Goal: Information Seeking & Learning: Learn about a topic

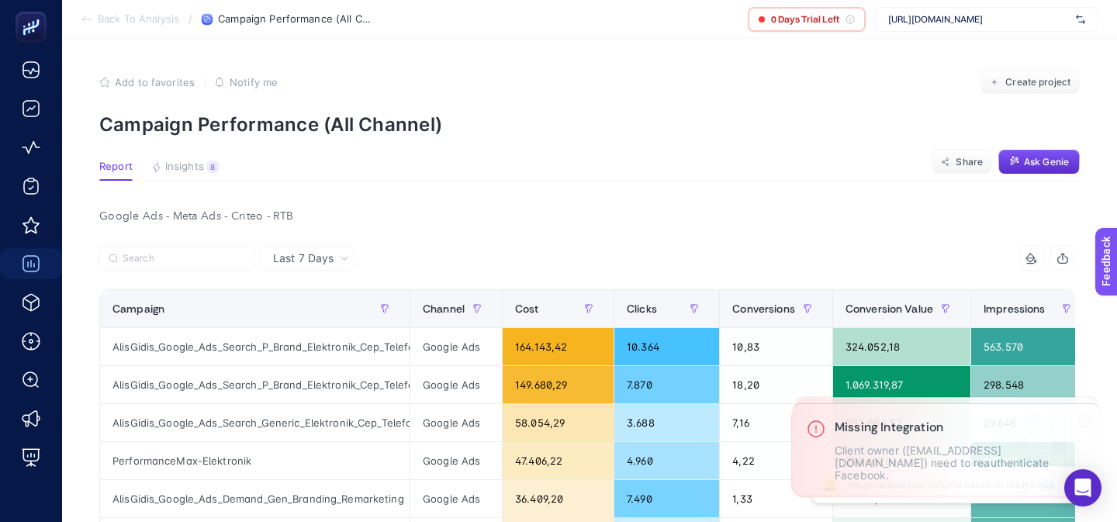
click at [899, 23] on span "[URL][DOMAIN_NAME]" at bounding box center [980, 19] width 182 height 12
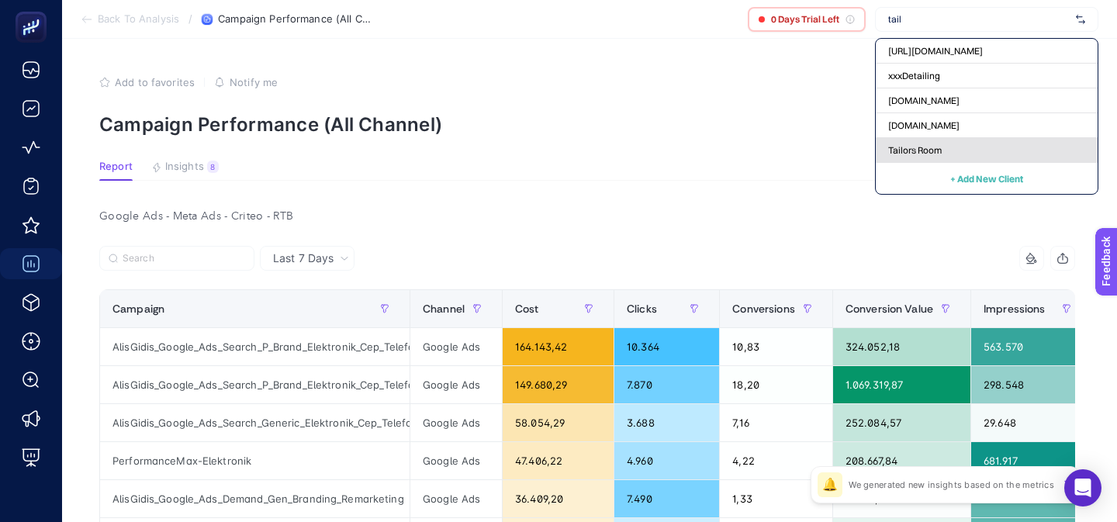
type input "tail"
click at [906, 147] on span "Tailors Room" at bounding box center [916, 150] width 54 height 12
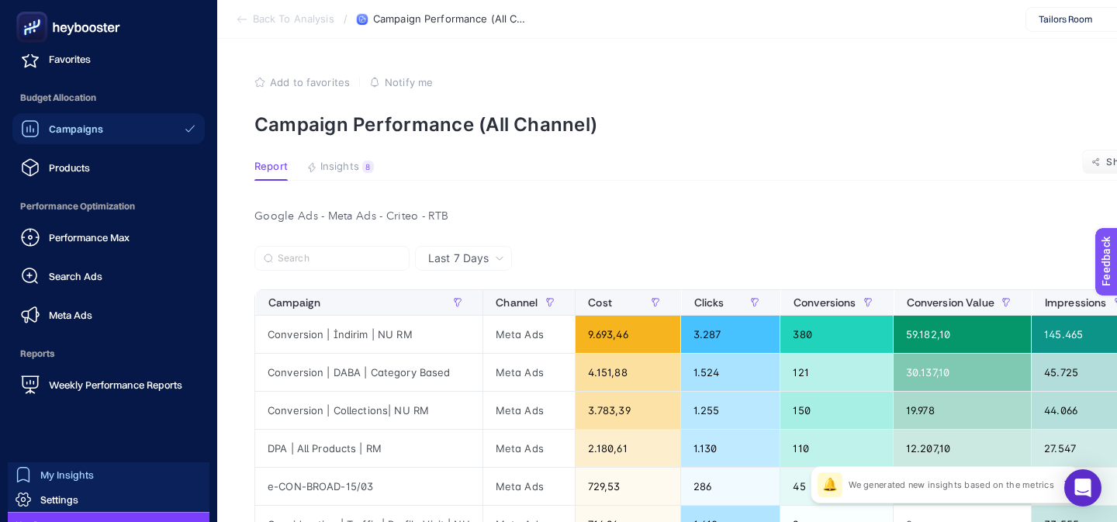
scroll to position [193, 0]
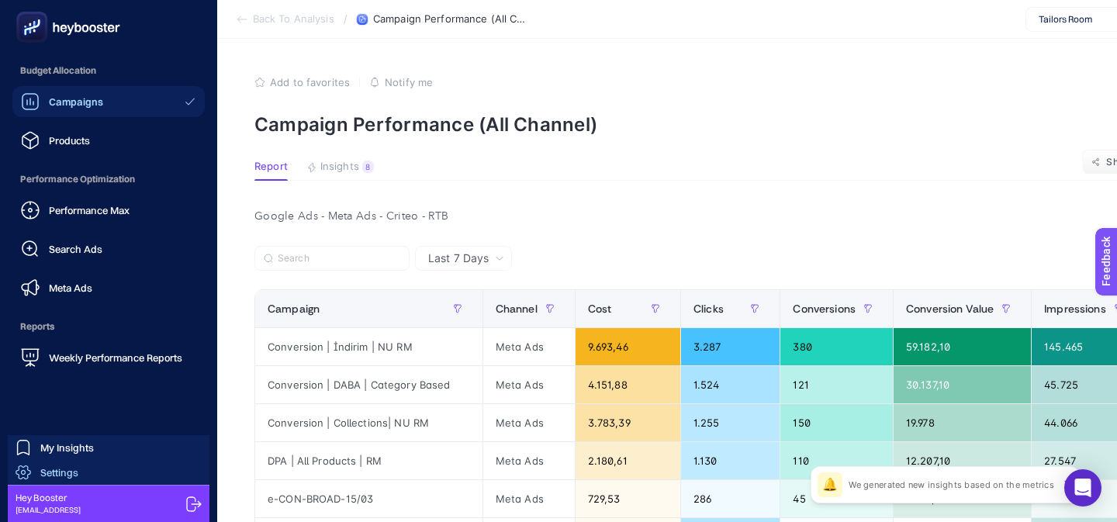
click at [57, 470] on span "Settings" at bounding box center [59, 472] width 38 height 12
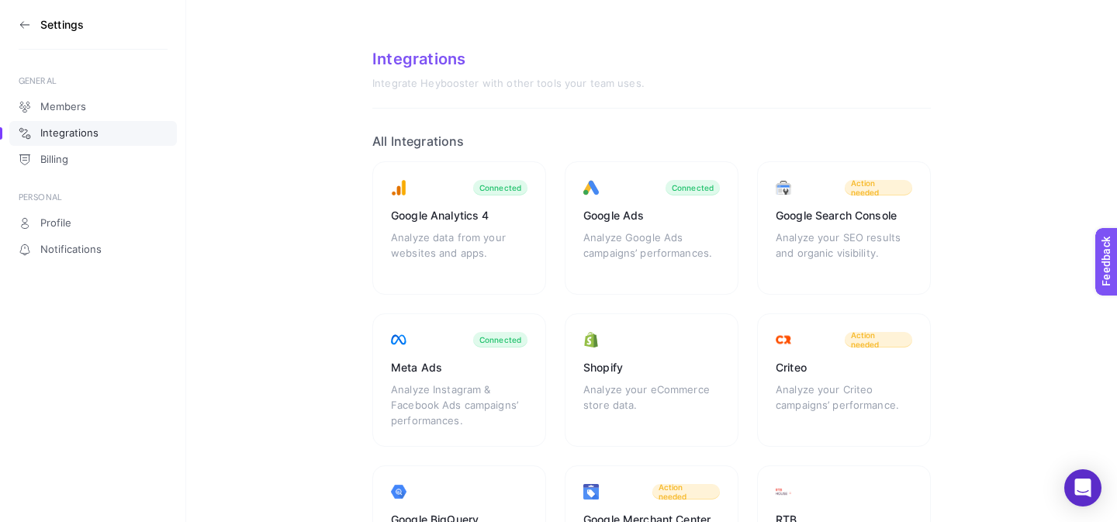
click at [12, 16] on aside "Settings GENERAL Members Integrations Billing PERSONAL Profile Notifications" at bounding box center [93, 261] width 186 height 522
click at [22, 21] on icon at bounding box center [25, 25] width 12 height 12
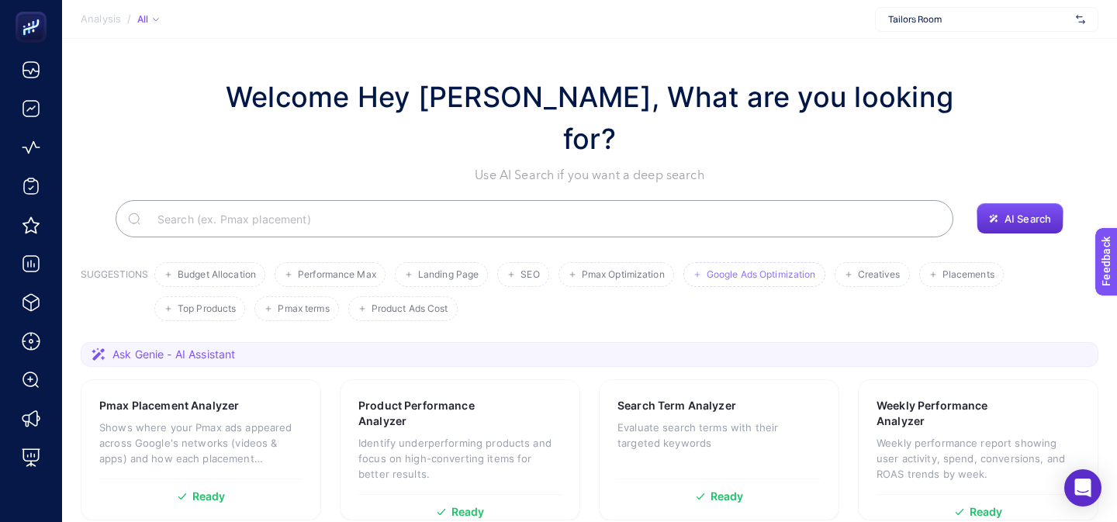
click at [751, 269] on span "Google Ads Optimization" at bounding box center [761, 275] width 109 height 12
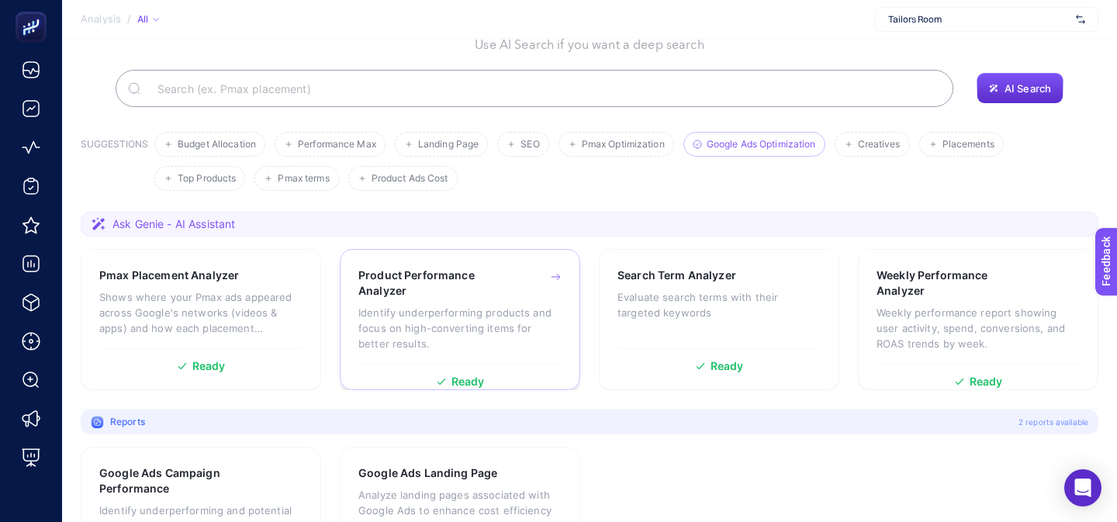
scroll to position [173, 0]
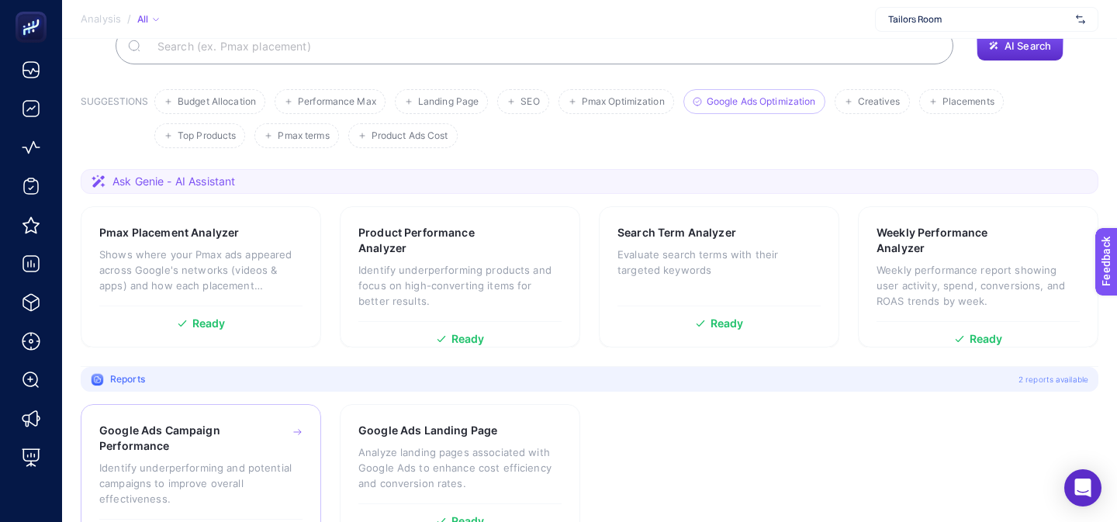
click at [262, 460] on p "Identify underperforming and potential campaigns to improve overall effectivene…" at bounding box center [200, 483] width 203 height 47
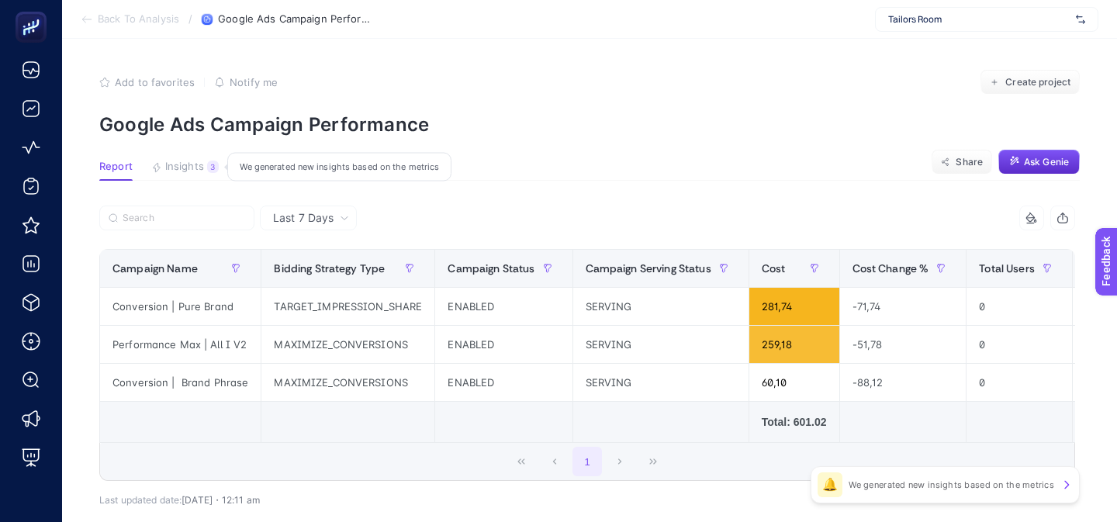
click at [183, 165] on span "Insights" at bounding box center [184, 167] width 39 height 12
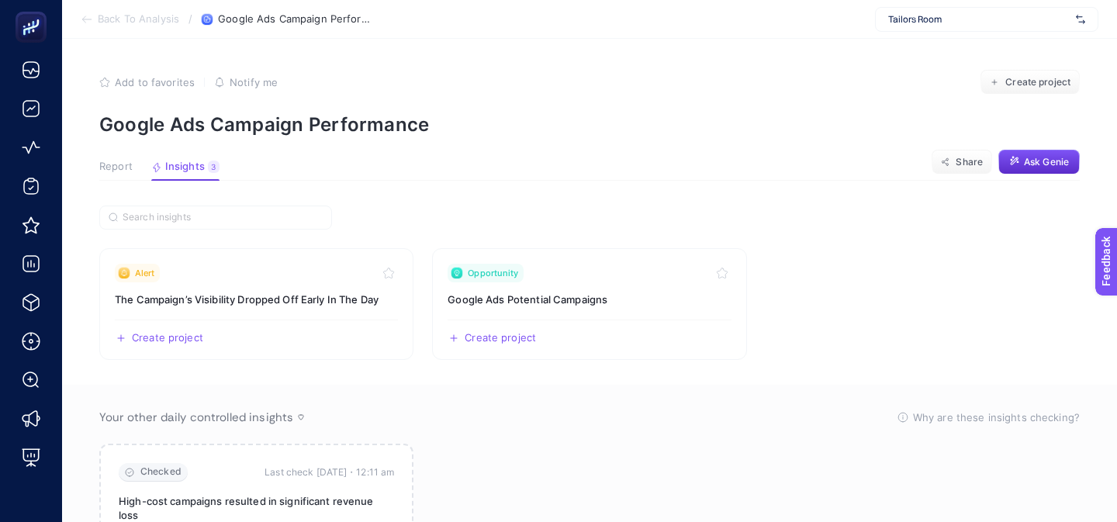
click at [102, 165] on span "Report" at bounding box center [115, 167] width 33 height 12
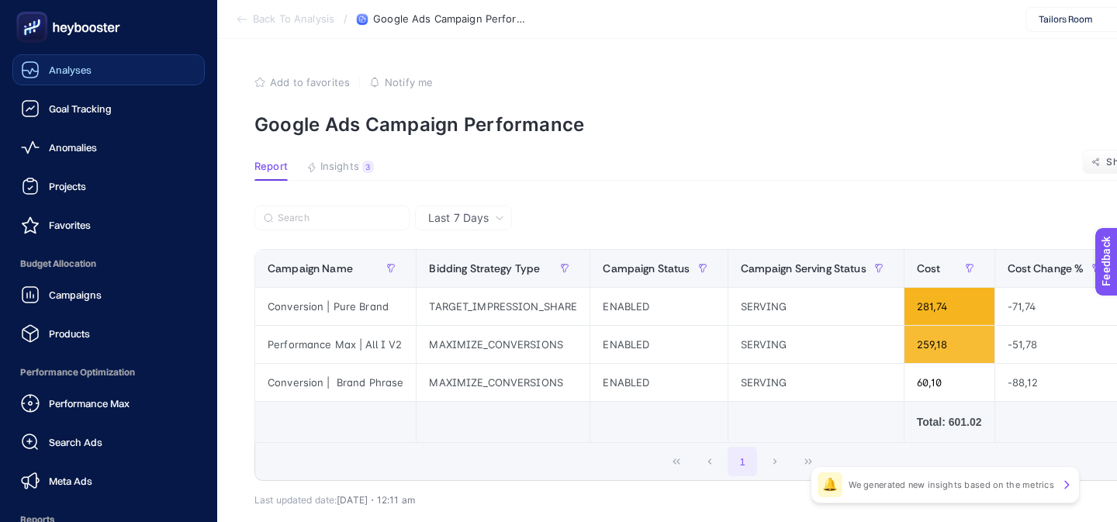
click at [60, 81] on link "Analyses" at bounding box center [108, 69] width 192 height 31
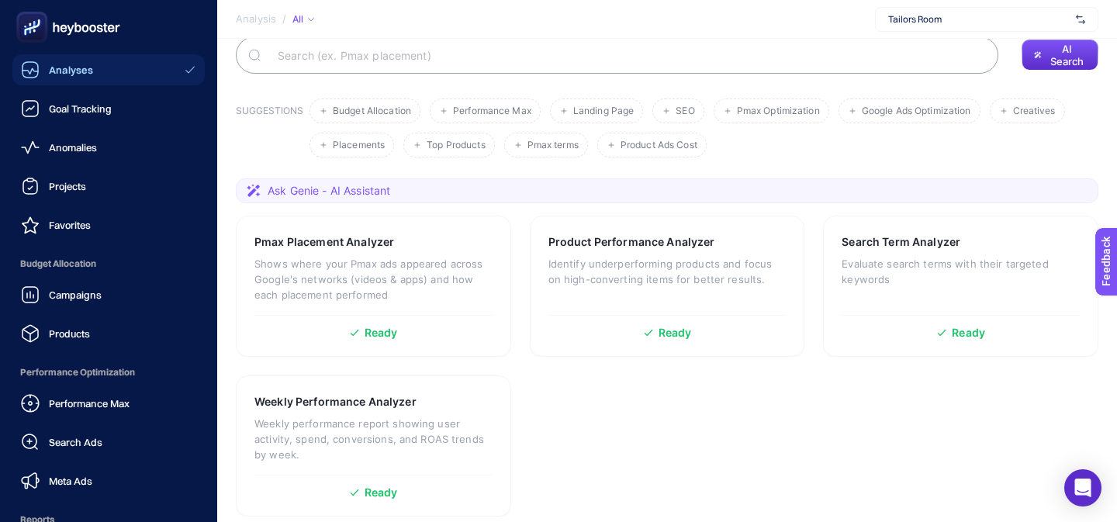
scroll to position [173, 0]
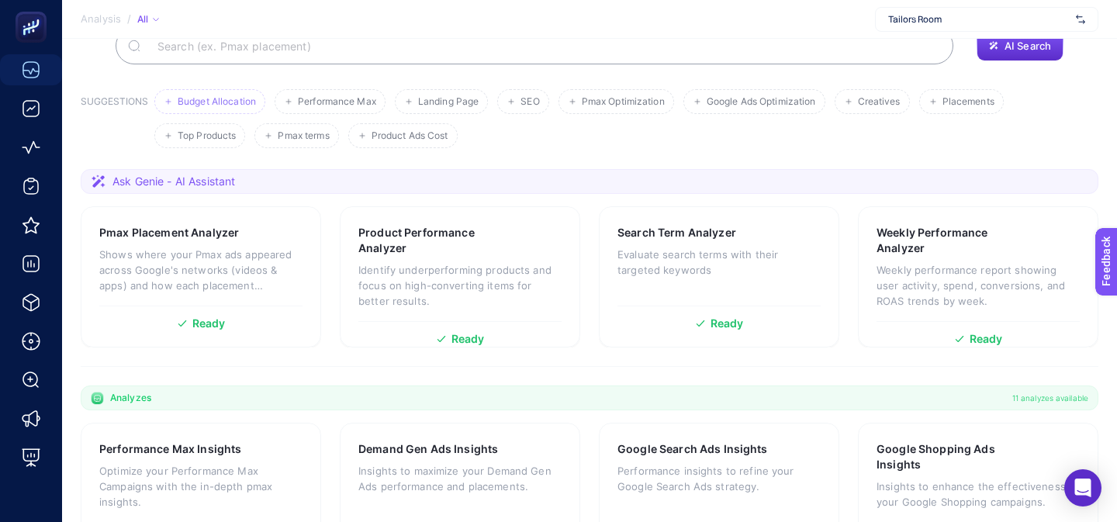
click at [216, 96] on span "Budget Allocation" at bounding box center [217, 102] width 78 height 12
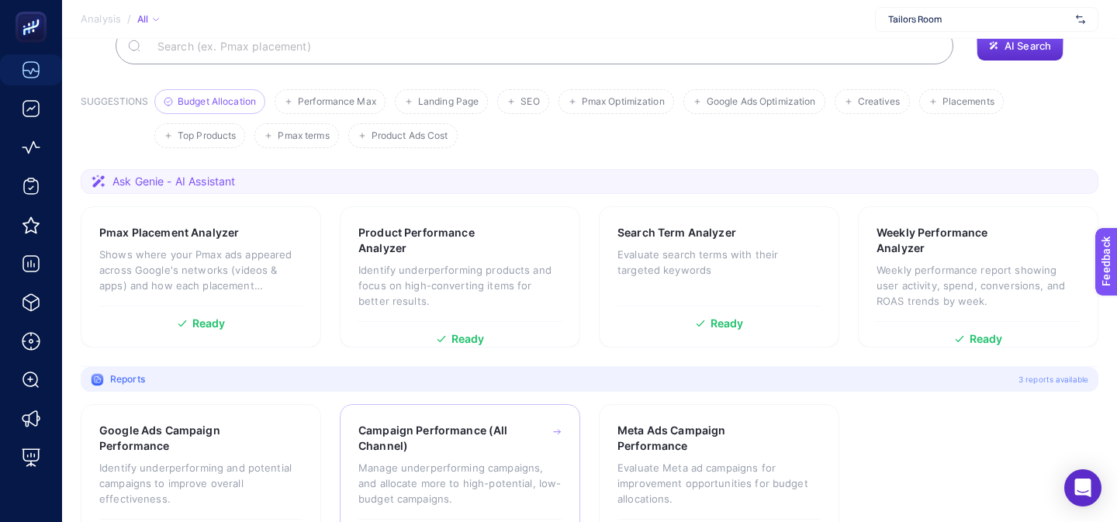
click at [560, 426] on icon at bounding box center [557, 432] width 9 height 12
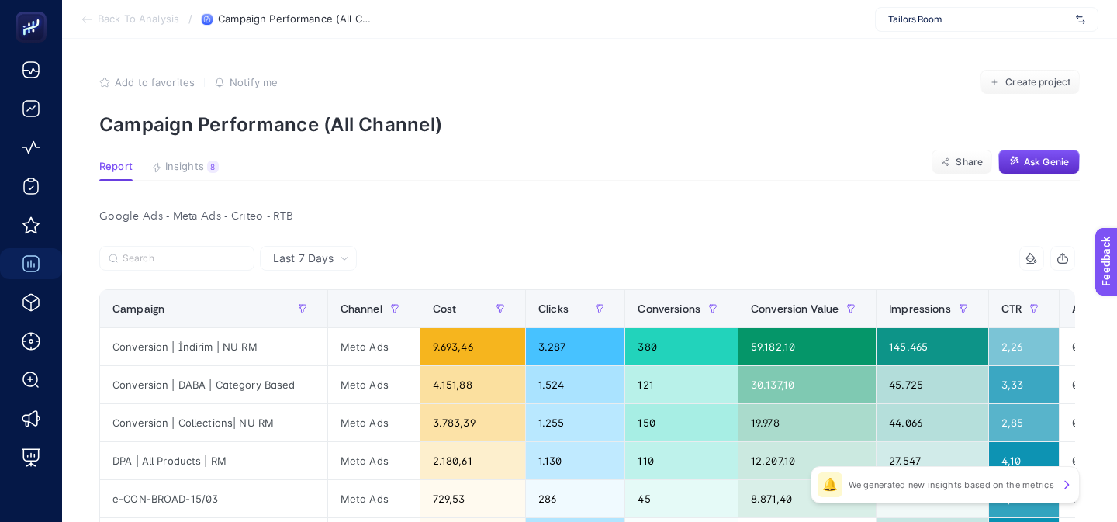
click at [124, 14] on span "Back To Analysis" at bounding box center [138, 19] width 81 height 12
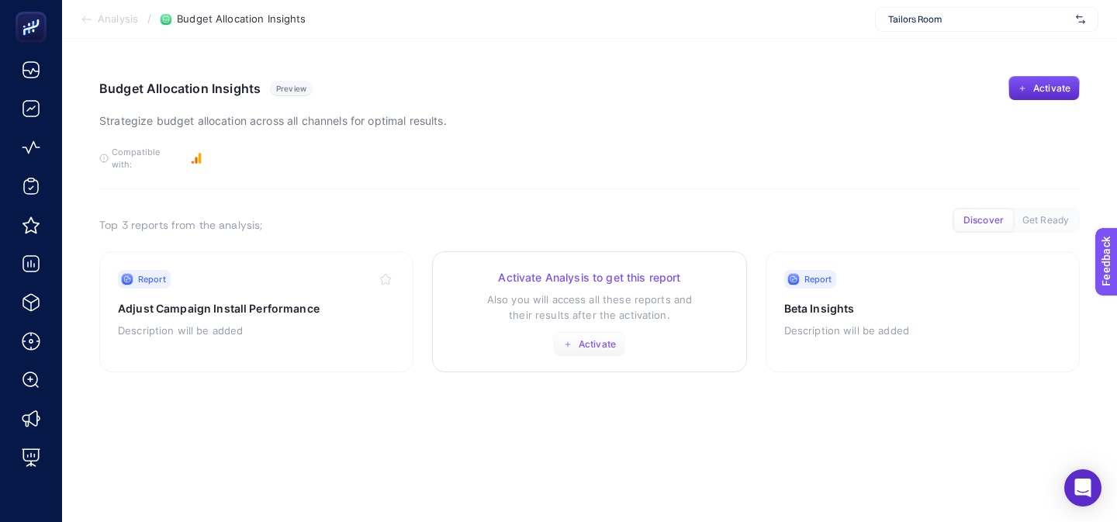
click at [584, 338] on span "Activate" at bounding box center [597, 344] width 37 height 12
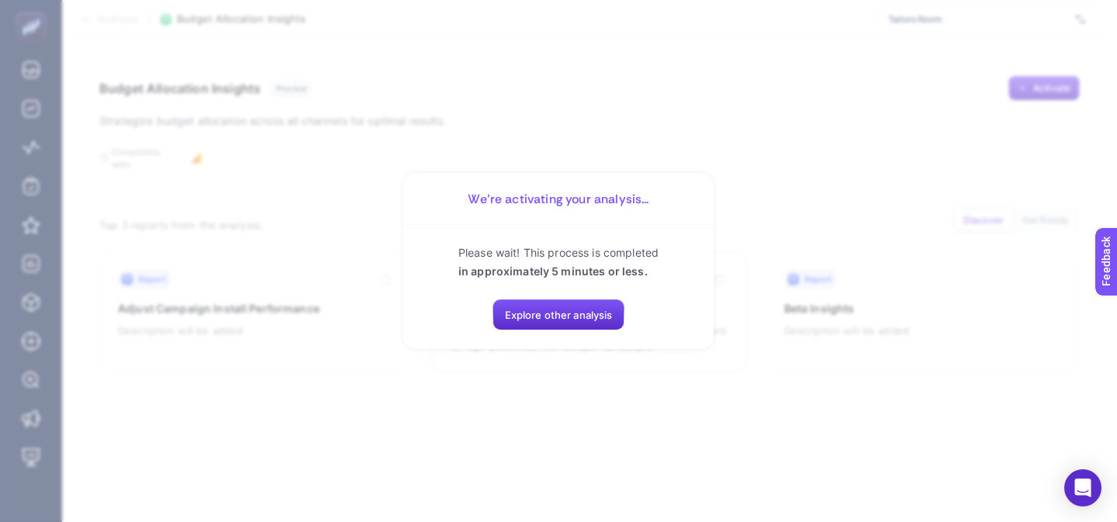
click at [567, 411] on section "We’re activating your analysis... Please wait! This process is completed in app…" at bounding box center [558, 261] width 1117 height 522
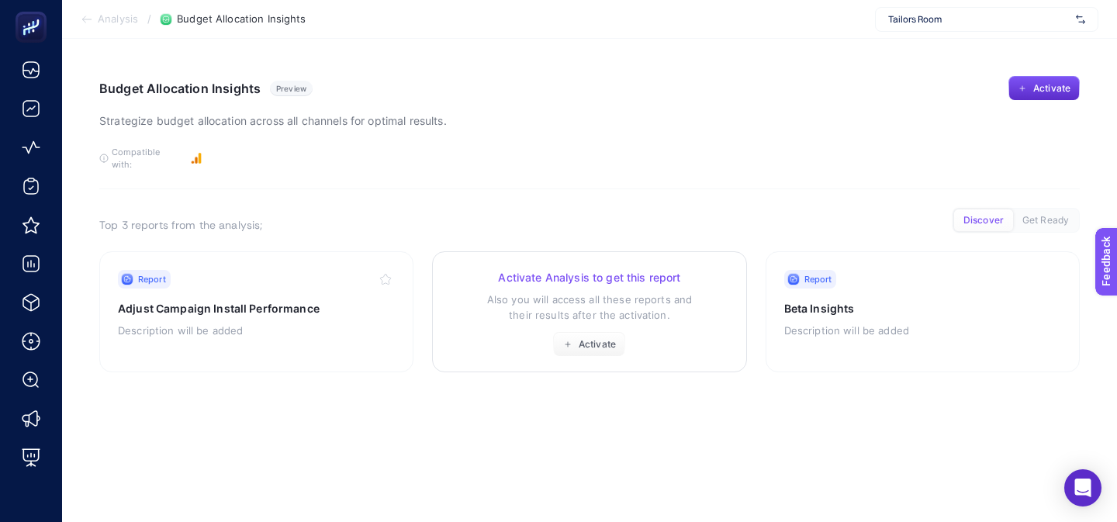
click at [648, 270] on h3 "Activate Analysis to get this report" at bounding box center [589, 278] width 277 height 16
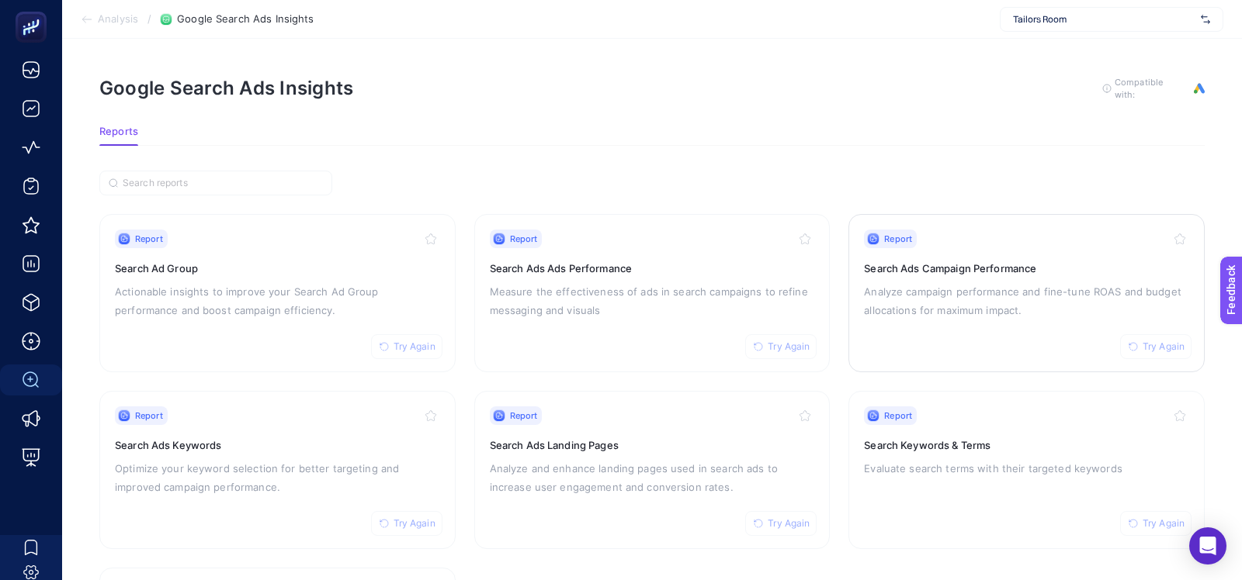
click at [985, 291] on p "Analyze campaign performance and fine-tune ROAS and budget allocations for maxi…" at bounding box center [1026, 300] width 325 height 37
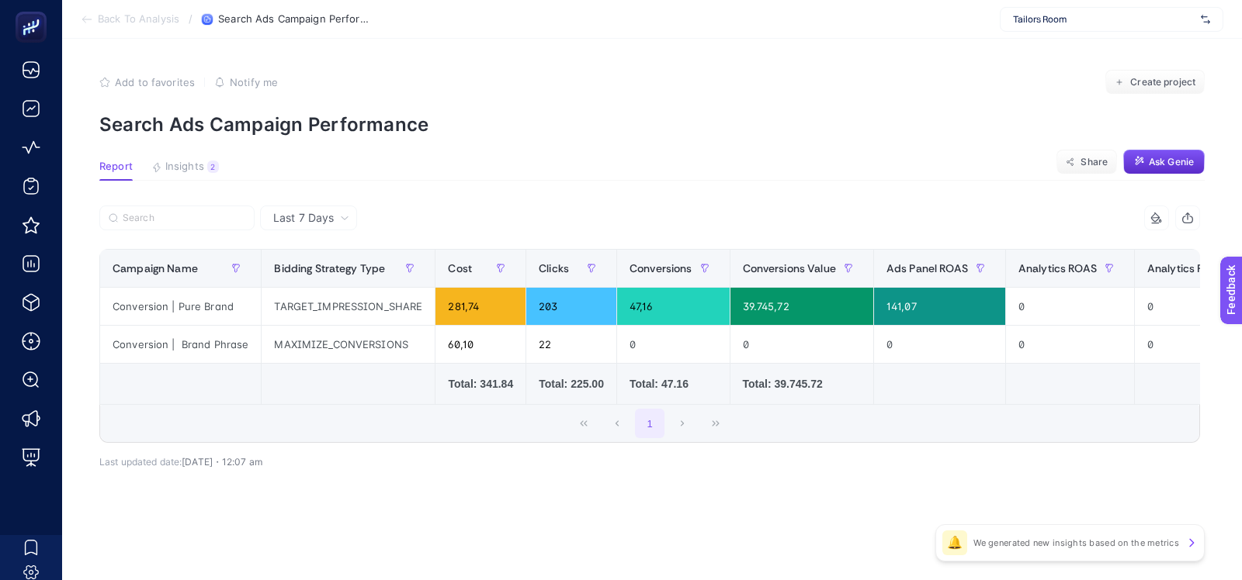
click at [613, 216] on div at bounding box center [374, 223] width 550 height 34
click at [321, 218] on span "Last 7 Days" at bounding box center [303, 218] width 61 height 16
click at [321, 284] on li "Last 30 Days" at bounding box center [309, 279] width 88 height 28
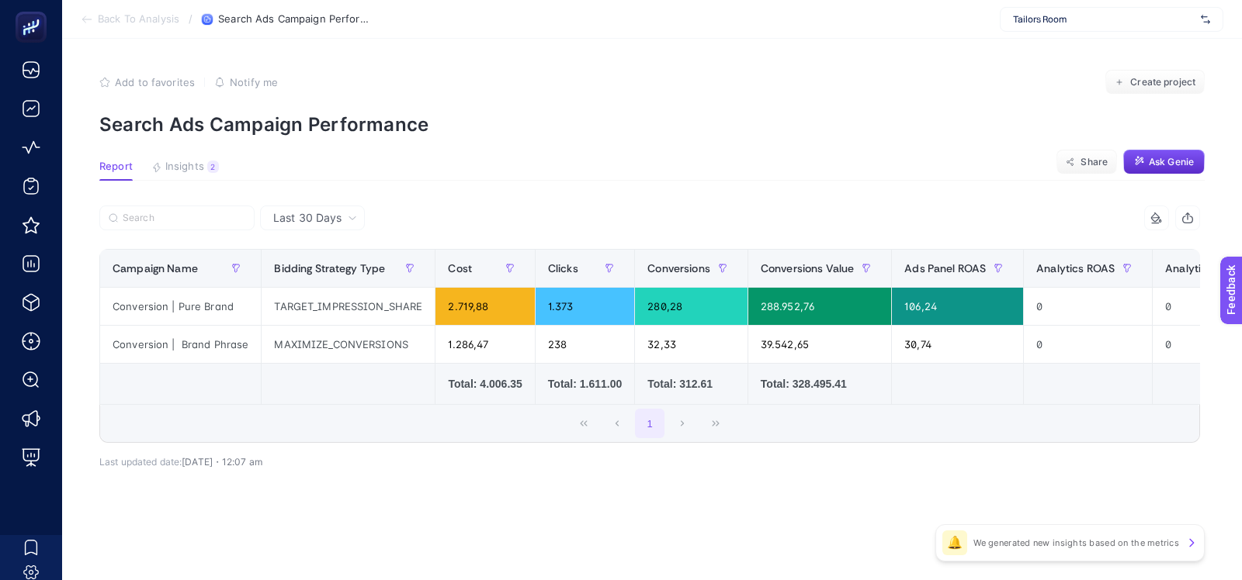
click at [526, 190] on article "Add to favorites false Notify me Create project Search Ads Campaign Performance…" at bounding box center [652, 310] width 1180 height 542
click at [536, 181] on article "Add to favorites false Notify me Create project Search Ads Campaign Performance…" at bounding box center [652, 310] width 1180 height 542
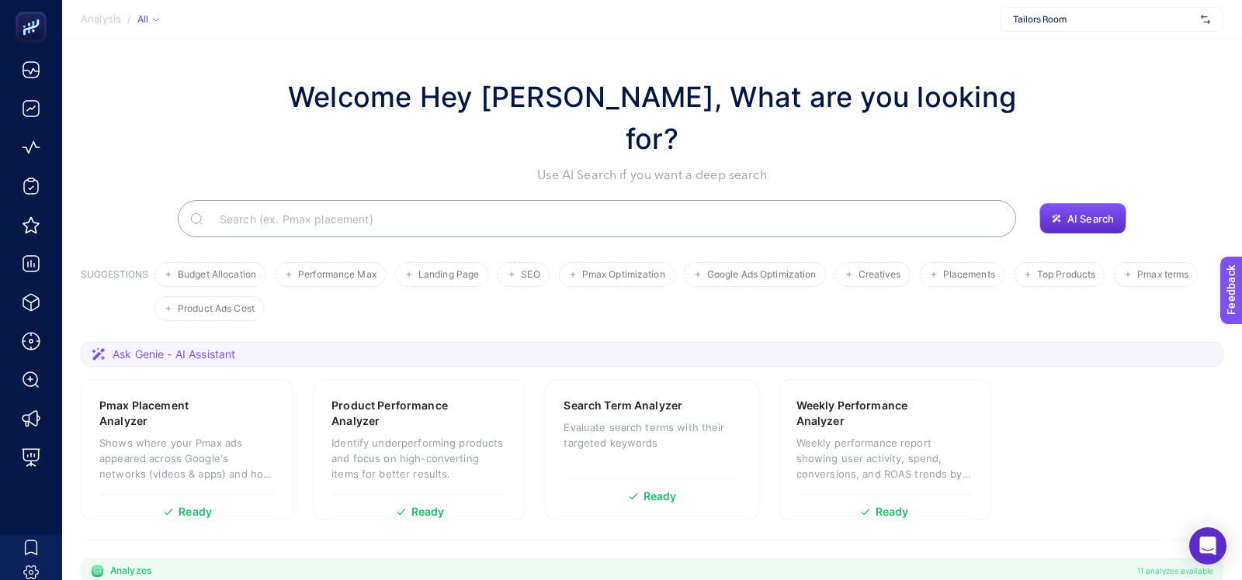
click at [1001, 14] on div "Tailors Room" at bounding box center [1111, 19] width 223 height 25
type input "dagi"
click at [1034, 32] on section "Analysis / All Tailors Room" at bounding box center [652, 19] width 1180 height 39
click at [1038, 25] on span "Tailors Room" at bounding box center [1104, 19] width 182 height 12
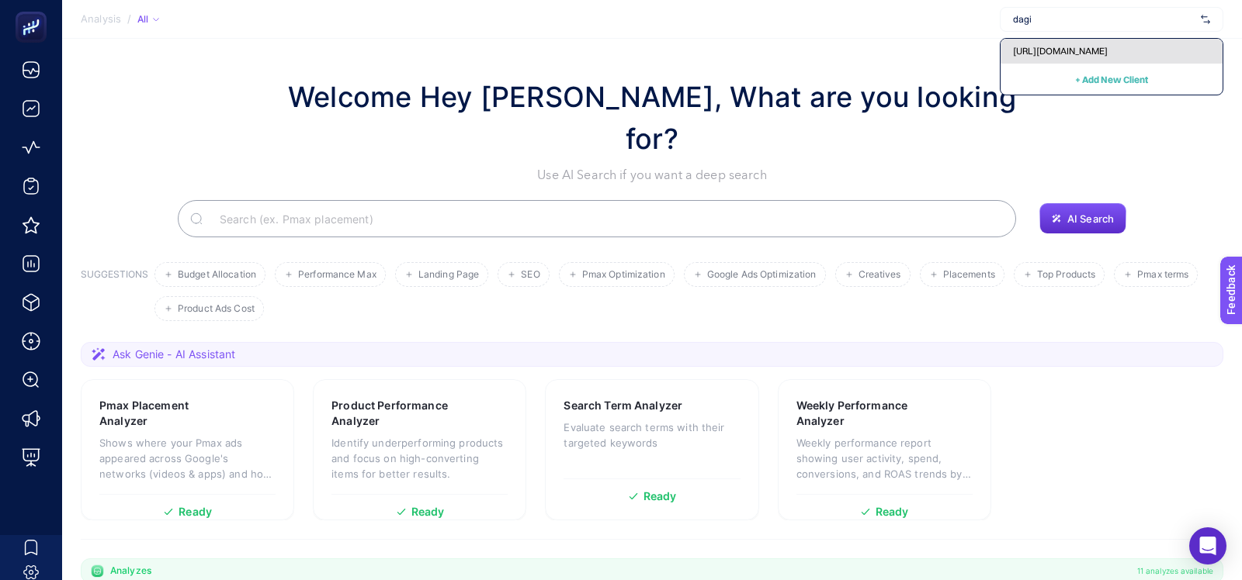
type input "dagi"
click at [1107, 45] on span "[URL][DOMAIN_NAME]" at bounding box center [1060, 51] width 95 height 12
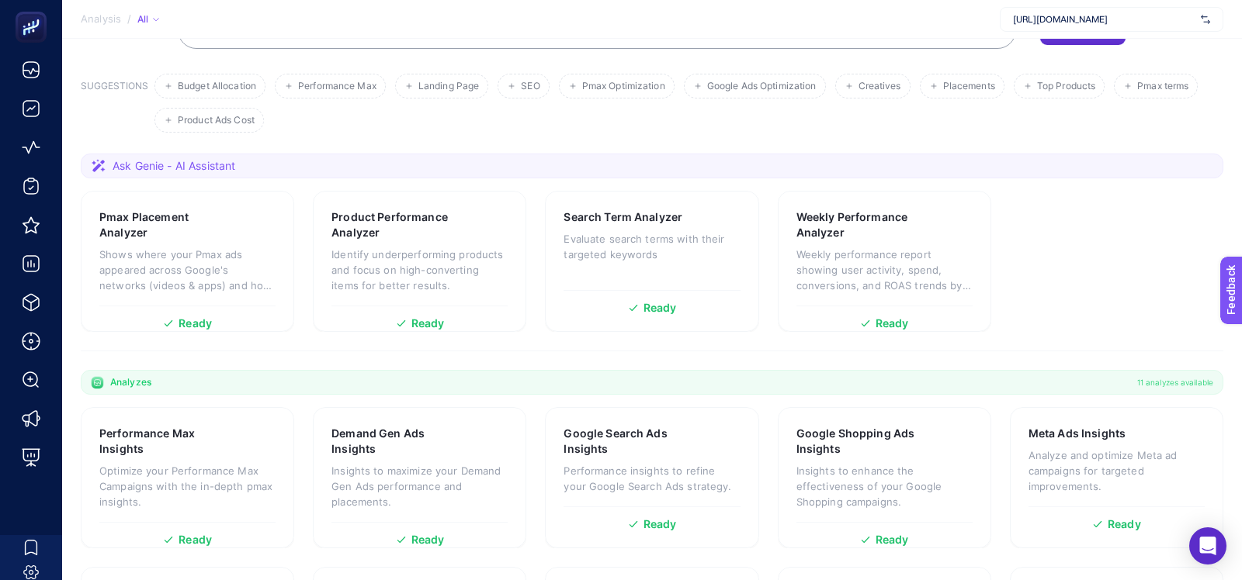
scroll to position [189, 0]
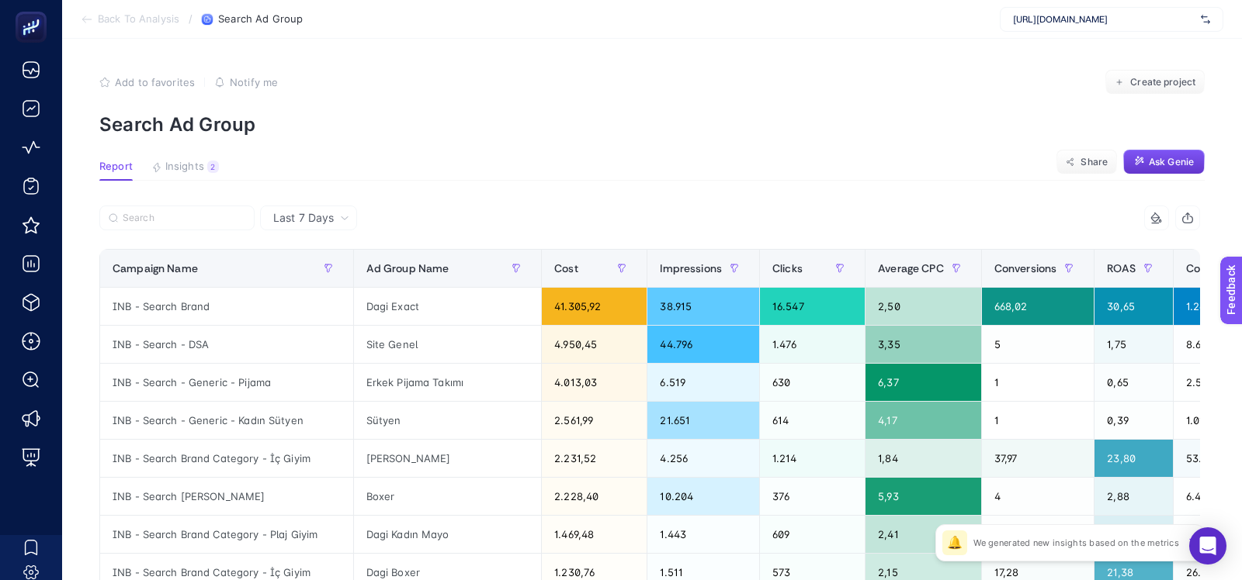
click at [1152, 165] on span "Ask Genie" at bounding box center [1171, 162] width 45 height 12
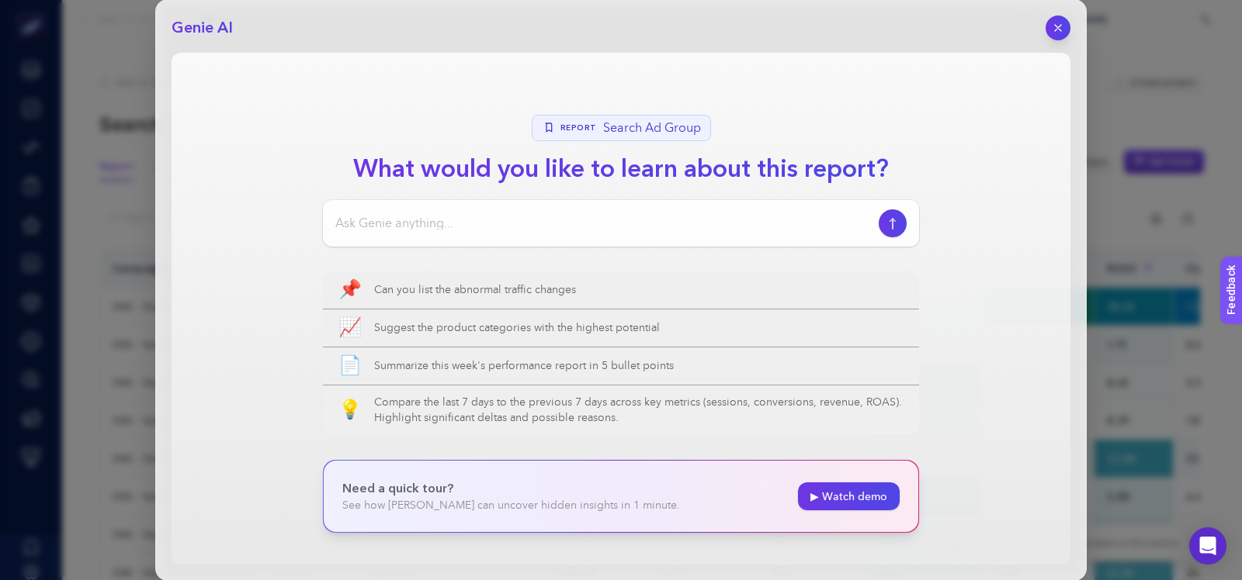
click at [636, 233] on div at bounding box center [621, 223] width 596 height 47
click at [635, 223] on input at bounding box center [603, 223] width 537 height 19
paste input "Suggest ideas for future growth"
type input "Suggest ideas for future growth"
click at [897, 217] on icon "button" at bounding box center [893, 223] width 16 height 12
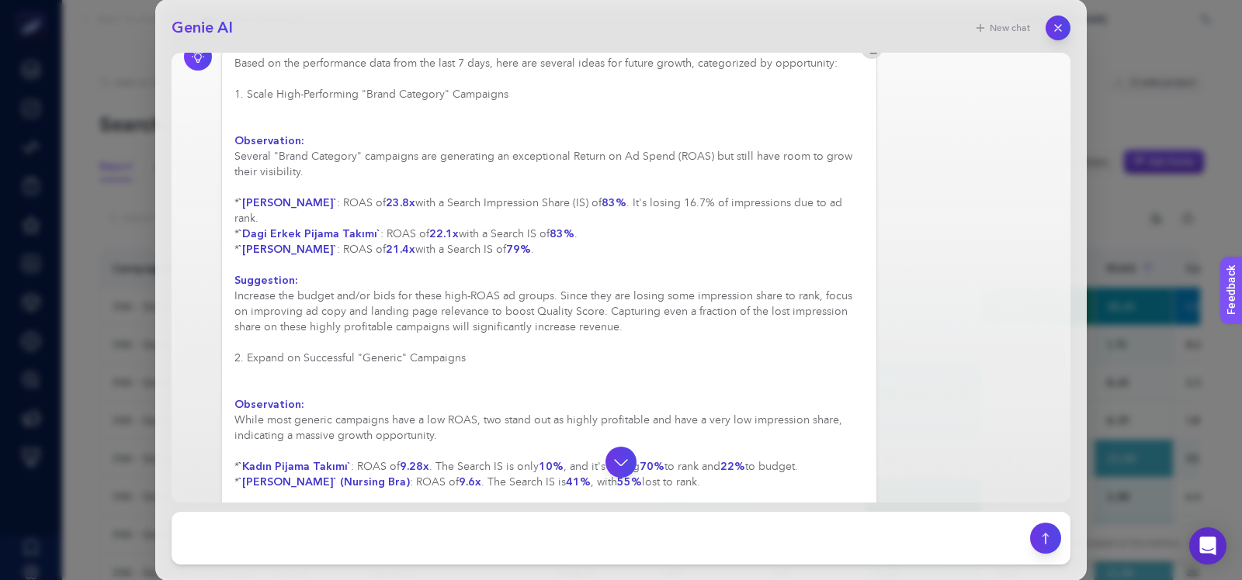
scroll to position [138, 0]
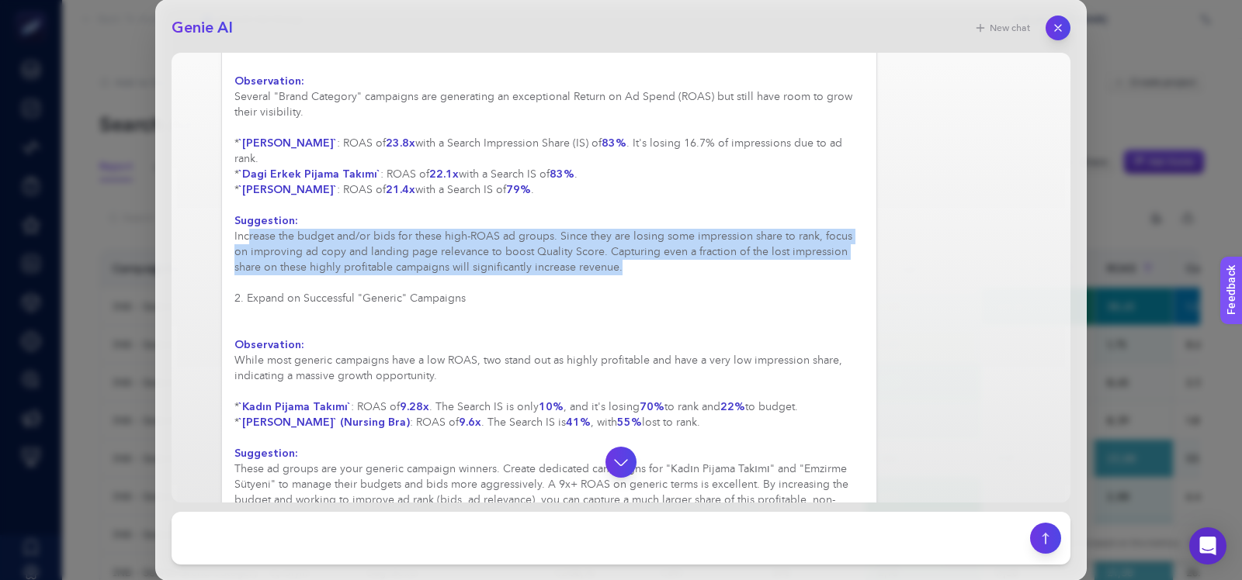
drag, startPoint x: 246, startPoint y: 223, endPoint x: 587, endPoint y: 254, distance: 342.1
click at [587, 254] on div "Based on the performance data from the last 7 days, here are several ideas for …" at bounding box center [548, 531] width 629 height 1071
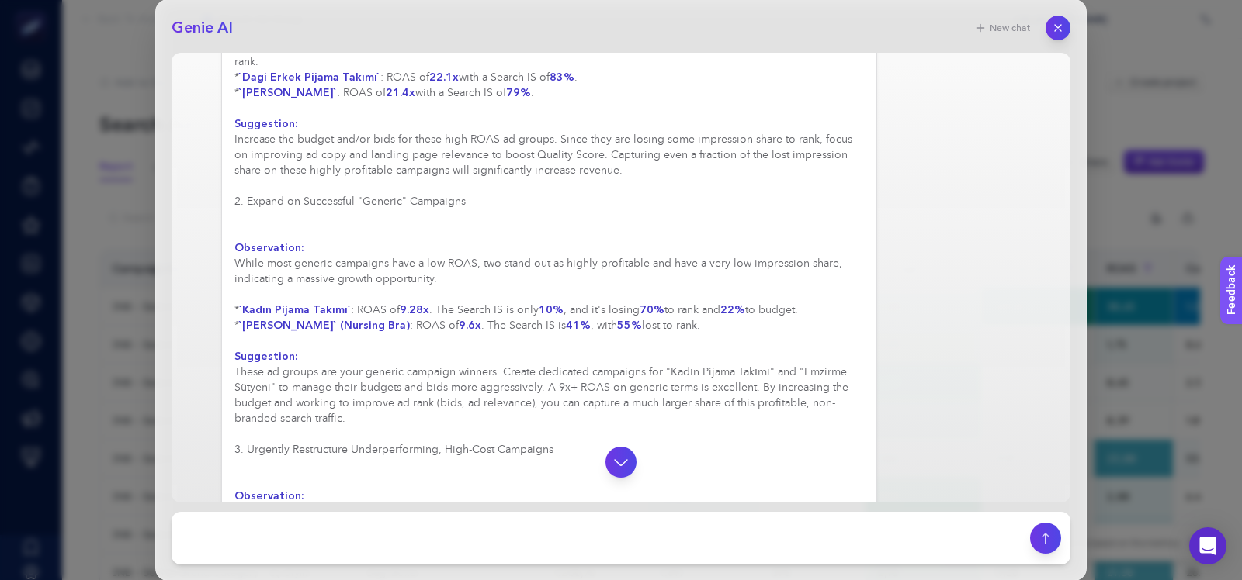
scroll to position [241, 0]
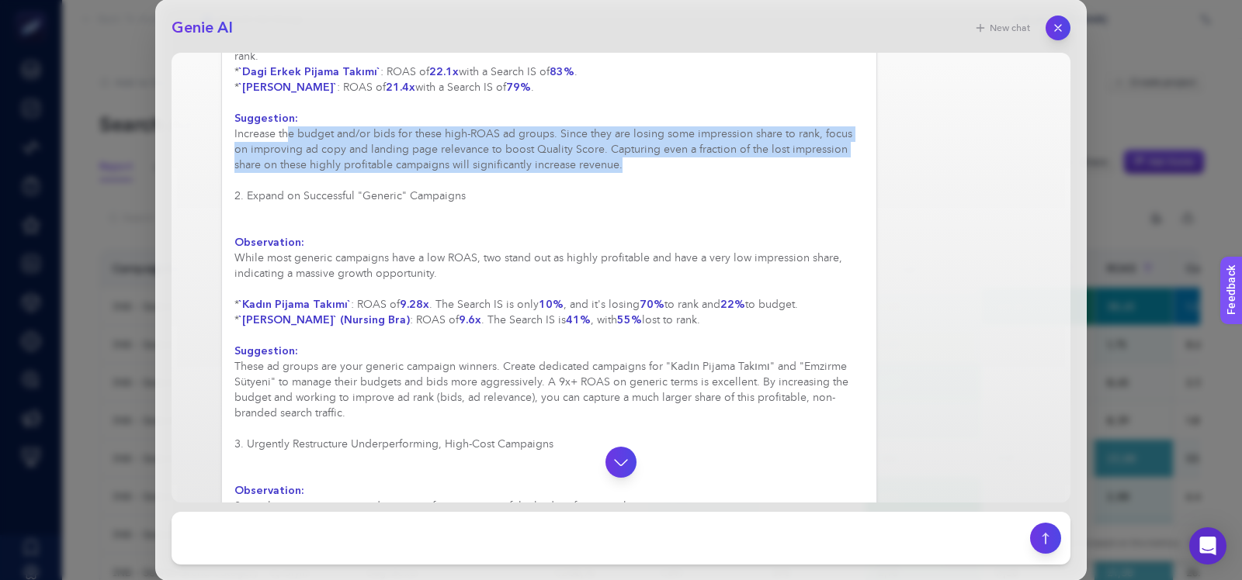
drag, startPoint x: 587, startPoint y: 152, endPoint x: 290, endPoint y: 115, distance: 298.8
click at [290, 115] on div "Based on the performance data from the last 7 days, here are several ideas for …" at bounding box center [548, 429] width 629 height 1071
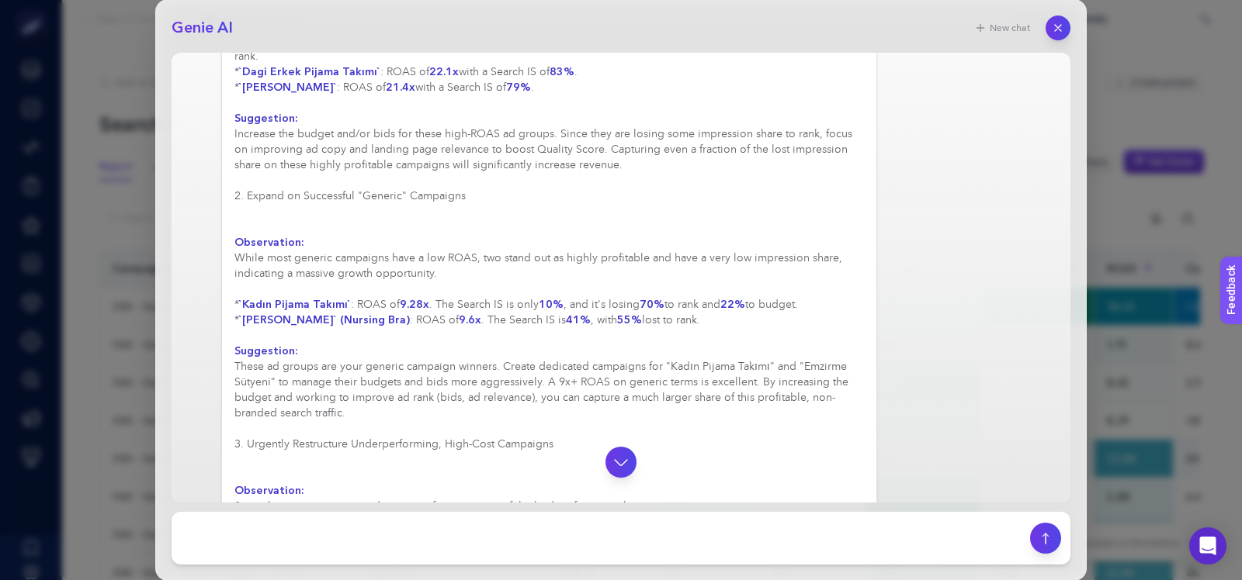
click at [359, 220] on div "Based on the performance data from the last 7 days, here are several ideas for …" at bounding box center [548, 429] width 629 height 1071
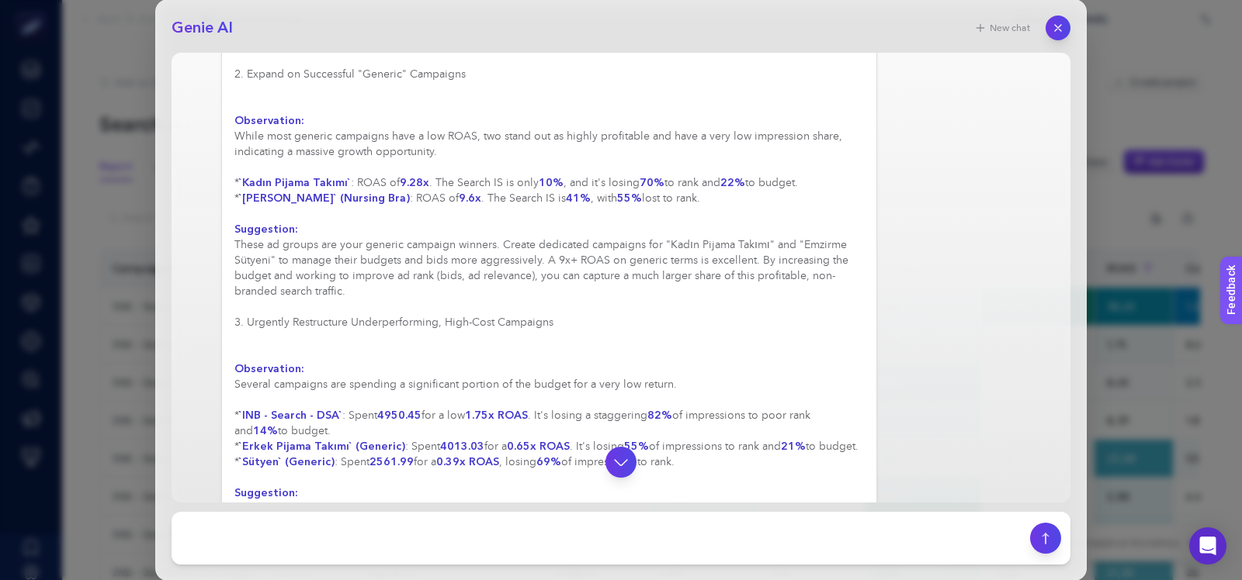
scroll to position [390, 0]
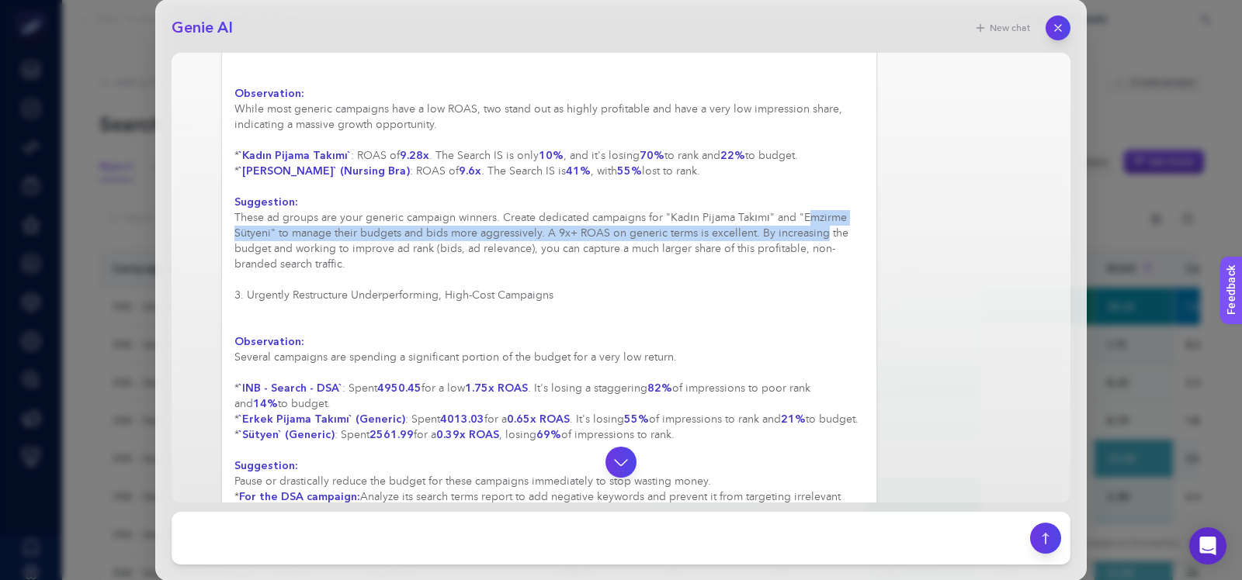
drag, startPoint x: 803, startPoint y: 199, endPoint x: 819, endPoint y: 220, distance: 25.5
click at [819, 220] on div "Based on the performance data from the last 7 days, here are several ideas for …" at bounding box center [548, 280] width 629 height 1071
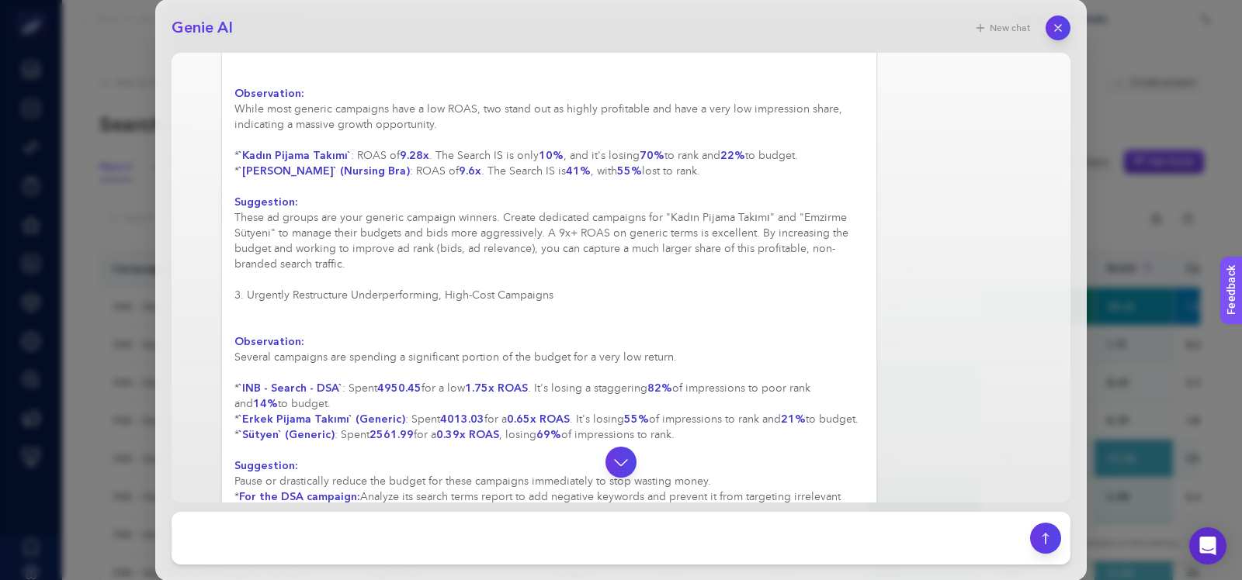
click at [641, 241] on div "Based on the performance data from the last 7 days, here are several ideas for …" at bounding box center [548, 280] width 629 height 1071
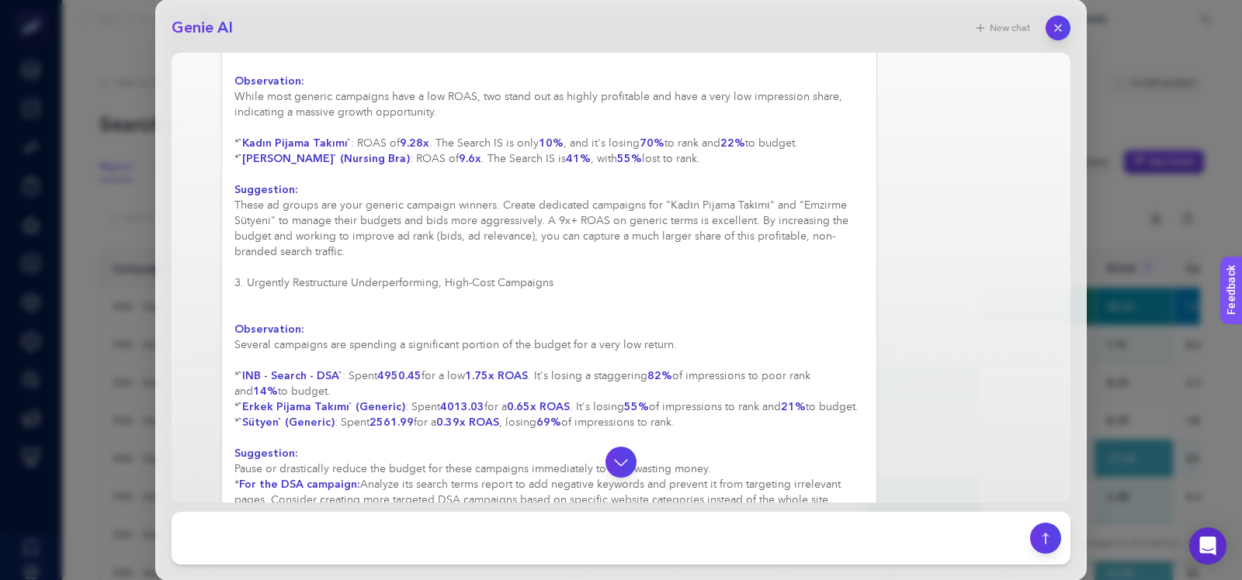
scroll to position [395, 0]
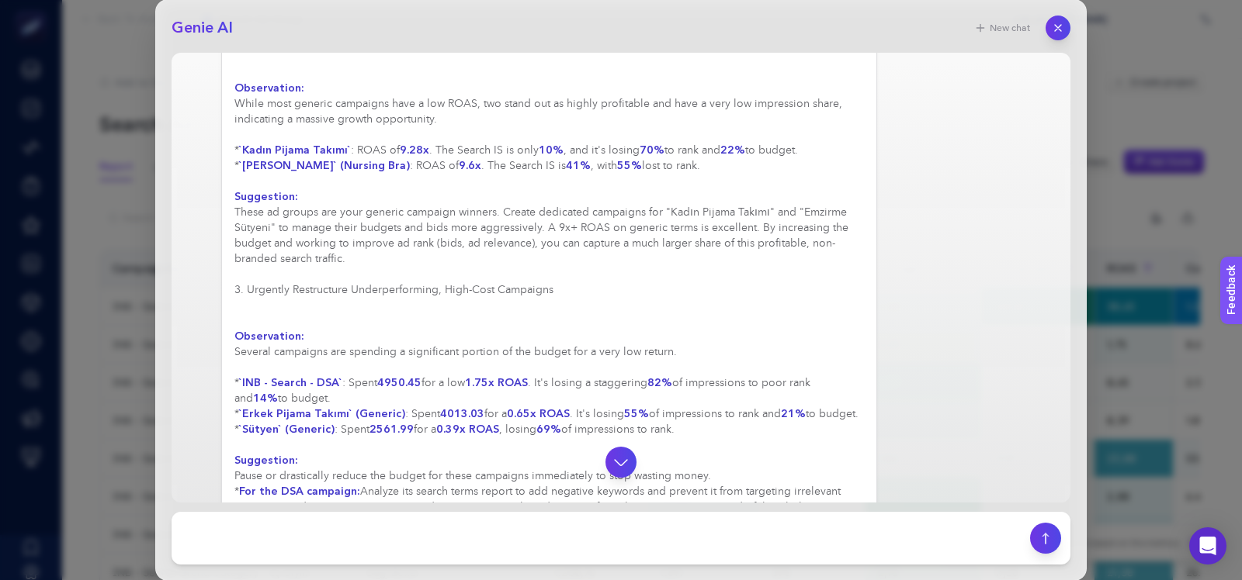
click at [561, 209] on div "Based on the performance data from the last 7 days, here are several ideas for …" at bounding box center [548, 274] width 629 height 1071
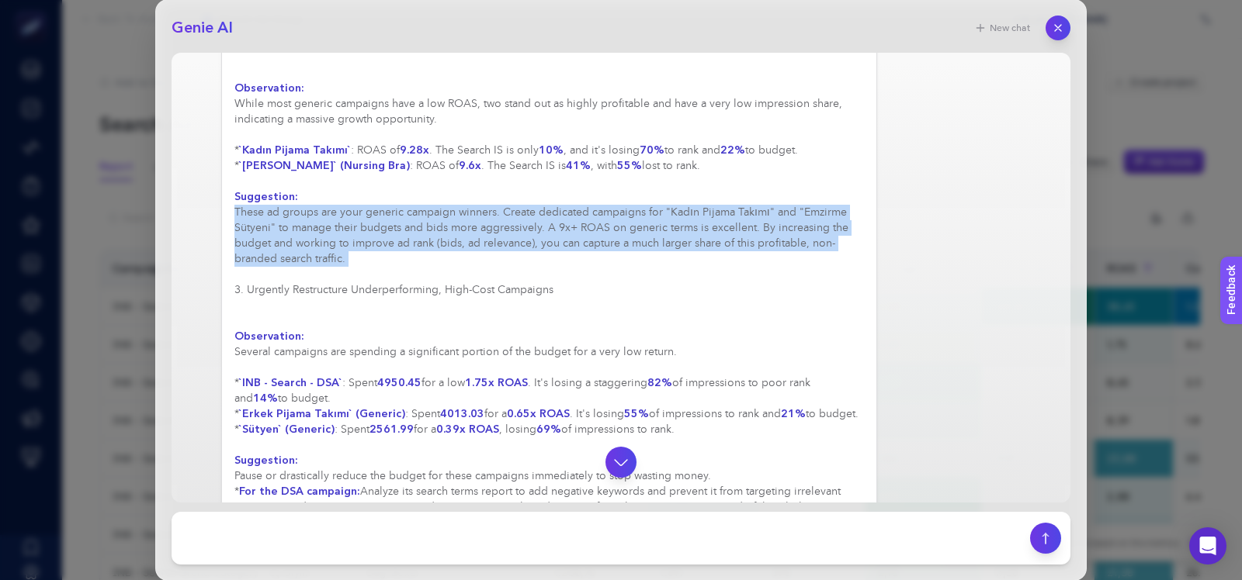
click at [561, 209] on div "Based on the performance data from the last 7 days, here are several ideas for …" at bounding box center [548, 274] width 629 height 1071
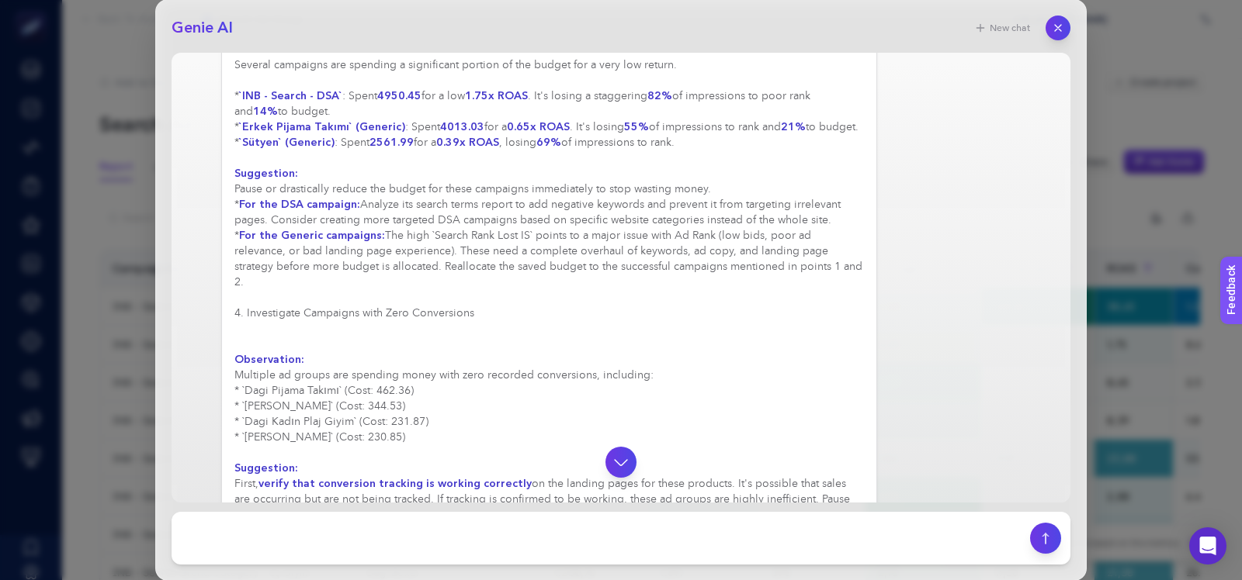
scroll to position [695, 0]
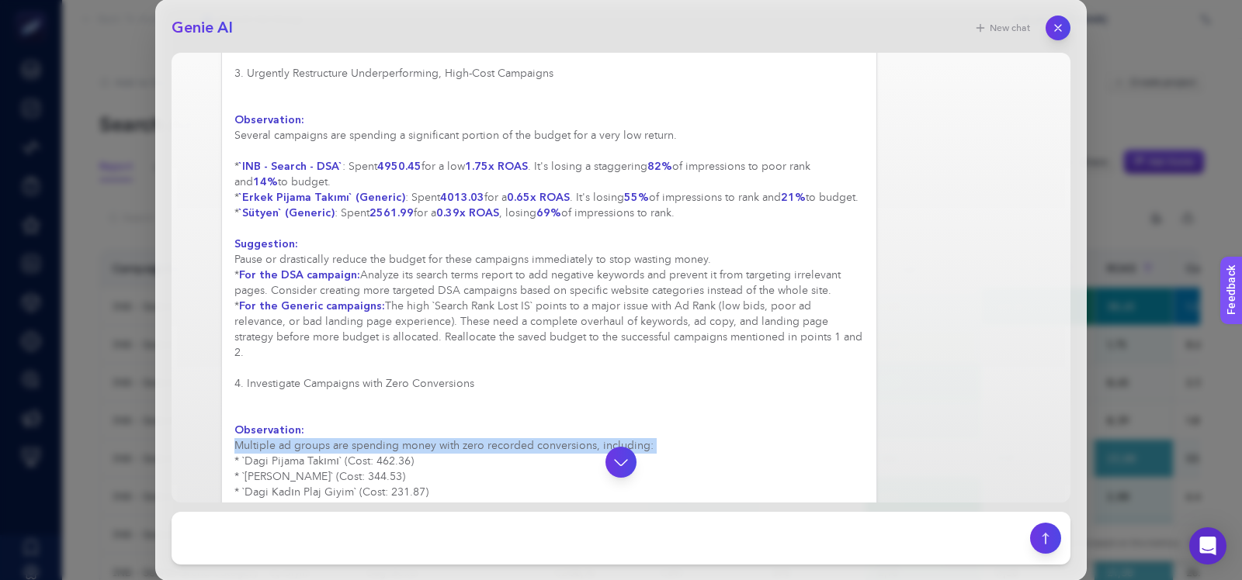
scroll to position [607, 0]
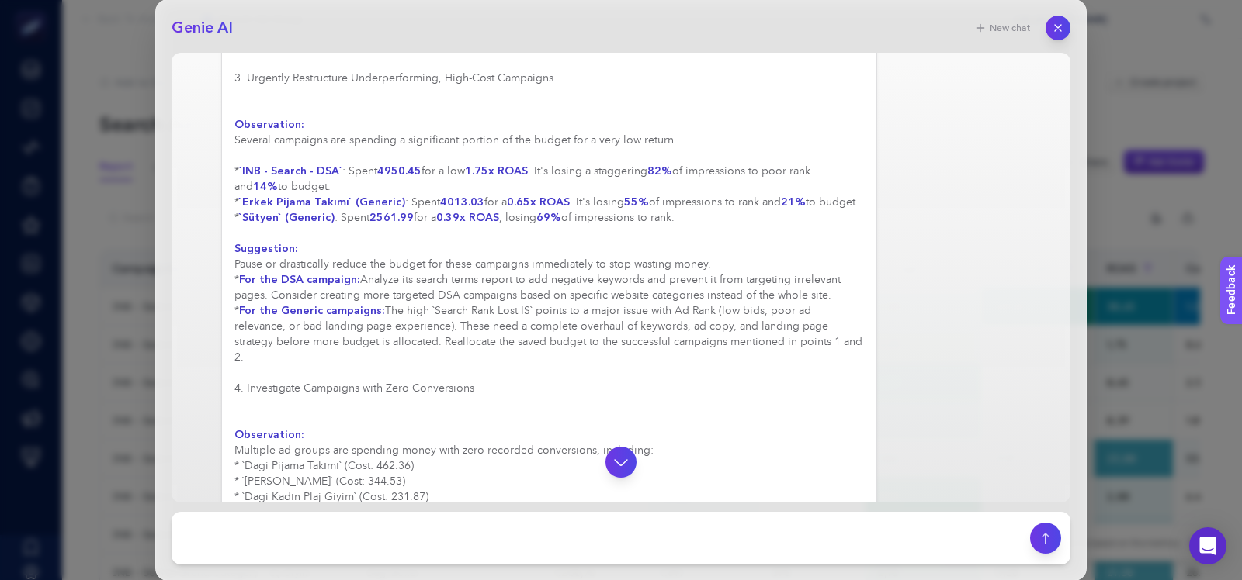
click at [511, 227] on div "Based on the performance data from the last 7 days, here are several ideas for …" at bounding box center [548, 62] width 629 height 1071
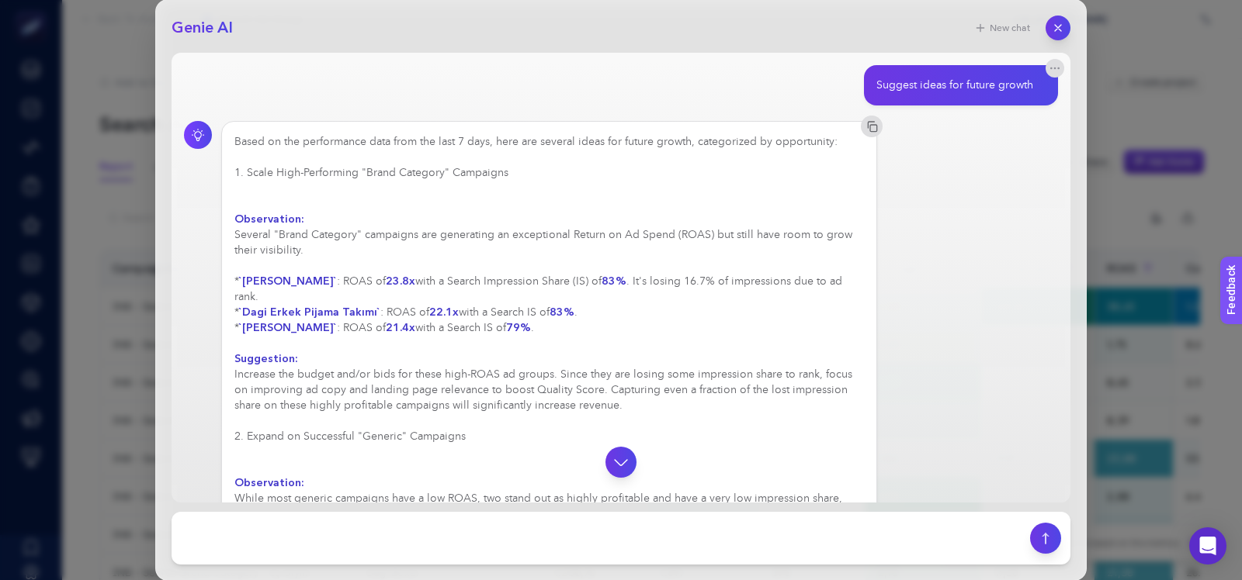
scroll to position [111, 0]
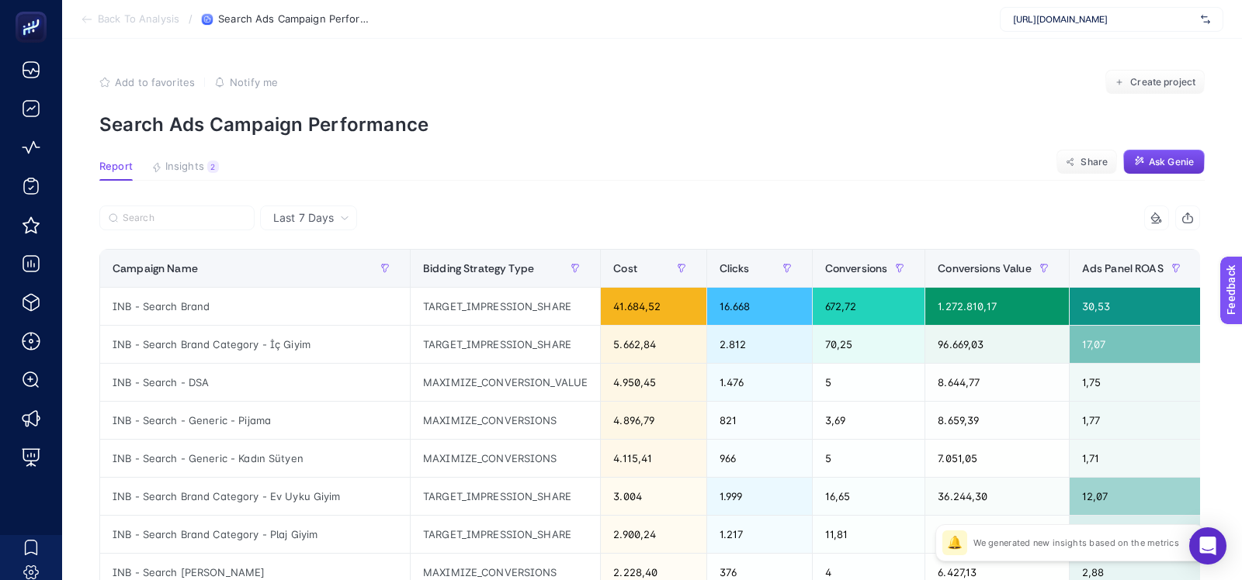
click at [1165, 150] on button "Ask Genie" at bounding box center [1163, 162] width 81 height 25
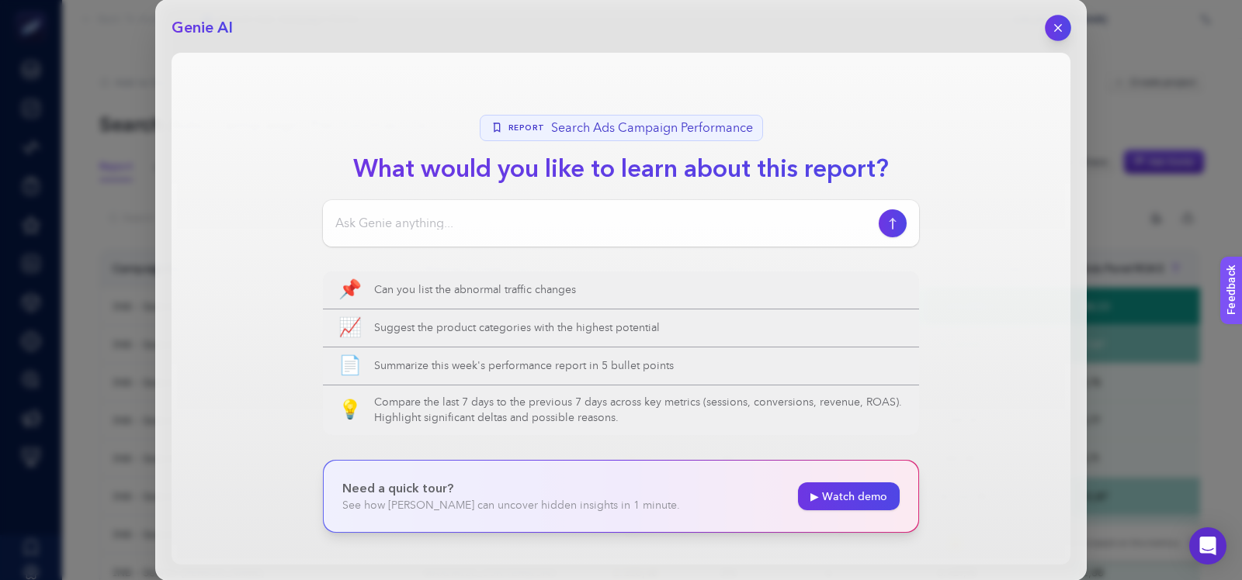
click at [1059, 30] on icon "button" at bounding box center [1058, 28] width 13 height 13
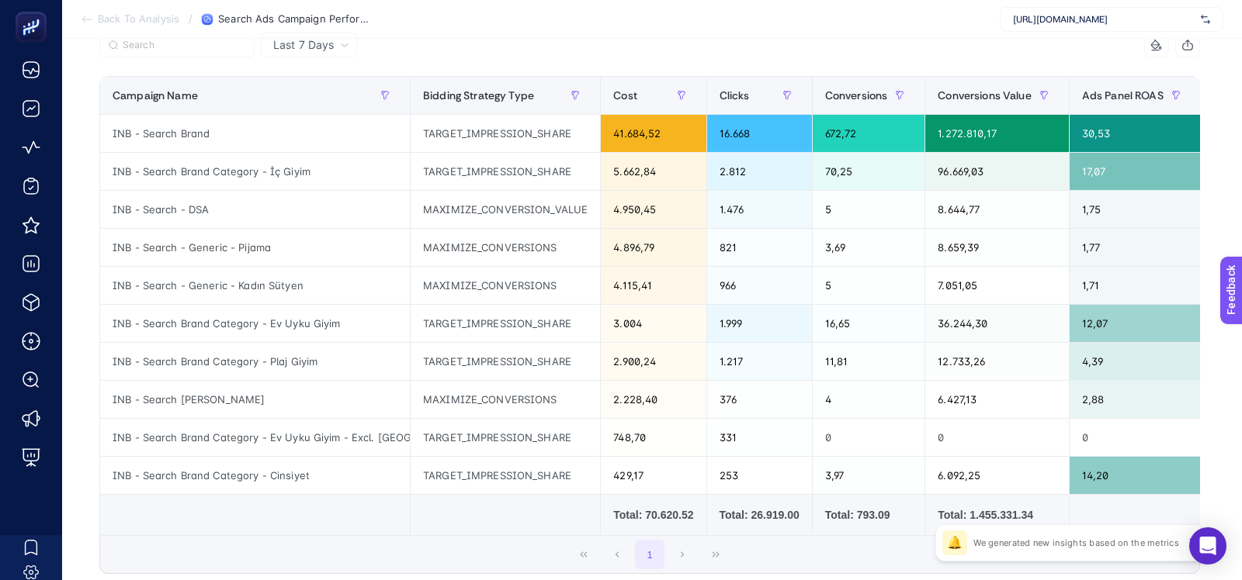
scroll to position [178, 0]
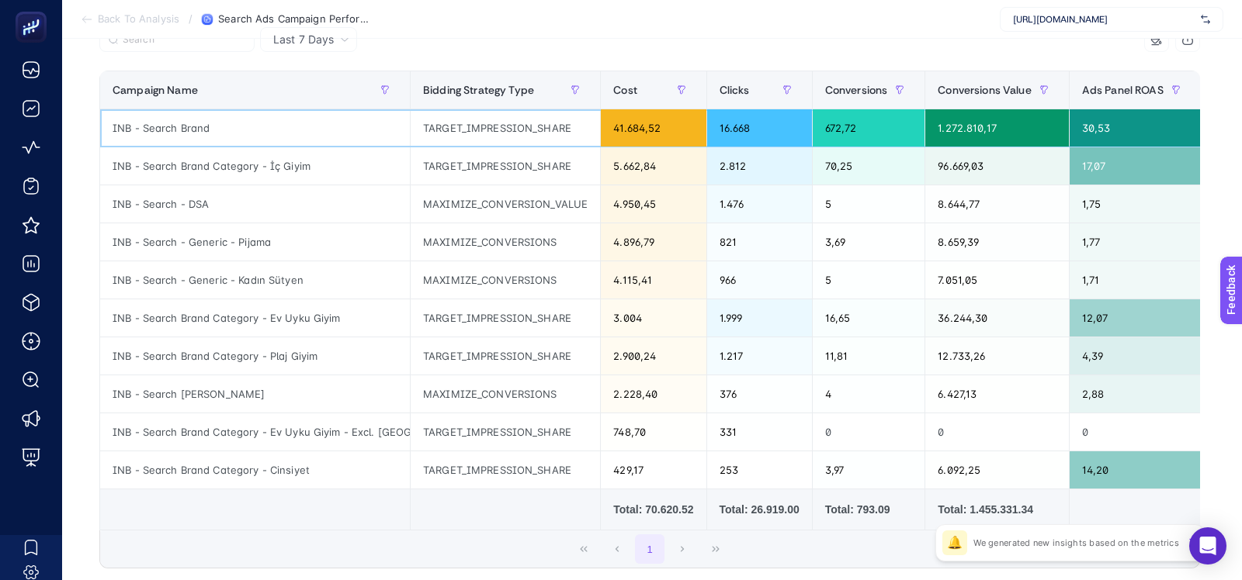
click at [653, 123] on div "41.684,52" at bounding box center [653, 127] width 105 height 37
click at [642, 161] on div "5.662,84" at bounding box center [653, 165] width 105 height 37
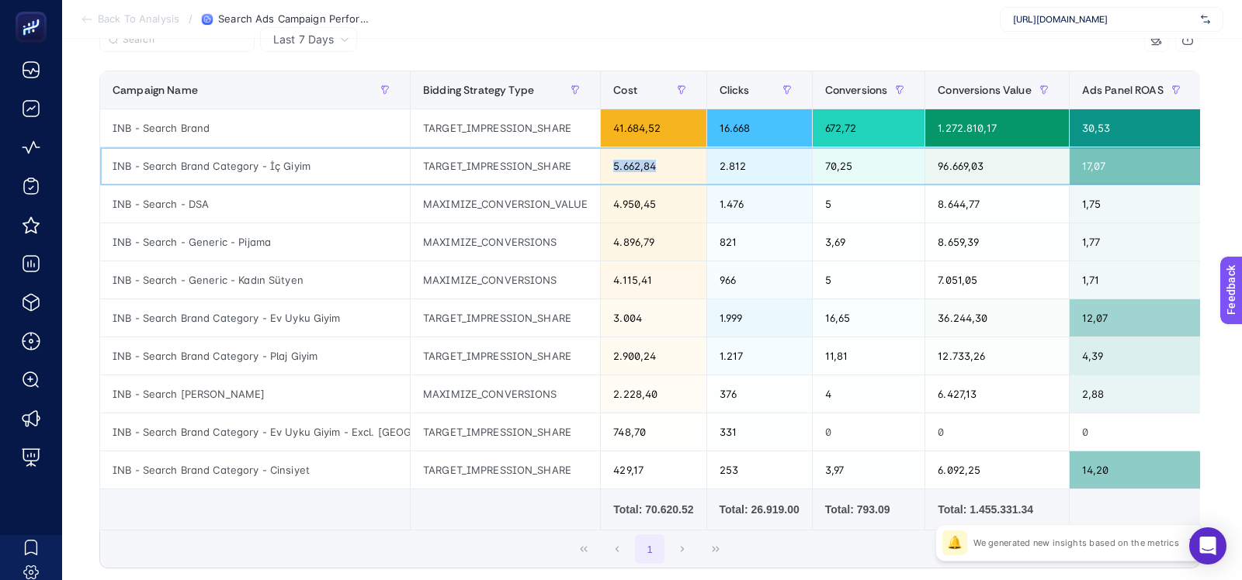
click at [642, 161] on div "5.662,84" at bounding box center [653, 165] width 105 height 37
click at [636, 202] on div "4.950,45" at bounding box center [653, 203] width 105 height 37
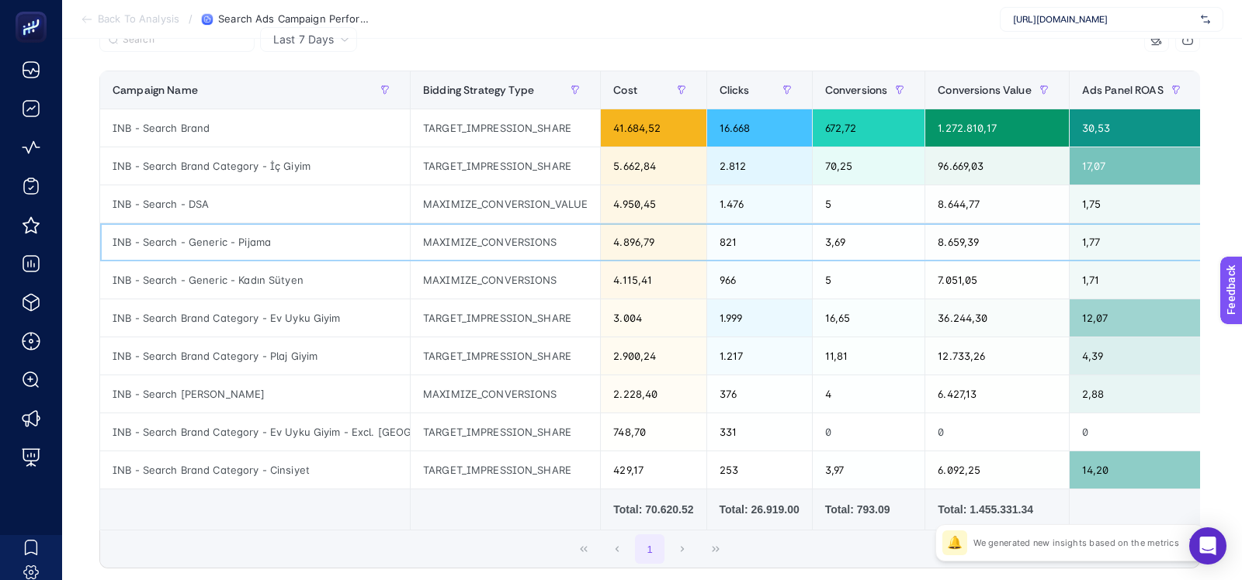
click at [636, 232] on div "4.896,79" at bounding box center [653, 241] width 105 height 37
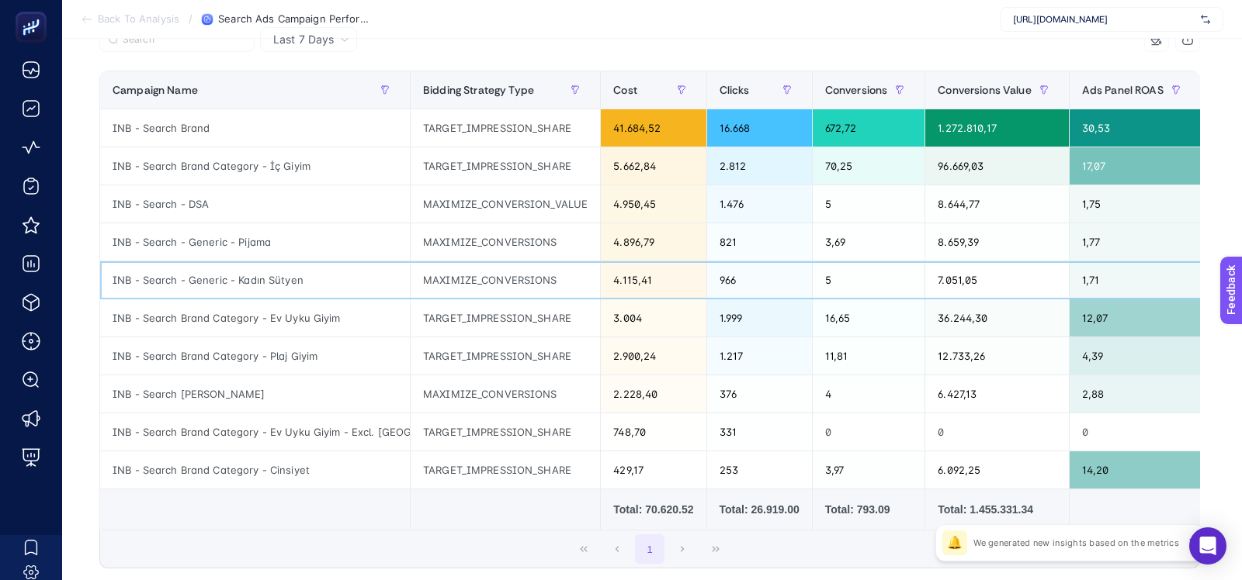
click at [632, 288] on div "4.115,41" at bounding box center [653, 280] width 105 height 37
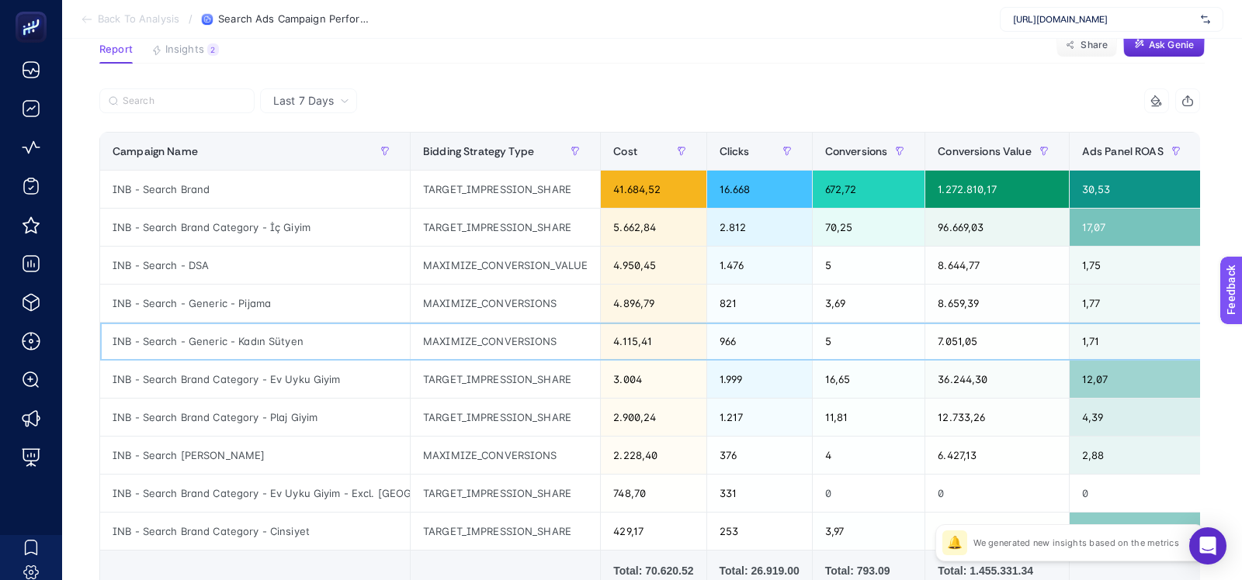
scroll to position [113, 0]
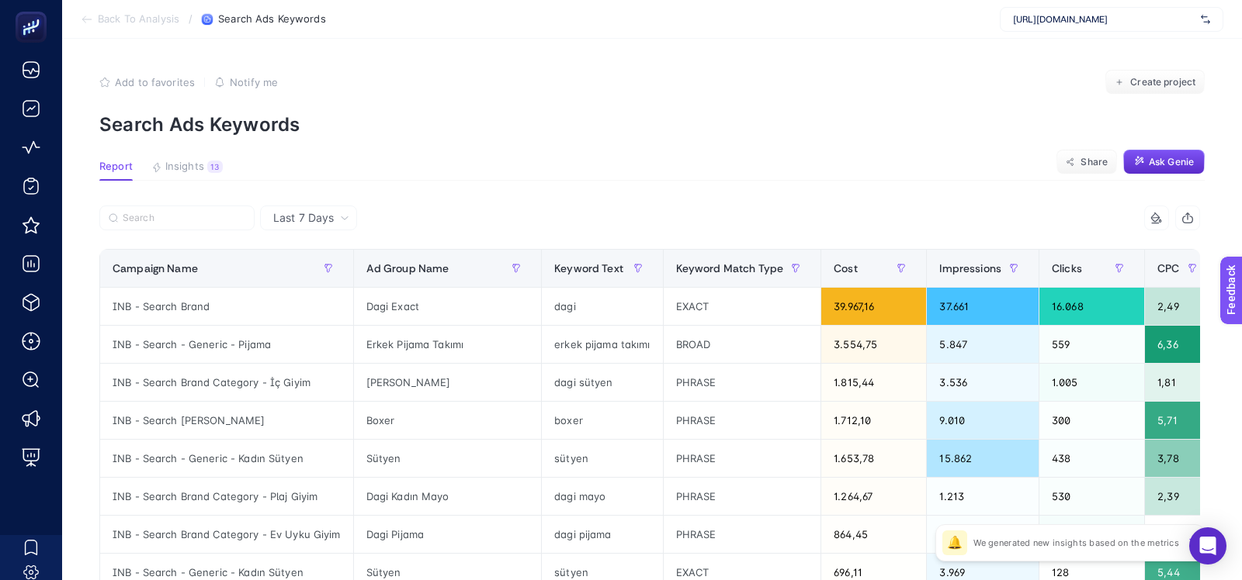
scroll to position [29, 0]
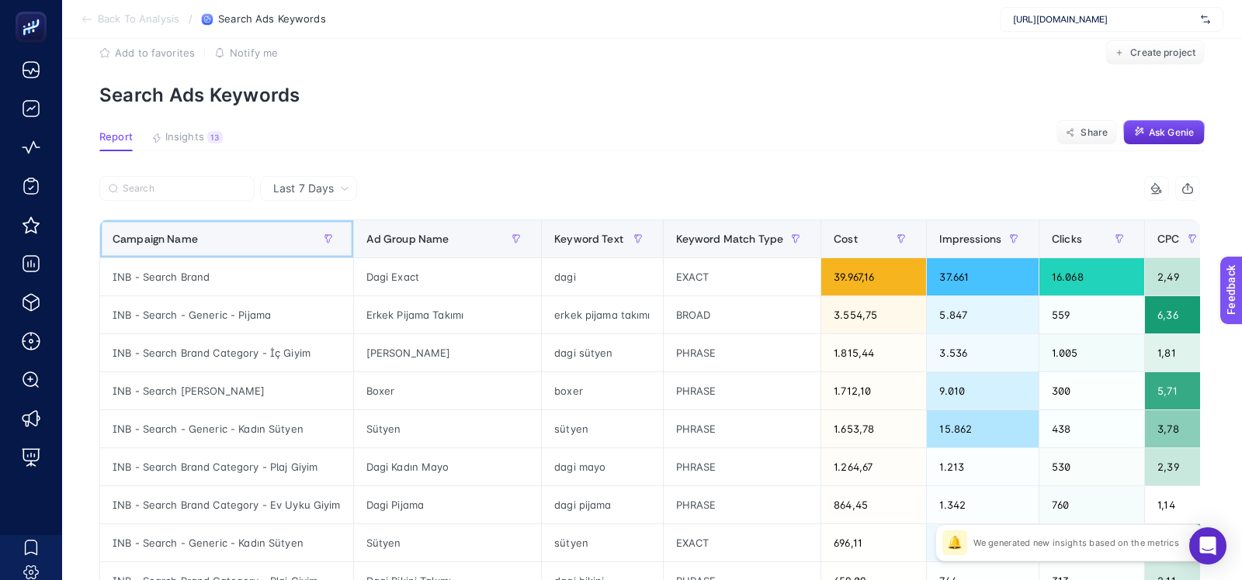
click at [255, 237] on div "Campaign Name" at bounding box center [227, 239] width 228 height 25
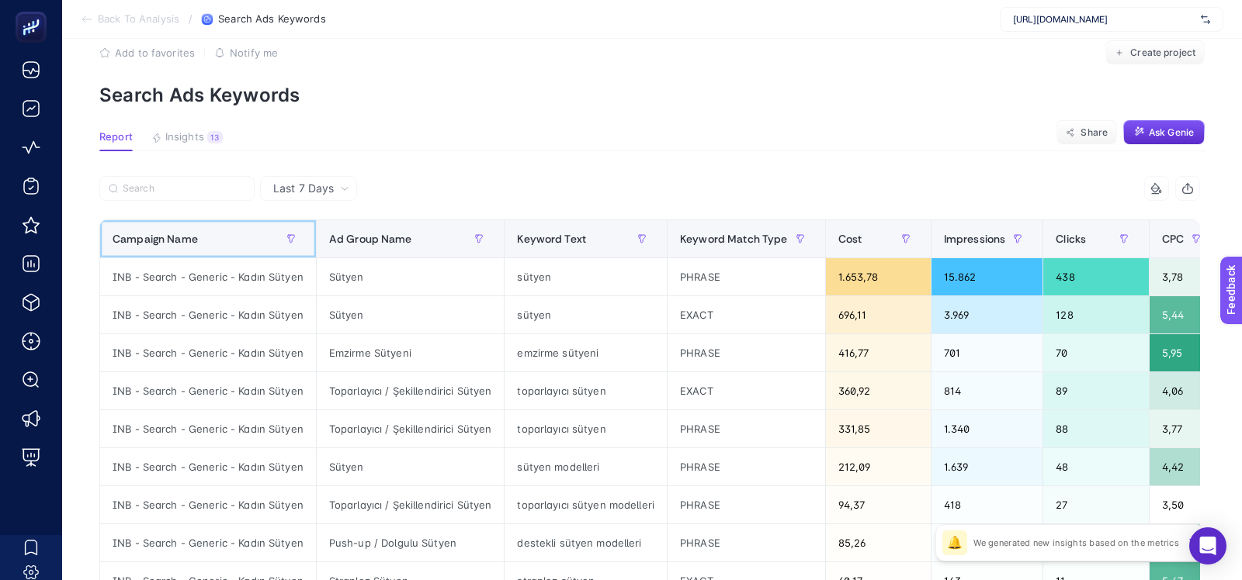
click at [255, 237] on div "Campaign Name" at bounding box center [208, 239] width 191 height 25
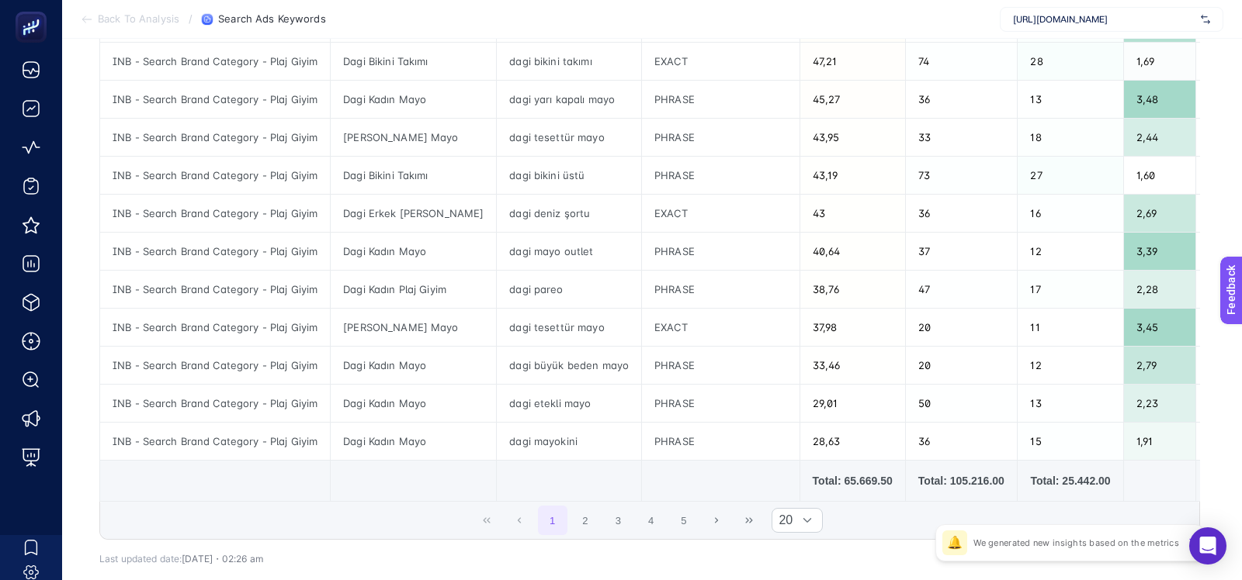
scroll to position [588, 0]
click at [592, 518] on button "2" at bounding box center [584, 519] width 29 height 29
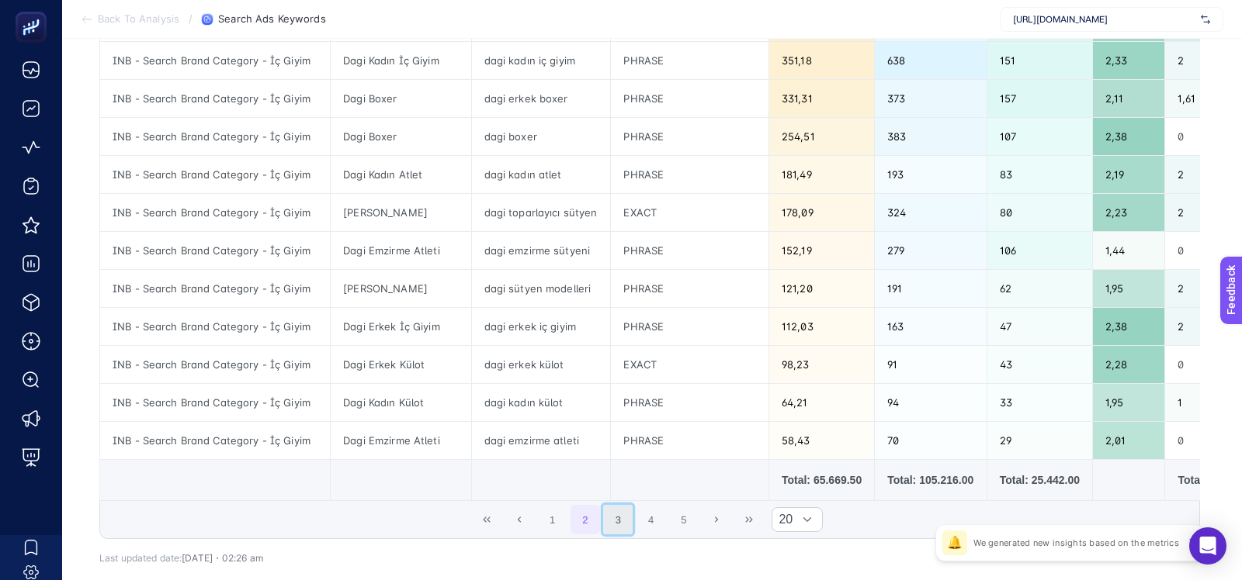
click at [618, 518] on button "3" at bounding box center [617, 519] width 29 height 29
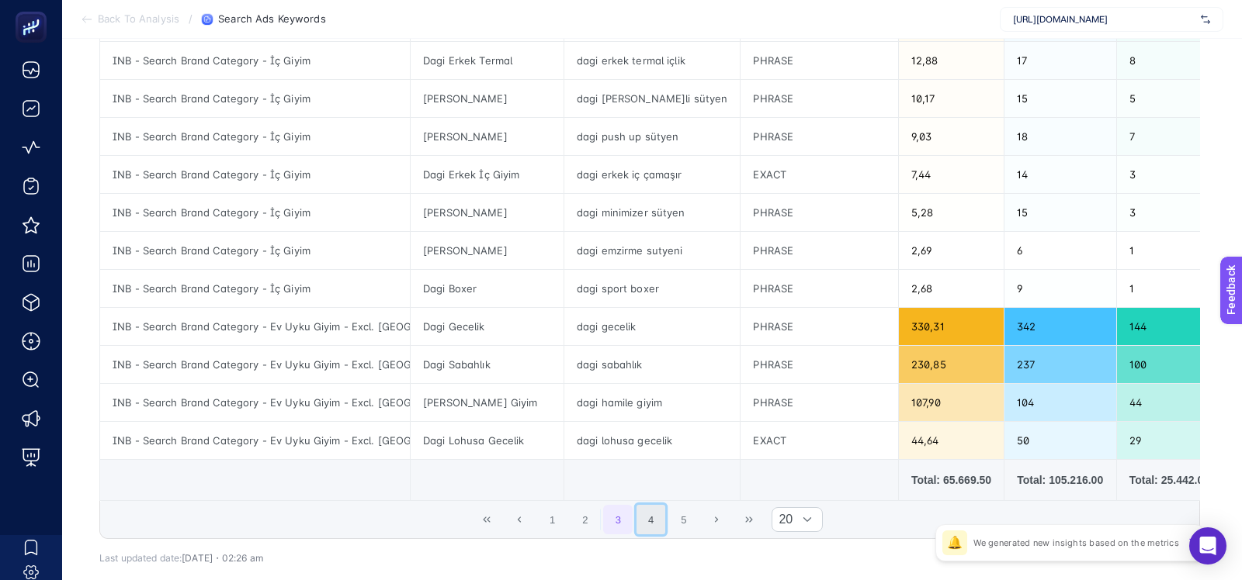
click at [660, 518] on button "4" at bounding box center [650, 519] width 29 height 29
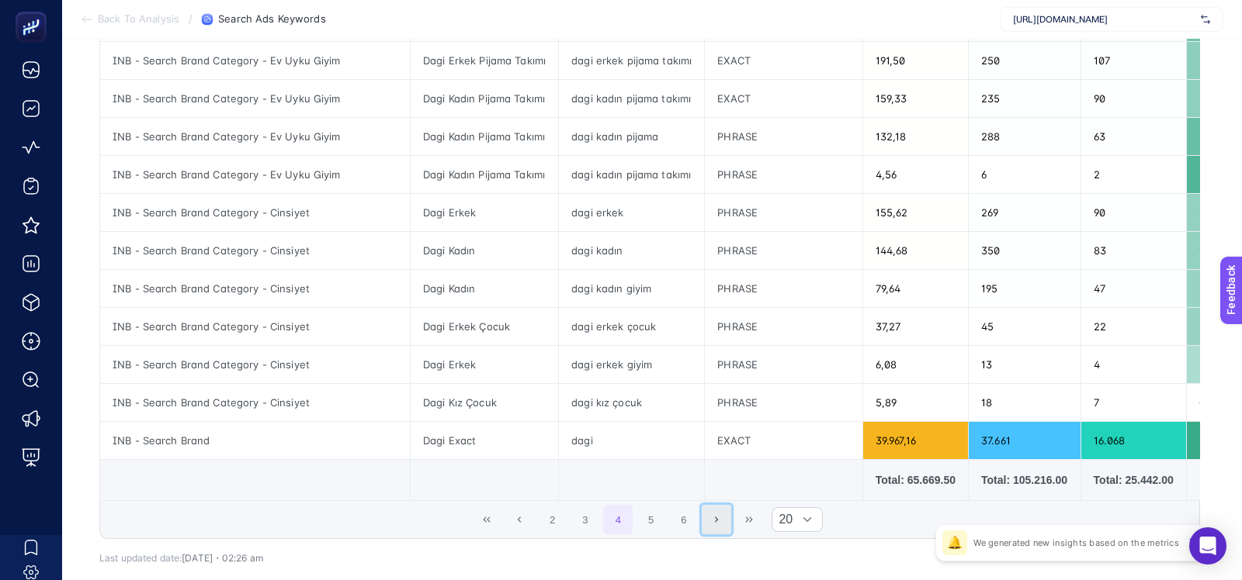
click at [713, 516] on button "Next Page" at bounding box center [716, 519] width 29 height 29
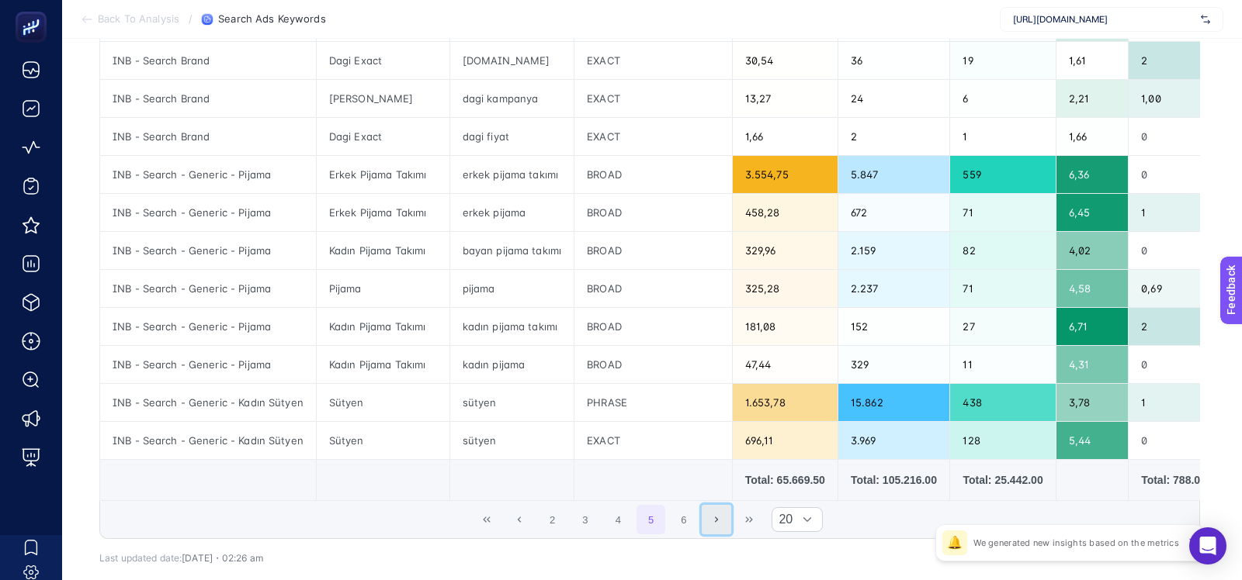
click at [713, 516] on button "Next Page" at bounding box center [716, 519] width 29 height 29
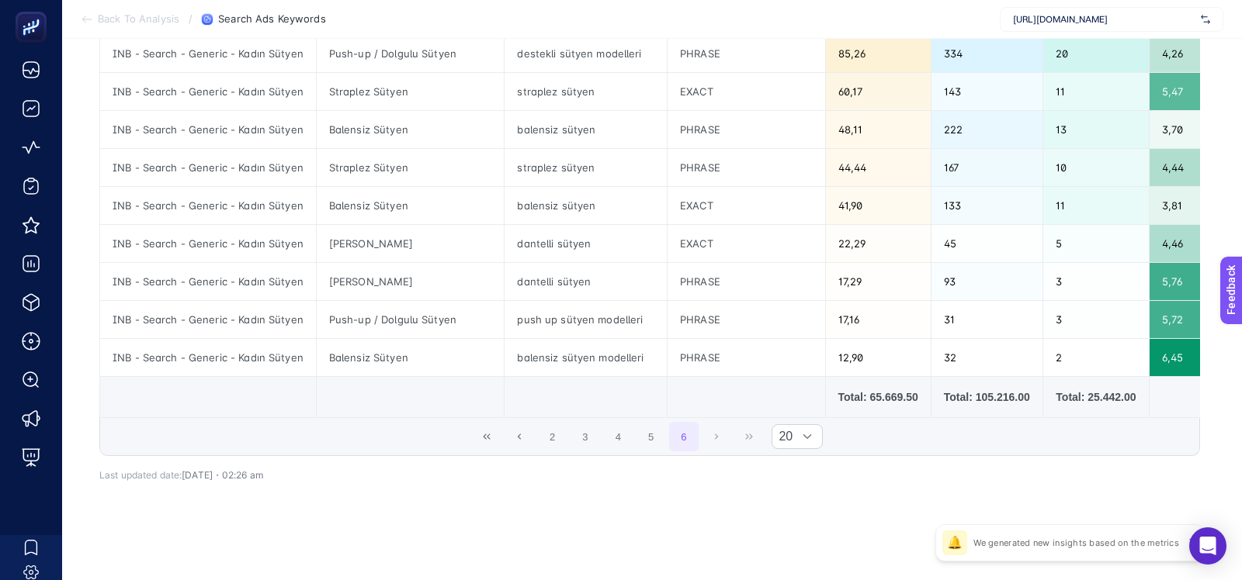
scroll to position [437, 0]
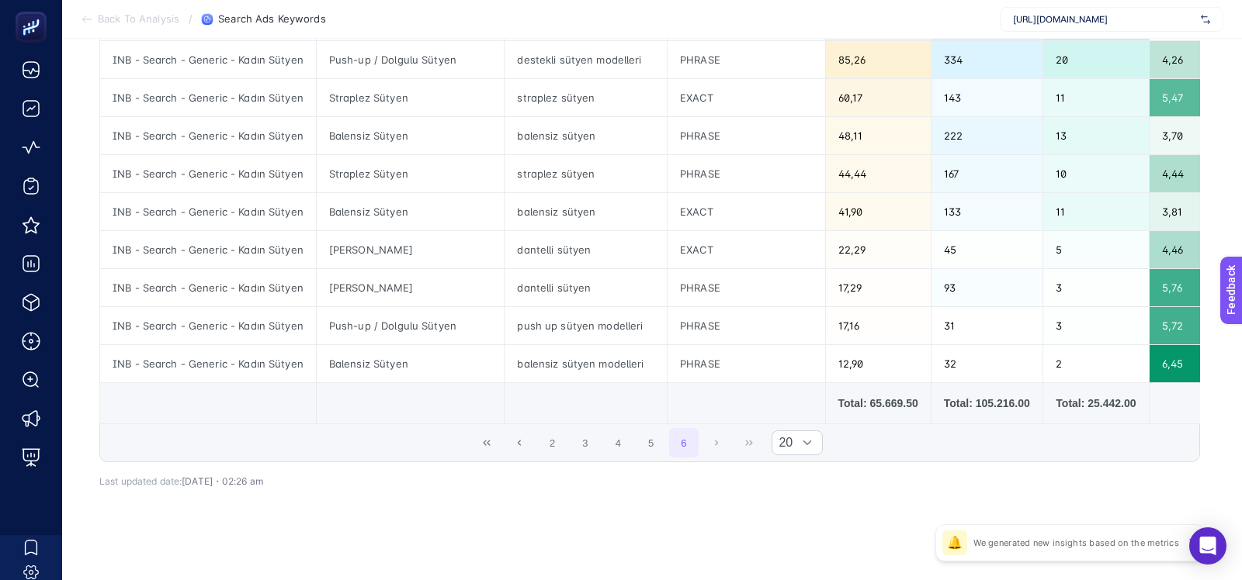
click at [713, 516] on div "Last 7 Days 11 items selected Campaign Name Ad Group Name Keyword Text Keyword …" at bounding box center [649, 162] width 1125 height 787
click at [567, 493] on div "11 items selected Campaign Name Ad Group Name Keyword Text Keyword Match Type C…" at bounding box center [649, 150] width 1100 height 712
click at [555, 442] on button "2" at bounding box center [552, 442] width 29 height 29
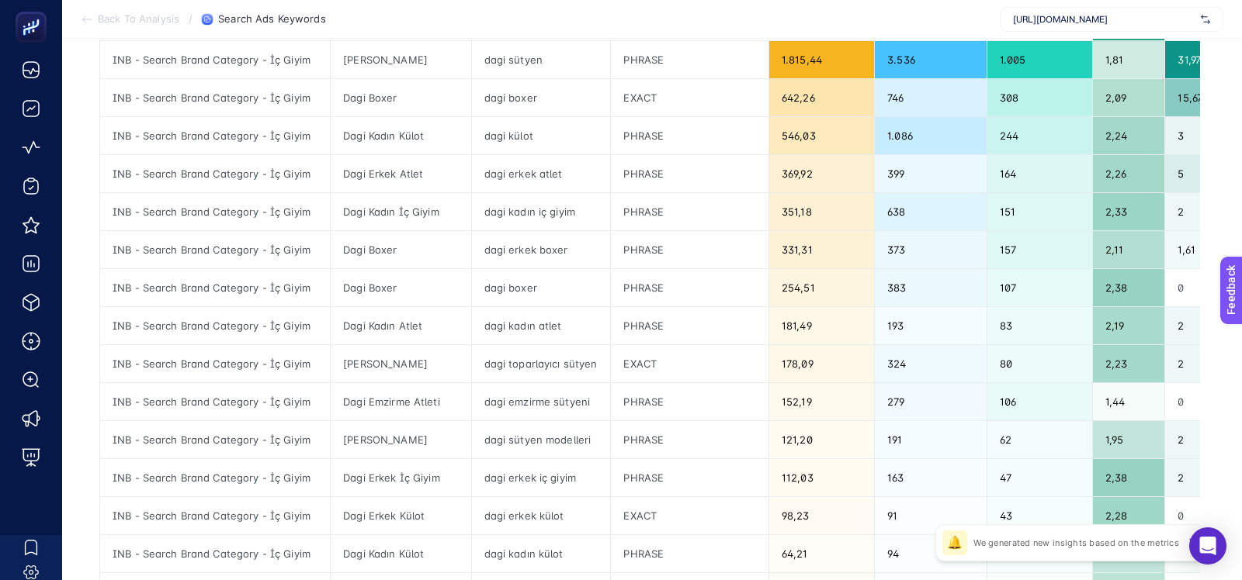
scroll to position [663, 0]
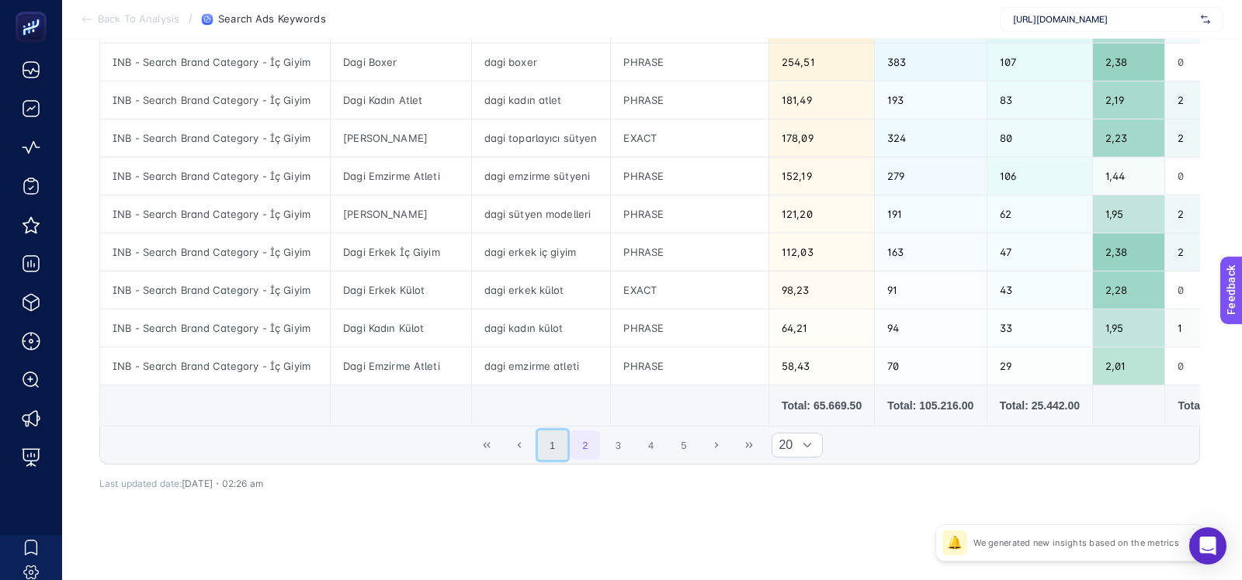
click at [546, 443] on button "1" at bounding box center [552, 445] width 29 height 29
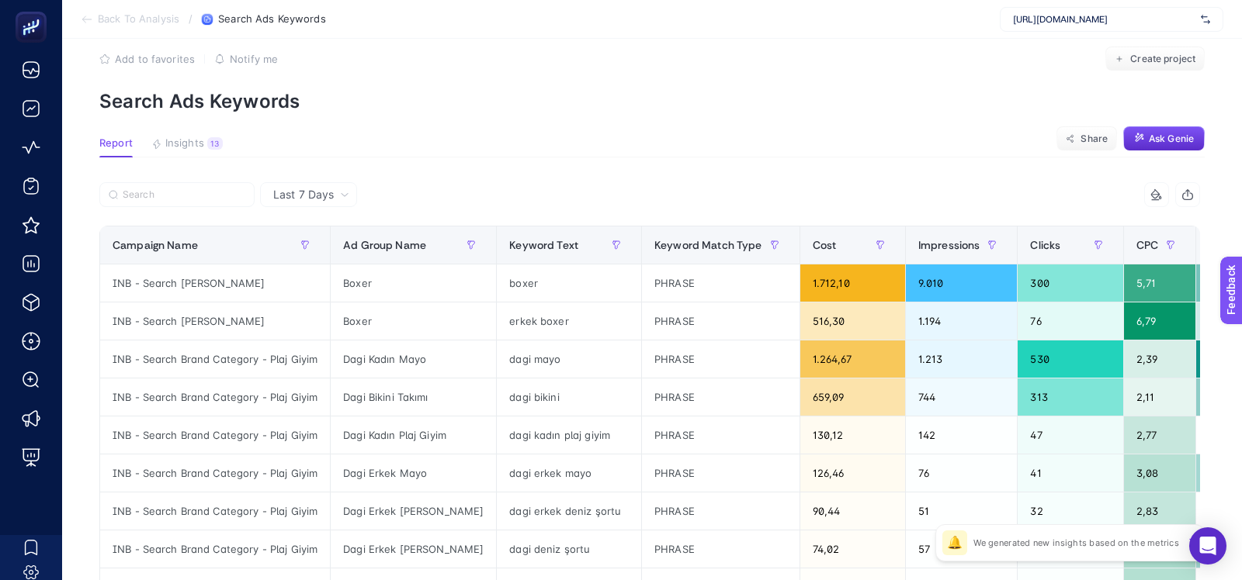
scroll to position [0, 0]
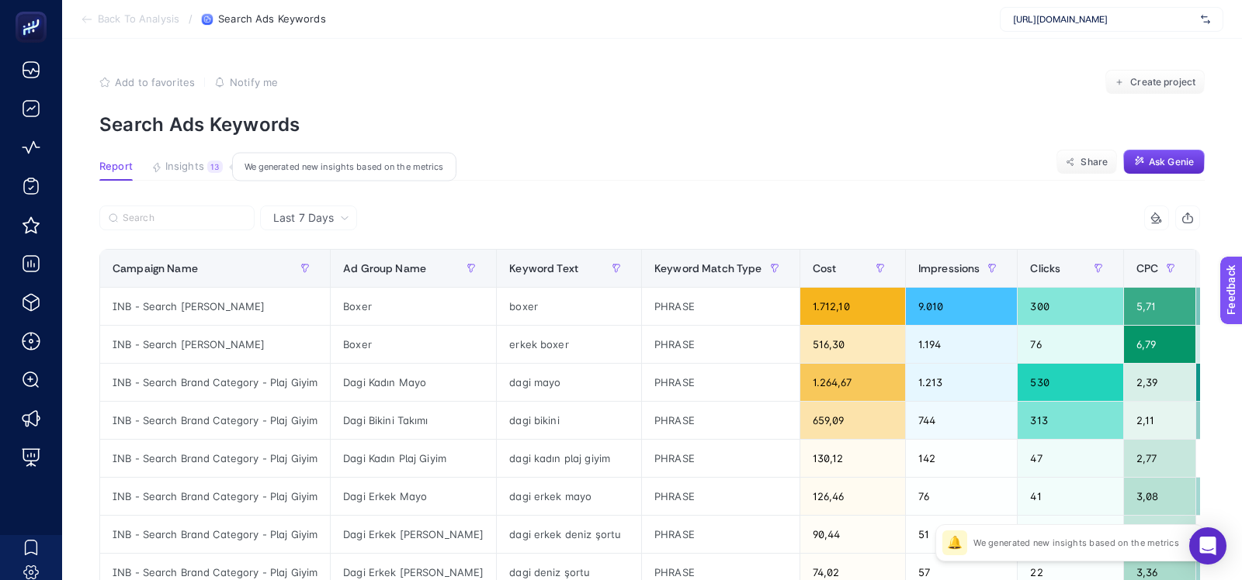
click at [195, 165] on span "Insights" at bounding box center [184, 167] width 39 height 12
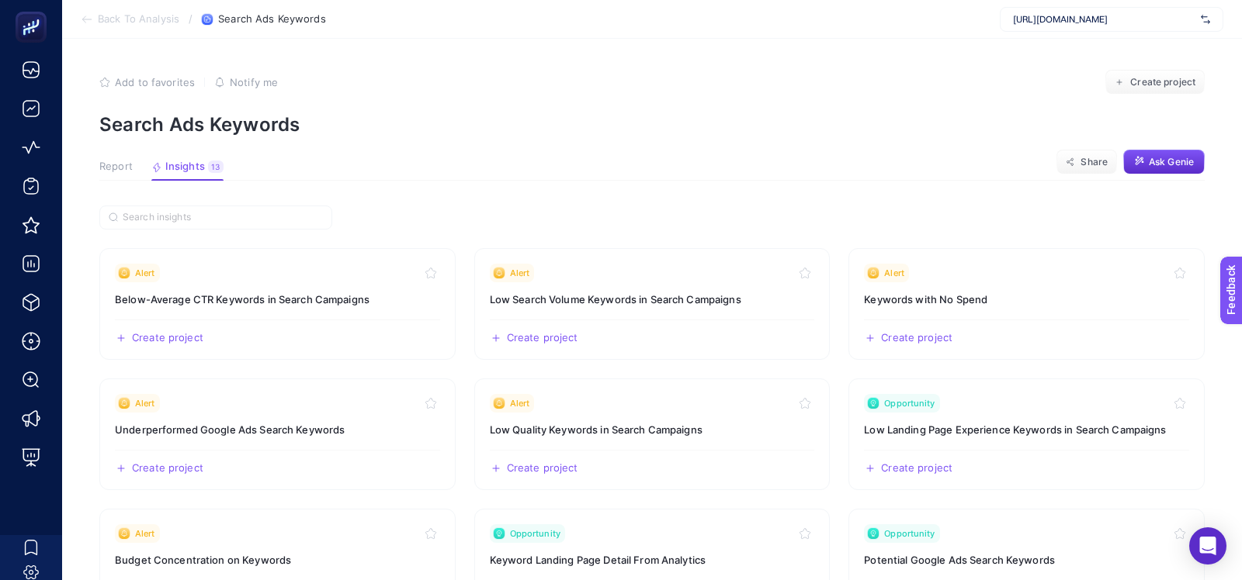
click at [126, 166] on span "Report" at bounding box center [115, 167] width 33 height 12
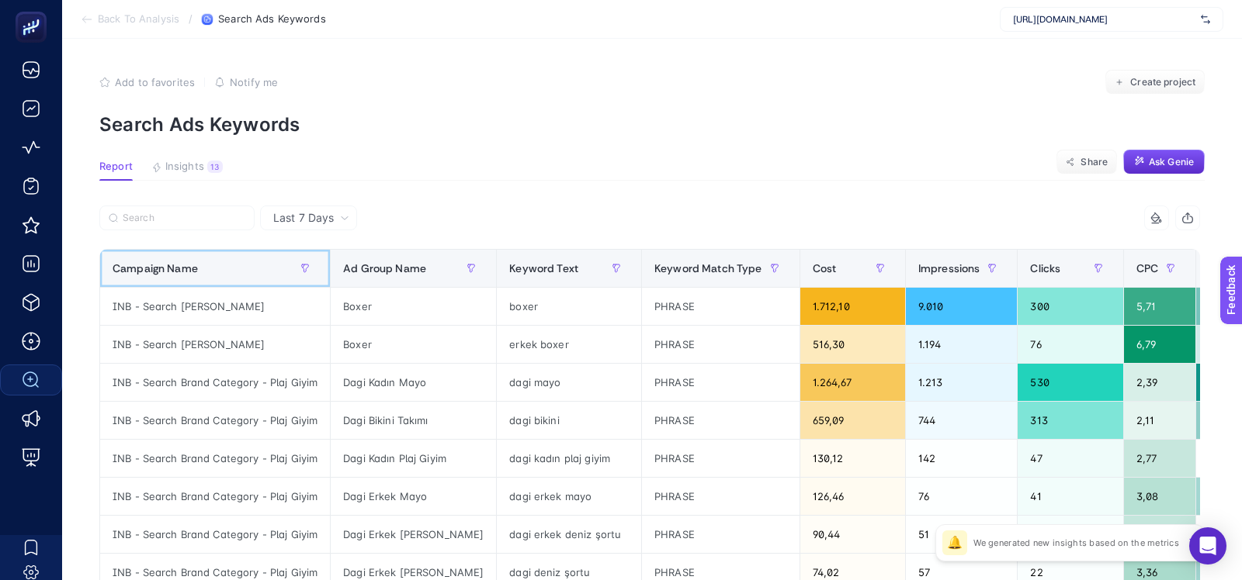
click at [253, 265] on div "Campaign Name" at bounding box center [215, 268] width 205 height 25
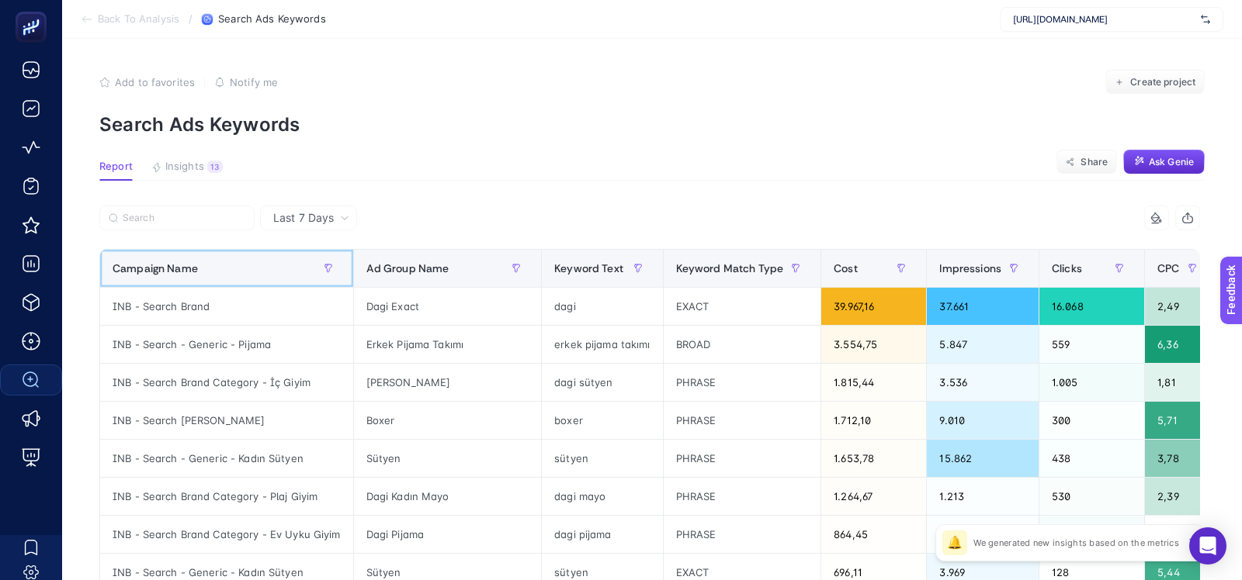
click at [253, 265] on div "Campaign Name" at bounding box center [227, 268] width 228 height 25
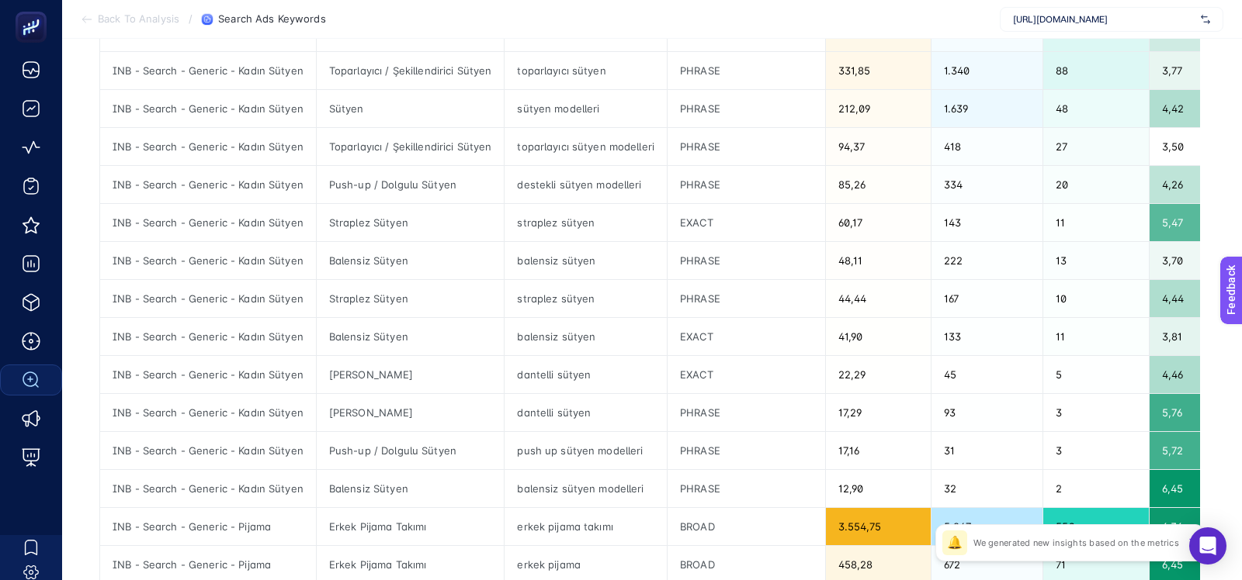
scroll to position [392, 0]
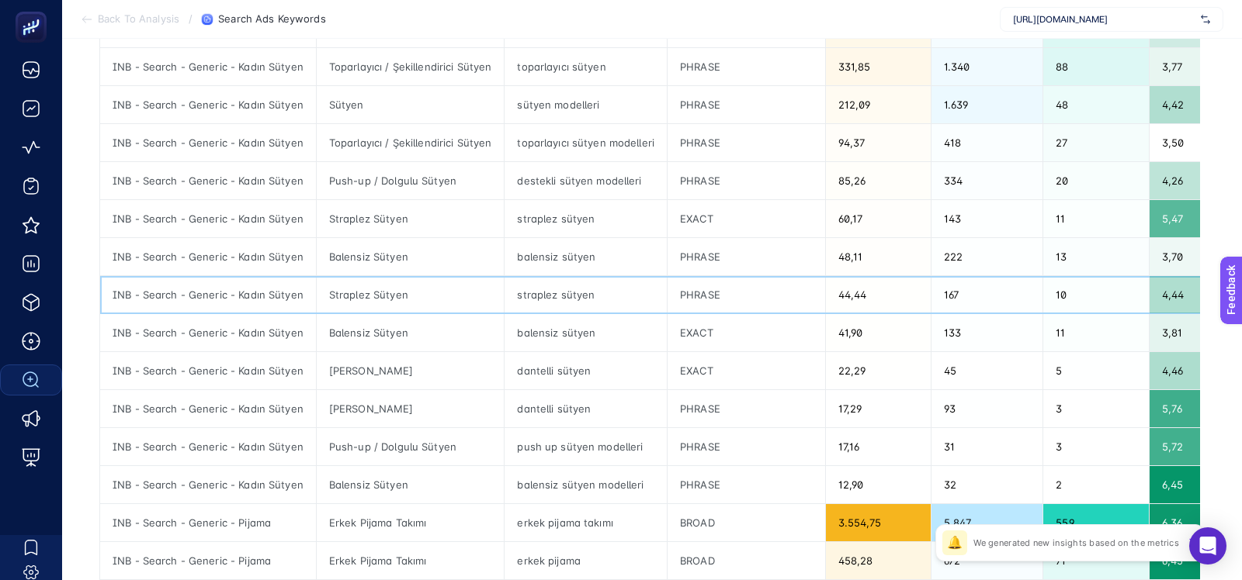
click at [254, 294] on div "INB - Search - Generic - Kadın Sütyen" at bounding box center [208, 294] width 216 height 37
copy tr "INB - Search - Generic - Kadın Sütyen"
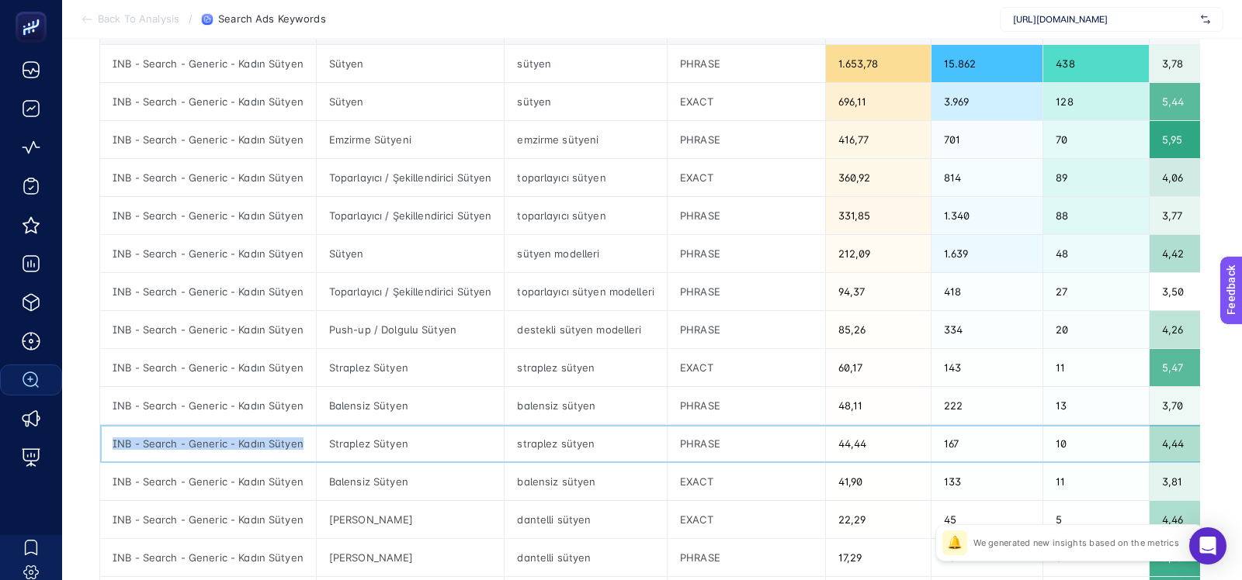
scroll to position [0, 0]
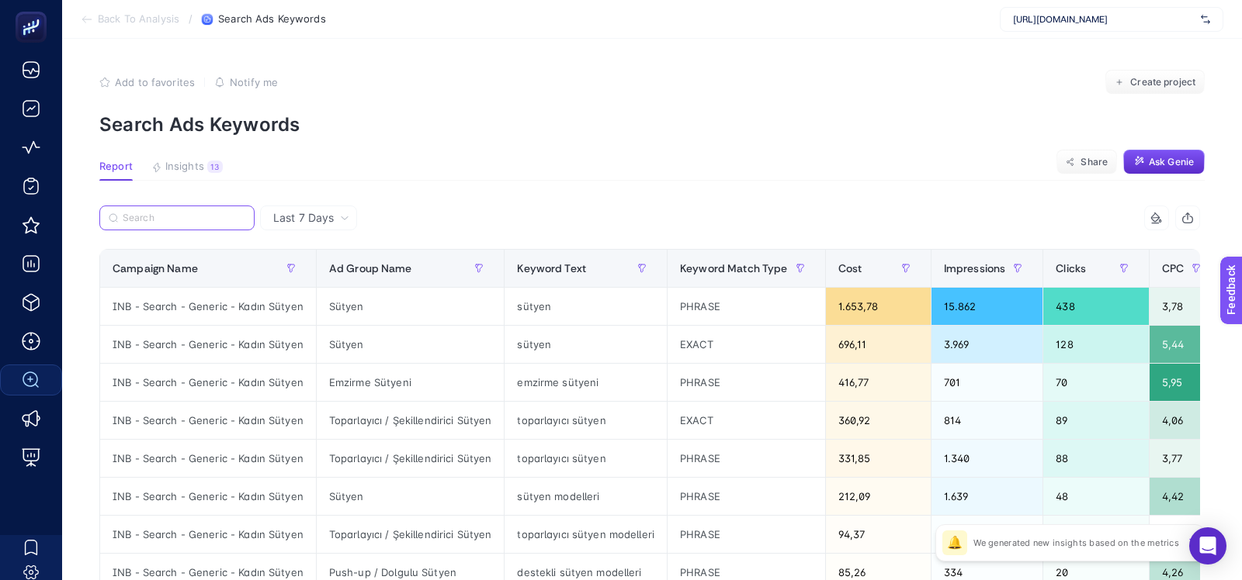
click at [189, 217] on input "Search" at bounding box center [184, 219] width 123 height 12
paste input "INB - Search - Generic - Kadın Sütyen"
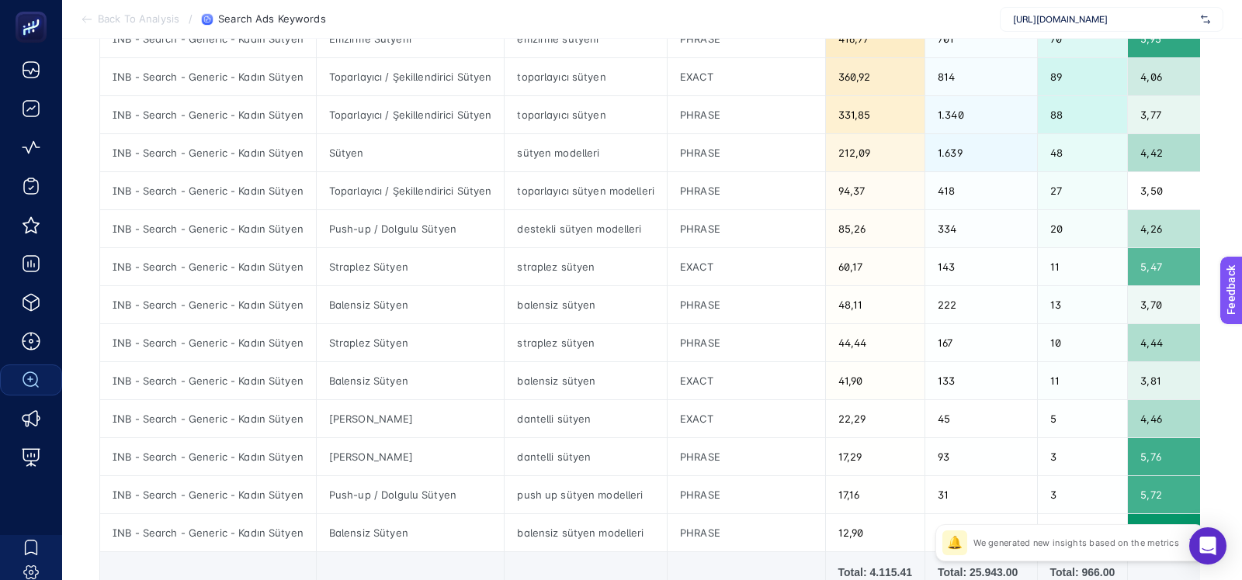
scroll to position [155, 0]
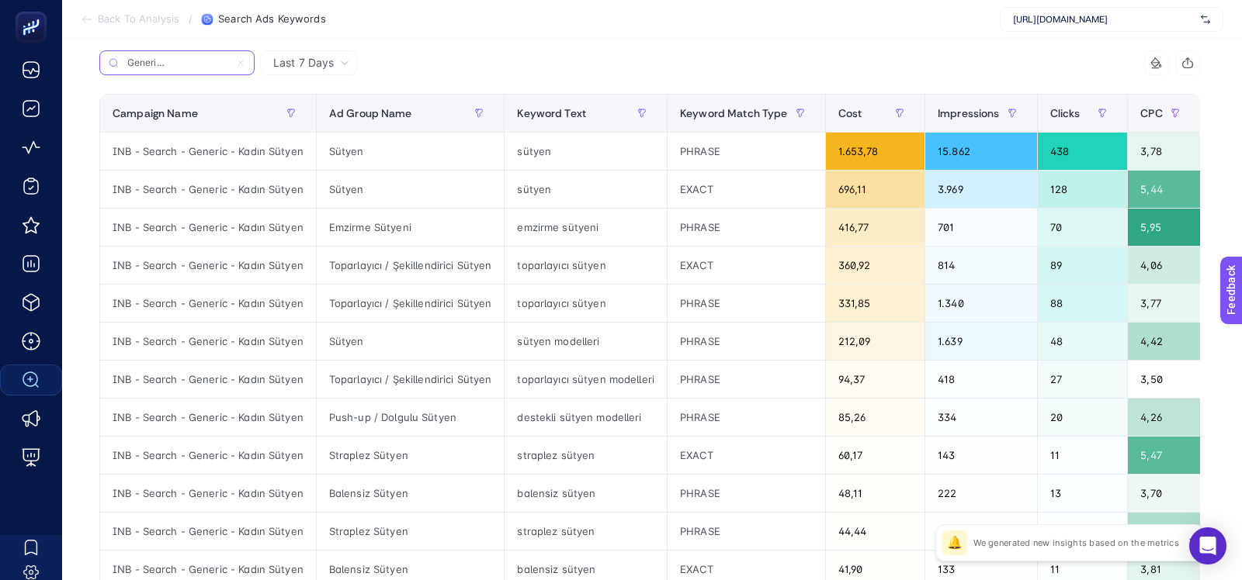
type input "INB - Search - Generic - Kadın Sütyen"
click at [223, 122] on div "Campaign Name" at bounding box center [208, 113] width 191 height 25
click at [359, 114] on span "Ad Group Name" at bounding box center [370, 113] width 83 height 12
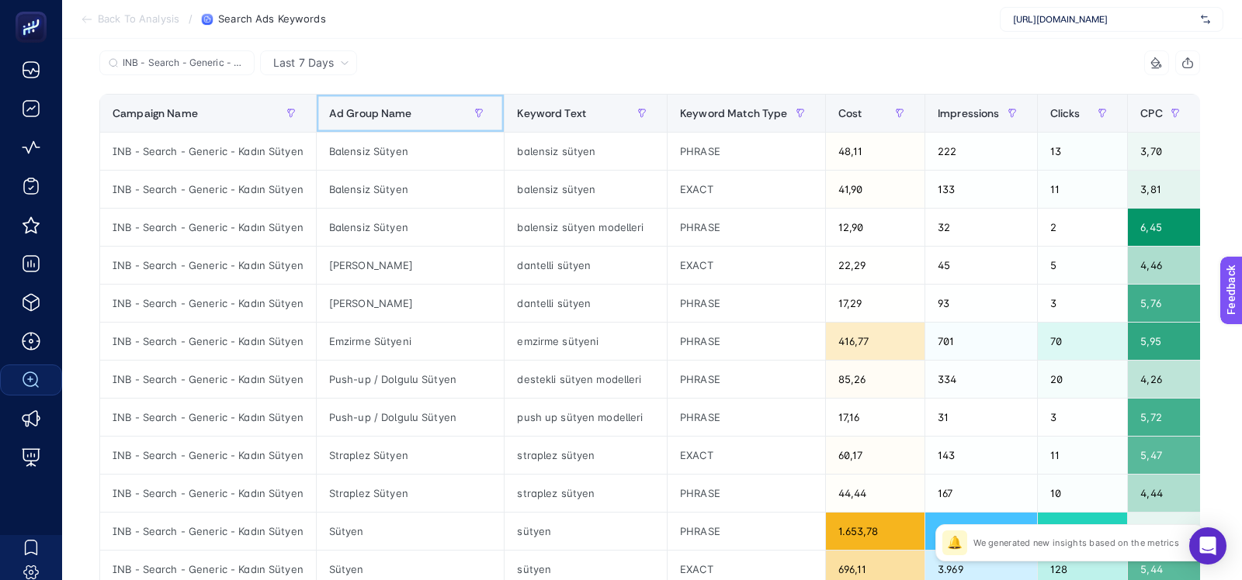
click at [359, 114] on span "Ad Group Name" at bounding box center [370, 113] width 83 height 12
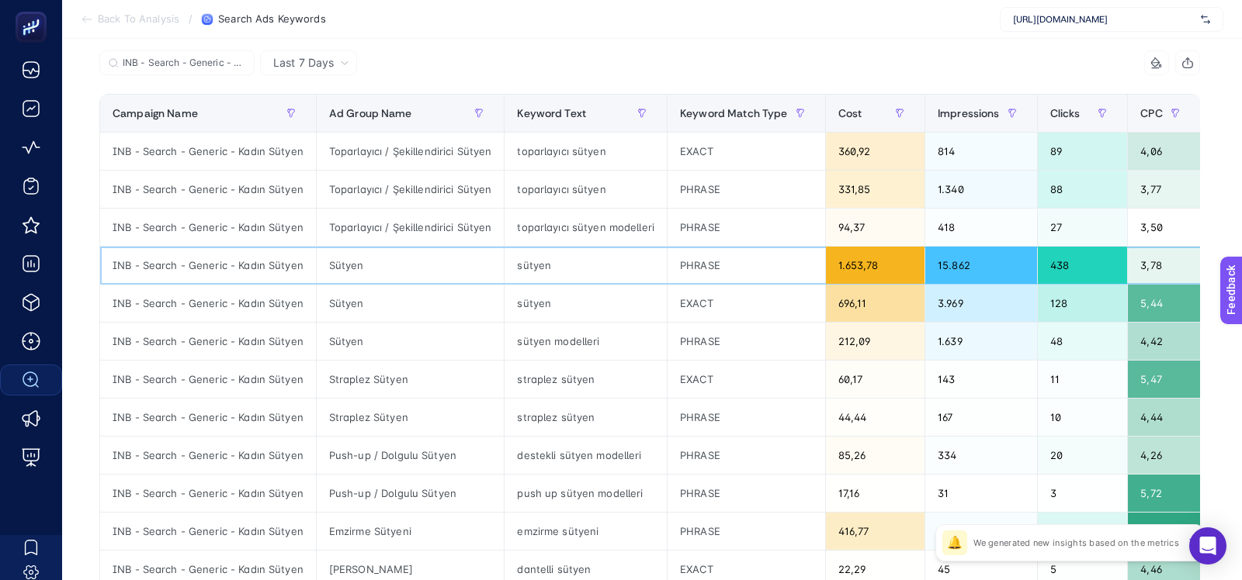
click at [284, 267] on div "INB - Search - Generic - Kadın Sütyen" at bounding box center [208, 265] width 216 height 37
copy tr "INB - Search - Generic - Kadın Sütyen"
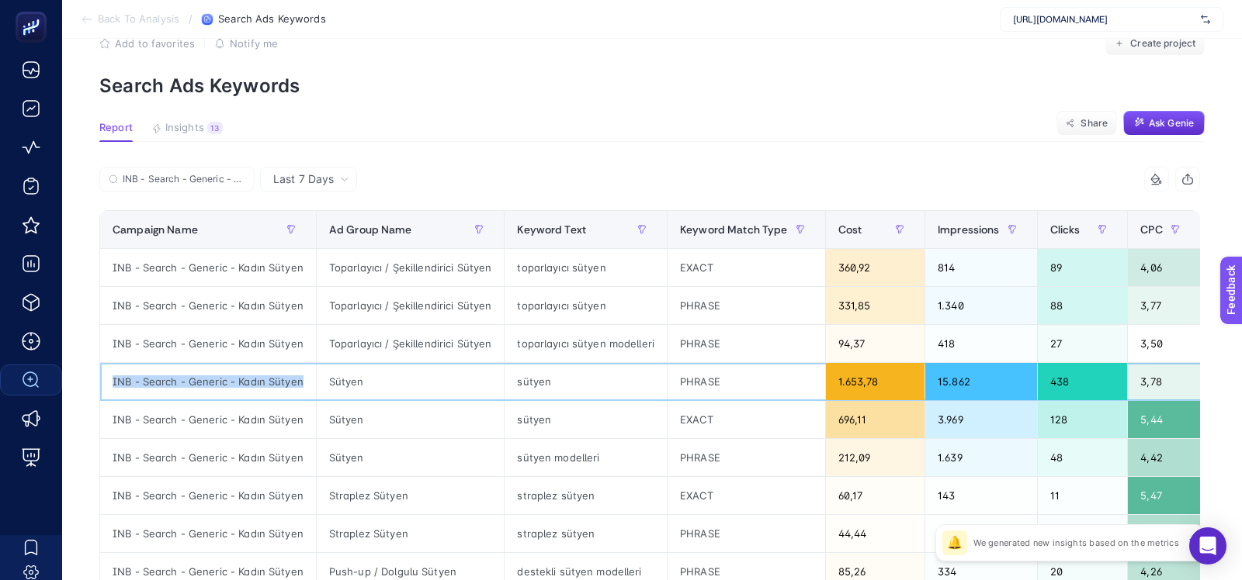
scroll to position [34, 0]
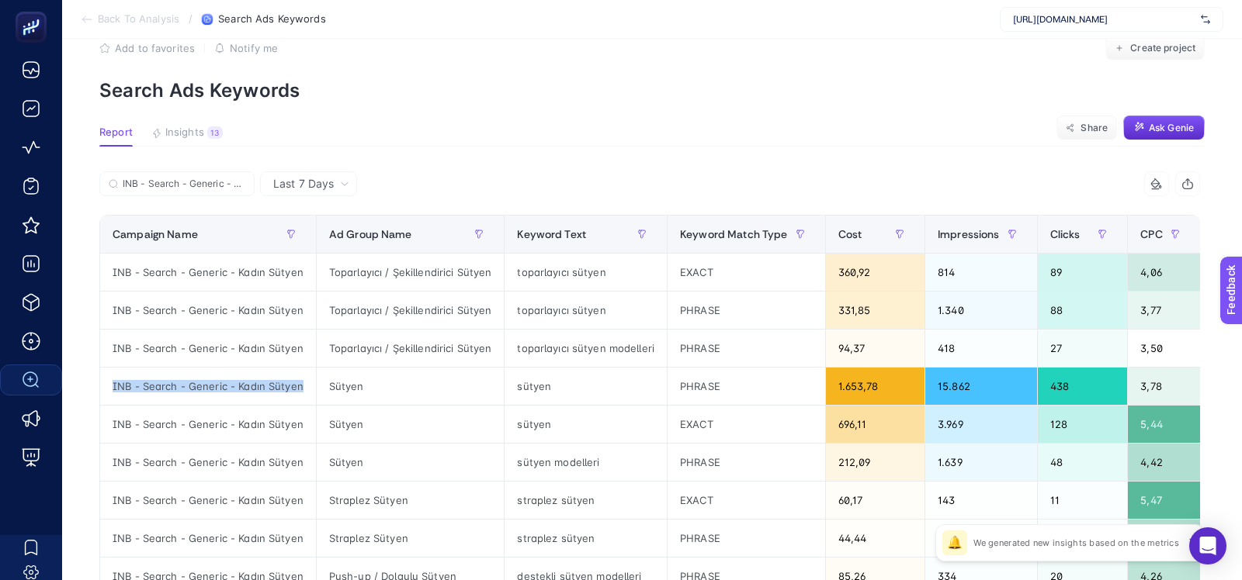
click at [548, 27] on section "Back To Analysis / Search Ads Keywords [URL][DOMAIN_NAME]" at bounding box center [652, 19] width 1180 height 39
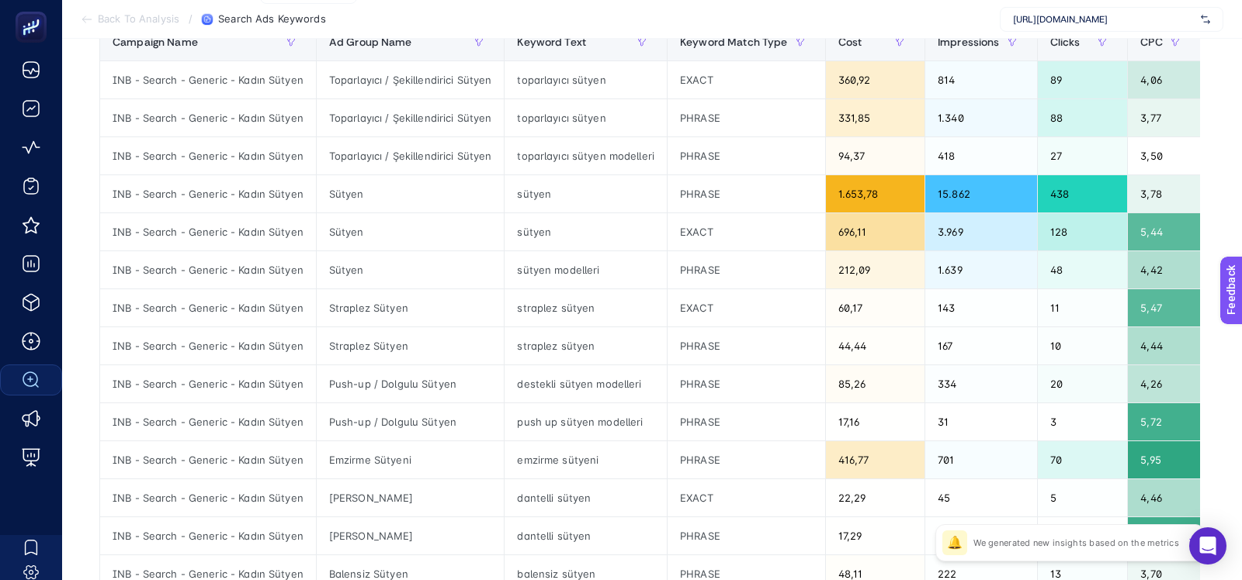
scroll to position [122, 0]
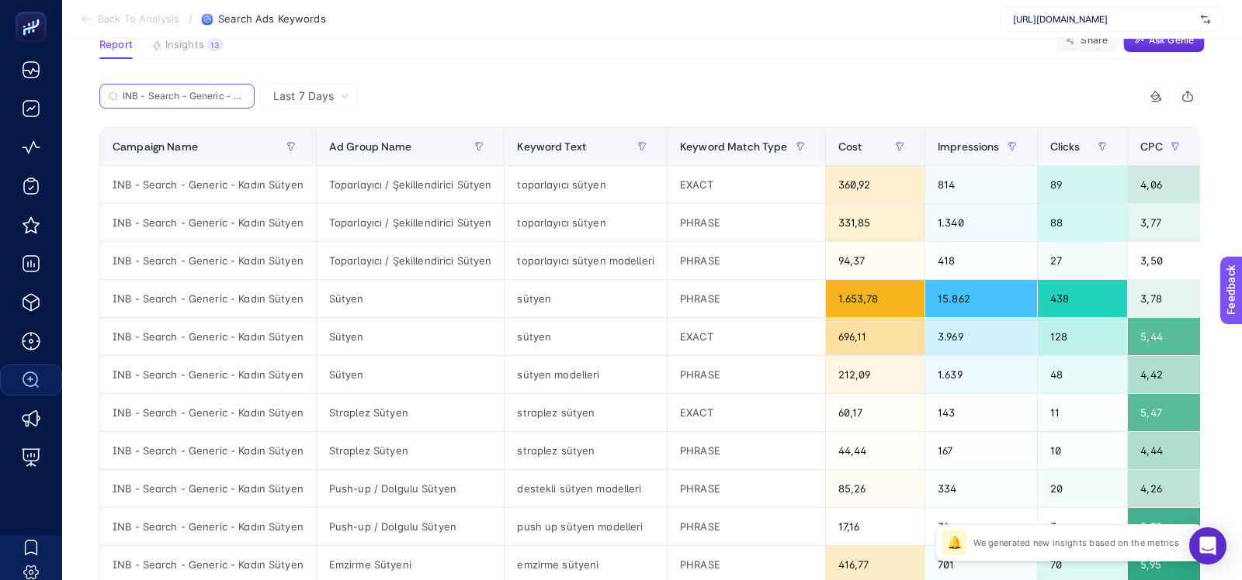
click at [233, 93] on input "INB - Search - Generic - Kadın Sütyen" at bounding box center [184, 97] width 123 height 12
click at [244, 96] on icon at bounding box center [240, 96] width 9 height 9
click at [230, 96] on input "INB - Search - Generic - Kadın Sütyen" at bounding box center [177, 97] width 106 height 12
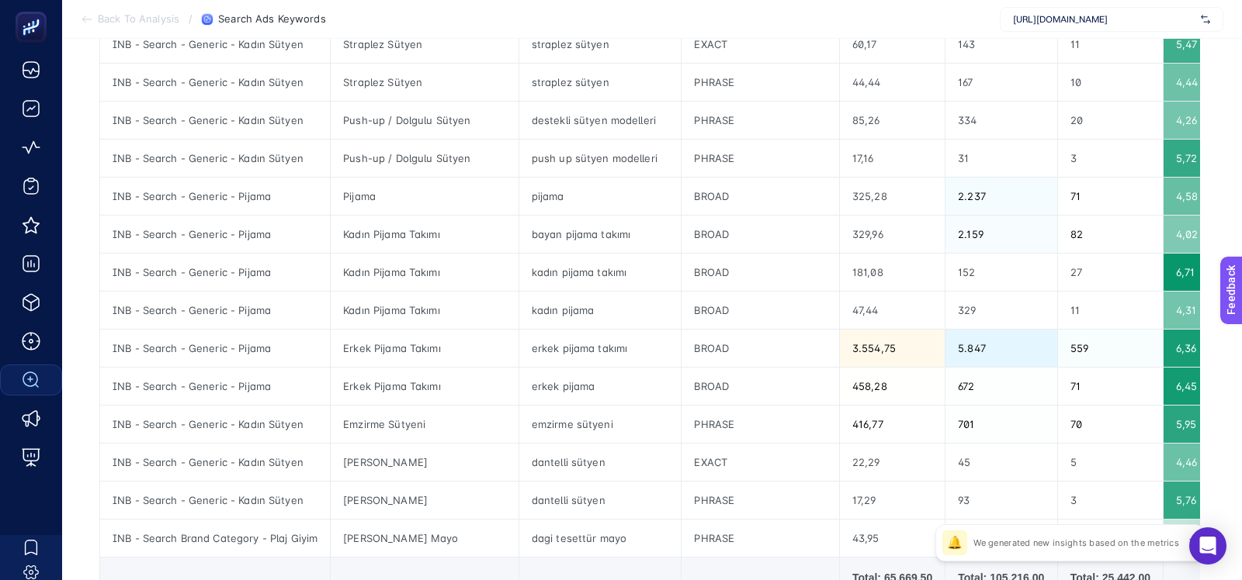
scroll to position [489, 0]
click at [560, 348] on div "erkek pijama takımı" at bounding box center [600, 349] width 162 height 37
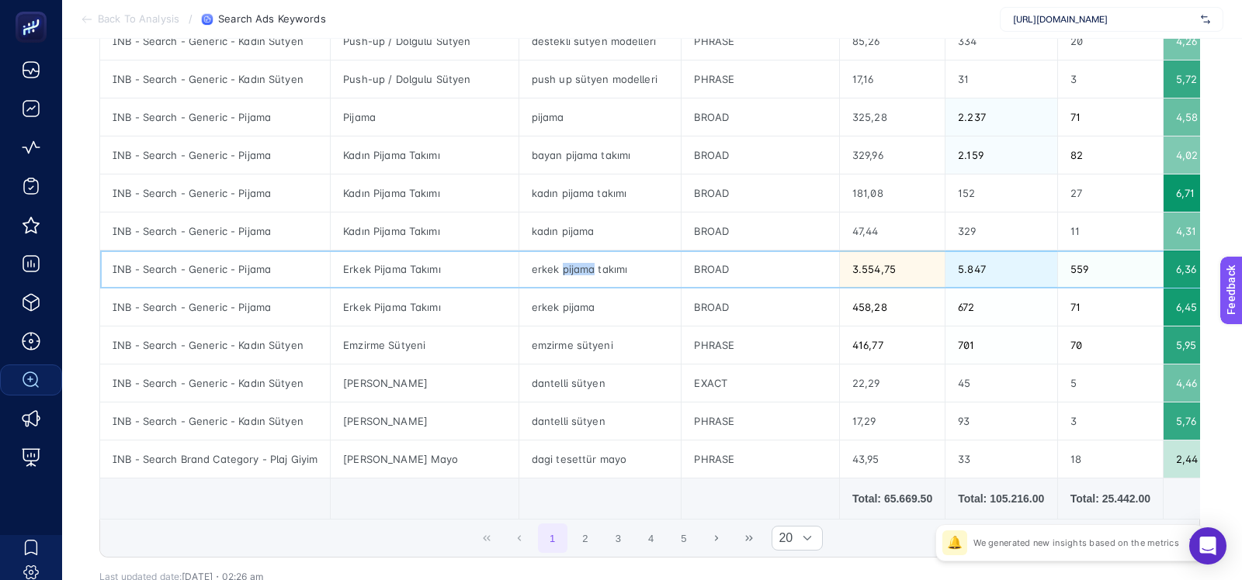
scroll to position [574, 0]
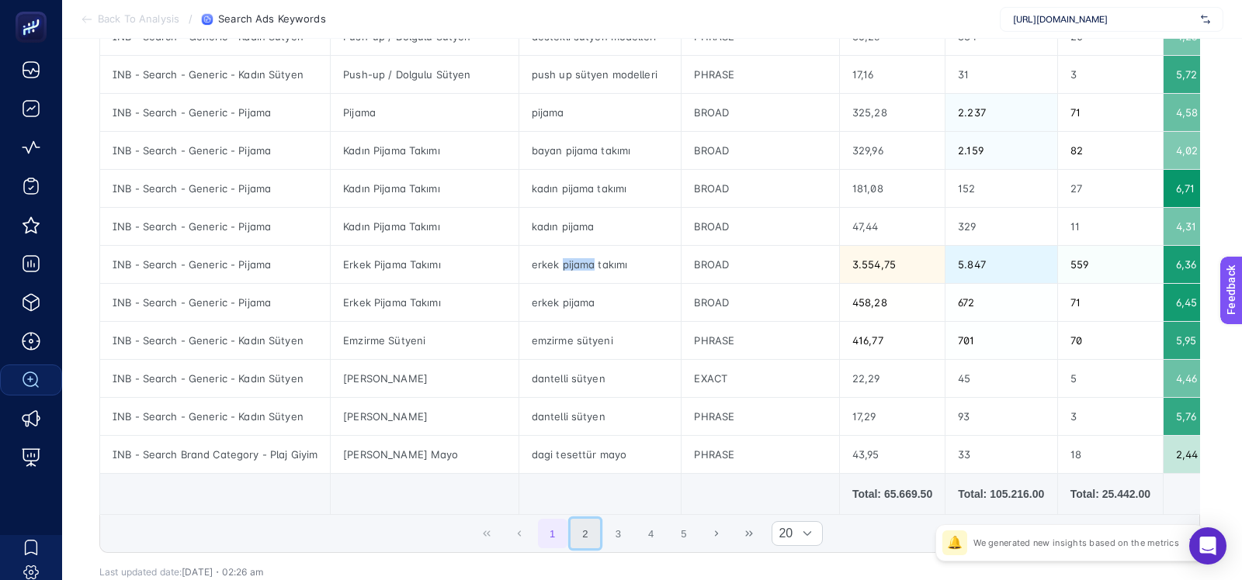
click at [581, 525] on button "2" at bounding box center [584, 533] width 29 height 29
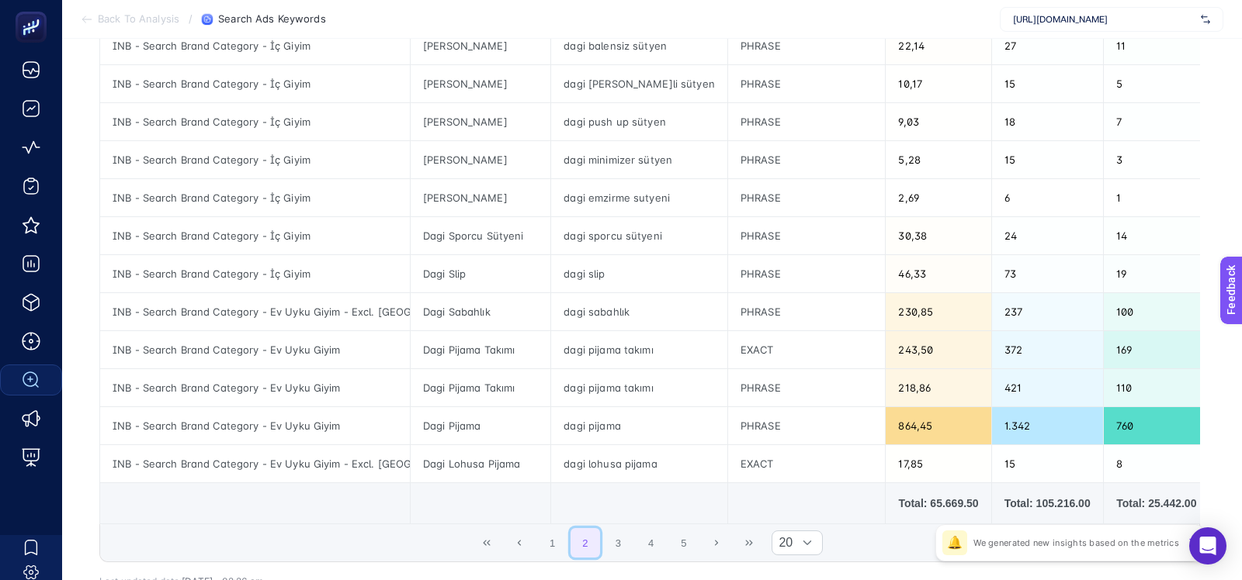
scroll to position [663, 0]
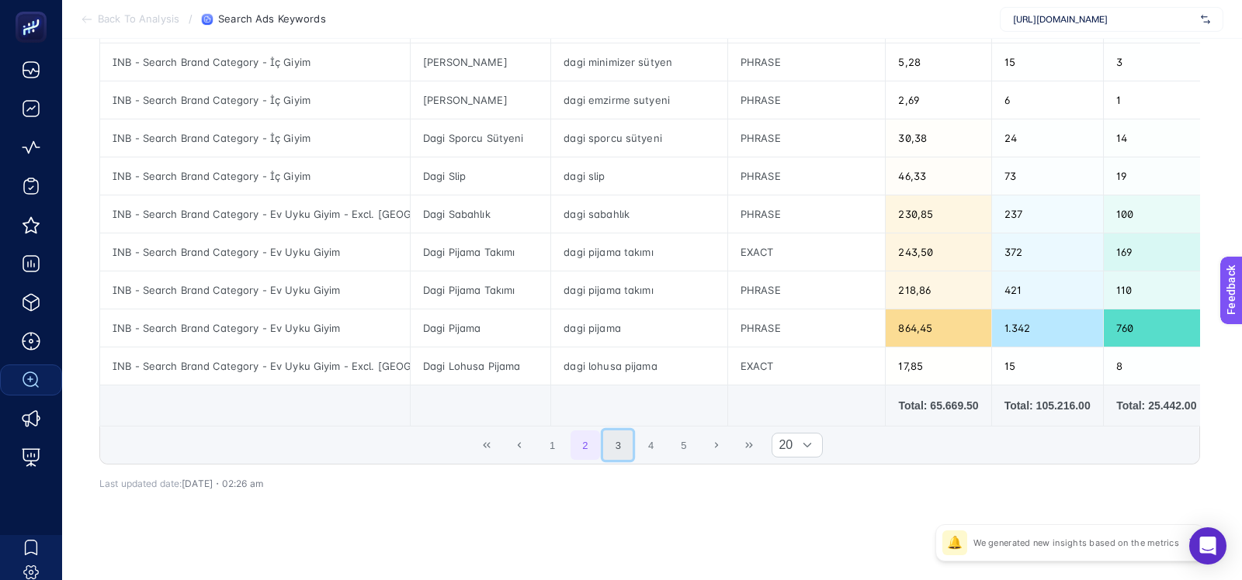
click at [609, 431] on button "3" at bounding box center [617, 445] width 29 height 29
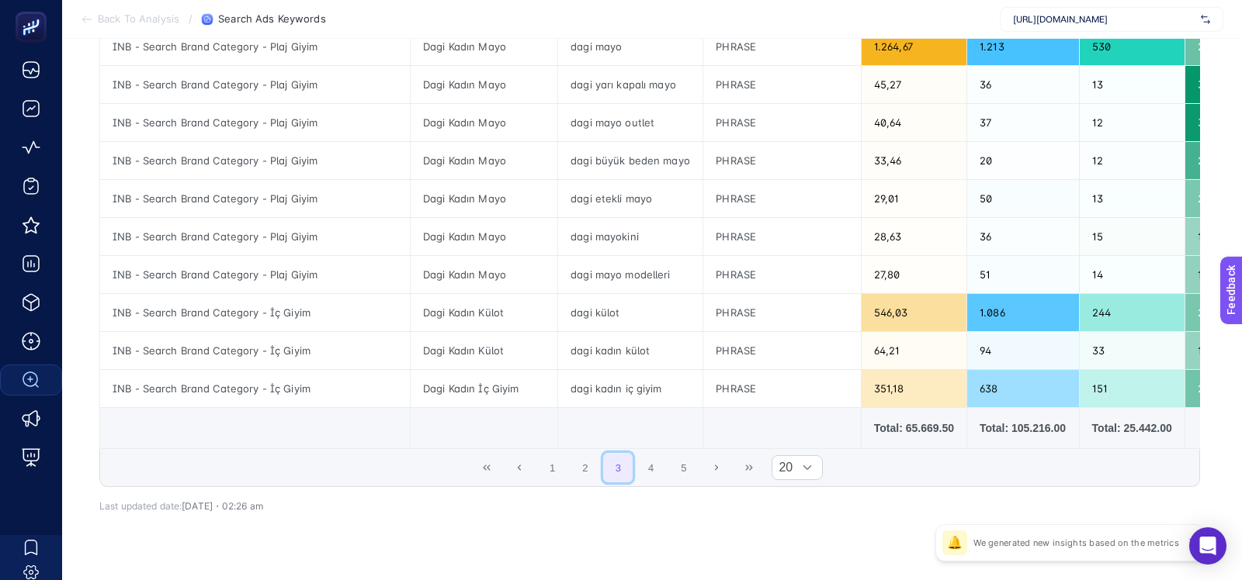
scroll to position [639, 0]
click at [646, 457] on button "4" at bounding box center [650, 468] width 29 height 29
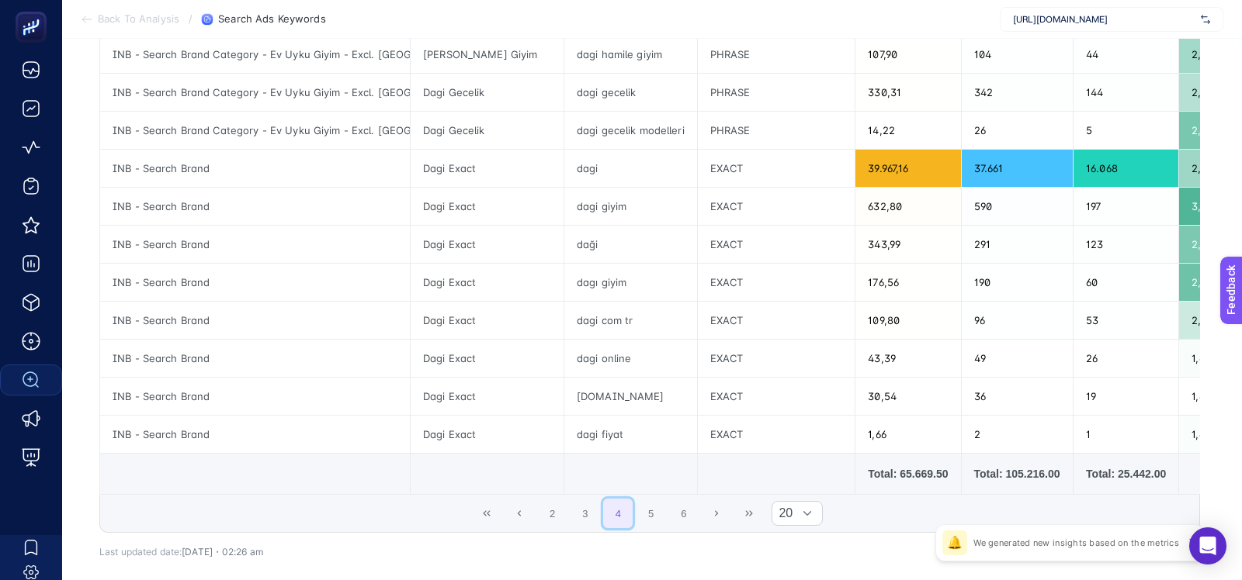
scroll to position [601, 0]
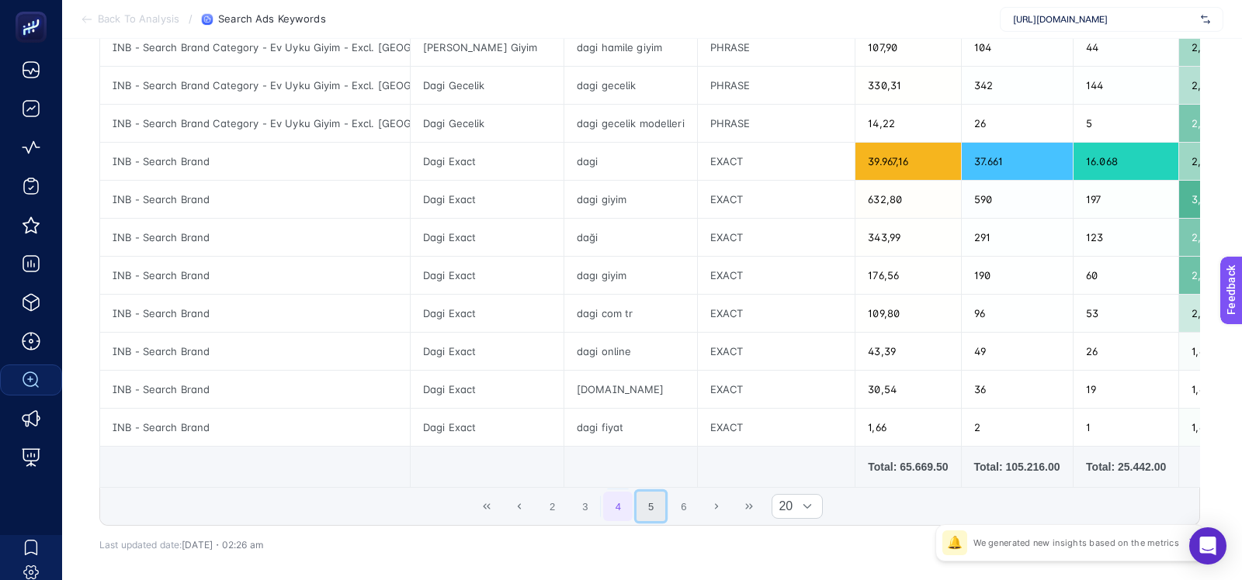
click at [652, 497] on button "5" at bounding box center [650, 506] width 29 height 29
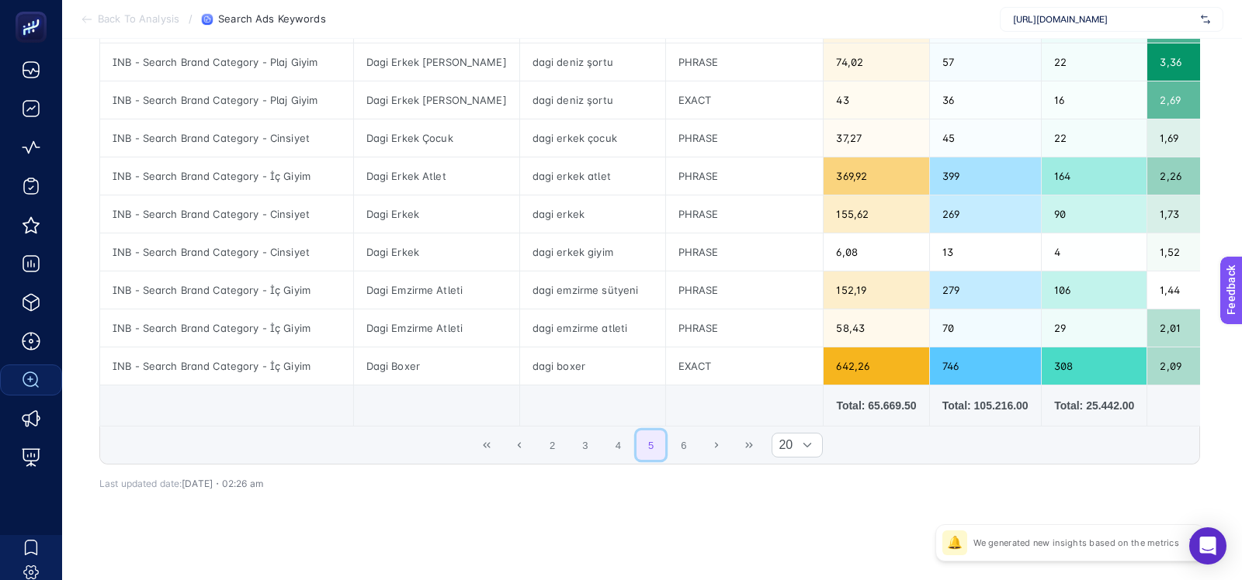
scroll to position [661, 0]
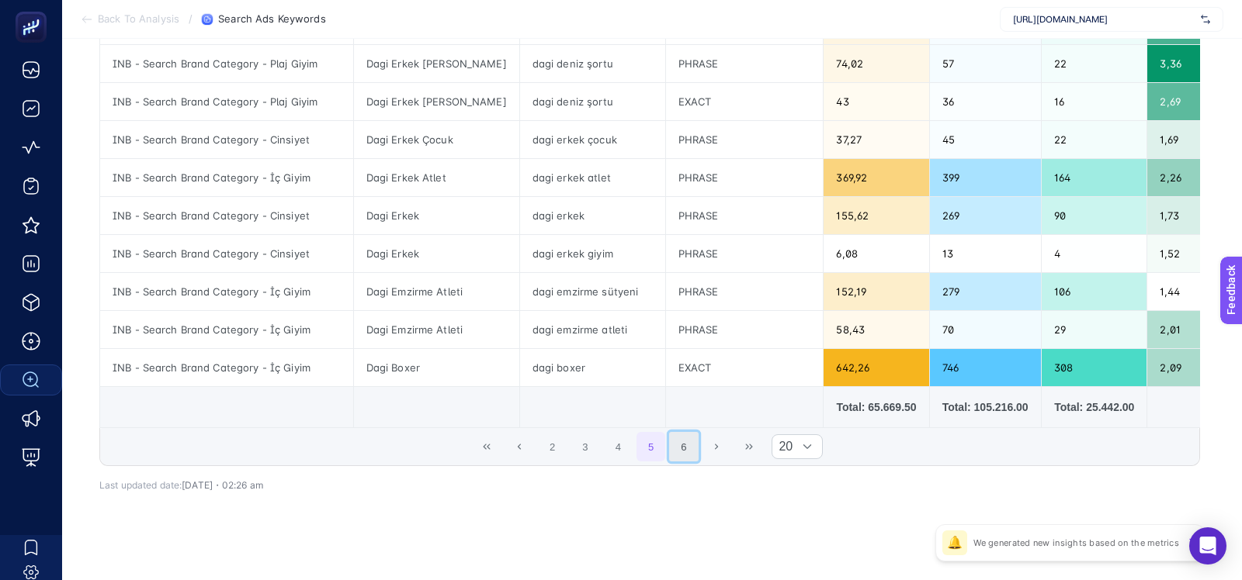
click at [681, 435] on button "6" at bounding box center [683, 446] width 29 height 29
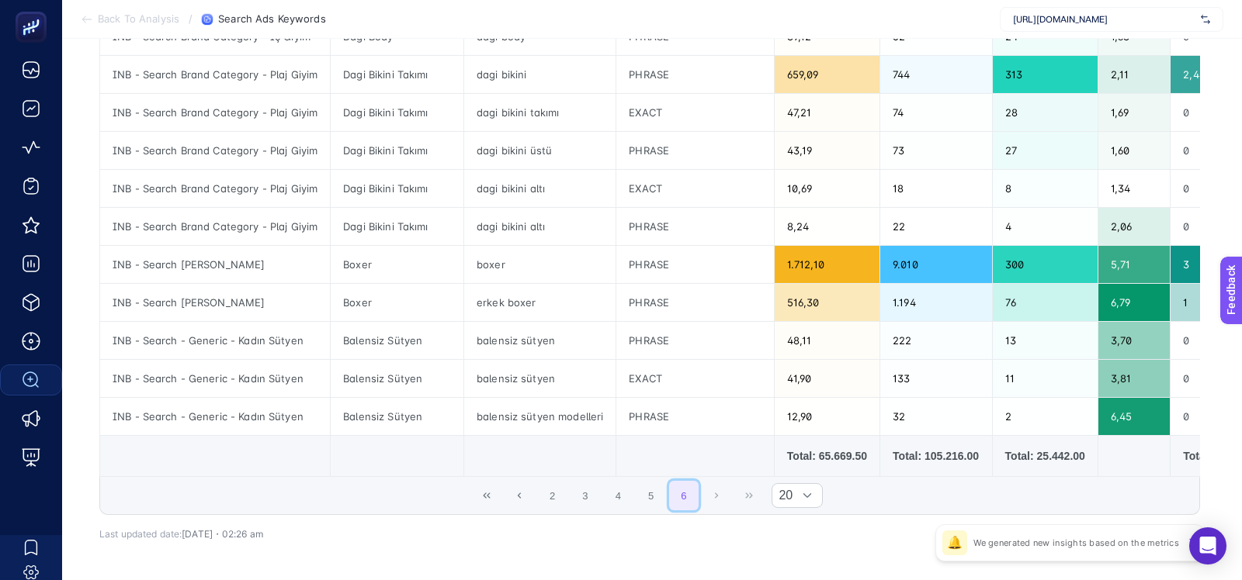
scroll to position [421, 0]
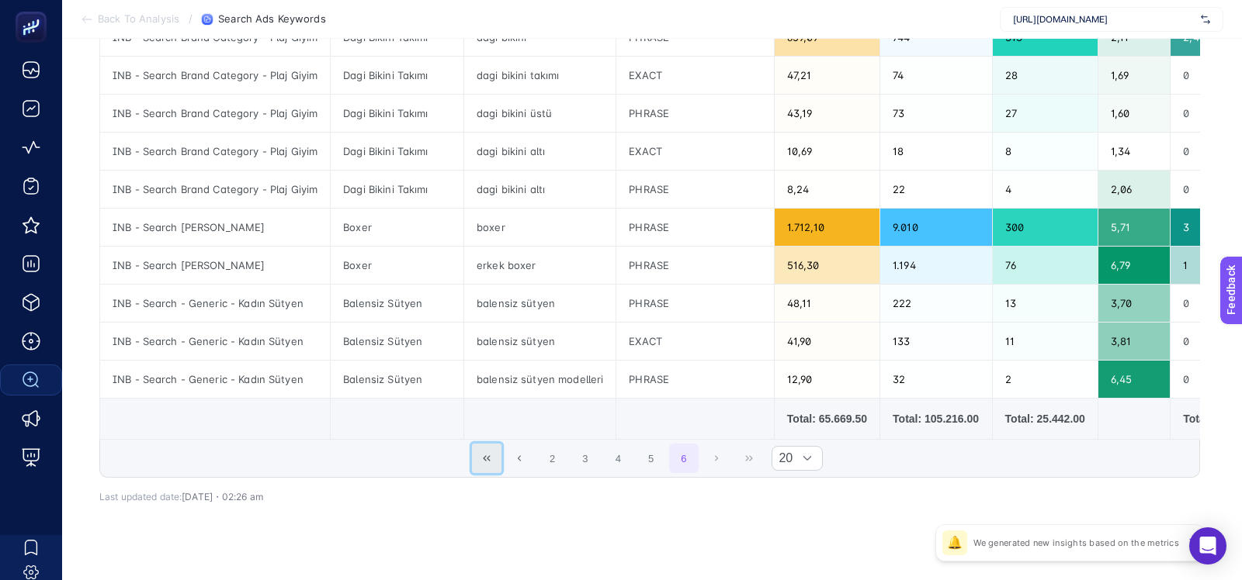
click at [484, 456] on icon "First Page" at bounding box center [486, 458] width 7 height 5
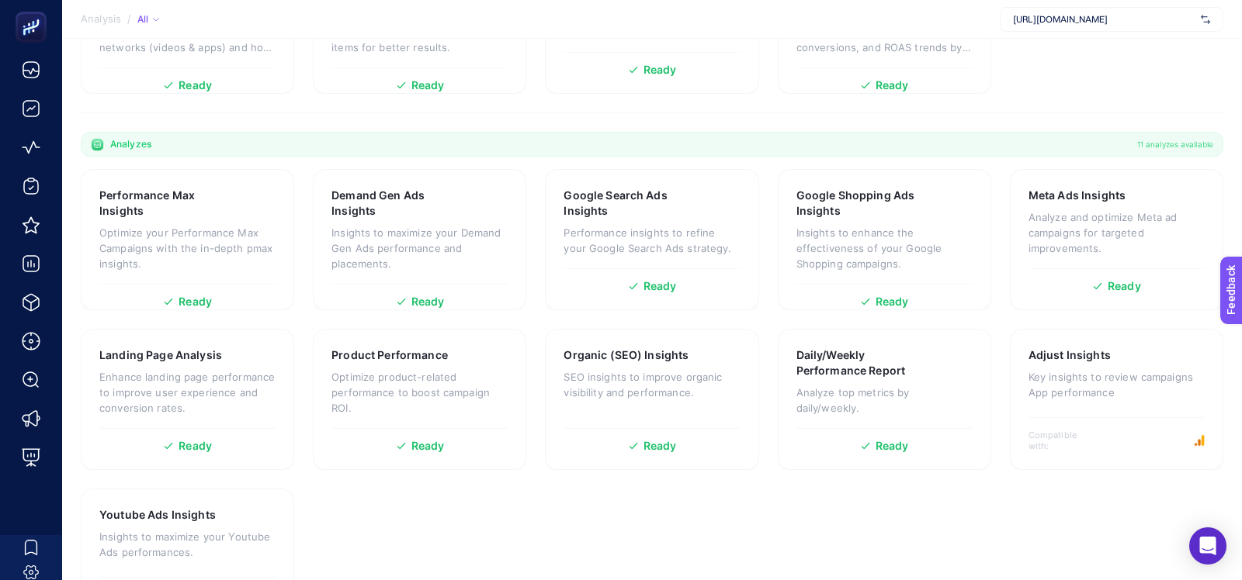
scroll to position [449, 0]
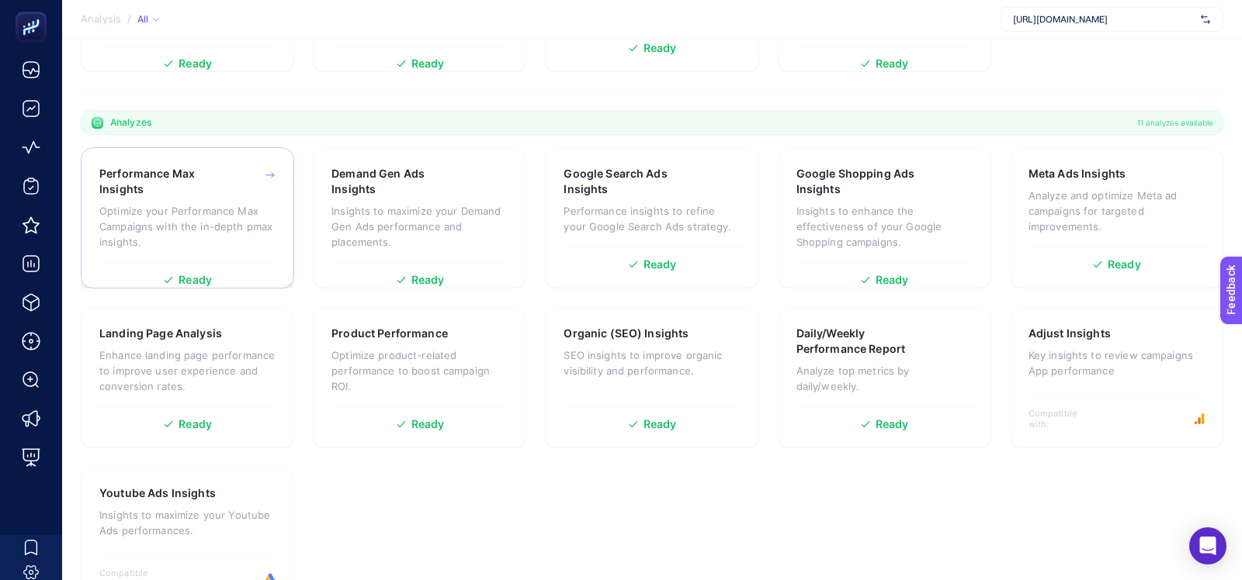
click at [206, 203] on p "Optimize your Performance Max Campaigns with the in-depth pmax insights." at bounding box center [187, 226] width 176 height 47
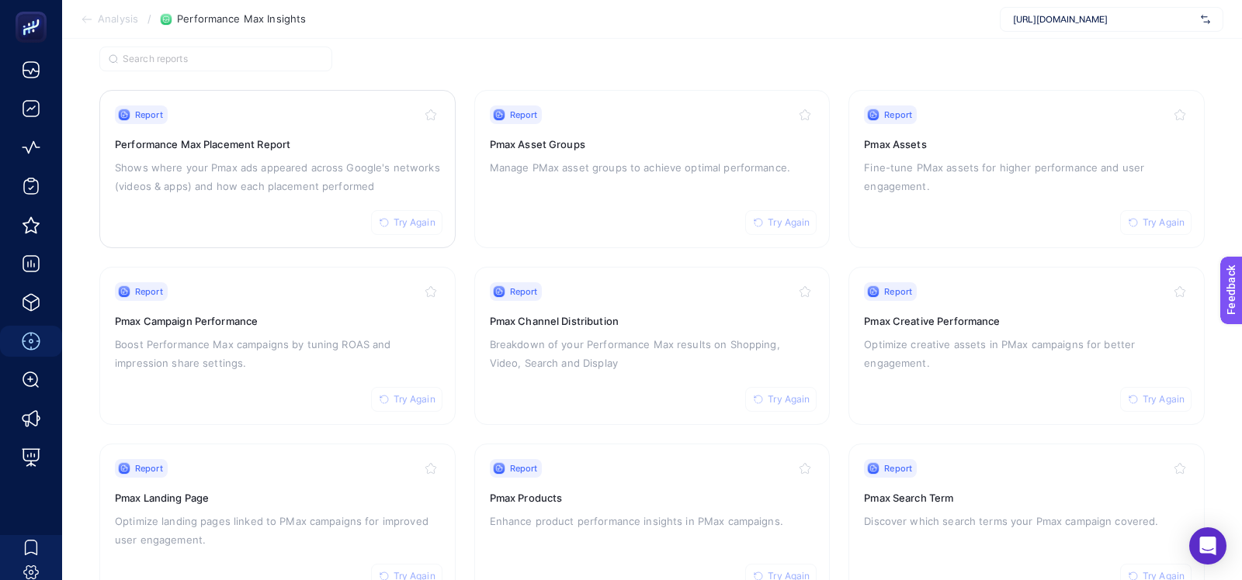
scroll to position [119, 0]
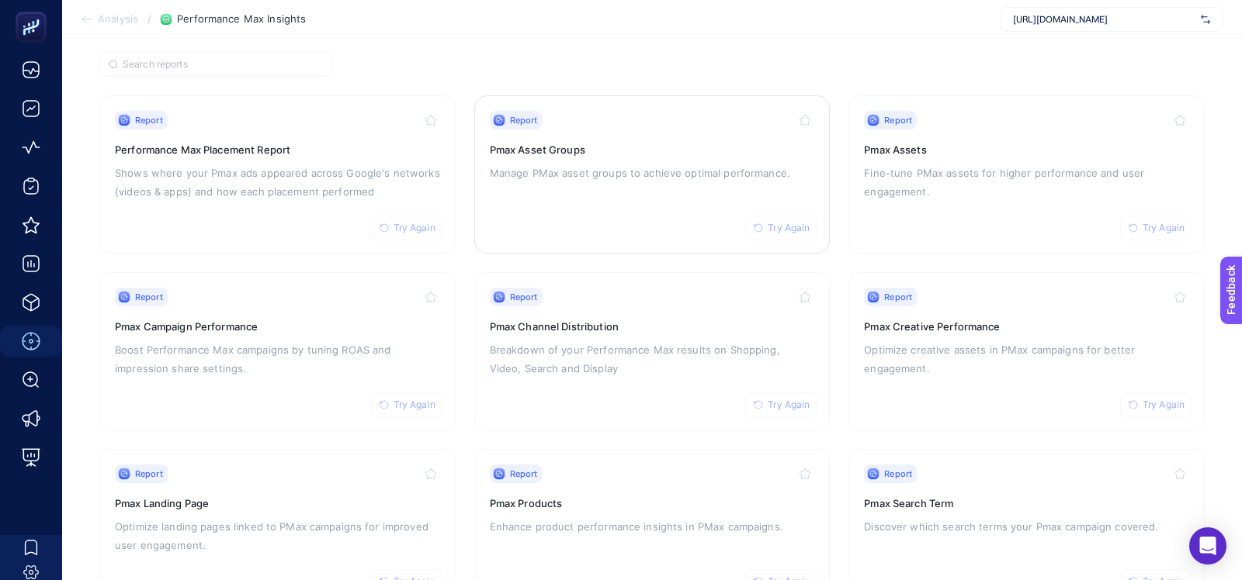
click at [569, 199] on div "Report Try Again Pmax Asset Groups Manage PMax asset groups to achieve optimal …" at bounding box center [652, 174] width 325 height 127
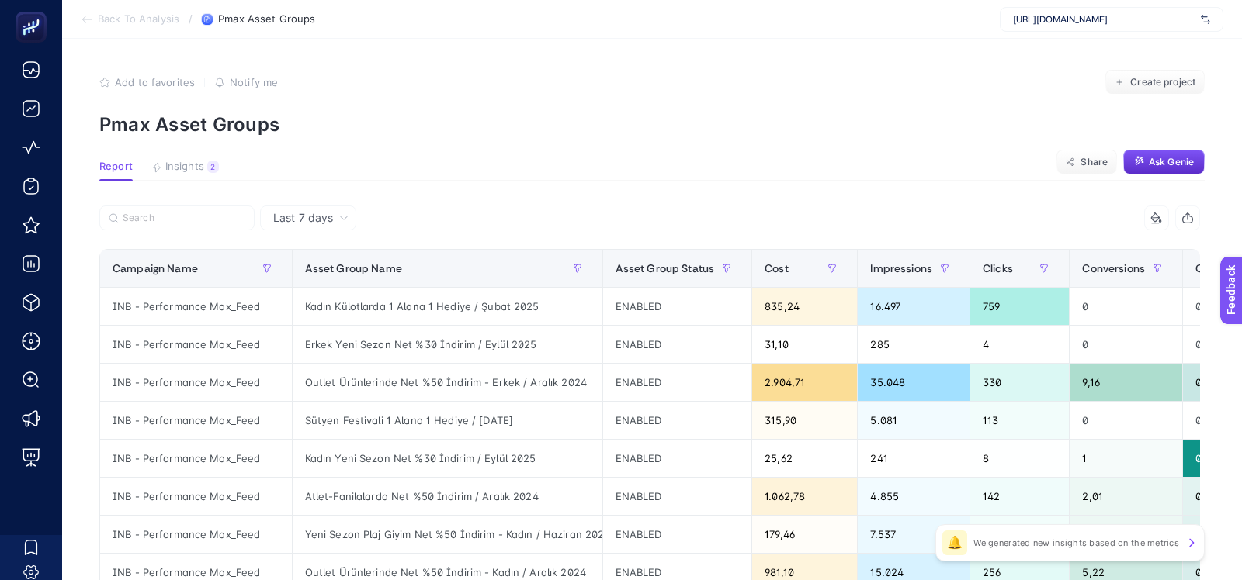
click at [585, 109] on section "Add to favorites false Notify me Create project Pmax Asset Groups" at bounding box center [651, 103] width 1105 height 66
click at [182, 164] on span "Insights" at bounding box center [184, 167] width 39 height 12
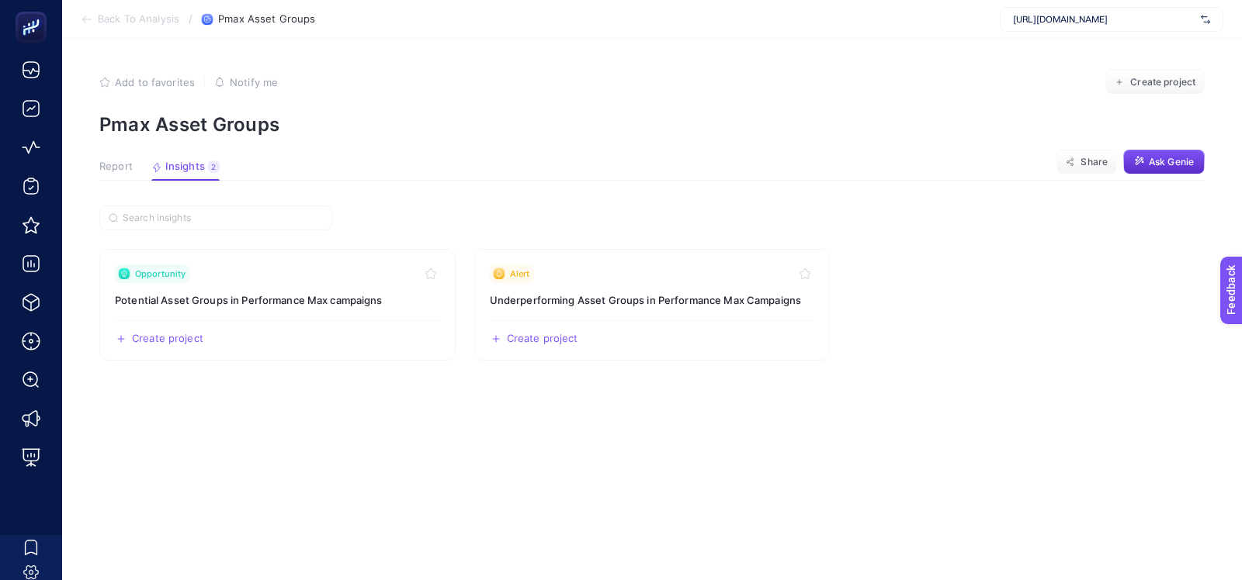
click at [123, 173] on button "Report" at bounding box center [115, 171] width 33 height 20
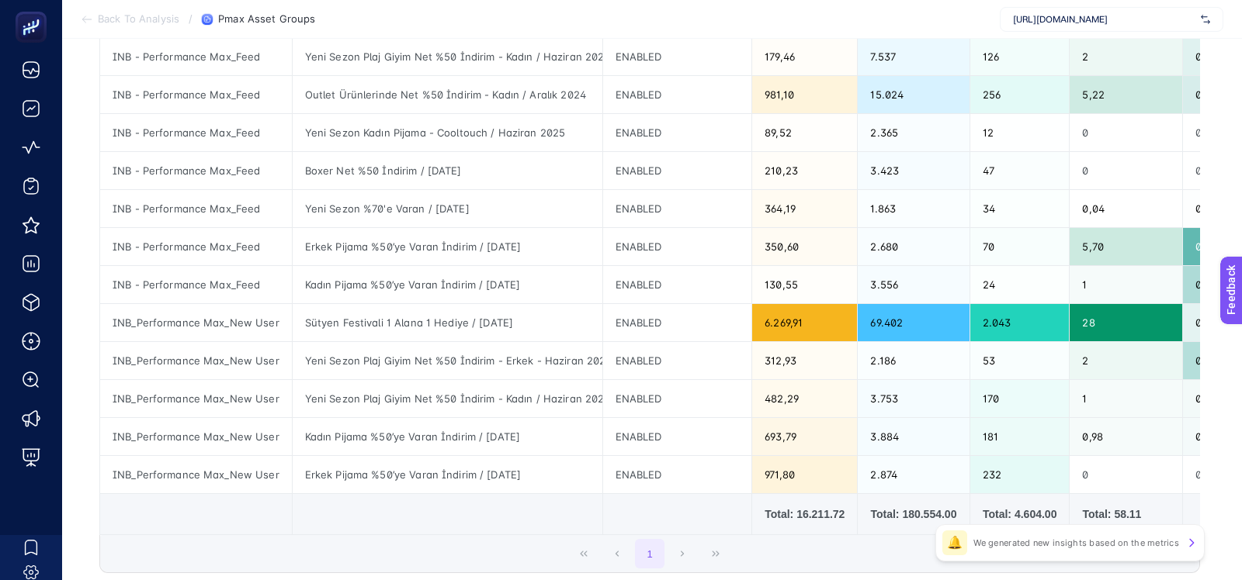
scroll to position [481, 0]
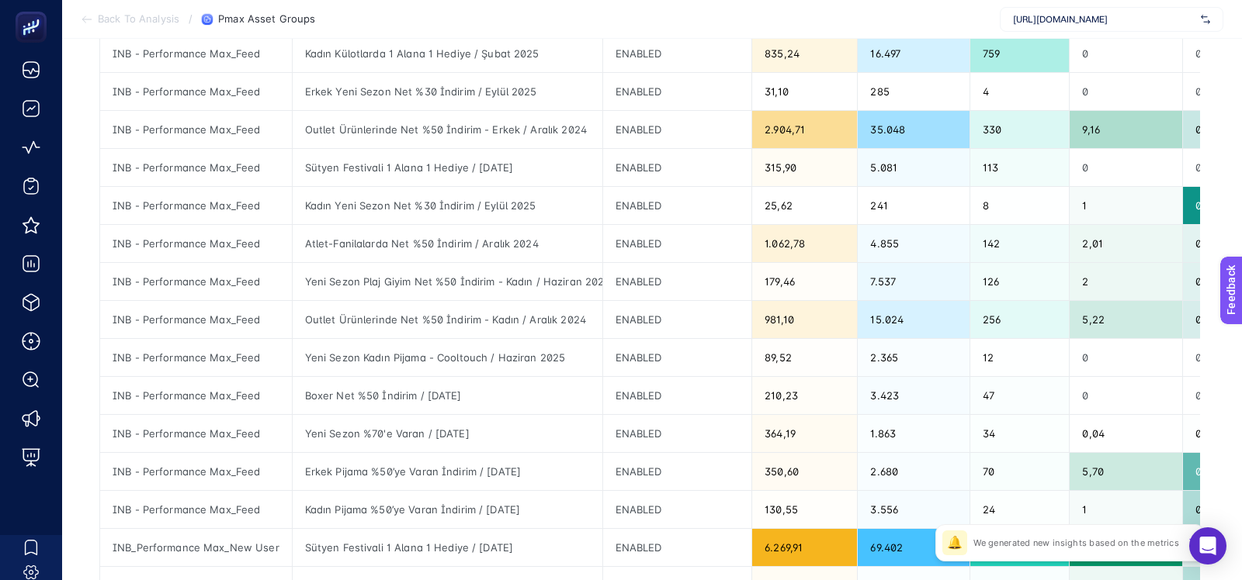
scroll to position [132, 0]
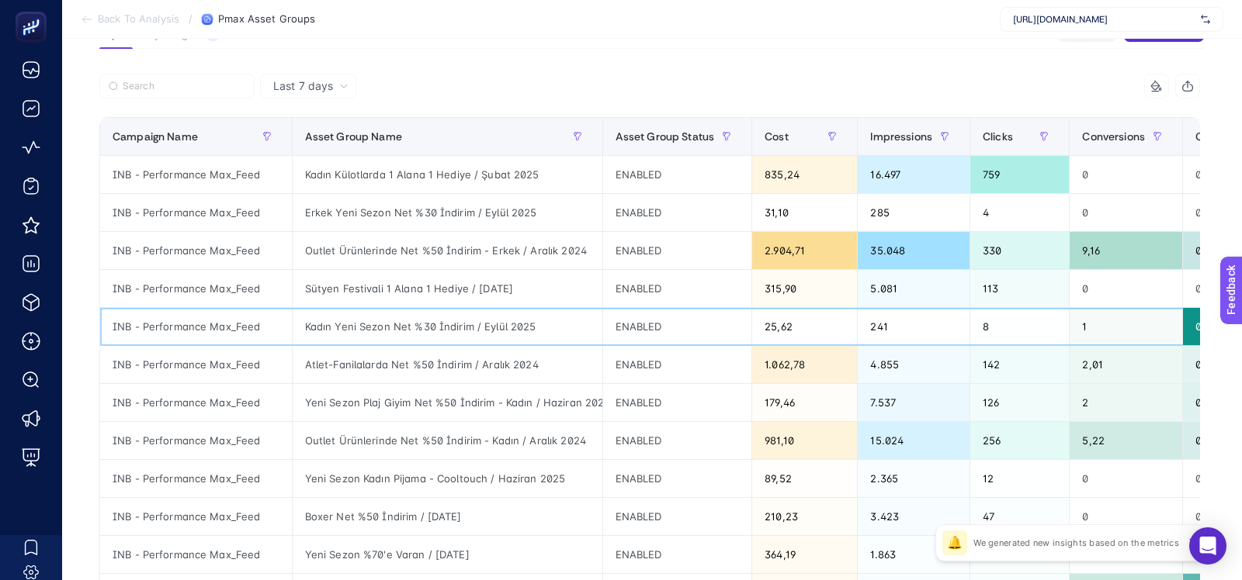
click at [306, 333] on div "Kadın Yeni Sezon Net %30 İndirim / Eylül 2025" at bounding box center [448, 326] width 310 height 37
click at [544, 61] on article "Add to favorites false Notify me Create project Pmax Asset Groups Report Insigh…" at bounding box center [652, 475] width 1180 height 1137
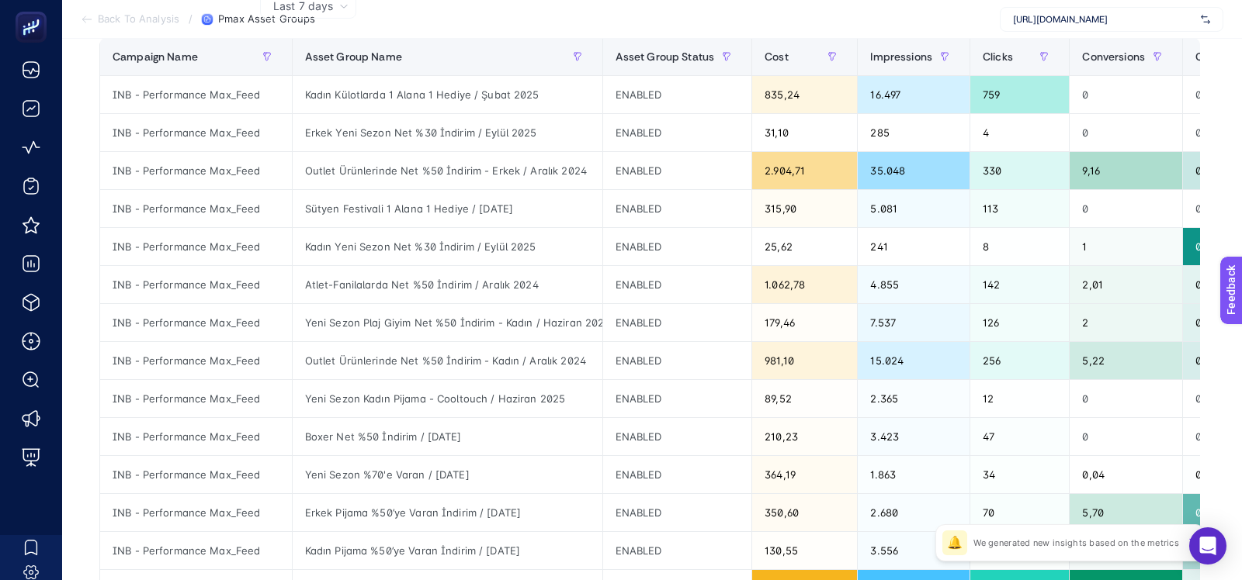
scroll to position [30, 0]
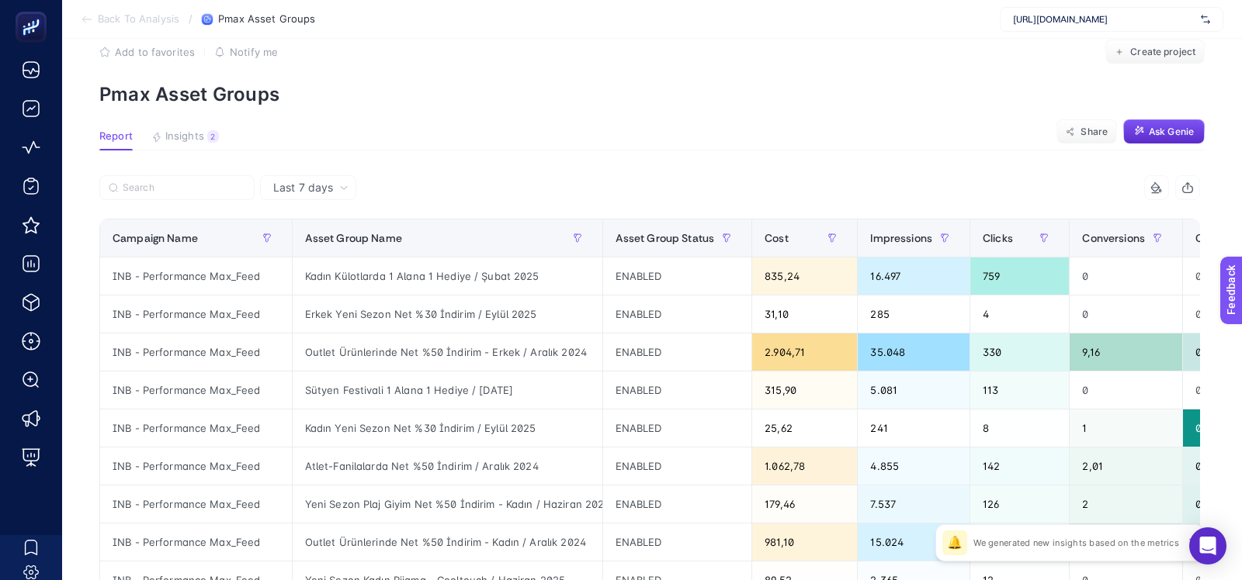
click at [158, 20] on span "Back To Analysis" at bounding box center [138, 19] width 81 height 12
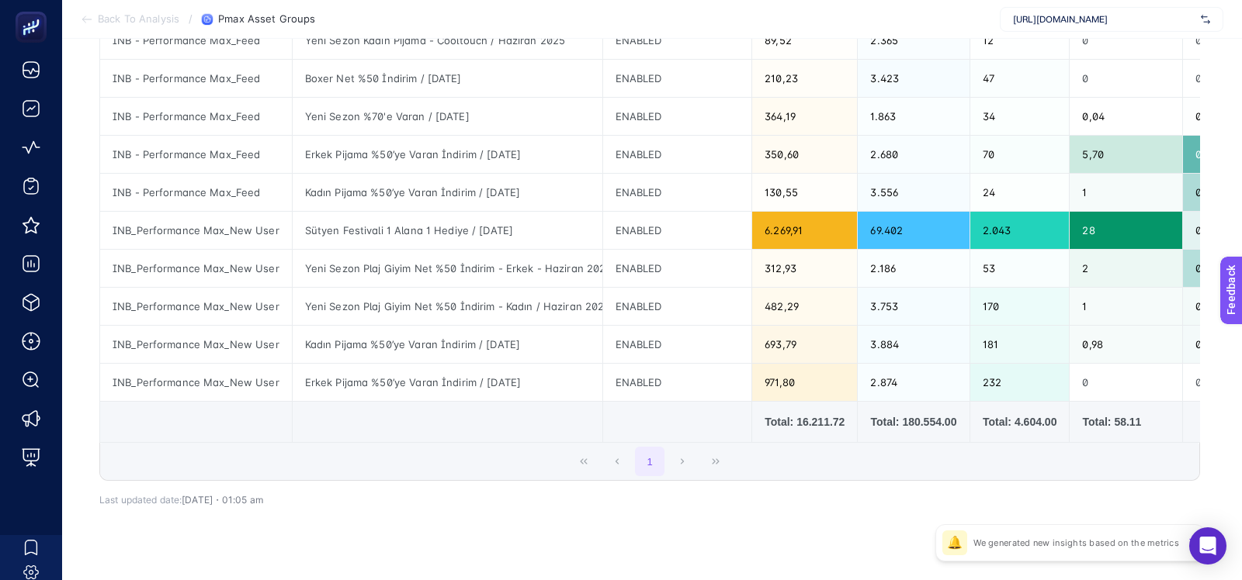
scroll to position [587, 0]
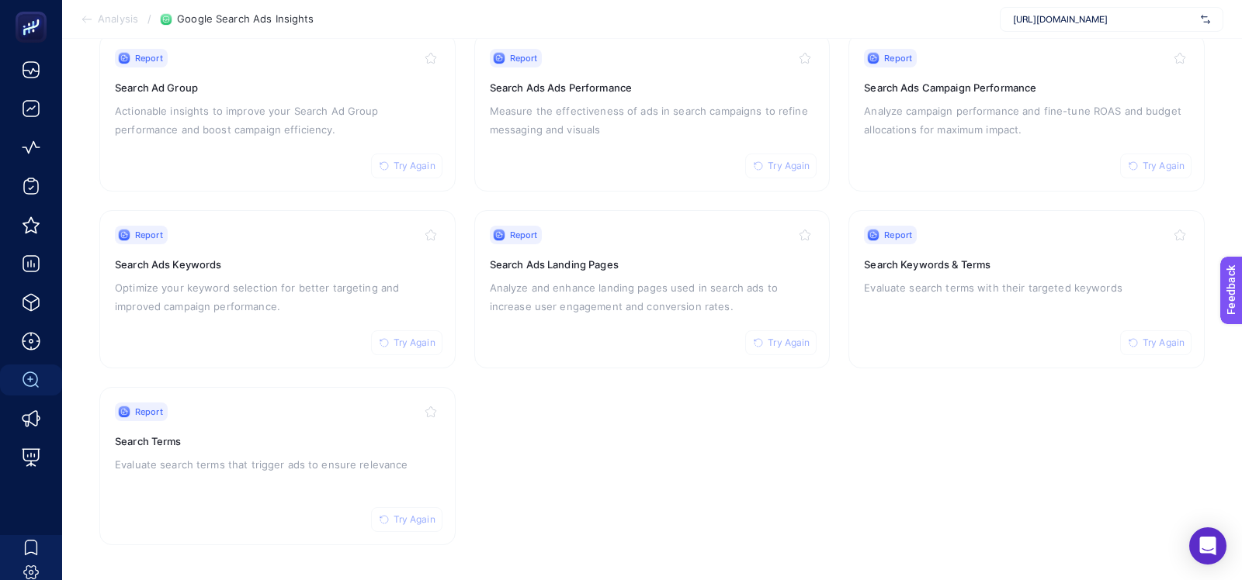
scroll to position [104, 0]
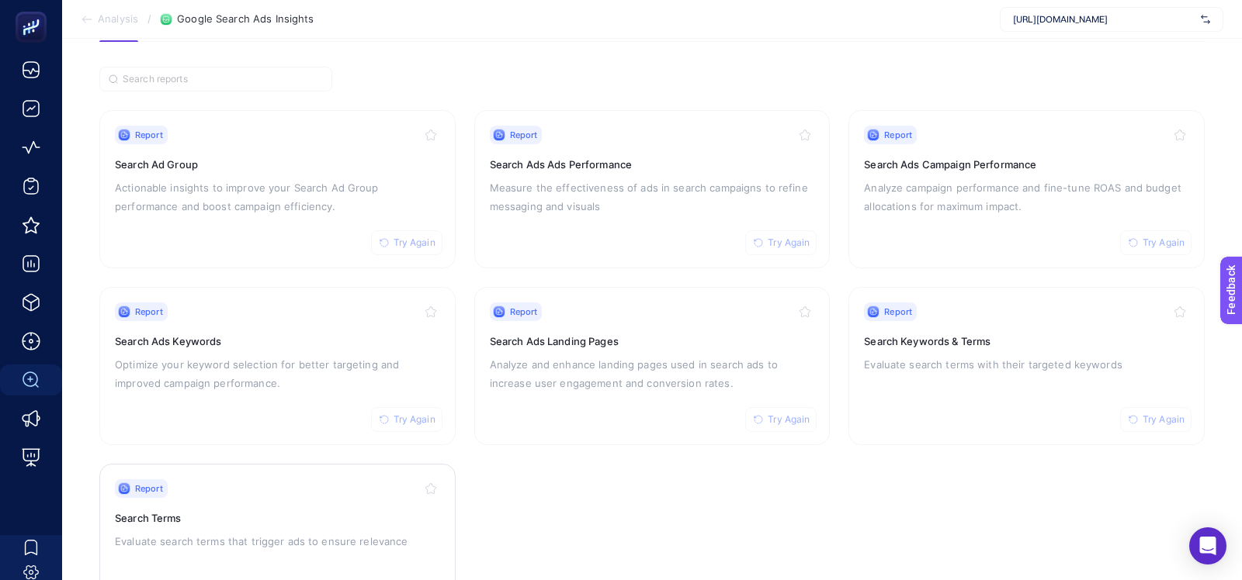
click at [251, 485] on div "Report Try Again" at bounding box center [277, 489] width 325 height 19
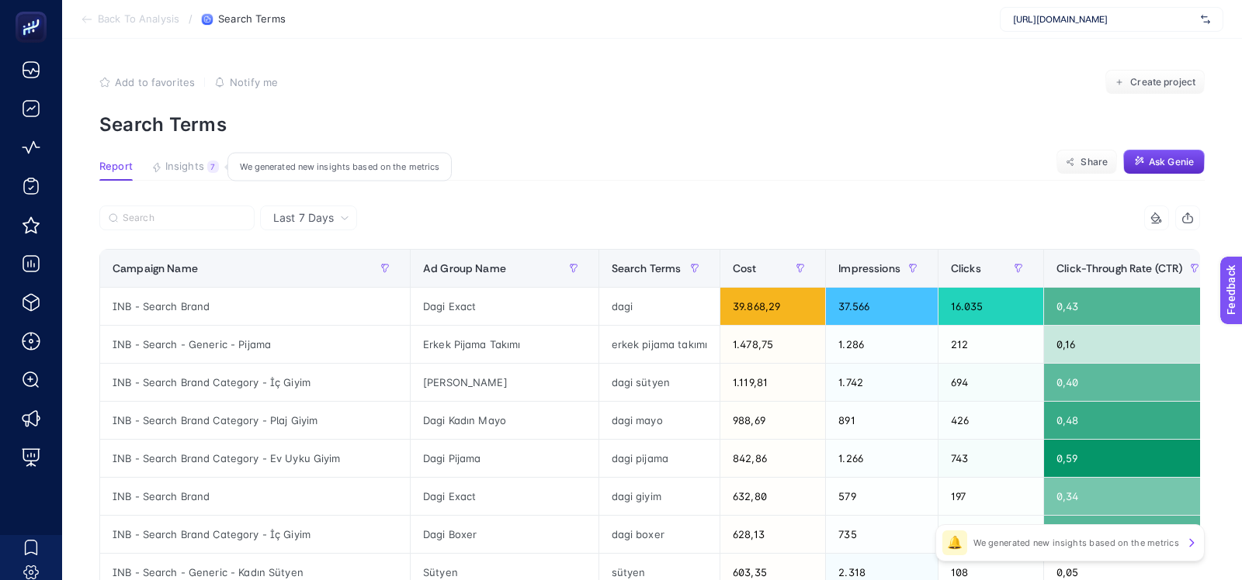
click at [169, 165] on span "Insights" at bounding box center [184, 167] width 39 height 12
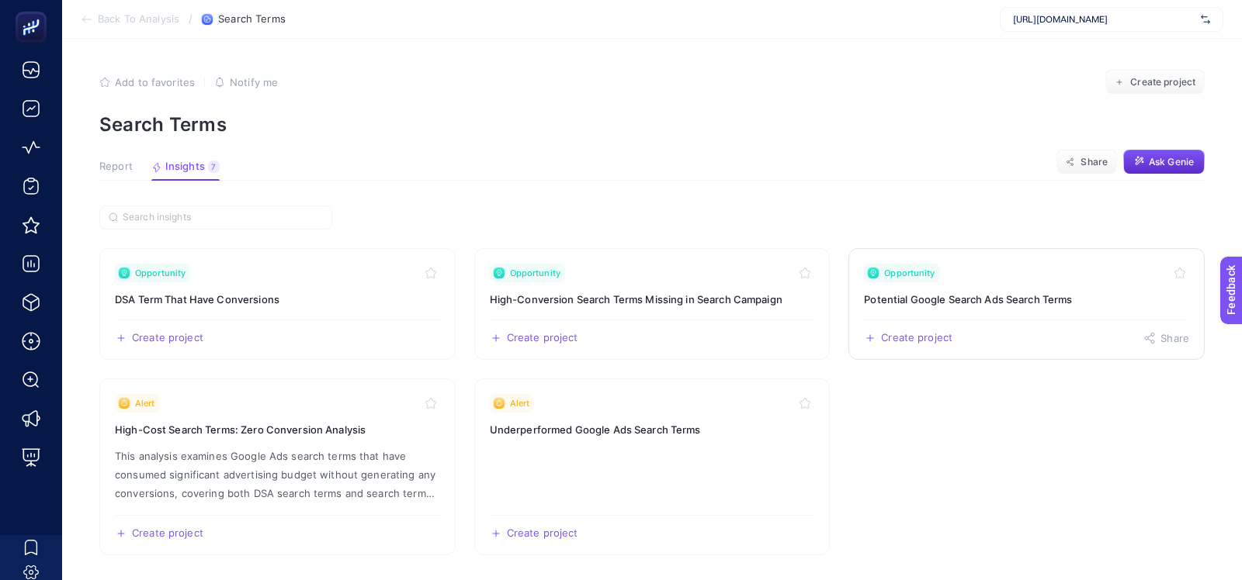
click at [919, 310] on link "Opportunity Potential Google Search Ads Search Terms Create project Share" at bounding box center [1026, 304] width 356 height 112
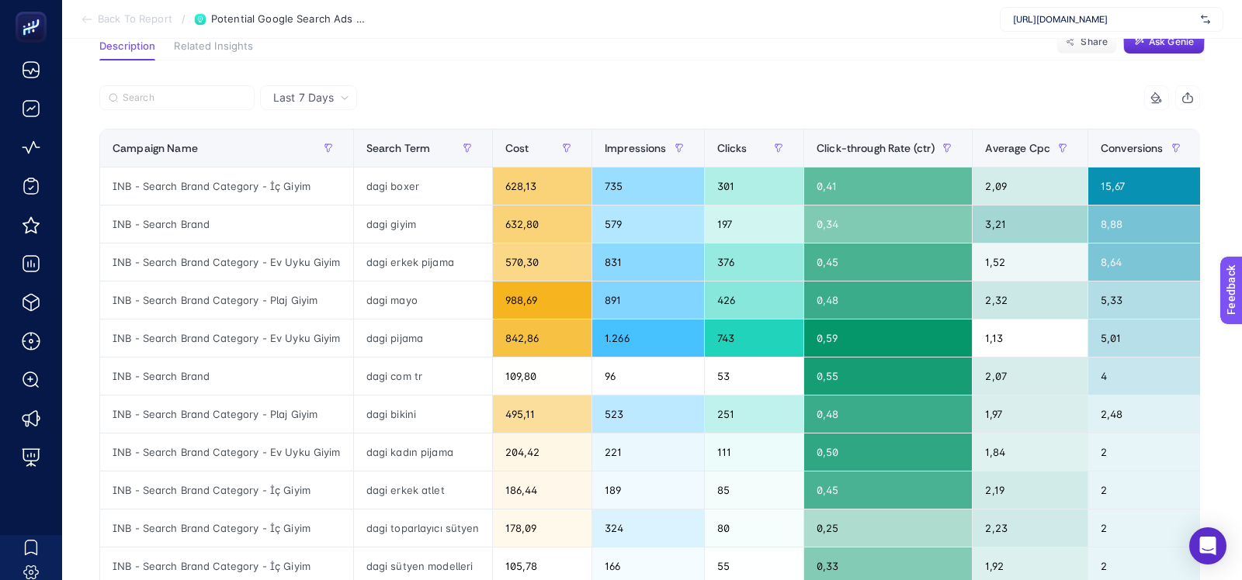
scroll to position [123, 0]
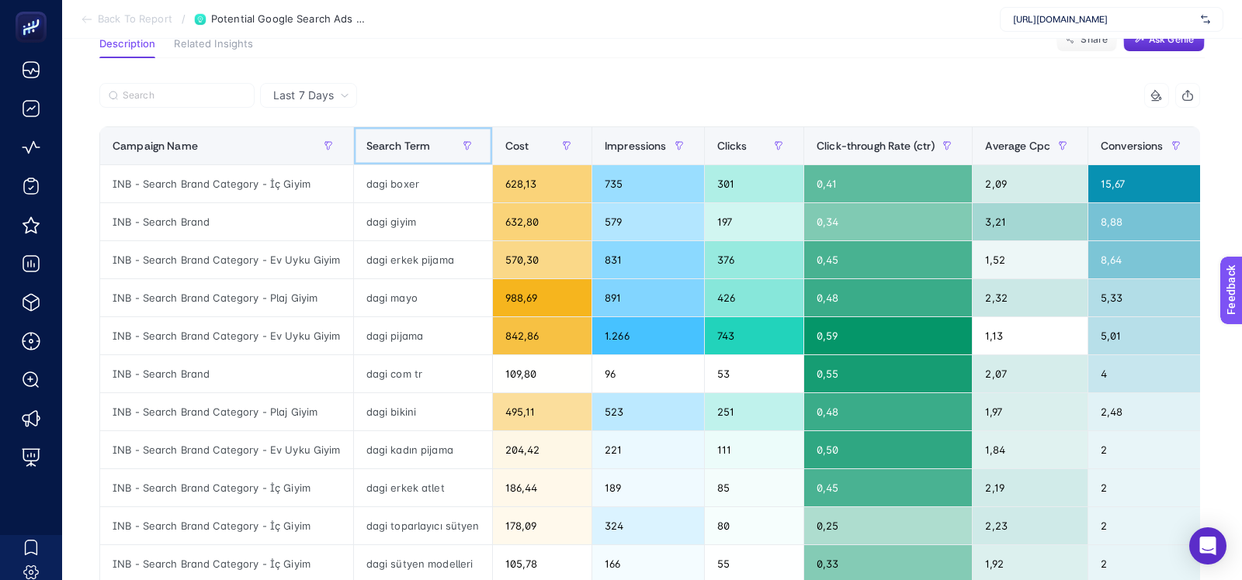
click at [486, 144] on span at bounding box center [489, 145] width 6 height 37
click at [513, 146] on span "Cost" at bounding box center [517, 146] width 24 height 12
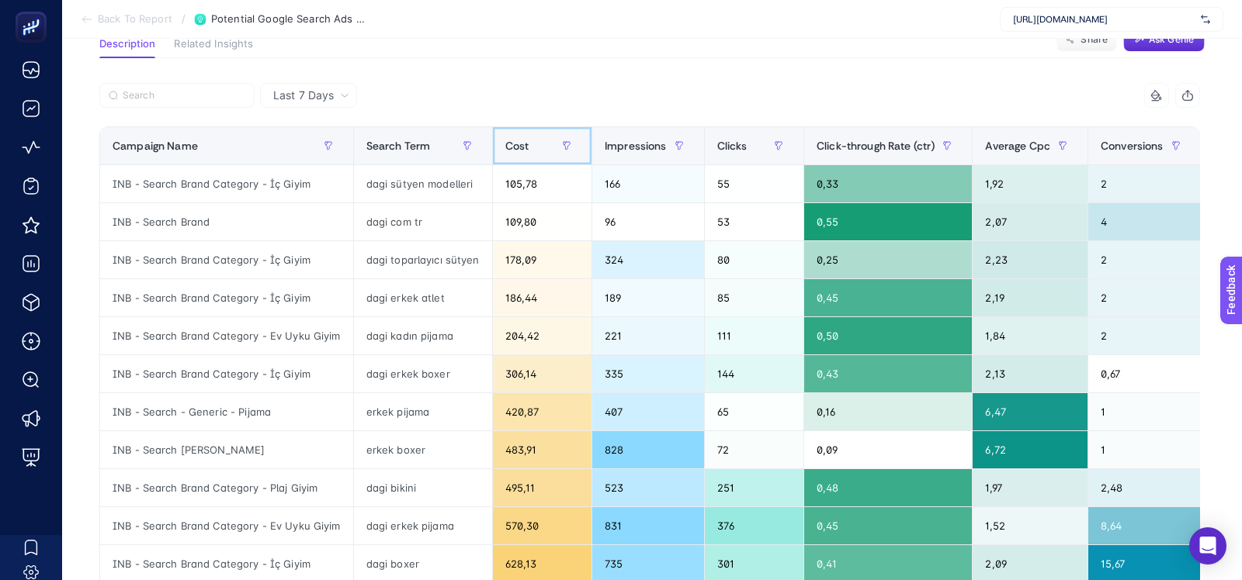
click at [513, 146] on span "Cost" at bounding box center [517, 146] width 24 height 12
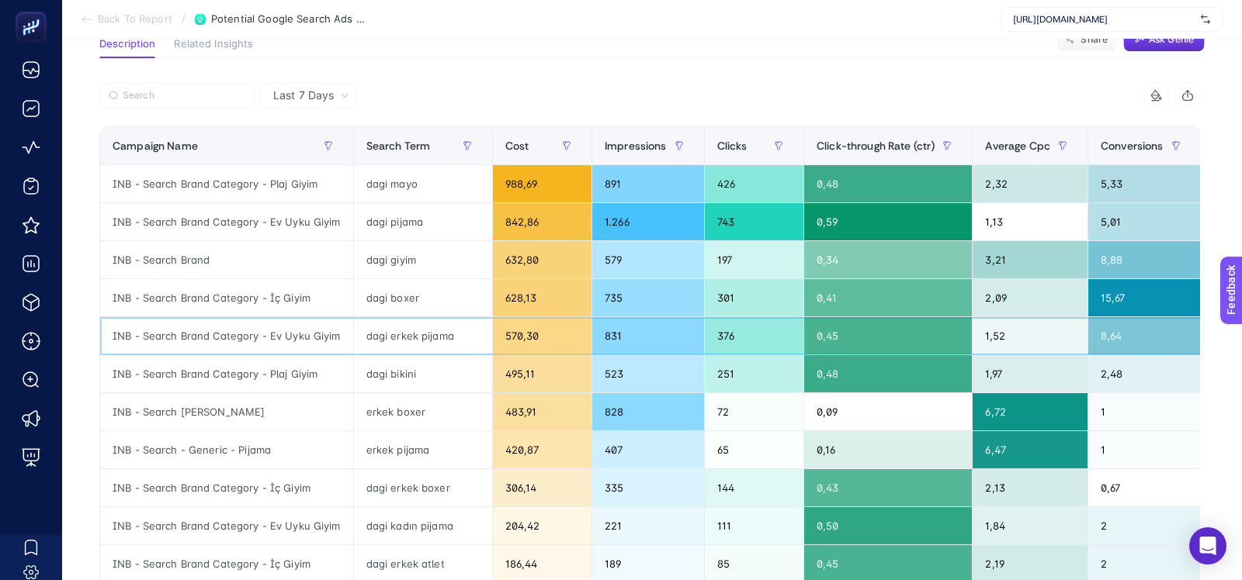
click at [196, 329] on div "INB - Search Brand Category - Ev Uyku Giyim" at bounding box center [226, 335] width 253 height 37
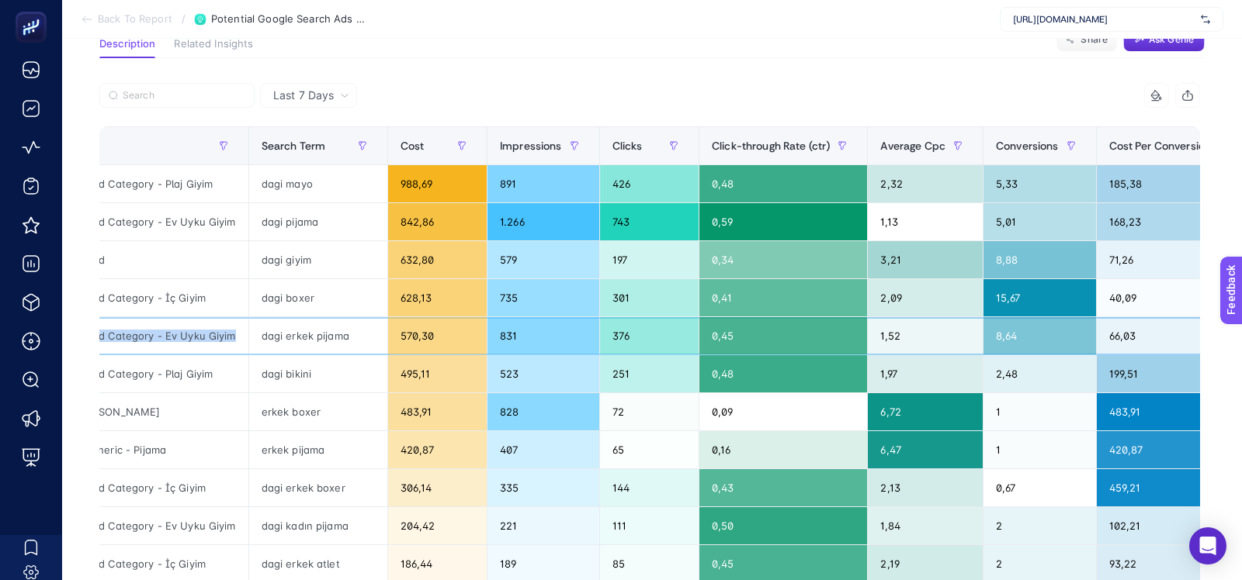
scroll to position [0, 103]
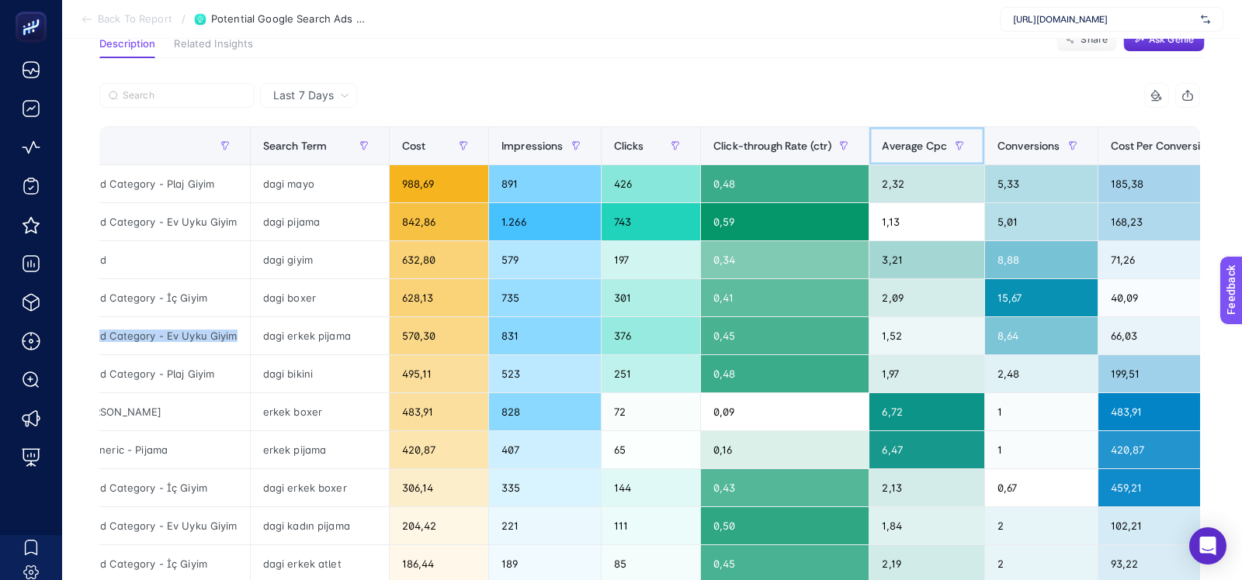
click at [927, 147] on span "Average Cpc" at bounding box center [914, 146] width 65 height 12
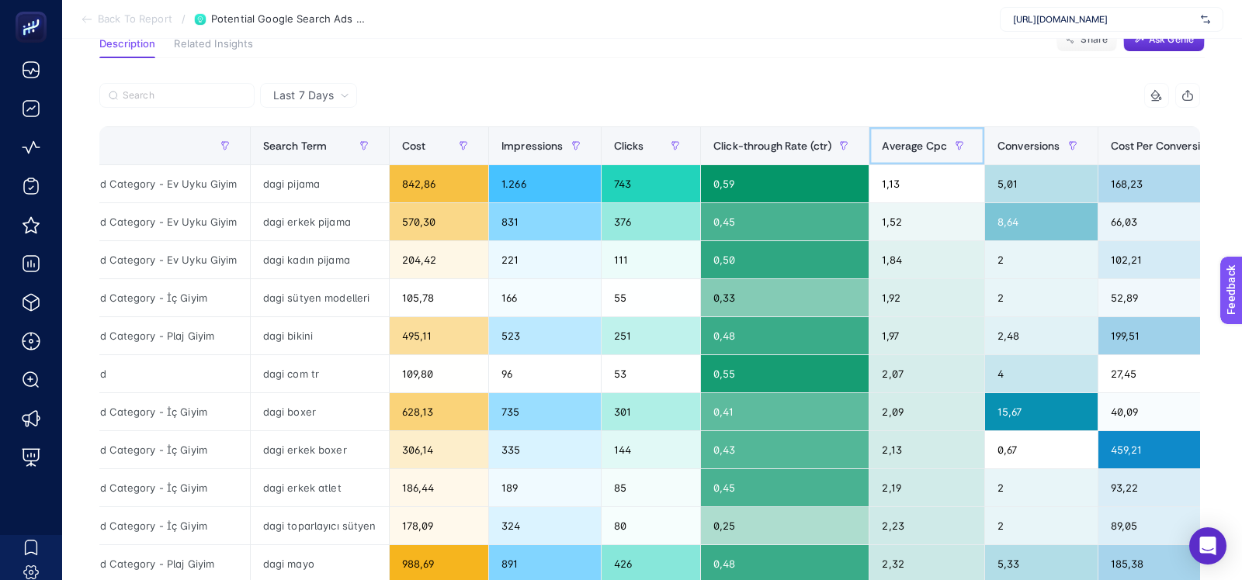
click at [927, 147] on span "Average Cpc" at bounding box center [914, 146] width 65 height 12
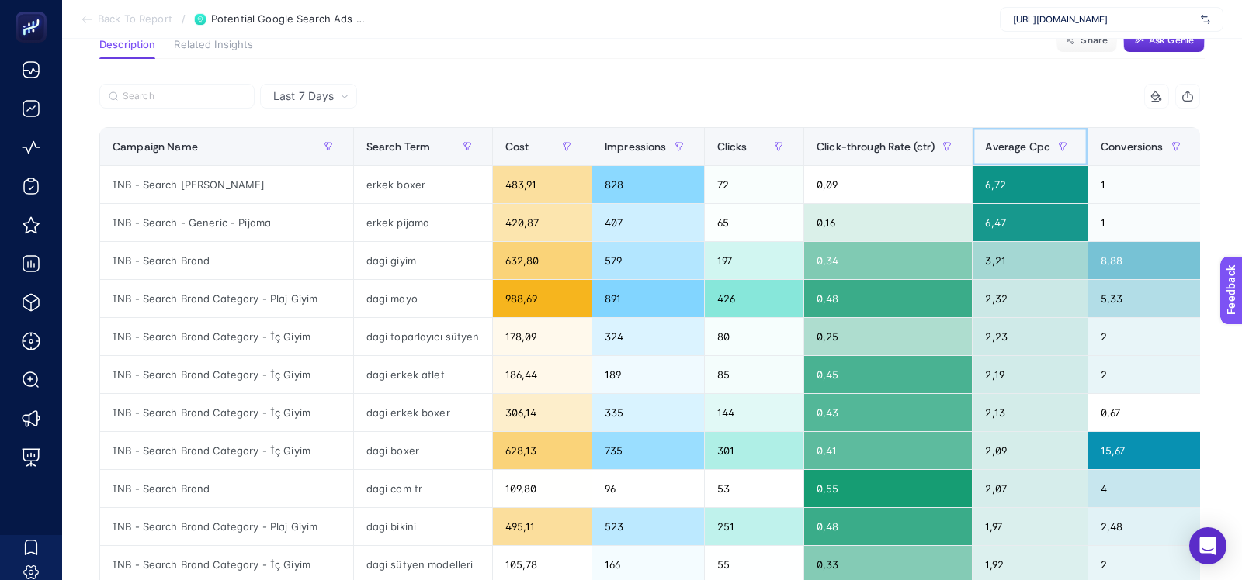
scroll to position [0, 0]
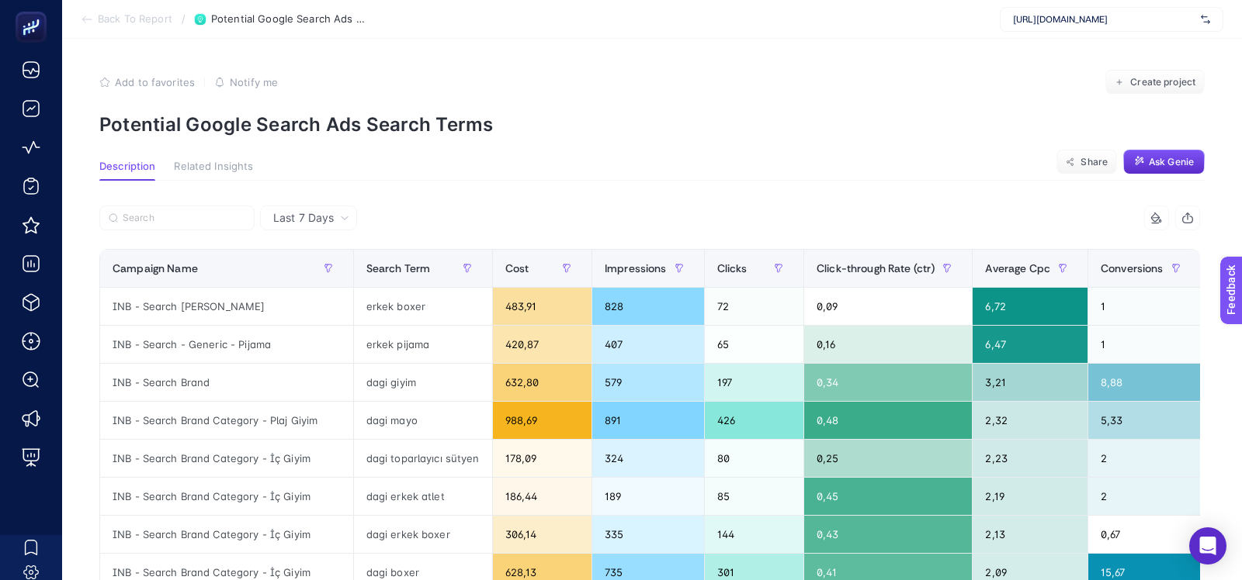
click at [192, 244] on div "9 items selected Campaign Name Search Term Cost Impressions Clicks Click-throug…" at bounding box center [649, 553] width 1100 height 694
click at [192, 230] on label at bounding box center [176, 218] width 155 height 25
click at [192, 224] on input "Search" at bounding box center [184, 219] width 123 height 12
click at [469, 274] on button "button" at bounding box center [467, 268] width 25 height 25
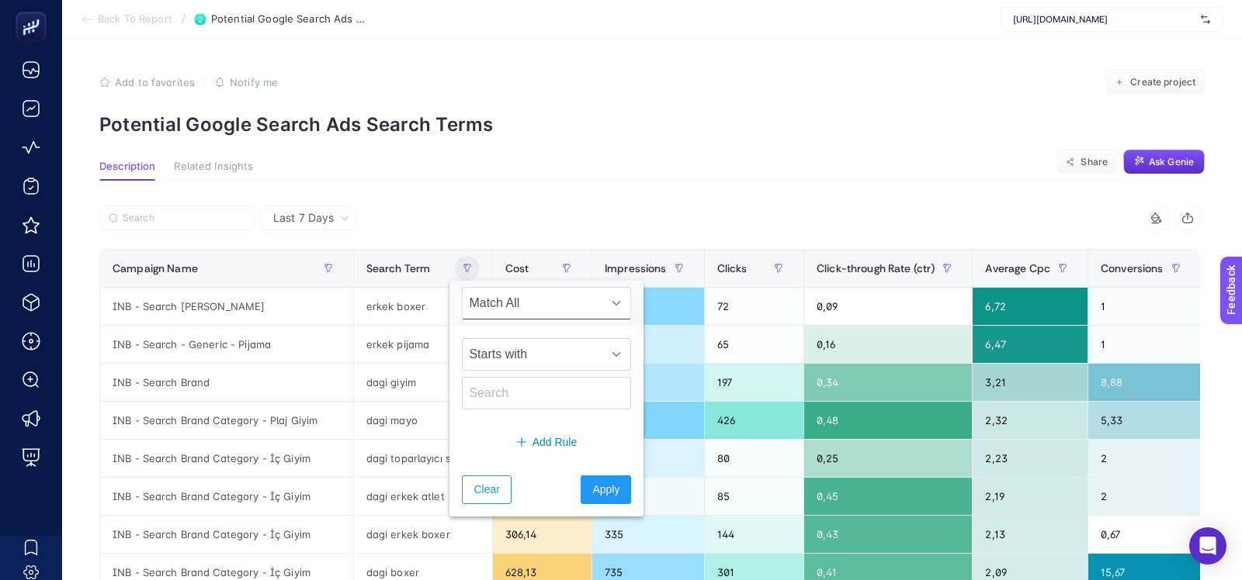
click at [567, 233] on div at bounding box center [374, 223] width 550 height 34
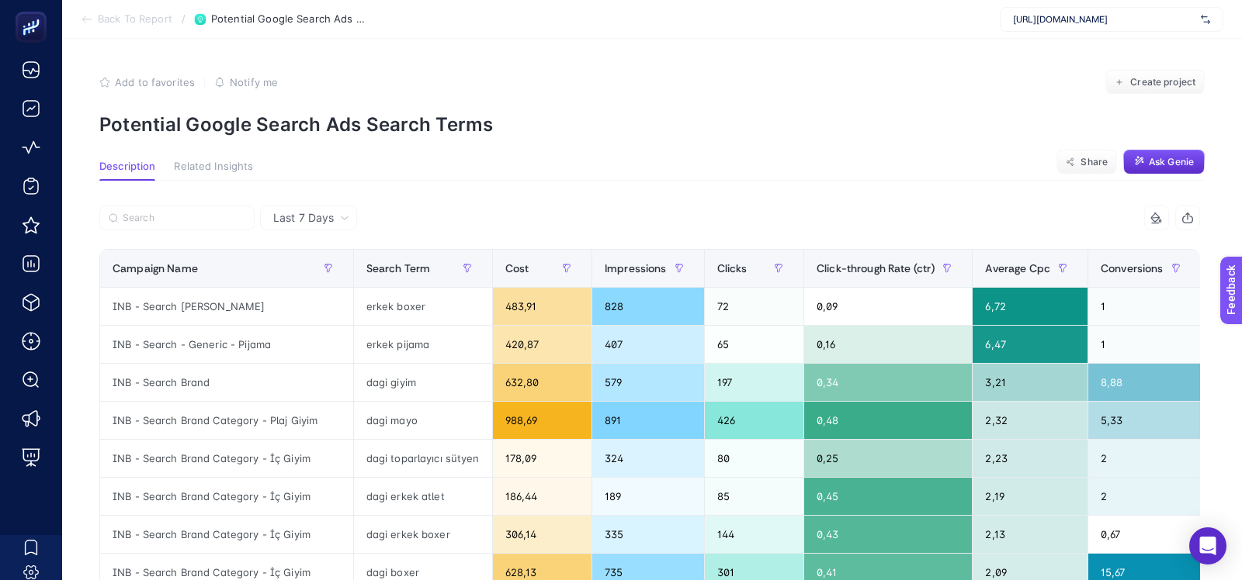
click at [330, 222] on span "Last 7 Days" at bounding box center [303, 218] width 61 height 16
click at [421, 155] on article "Add to favorites false Notify me Create project Potential Google Search Ads Sea…" at bounding box center [652, 537] width 1180 height 997
click at [298, 219] on span "Last 7 Days" at bounding box center [303, 218] width 61 height 16
click at [754, 36] on section "Back To Report / Potential Google Search Ads Search Terms https://www.dagi.com.…" at bounding box center [652, 19] width 1180 height 39
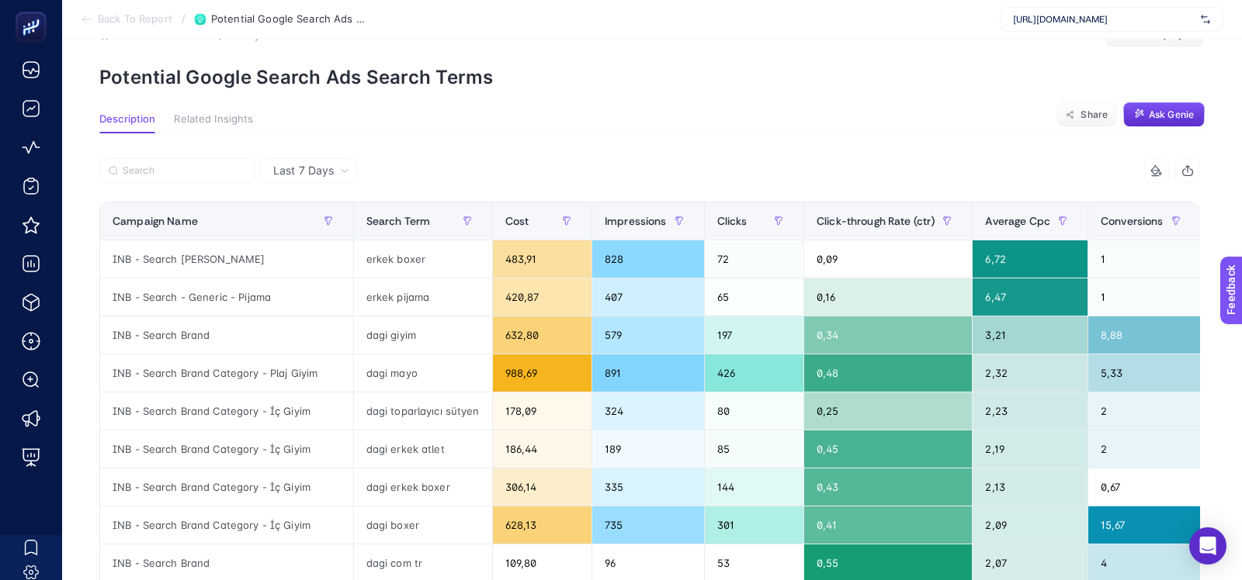
scroll to position [41, 0]
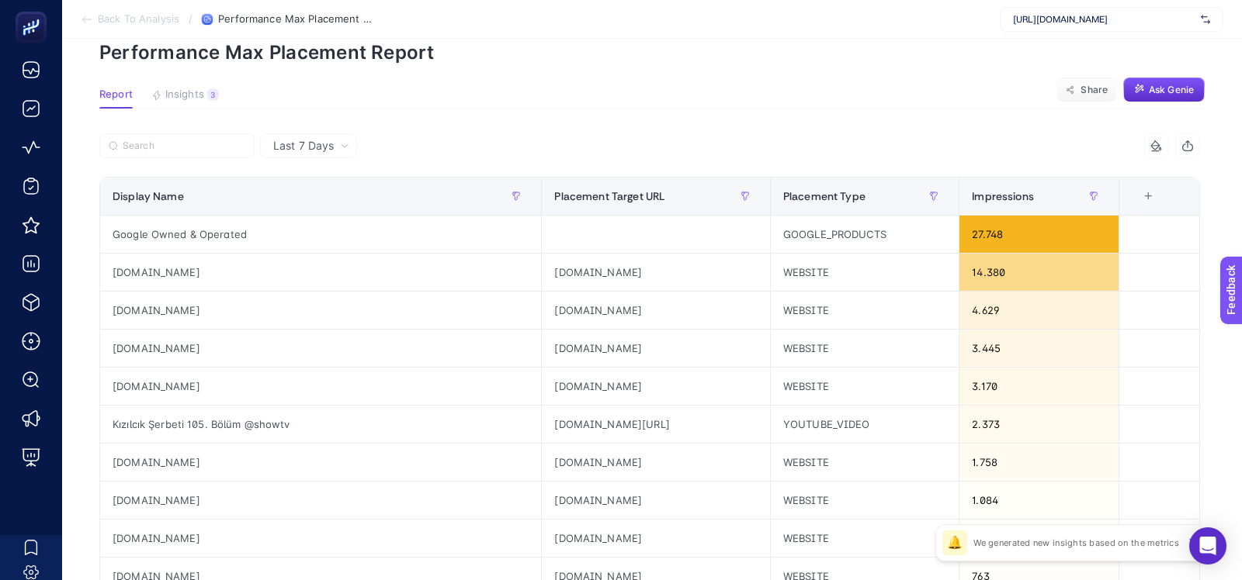
scroll to position [71, 0]
click at [189, 74] on article "Add to favorites false Notify me Create project Performance Max Placement Repor…" at bounding box center [652, 574] width 1180 height 1213
click at [188, 88] on article "Add to favorites false Notify me Create project Performance Max Placement Repor…" at bounding box center [652, 574] width 1180 height 1213
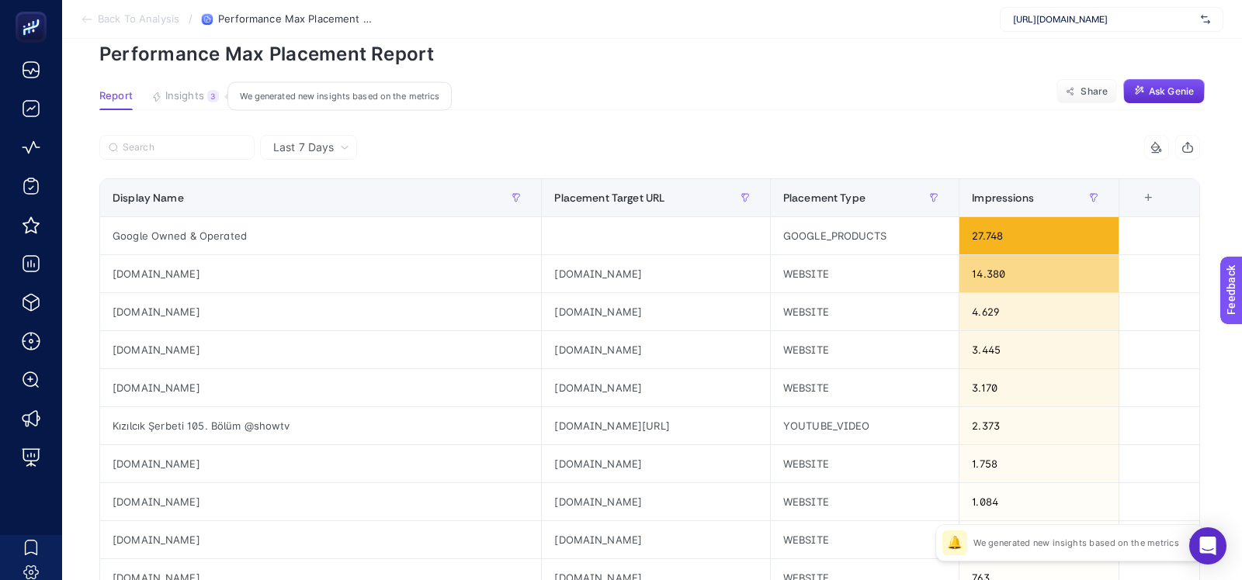
click at [189, 94] on span "Insights" at bounding box center [184, 96] width 39 height 12
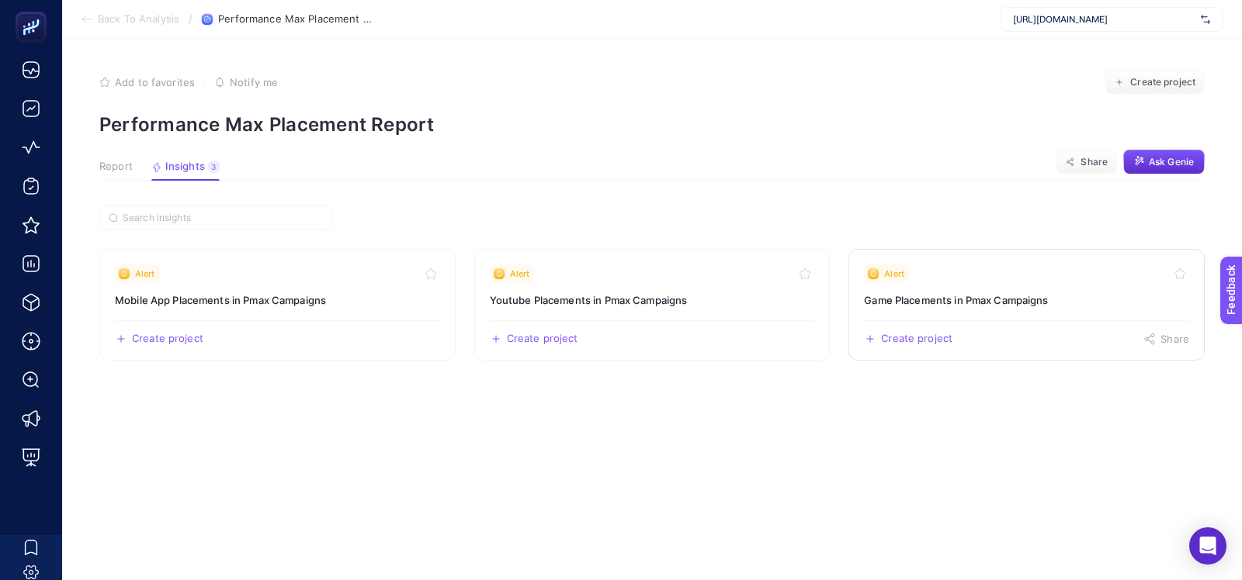
click at [892, 284] on link "Alert Game Placements in Pmax Campaigns Create project Share" at bounding box center [1026, 305] width 356 height 112
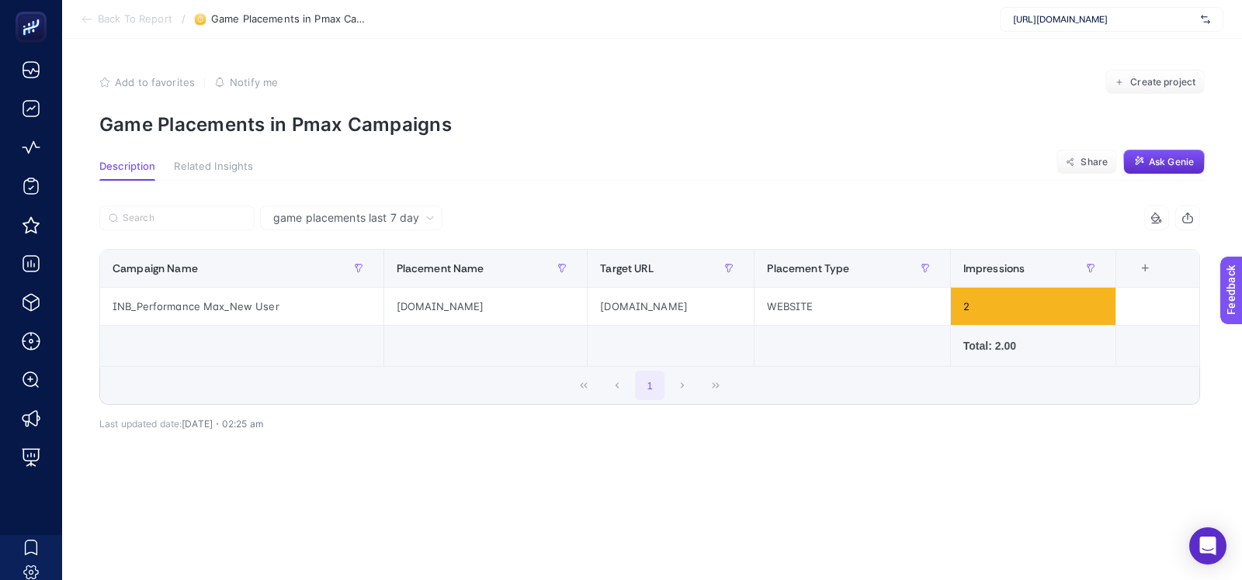
click at [101, 20] on span "Back To Report" at bounding box center [135, 19] width 74 height 12
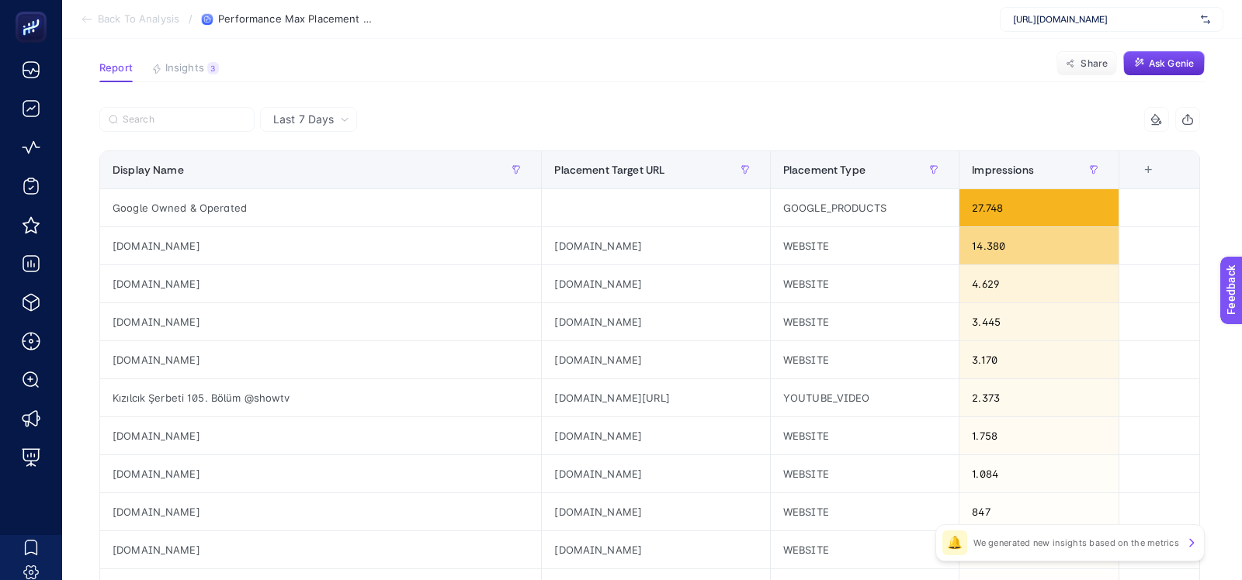
scroll to position [96, 0]
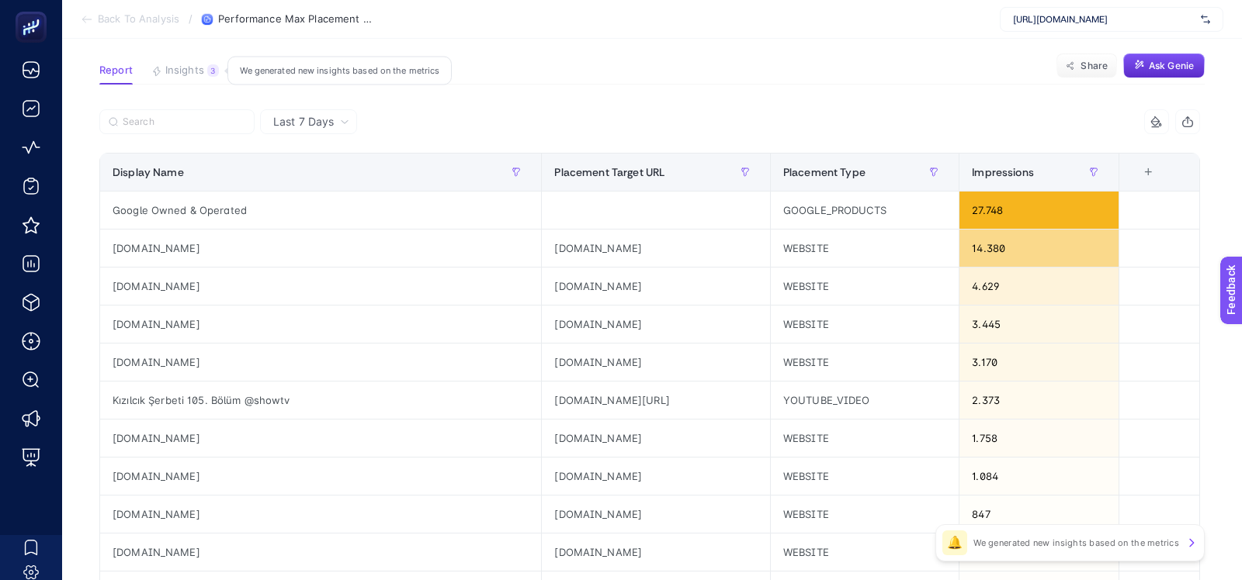
click at [196, 72] on span "Insights" at bounding box center [184, 70] width 39 height 12
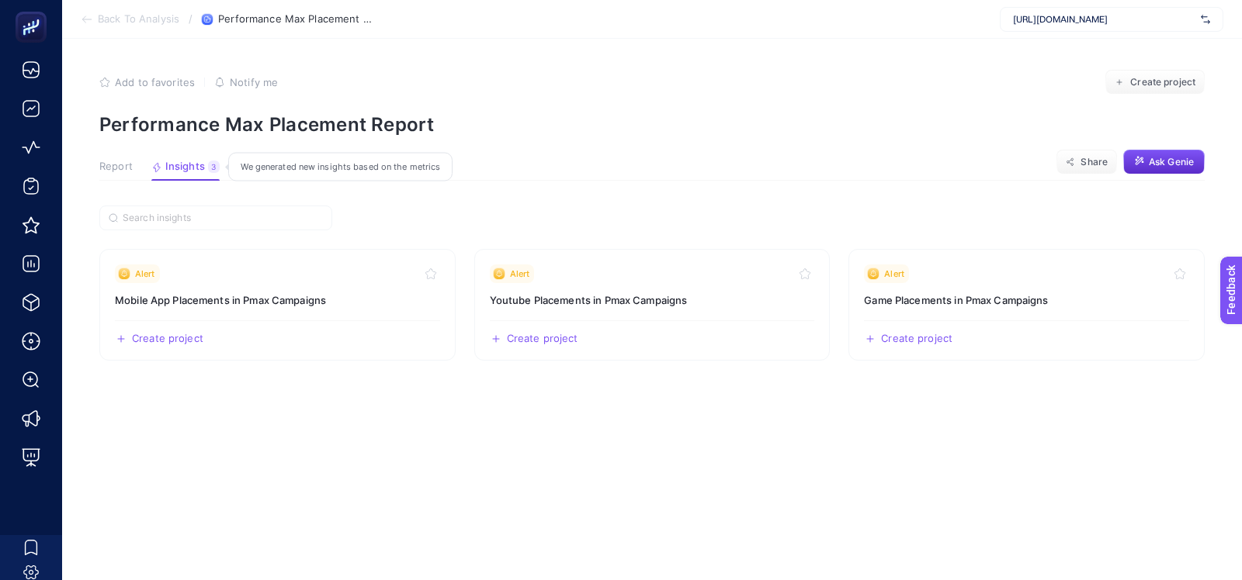
scroll to position [0, 0]
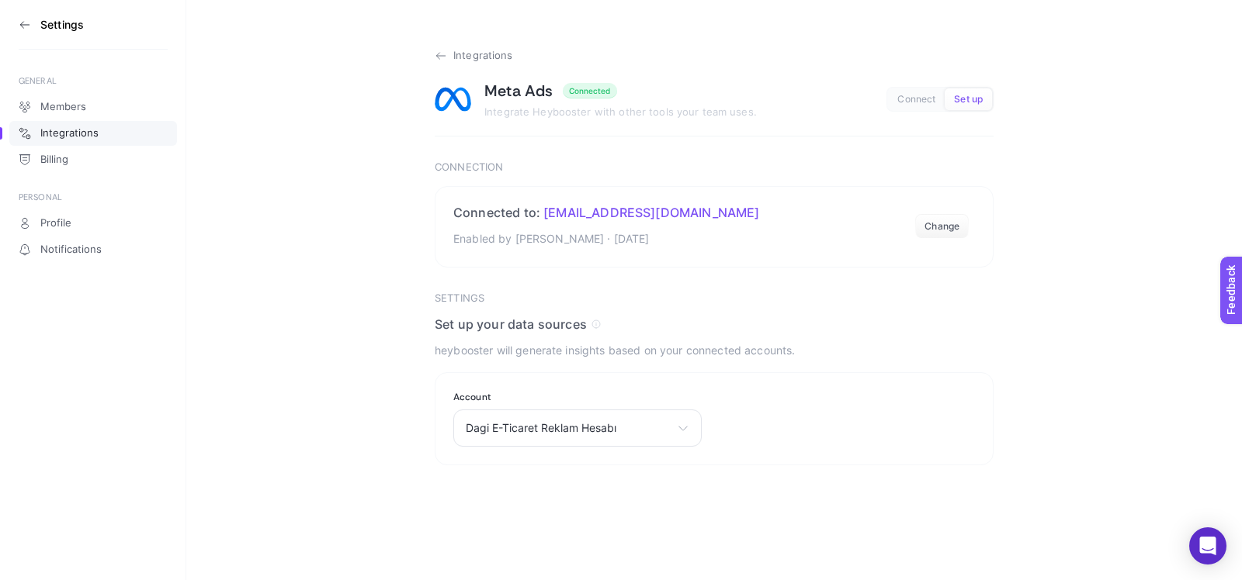
click at [436, 54] on icon at bounding box center [441, 56] width 12 height 12
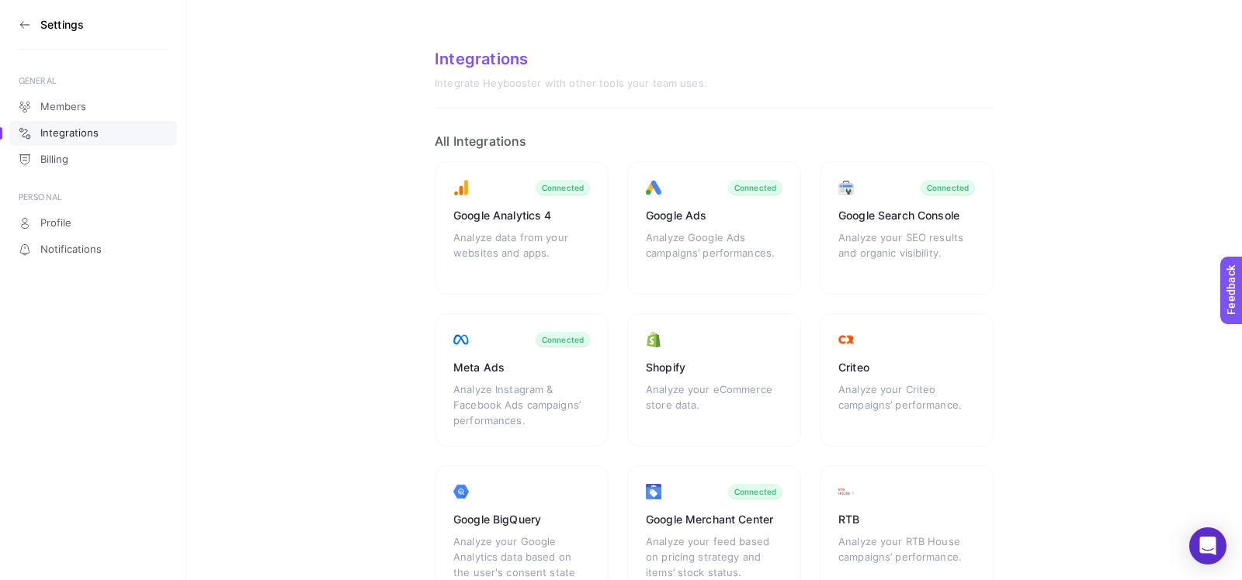
click at [23, 16] on section "Settings" at bounding box center [93, 25] width 149 height 50
click at [23, 19] on icon at bounding box center [25, 25] width 12 height 12
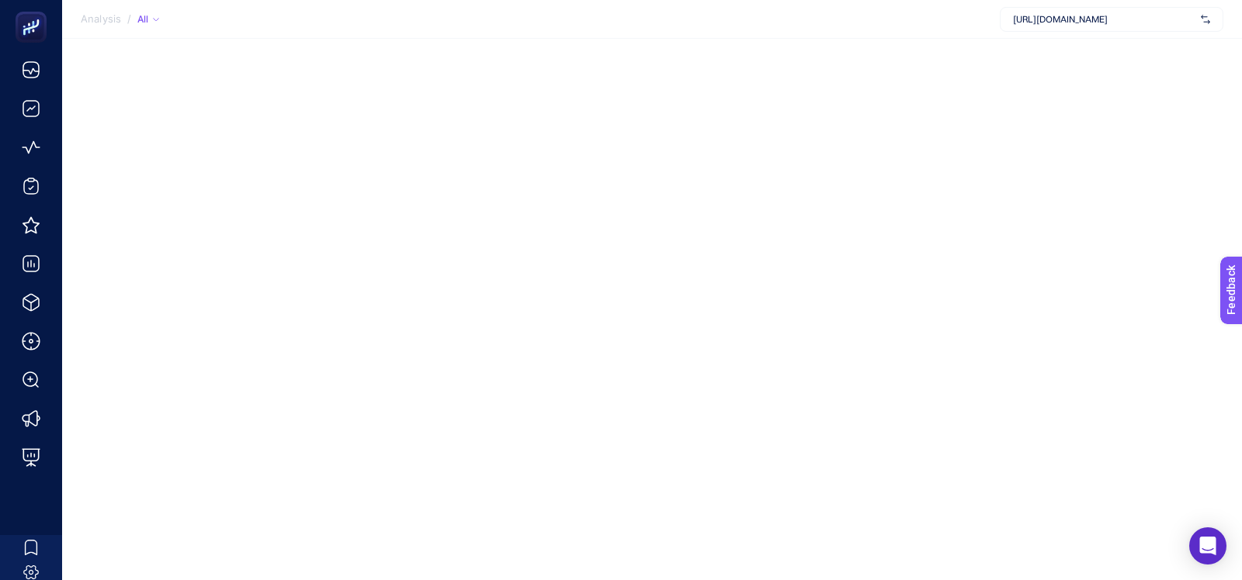
click at [1089, 21] on span "[URL][DOMAIN_NAME]" at bounding box center [1104, 19] width 182 height 12
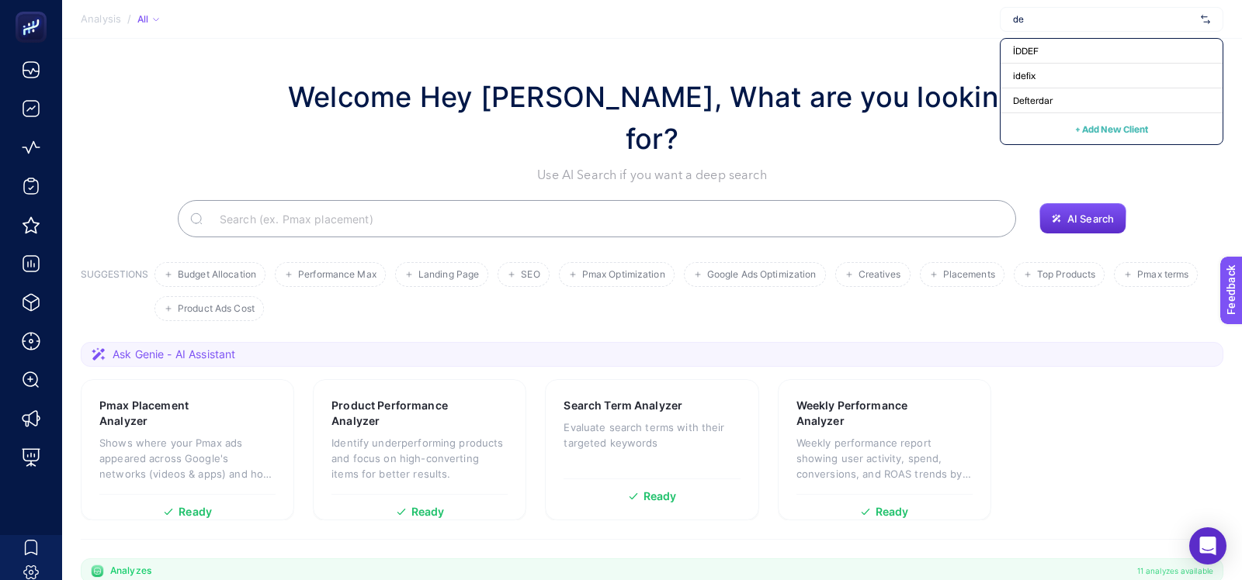
type input "d"
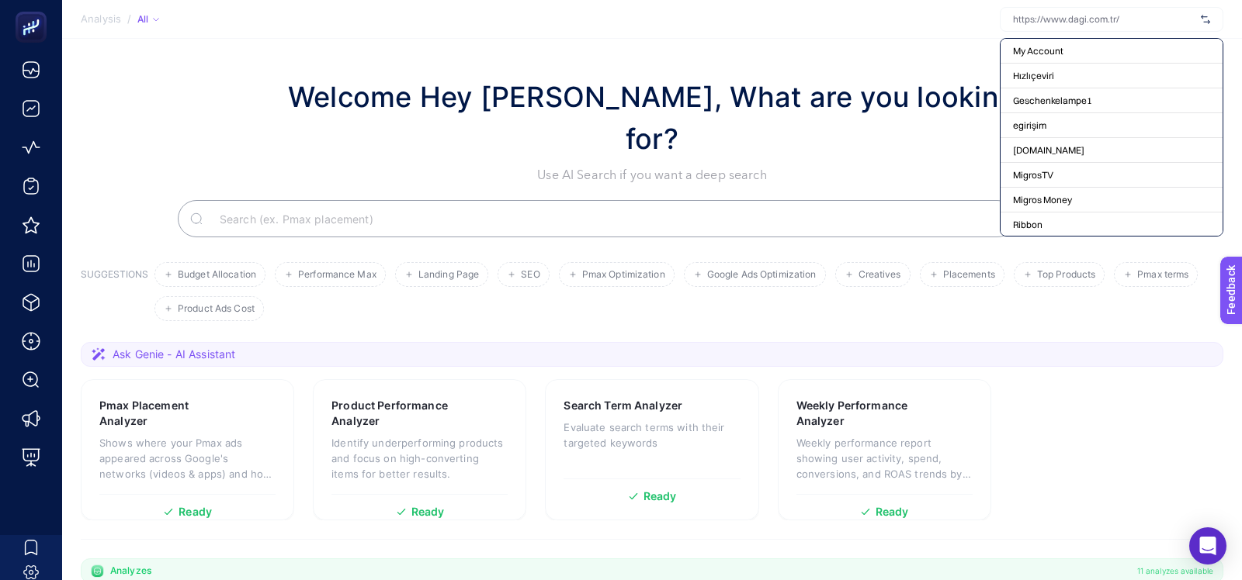
click at [891, 40] on section "Welcome Hey Booster, What are you looking for? Use AI Search if you want a deep…" at bounding box center [652, 557] width 1180 height 1037
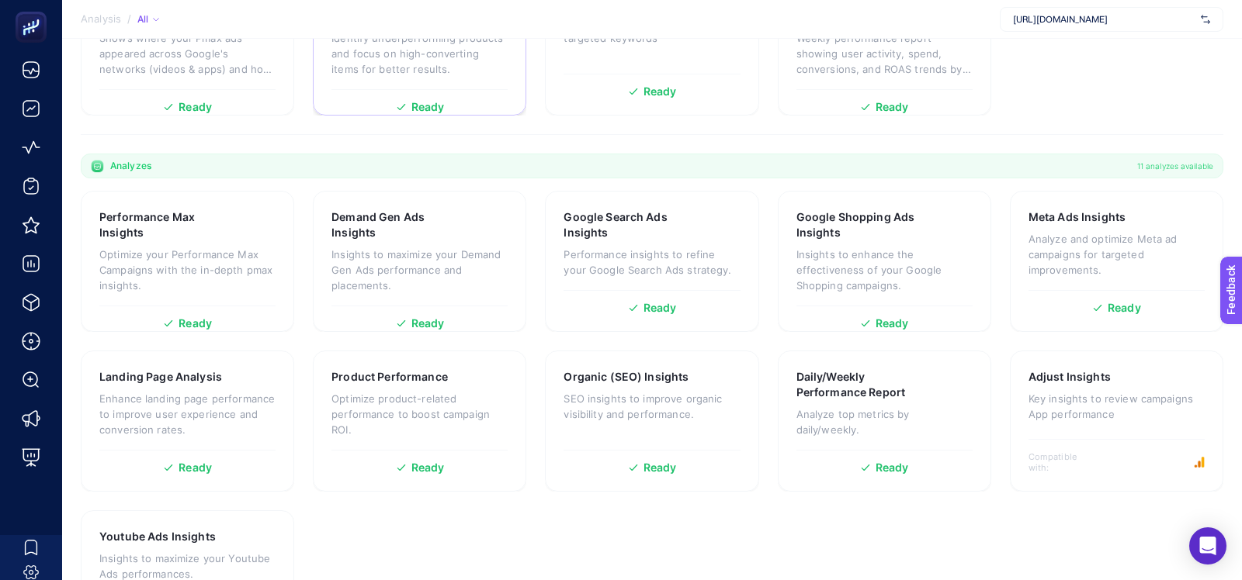
scroll to position [406, 0]
click at [1020, 224] on div "Meta Ads Insights Analyze and optimize Meta ad campaigns for targeted improveme…" at bounding box center [1116, 260] width 213 height 141
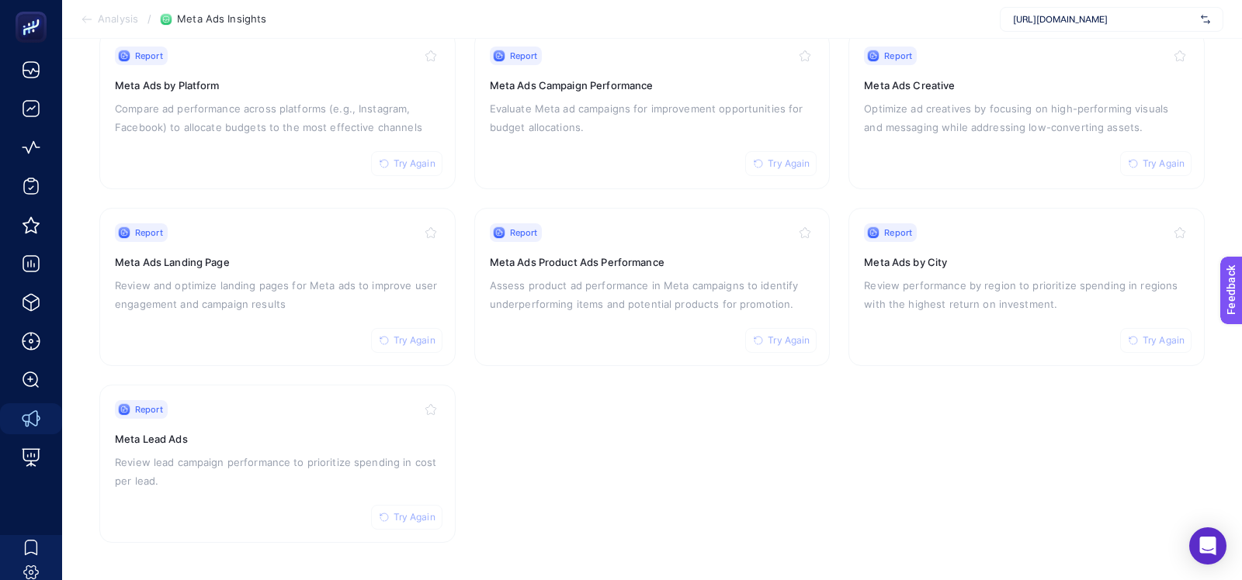
scroll to position [358, 0]
click at [386, 93] on div "Report Try Again Meta Ads by Platform Compare ad performance across platforms (…" at bounding box center [277, 112] width 325 height 127
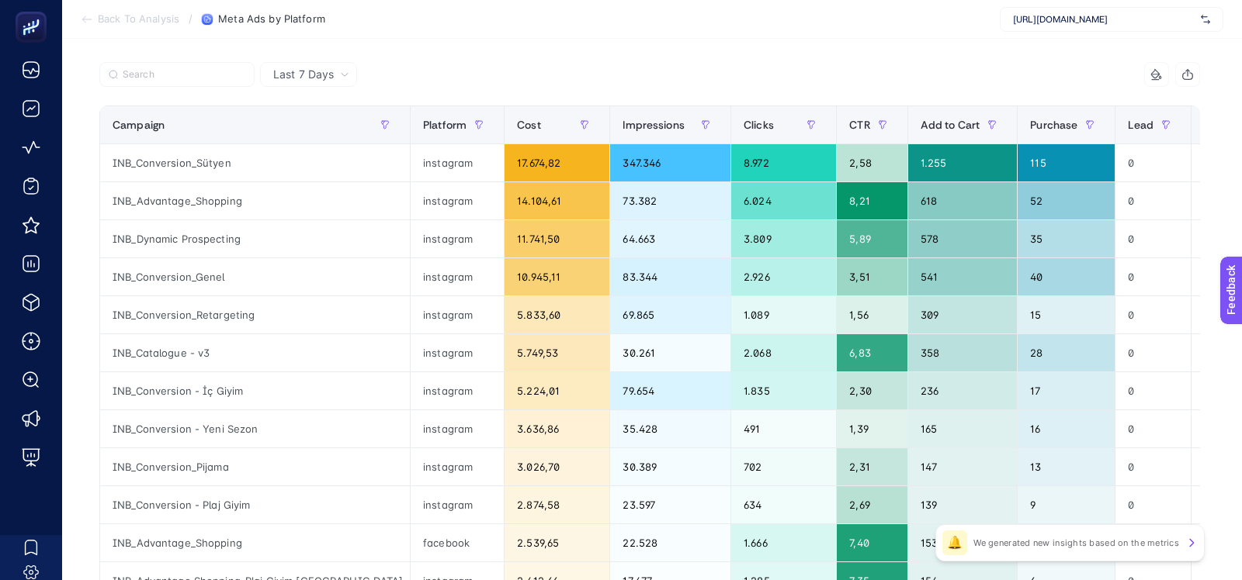
scroll to position [150, 0]
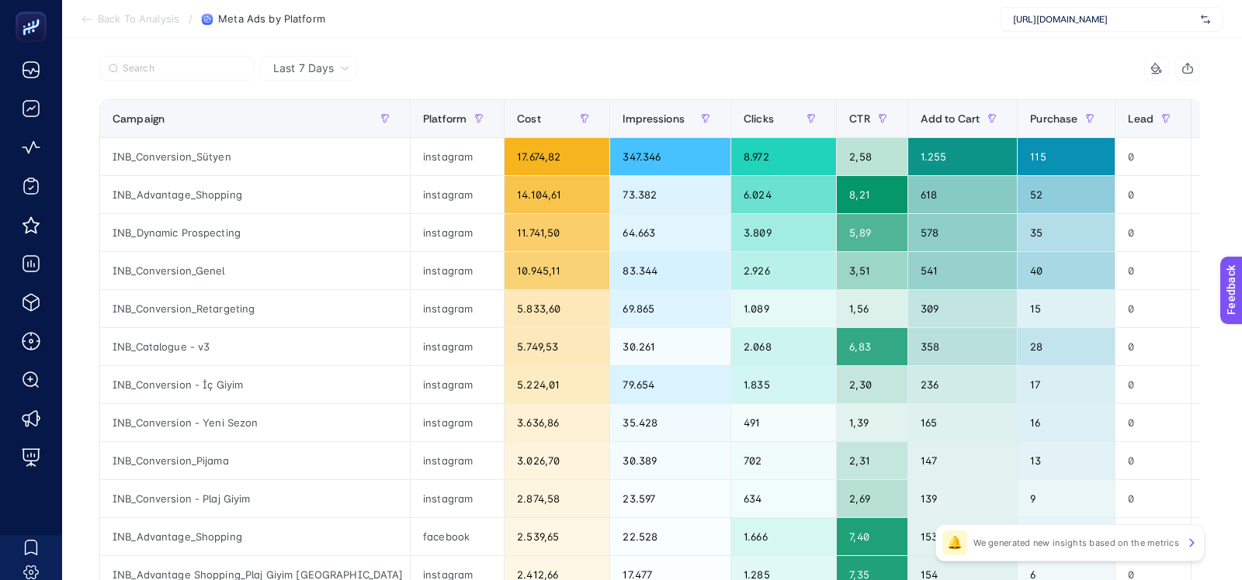
click at [255, 91] on div "11 items selected Campaign Platform Cost Impressions Clicks CTR Add to Cart Pur…" at bounding box center [649, 517] width 1100 height 922
click at [252, 103] on th "Campaign" at bounding box center [255, 119] width 310 height 38
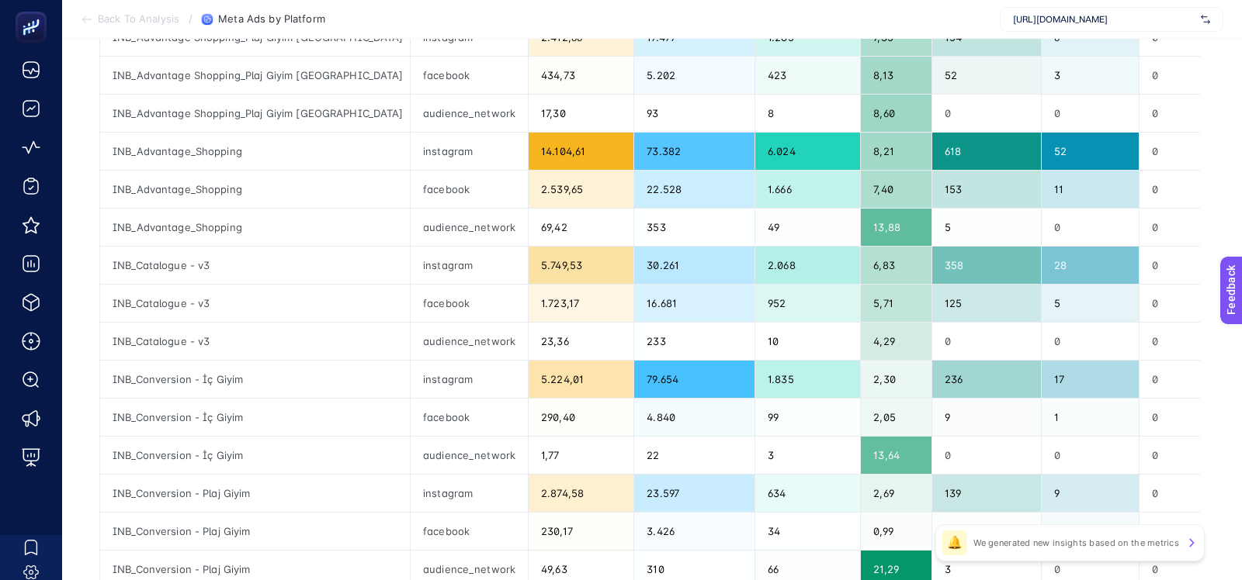
scroll to position [0, 0]
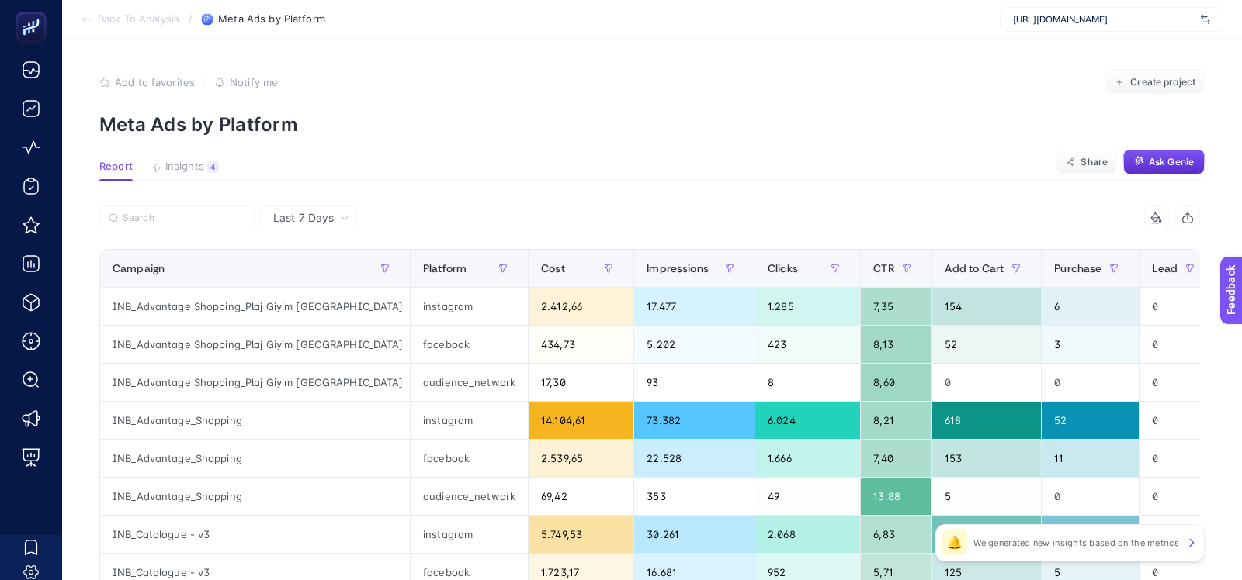
click at [160, 23] on span "Back To Analysis" at bounding box center [138, 19] width 81 height 12
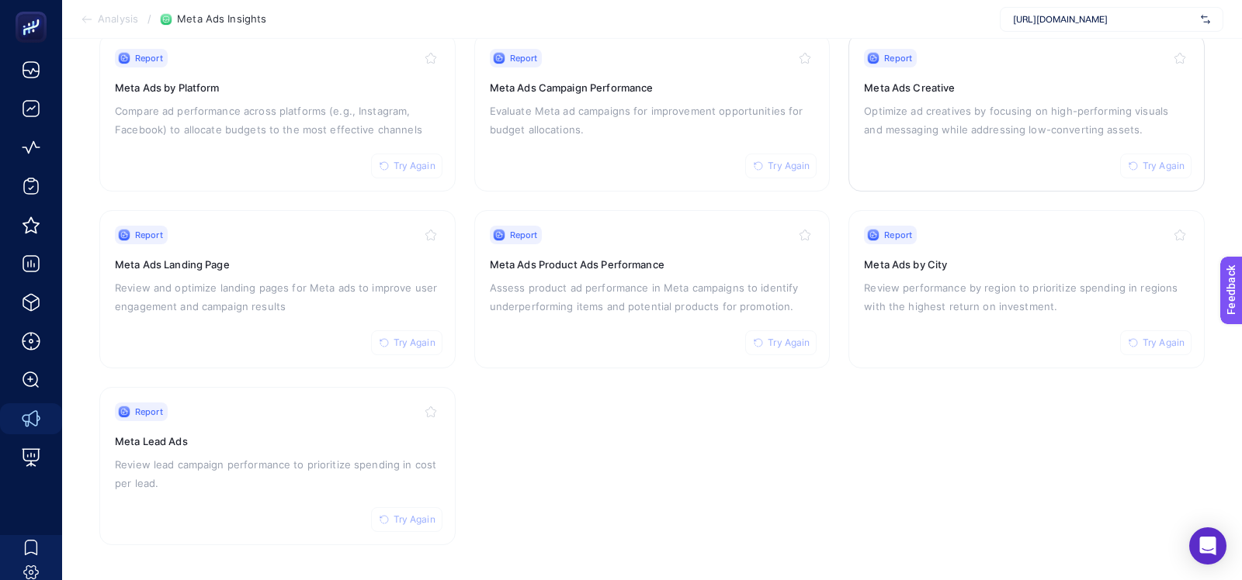
click at [871, 96] on div "Report Try Again Meta Ads Creative Optimize ad creatives by focusing on high-pe…" at bounding box center [1026, 112] width 325 height 127
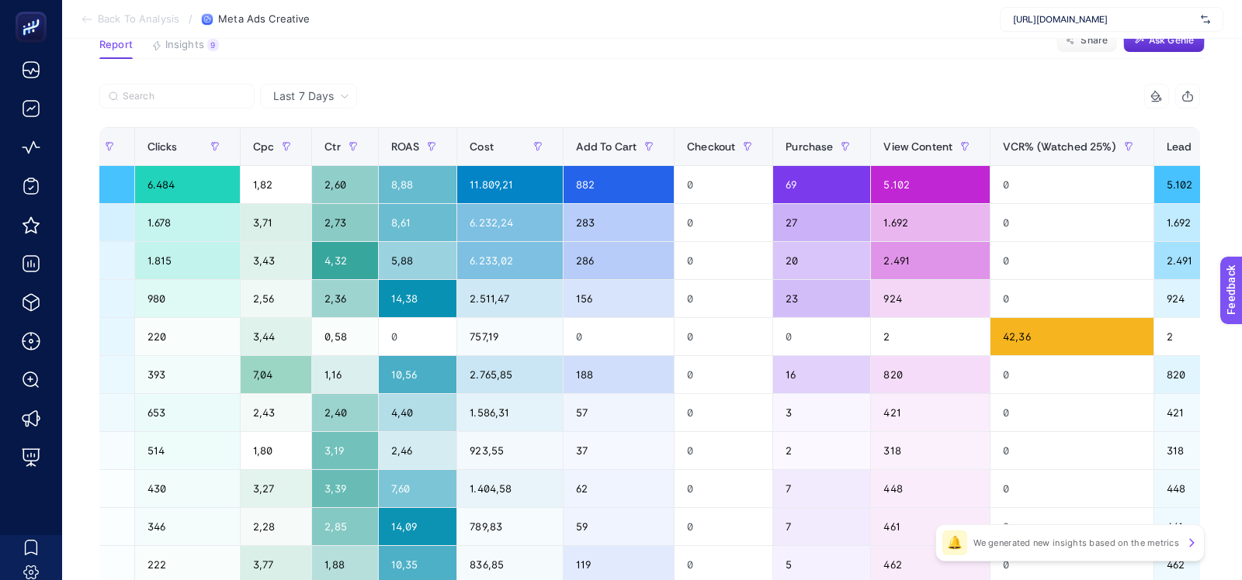
scroll to position [0, 1428]
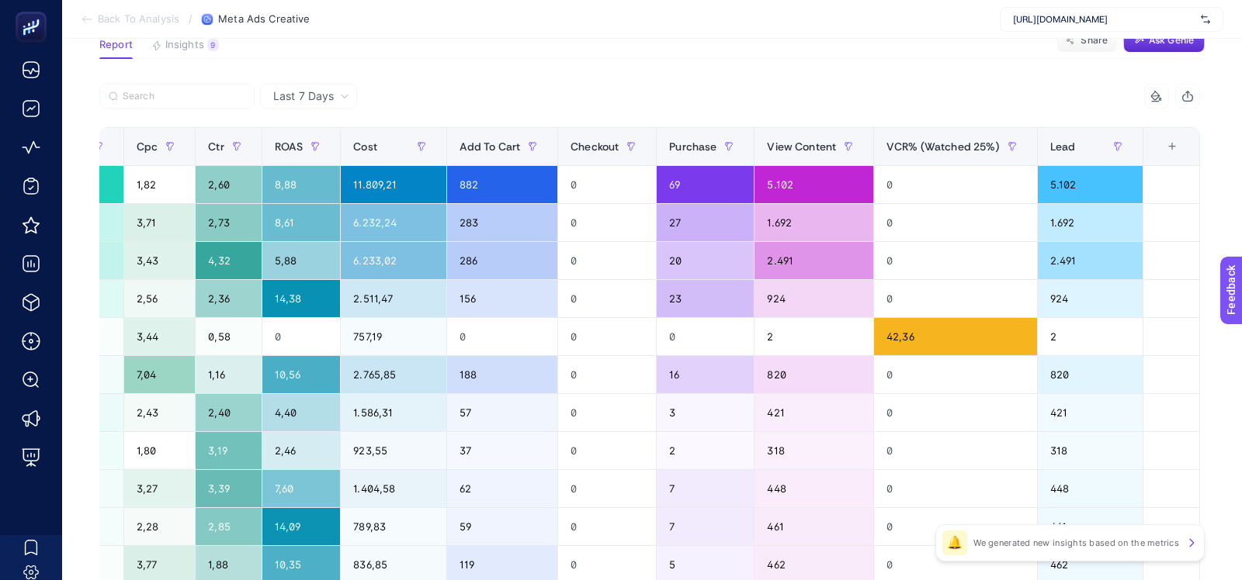
click at [1173, 153] on div "+" at bounding box center [1171, 146] width 29 height 12
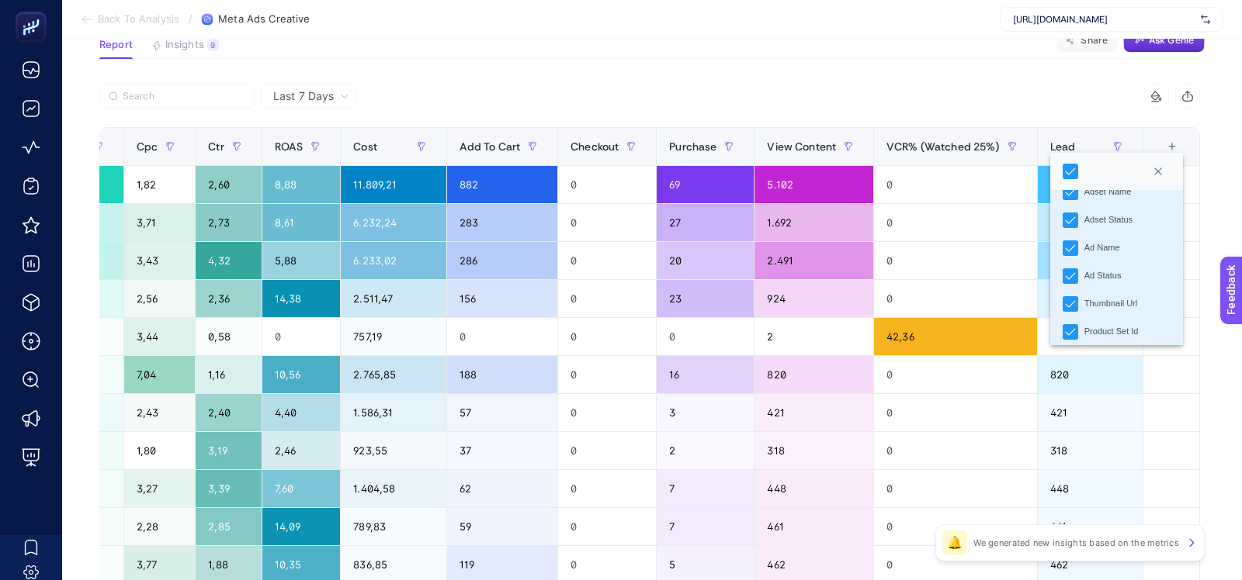
scroll to position [37, 0]
click at [772, 40] on section "Report Insights 9 We generated new insights based on the metrics Share Ask Genie" at bounding box center [651, 49] width 1105 height 20
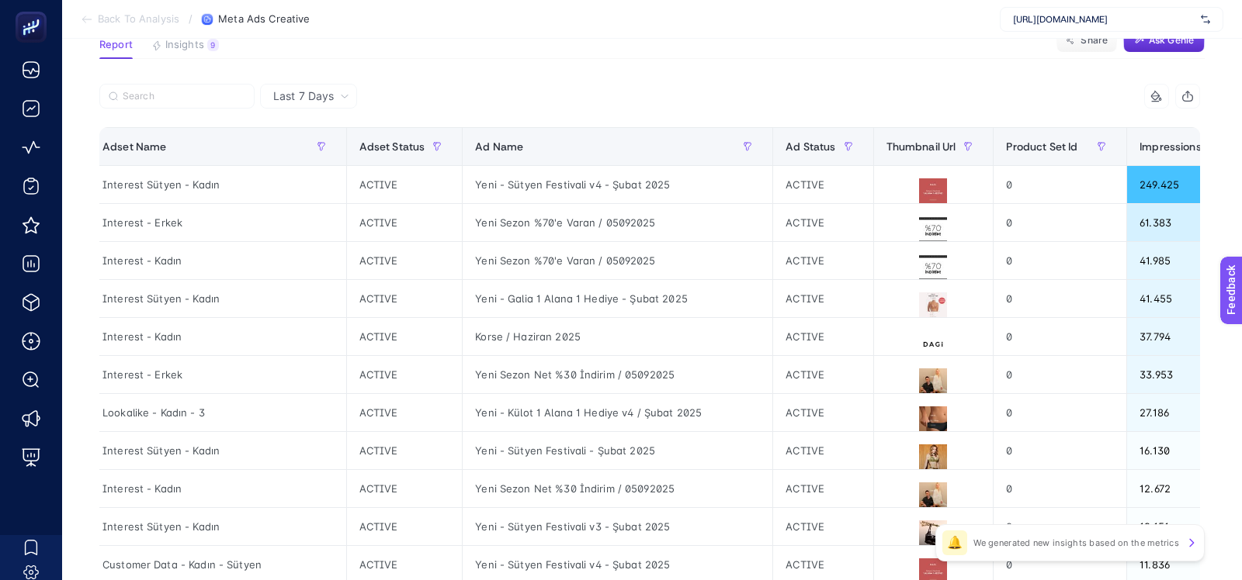
scroll to position [0, 203]
click at [88, 19] on icon at bounding box center [86, 19] width 9 height 0
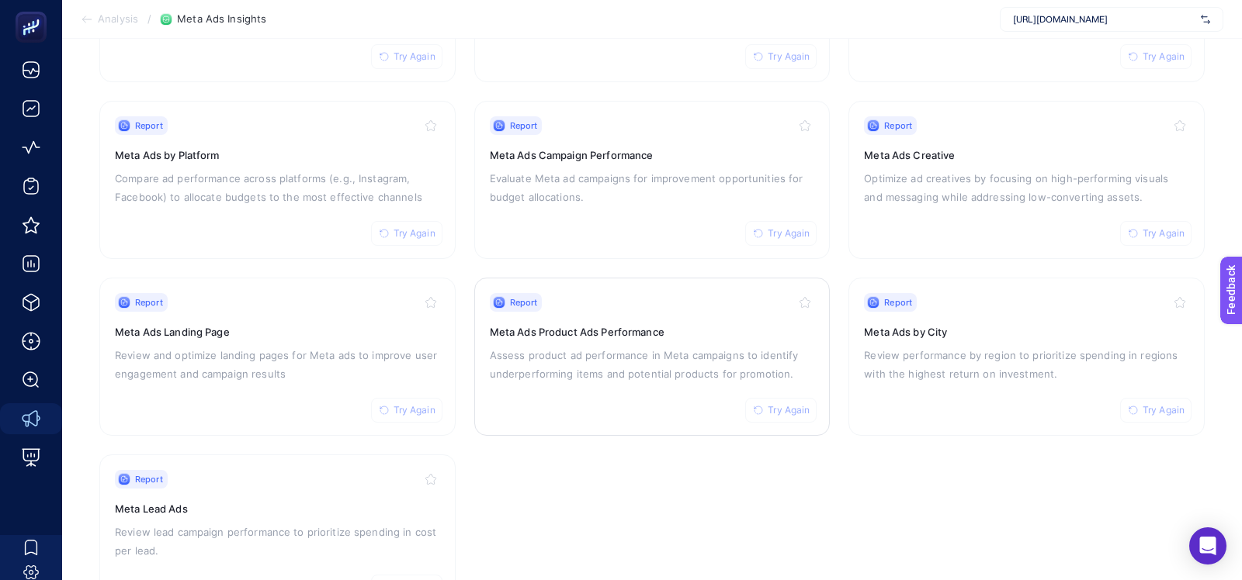
scroll to position [283, 0]
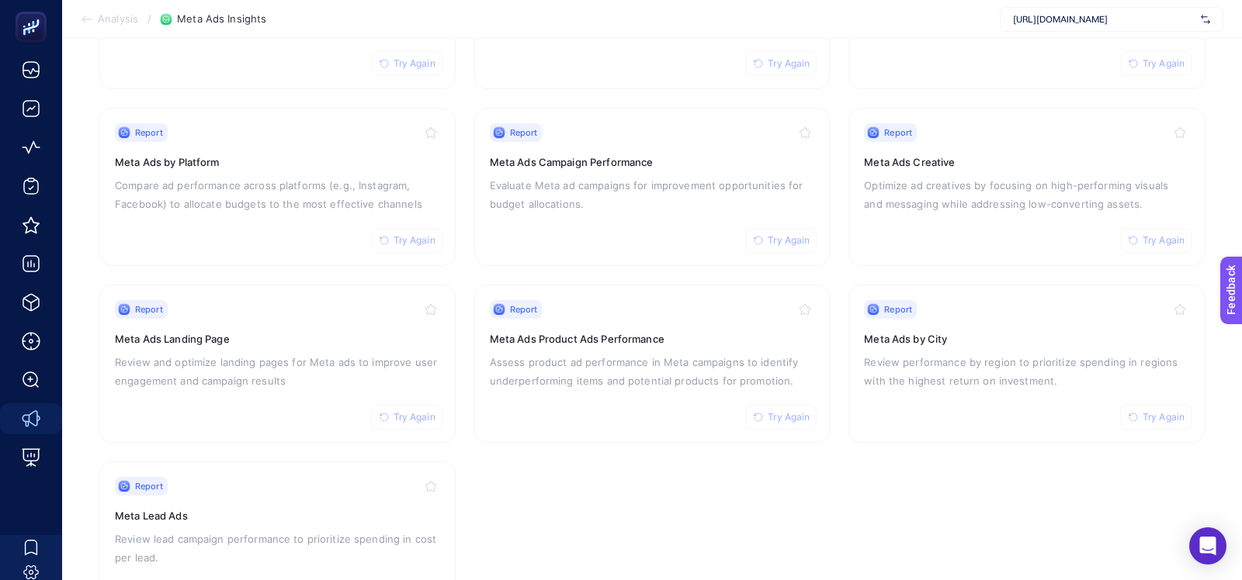
click at [740, 21] on section "Analysis / Meta Ads Insights https://www.dagi.com.tr/" at bounding box center [652, 19] width 1180 height 39
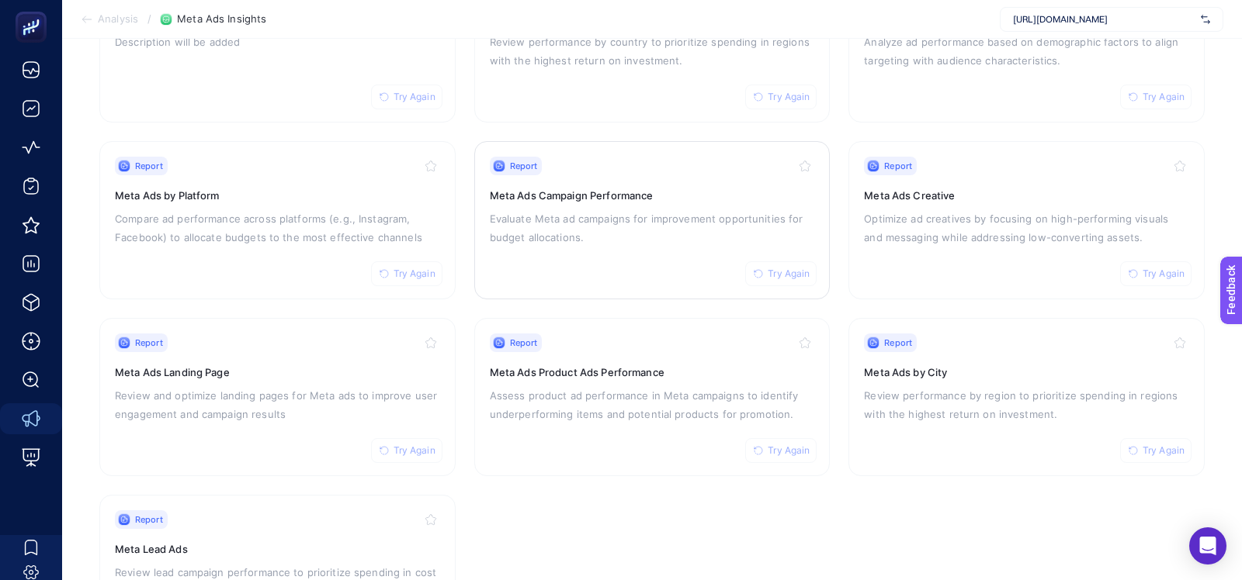
scroll to position [126, 0]
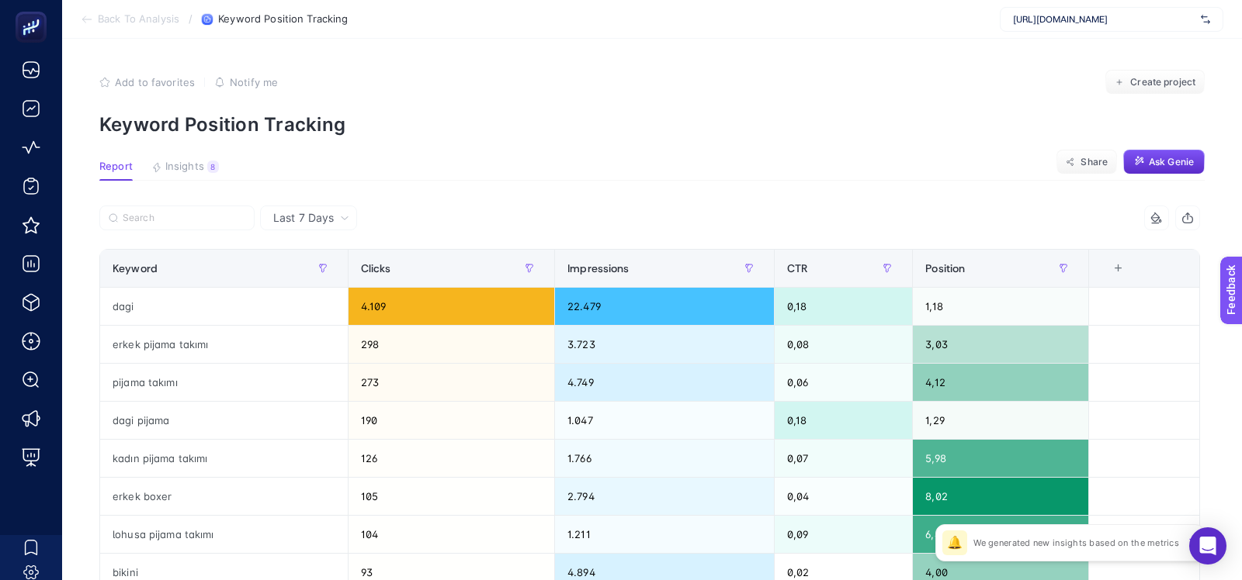
click at [1120, 267] on div "+" at bounding box center [1118, 268] width 29 height 12
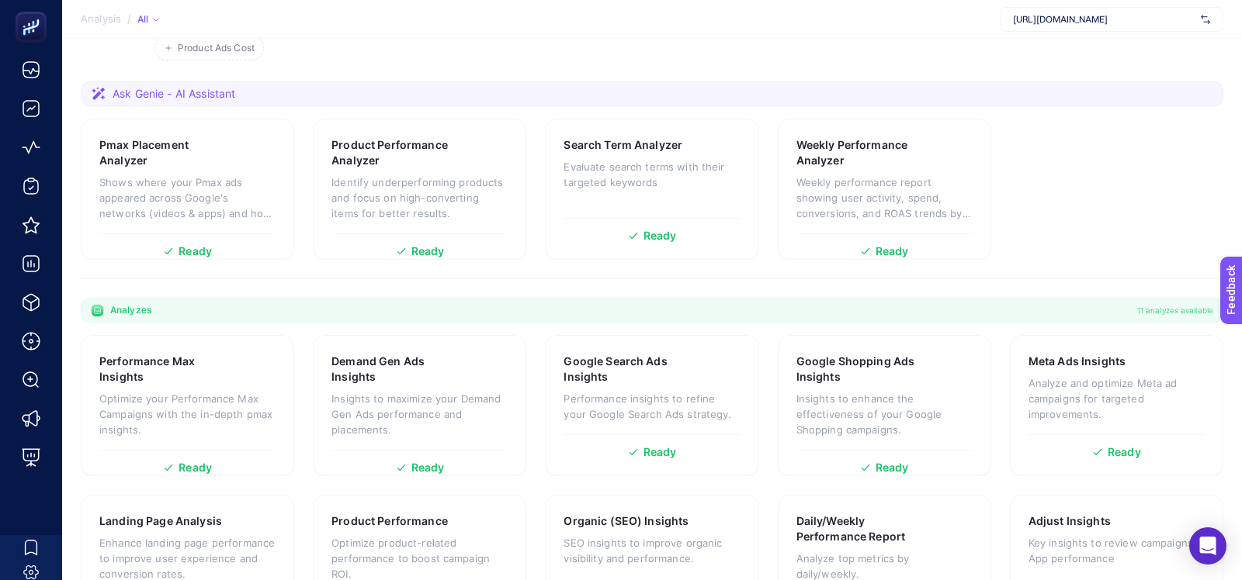
scroll to position [264, 0]
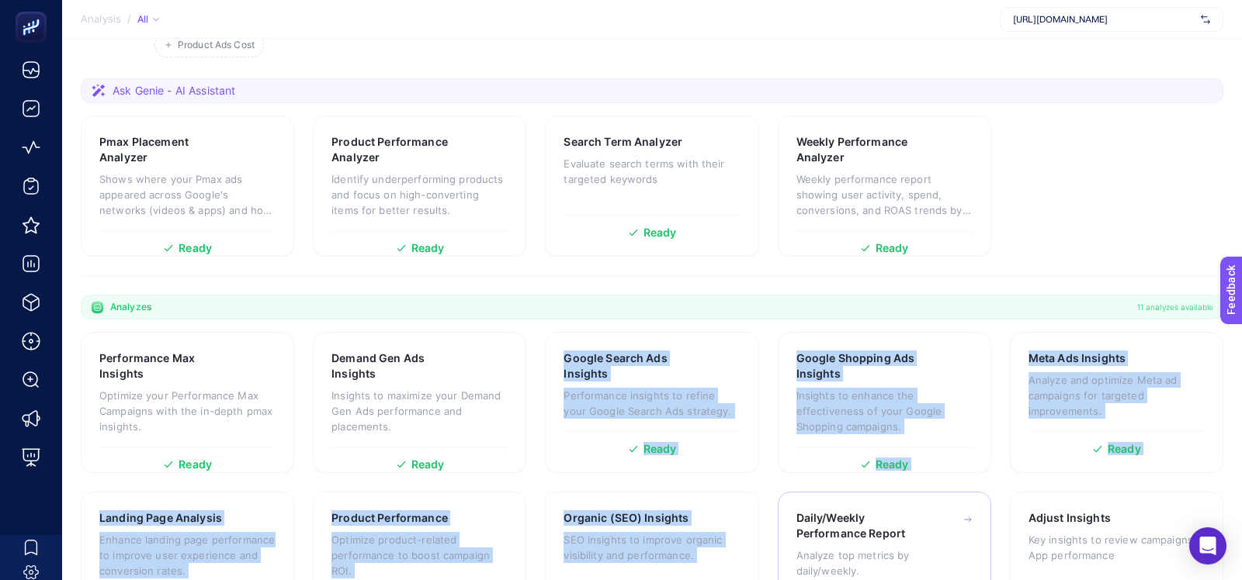
drag, startPoint x: 687, startPoint y: 438, endPoint x: 881, endPoint y: 455, distance: 194.8
click at [881, 455] on section "Performance Max Insights Optimize your Performance Max Campaigns with the in-de…" at bounding box center [652, 562] width 1142 height 461
drag, startPoint x: 883, startPoint y: 453, endPoint x: 891, endPoint y: 480, distance: 27.5
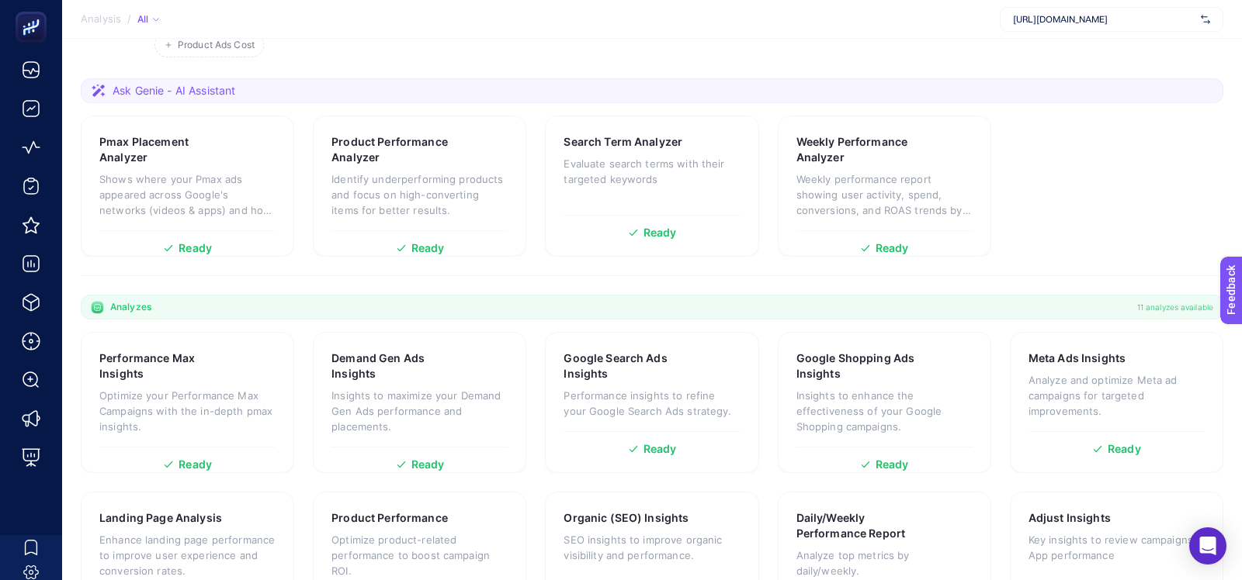
click at [1128, 158] on section "Pmax Placement Analyzer Shows where your Pmax ads appeared across Google's netw…" at bounding box center [652, 186] width 1142 height 141
click at [653, 388] on p "Performance insights to refine your Google Search Ads strategy." at bounding box center [651, 403] width 176 height 31
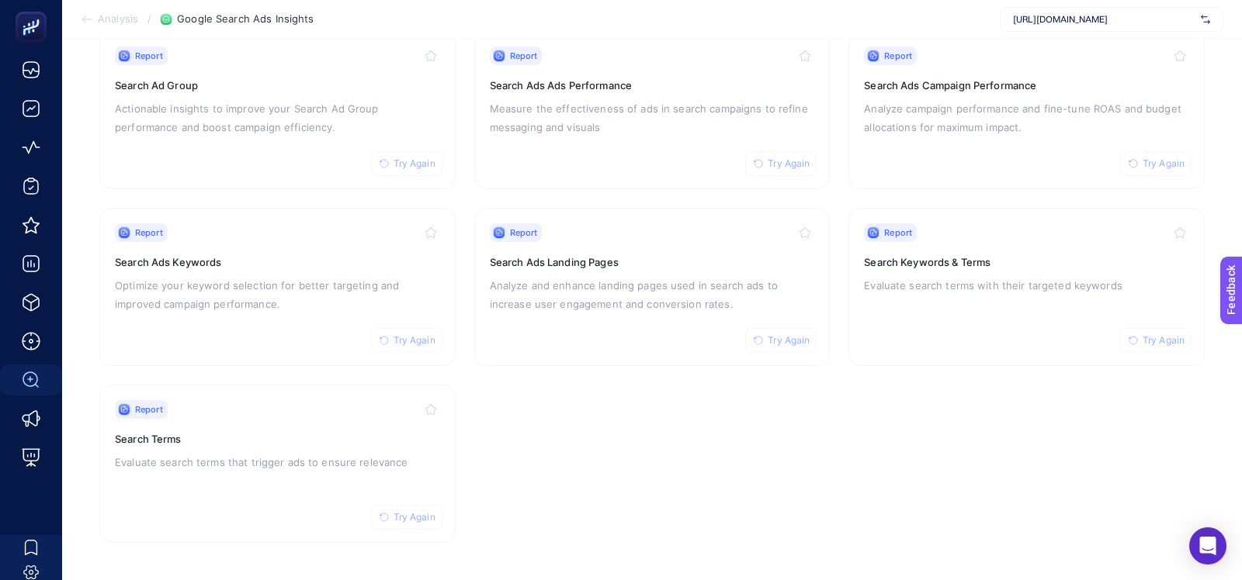
scroll to position [181, 0]
click at [273, 387] on link "Report Try Again Search Terms Evaluate search terms that trigger ads to ensure …" at bounding box center [277, 466] width 356 height 158
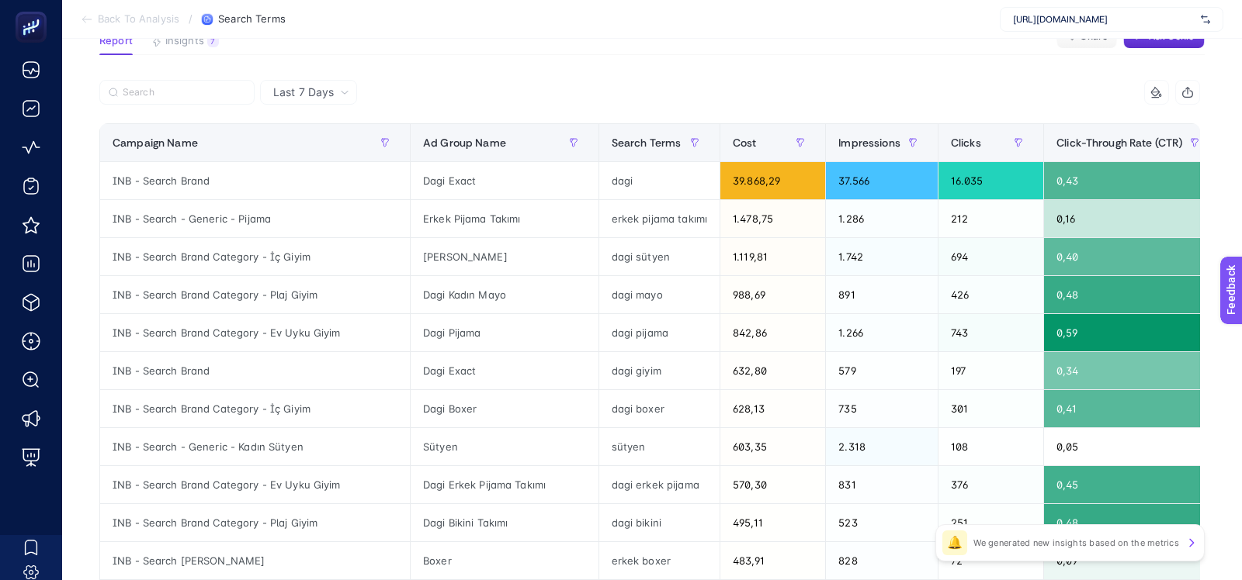
scroll to position [126, 0]
click at [229, 110] on div at bounding box center [374, 96] width 550 height 34
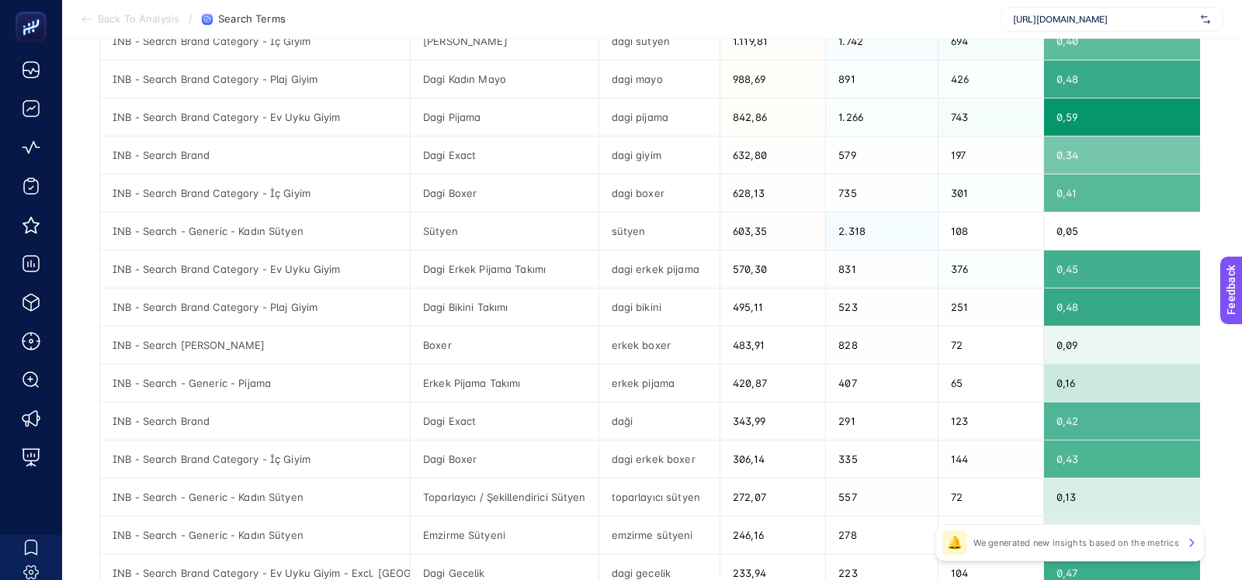
scroll to position [340, 0]
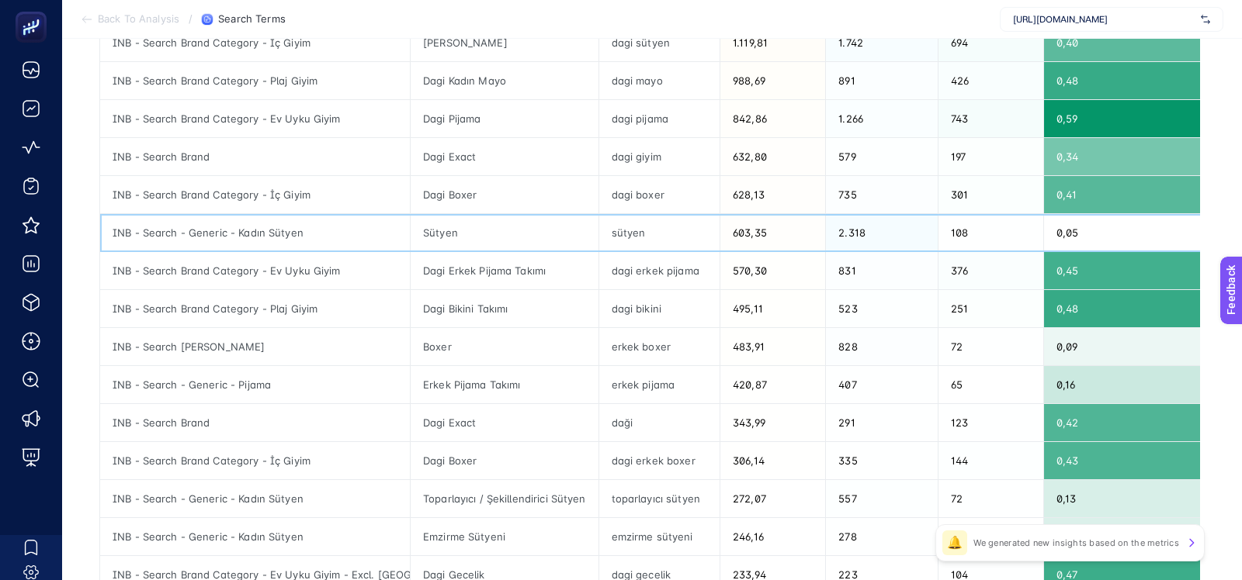
click at [244, 233] on div "INB - Search - Generic - Kadın Sütyen" at bounding box center [255, 232] width 310 height 37
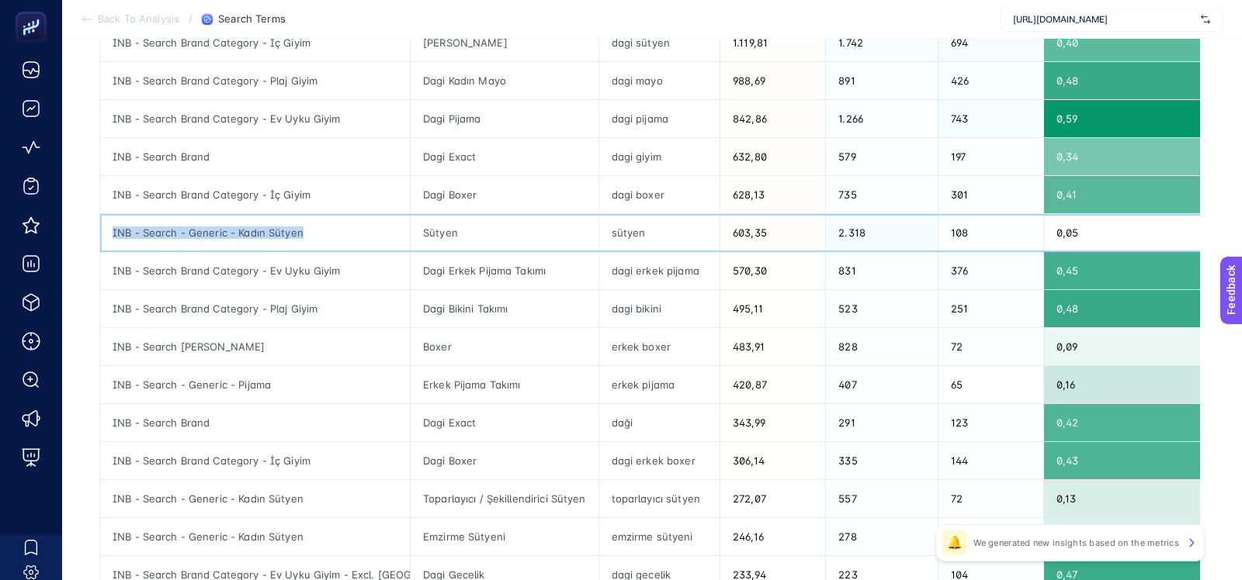
click at [244, 233] on div "INB - Search - Generic - Kadın Sütyen" at bounding box center [255, 232] width 310 height 37
copy tr "INB - Search - Generic - Kadın Sütyen"
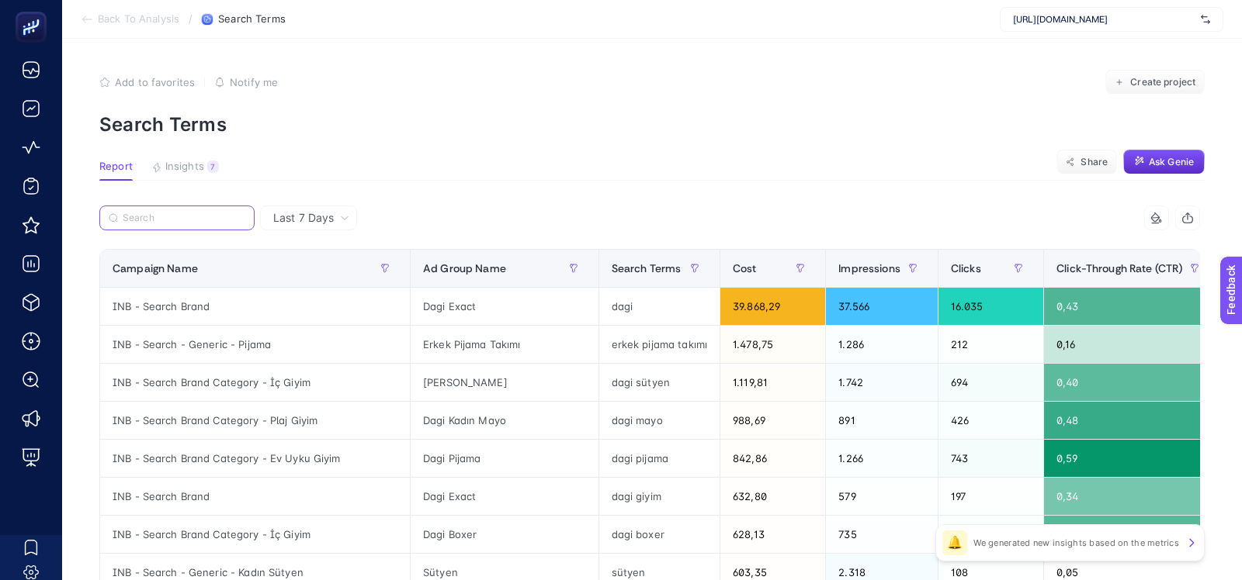
click at [187, 213] on input "Search" at bounding box center [184, 219] width 123 height 12
paste input "INB - Search - Generic - Kadın Sütyen"
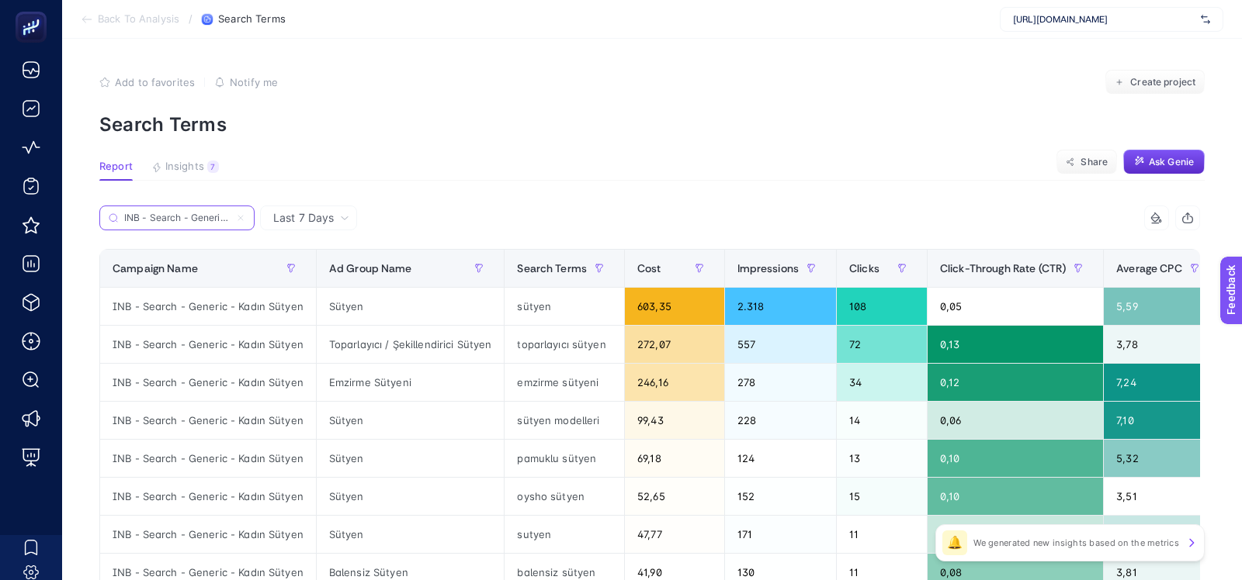
scroll to position [0, 64]
type input "INB - Search - Generic - Kadın Sütyen"
click at [386, 268] on span "Ad Group Name" at bounding box center [370, 268] width 83 height 12
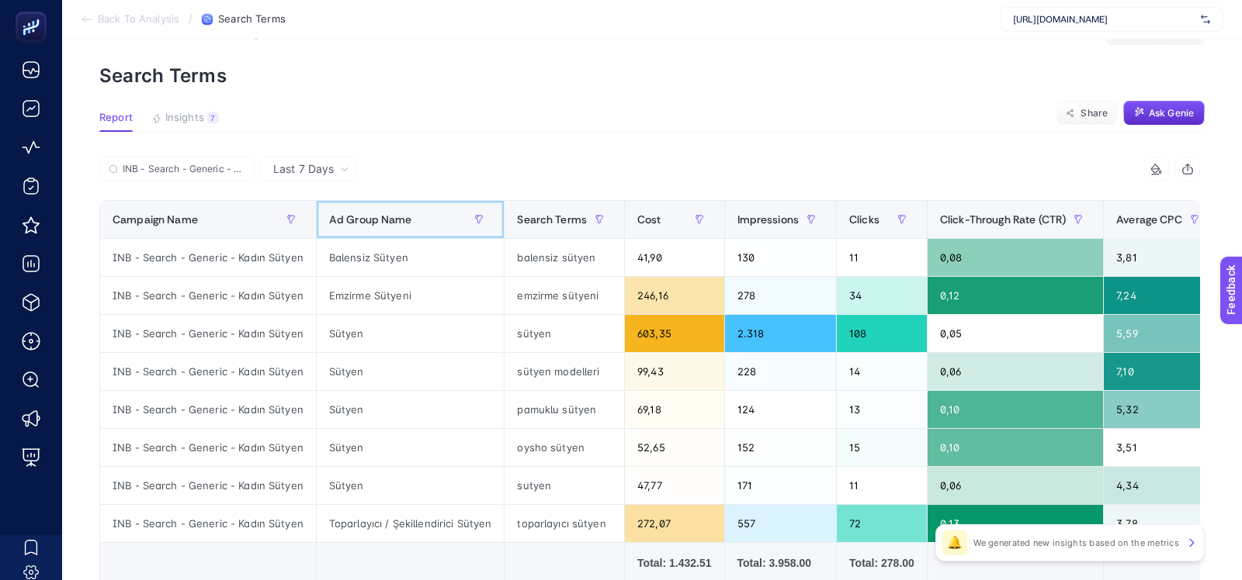
scroll to position [45, 0]
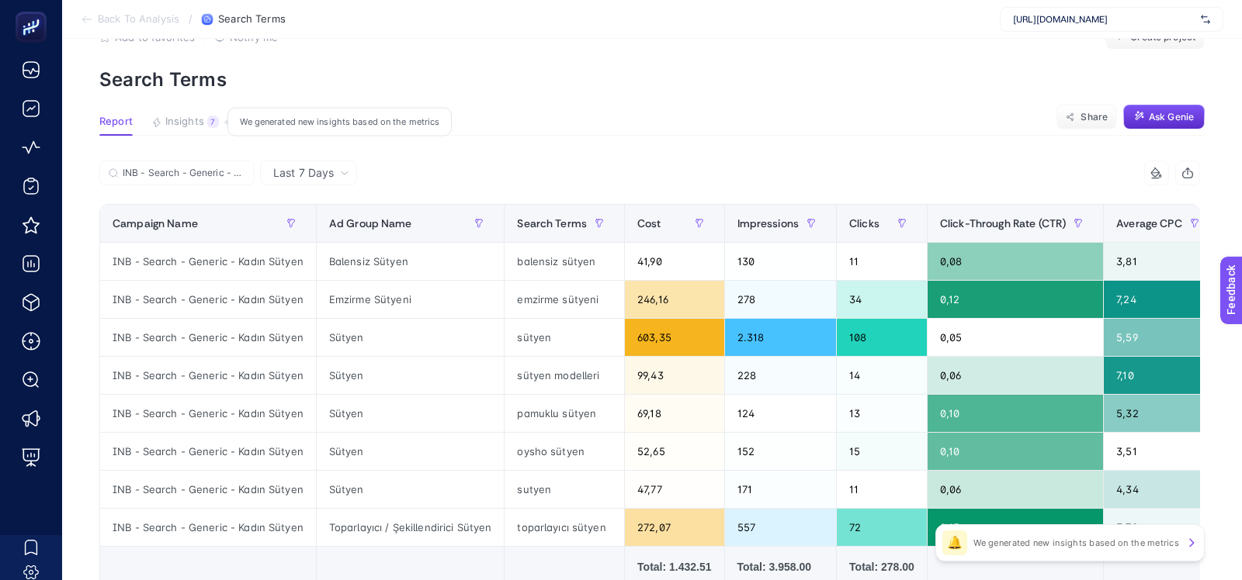
click at [187, 116] on span "Insights" at bounding box center [184, 122] width 39 height 12
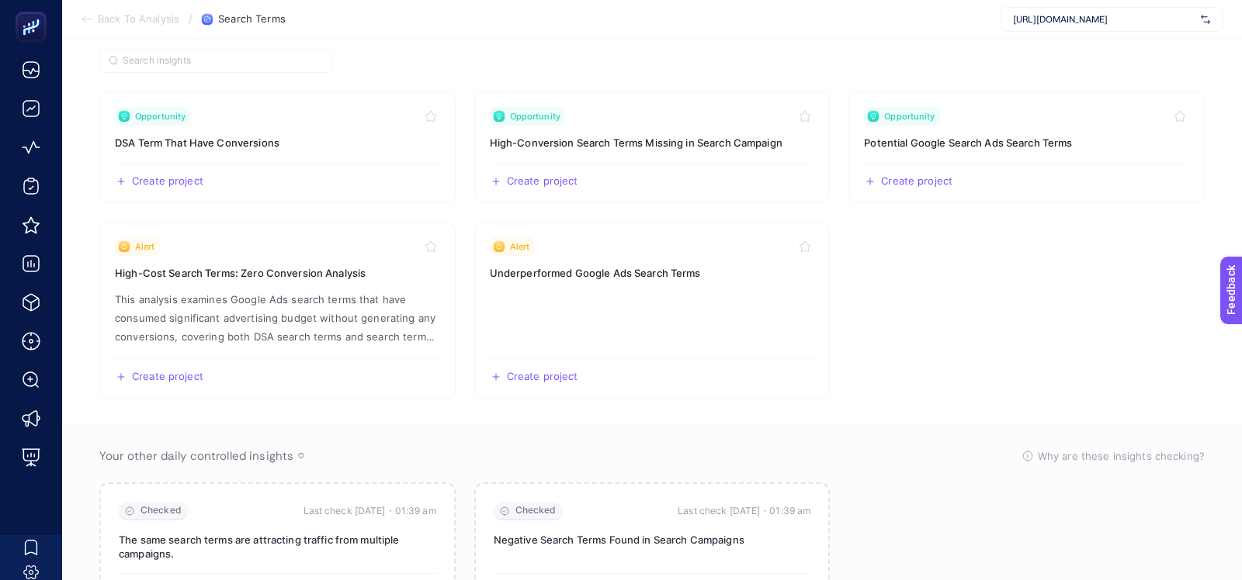
scroll to position [0, 0]
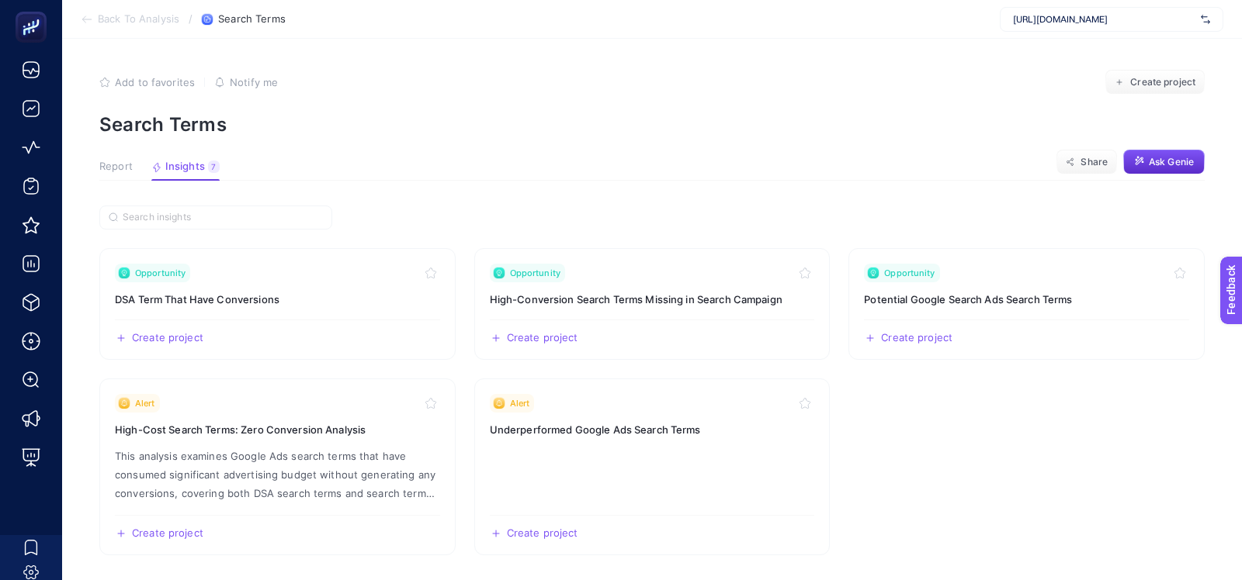
click at [106, 159] on article "Add to favorites false Notify me Create project Search Terms Report Insights 7 …" at bounding box center [652, 429] width 1180 height 780
click at [106, 165] on span "Report" at bounding box center [115, 167] width 33 height 12
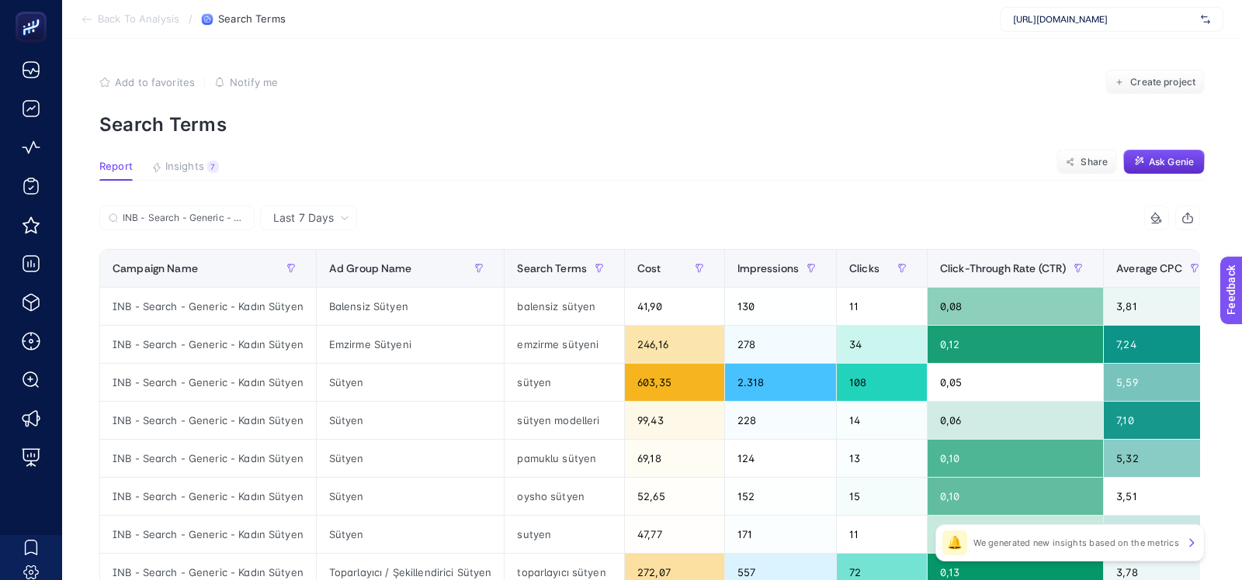
click at [149, 27] on section "Back To Analysis / Search Terms https://www.dagi.com.tr/" at bounding box center [652, 19] width 1180 height 39
click at [149, 24] on span "Back To Analysis" at bounding box center [138, 19] width 81 height 12
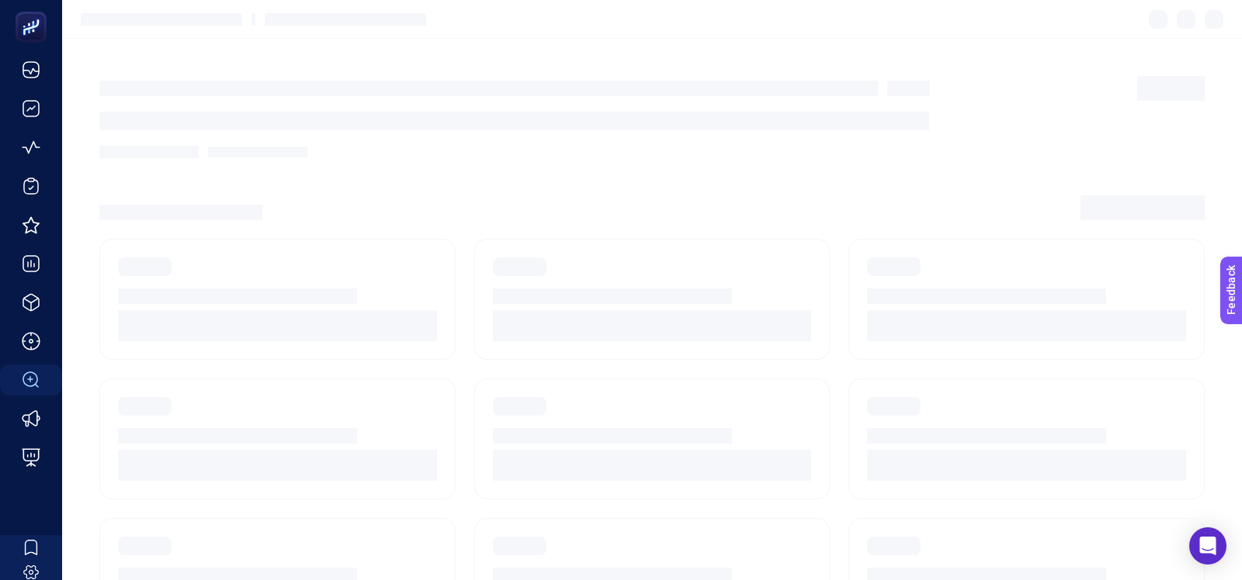
scroll to position [181, 0]
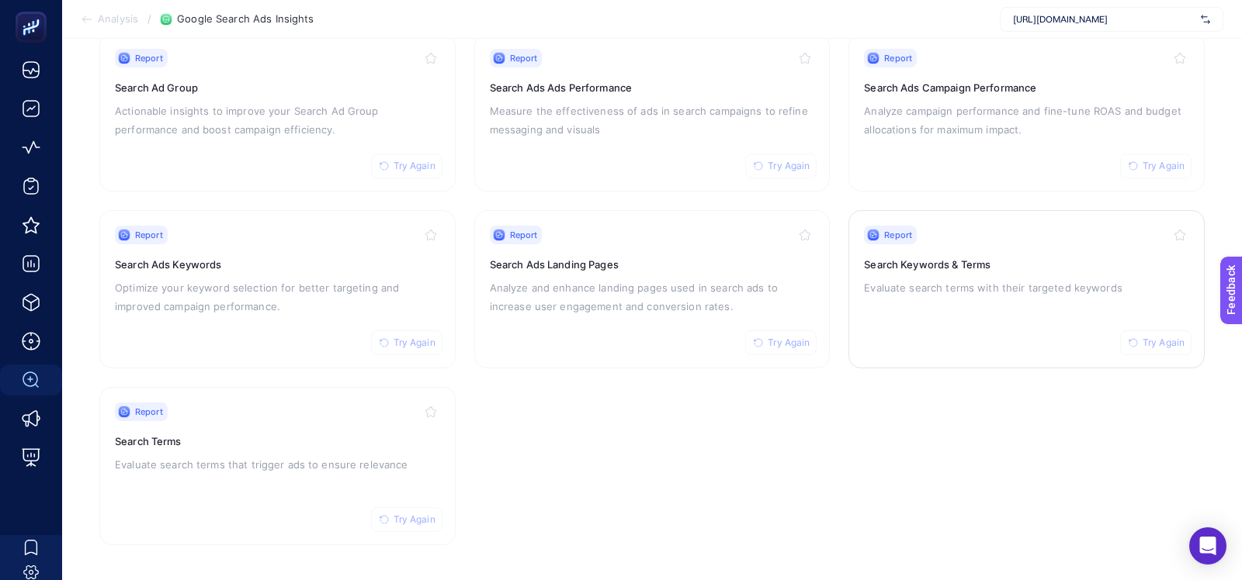
click at [1038, 279] on p "Evaluate search terms with their targeted keywords" at bounding box center [1026, 288] width 325 height 19
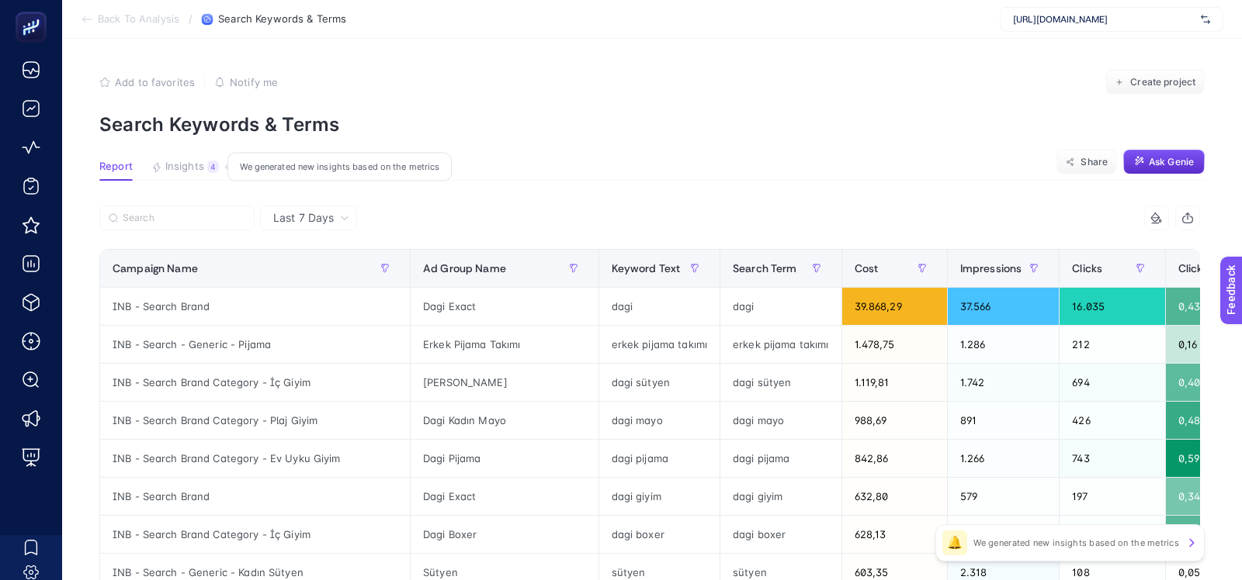
click at [198, 173] on button "Insights 4 We generated new insights based on the metrics" at bounding box center [185, 171] width 68 height 20
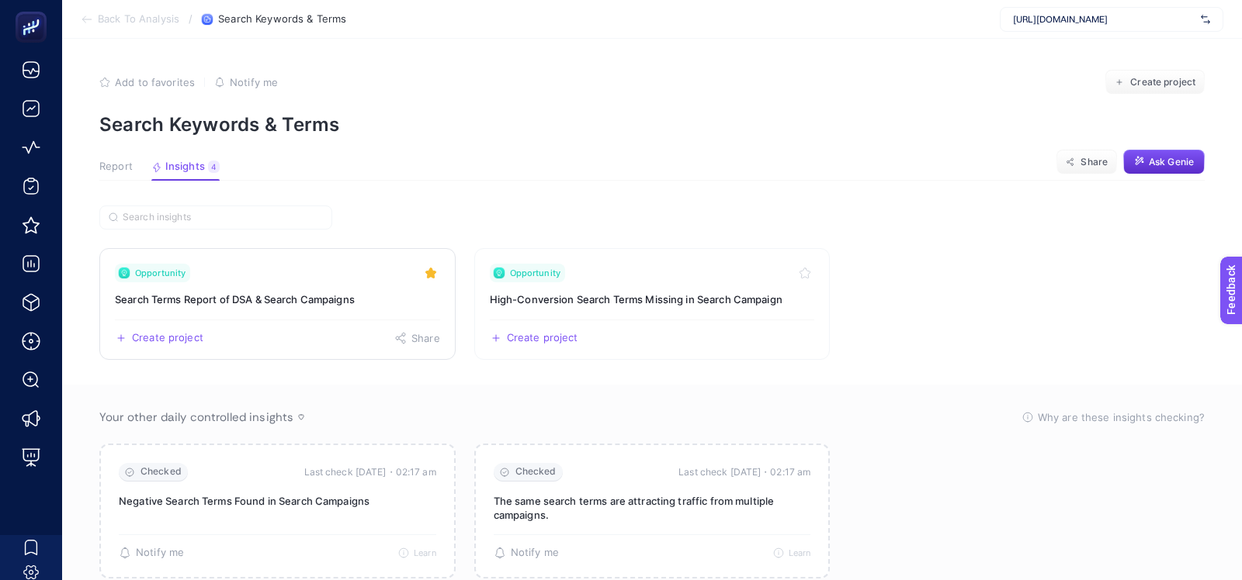
click at [268, 297] on h3 "Search Terms Report of DSA & Search Campaigns" at bounding box center [277, 300] width 325 height 16
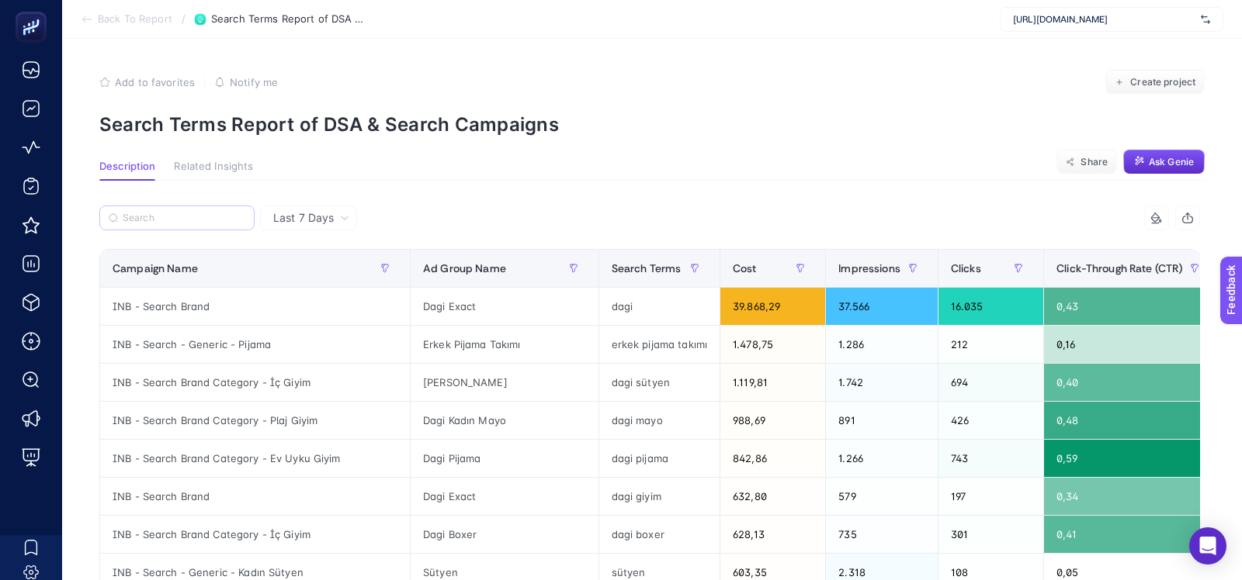
click at [200, 229] on label at bounding box center [176, 218] width 155 height 25
click at [200, 224] on input "Search" at bounding box center [184, 219] width 123 height 12
click at [199, 223] on input "Search" at bounding box center [184, 219] width 121 height 12
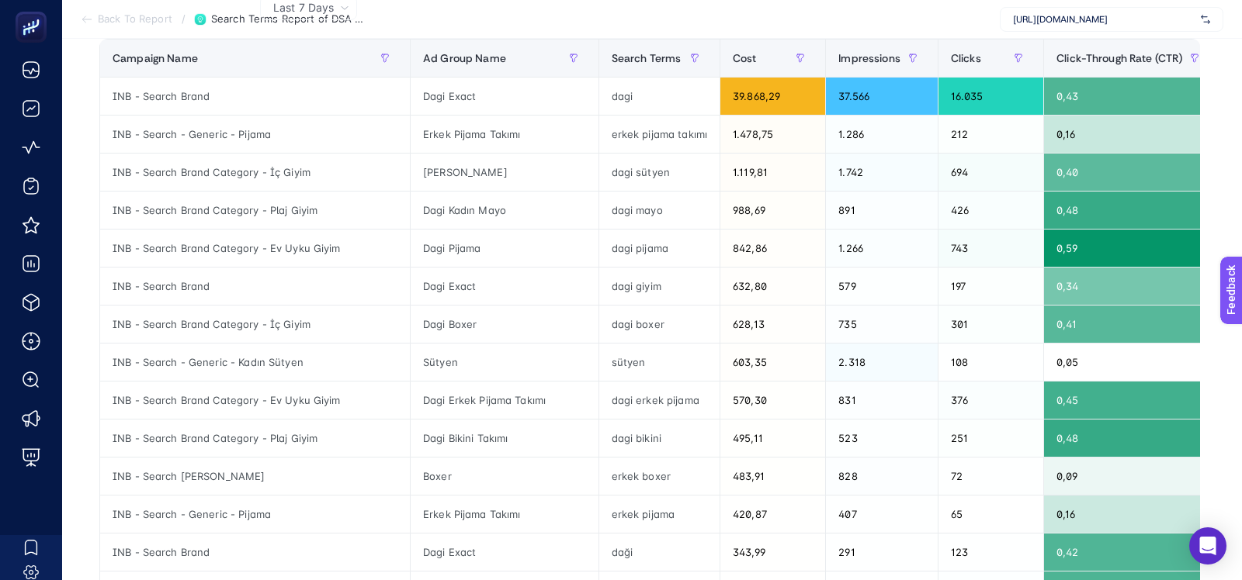
scroll to position [359, 0]
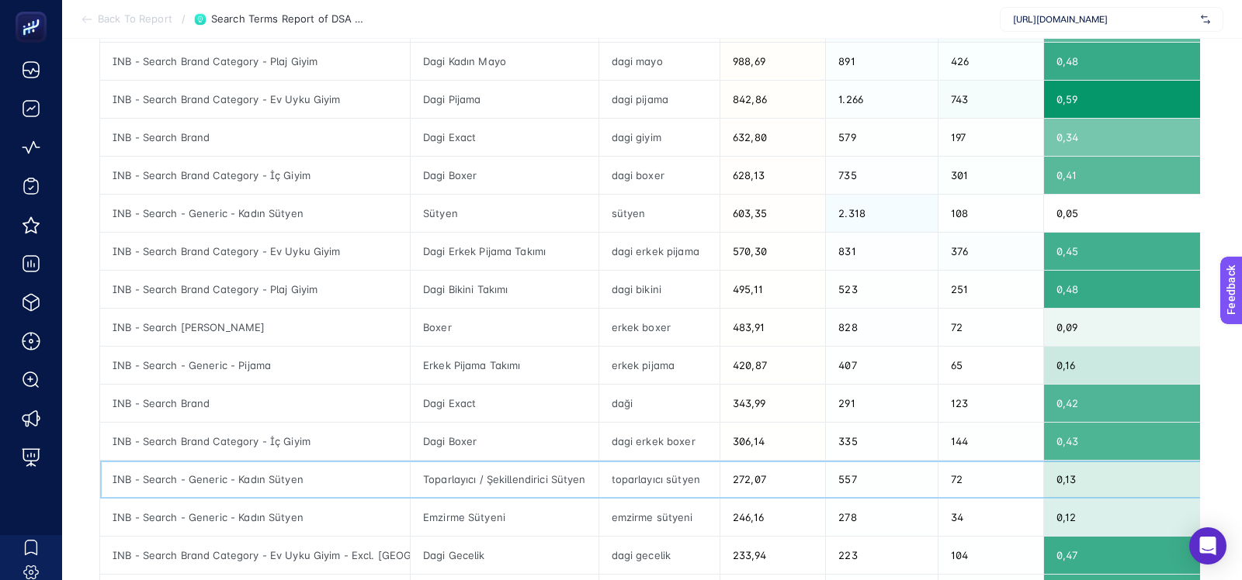
click at [205, 473] on div "INB - Search - Generic - Kadın Sütyen" at bounding box center [255, 479] width 310 height 37
copy tr "INB - Search - Generic - Kadın Sütyen"
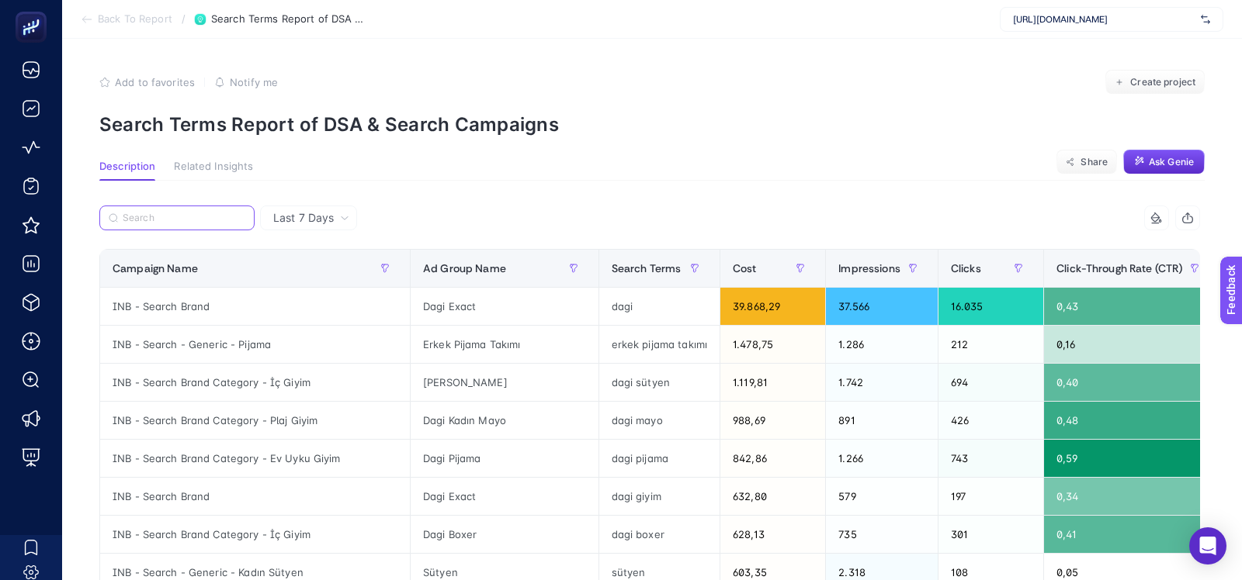
click at [152, 214] on input "Search" at bounding box center [184, 219] width 123 height 12
paste input "INB - Search - Generic - Kadın Sütyen"
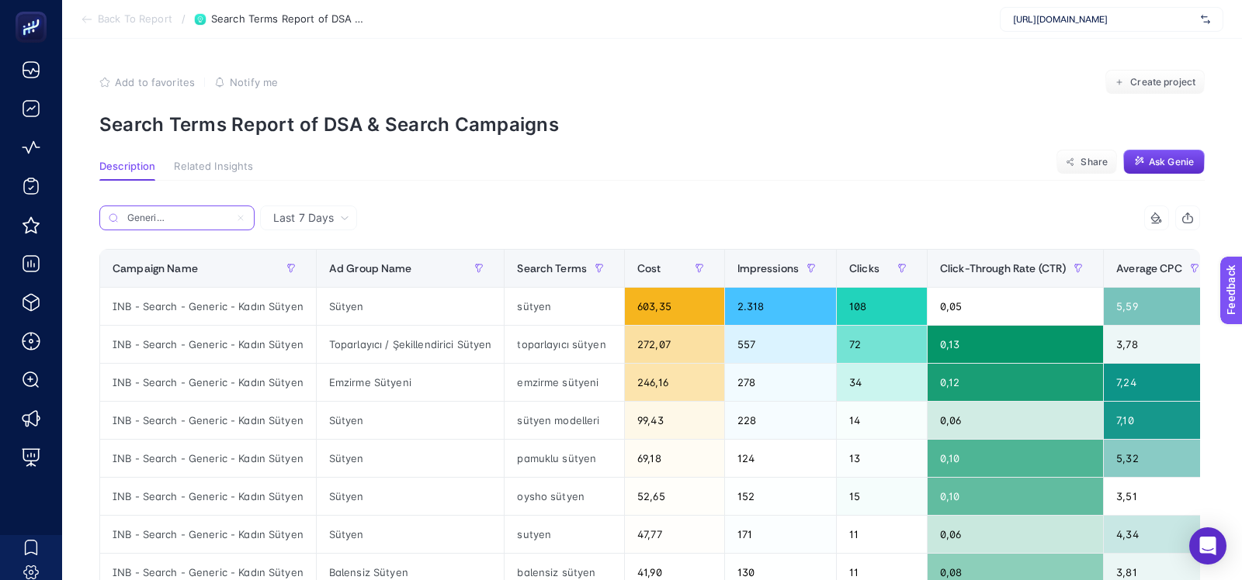
type input "INB - Search - Generic - Kadın Sütyen"
click at [351, 248] on div "INB - Search - Generic - Kadın Sütyen 9 items selected Campaign Name Ad Group N…" at bounding box center [649, 439] width 1100 height 466
click at [356, 262] on span "Ad Group Name" at bounding box center [370, 268] width 83 height 12
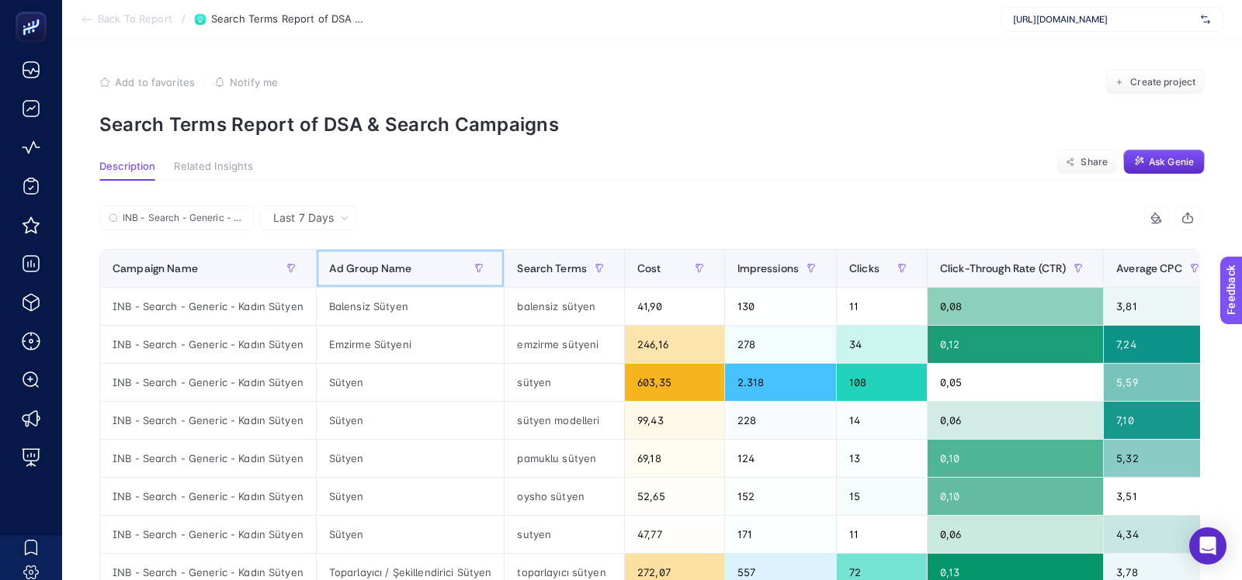
click at [355, 262] on span "Ad Group Name" at bounding box center [370, 268] width 83 height 12
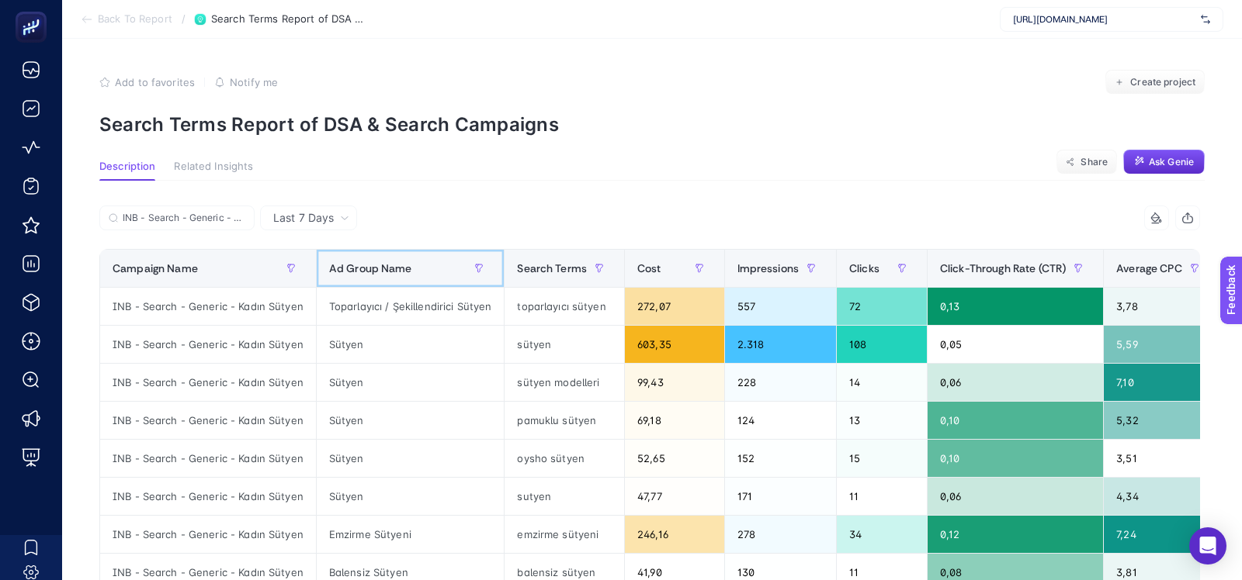
click at [379, 275] on div "Ad Group Name" at bounding box center [410, 268] width 163 height 25
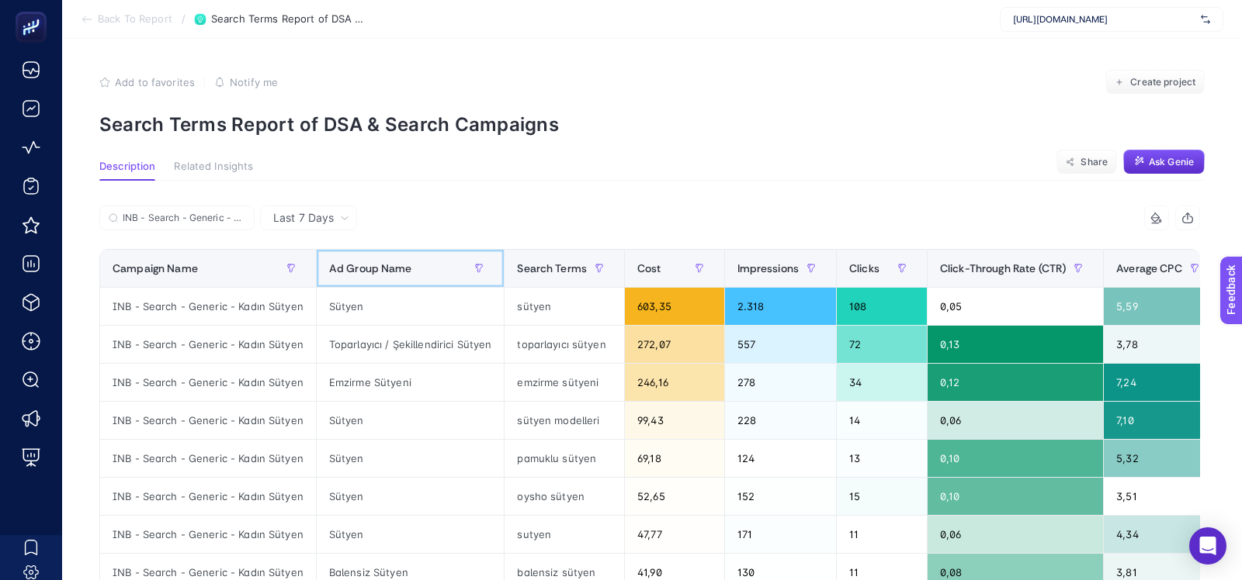
click at [379, 275] on div "Ad Group Name" at bounding box center [410, 268] width 163 height 25
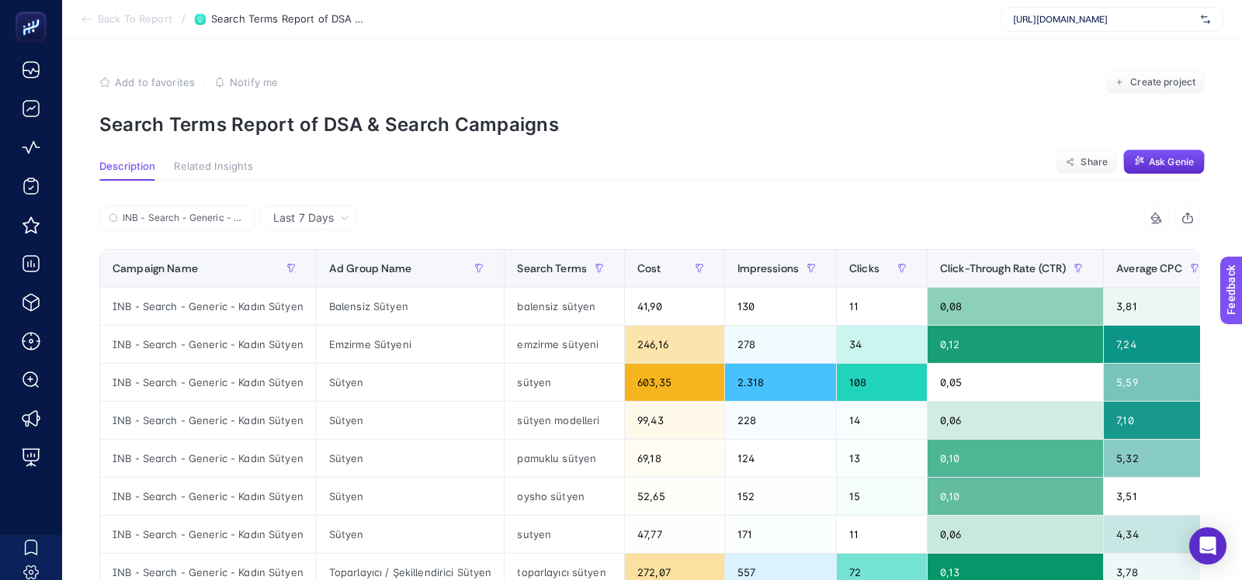
click at [292, 212] on span "Last 7 Days" at bounding box center [303, 218] width 61 height 16
click at [293, 275] on li "Last 30 Days" at bounding box center [309, 279] width 88 height 28
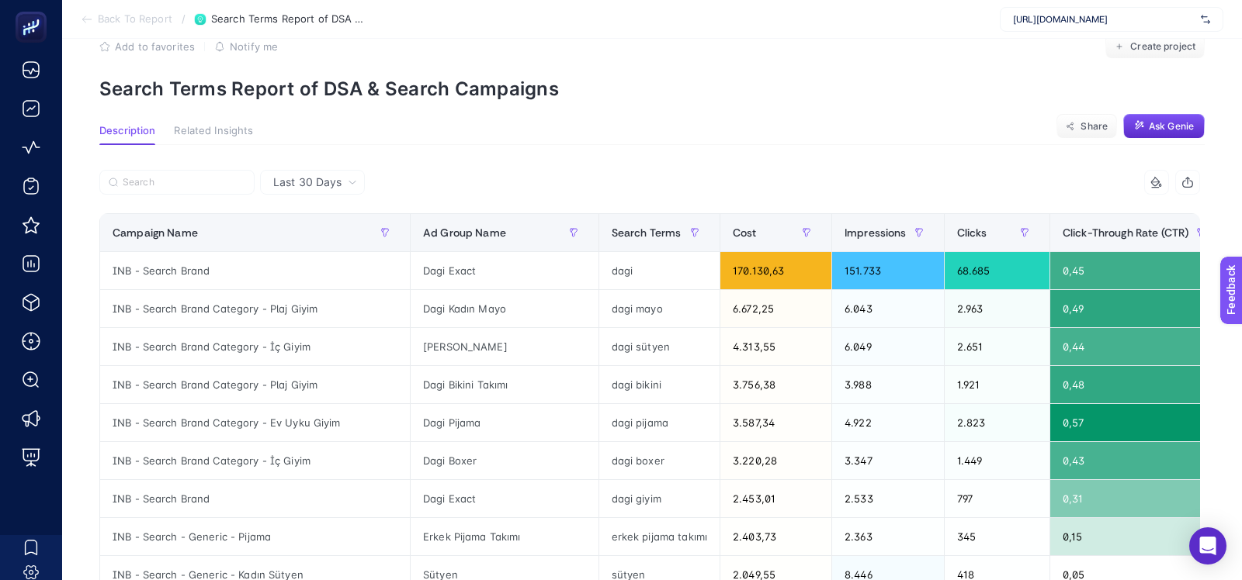
scroll to position [48, 0]
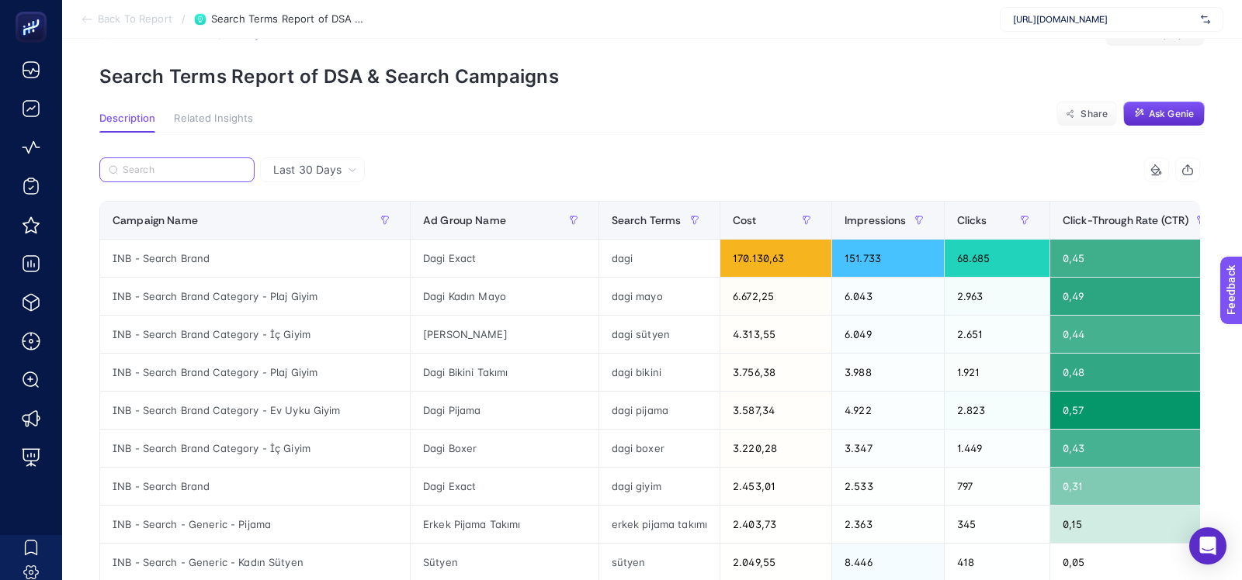
click at [199, 165] on input "Search" at bounding box center [184, 171] width 123 height 12
paste input "INB - Search - Generic - Kadın Sütyen"
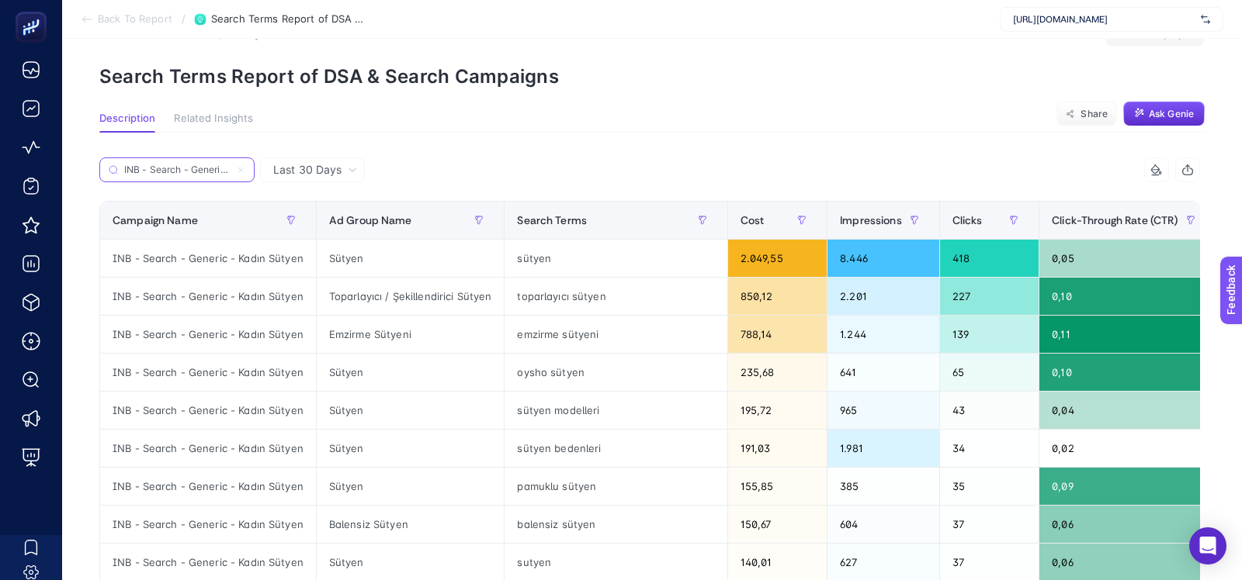
scroll to position [0, 64]
type input "INB - Search - Generic - Kadın Sütyen"
click at [367, 230] on div "Ad Group Name" at bounding box center [410, 220] width 163 height 25
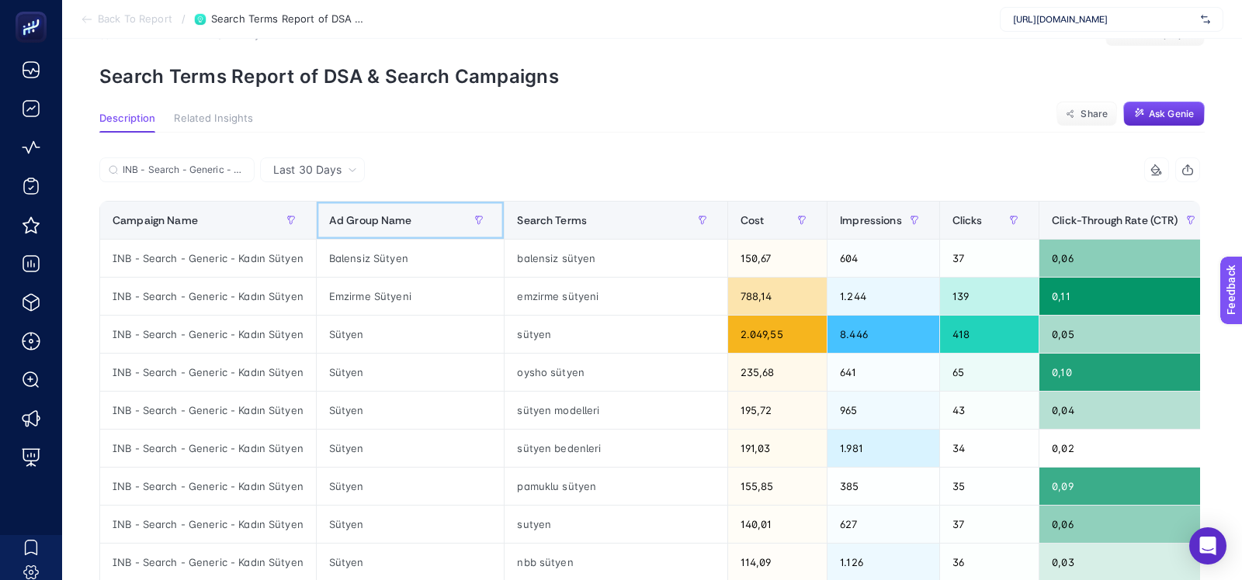
click at [367, 229] on div "Ad Group Name" at bounding box center [410, 220] width 163 height 25
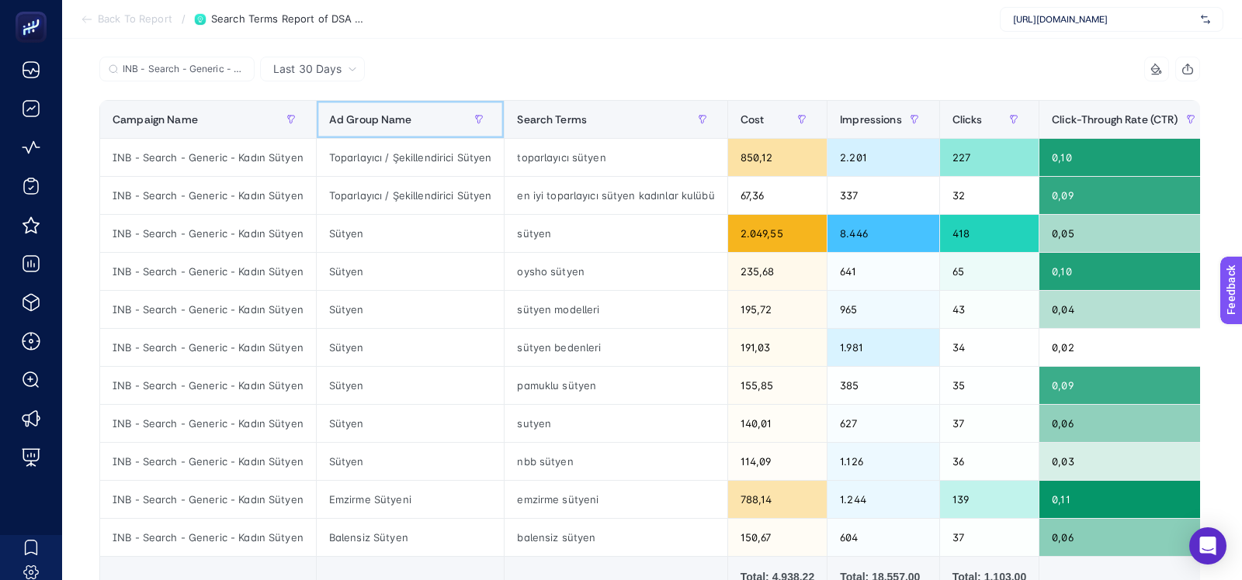
scroll to position [154, 0]
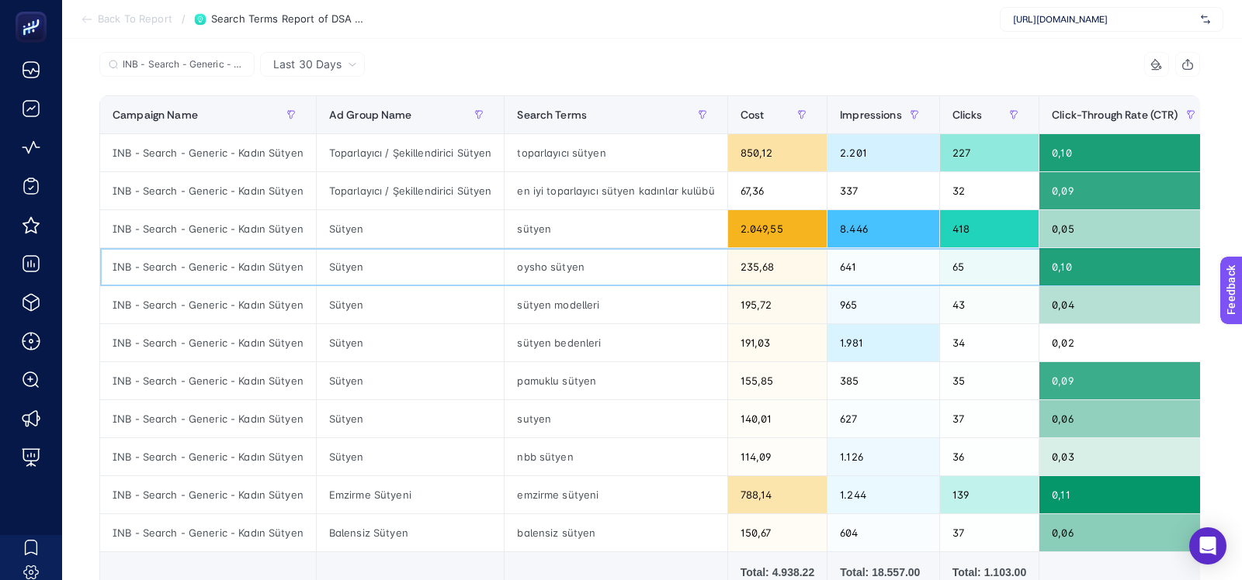
click at [519, 269] on div "oysho sütyen" at bounding box center [615, 266] width 222 height 37
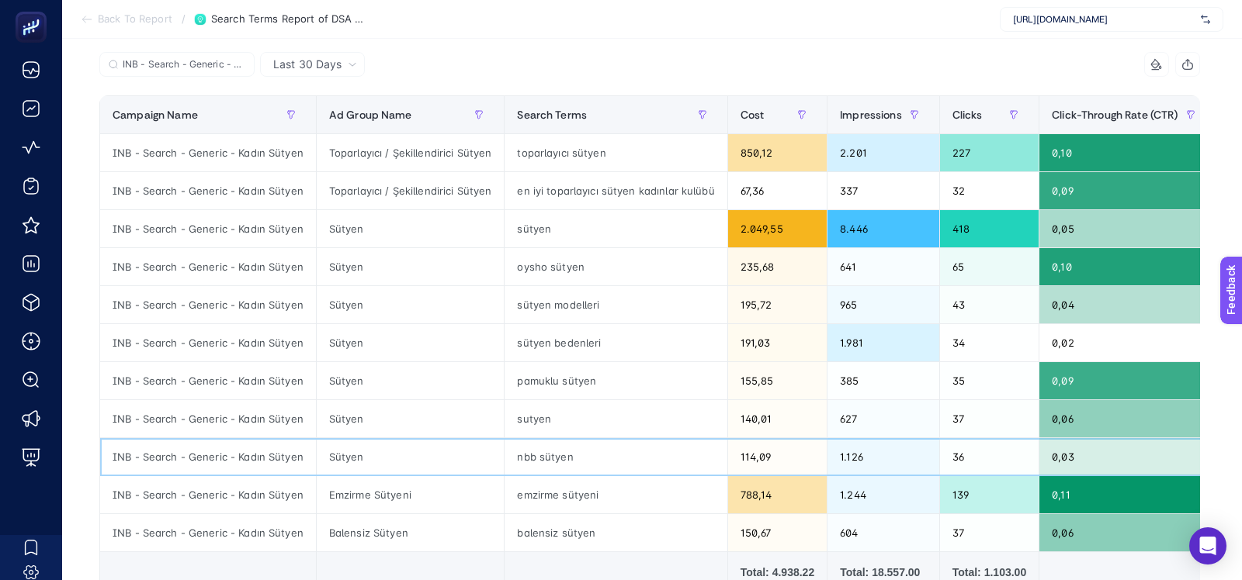
click at [521, 458] on div "nbb sütyen" at bounding box center [615, 456] width 222 height 37
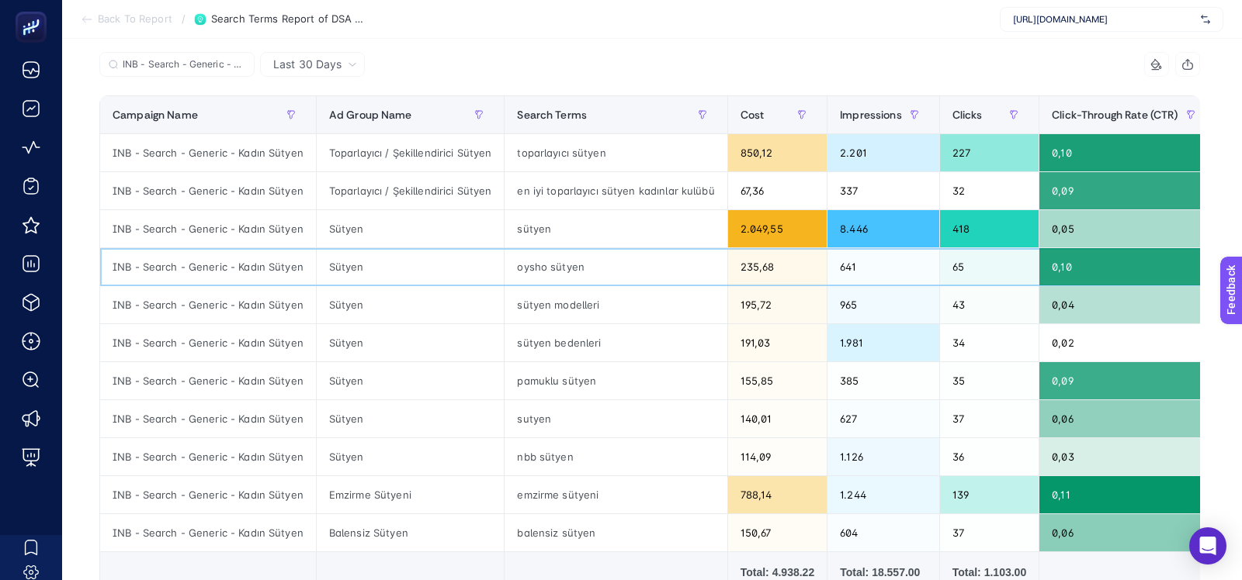
click at [528, 269] on div "oysho sütyen" at bounding box center [615, 266] width 222 height 37
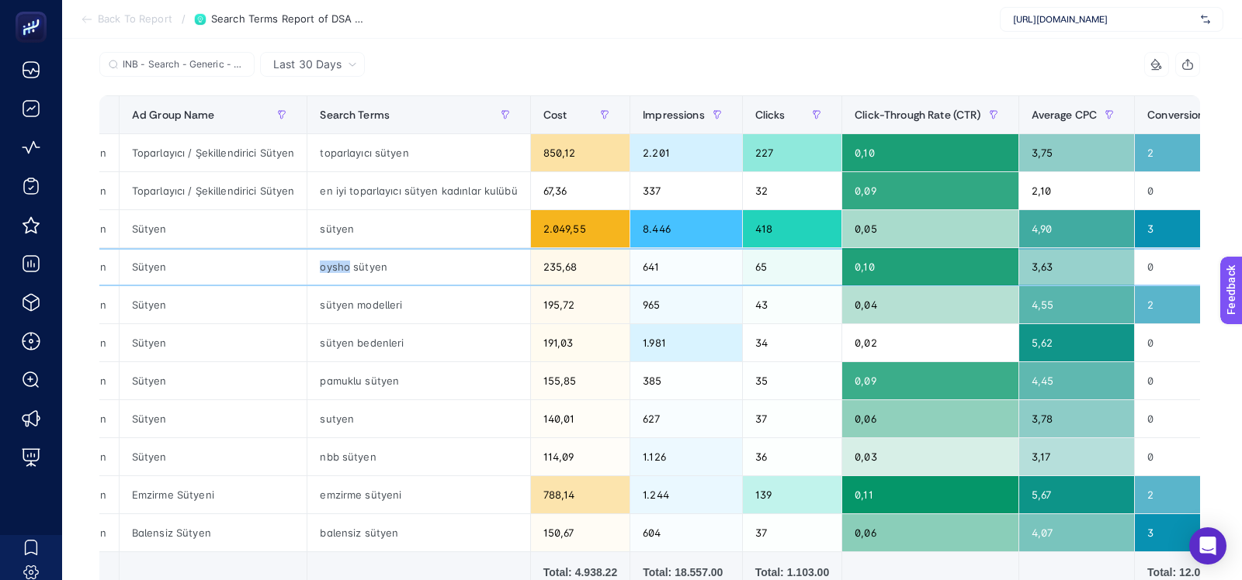
scroll to position [0, 285]
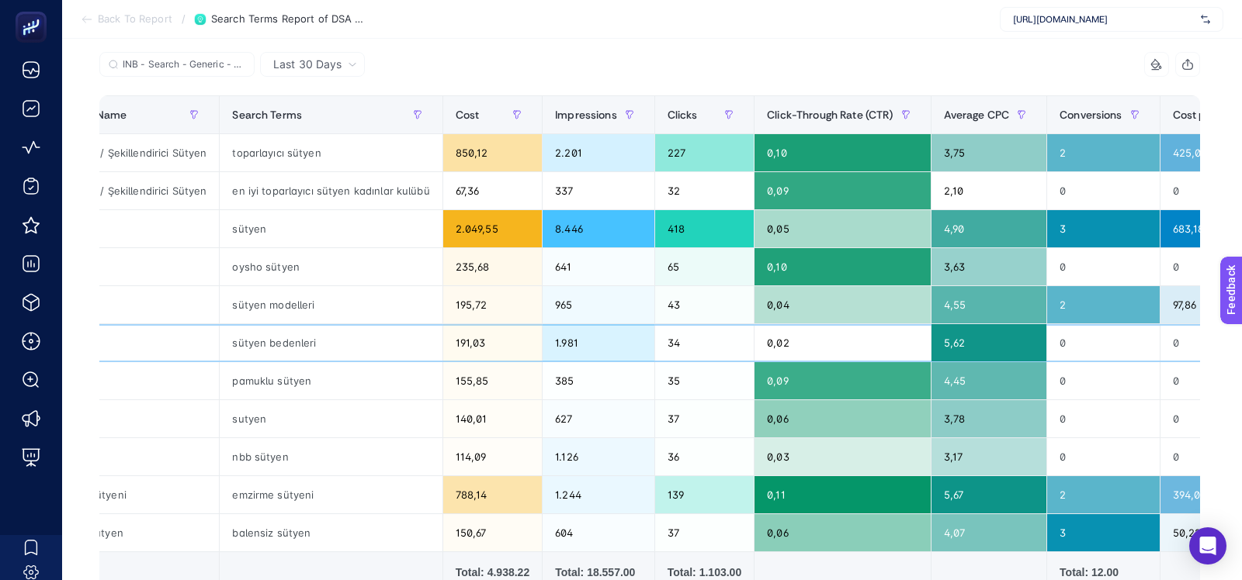
click at [509, 334] on div "191,03" at bounding box center [492, 342] width 99 height 37
click at [443, 438] on div "114,09" at bounding box center [492, 456] width 99 height 37
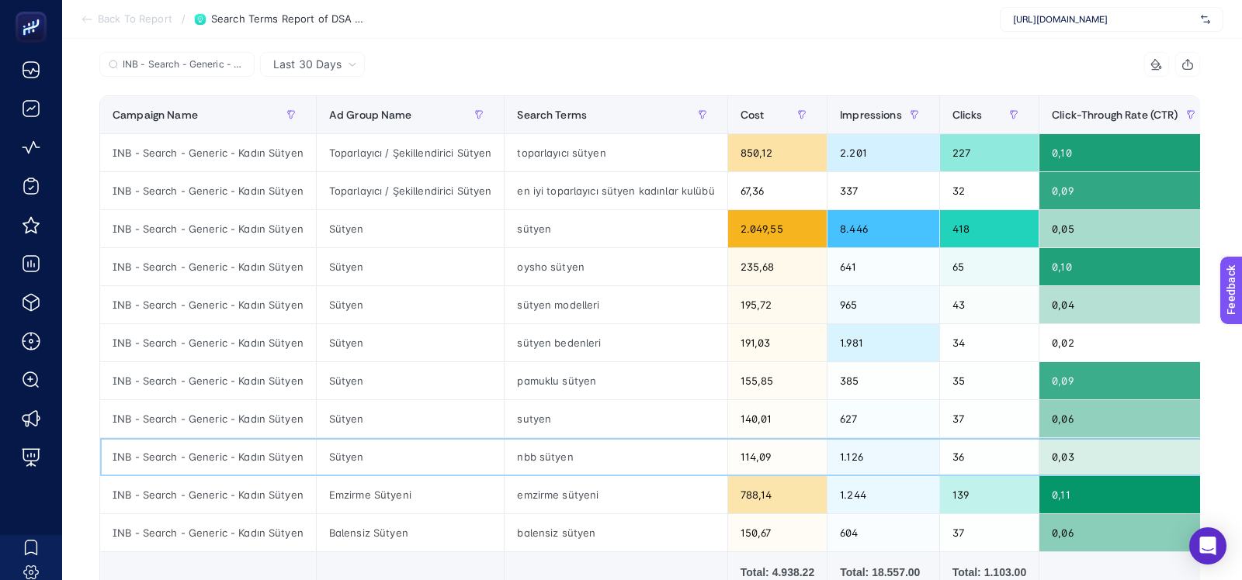
scroll to position [165, 0]
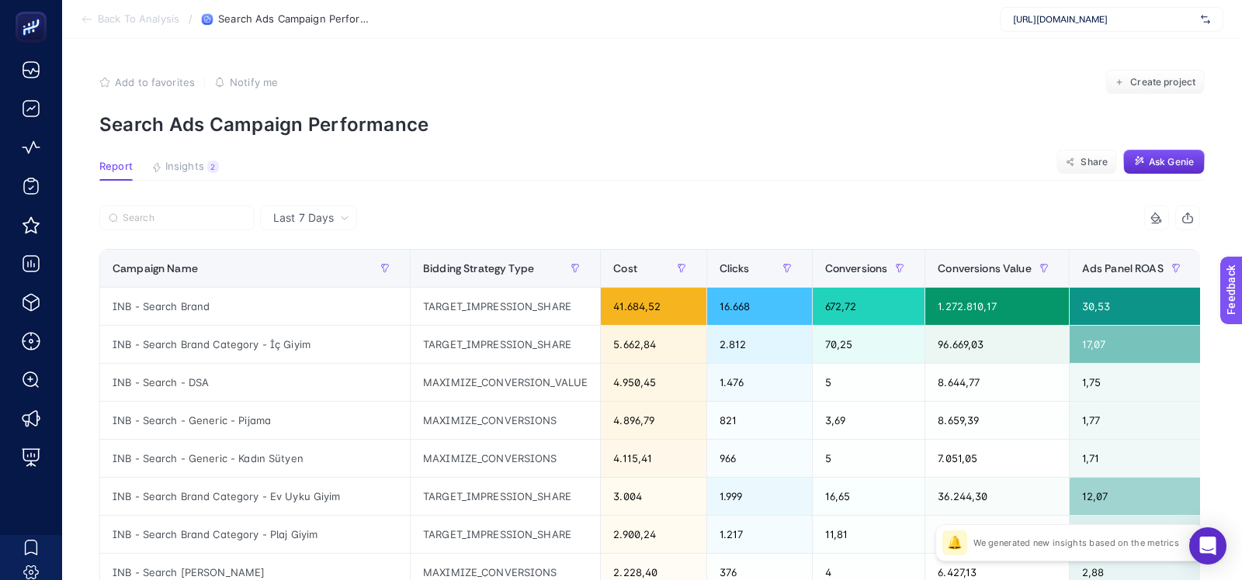
click at [895, 50] on article "Add to favorites false Notify me Create project Search Ads Campaign Performance…" at bounding box center [652, 455] width 1180 height 833
click at [201, 165] on span "Insights" at bounding box center [184, 167] width 39 height 12
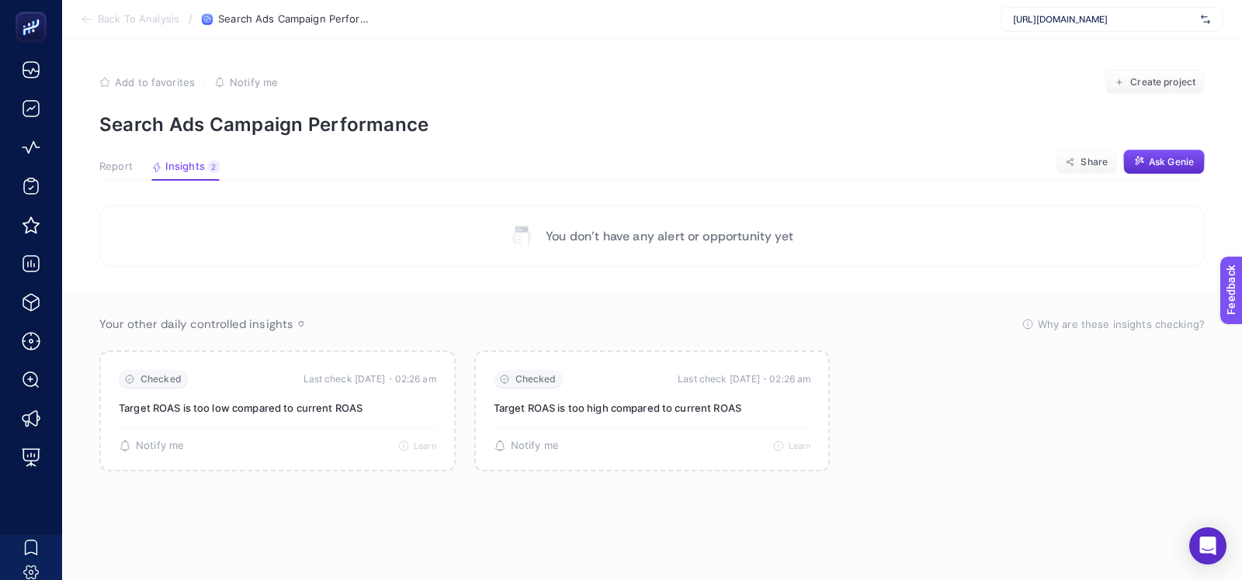
click at [119, 169] on span "Report" at bounding box center [115, 167] width 33 height 12
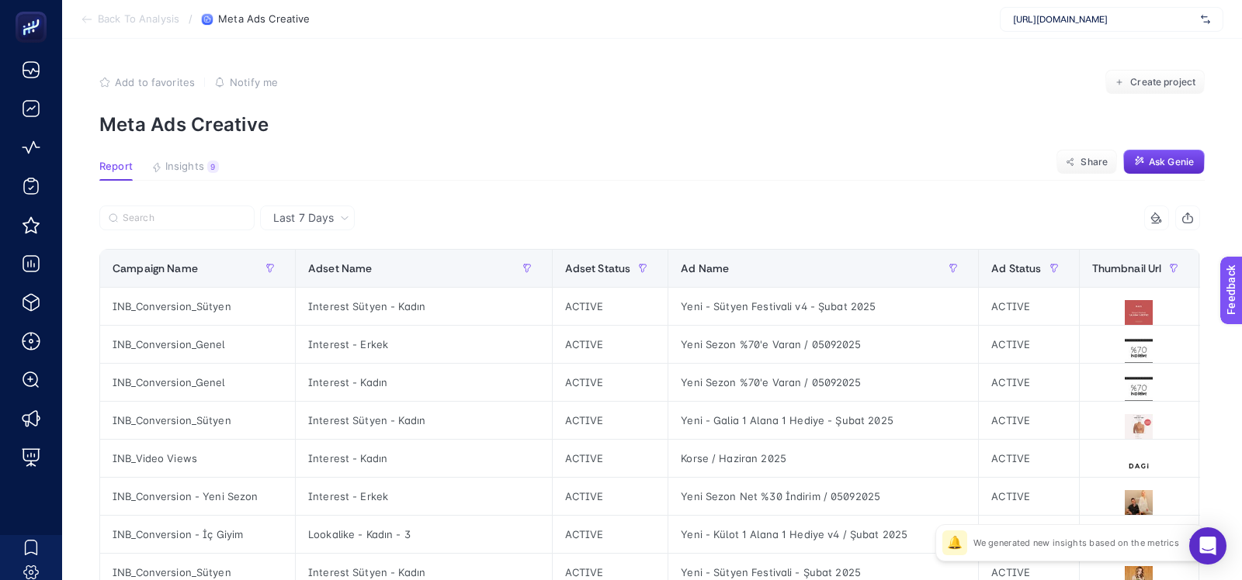
click at [203, 165] on button "Insights 9 We generated new insights based on the metrics" at bounding box center [185, 171] width 68 height 20
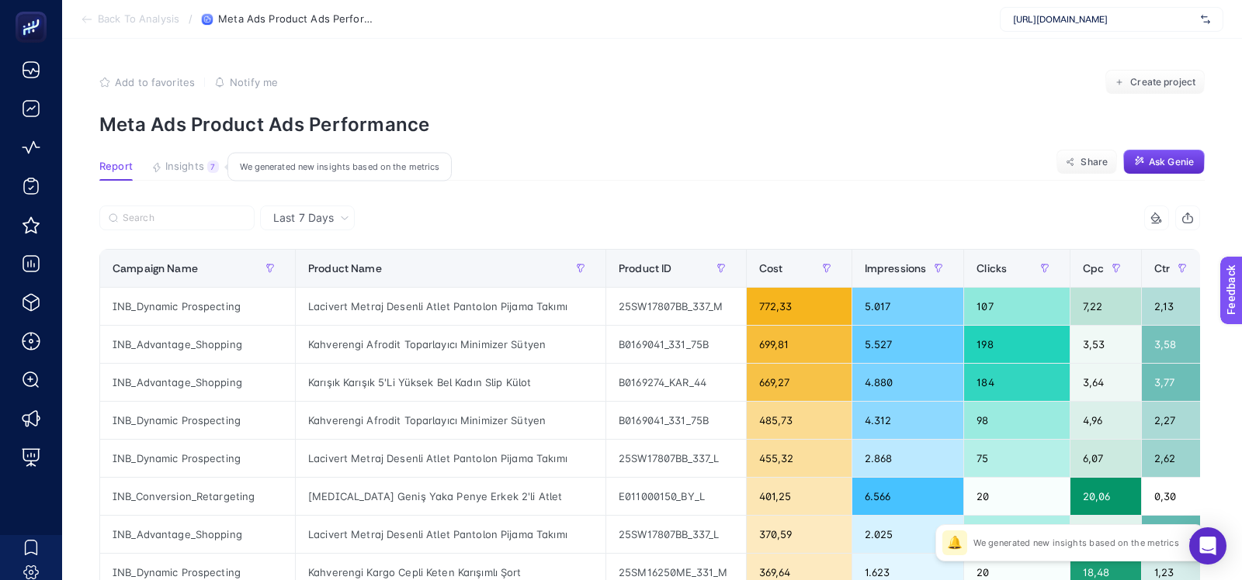
click at [193, 170] on span "Insights" at bounding box center [184, 167] width 39 height 12
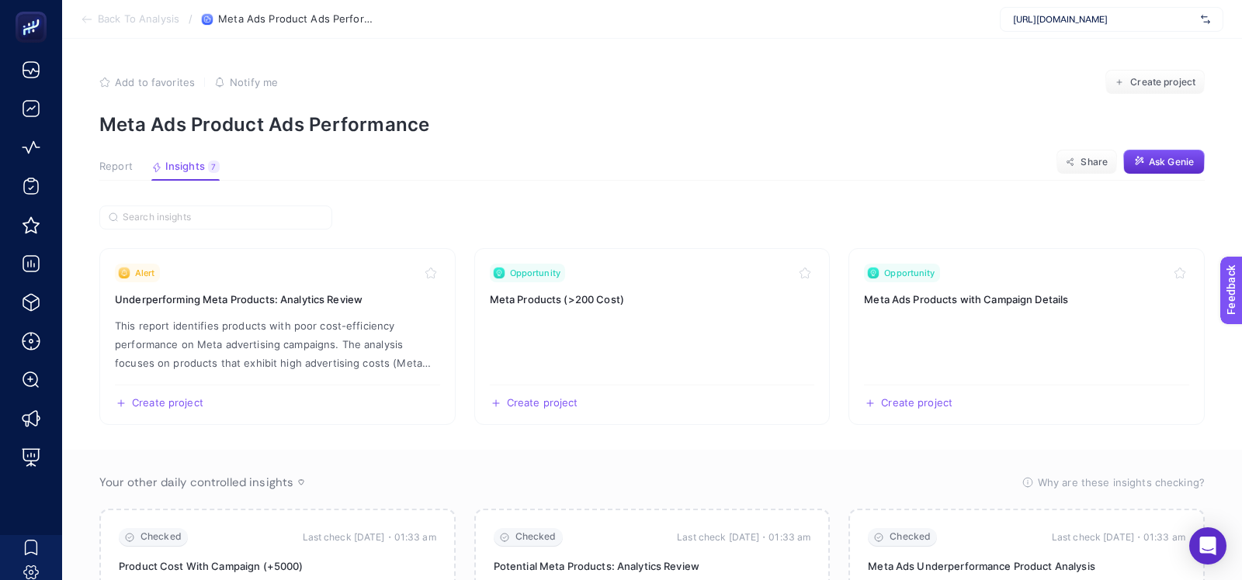
click at [118, 168] on span "Report" at bounding box center [115, 167] width 33 height 12
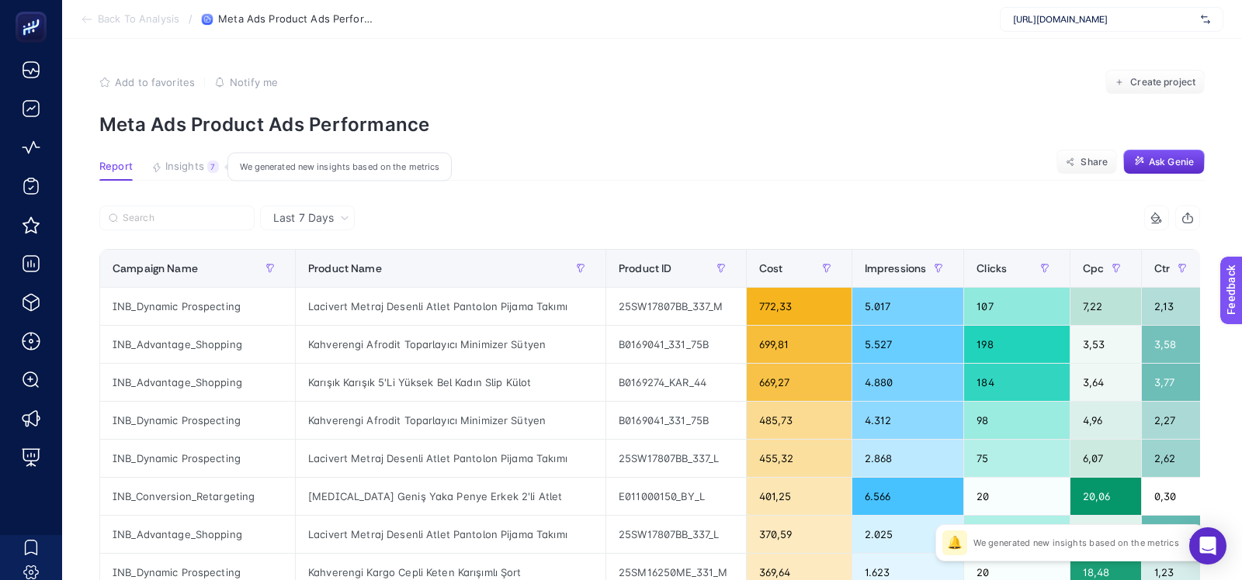
click at [196, 176] on button "Insights 7 We generated new insights based on the metrics" at bounding box center [185, 171] width 68 height 20
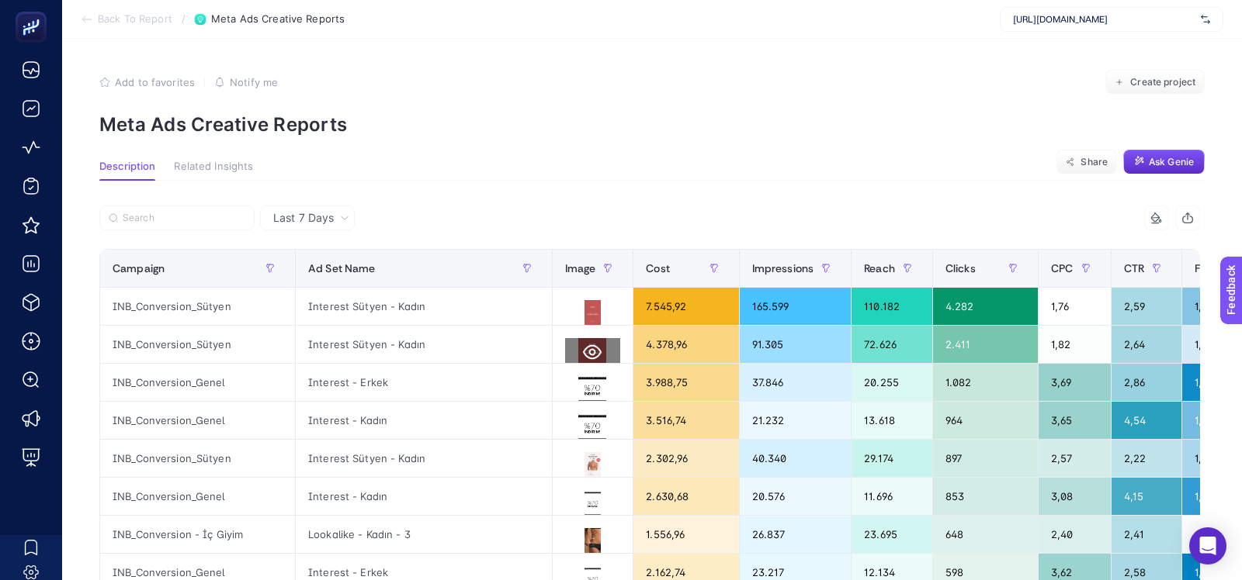
click at [594, 349] on button at bounding box center [593, 352] width 56 height 28
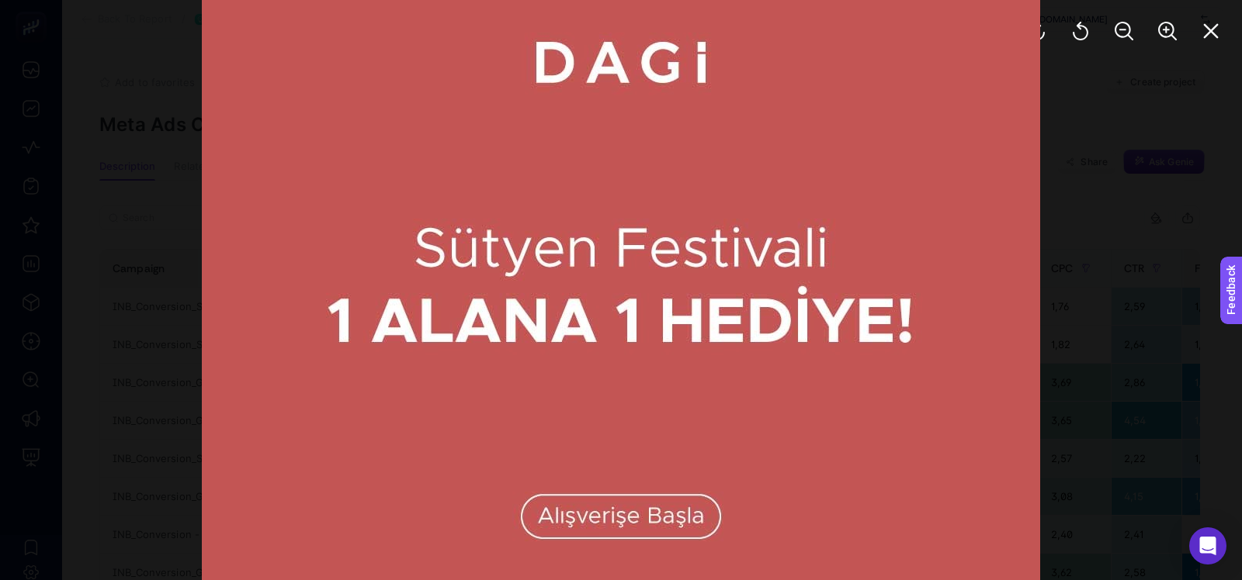
click at [1081, 246] on div at bounding box center [621, 290] width 1242 height 580
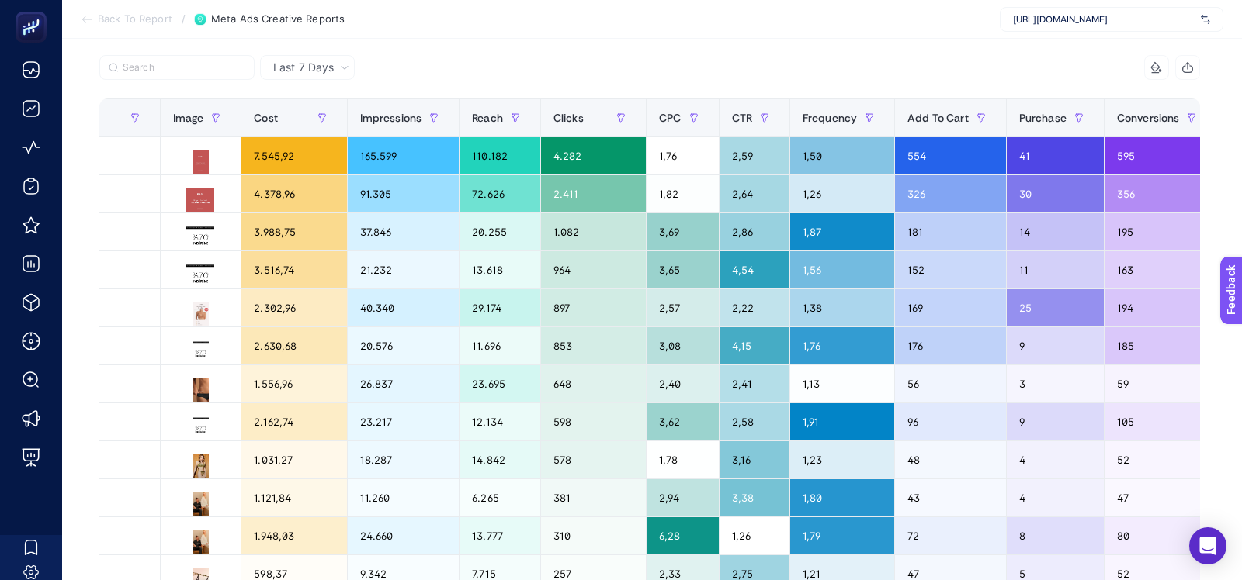
scroll to position [0, 405]
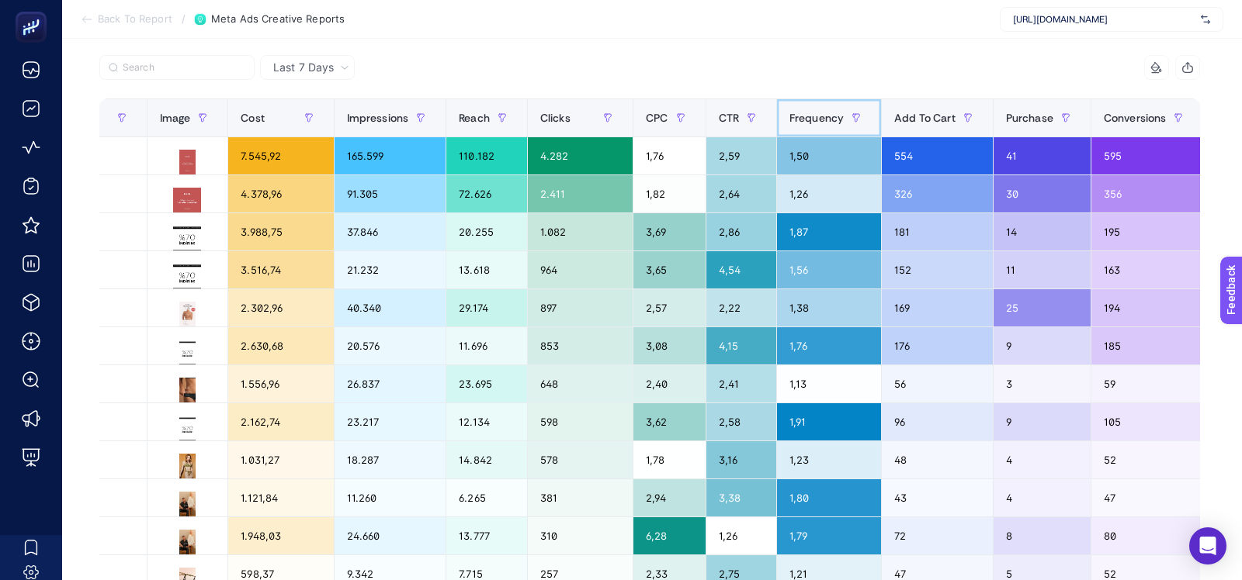
click at [807, 126] on div "Frequency" at bounding box center [828, 118] width 79 height 25
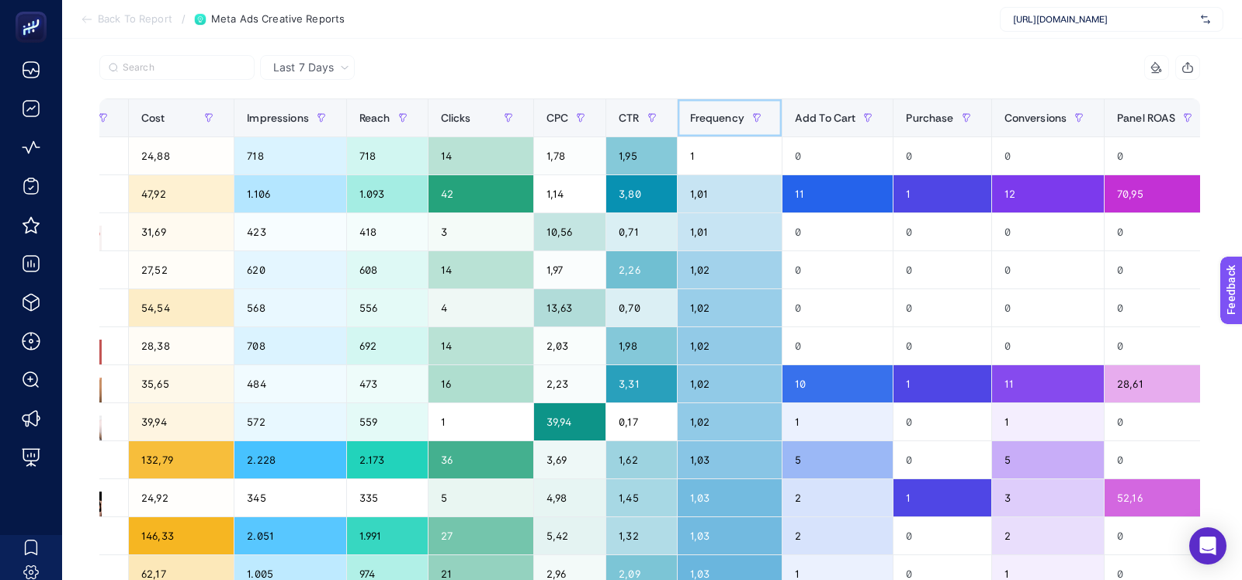
click at [709, 112] on span "Frequency" at bounding box center [717, 118] width 54 height 12
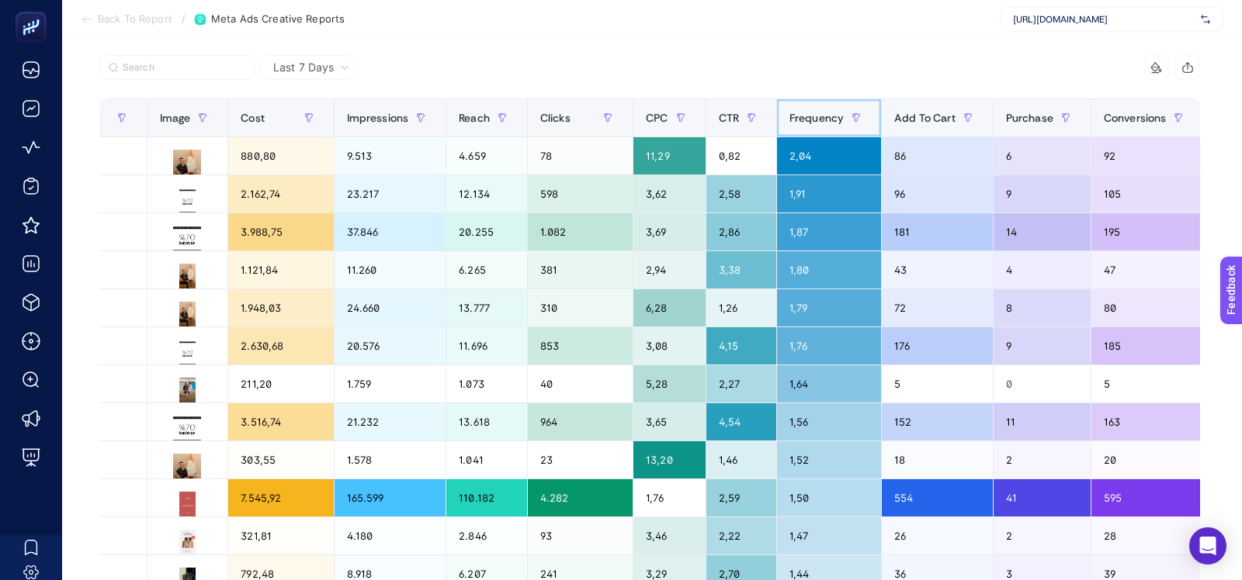
scroll to position [0, 0]
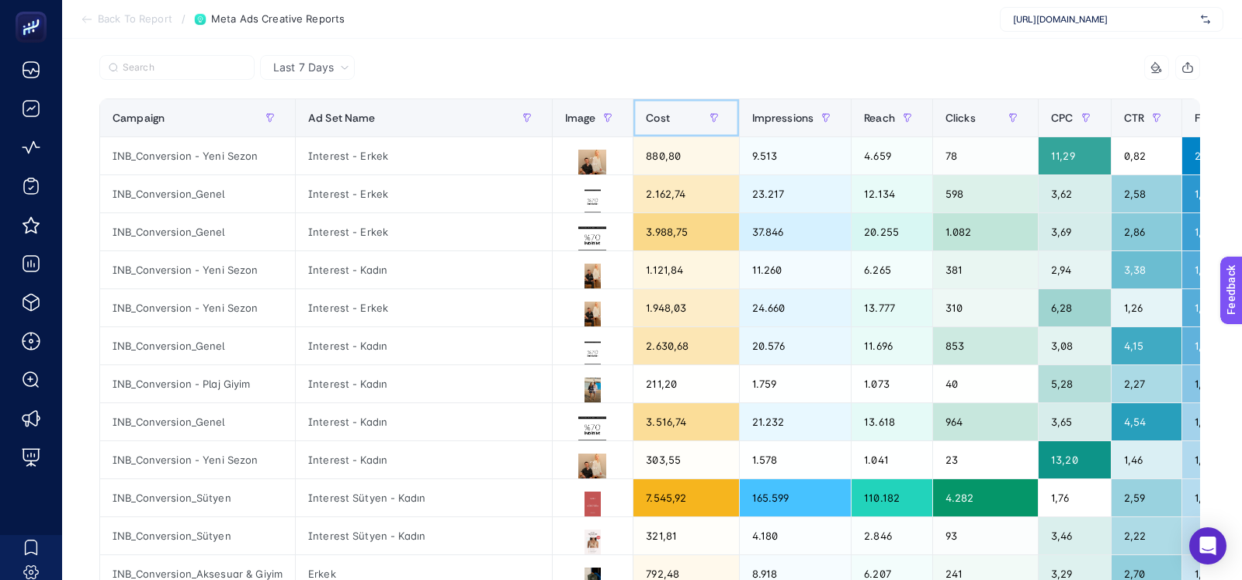
click at [667, 116] on div "Cost" at bounding box center [686, 118] width 80 height 25
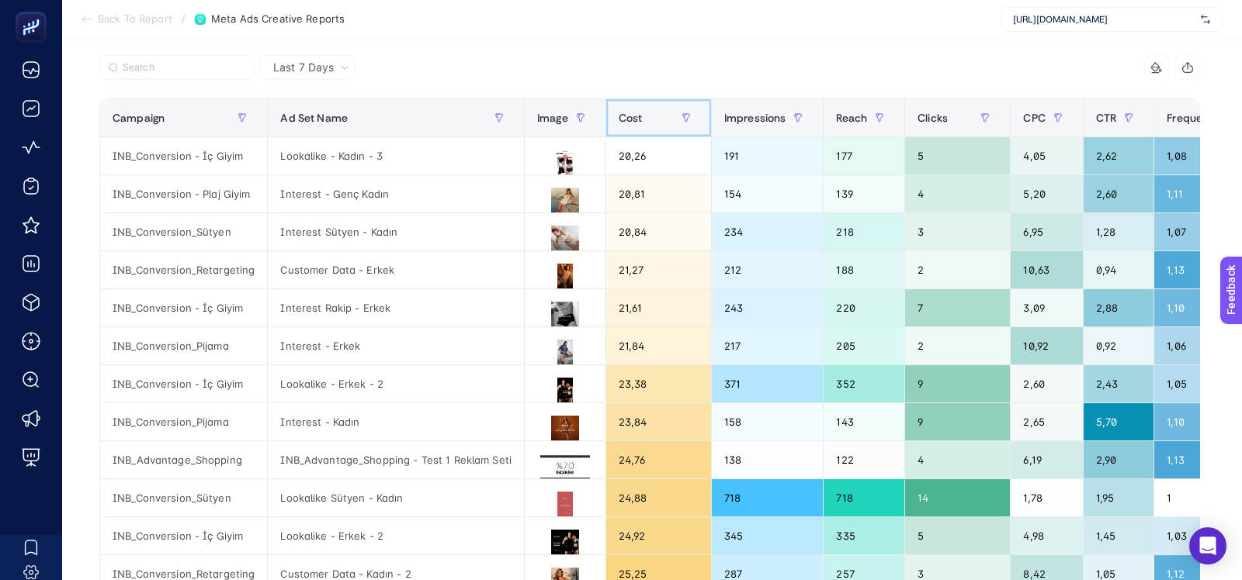
click at [636, 113] on div "Cost" at bounding box center [658, 118] width 80 height 25
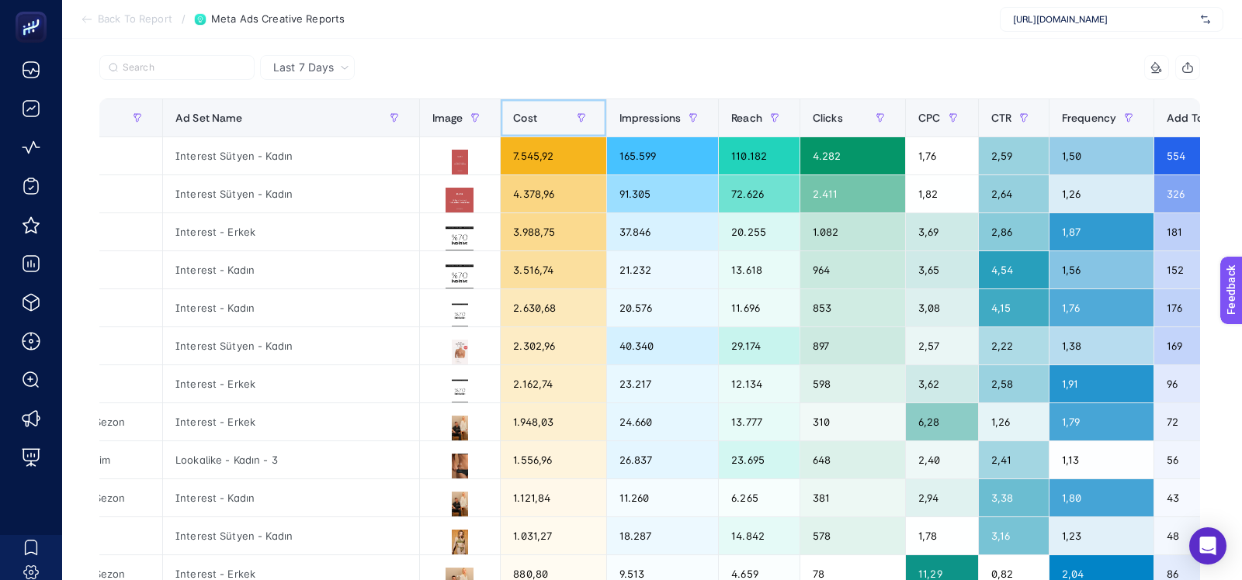
scroll to position [0, 134]
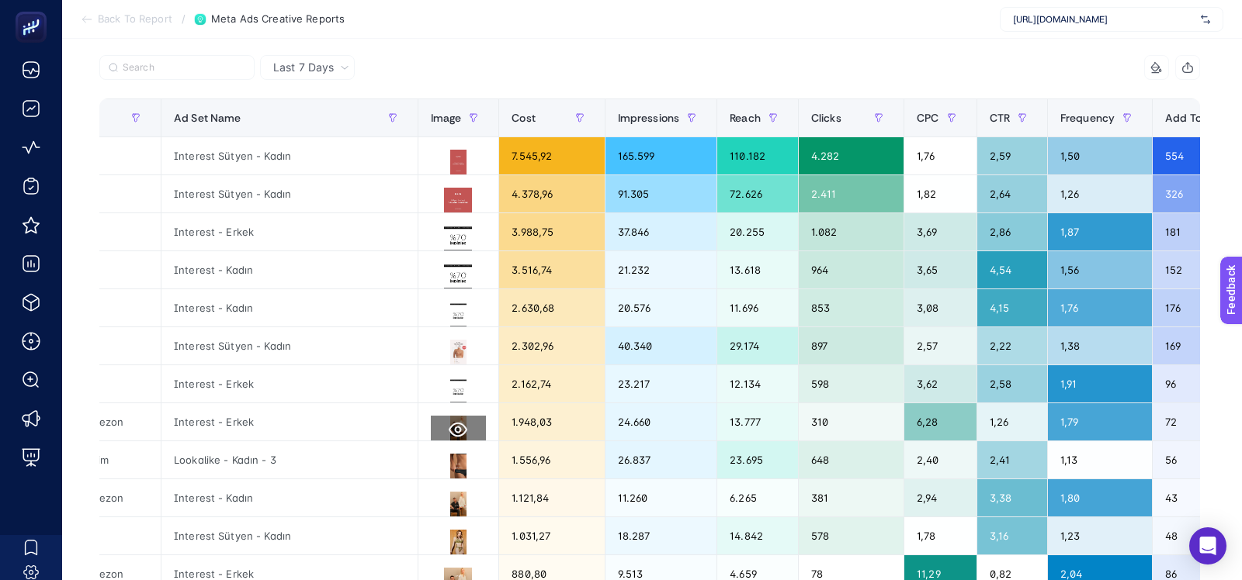
click at [453, 428] on icon at bounding box center [458, 430] width 19 height 15
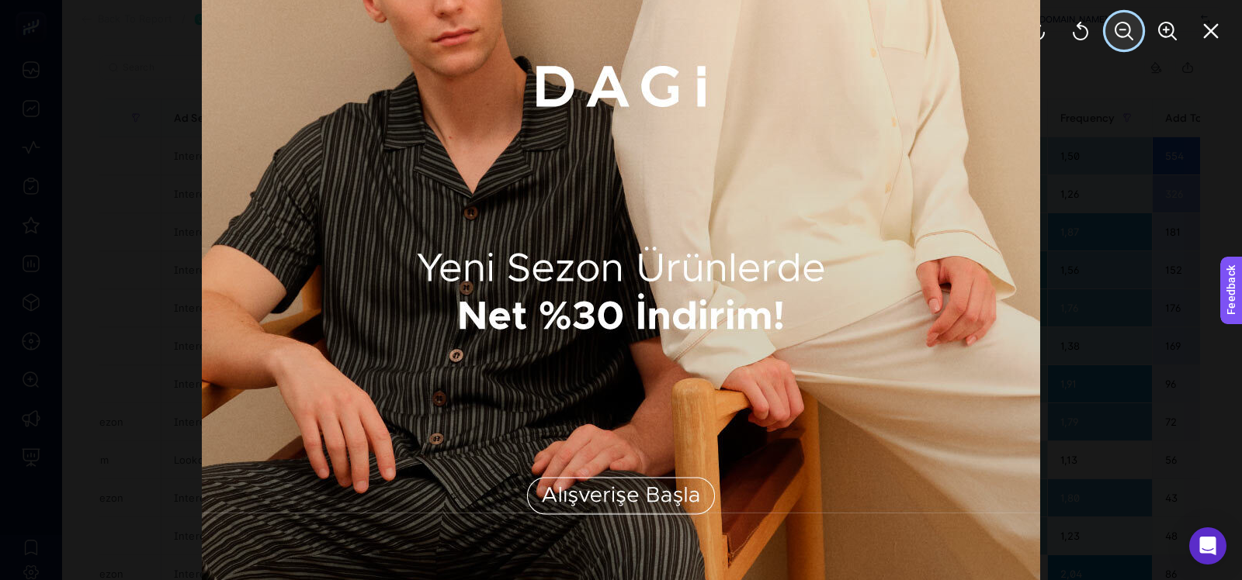
click at [1120, 25] on icon "Zoom Out" at bounding box center [1123, 31] width 19 height 19
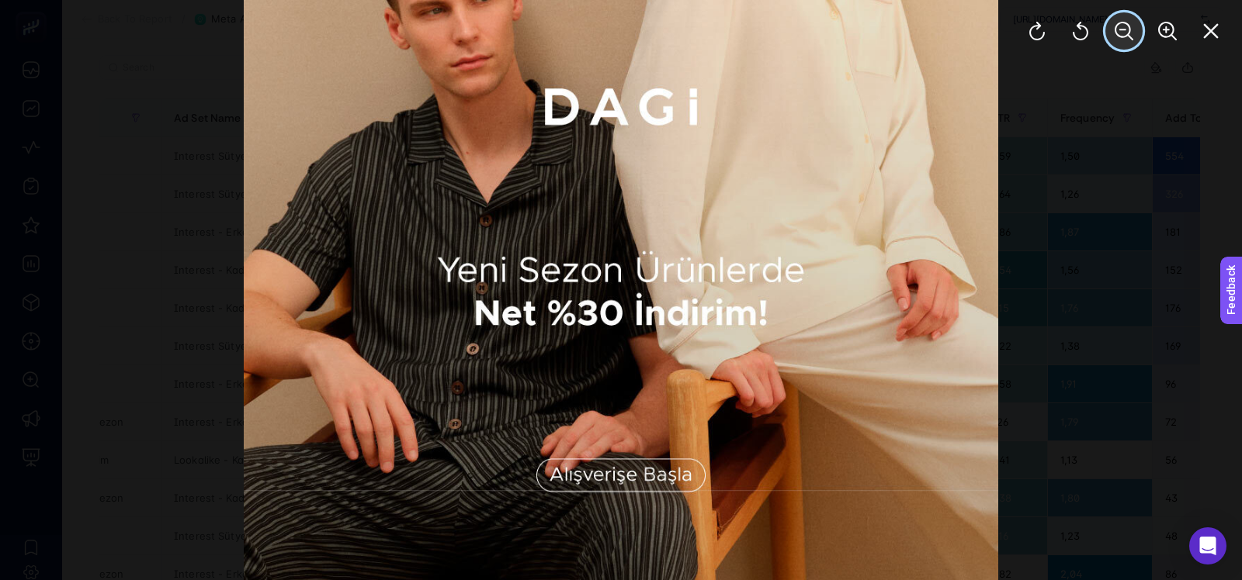
click at [1120, 25] on icon "Zoom Out" at bounding box center [1123, 31] width 19 height 19
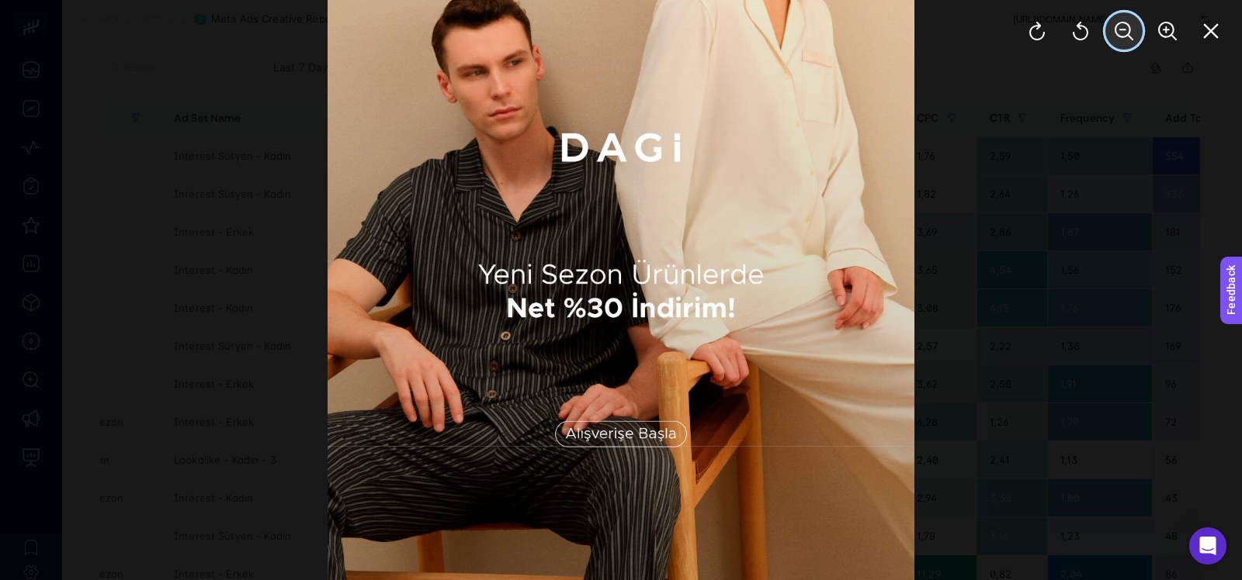
click at [1120, 25] on icon "Zoom Out" at bounding box center [1123, 31] width 19 height 19
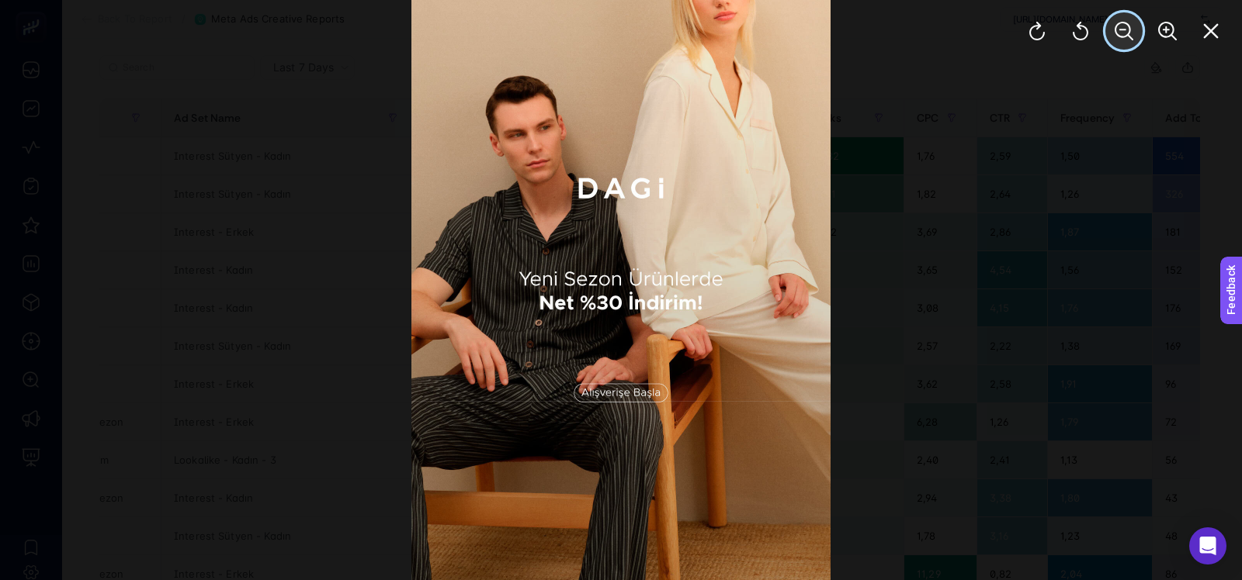
click at [1120, 25] on icon "Zoom Out" at bounding box center [1123, 31] width 19 height 19
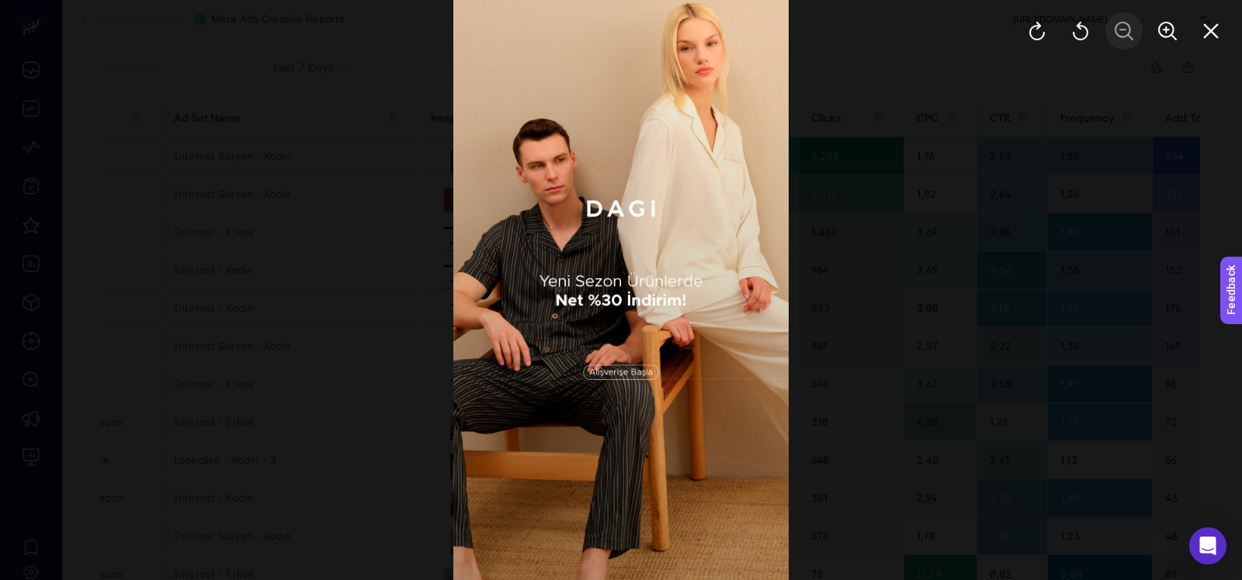
click at [1120, 25] on div at bounding box center [1124, 31] width 236 height 62
click at [1203, 20] on button "Close" at bounding box center [1210, 30] width 37 height 37
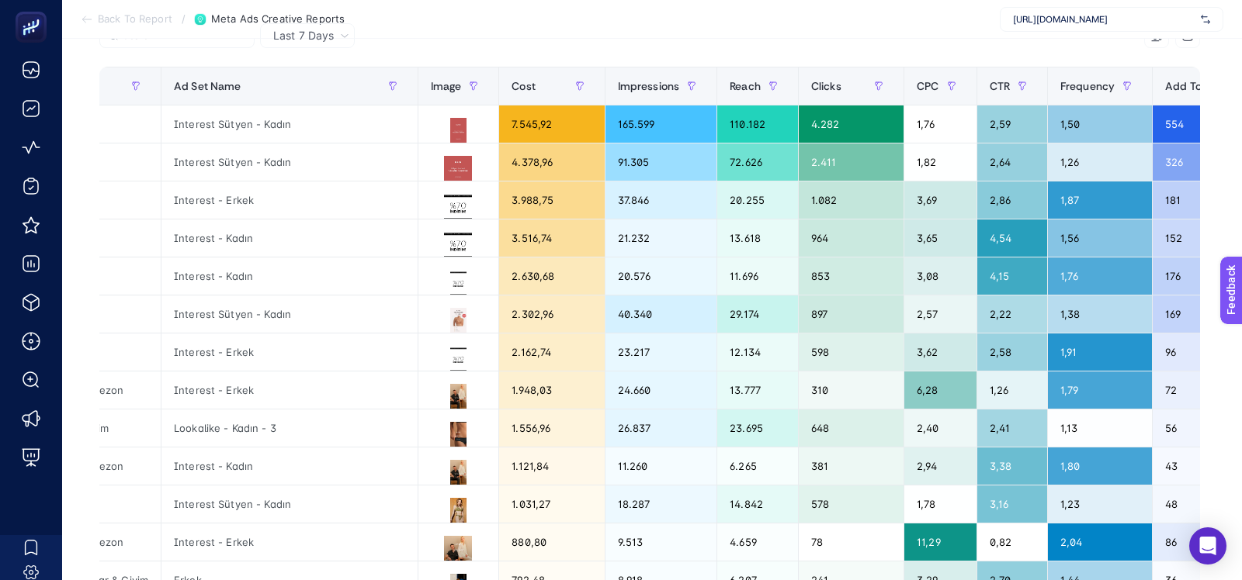
scroll to position [172, 0]
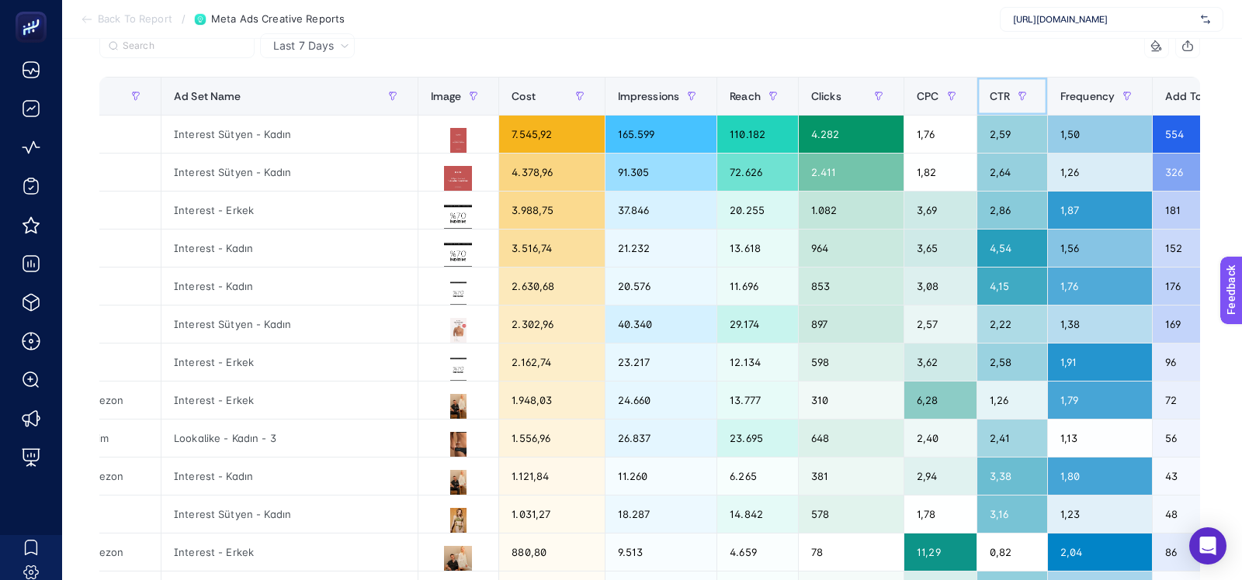
click at [1005, 93] on span "CTR" at bounding box center [999, 96] width 20 height 12
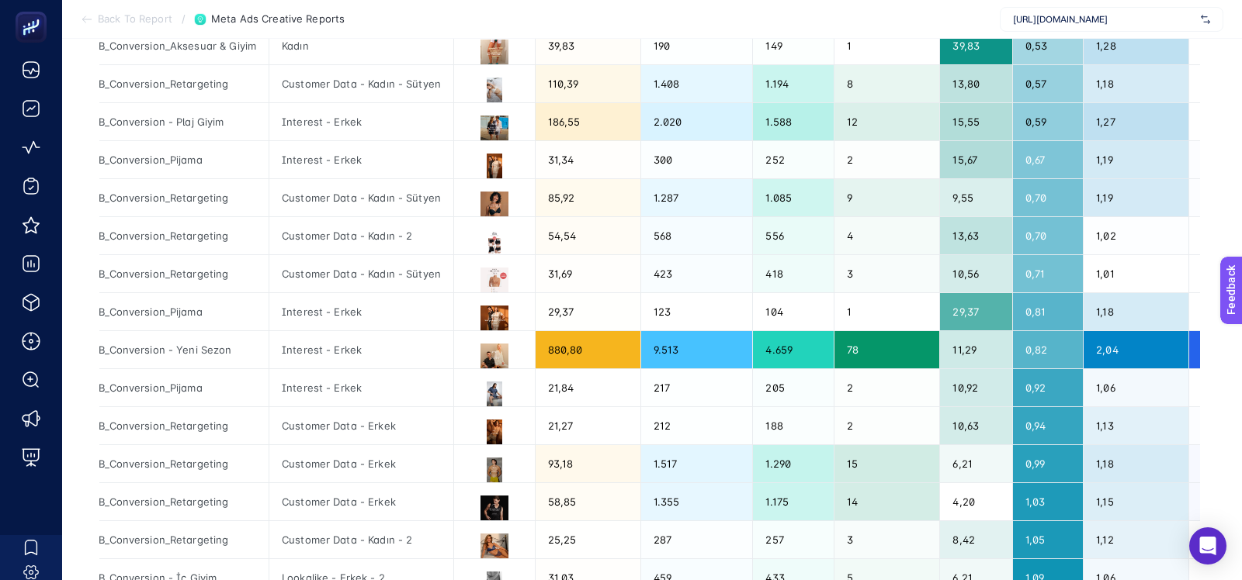
scroll to position [208, 0]
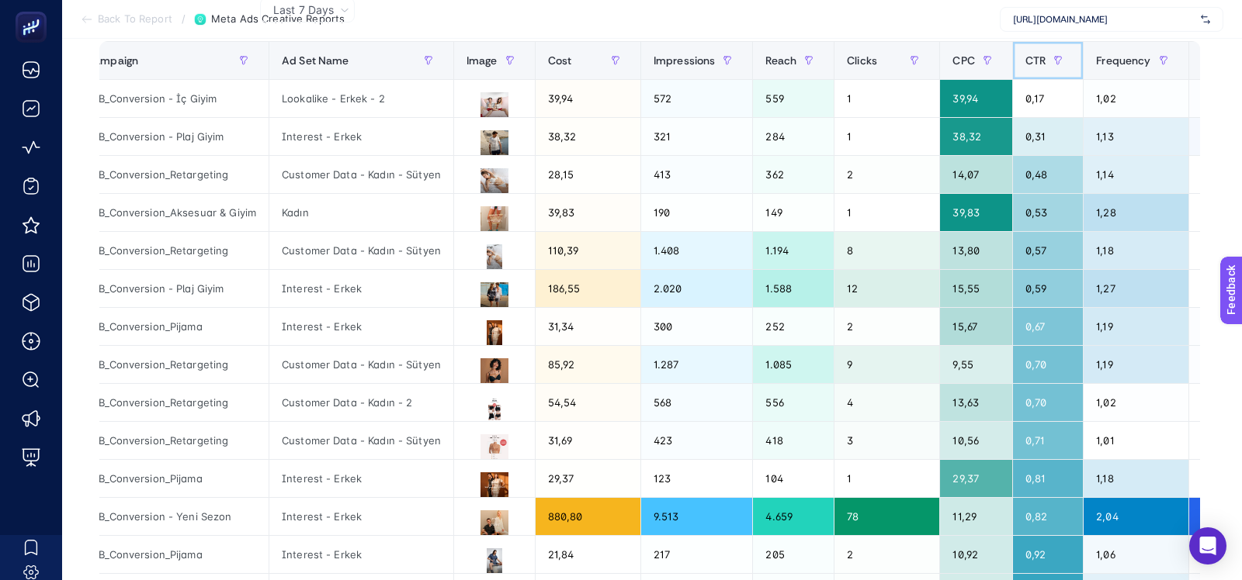
click at [1042, 62] on span "CTR" at bounding box center [1035, 60] width 20 height 12
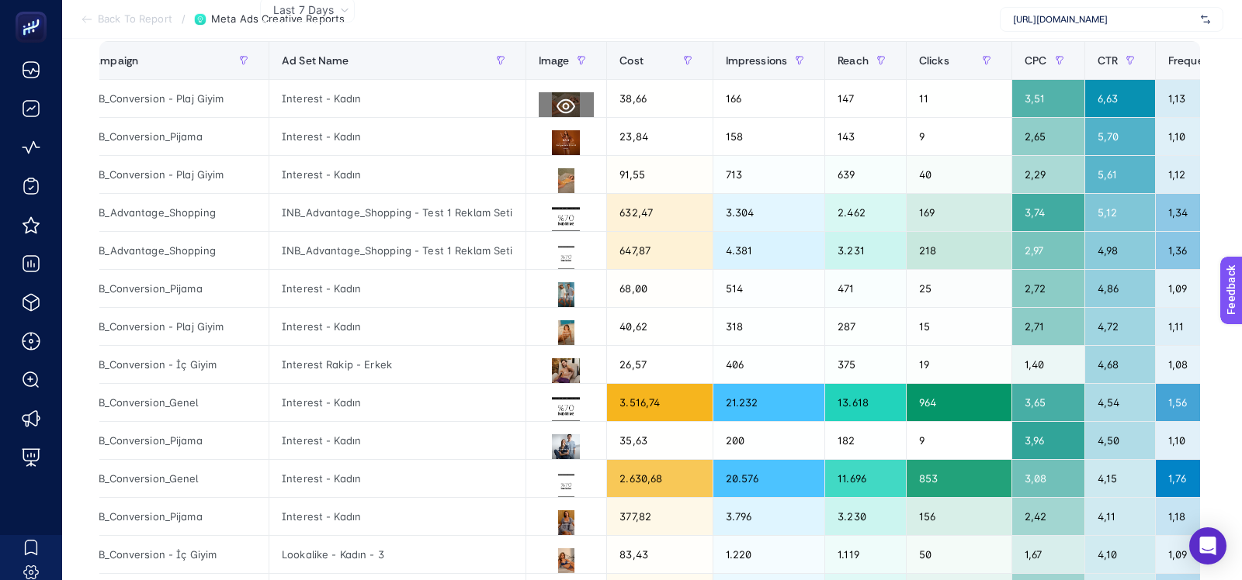
click at [548, 101] on button at bounding box center [567, 106] width 56 height 28
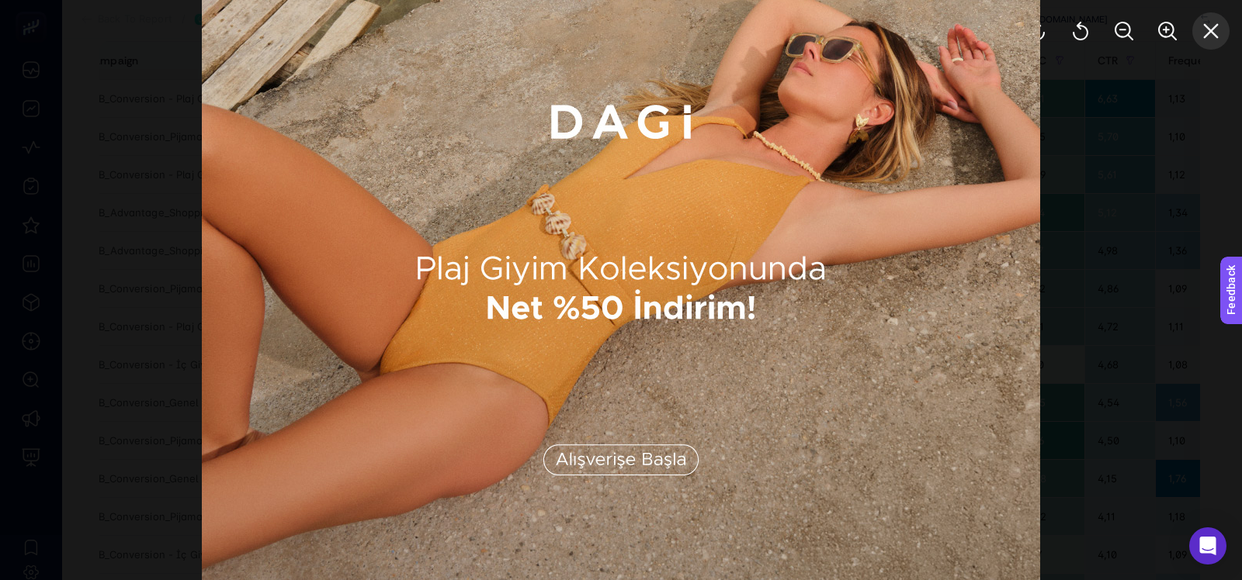
click at [1203, 32] on icon "Close" at bounding box center [1210, 31] width 19 height 19
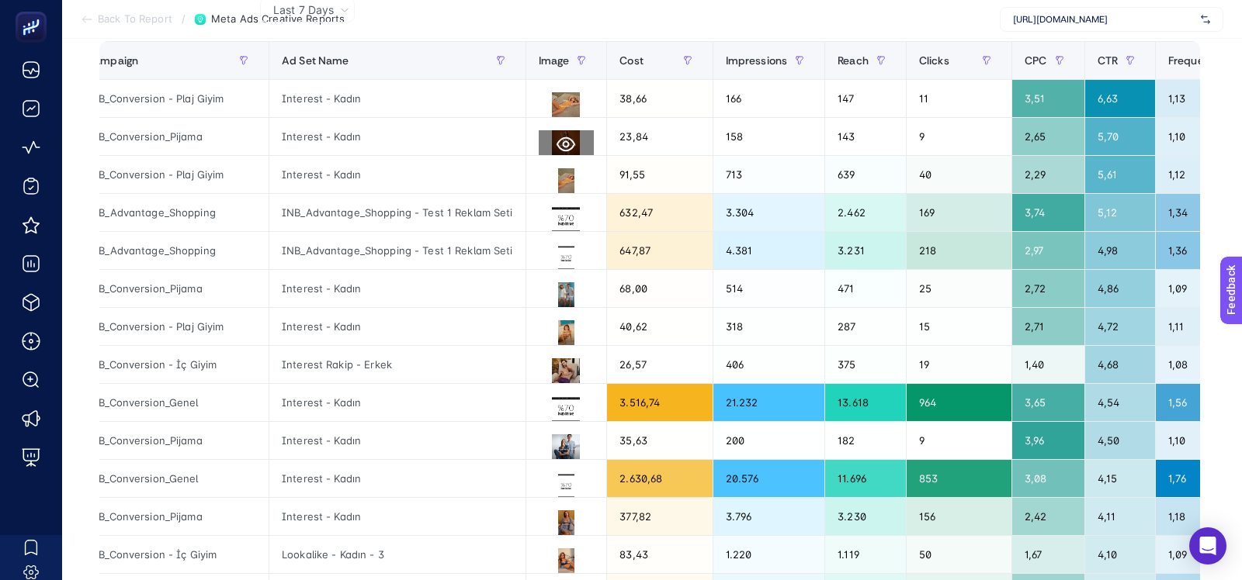
click at [556, 143] on icon at bounding box center [565, 144] width 19 height 15
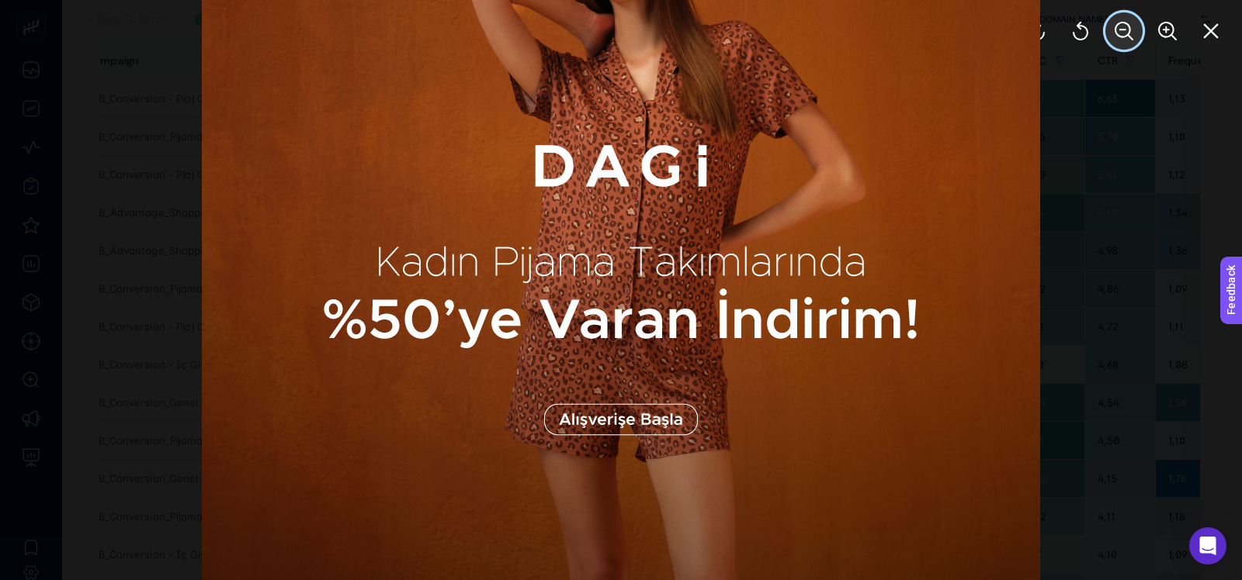
click at [1126, 17] on button "Zoom Out" at bounding box center [1123, 30] width 37 height 37
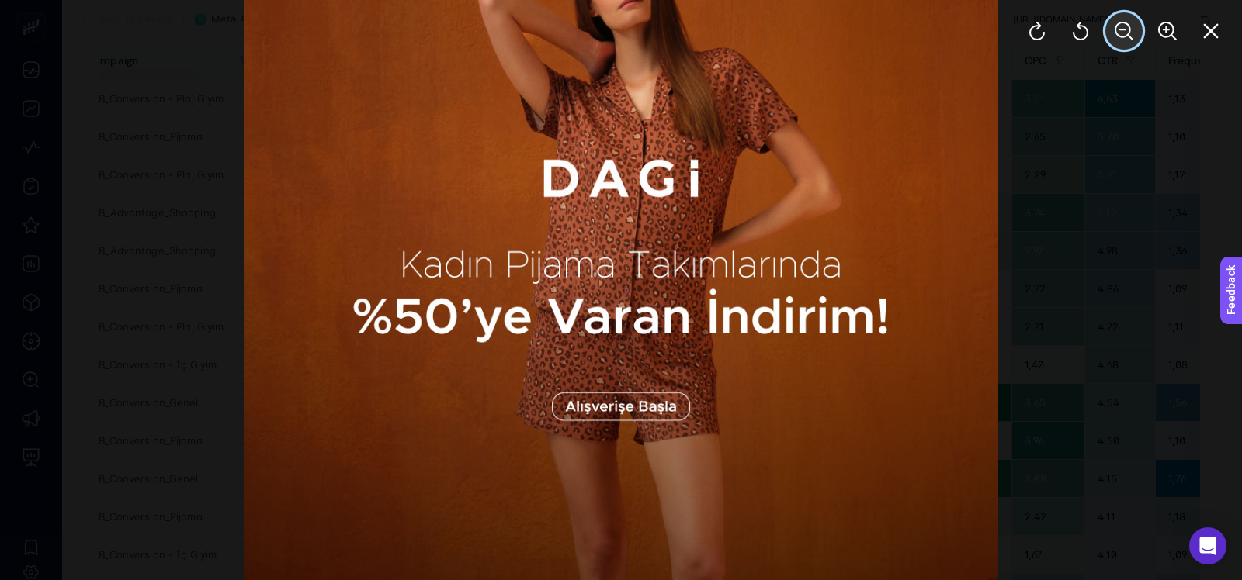
click at [1126, 17] on button "Zoom Out" at bounding box center [1123, 30] width 37 height 37
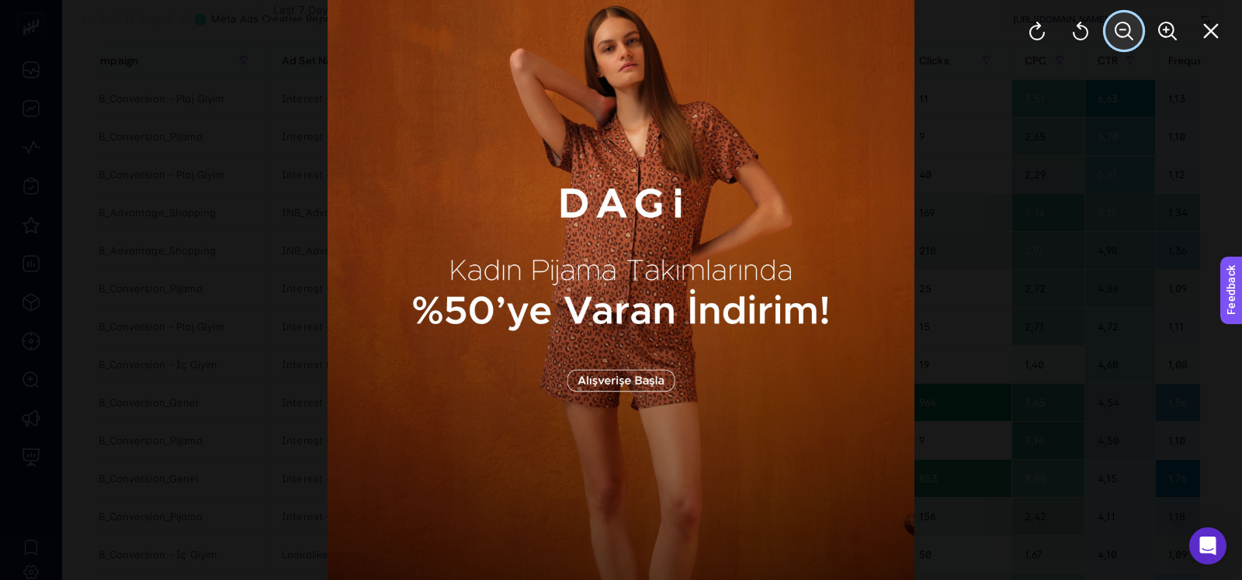
click at [1126, 17] on button "Zoom Out" at bounding box center [1123, 30] width 37 height 37
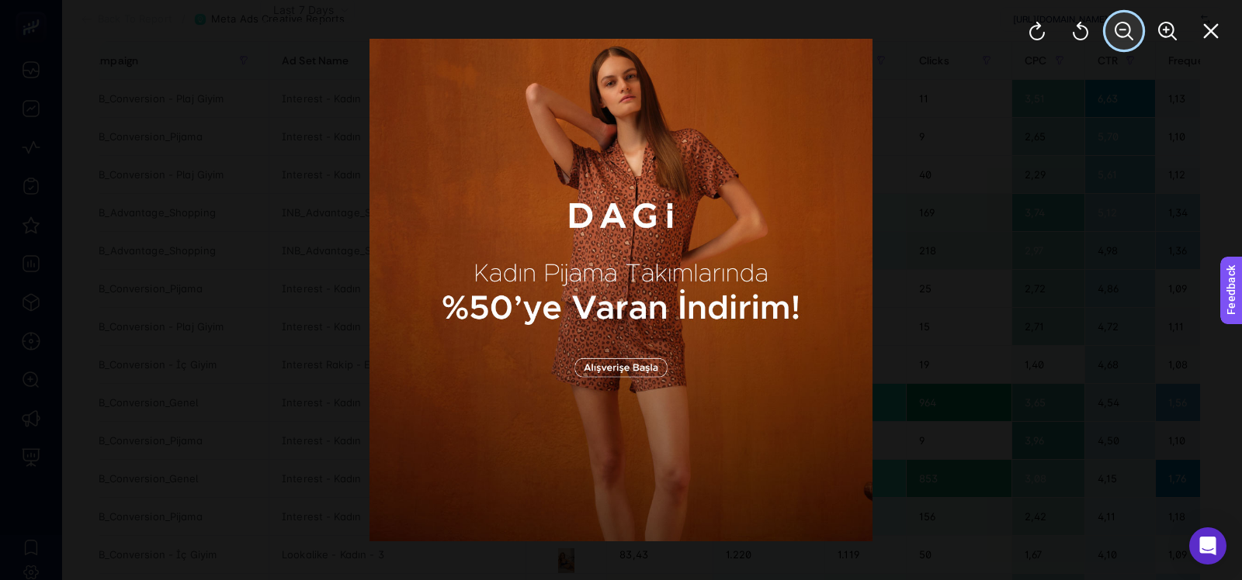
click at [1126, 17] on button "Zoom Out" at bounding box center [1123, 30] width 37 height 37
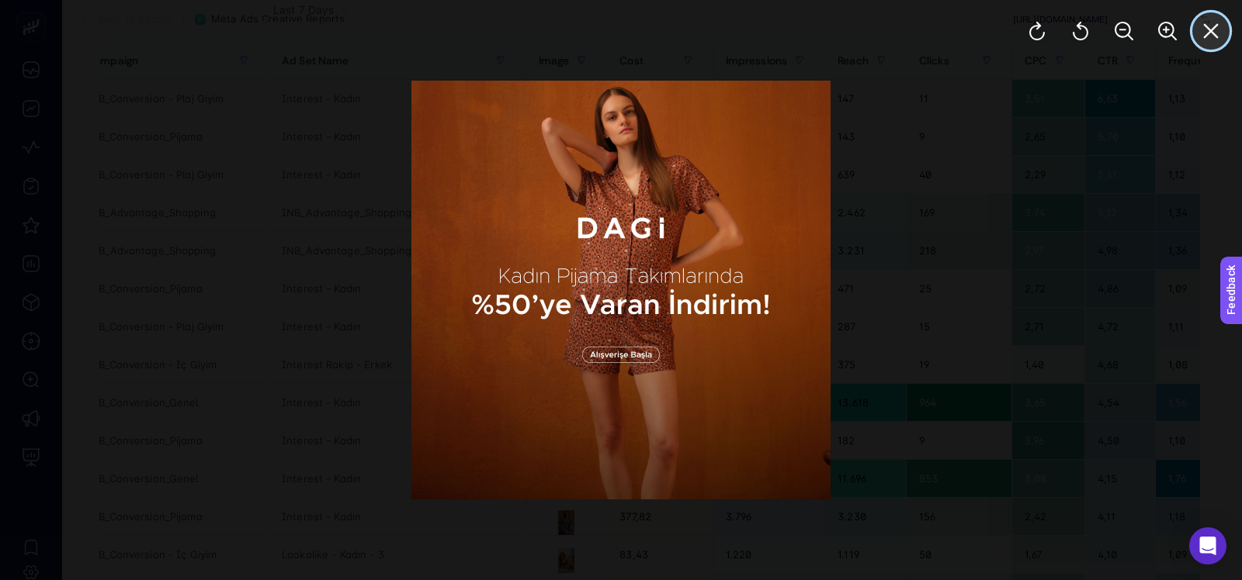
click at [1216, 27] on icon "Close" at bounding box center [1210, 31] width 19 height 19
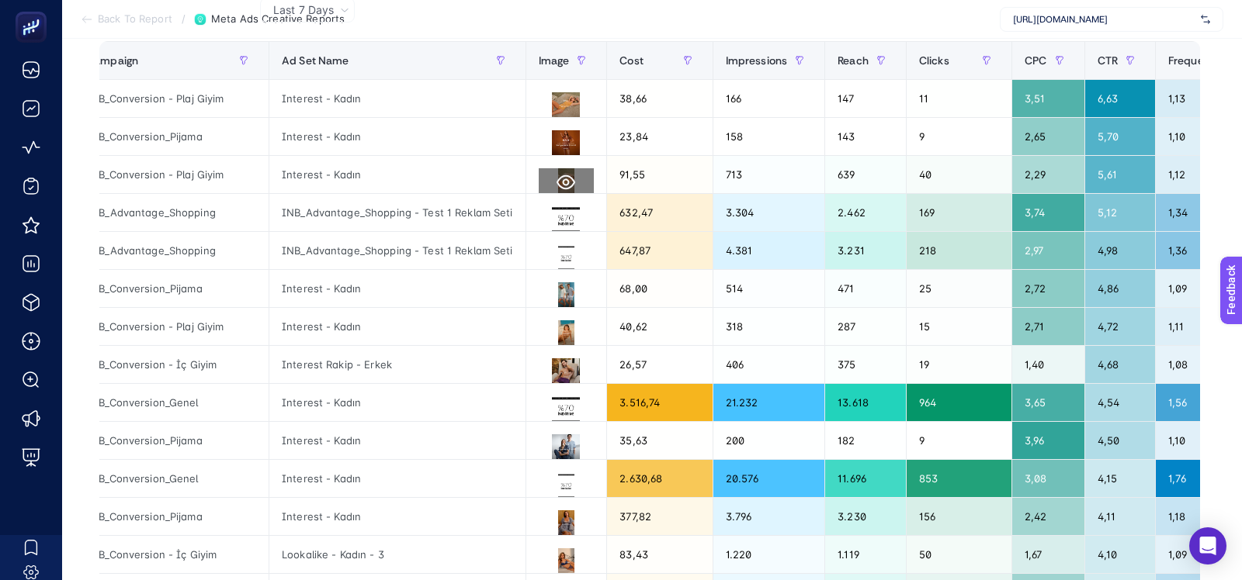
click at [565, 175] on icon at bounding box center [565, 182] width 19 height 19
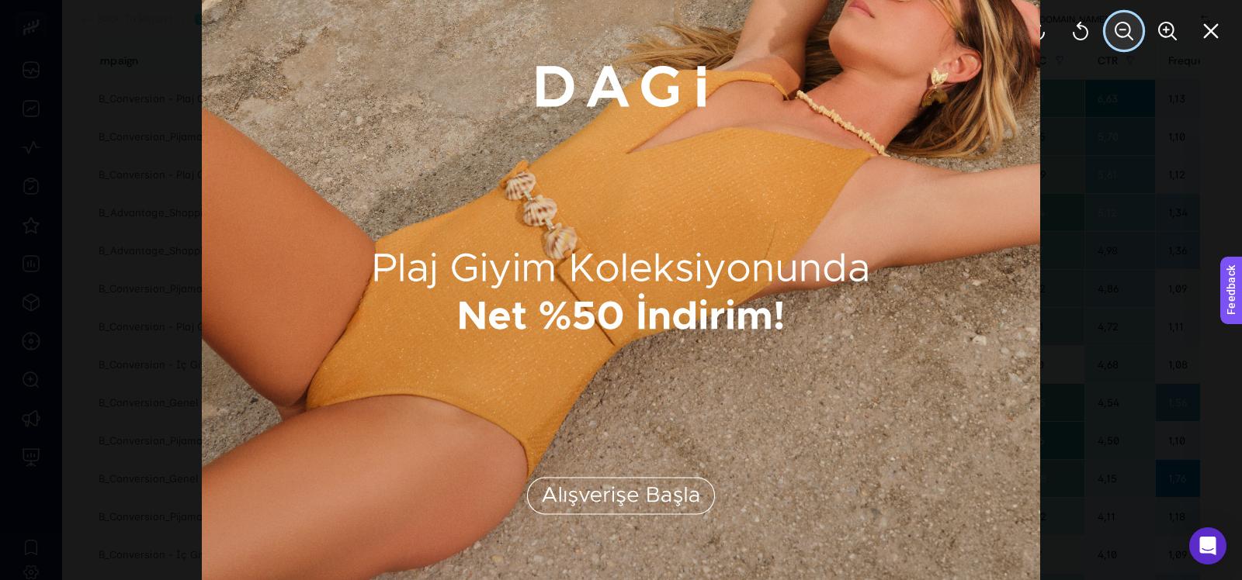
click at [1126, 26] on icon "Zoom Out" at bounding box center [1123, 31] width 19 height 19
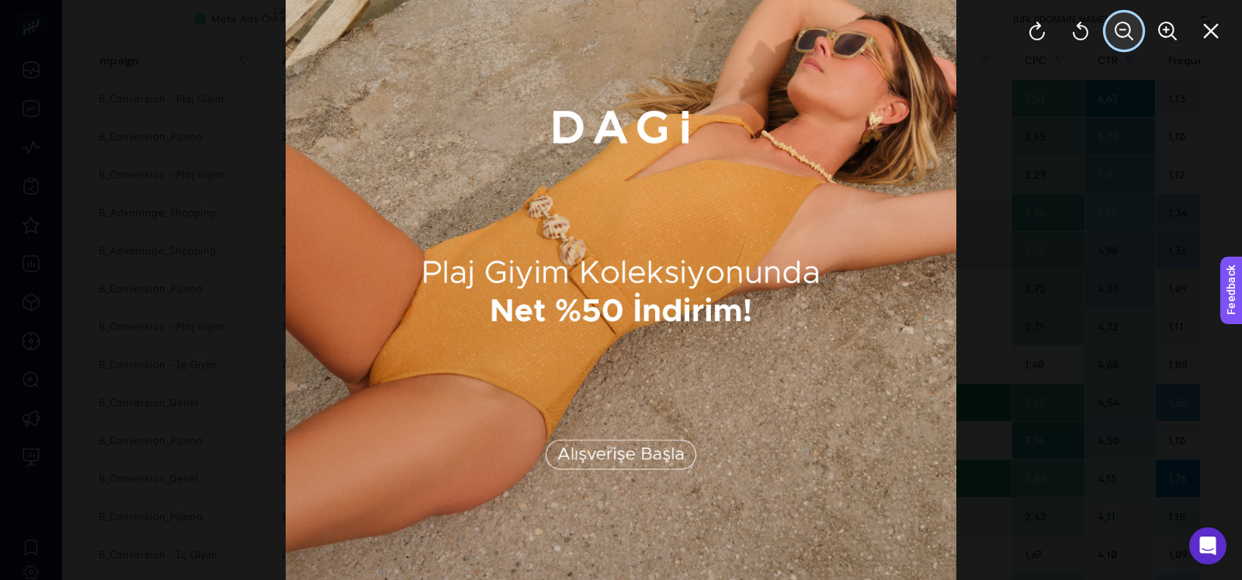
click at [1126, 26] on icon "Zoom Out" at bounding box center [1123, 31] width 19 height 19
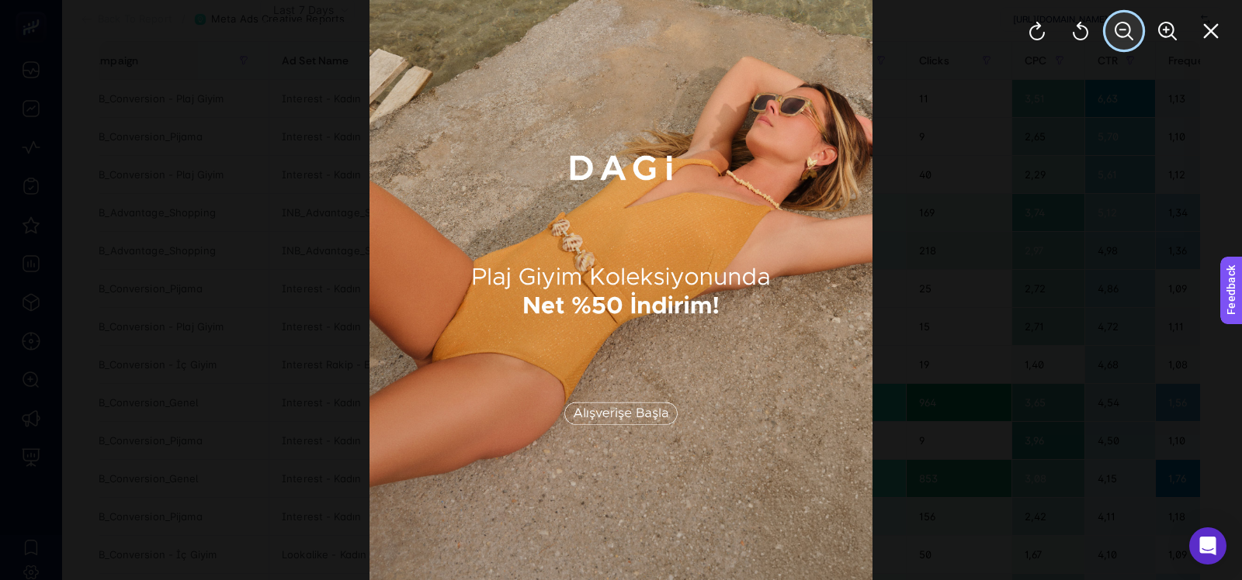
click at [1126, 26] on icon "Zoom Out" at bounding box center [1123, 31] width 19 height 19
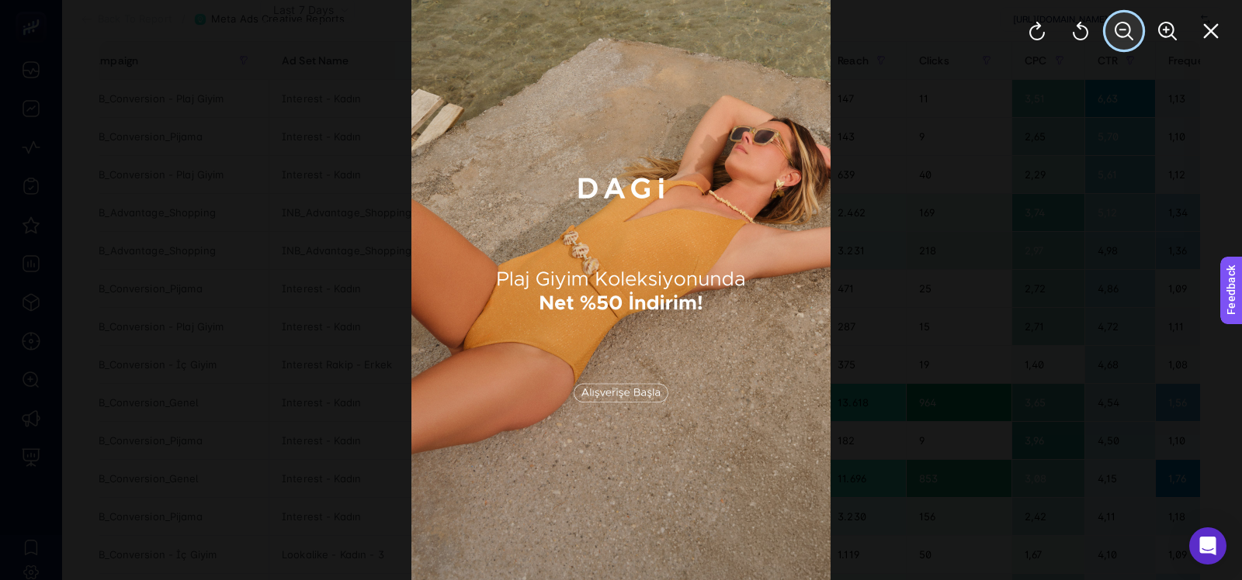
click at [1126, 26] on icon "Zoom Out" at bounding box center [1123, 31] width 19 height 19
click at [1126, 26] on div at bounding box center [1124, 31] width 236 height 62
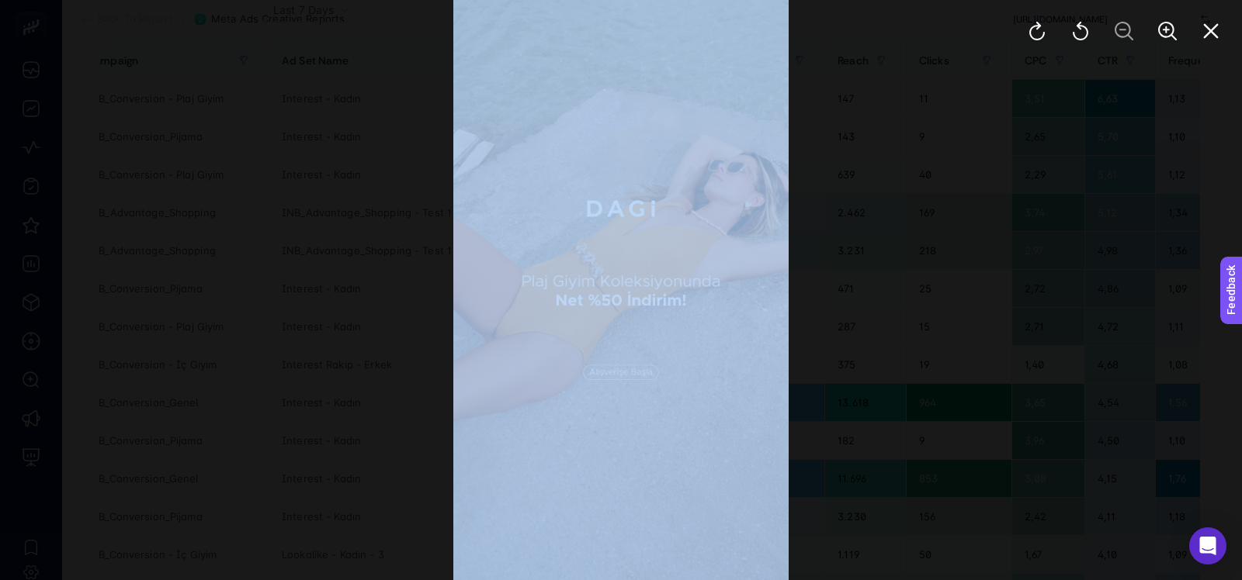
click at [1111, 78] on div at bounding box center [621, 290] width 1242 height 580
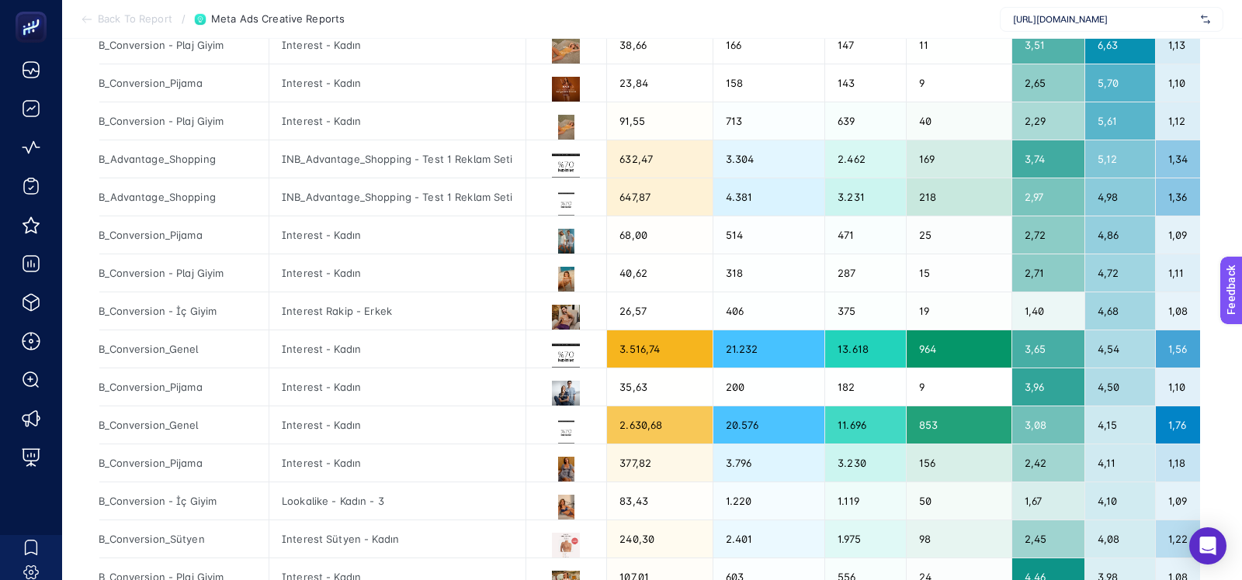
scroll to position [225, 0]
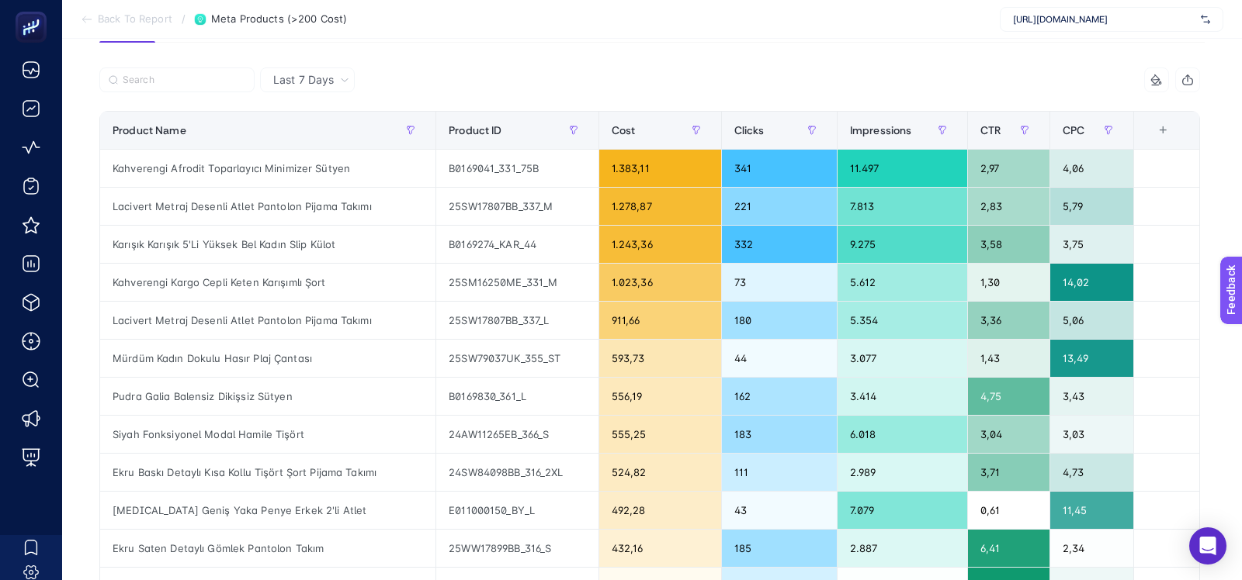
scroll to position [135, 0]
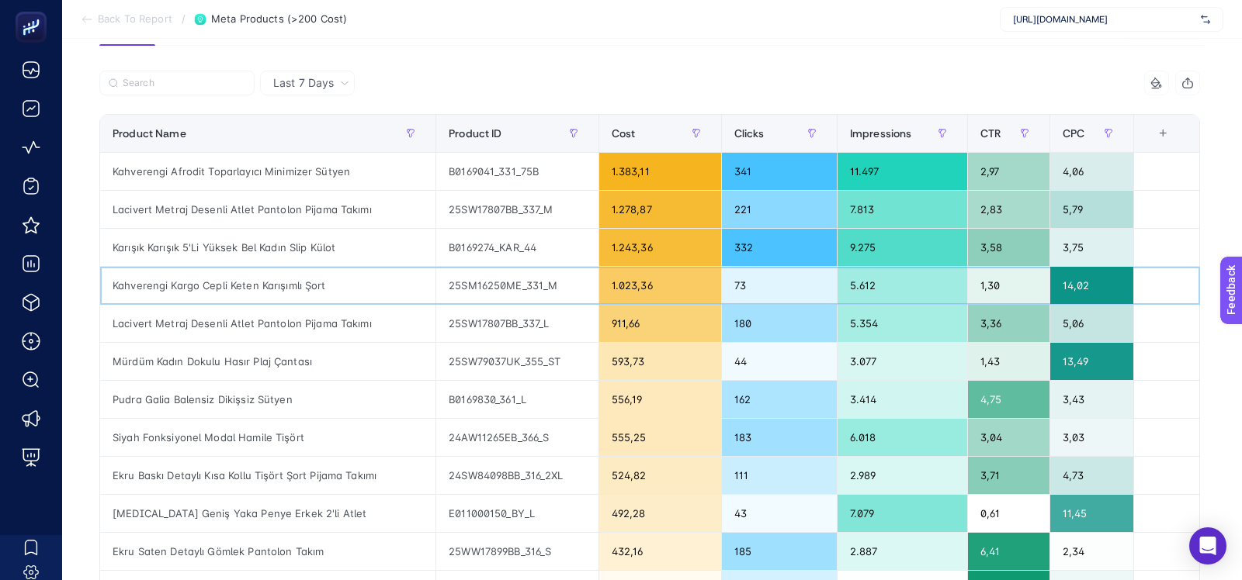
click at [291, 283] on div "Kahverengi Kargo Cepli Keten Karışımlı Şort" at bounding box center [267, 285] width 335 height 37
click at [285, 292] on div "Kahverengi Kargo Cepli Keten Karışımlı Şort" at bounding box center [267, 285] width 335 height 37
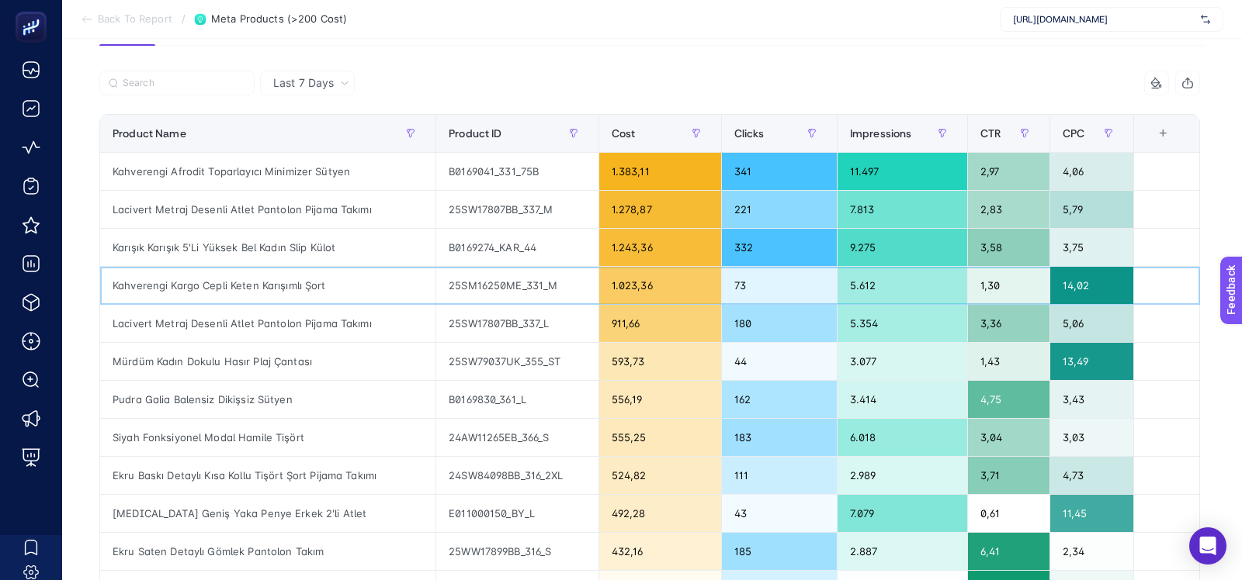
click at [285, 292] on div "Kahverengi Kargo Cepli Keten Karışımlı Şort" at bounding box center [267, 285] width 335 height 37
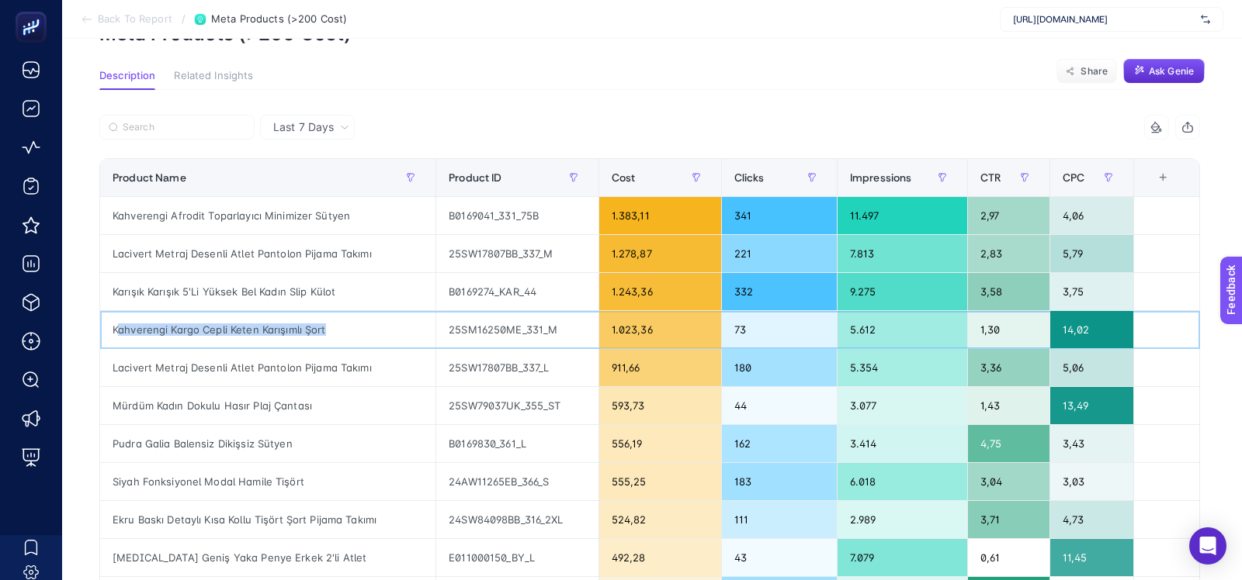
scroll to position [90, 0]
copy tr "Kahverengi Kargo Cepli Keten Karışımlı Şort"
click at [695, 321] on div "1.023,36" at bounding box center [660, 330] width 122 height 37
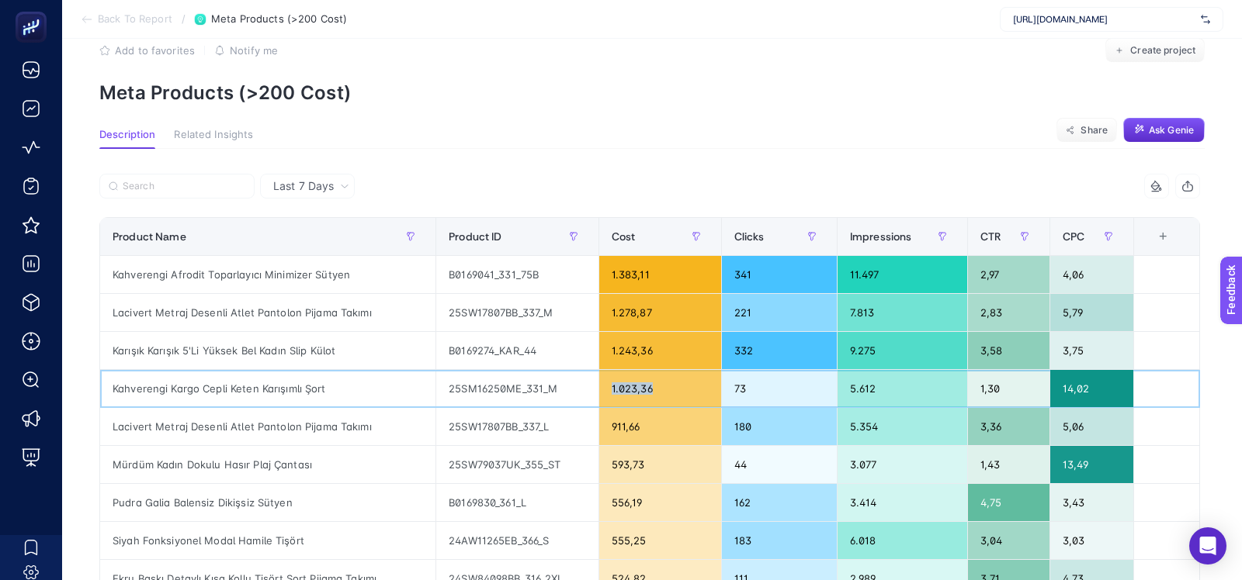
scroll to position [26, 0]
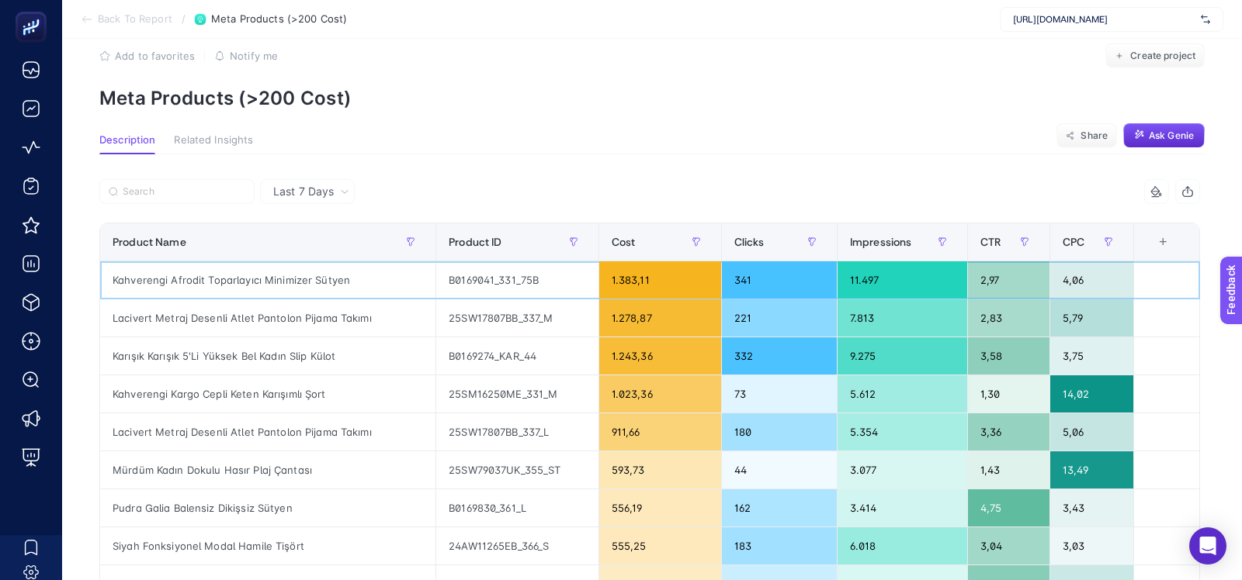
click at [302, 275] on div "Kahverengi Afrodit Toparlayıcı Minimizer Sütyen" at bounding box center [267, 280] width 335 height 37
copy tr "Kahverengi Afrodit Toparlayıcı Minimizer Sütyen"
click at [258, 316] on div "Lacivert Metraj Desenli Atlet Pantolon Pijama Takımı" at bounding box center [267, 318] width 335 height 37
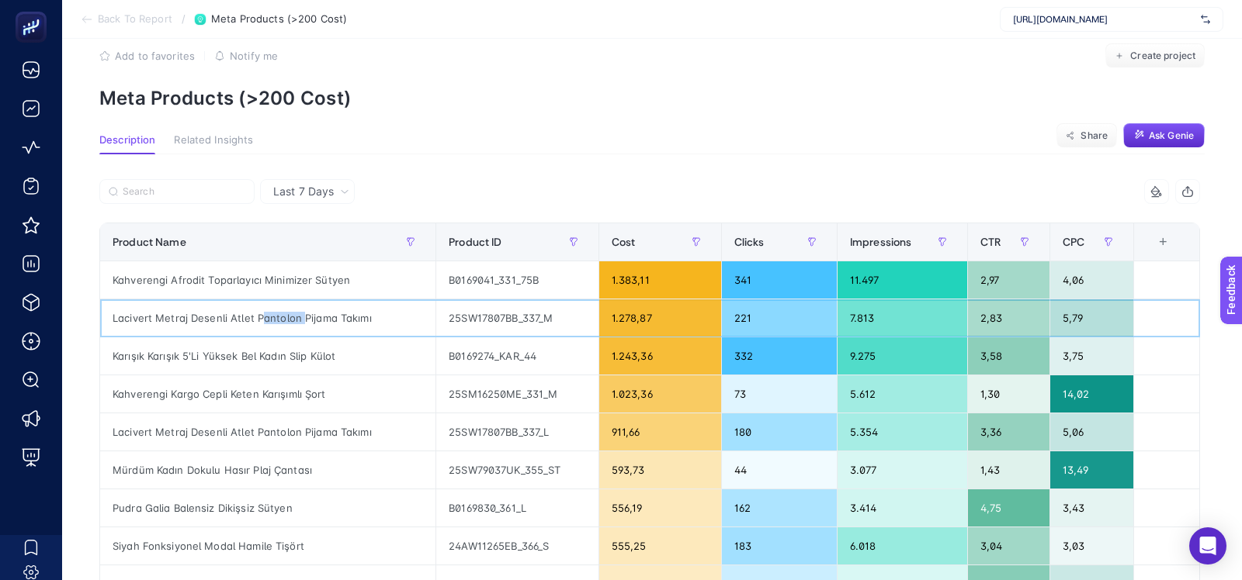
click at [258, 316] on div "Lacivert Metraj Desenli Atlet Pantolon Pijama Takımı" at bounding box center [267, 318] width 335 height 37
copy tr "Lacivert Metraj Desenli Atlet Pantolon Pijama Takımı"
click at [258, 348] on div "Karışık Karışık 5'Li Yüksek Bel Kadın Slip Külot" at bounding box center [267, 356] width 335 height 37
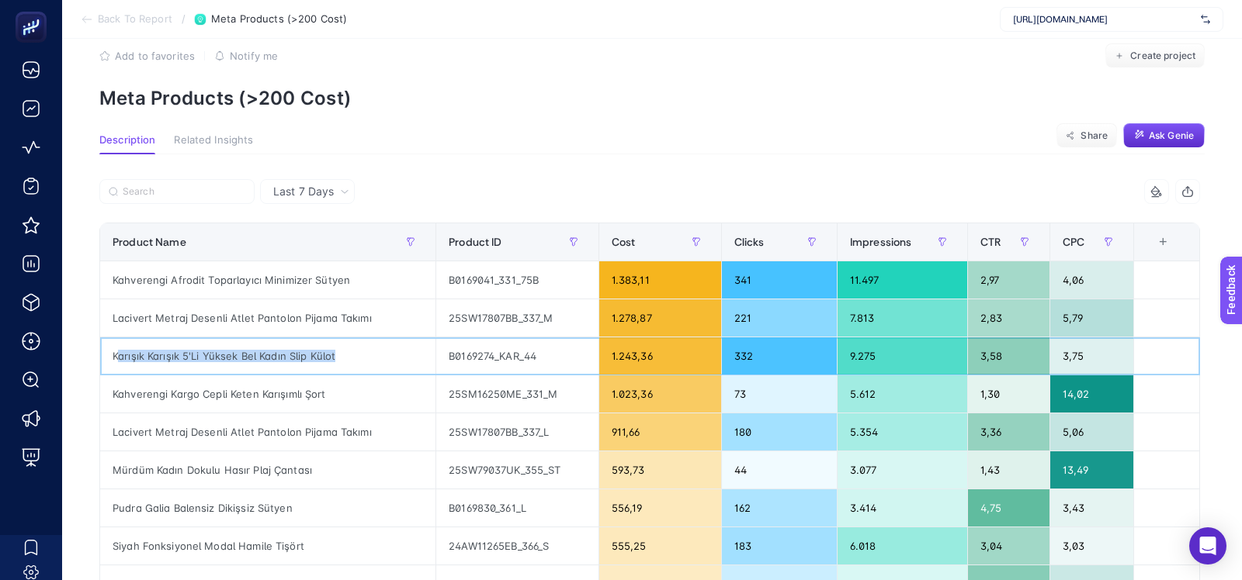
click at [258, 348] on div "Karışık Karışık 5'Li Yüksek Bel Kadın Slip Külot" at bounding box center [267, 356] width 335 height 37
copy tr "Karışık Karışık 5'Li Yüksek Bel Kadın Slip Külot"
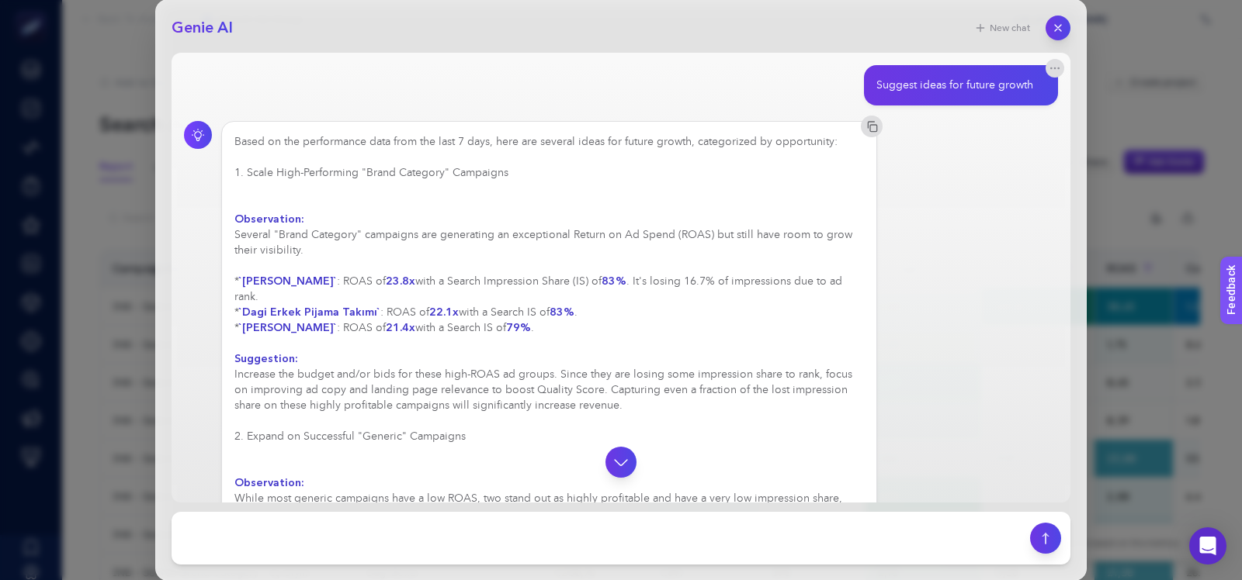
scroll to position [111, 0]
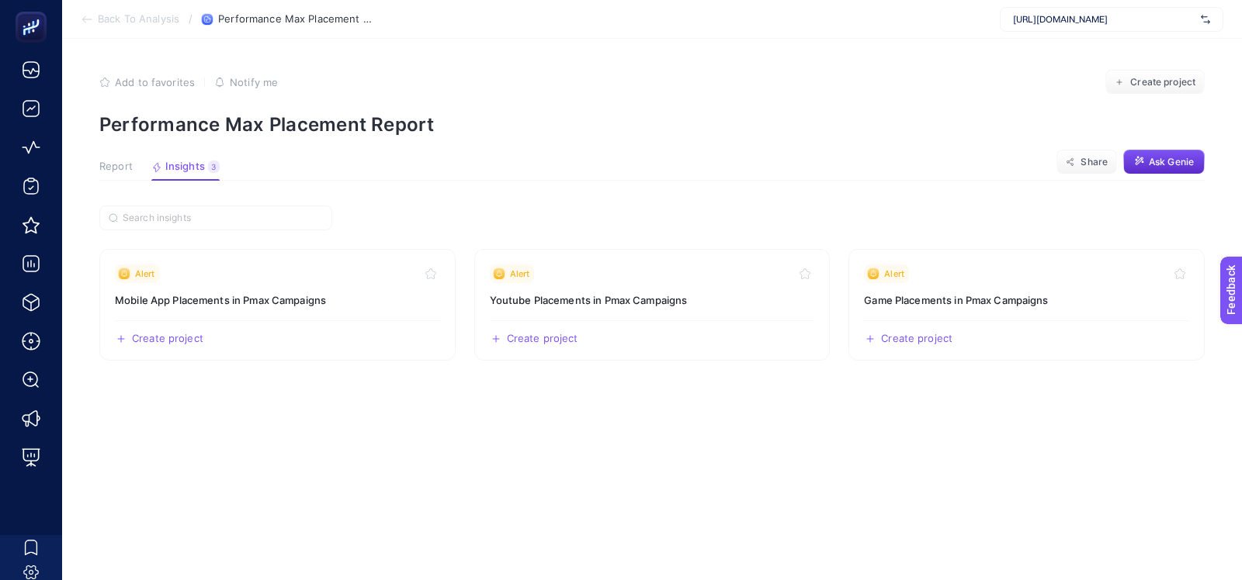
click at [149, 17] on span "Back To Analysis" at bounding box center [138, 19] width 81 height 12
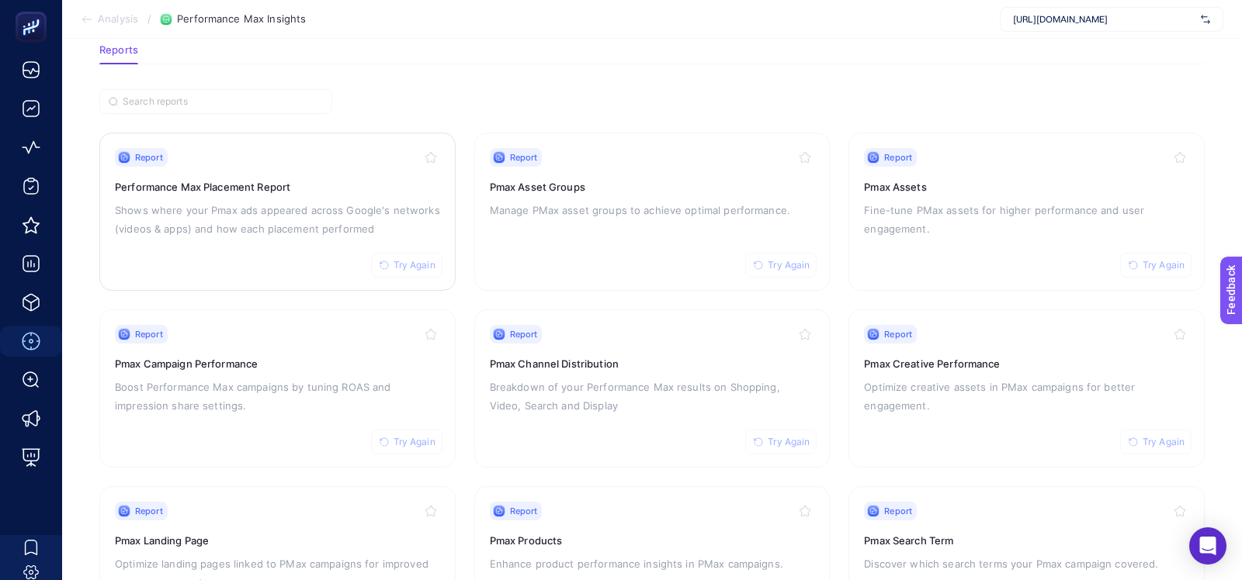
scroll to position [82, 0]
click at [510, 357] on h3 "Pmax Channel Distribution" at bounding box center [652, 363] width 325 height 16
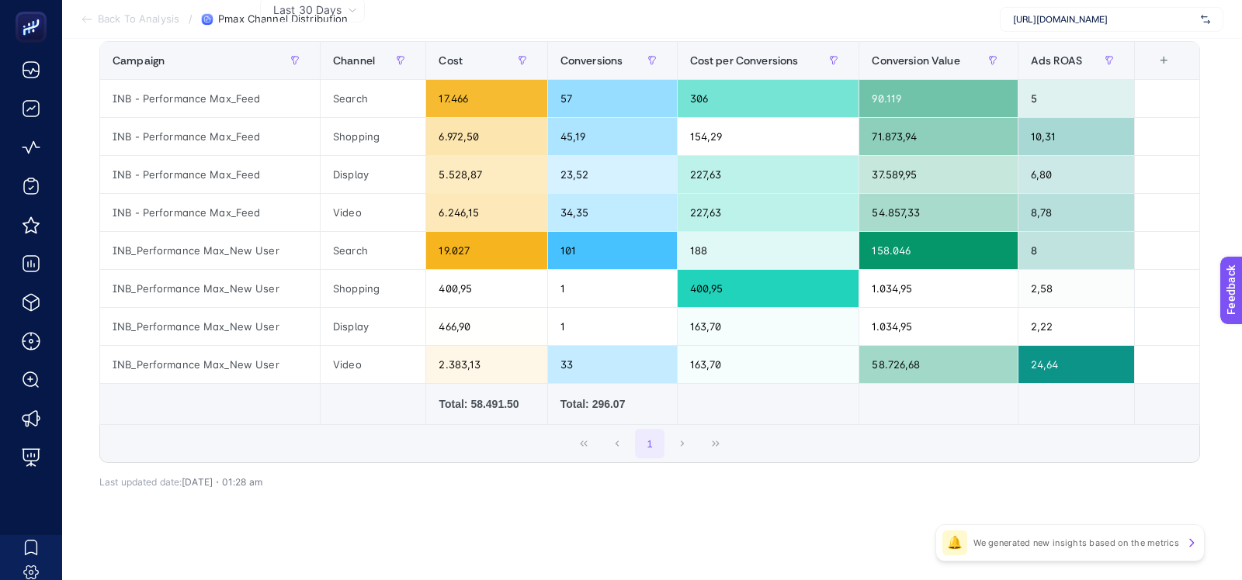
scroll to position [153, 0]
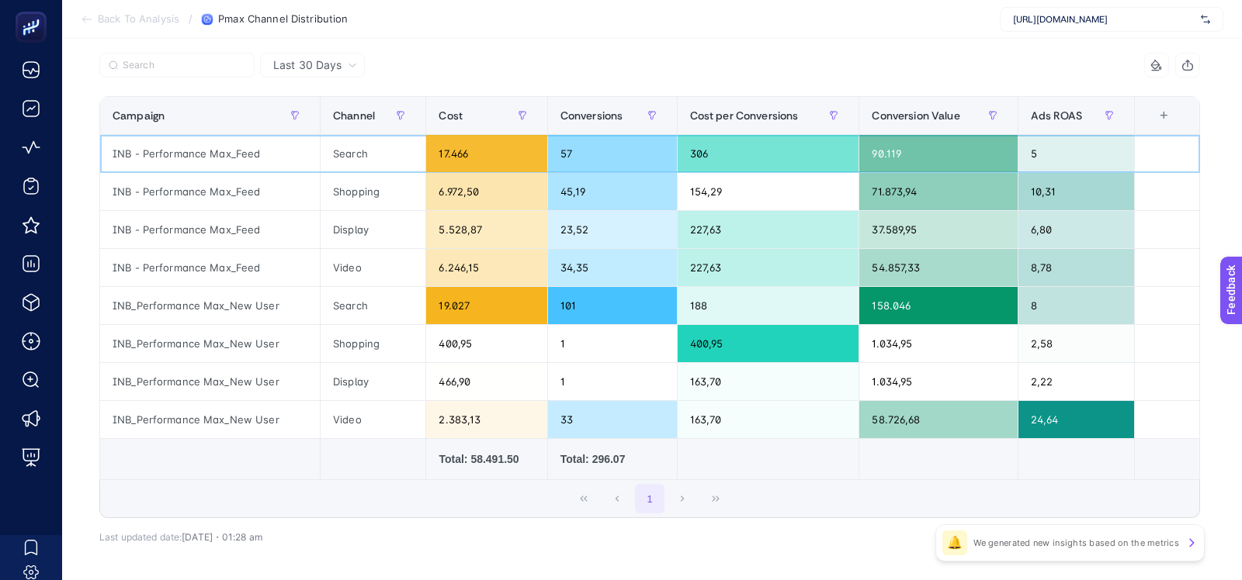
click at [457, 155] on div "17.466" at bounding box center [486, 153] width 120 height 37
click at [457, 303] on div "19.027" at bounding box center [486, 305] width 120 height 37
click at [210, 488] on div "1" at bounding box center [649, 498] width 1099 height 37
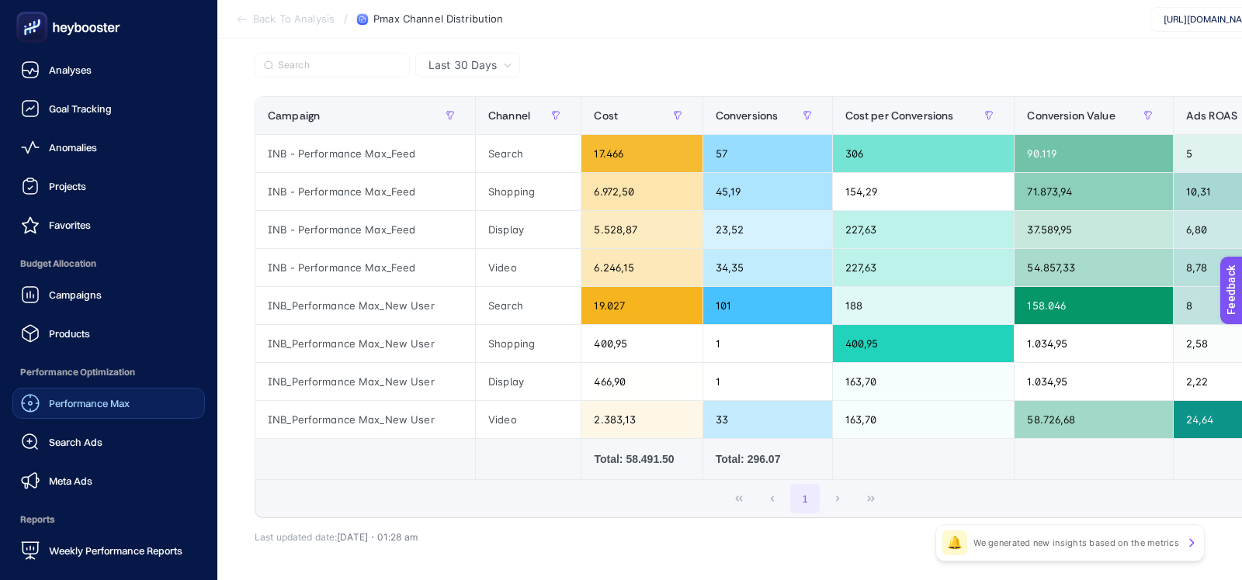
click at [76, 408] on span "Performance Max" at bounding box center [89, 403] width 81 height 12
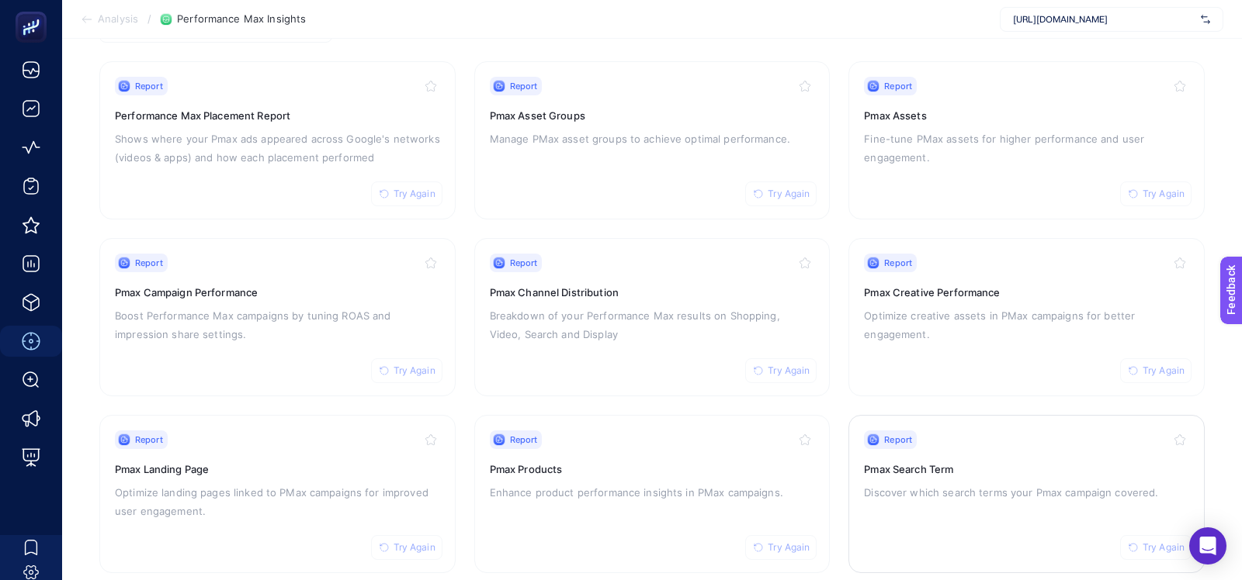
click at [871, 483] on p "Discover which search terms your Pmax campaign covered." at bounding box center [1026, 492] width 325 height 19
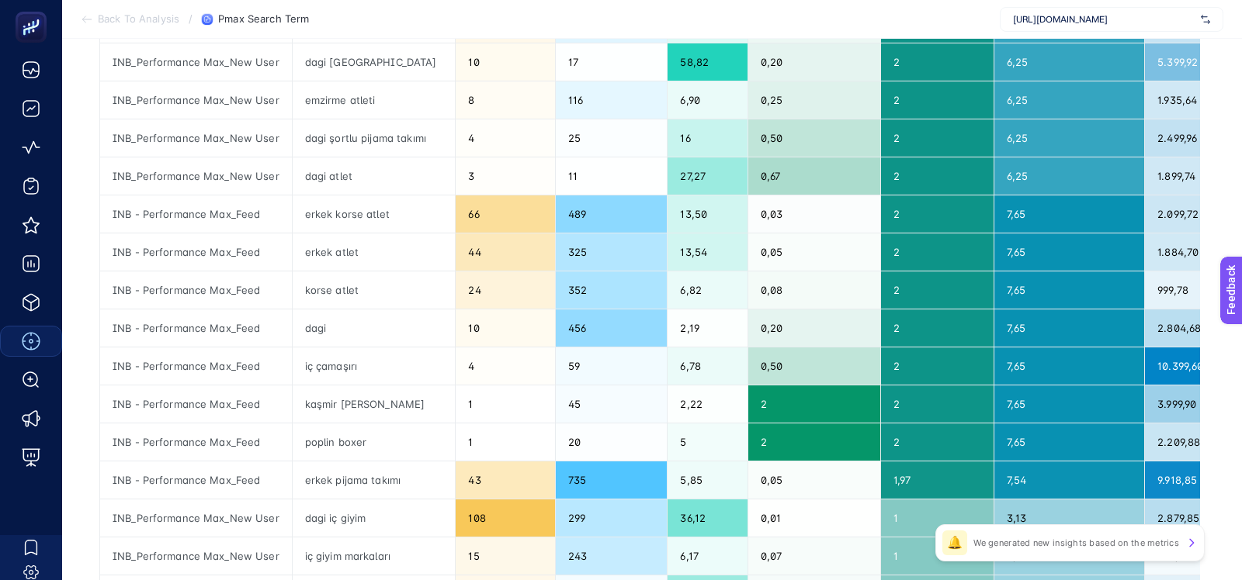
scroll to position [85, 0]
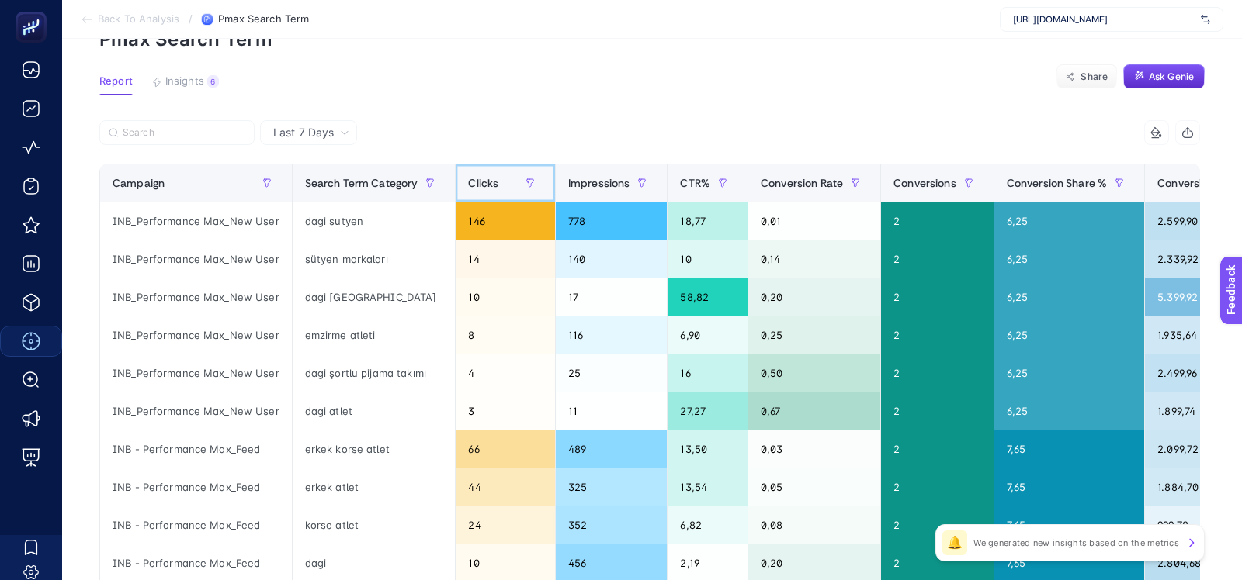
click at [496, 178] on div "Clicks" at bounding box center [505, 183] width 74 height 25
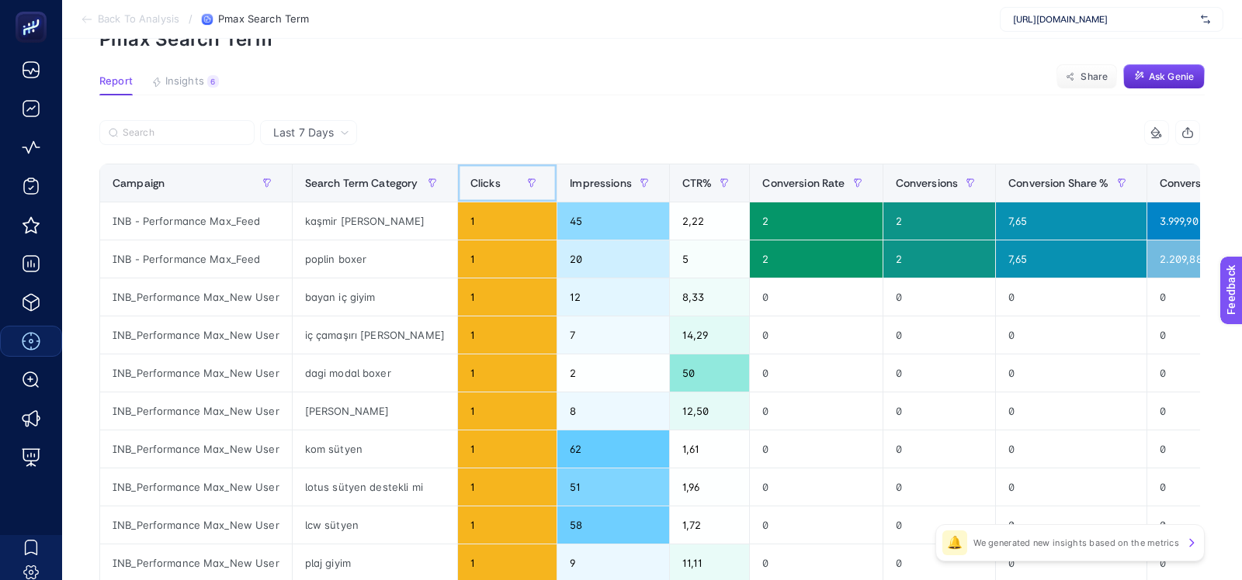
click at [496, 178] on div "Clicks" at bounding box center [507, 183] width 74 height 25
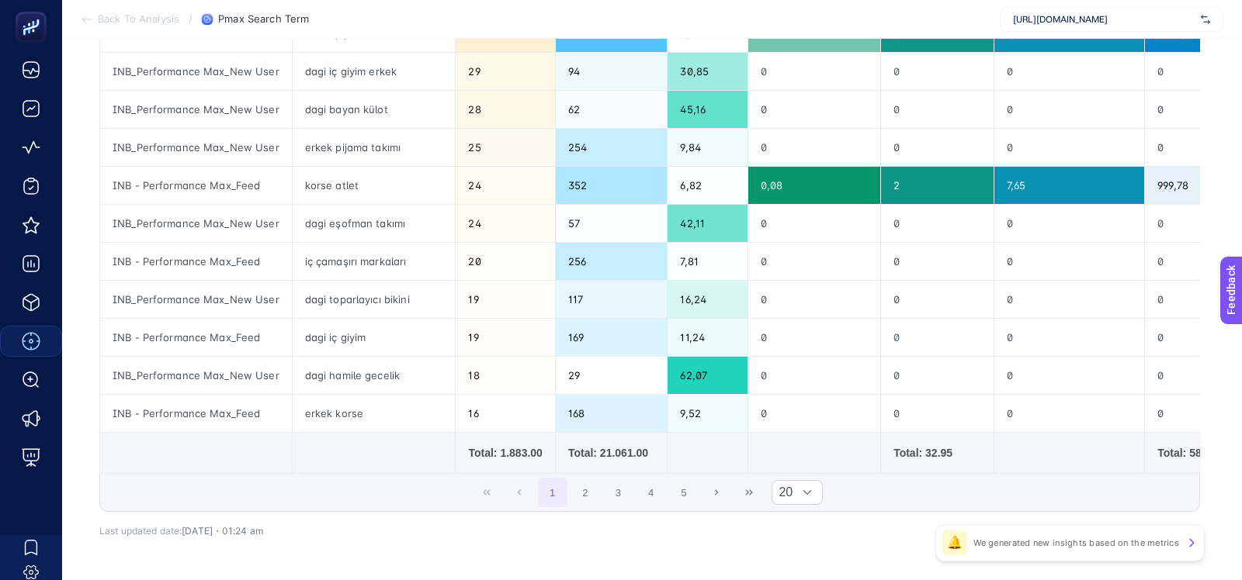
scroll to position [630, 0]
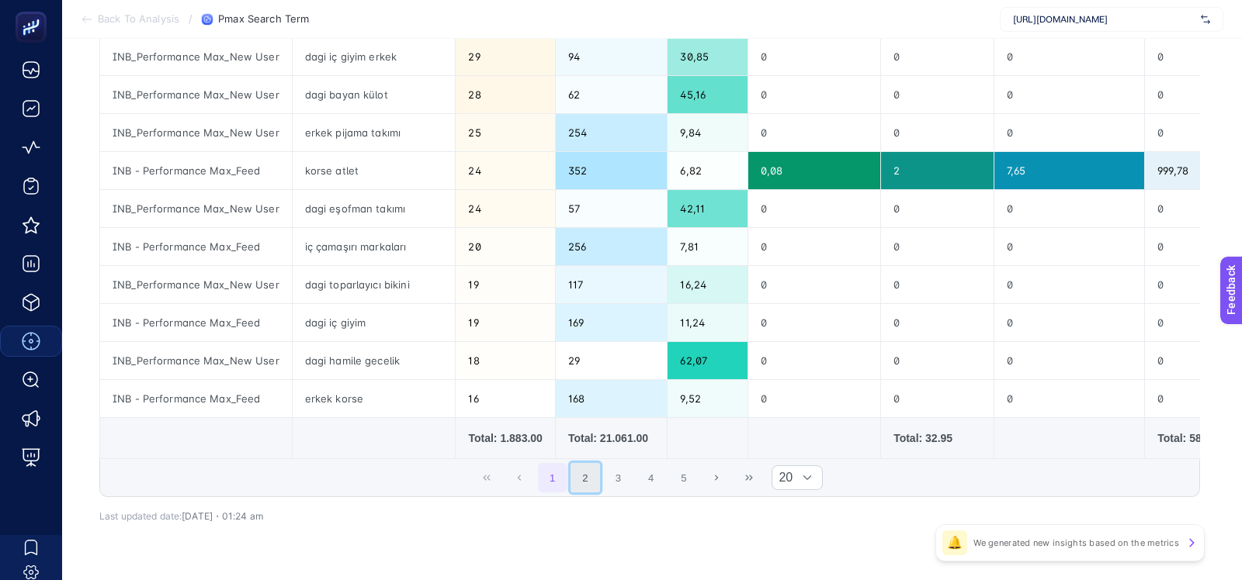
click at [584, 469] on button "2" at bounding box center [584, 477] width 29 height 29
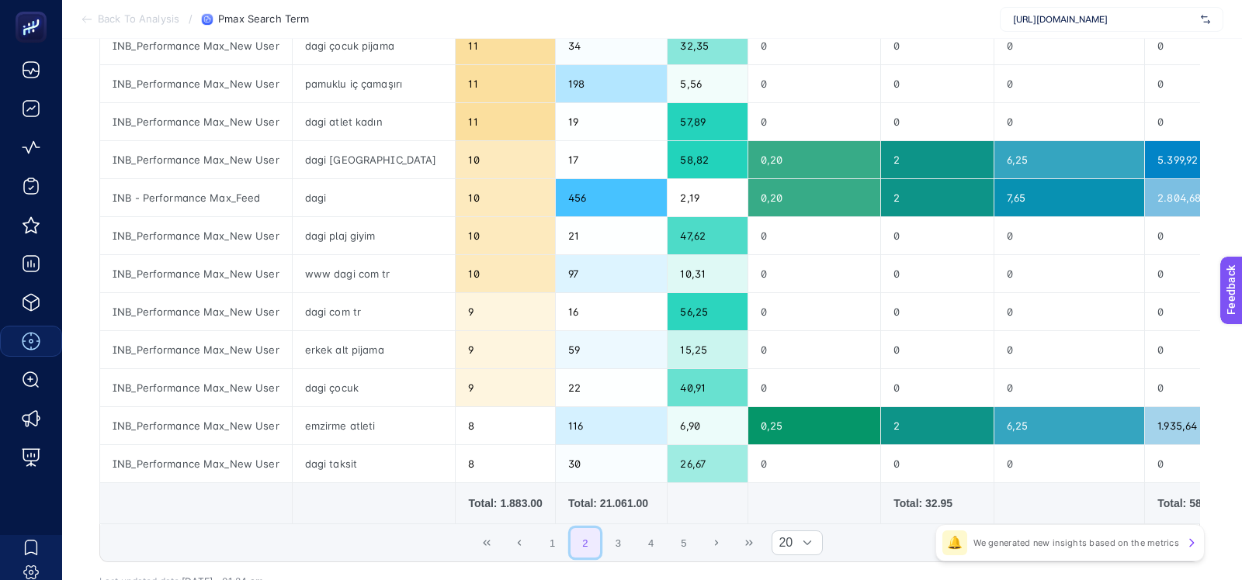
scroll to position [568, 0]
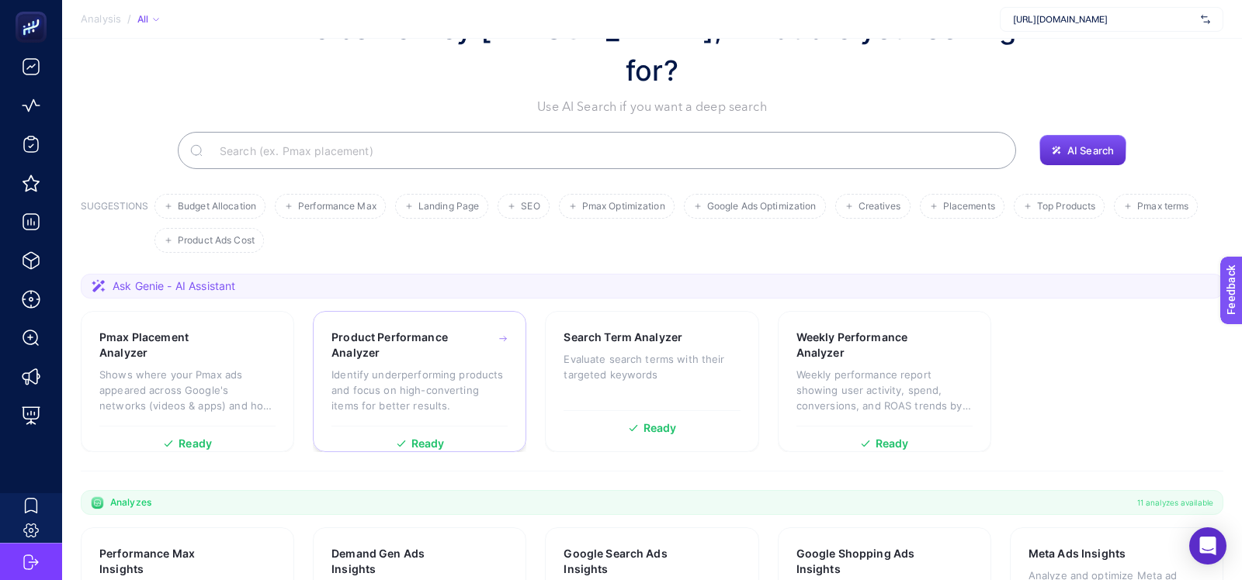
scroll to position [71, 0]
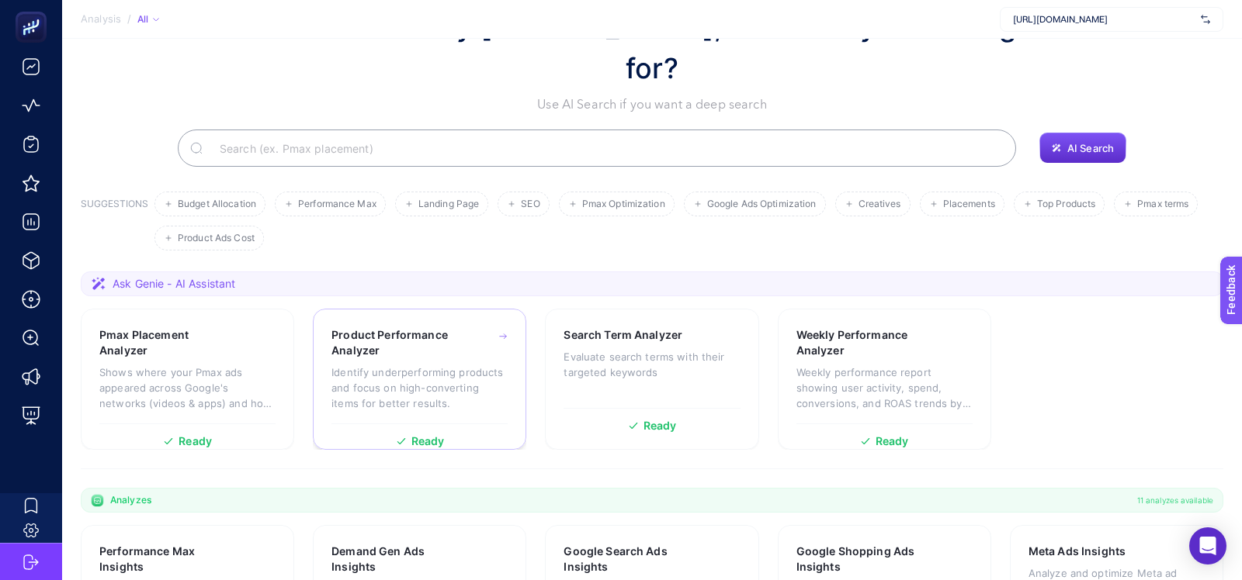
click at [366, 365] on p "Identify underperforming products and focus on high-converting items for better…" at bounding box center [419, 388] width 176 height 47
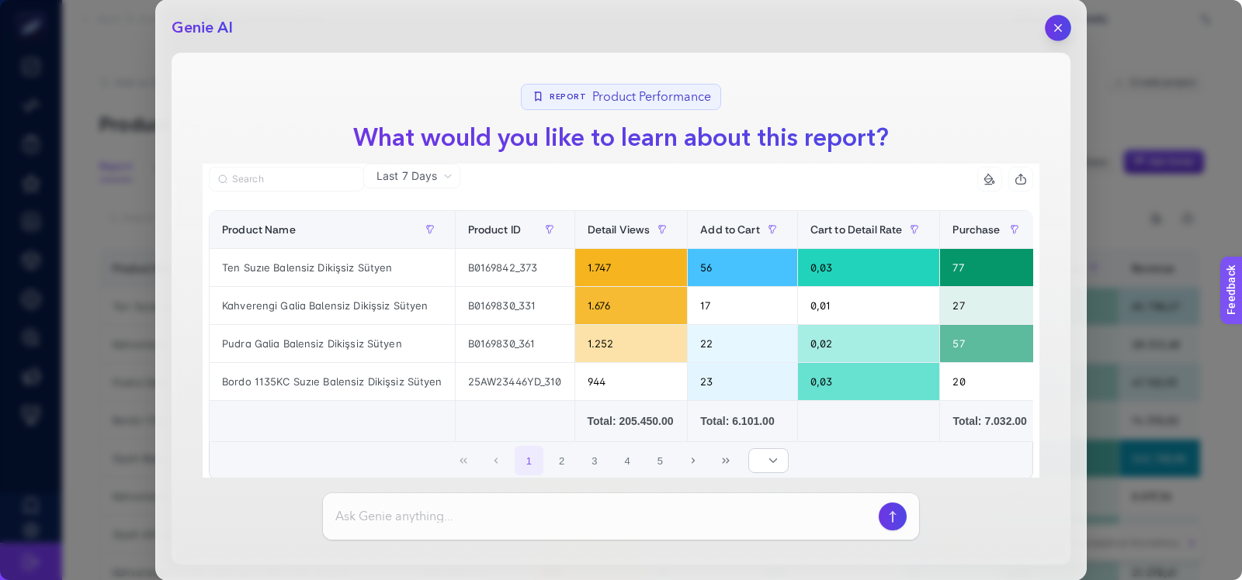
click at [1058, 26] on icon "button" at bounding box center [1058, 28] width 13 height 13
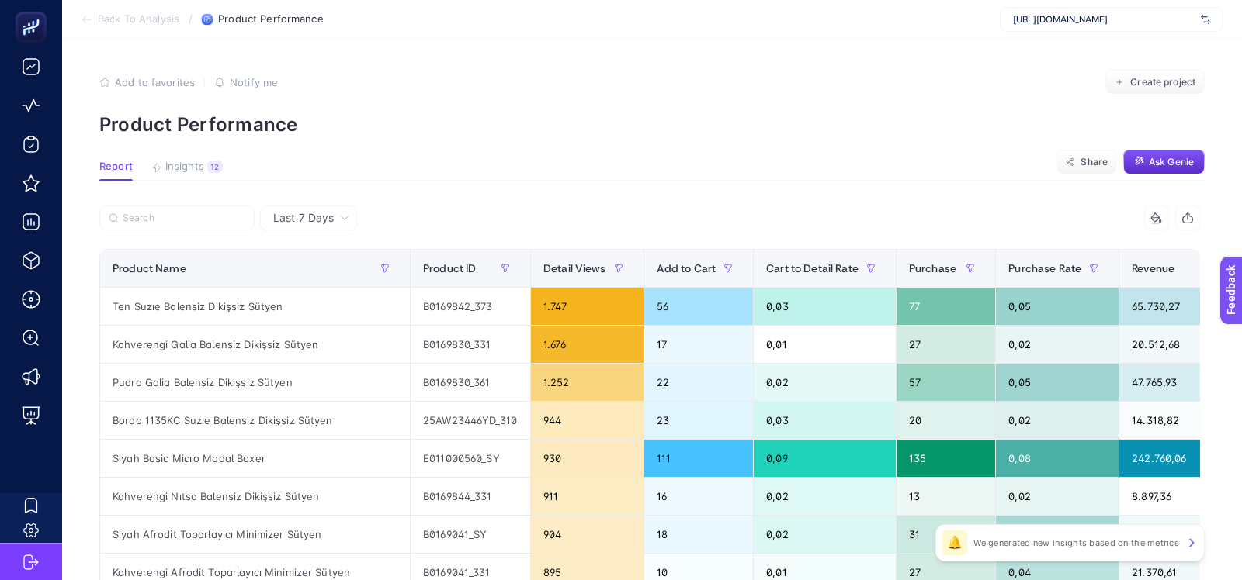
scroll to position [88, 0]
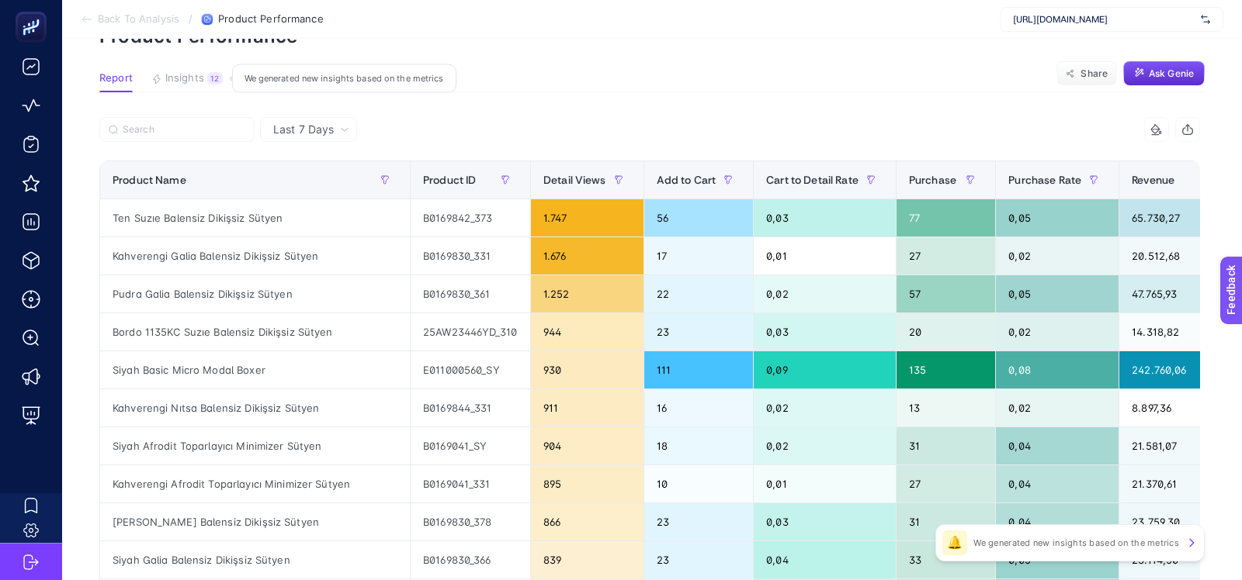
click at [196, 74] on span "Insights" at bounding box center [184, 78] width 39 height 12
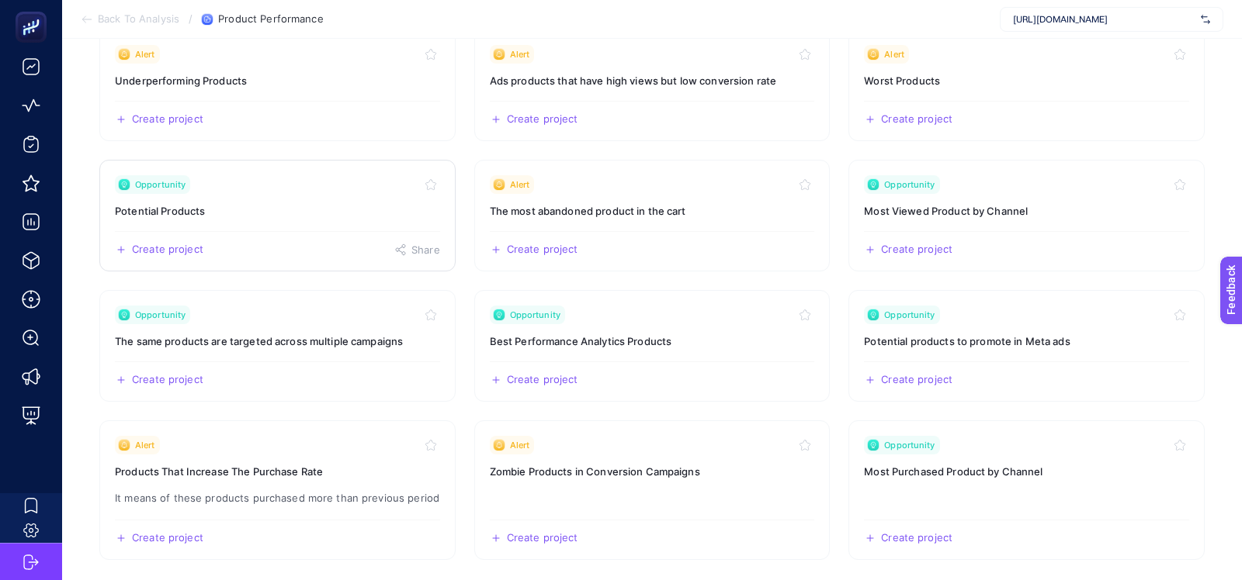
scroll to position [226, 0]
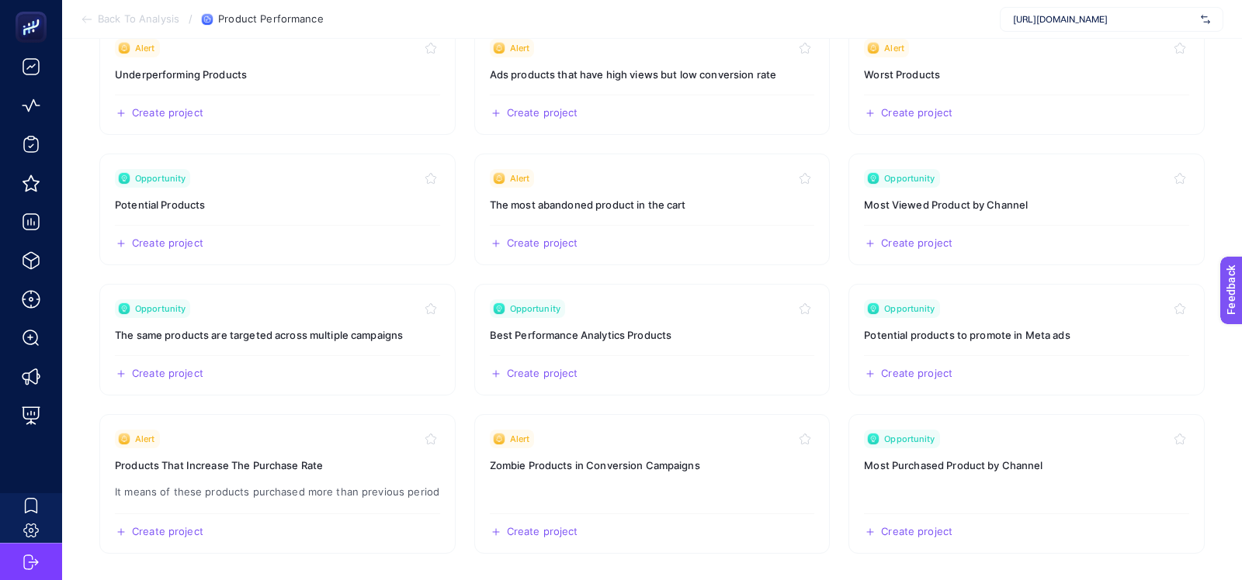
click at [458, 151] on section "Alert Underperforming Products Create project Share Alert Ads products that hav…" at bounding box center [651, 288] width 1105 height 531
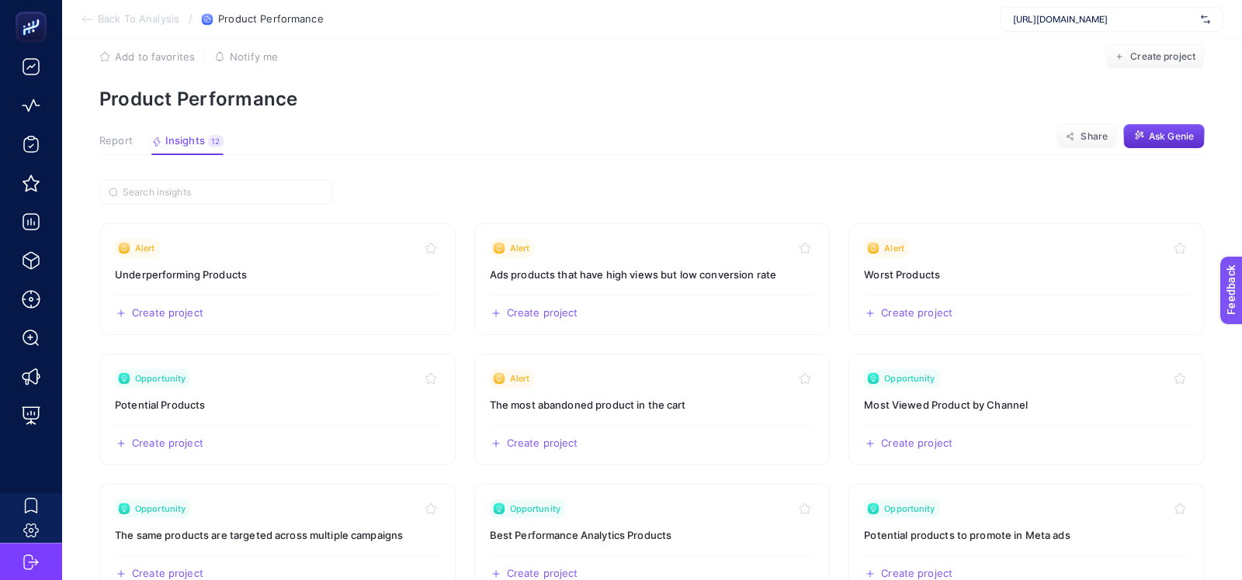
scroll to position [10, 0]
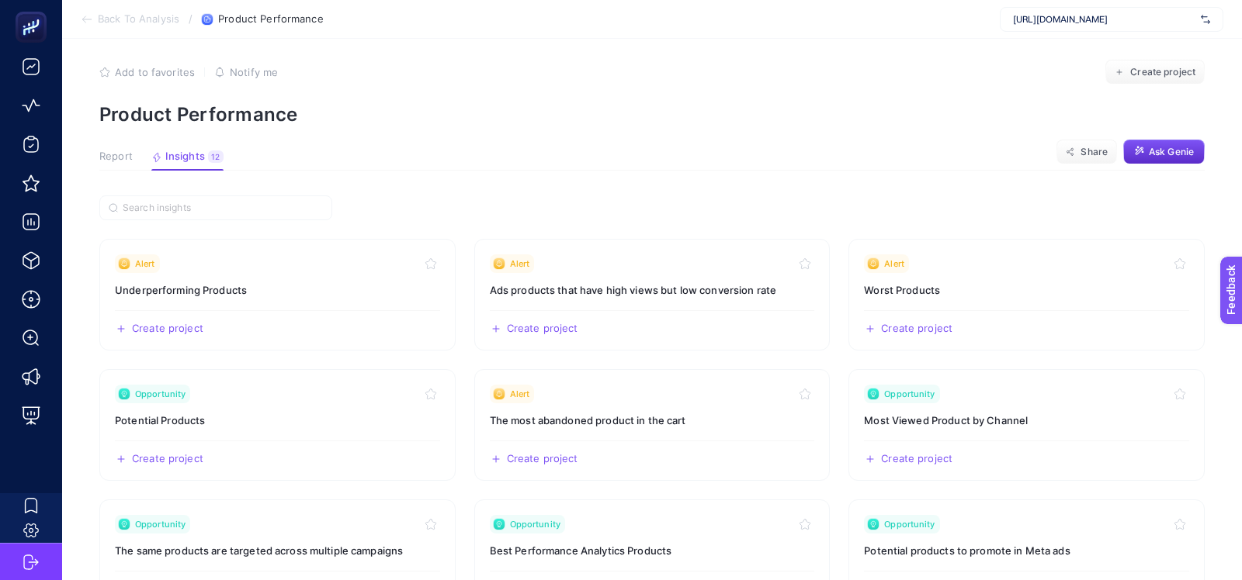
click at [120, 165] on button "Report" at bounding box center [115, 161] width 33 height 20
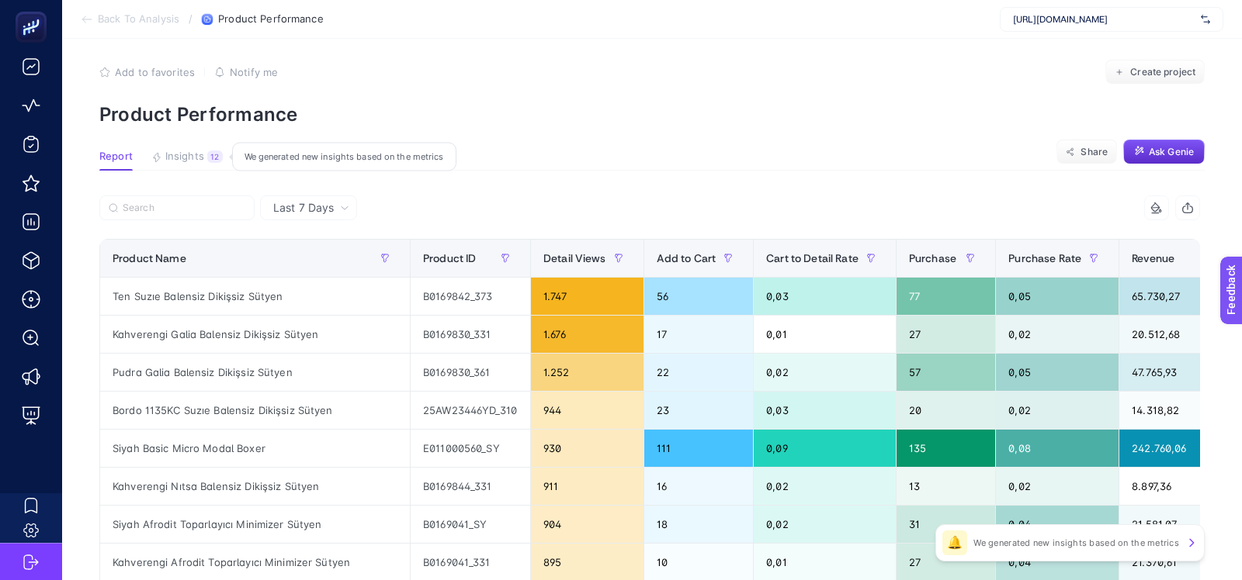
click at [191, 168] on button "Insights 12 We generated new insights based on the metrics" at bounding box center [186, 161] width 71 height 20
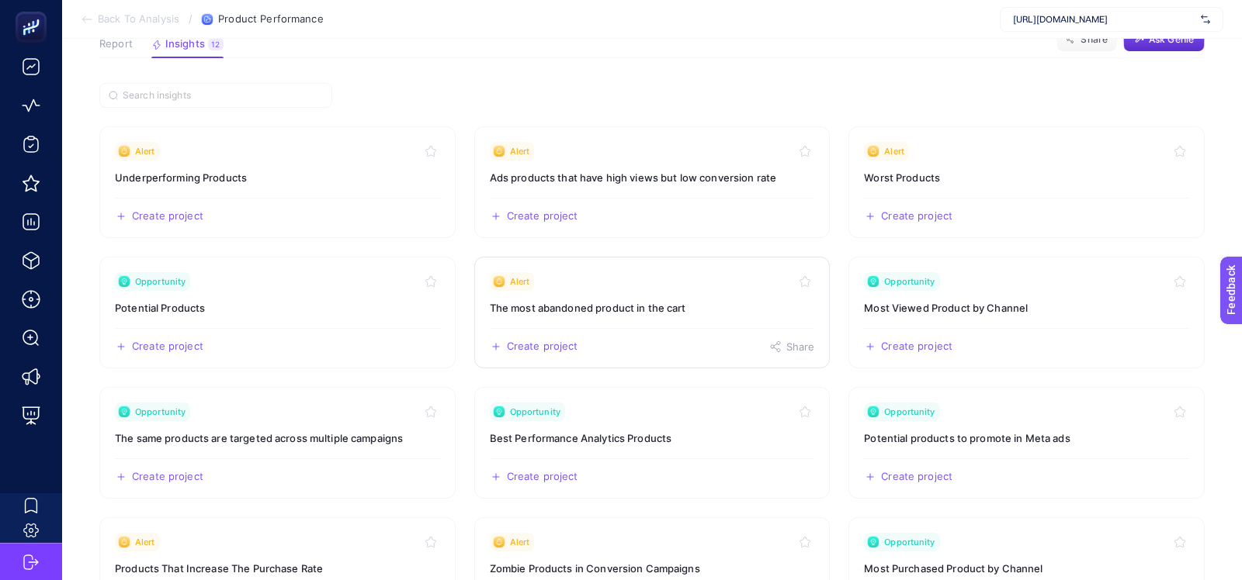
scroll to position [103, 0]
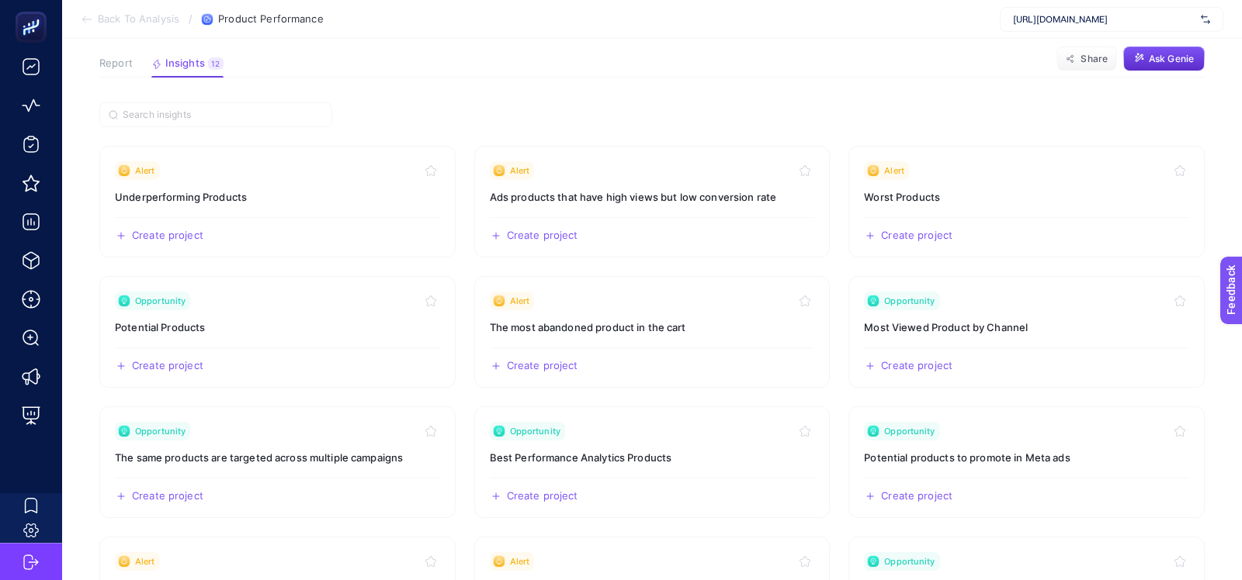
click at [128, 62] on span "Report" at bounding box center [115, 63] width 33 height 12
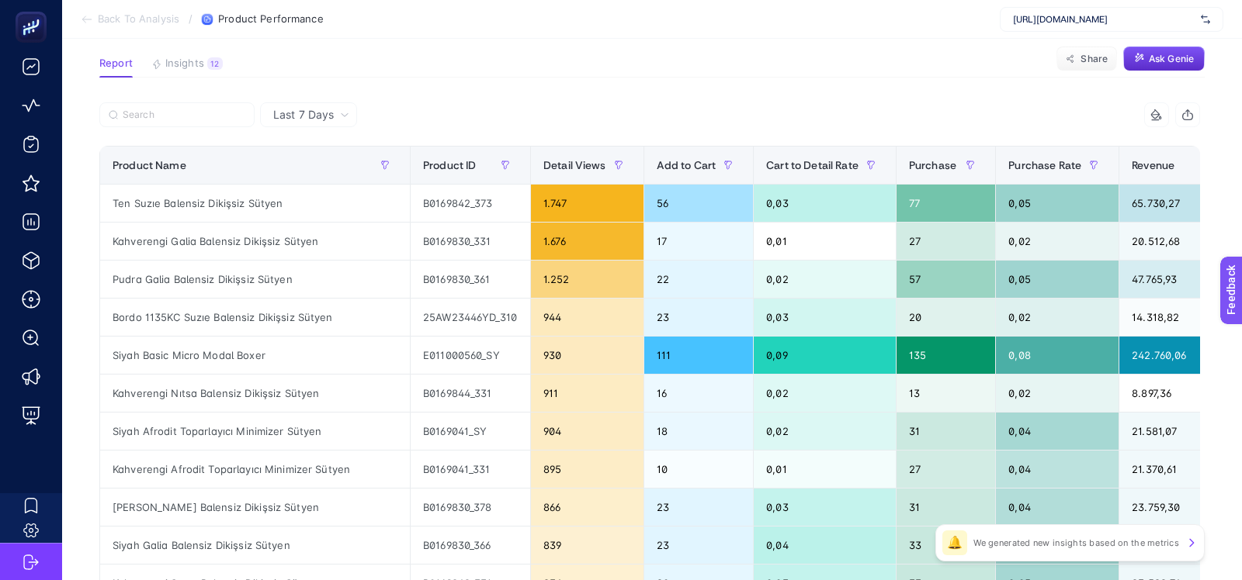
scroll to position [0, 0]
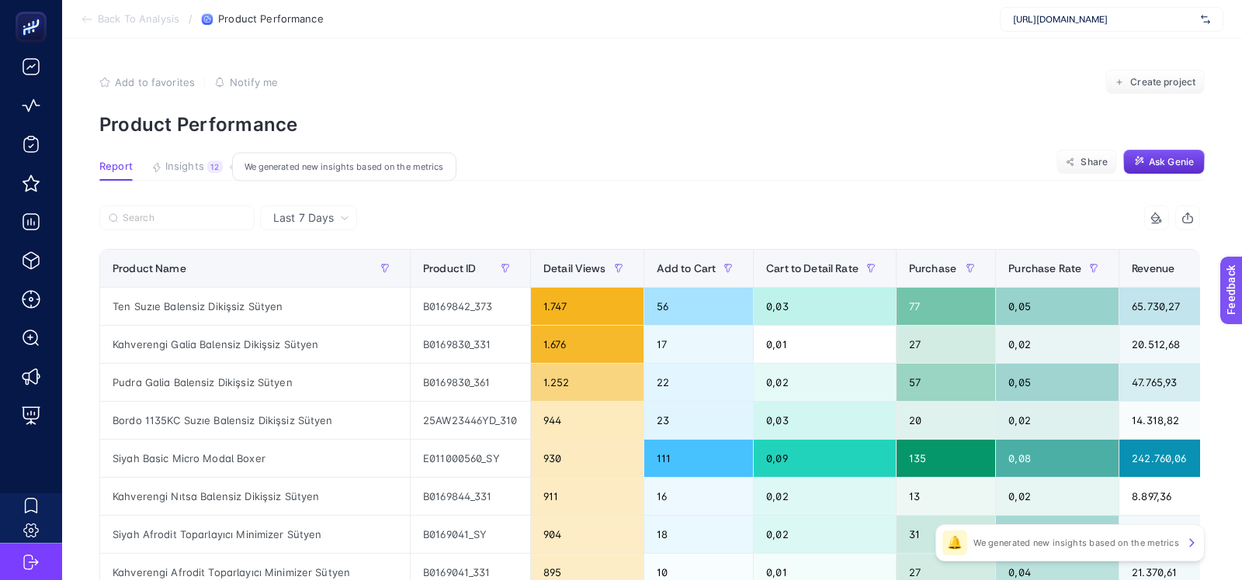
click at [208, 167] on div "12" at bounding box center [215, 167] width 16 height 12
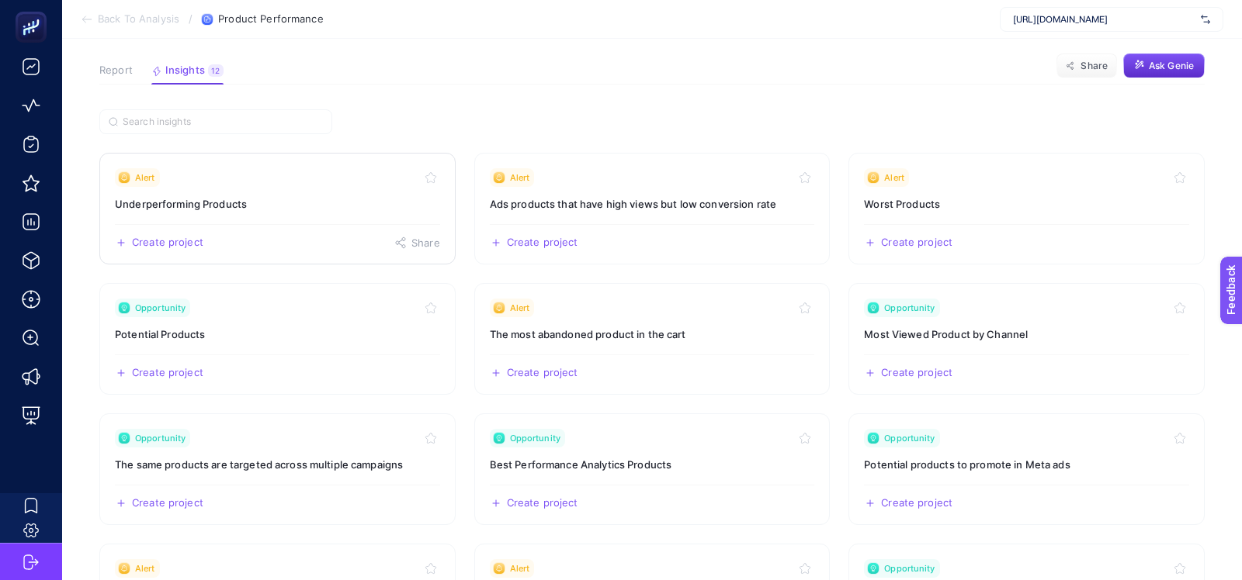
scroll to position [121, 0]
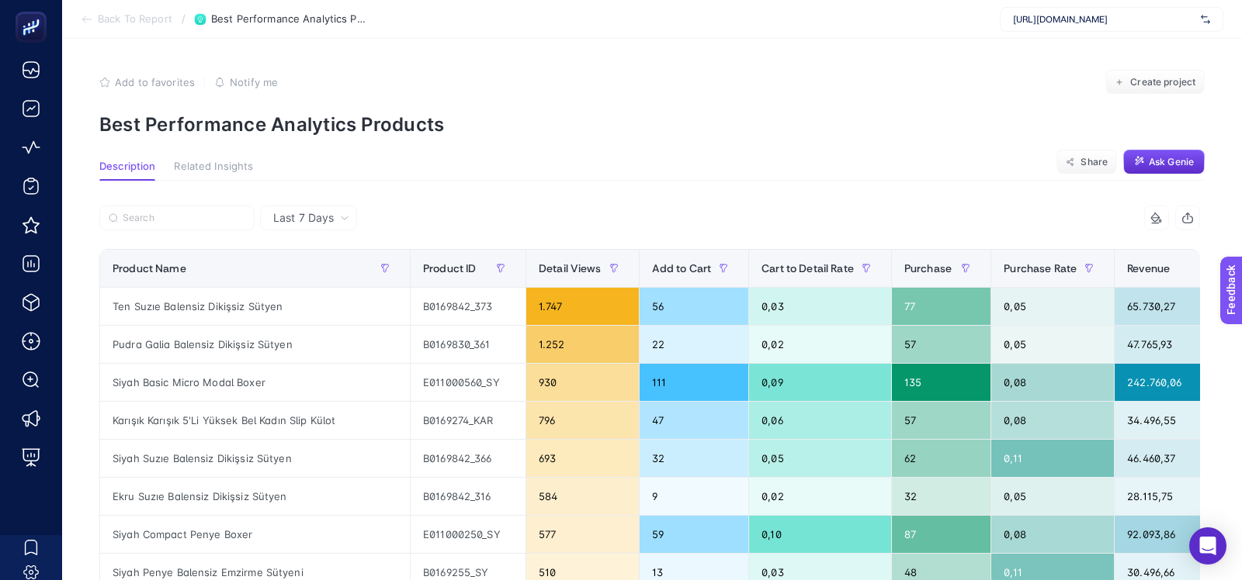
click at [510, 172] on section "Description Related Insights Share Ask Genie" at bounding box center [651, 171] width 1105 height 20
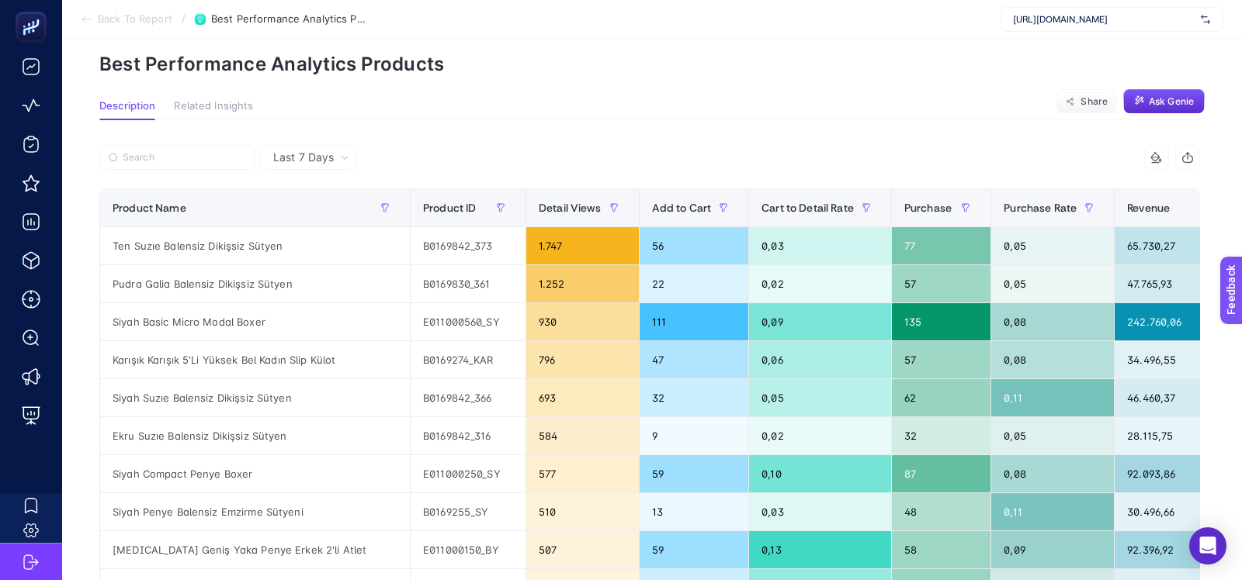
scroll to position [63, 0]
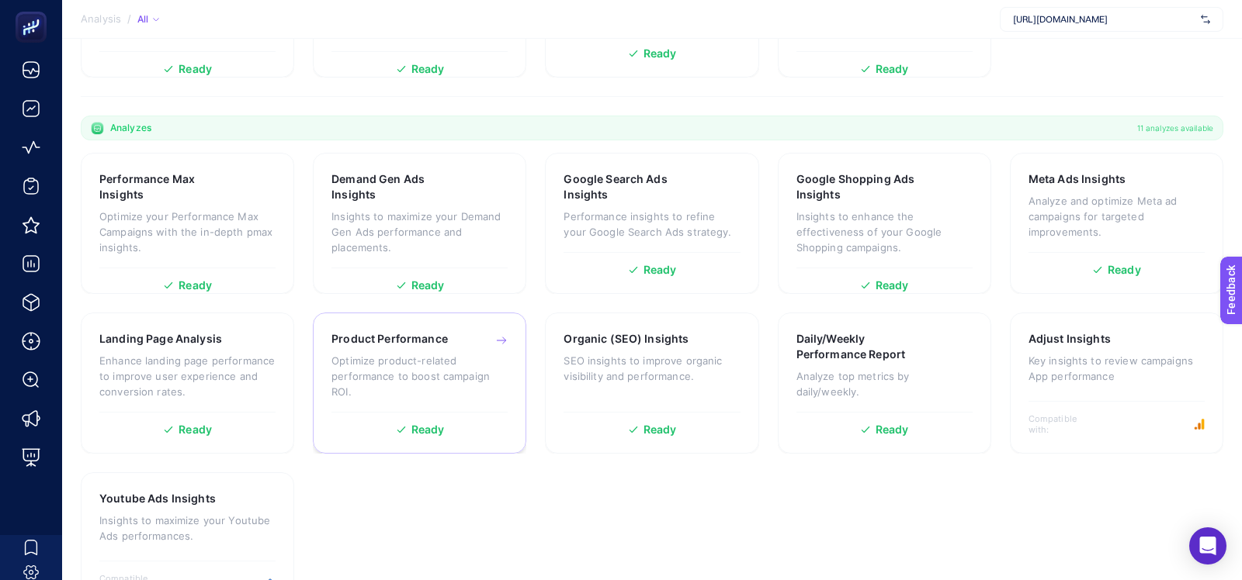
click at [409, 331] on div "Product Performance Optimize product-related performance to boost campaign ROI." at bounding box center [419, 371] width 176 height 81
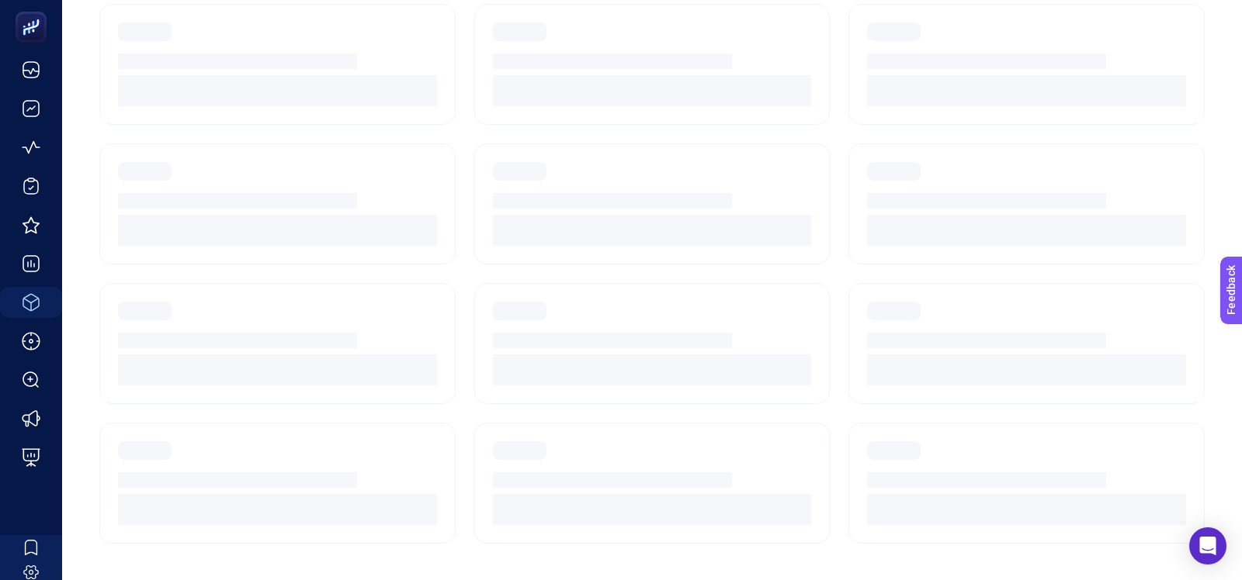
scroll to position [181, 0]
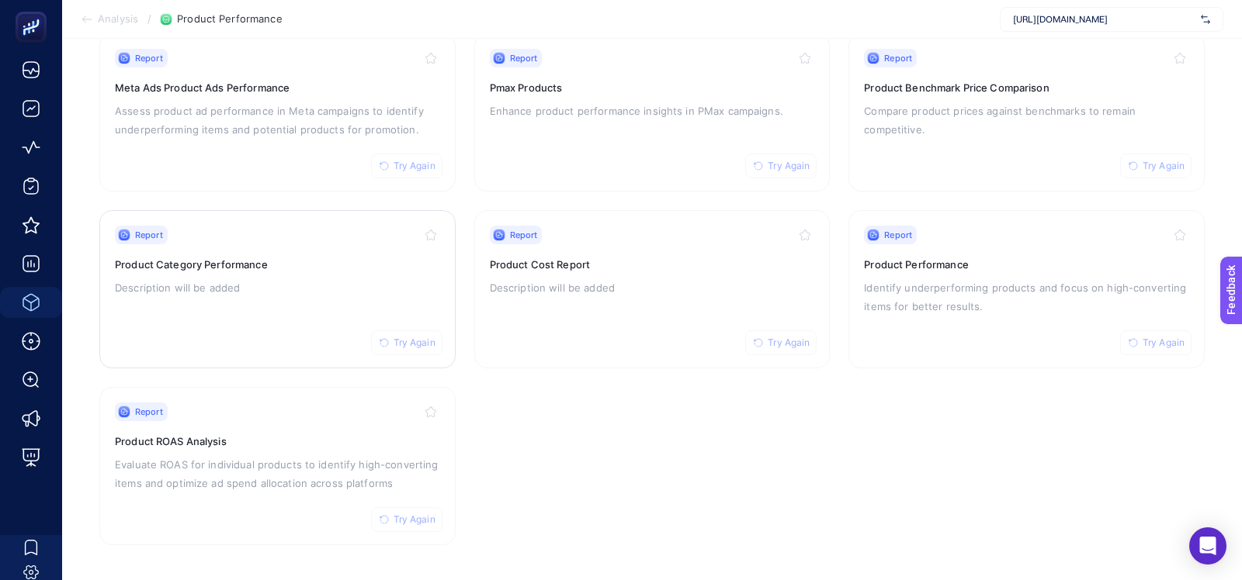
click at [379, 248] on div "Report Try Again Product Category Performance Description will be added" at bounding box center [277, 289] width 325 height 127
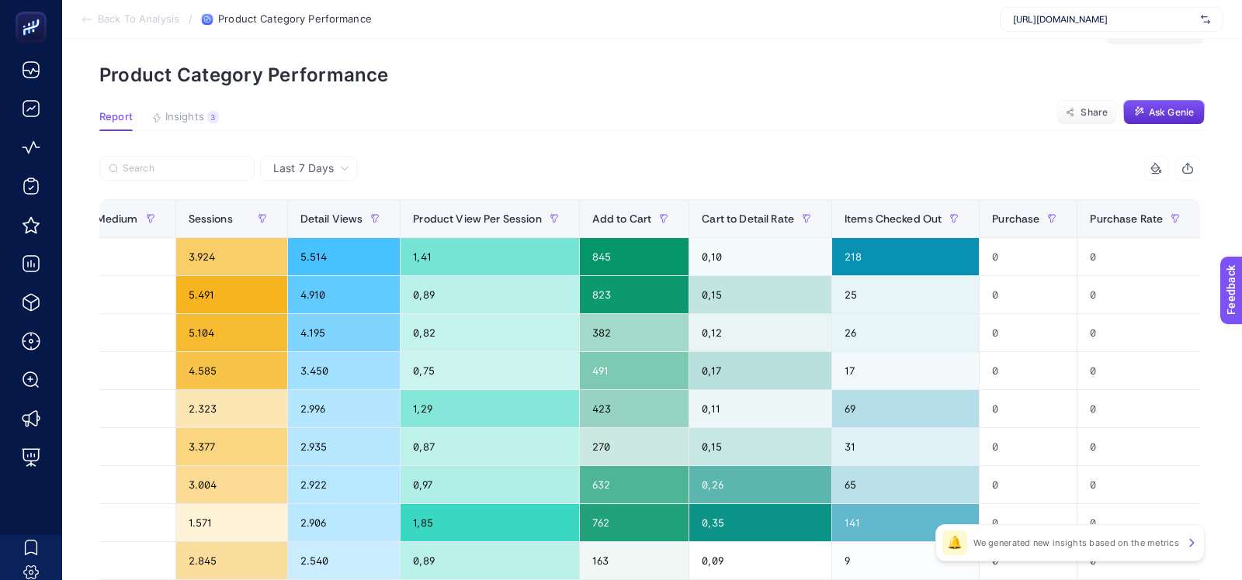
scroll to position [0, 649]
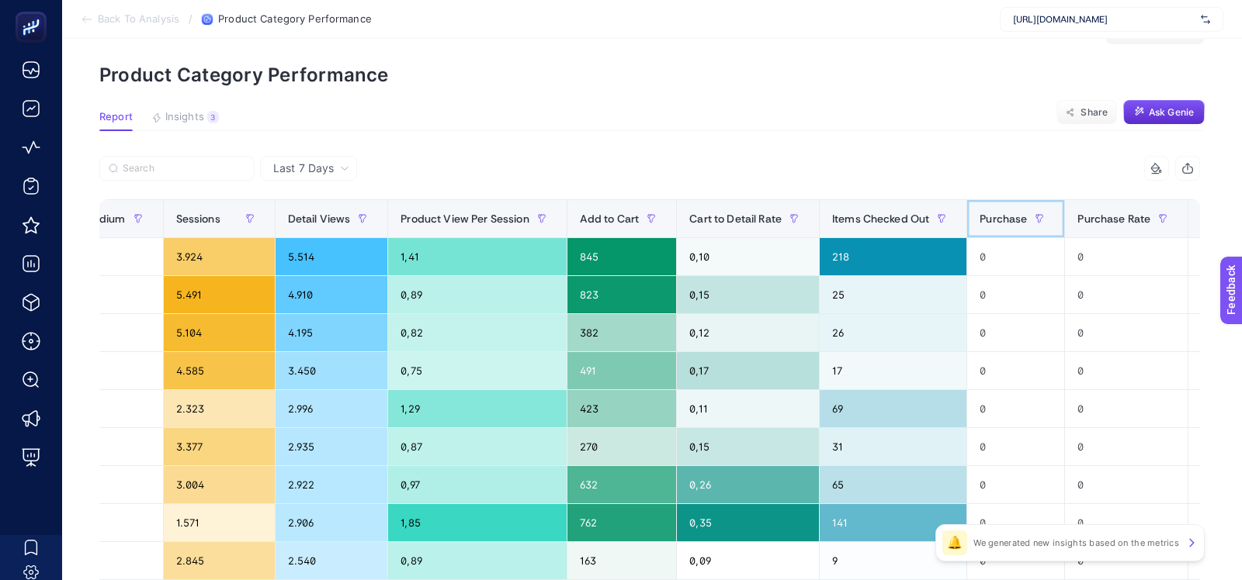
click at [990, 218] on span "Purchase" at bounding box center [1002, 219] width 47 height 12
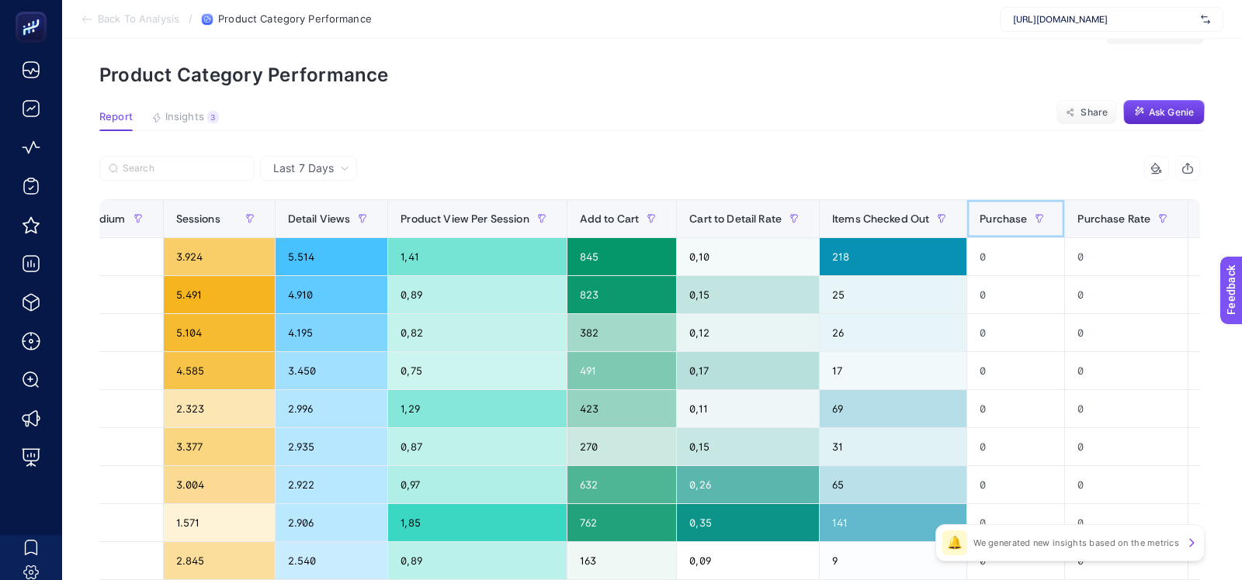
click at [990, 218] on span "Purchase" at bounding box center [1002, 219] width 47 height 12
click at [616, 217] on span "Add to Cart" at bounding box center [610, 219] width 60 height 12
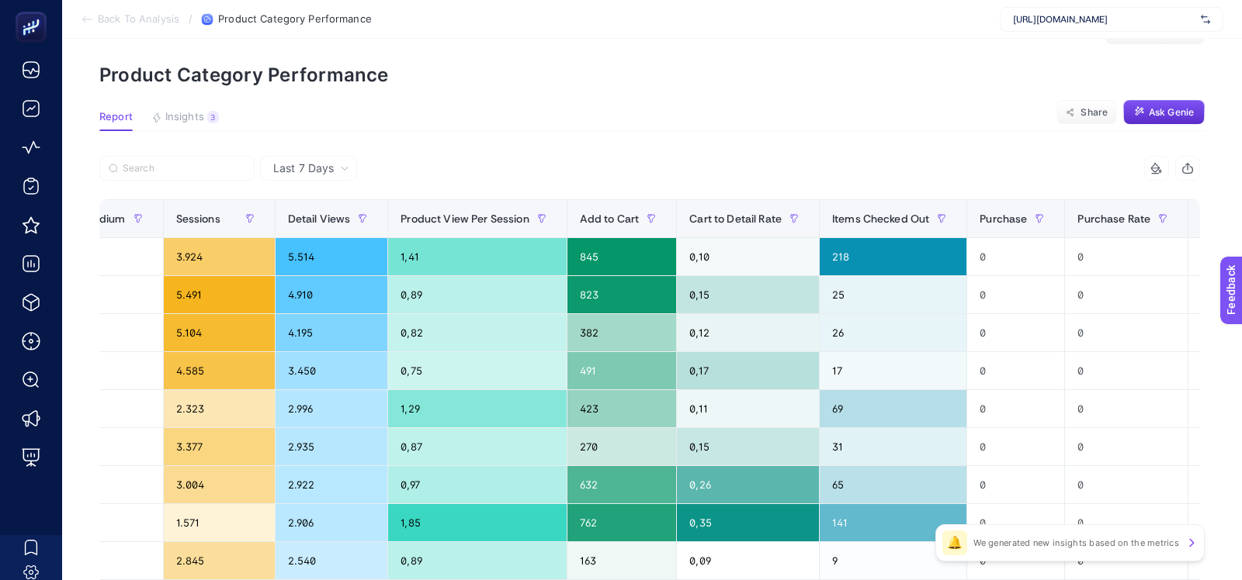
click at [528, 217] on span "Product View Per Session" at bounding box center [464, 219] width 128 height 12
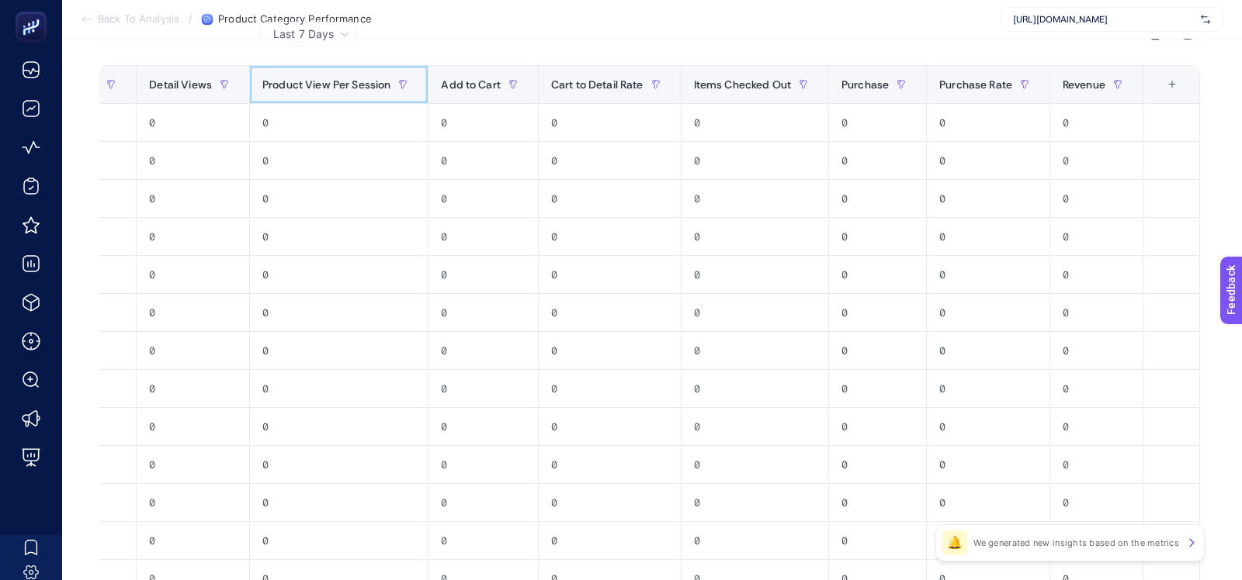
scroll to position [0, 1058]
click at [844, 90] on span "Purchase" at bounding box center [864, 84] width 47 height 12
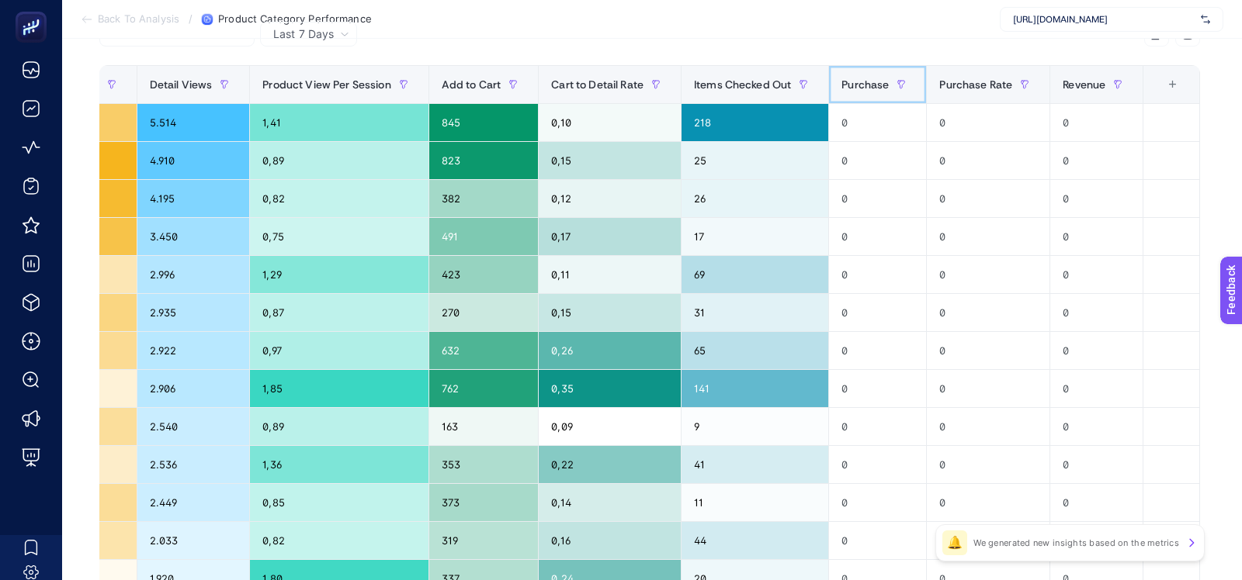
scroll to position [0, 790]
click at [844, 90] on span "Purchase" at bounding box center [864, 84] width 47 height 12
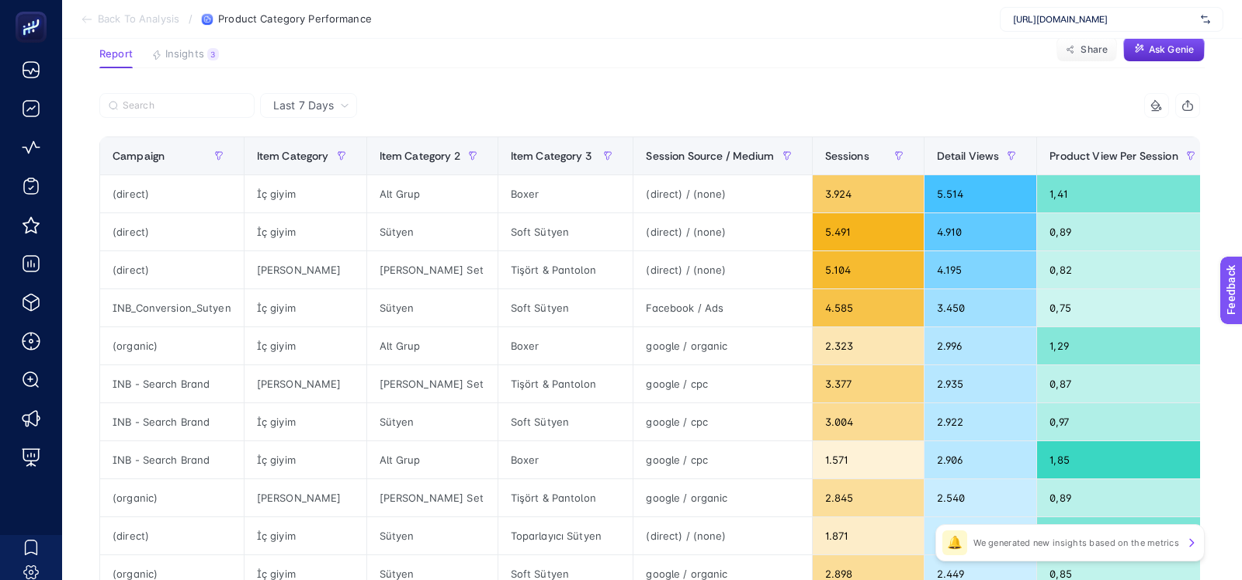
scroll to position [40, 0]
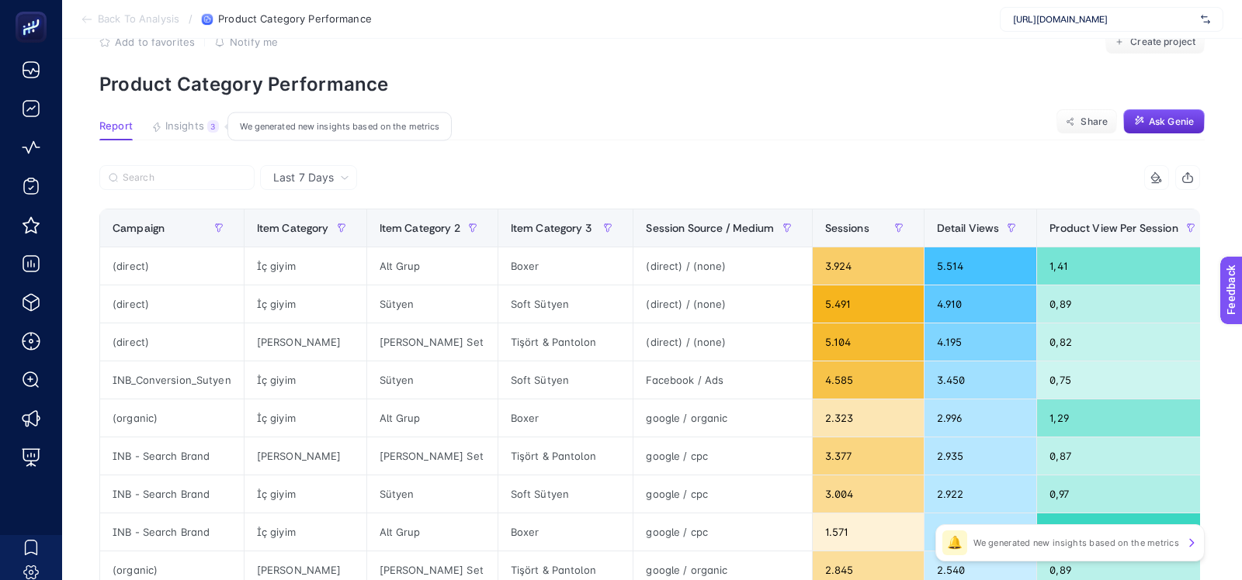
click at [204, 137] on button "Insights 3 We generated new insights based on the metrics" at bounding box center [185, 130] width 68 height 20
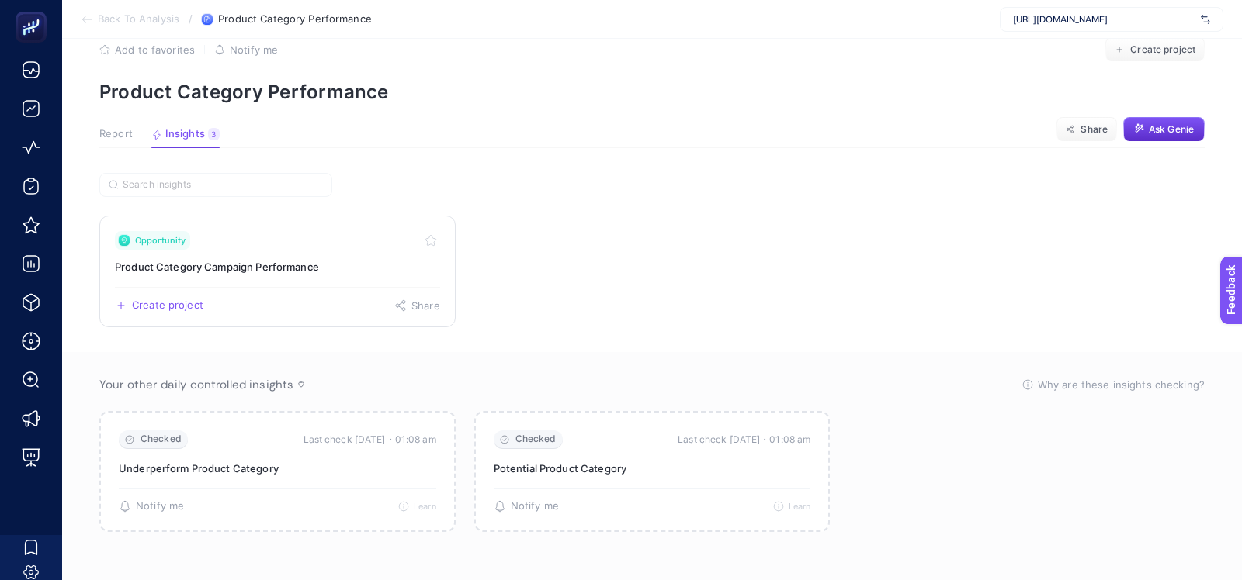
click at [167, 265] on h3 "Product Category Campaign Performance" at bounding box center [277, 267] width 325 height 16
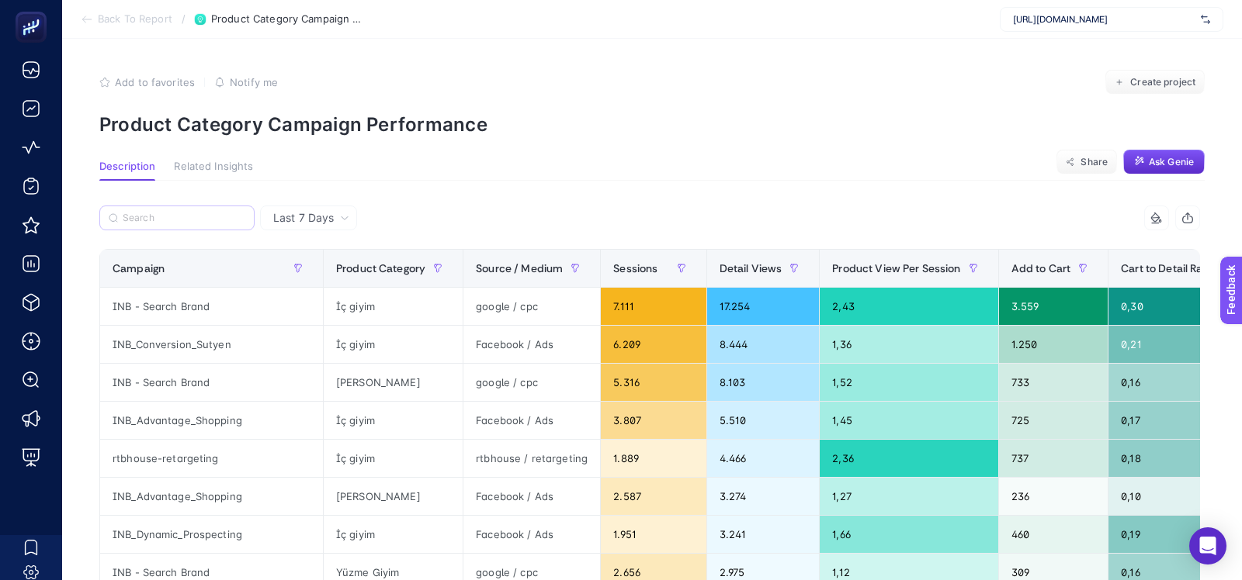
click at [165, 225] on label at bounding box center [176, 218] width 155 height 25
click at [165, 224] on input "Search" at bounding box center [184, 219] width 123 height 12
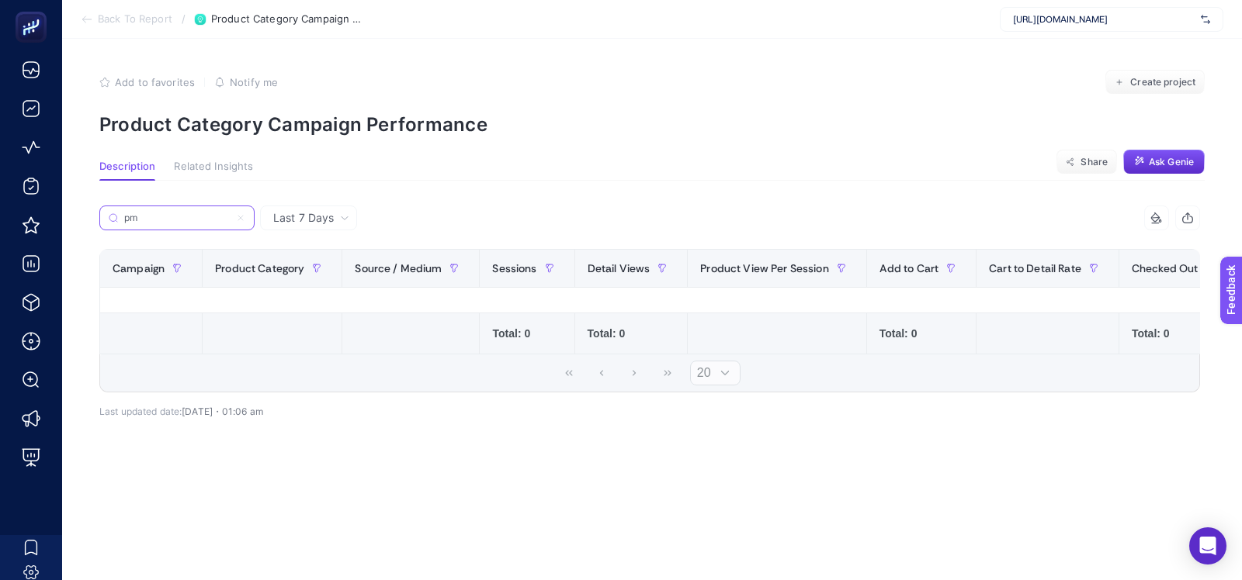
type input "p"
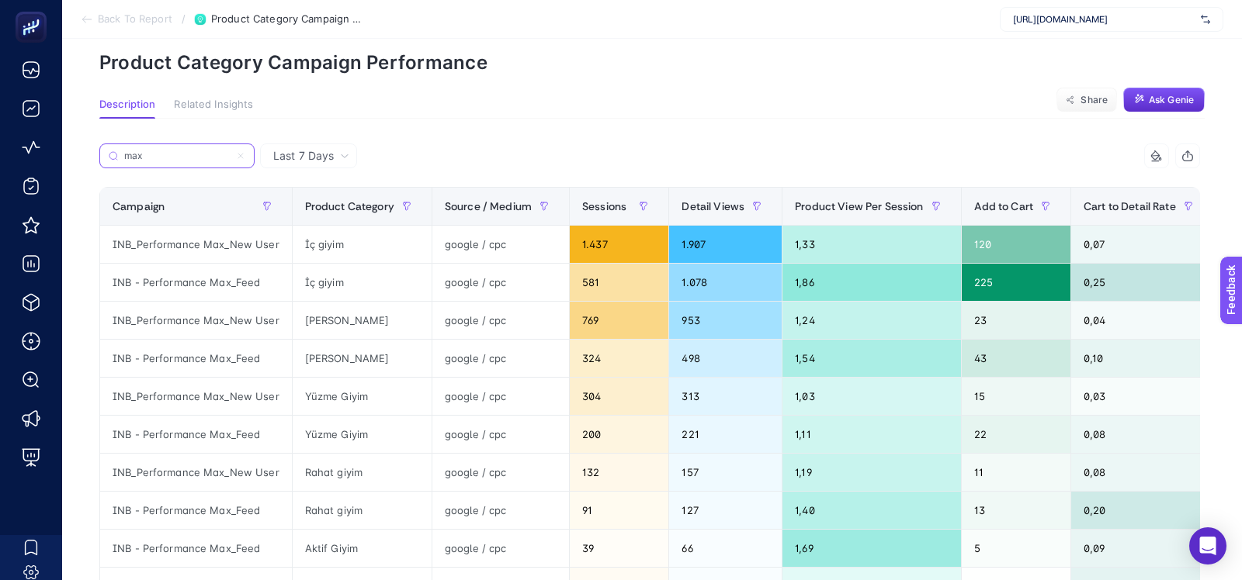
scroll to position [44, 0]
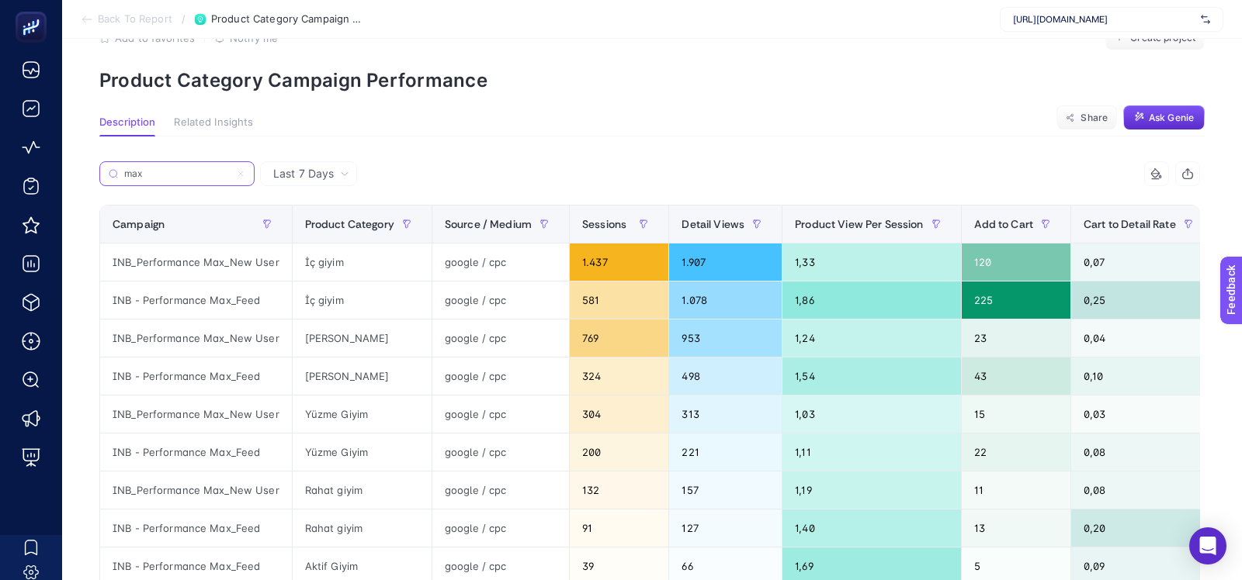
type input "max"
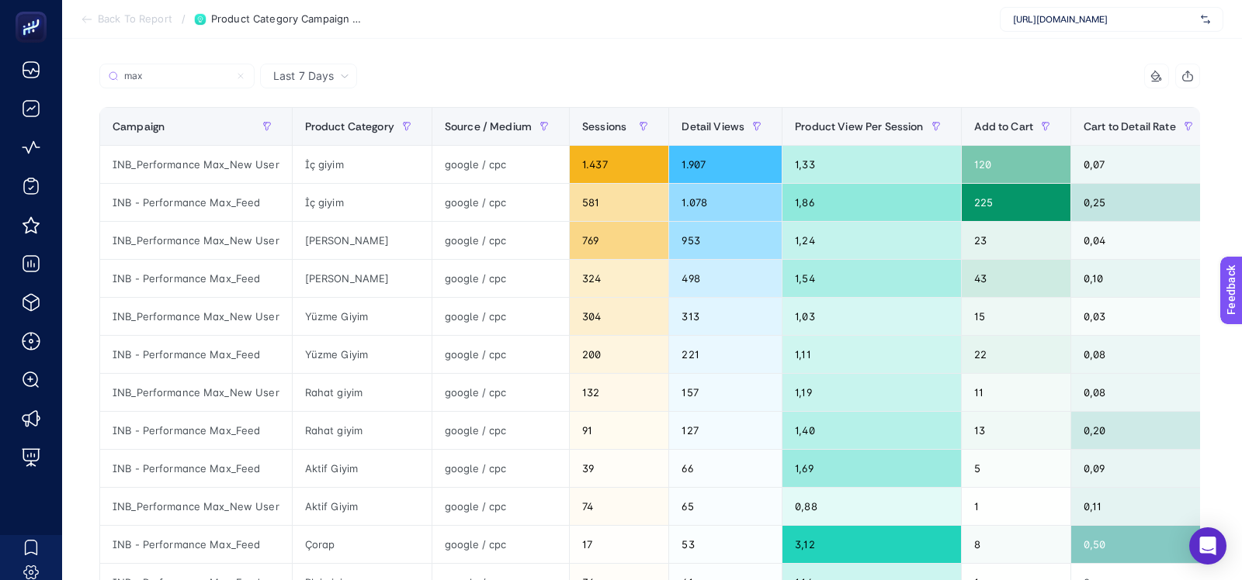
scroll to position [157, 0]
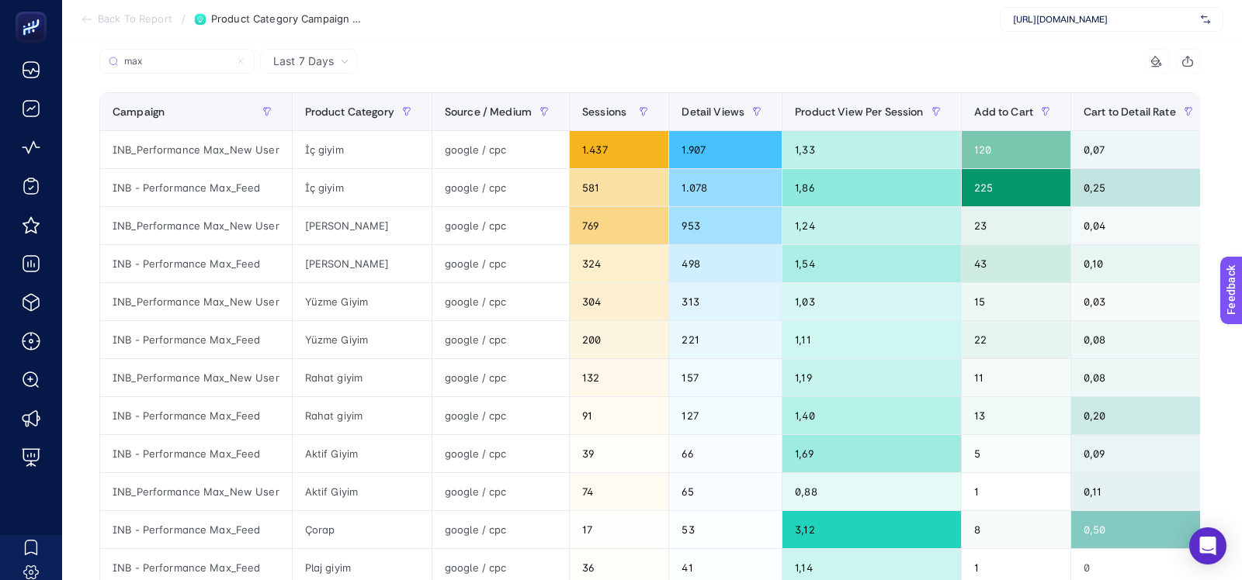
click at [456, 36] on section "Back To Report / Product Category Campaign Performance https://www.dagi.com.tr/" at bounding box center [652, 19] width 1180 height 39
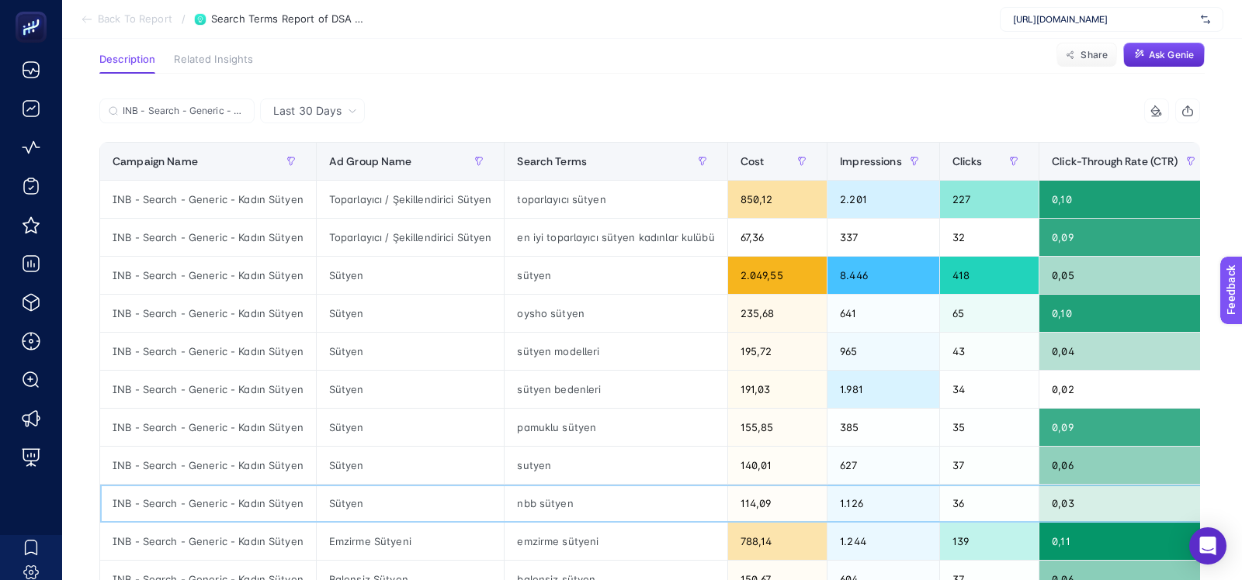
scroll to position [113, 0]
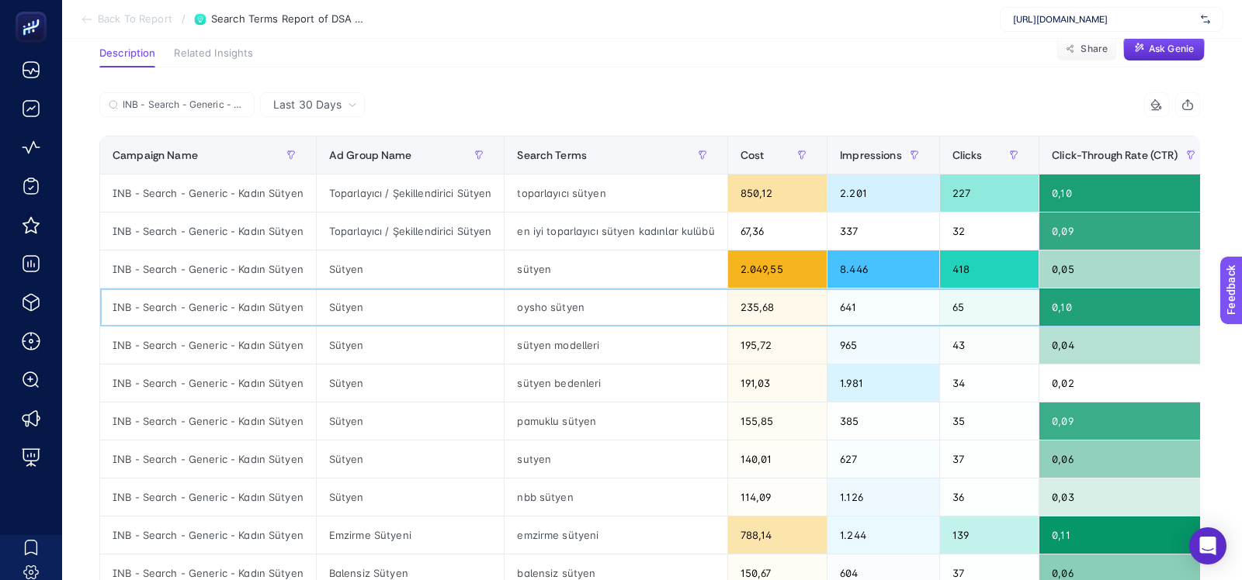
click at [546, 307] on div "oysho sütyen" at bounding box center [615, 307] width 222 height 37
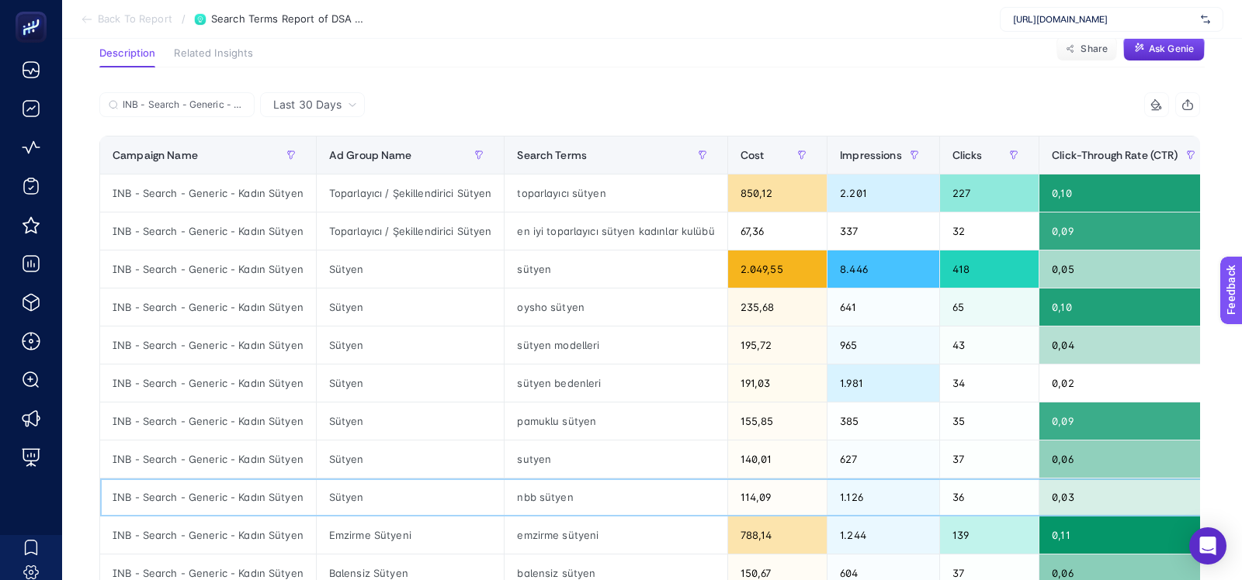
click at [530, 492] on div "nbb sütyen" at bounding box center [615, 497] width 222 height 37
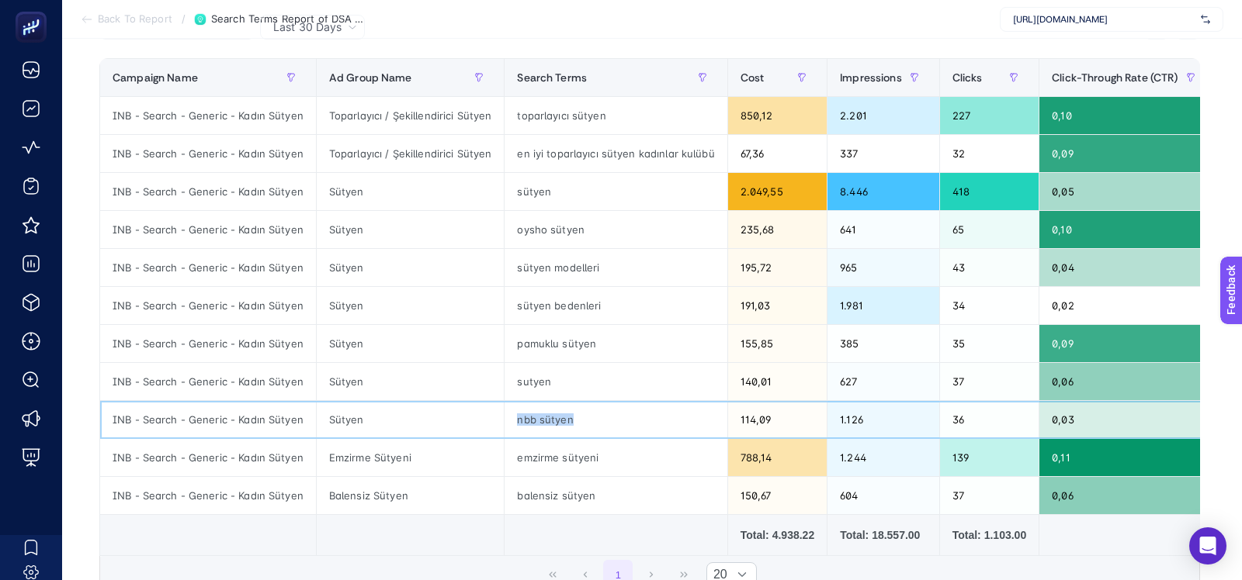
scroll to position [189, 0]
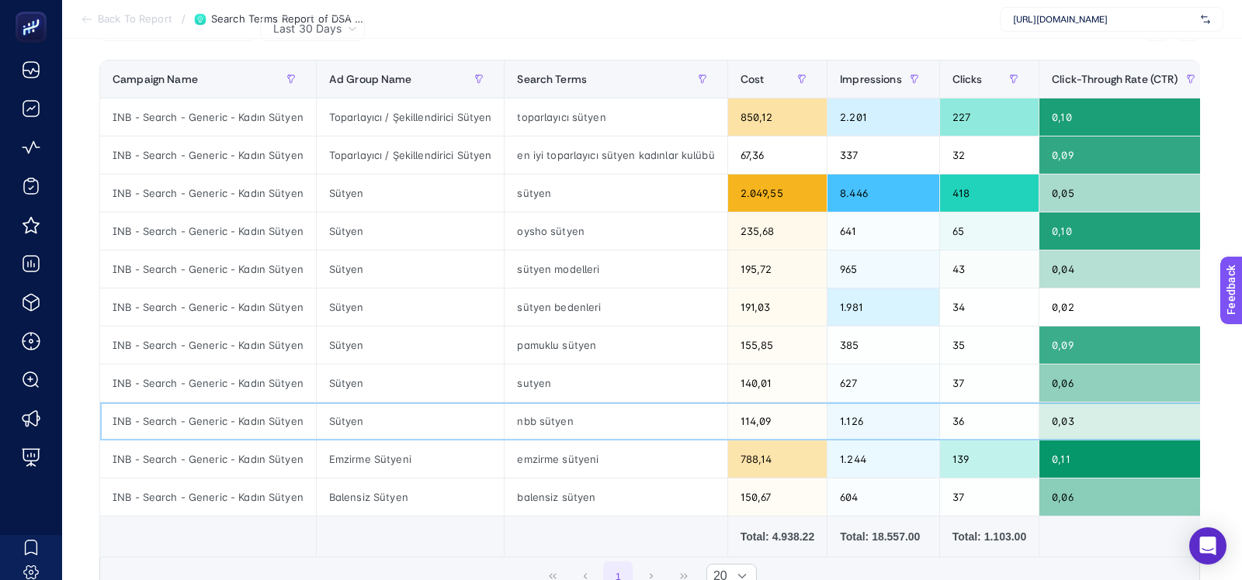
click at [950, 411] on div "36" at bounding box center [989, 421] width 99 height 37
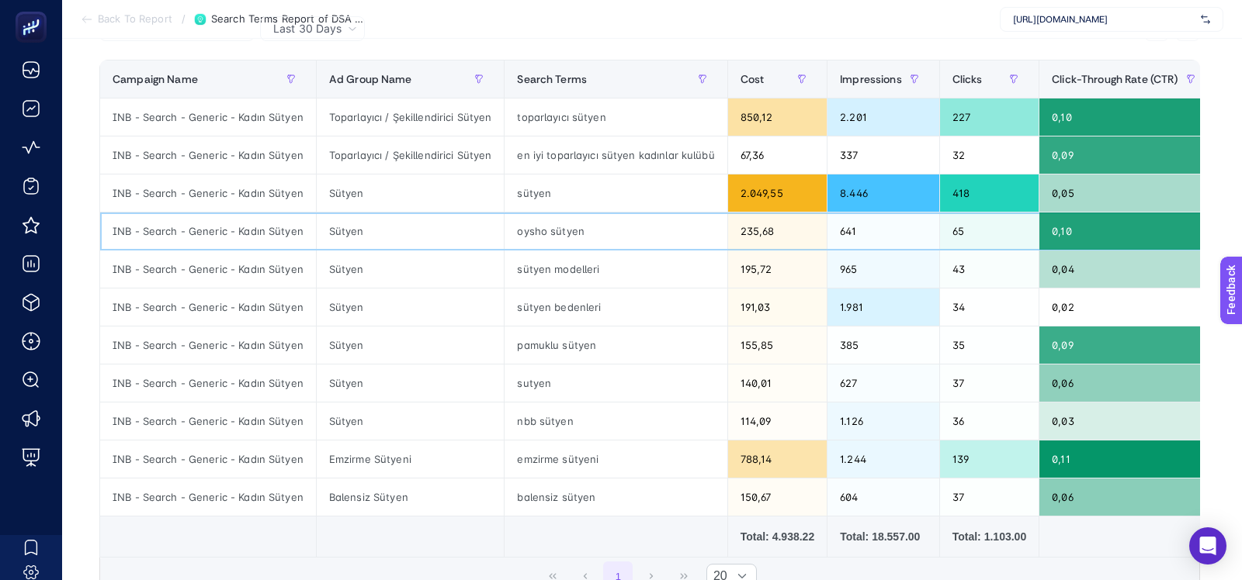
click at [943, 246] on div "65" at bounding box center [989, 231] width 99 height 37
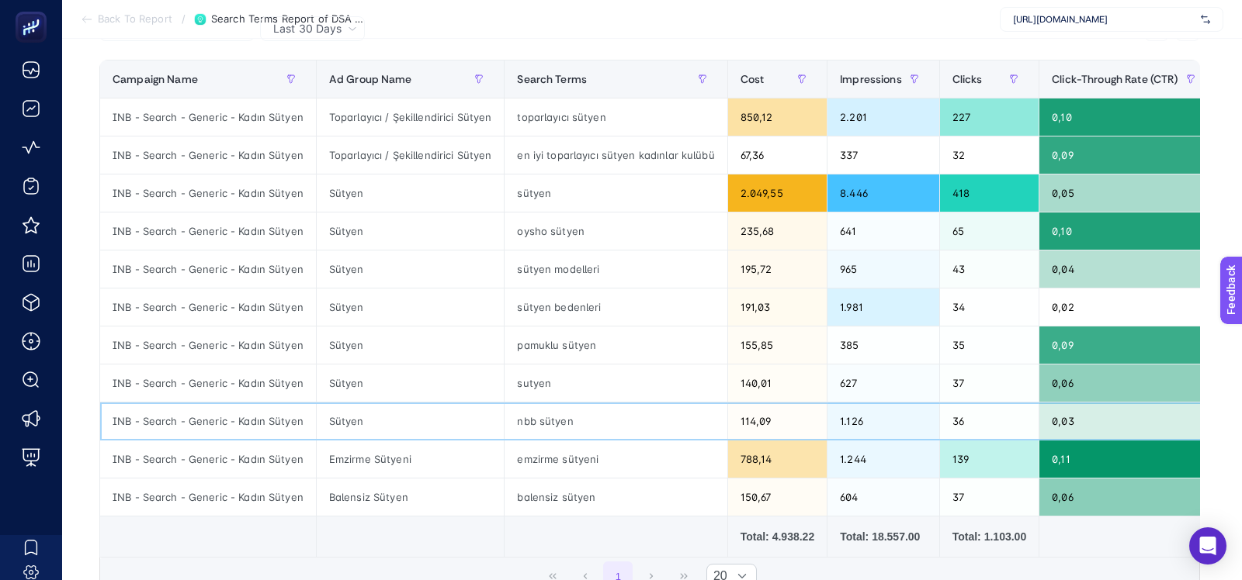
click at [951, 421] on div "36" at bounding box center [989, 421] width 99 height 37
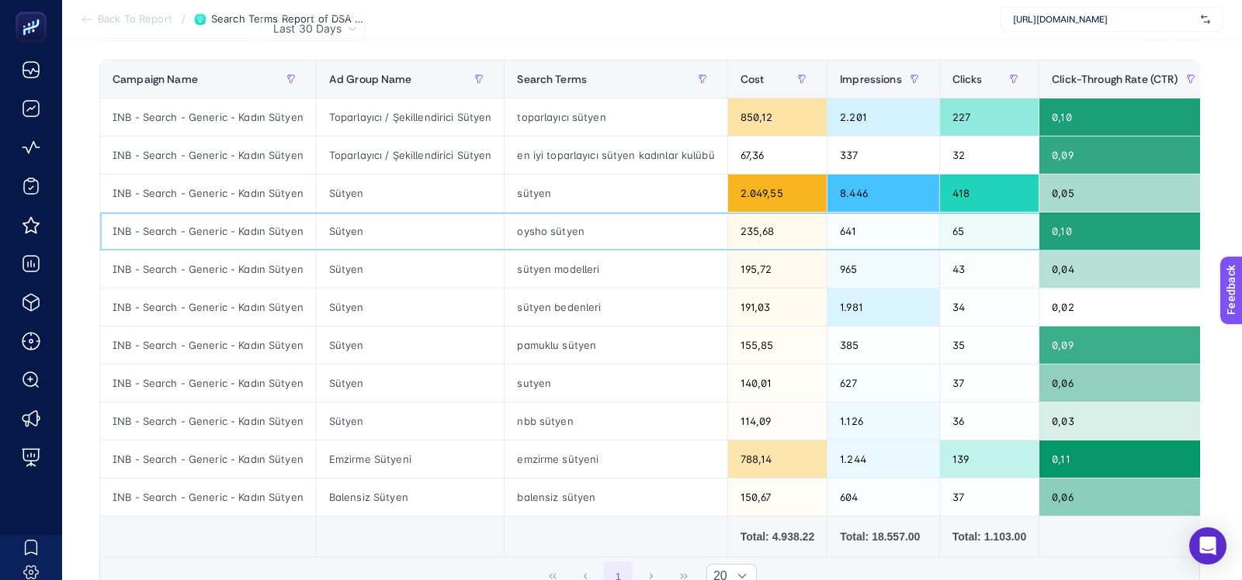
click at [961, 231] on div "65" at bounding box center [989, 231] width 99 height 37
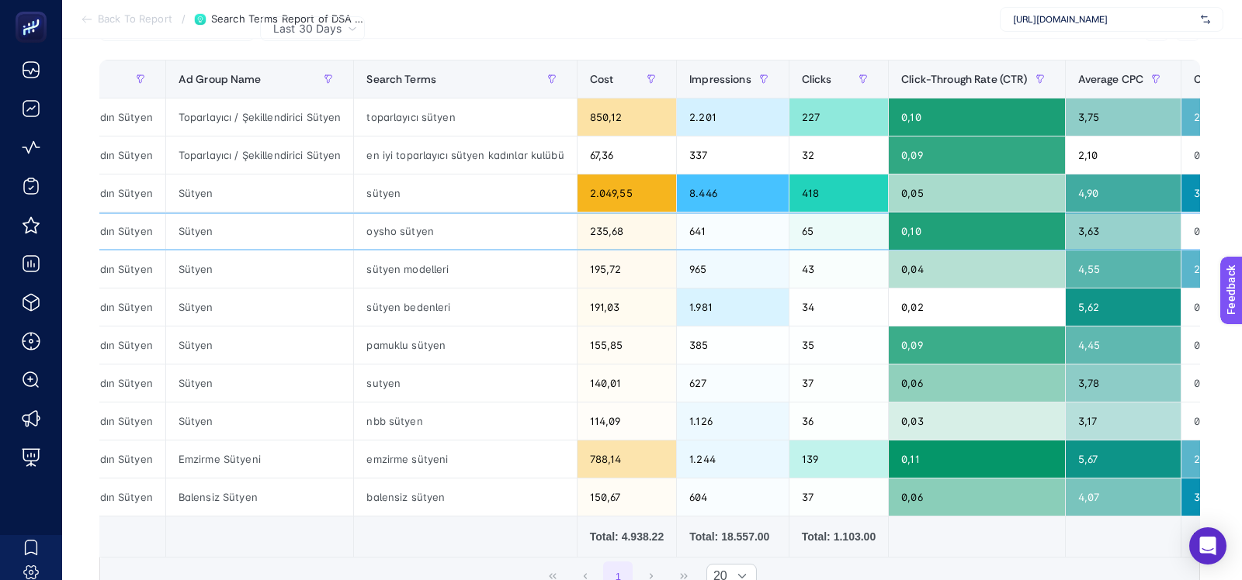
scroll to position [0, 323]
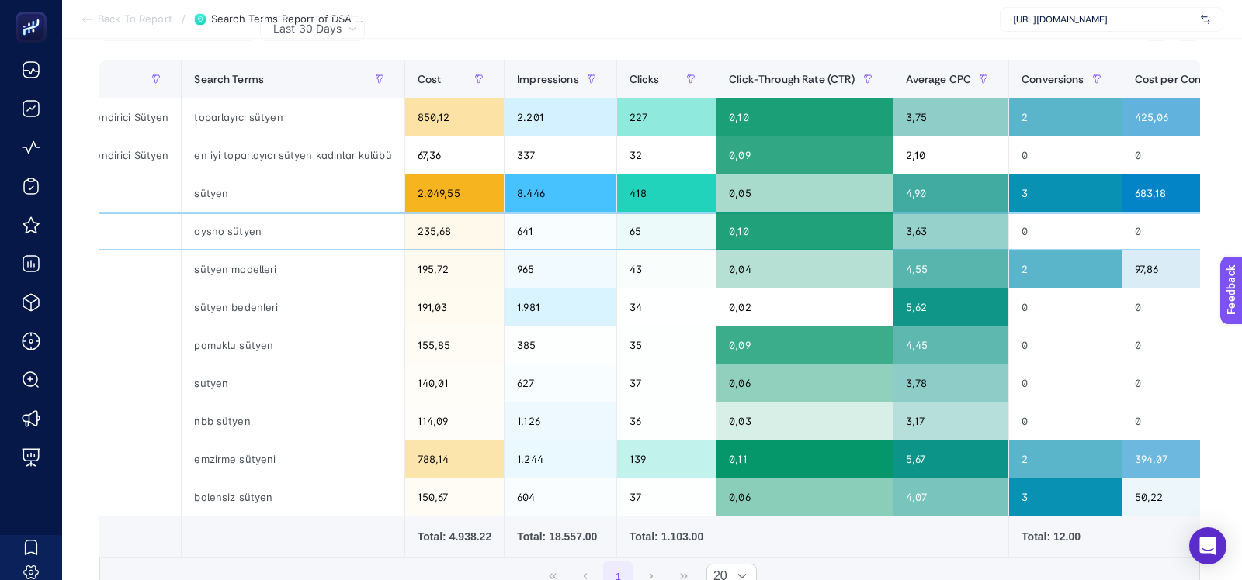
click at [413, 239] on div "235,68" at bounding box center [454, 231] width 99 height 37
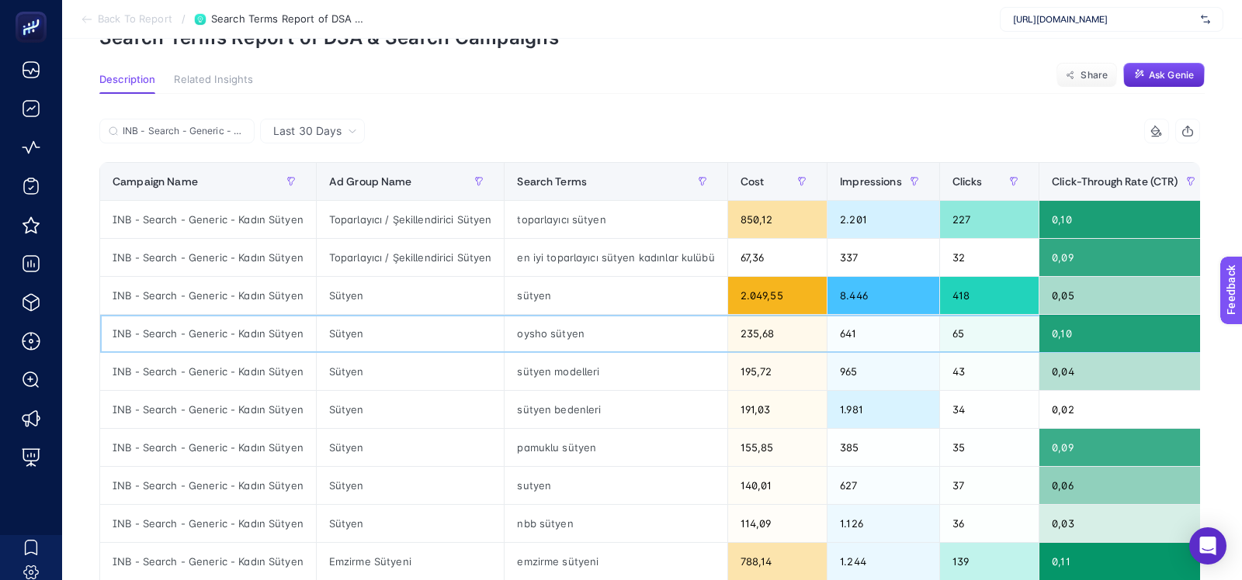
scroll to position [0, 0]
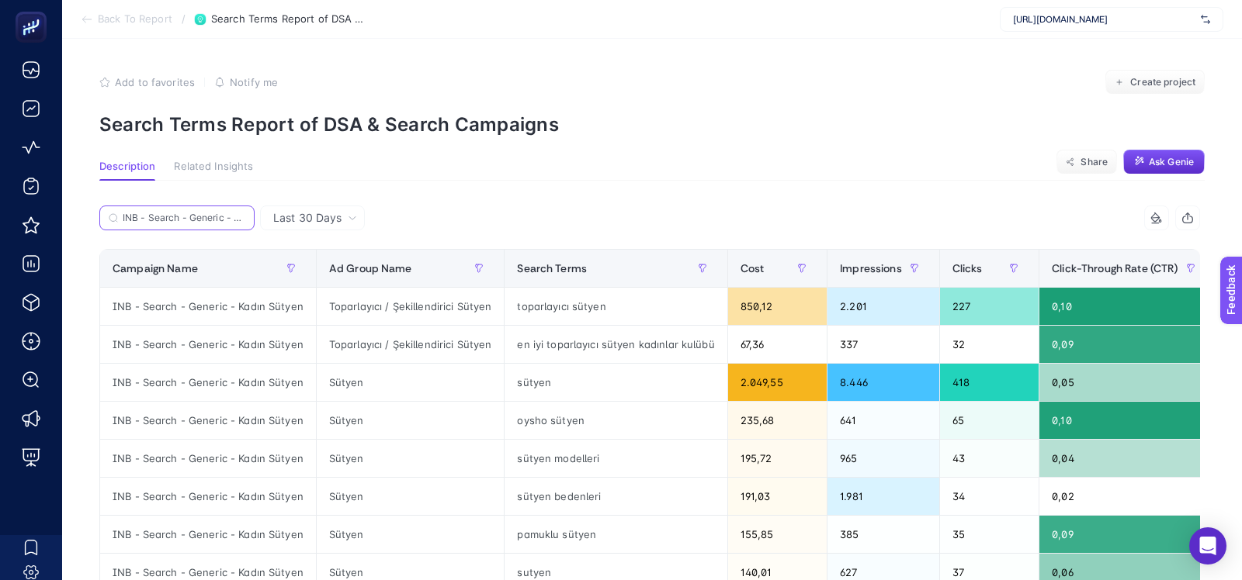
click at [218, 220] on input "INB - Search - Generic - Kadın Sütyen" at bounding box center [184, 219] width 123 height 12
click at [244, 220] on icon at bounding box center [240, 217] width 9 height 9
click at [0, 0] on input "INB - Search - Generic - Kadın Sütyen" at bounding box center [0, 0] width 0 height 0
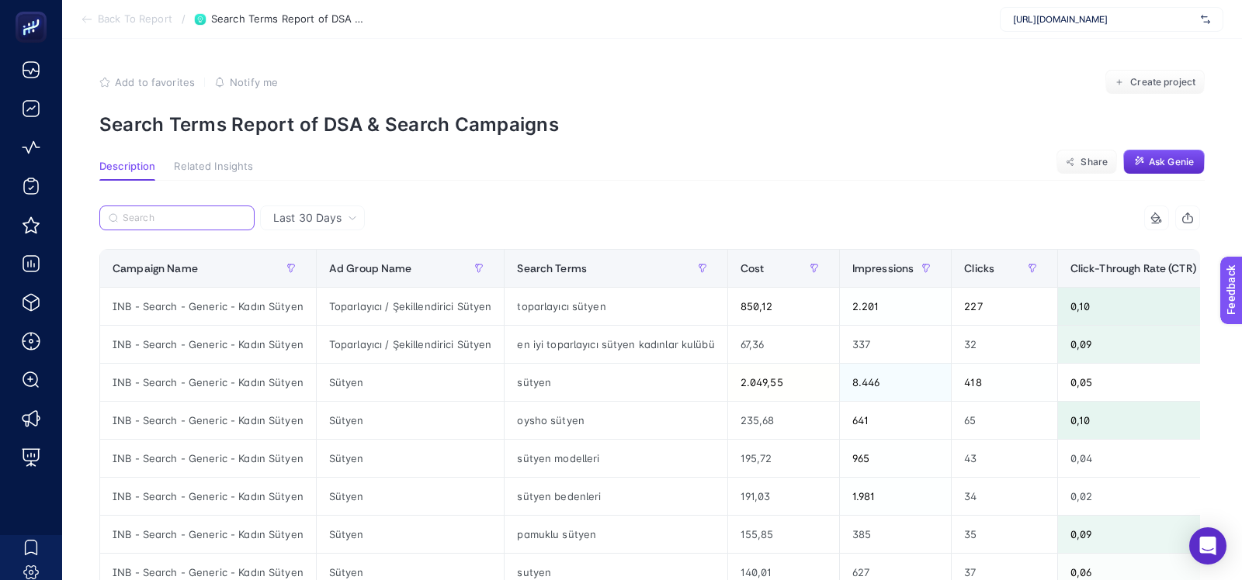
click at [165, 218] on input "Search" at bounding box center [184, 219] width 123 height 12
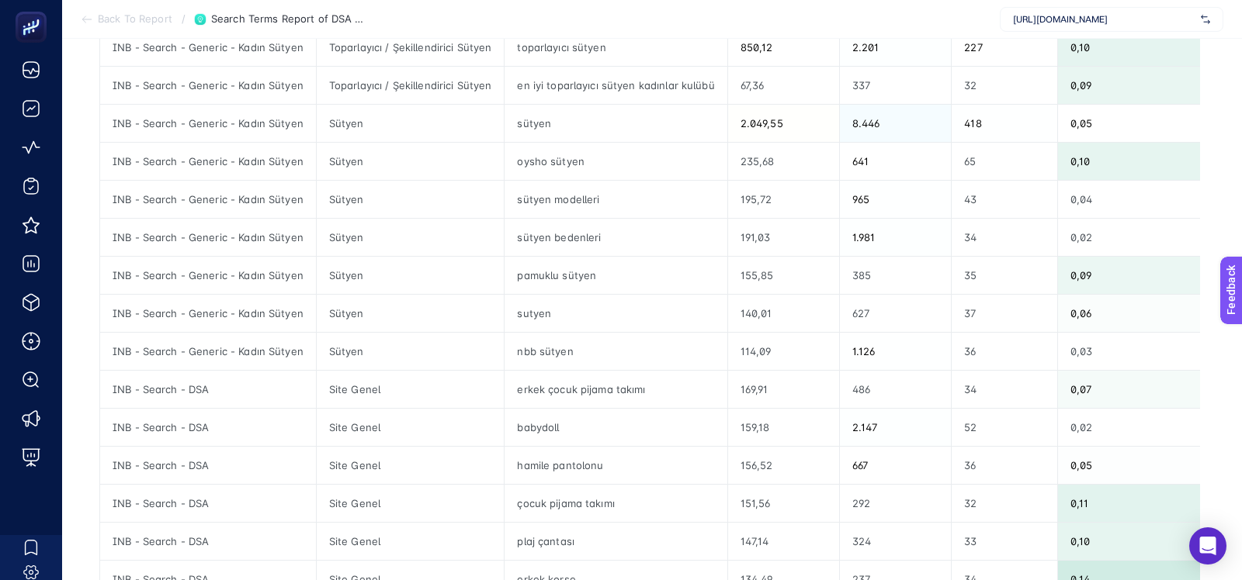
scroll to position [261, 0]
click at [521, 352] on div "nbb sütyen" at bounding box center [615, 349] width 222 height 37
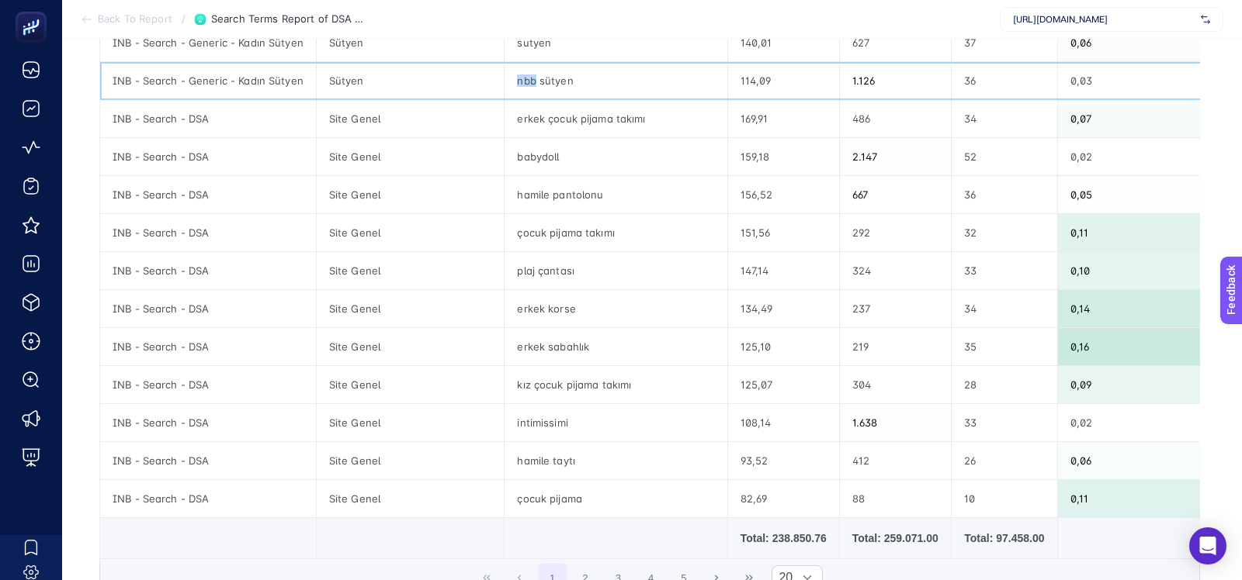
scroll to position [553, 0]
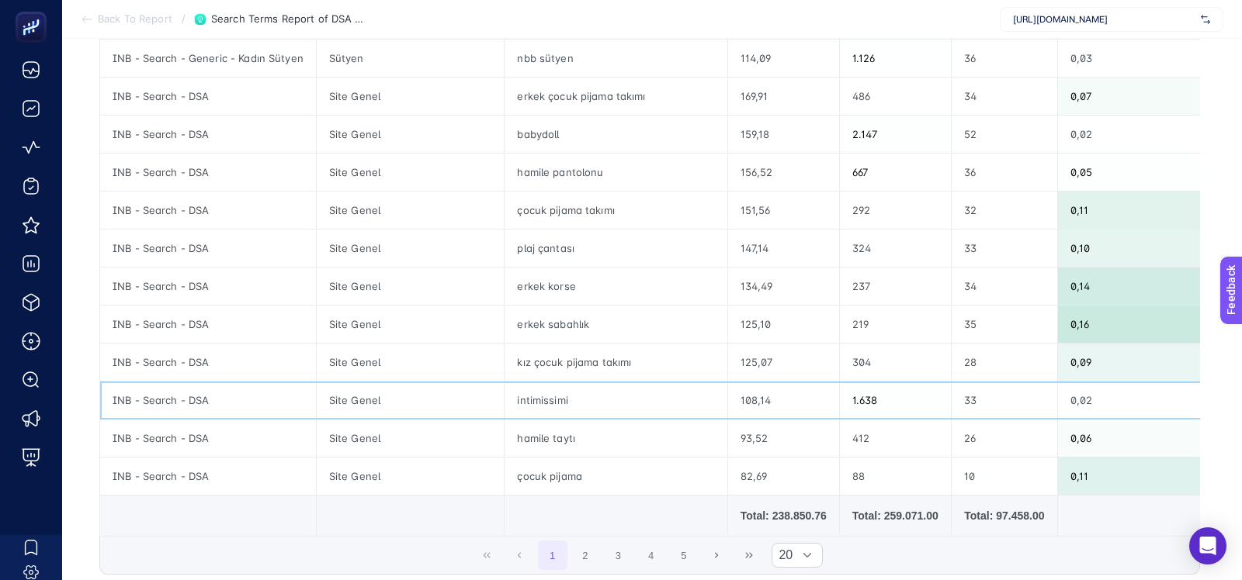
click at [531, 408] on div "intimissimi" at bounding box center [615, 400] width 222 height 37
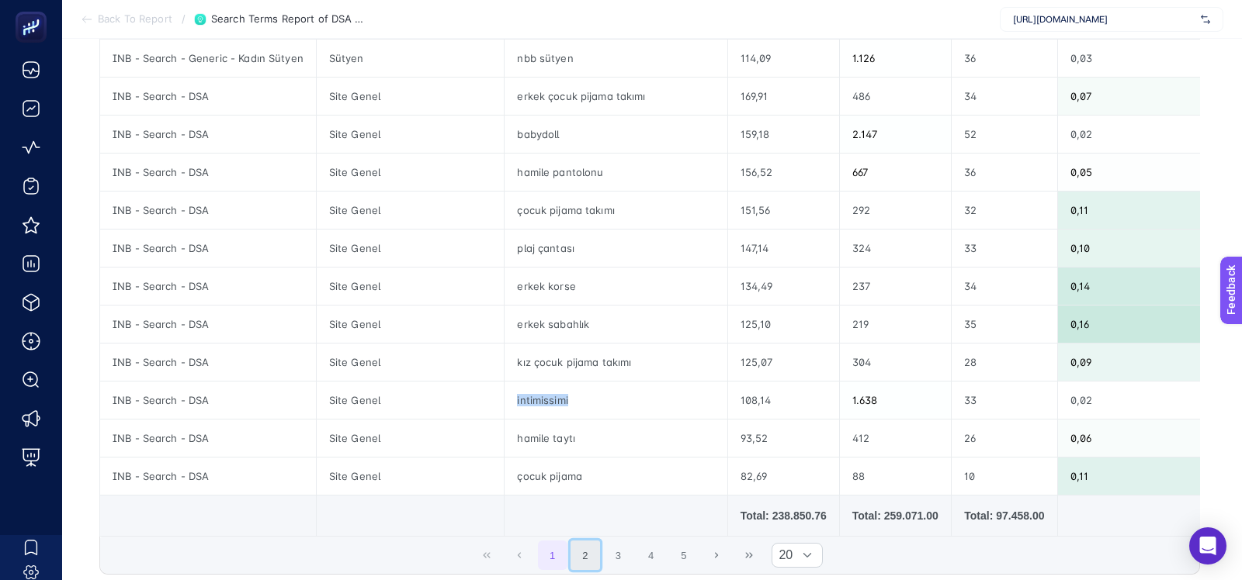
click at [587, 546] on button "2" at bounding box center [584, 555] width 29 height 29
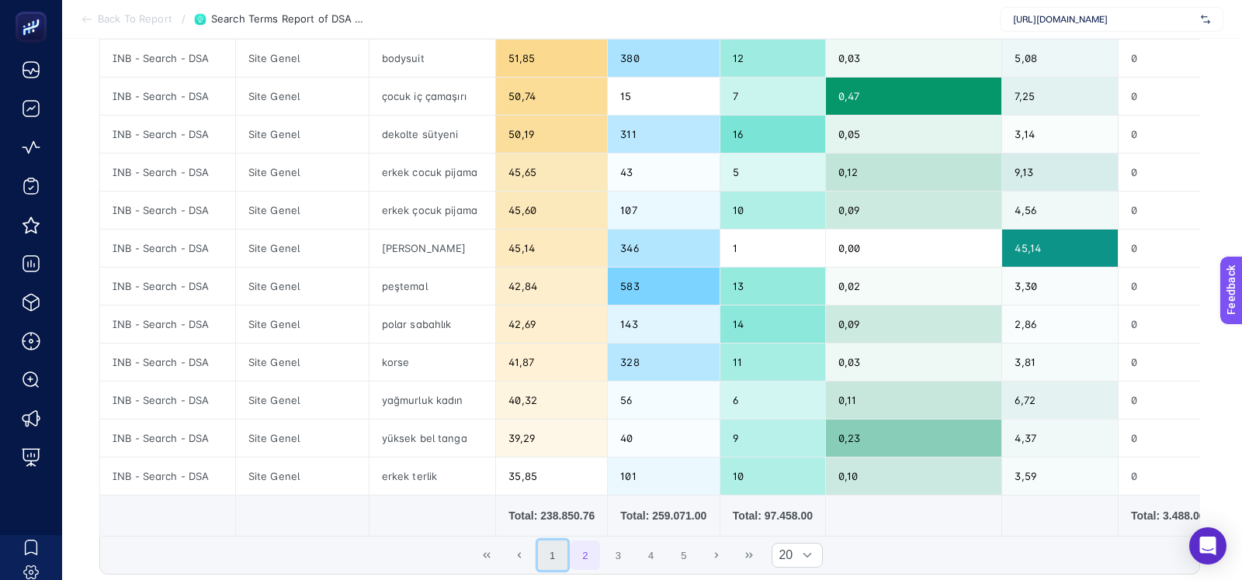
click at [542, 556] on button "1" at bounding box center [552, 555] width 29 height 29
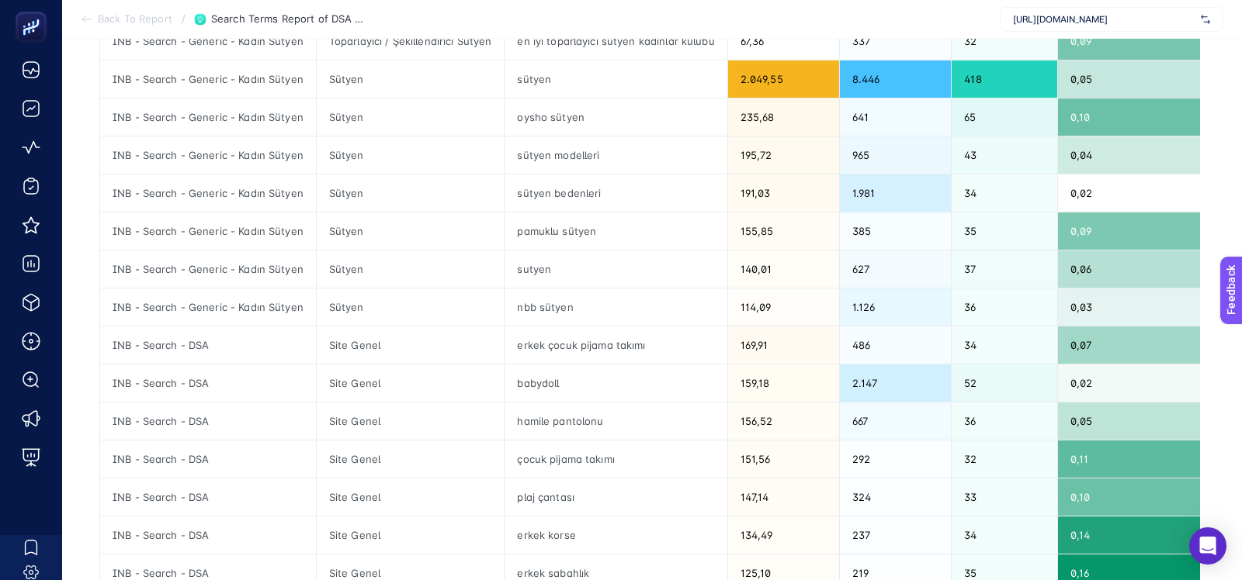
scroll to position [323, 0]
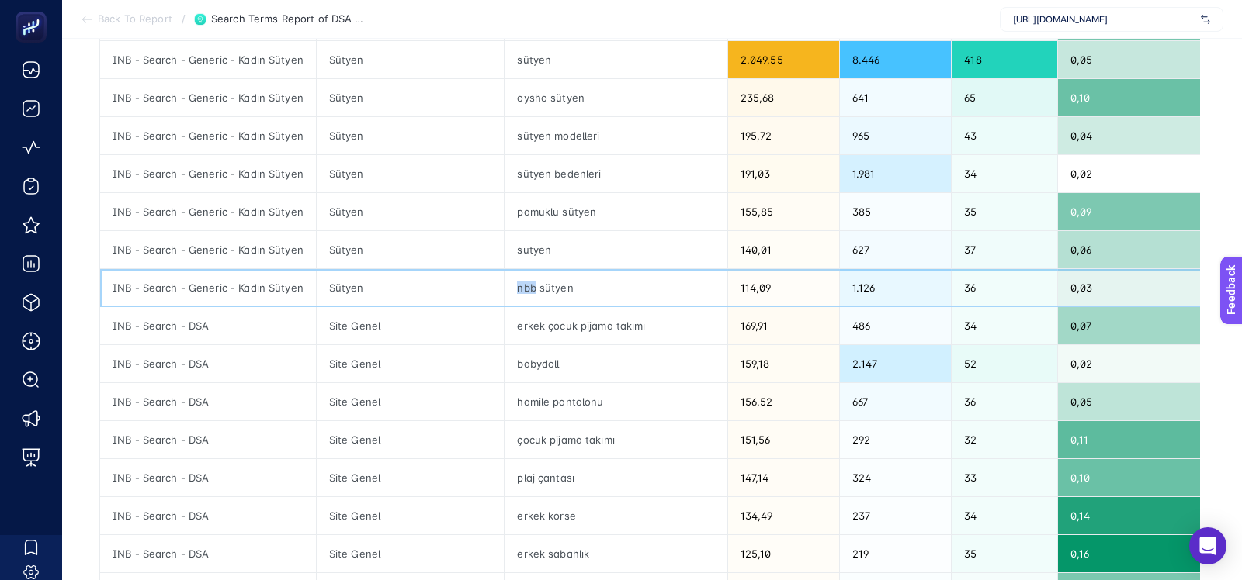
drag, startPoint x: 531, startPoint y: 286, endPoint x: 505, endPoint y: 286, distance: 25.6
click at [505, 286] on div "nbb sütyen" at bounding box center [615, 287] width 222 height 37
click at [534, 183] on div "sütyen bedenleri" at bounding box center [615, 173] width 222 height 37
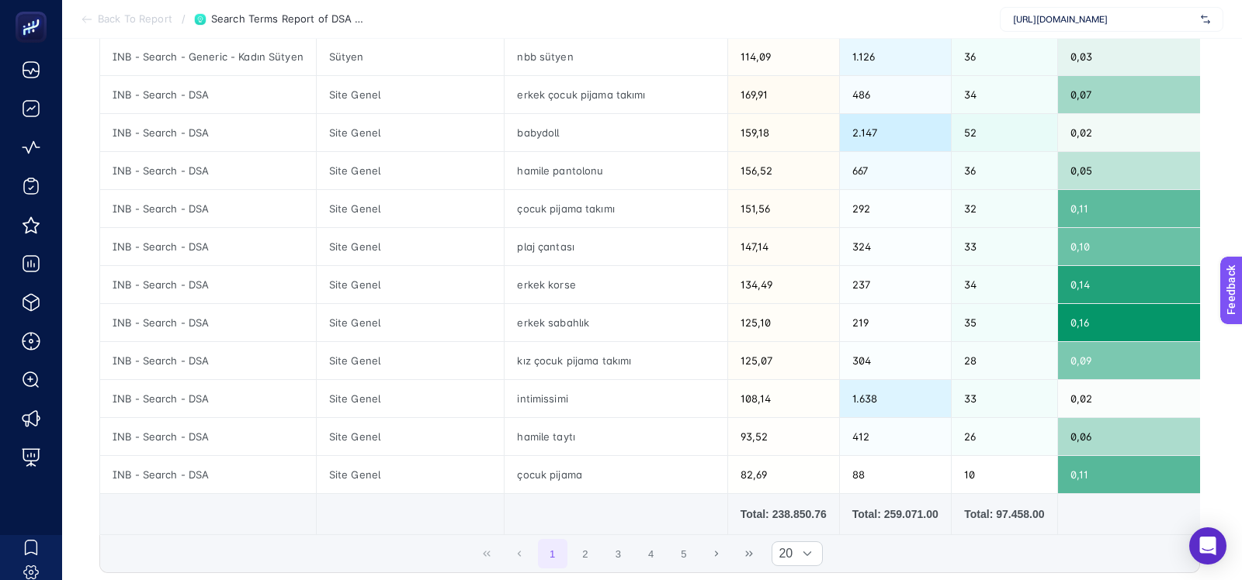
scroll to position [573, 0]
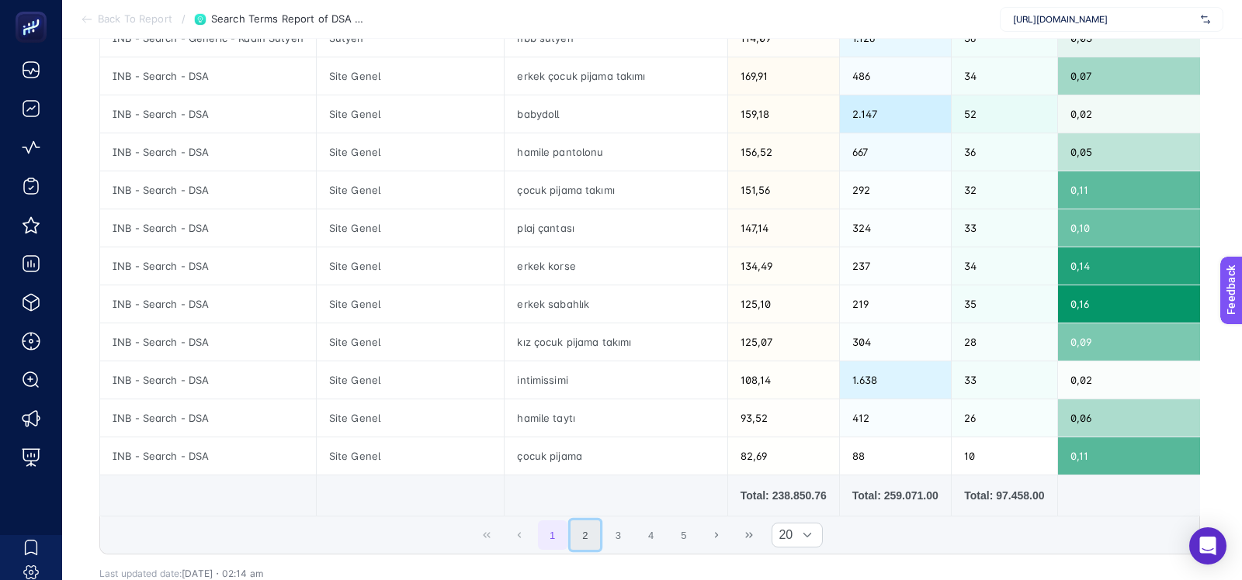
click at [594, 521] on button "2" at bounding box center [584, 535] width 29 height 29
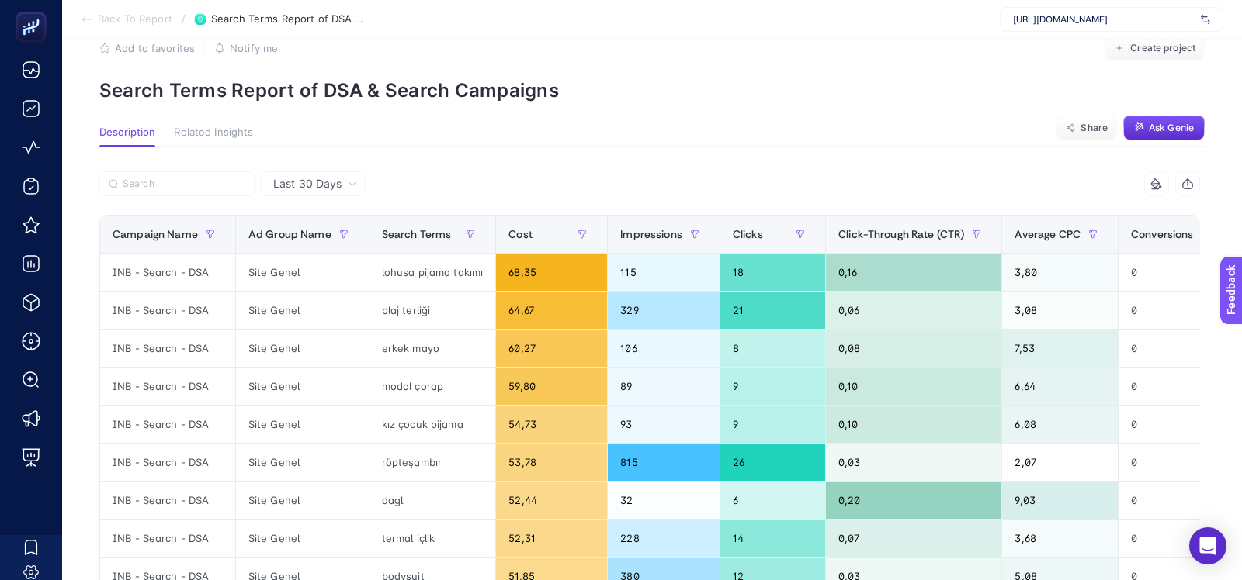
scroll to position [0, 0]
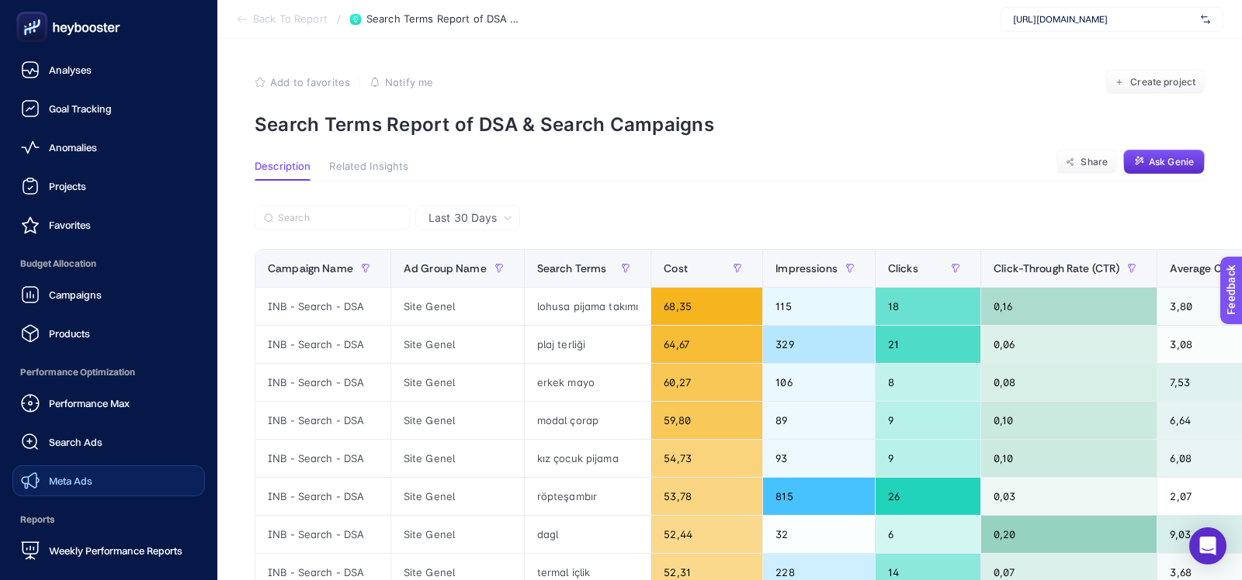
click at [54, 473] on div "Meta Ads" at bounding box center [56, 481] width 71 height 19
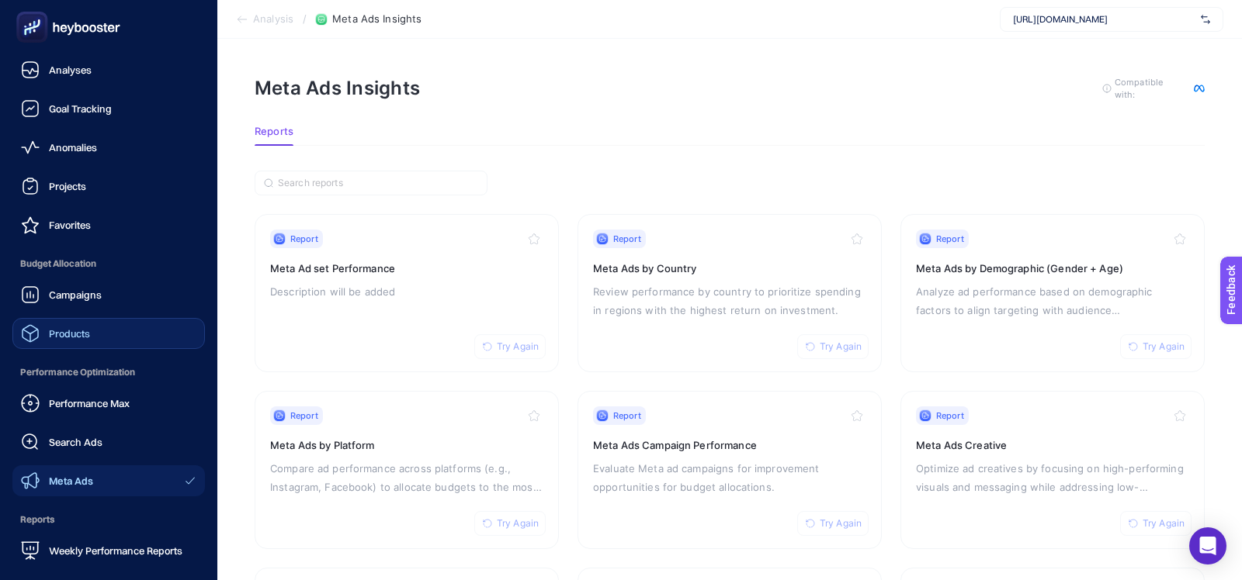
click at [60, 341] on div "Products" at bounding box center [55, 333] width 69 height 19
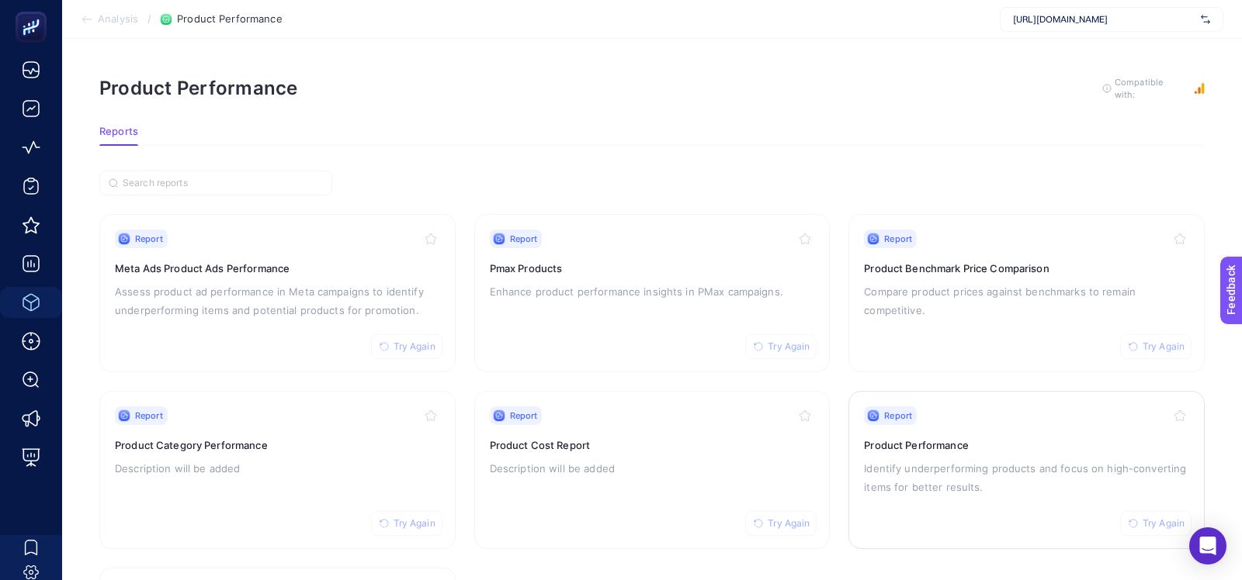
click at [913, 424] on div "Report Try Again Product Performance Identify underperforming products and focu…" at bounding box center [1026, 470] width 325 height 127
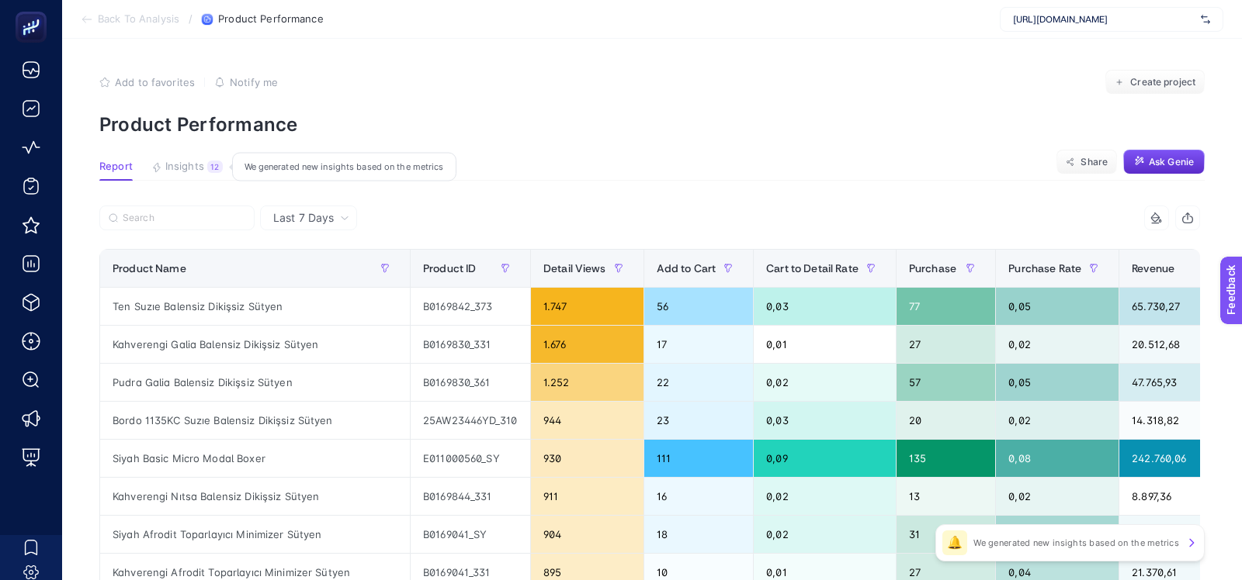
click at [191, 165] on span "Insights" at bounding box center [184, 167] width 39 height 12
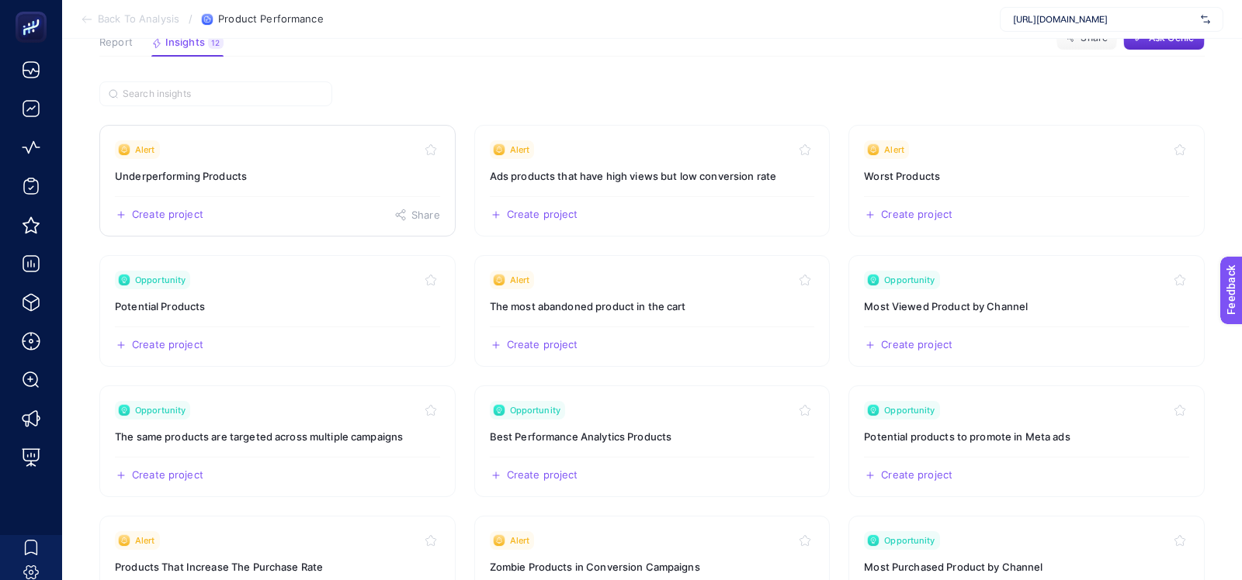
scroll to position [137, 0]
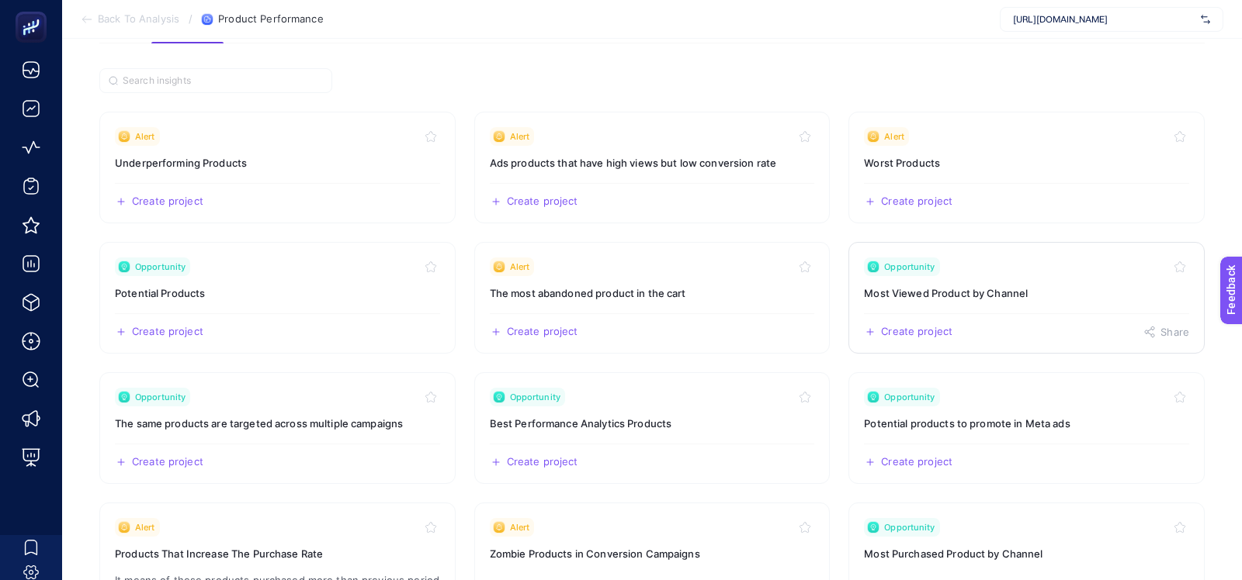
click at [896, 296] on h3 "Most Viewed Product by Channel" at bounding box center [1026, 294] width 325 height 16
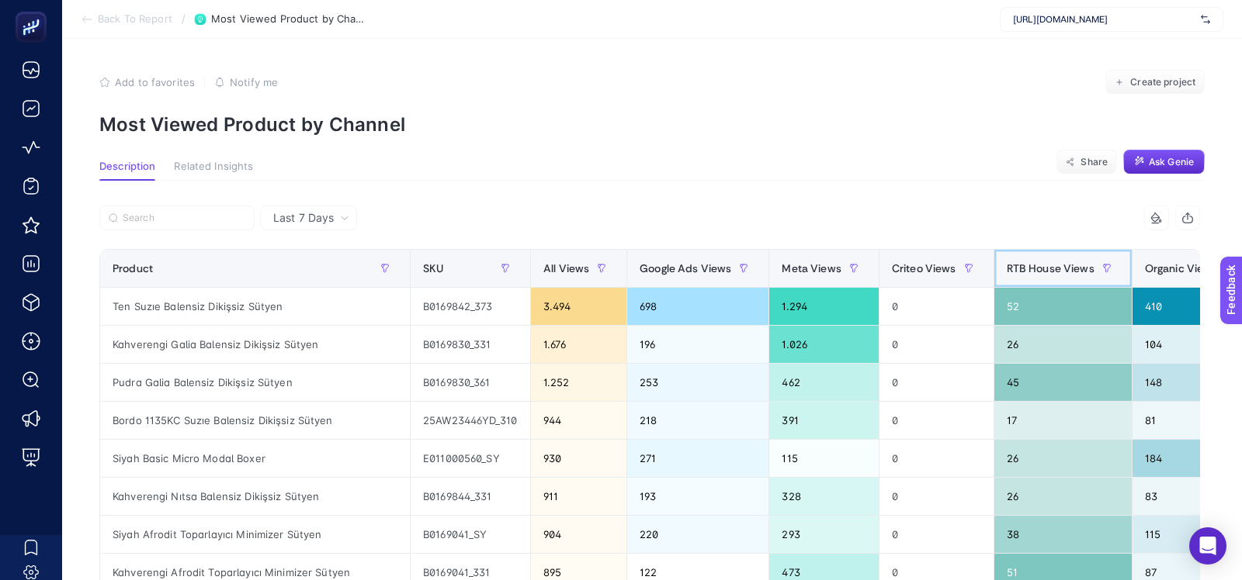
click at [1007, 275] on div "RTB House Views" at bounding box center [1063, 268] width 113 height 25
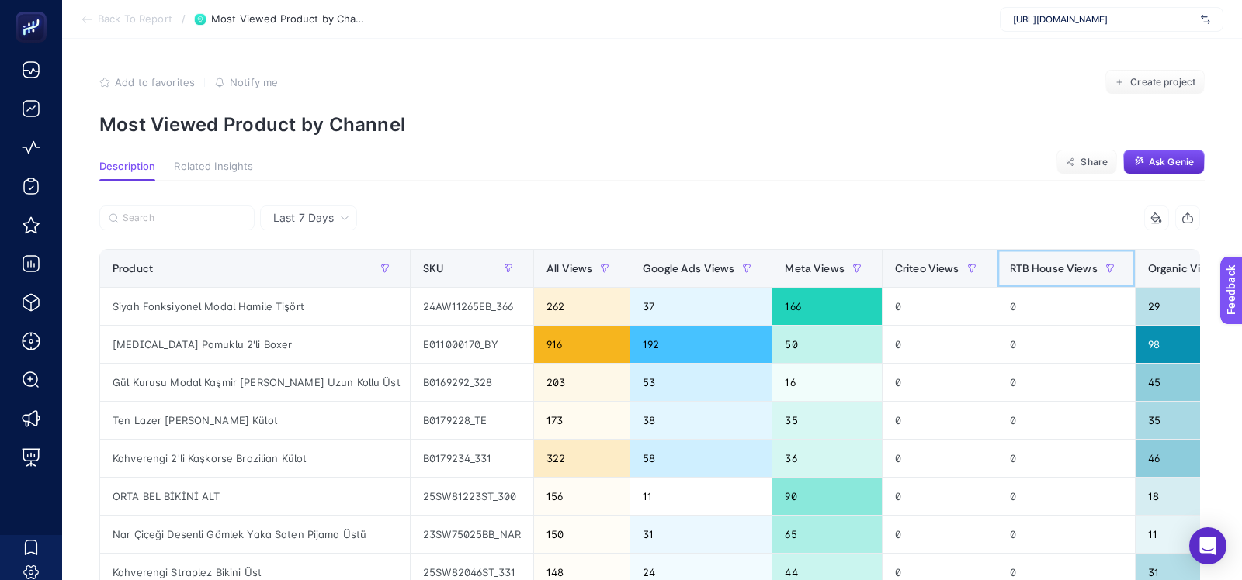
click at [1013, 275] on div "RTB House Views" at bounding box center [1066, 268] width 113 height 25
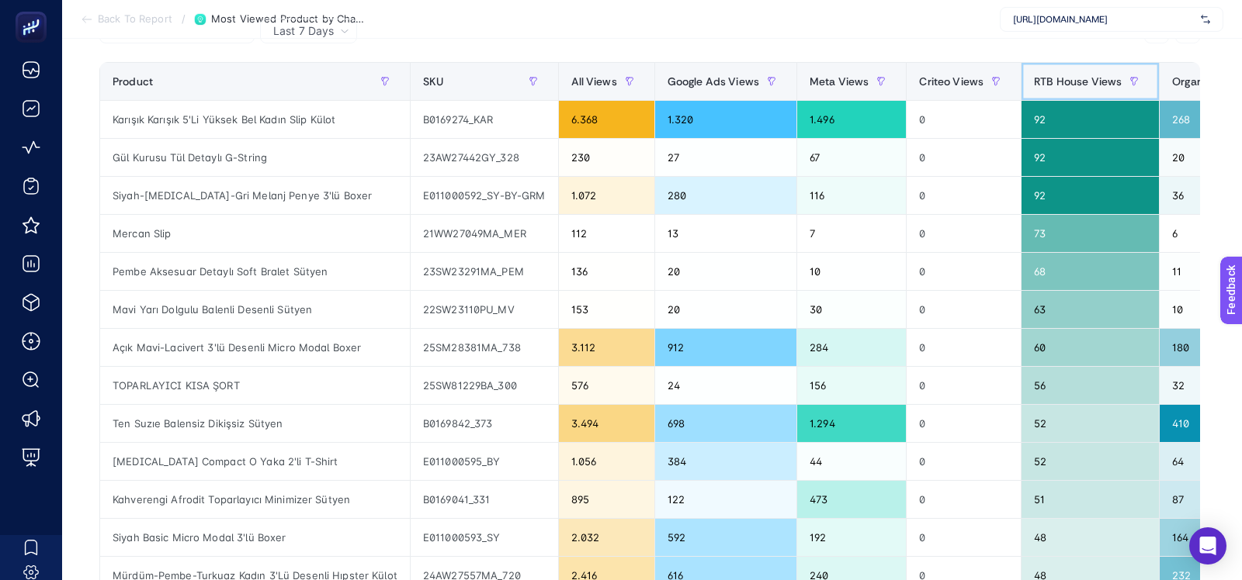
scroll to position [189, 0]
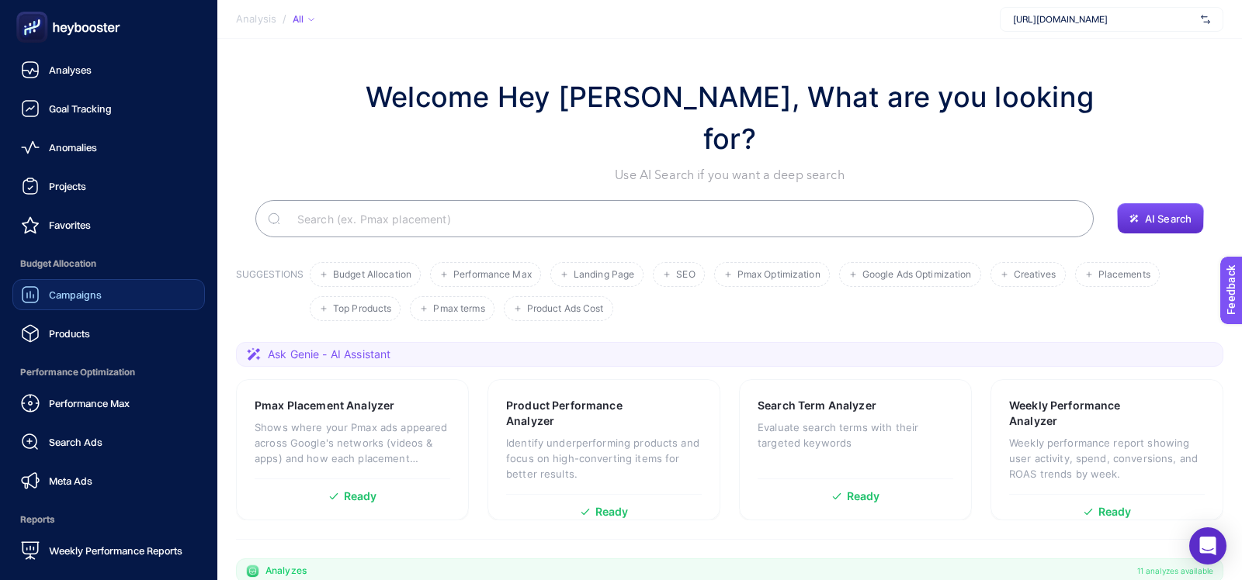
click at [59, 297] on span "Campaigns" at bounding box center [75, 295] width 53 height 12
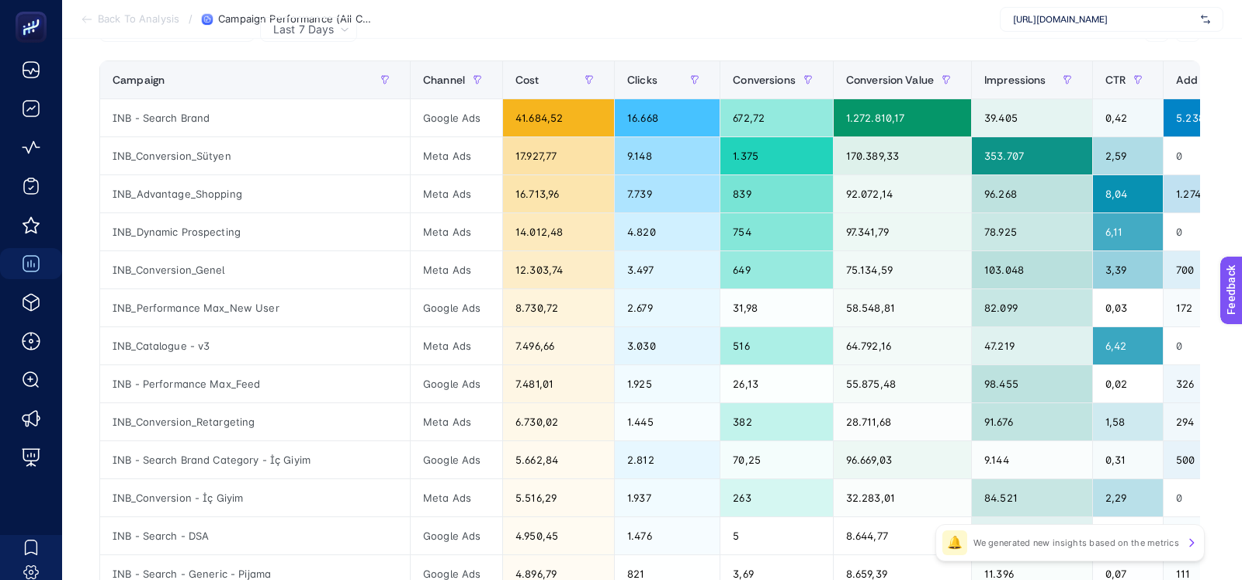
scroll to position [227, 0]
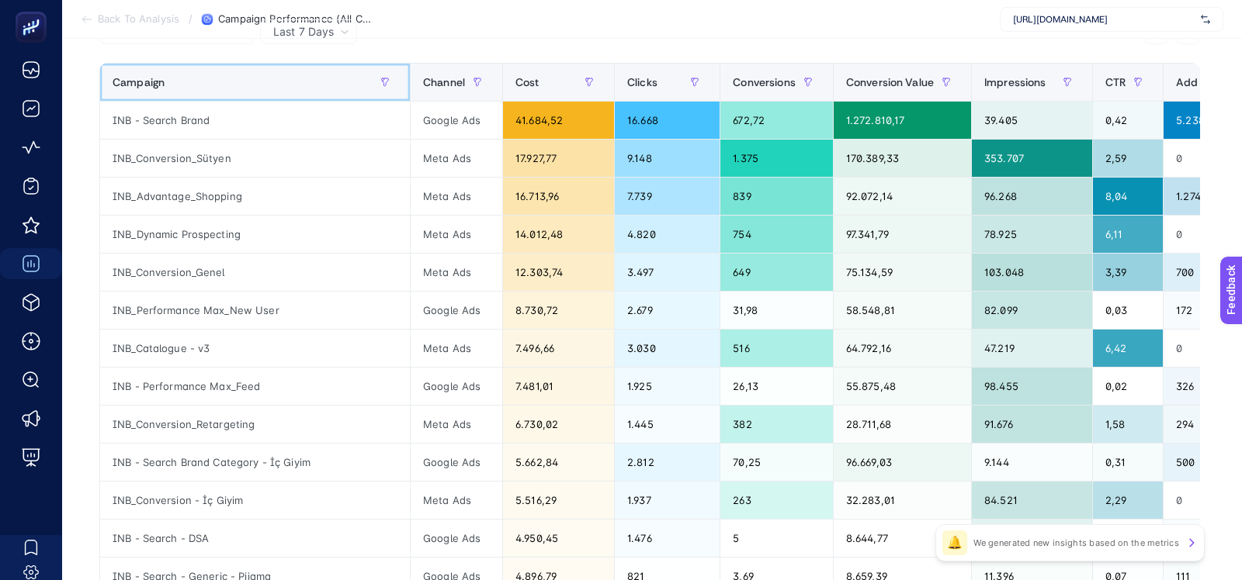
click at [196, 64] on th "Campaign" at bounding box center [255, 83] width 310 height 38
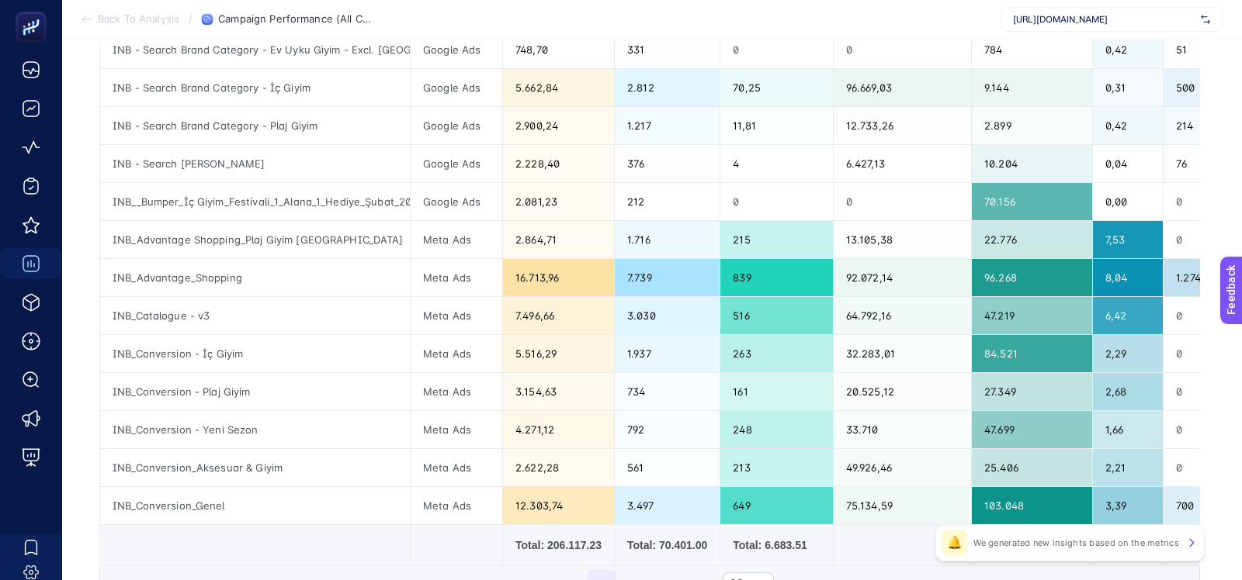
scroll to position [568, 0]
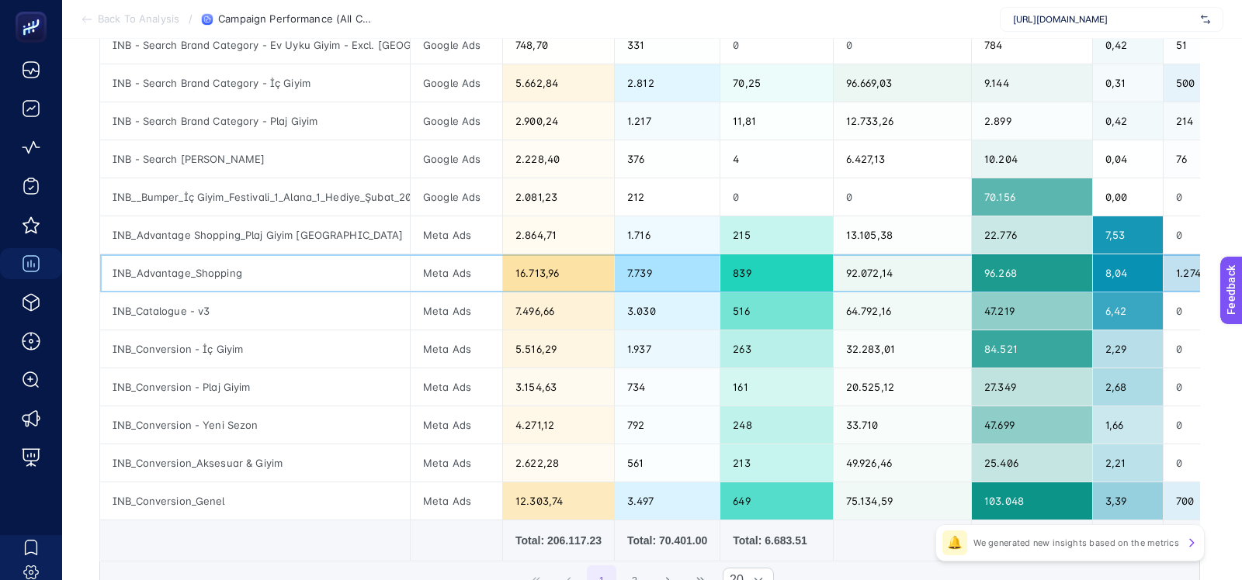
click at [203, 272] on div "INB_Advantage_Shopping" at bounding box center [255, 273] width 310 height 37
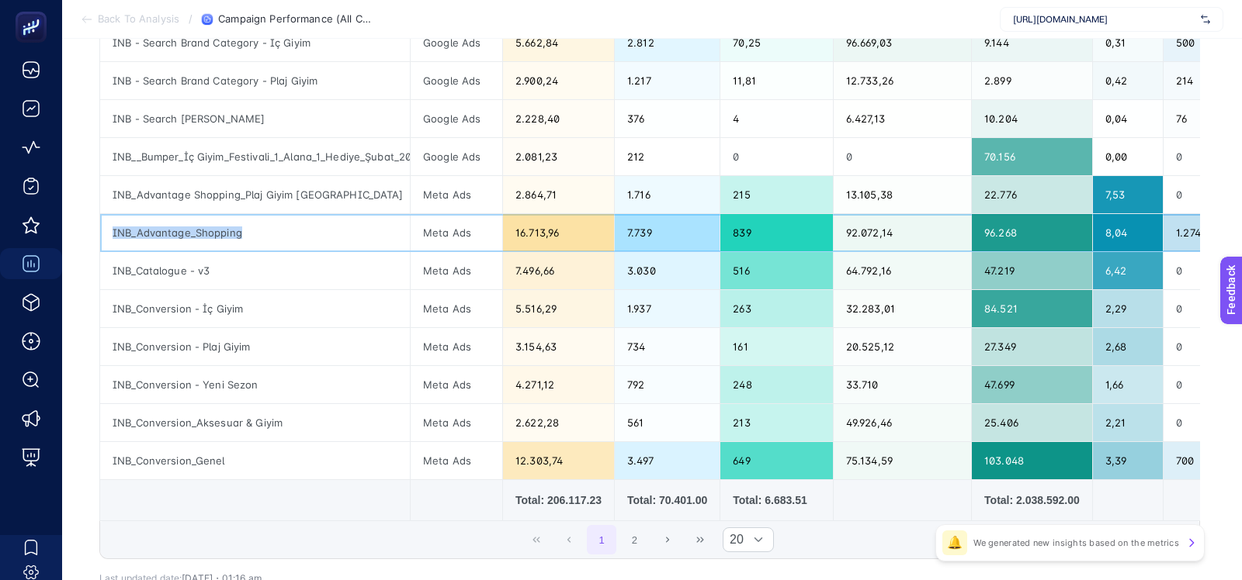
scroll to position [607, 0]
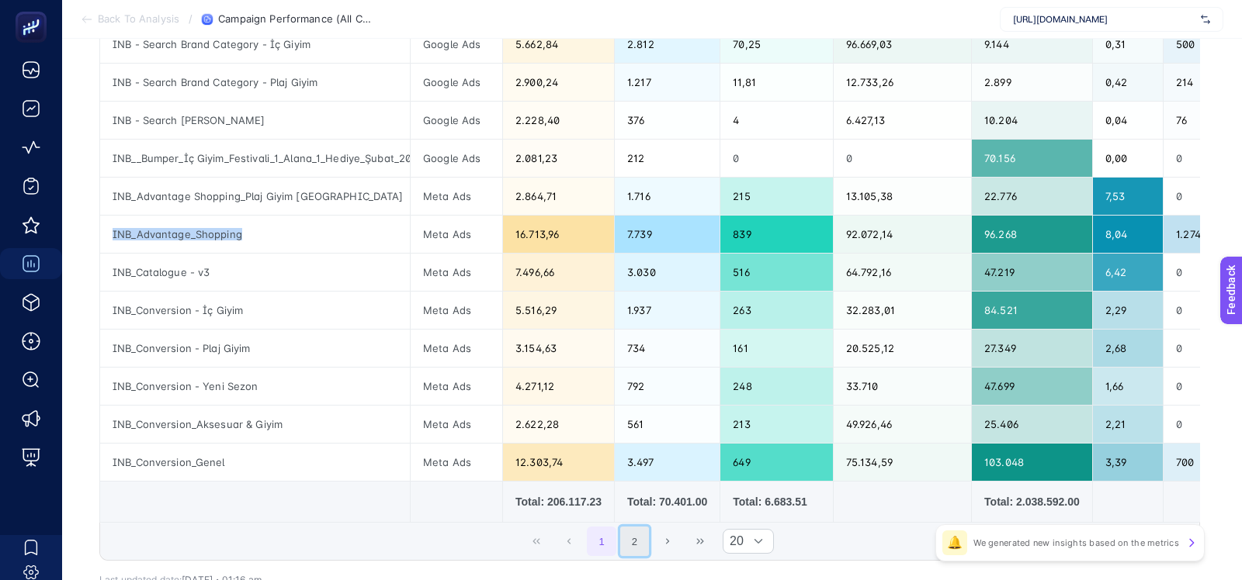
click at [632, 521] on button "2" at bounding box center [634, 541] width 29 height 29
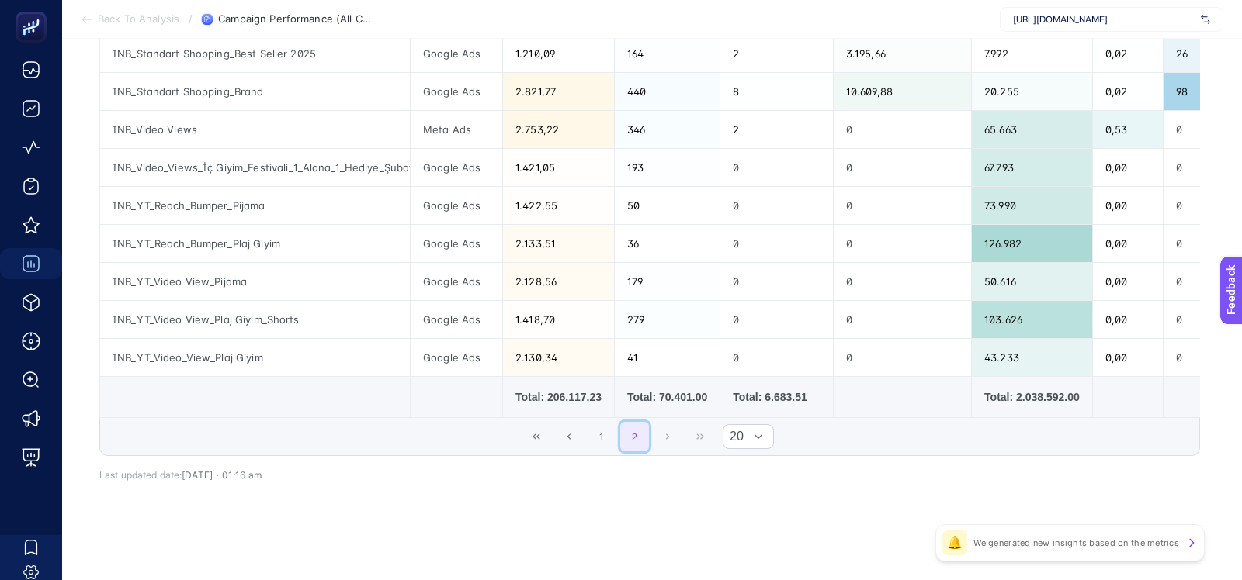
scroll to position [515, 0]
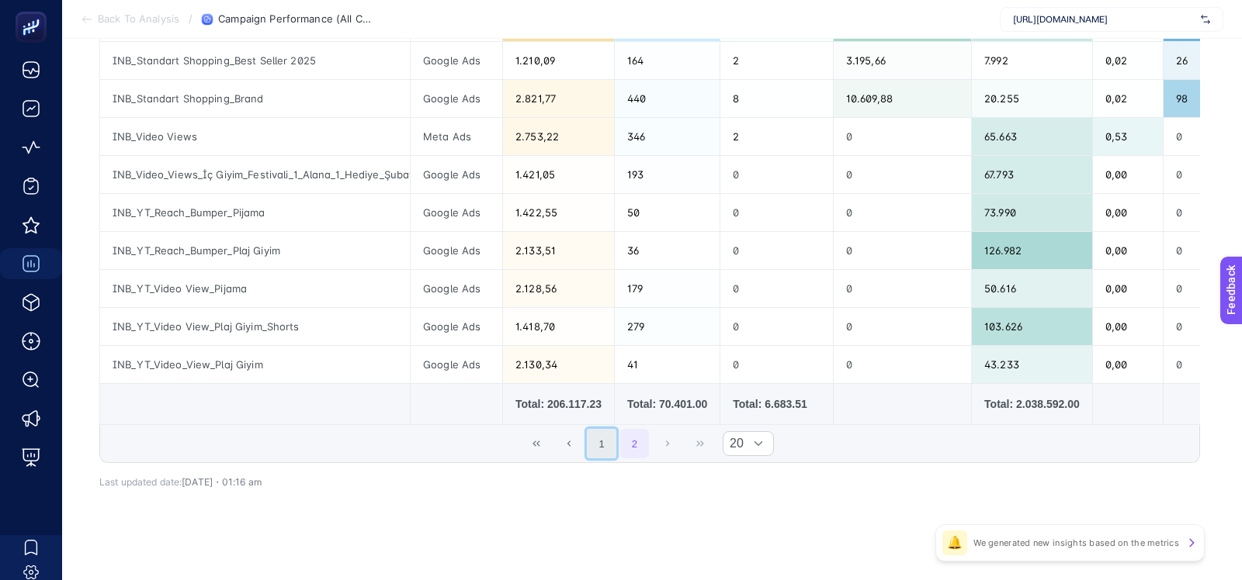
click at [596, 429] on button "1" at bounding box center [601, 443] width 29 height 29
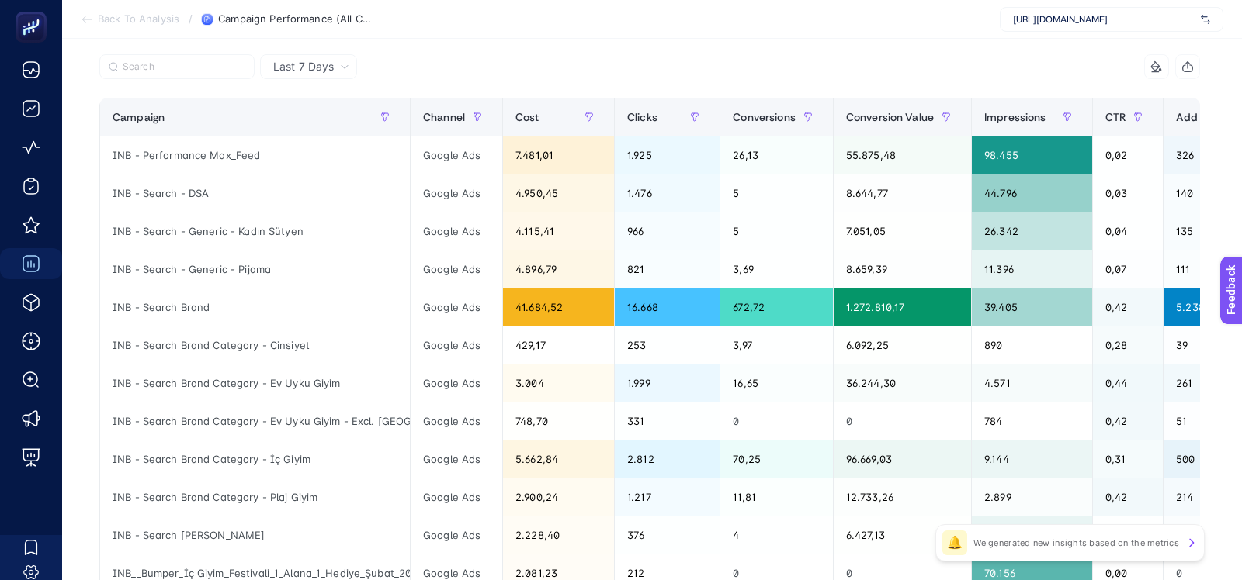
scroll to position [190, 0]
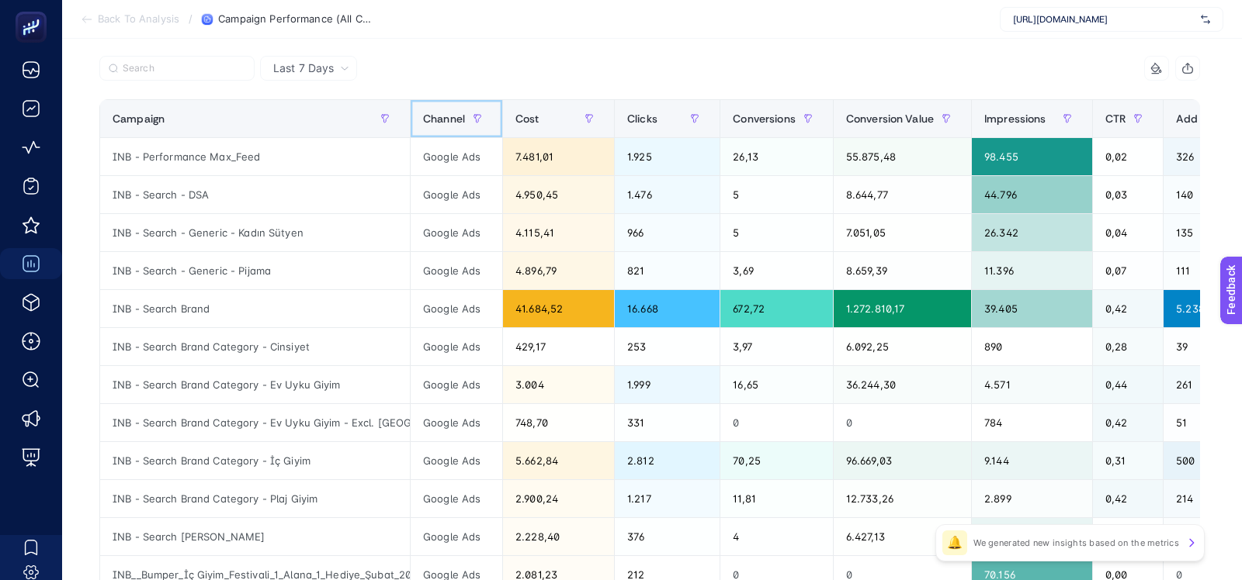
click at [442, 123] on span "Channel" at bounding box center [444, 119] width 42 height 12
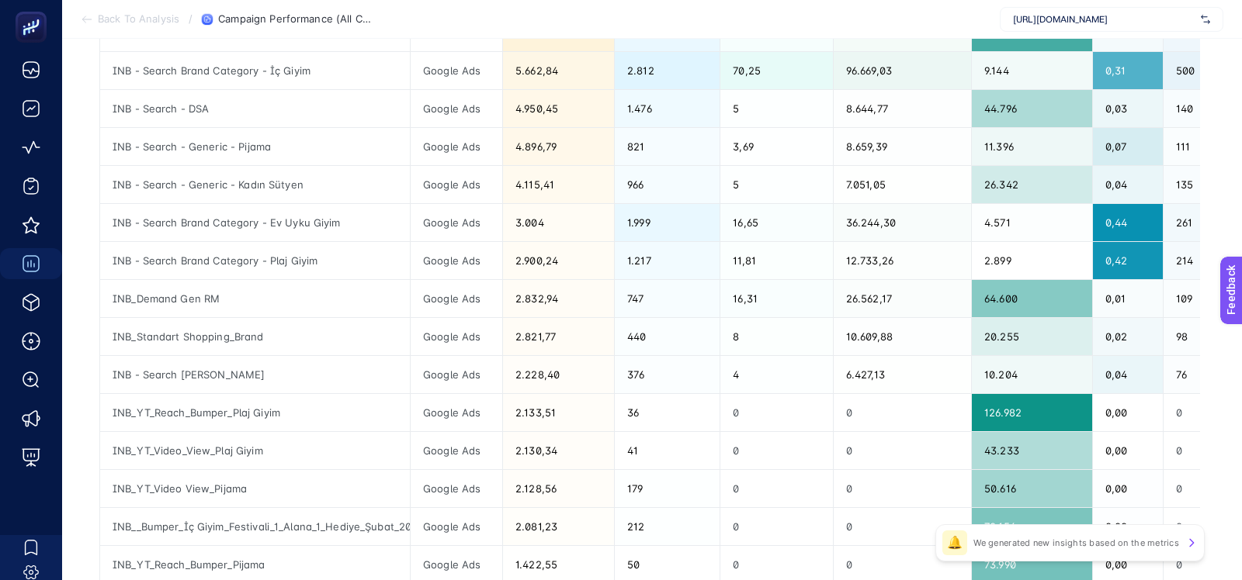
scroll to position [396, 0]
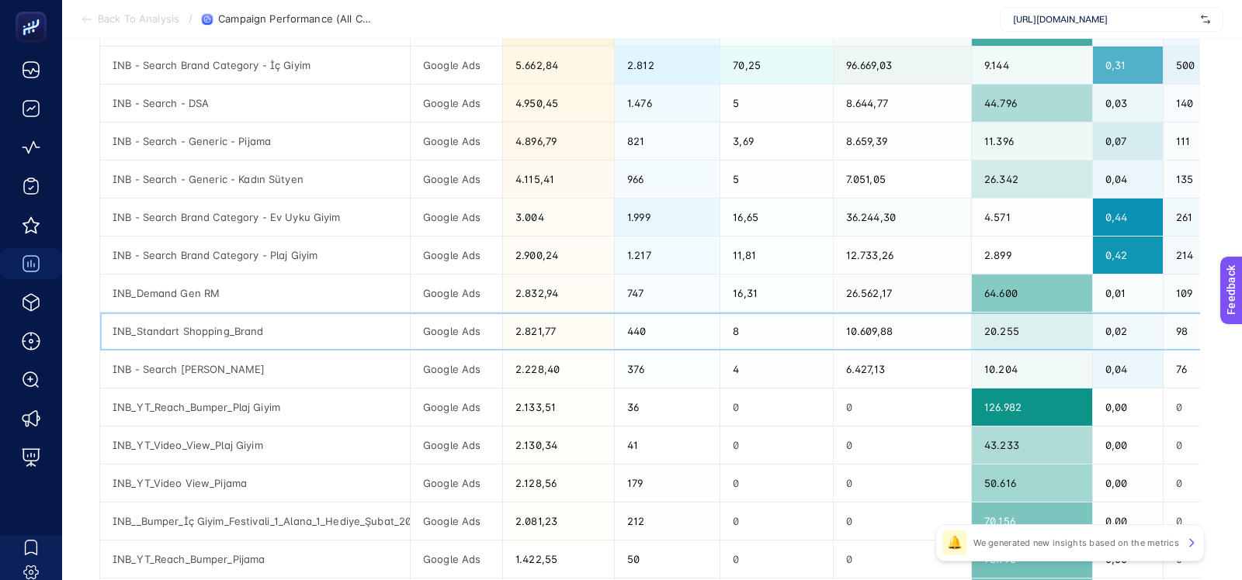
click at [256, 320] on div "INB_Standart Shopping_Brand" at bounding box center [255, 331] width 310 height 37
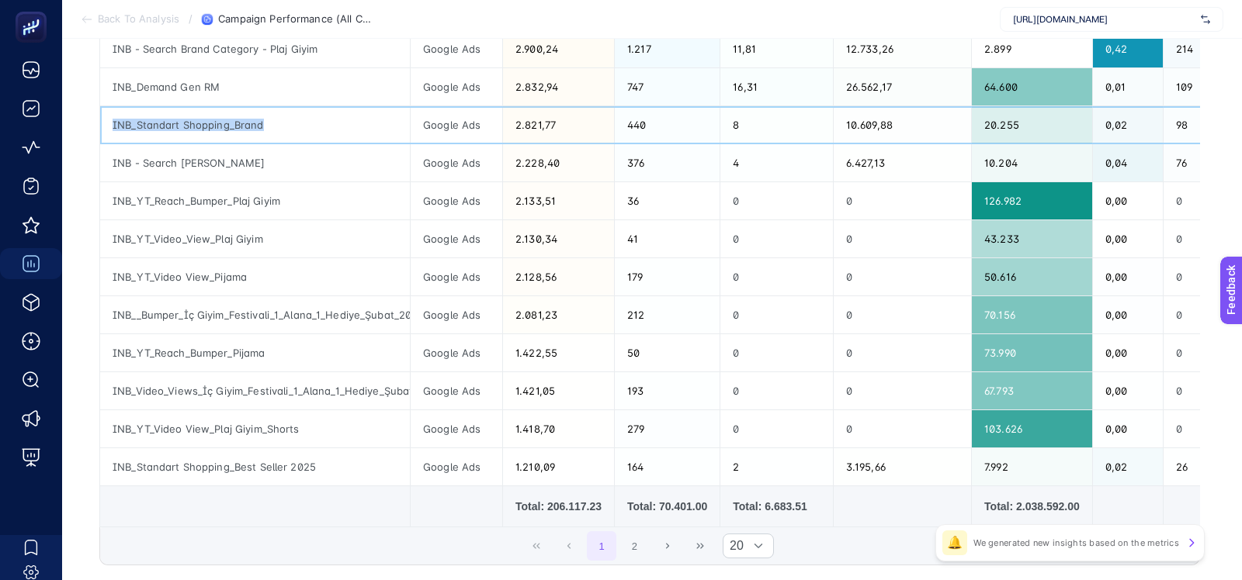
scroll to position [269, 0]
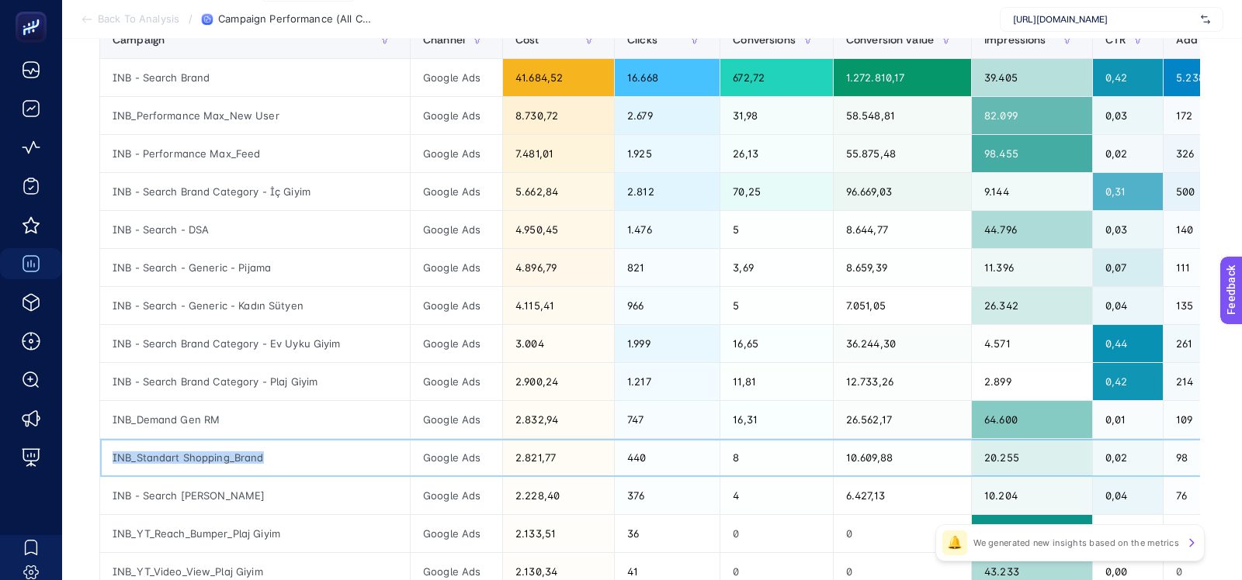
click at [317, 446] on div "INB_Standart Shopping_Brand" at bounding box center [255, 457] width 310 height 37
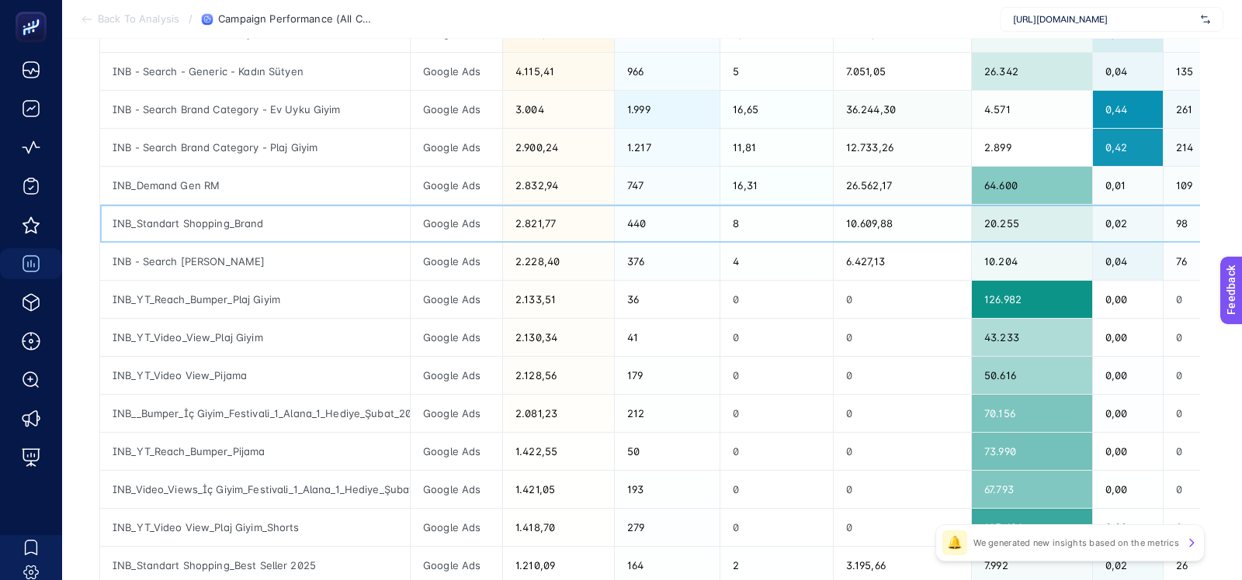
scroll to position [538, 0]
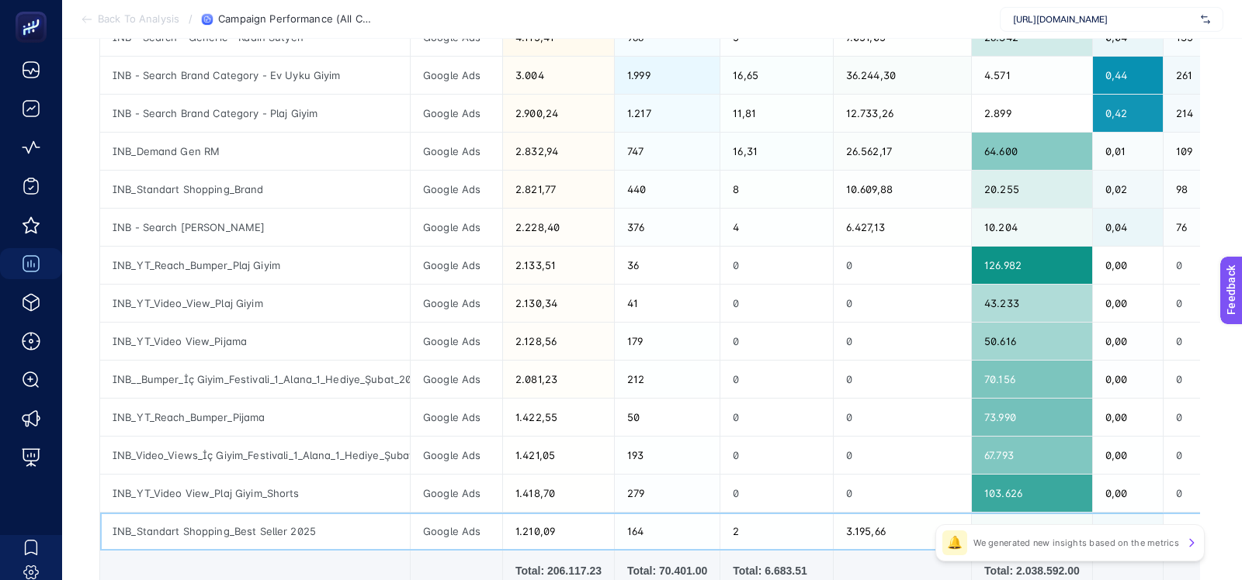
click at [315, 521] on div "INB_Standart Shopping_Best Seller 2025" at bounding box center [255, 531] width 310 height 37
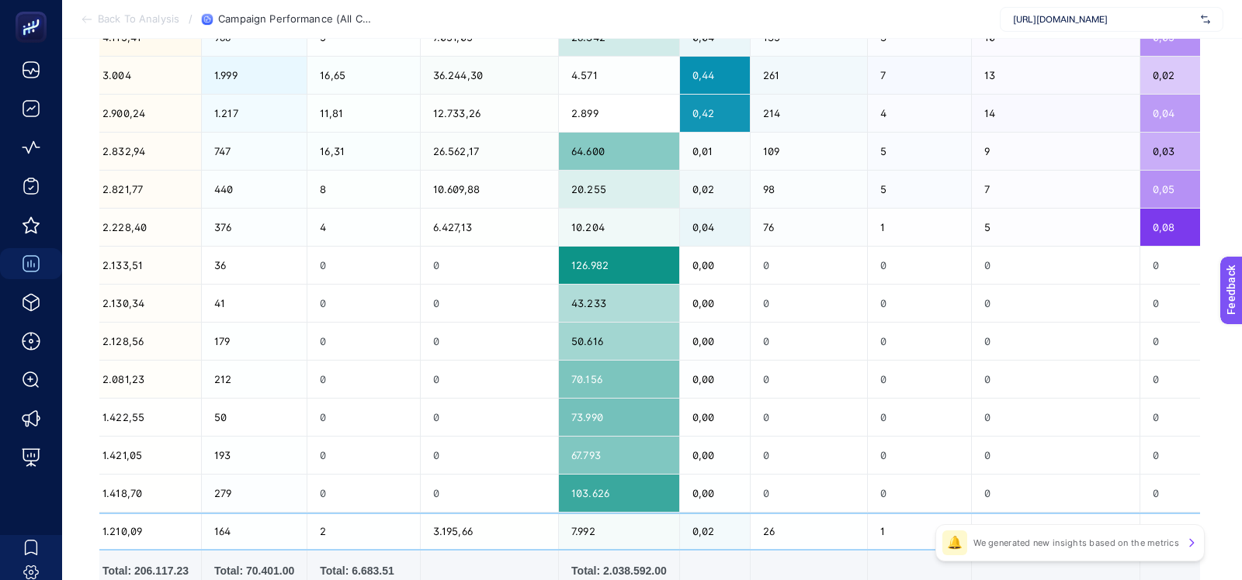
scroll to position [0, 0]
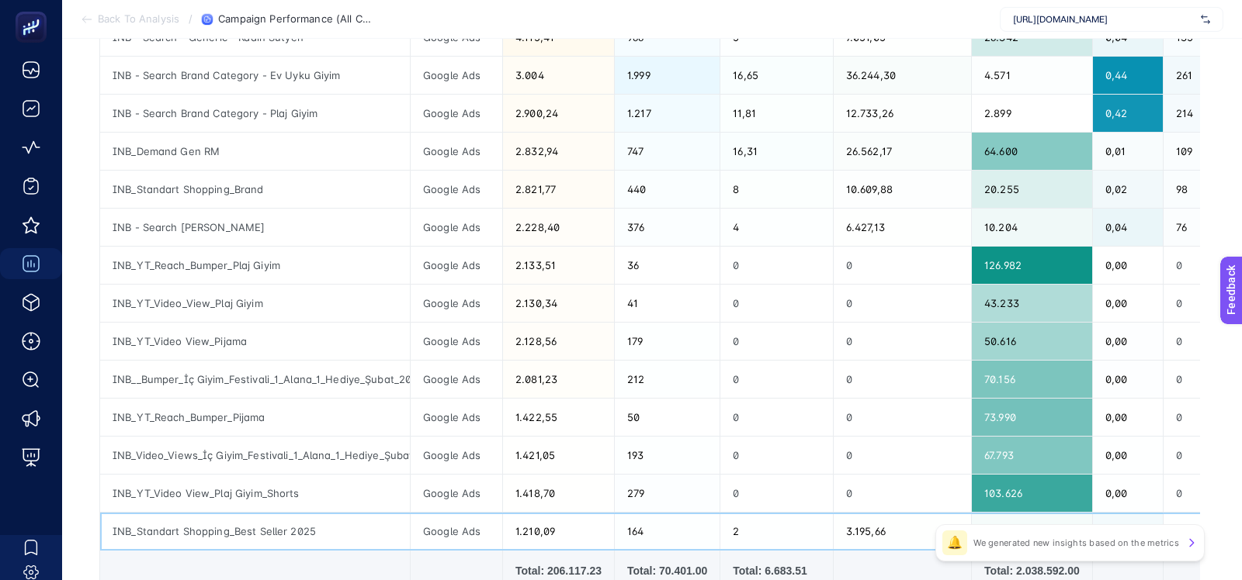
click at [255, 521] on div "INB_Standart Shopping_Best Seller 2025" at bounding box center [255, 531] width 310 height 37
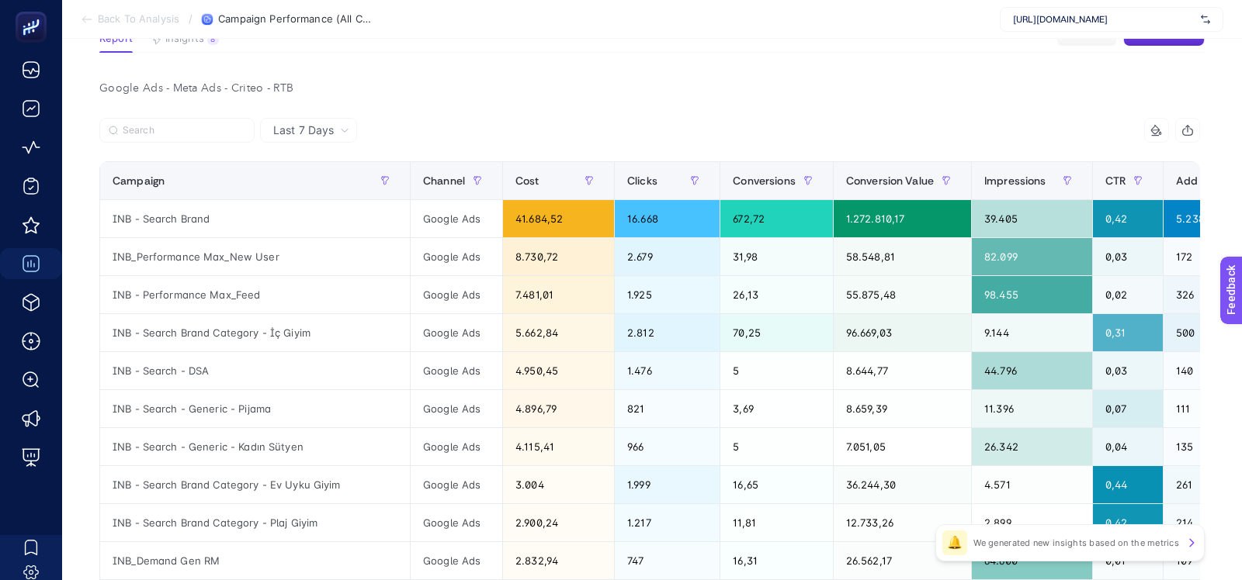
scroll to position [126, 0]
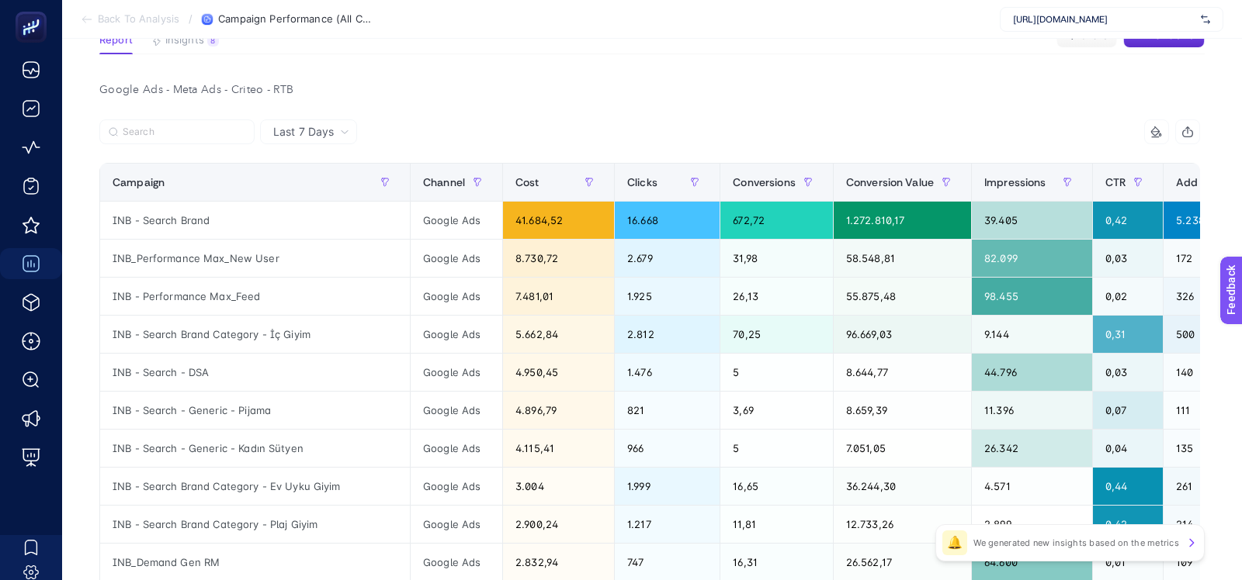
click at [309, 133] on span "Last 7 Days" at bounding box center [303, 132] width 61 height 16
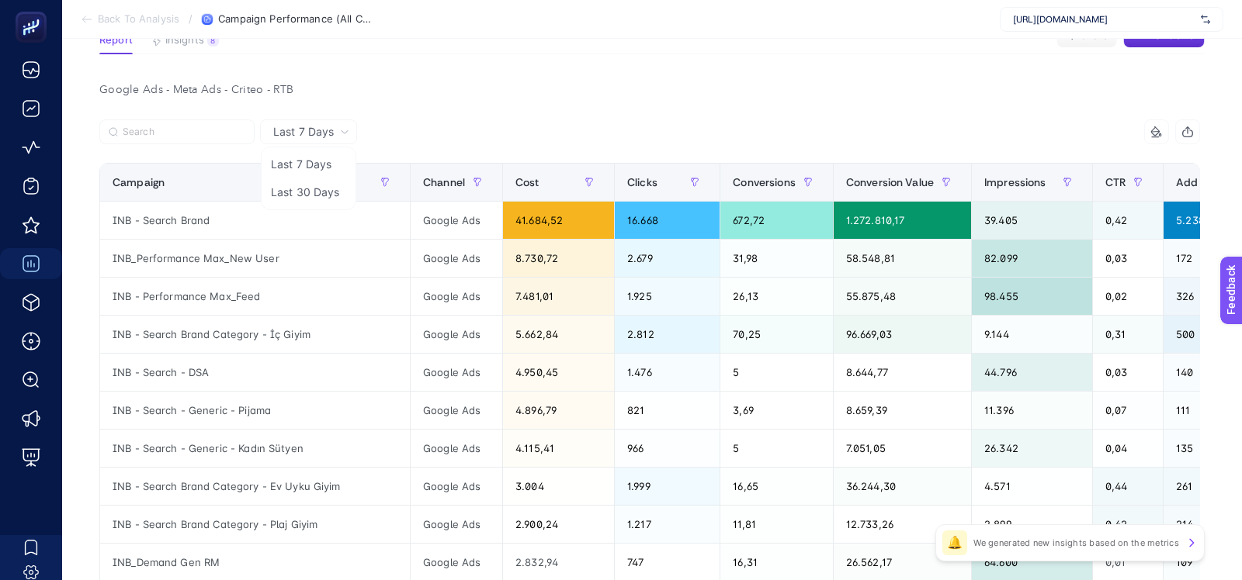
click at [314, 193] on li "Last 30 Days" at bounding box center [309, 192] width 88 height 28
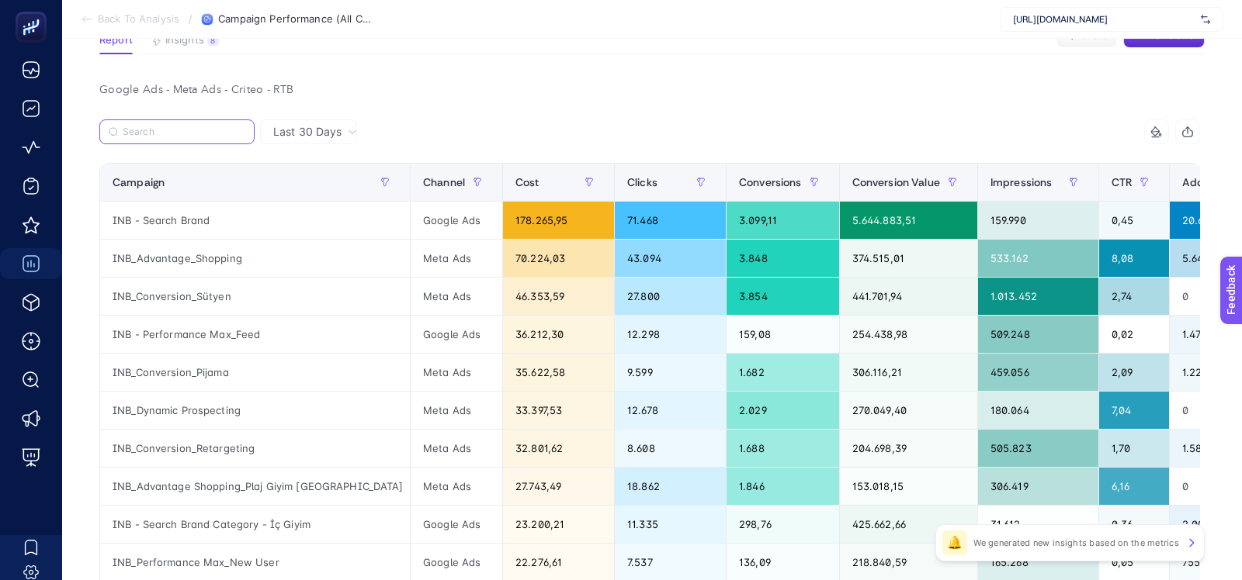
click at [189, 130] on input "Search" at bounding box center [184, 132] width 123 height 12
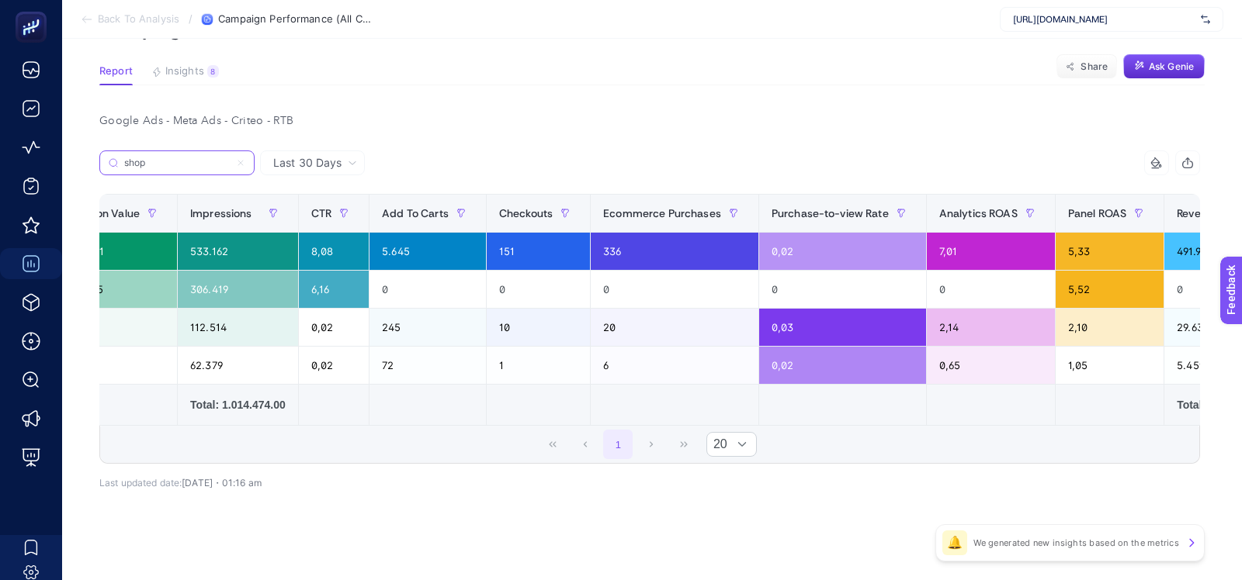
scroll to position [0, 959]
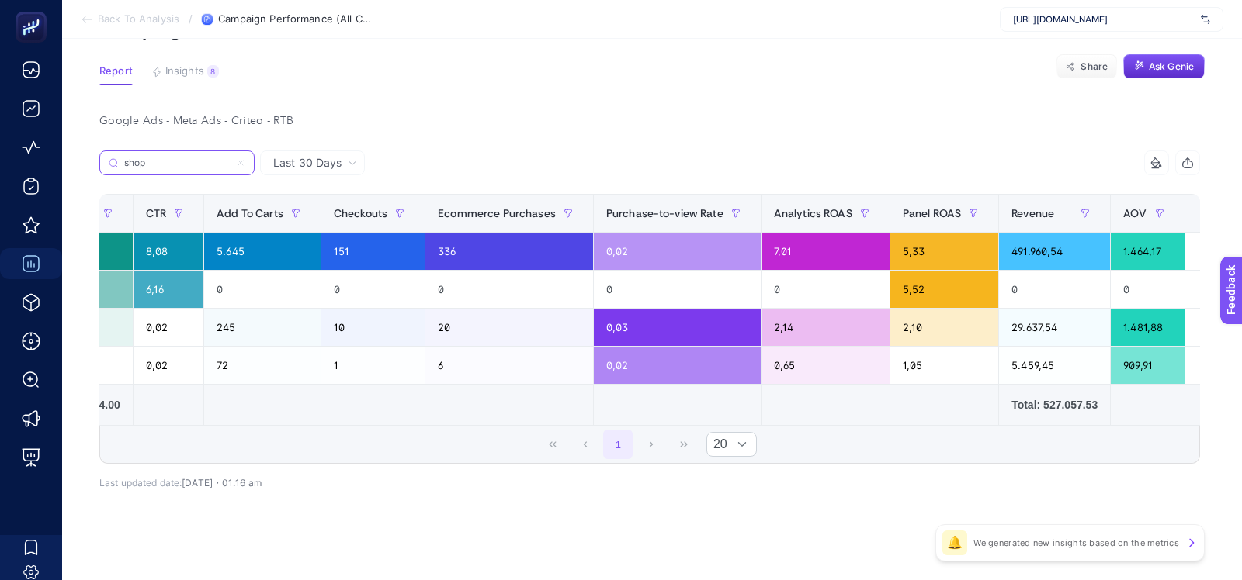
type input "shop"
click at [761, 320] on div "2,14" at bounding box center [825, 327] width 128 height 37
click at [761, 357] on div "0,65" at bounding box center [825, 365] width 128 height 37
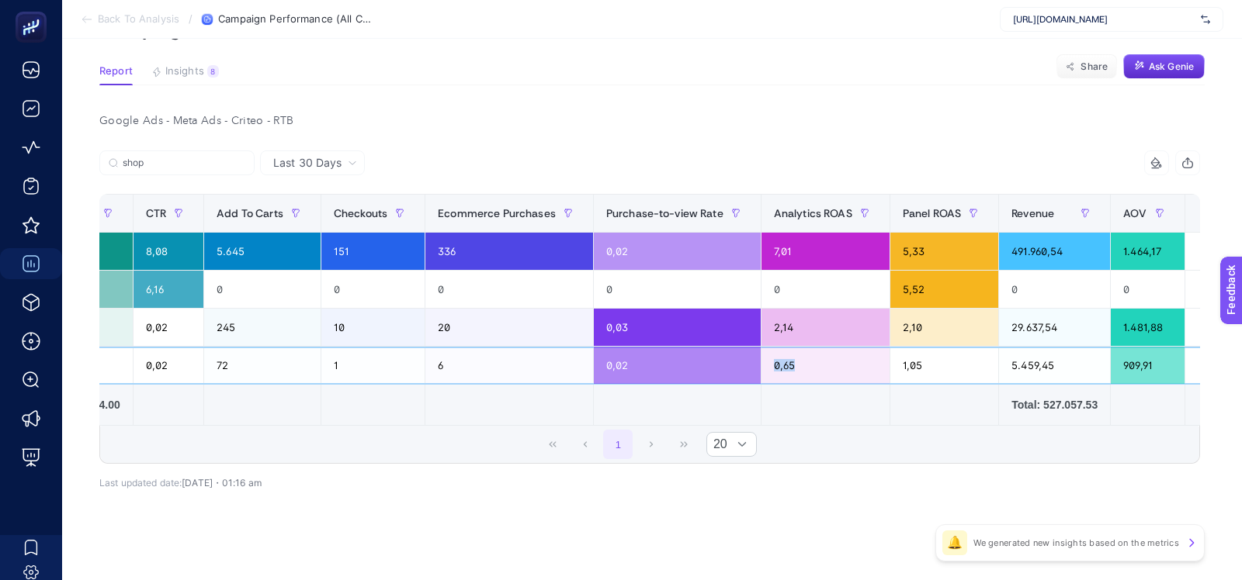
click at [761, 357] on div "0,65" at bounding box center [825, 365] width 128 height 37
click at [761, 330] on div "2,14" at bounding box center [825, 327] width 128 height 37
click at [761, 366] on div "0,65" at bounding box center [825, 365] width 128 height 37
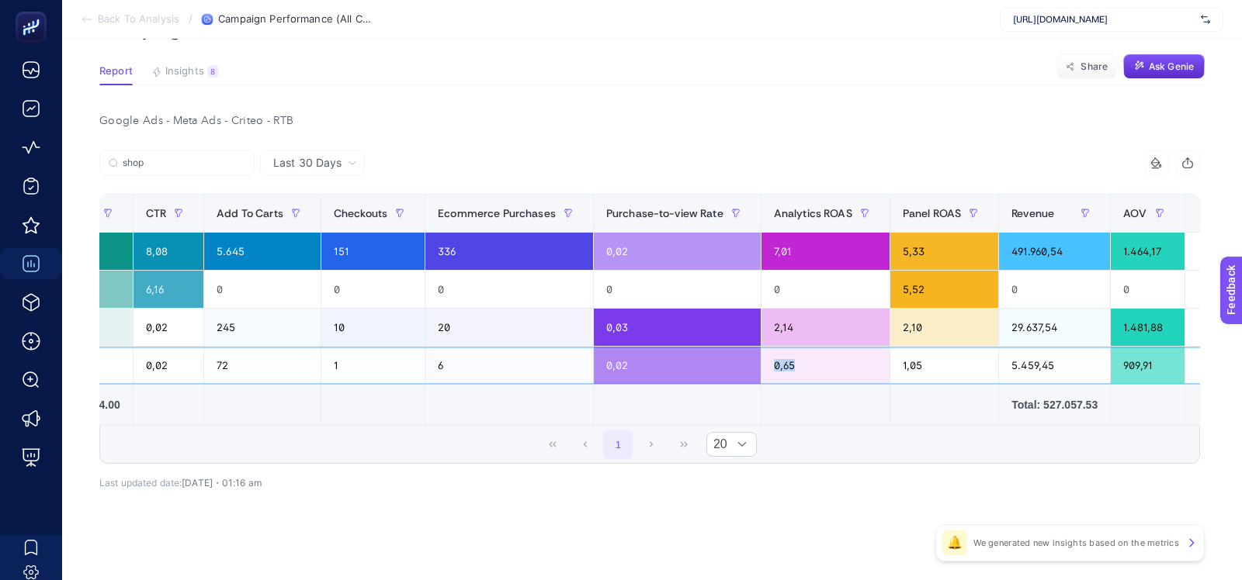
click at [761, 366] on div "0,65" at bounding box center [825, 365] width 128 height 37
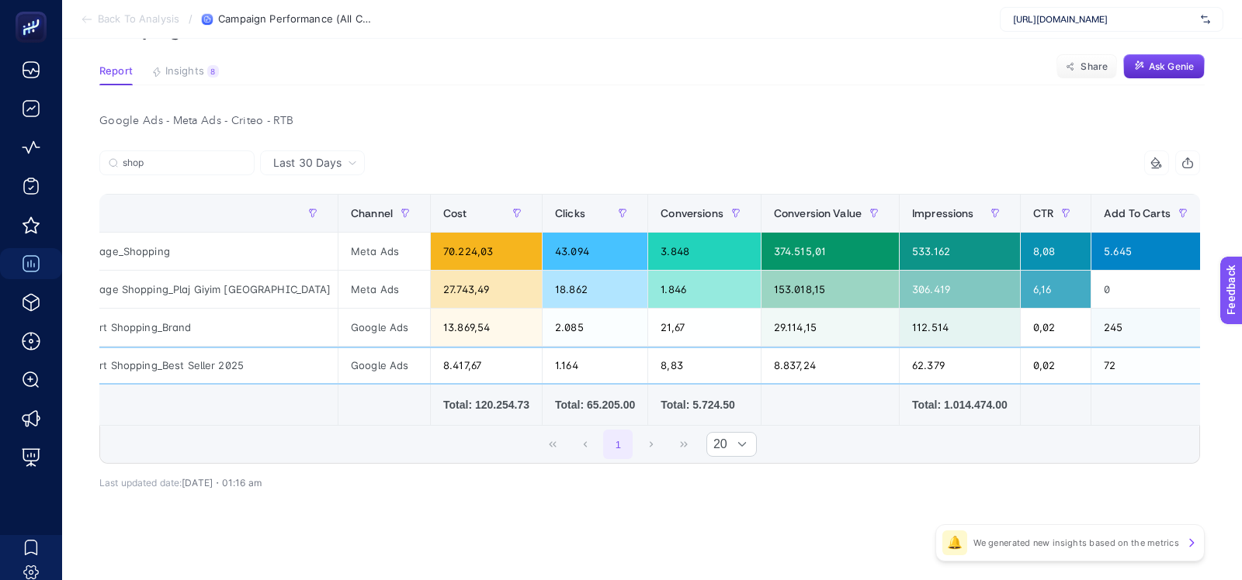
scroll to position [0, 0]
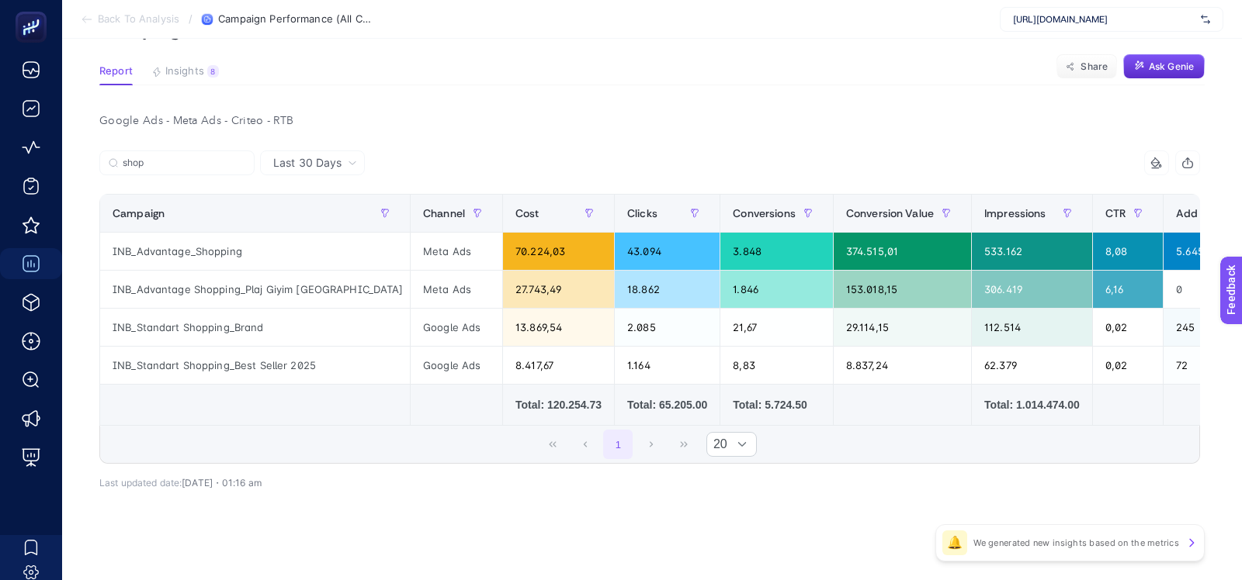
click at [495, 165] on div "shop" at bounding box center [374, 168] width 550 height 34
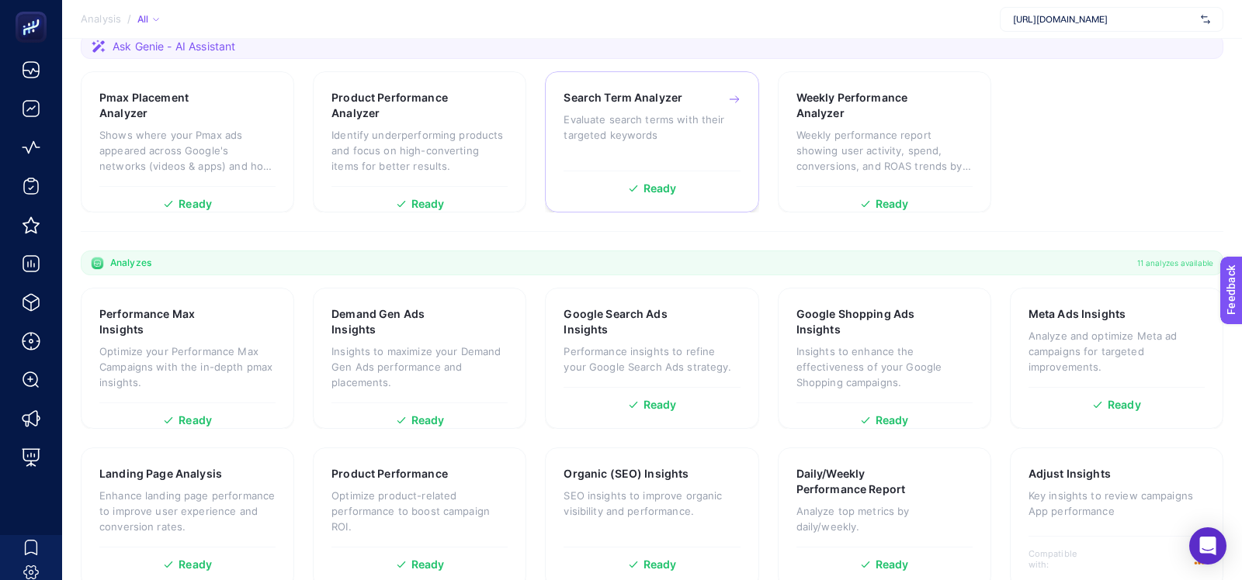
scroll to position [445, 0]
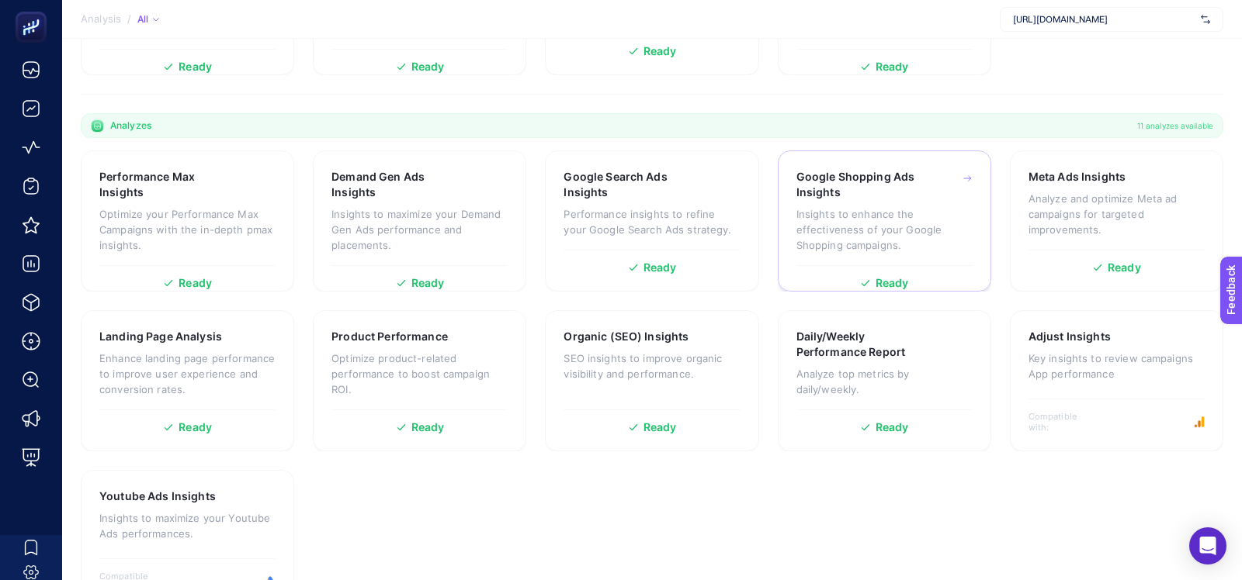
click at [809, 206] on p "Insights to enhance the effectiveness of your Google Shopping campaigns." at bounding box center [884, 229] width 176 height 47
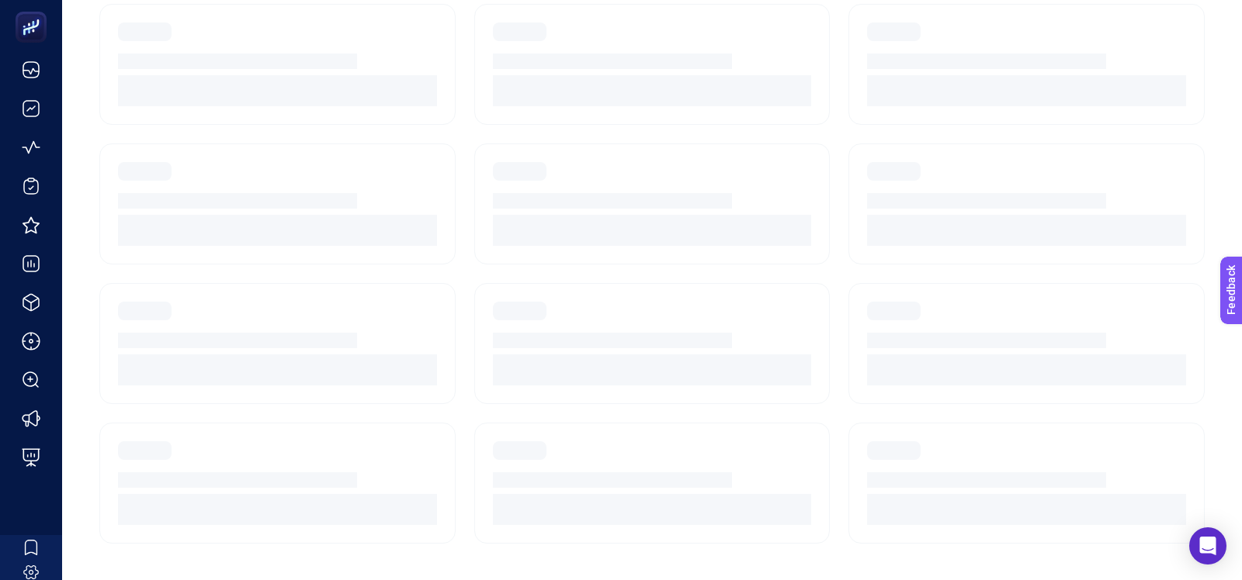
scroll to position [4, 0]
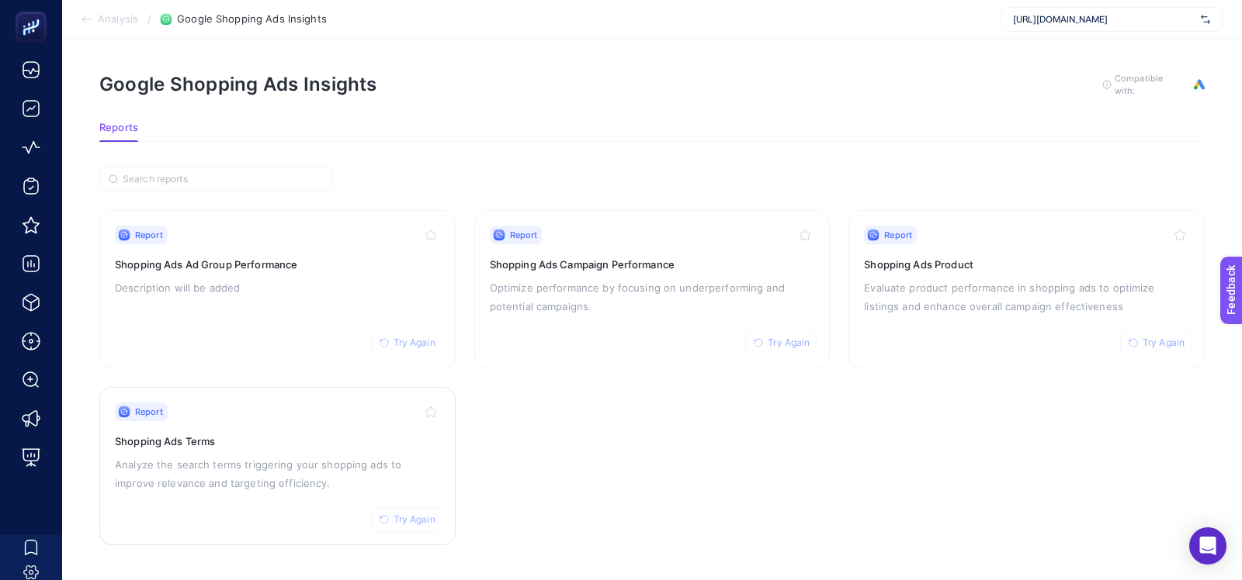
click at [260, 434] on h3 "Shopping Ads Terms" at bounding box center [277, 442] width 325 height 16
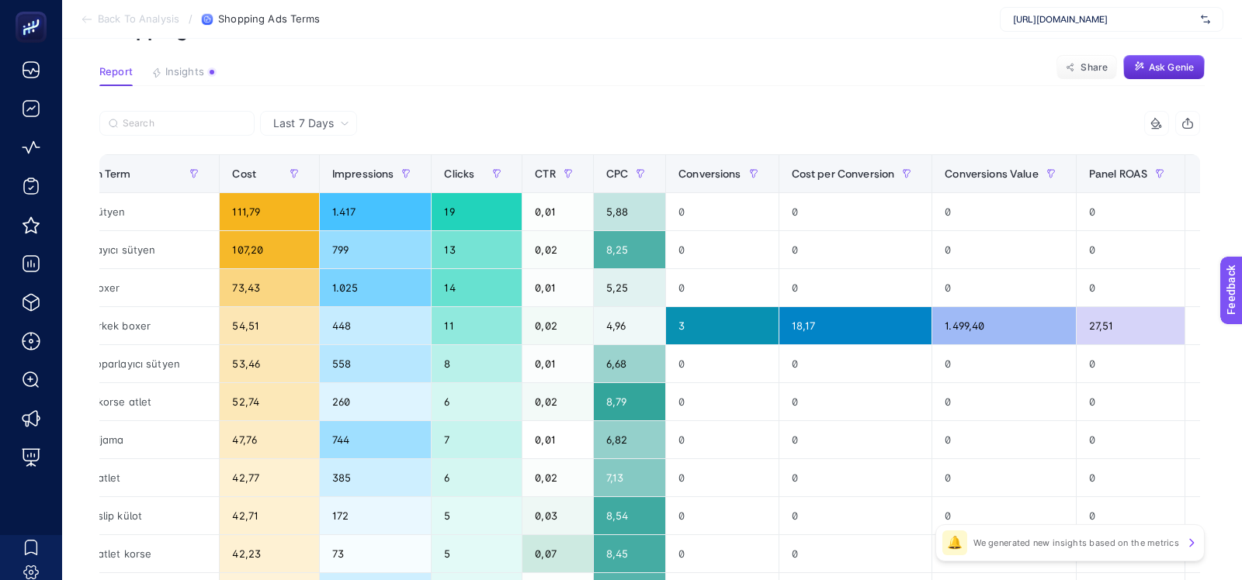
scroll to position [0, 320]
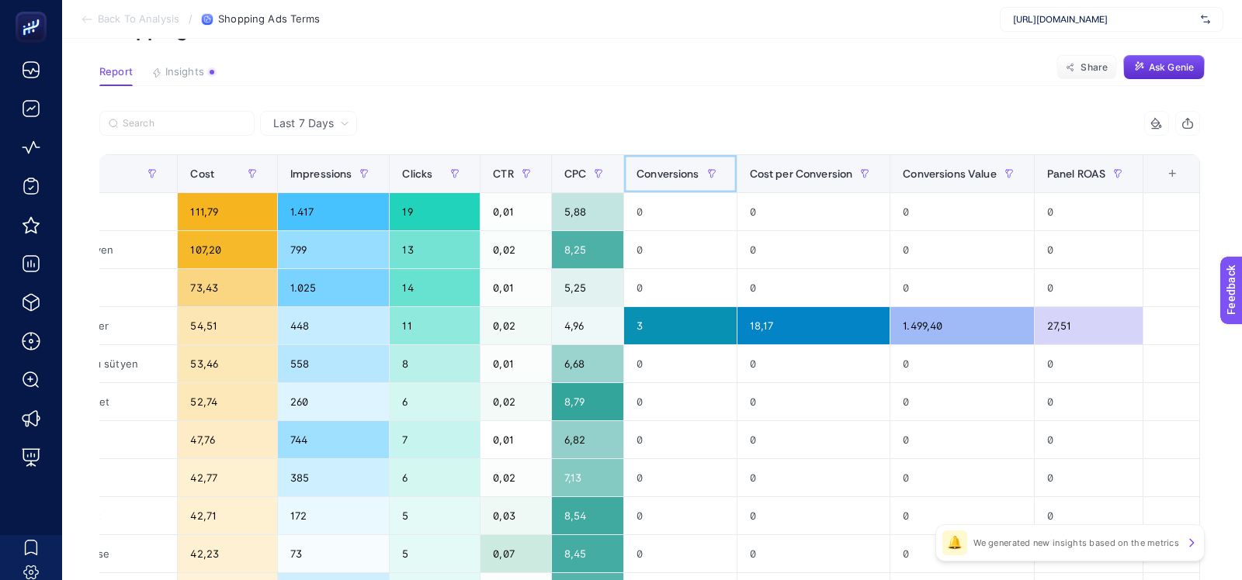
click at [662, 178] on span "Conversions" at bounding box center [667, 174] width 63 height 12
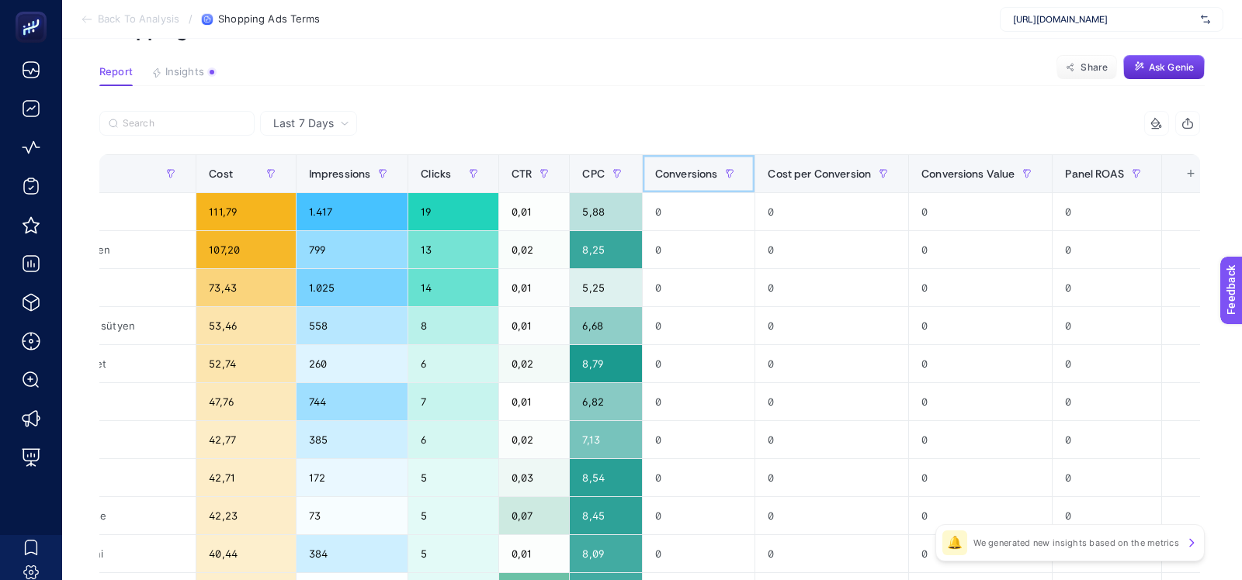
click at [672, 178] on span "Conversions" at bounding box center [686, 174] width 63 height 12
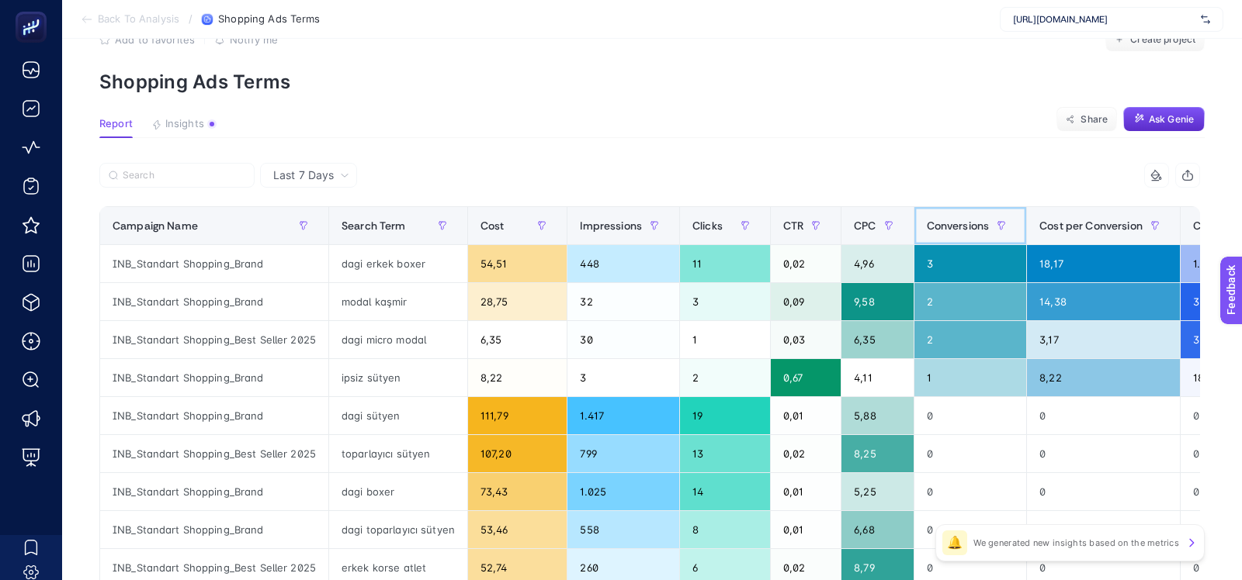
scroll to position [41, 0]
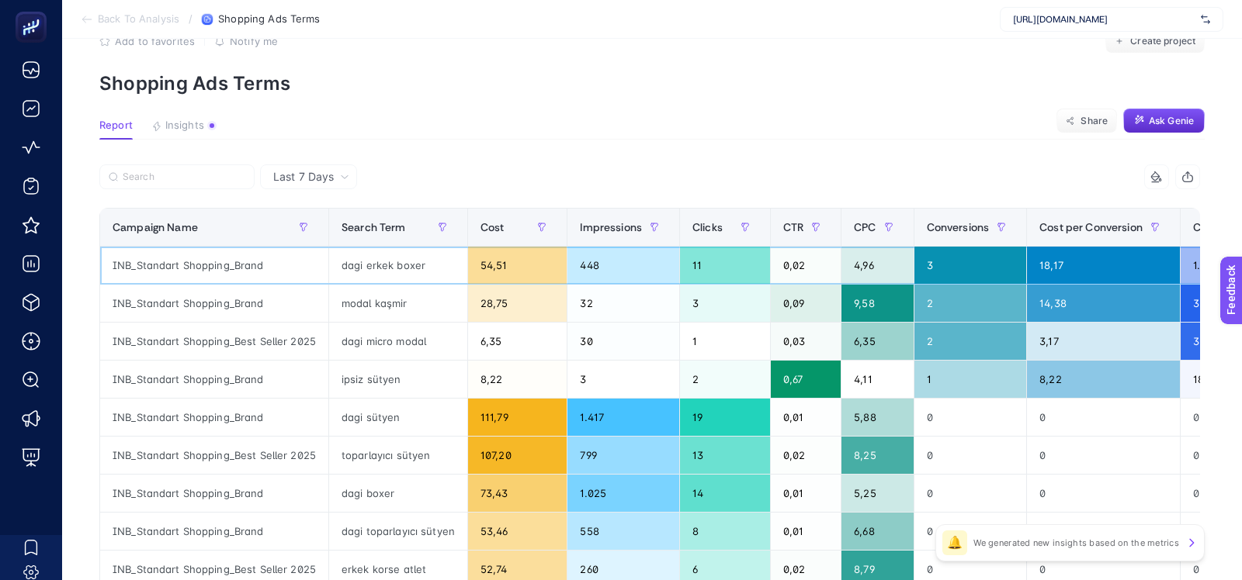
click at [385, 247] on div "dagi erkek boxer" at bounding box center [398, 265] width 138 height 37
click at [494, 237] on div "Cost" at bounding box center [517, 227] width 74 height 25
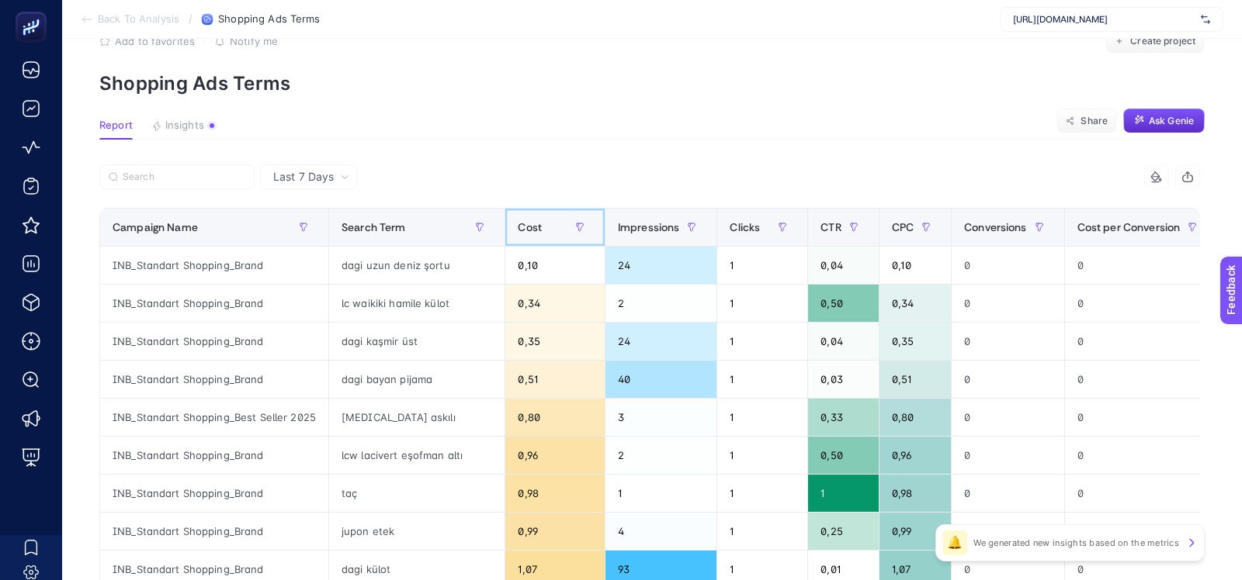
click at [518, 237] on div "Cost" at bounding box center [555, 227] width 74 height 25
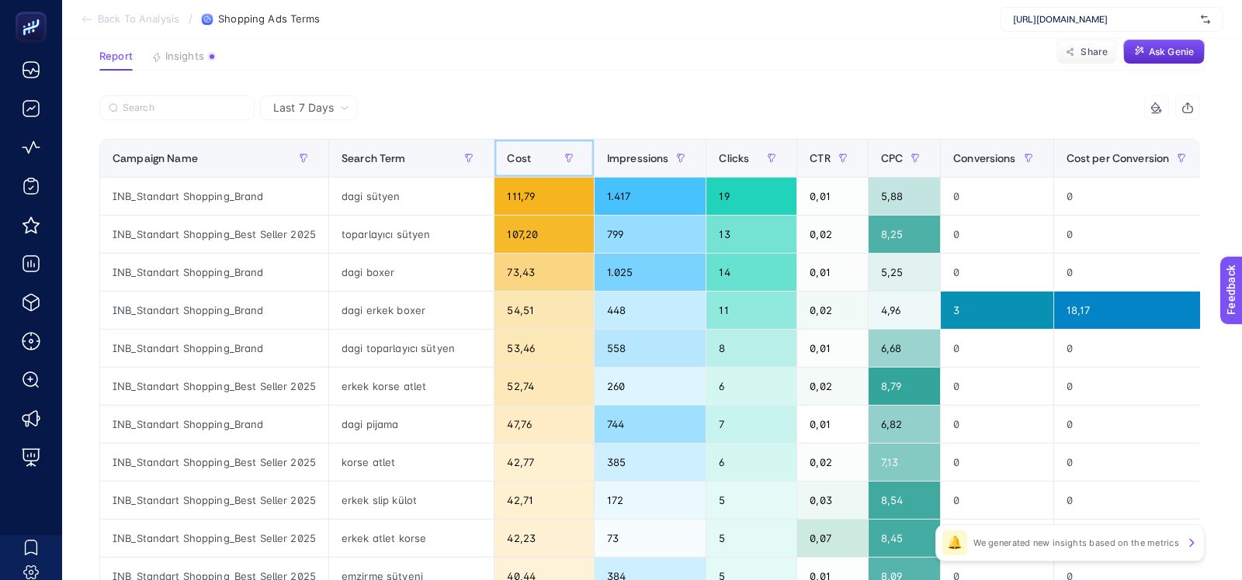
scroll to position [0, 0]
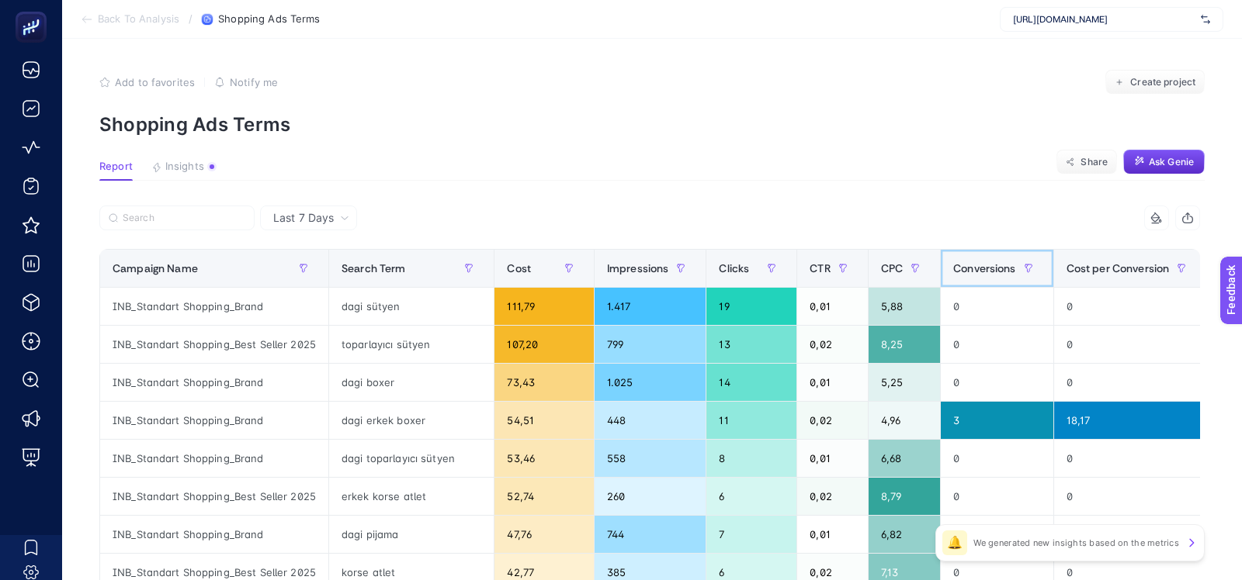
click at [968, 269] on span "Conversions" at bounding box center [984, 268] width 63 height 12
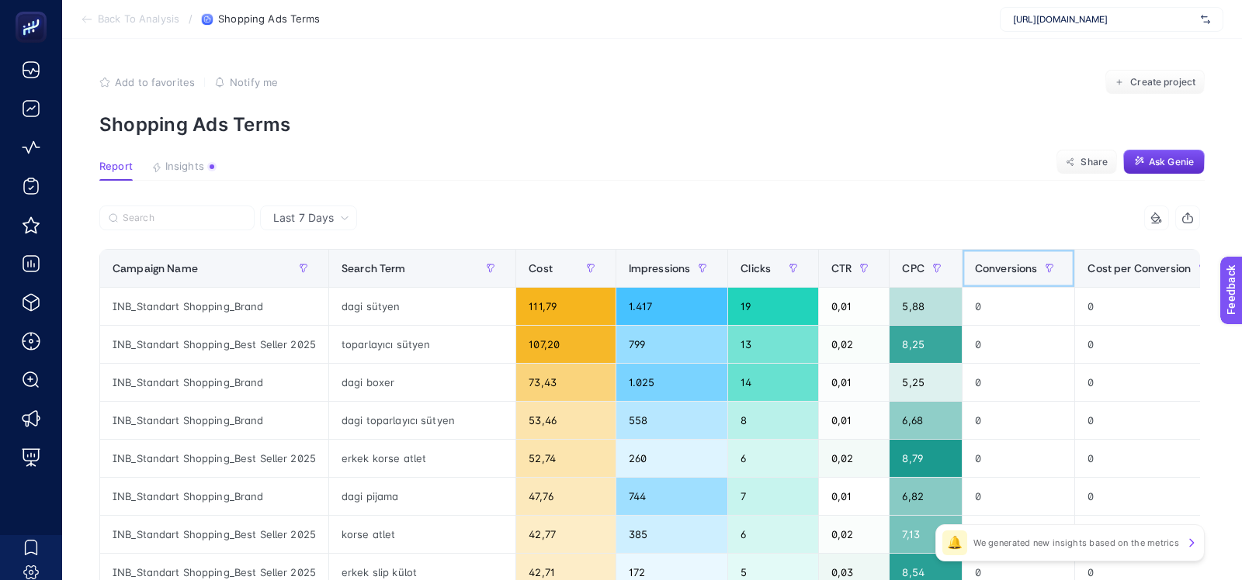
click at [988, 262] on span "Conversions" at bounding box center [1006, 268] width 63 height 12
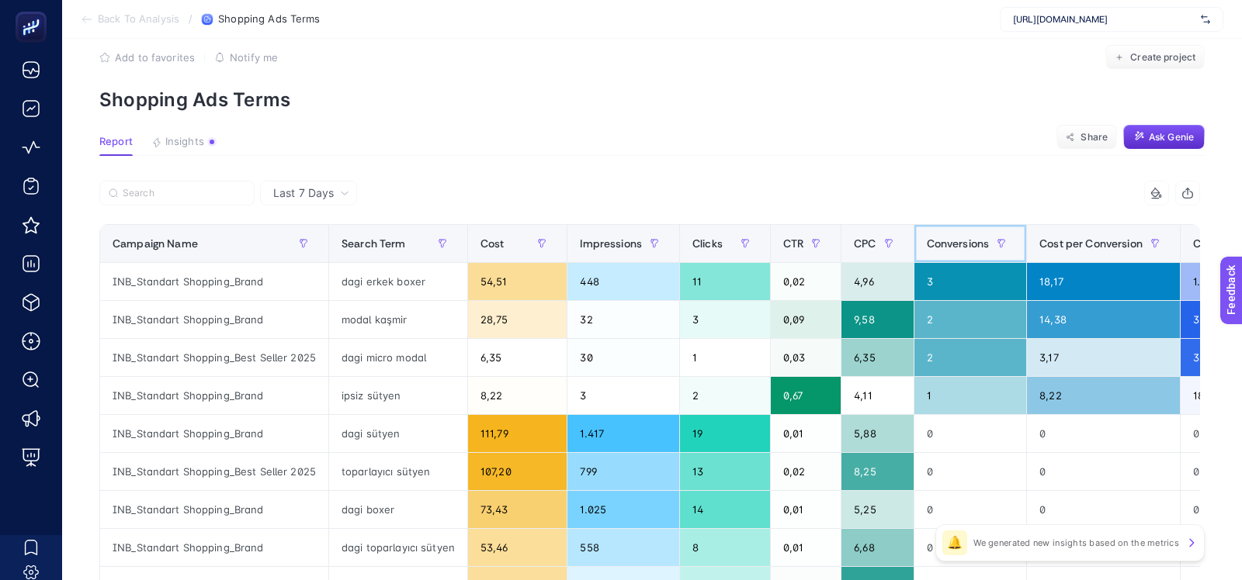
scroll to position [27, 0]
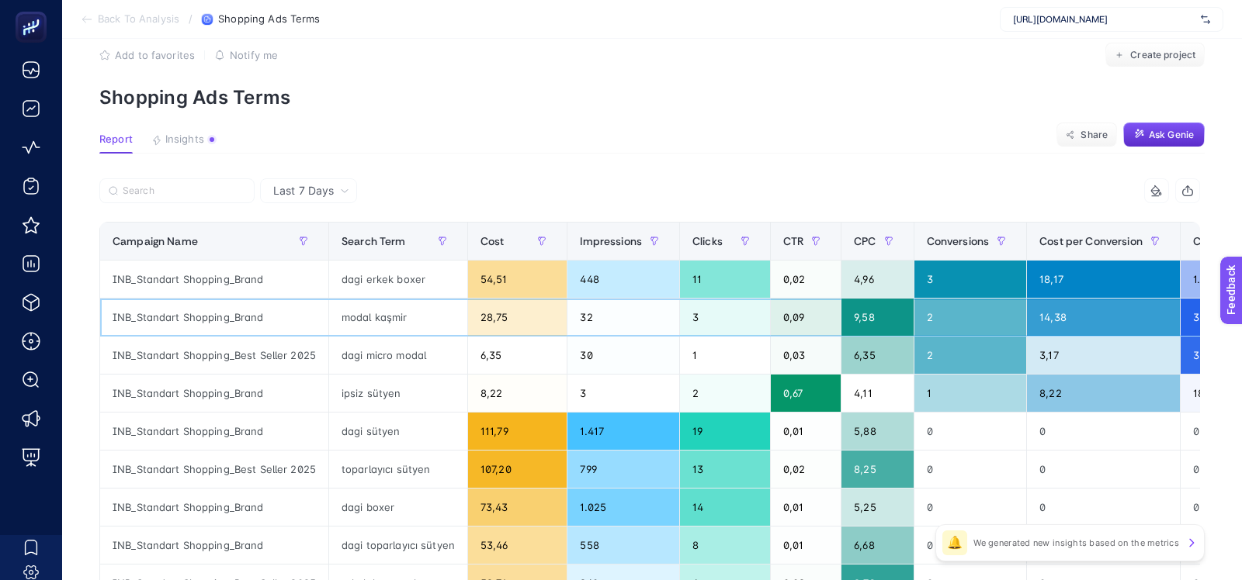
click at [369, 318] on div "modal kaşmir" at bounding box center [398, 317] width 138 height 37
click at [494, 322] on div "28,75" at bounding box center [517, 317] width 99 height 37
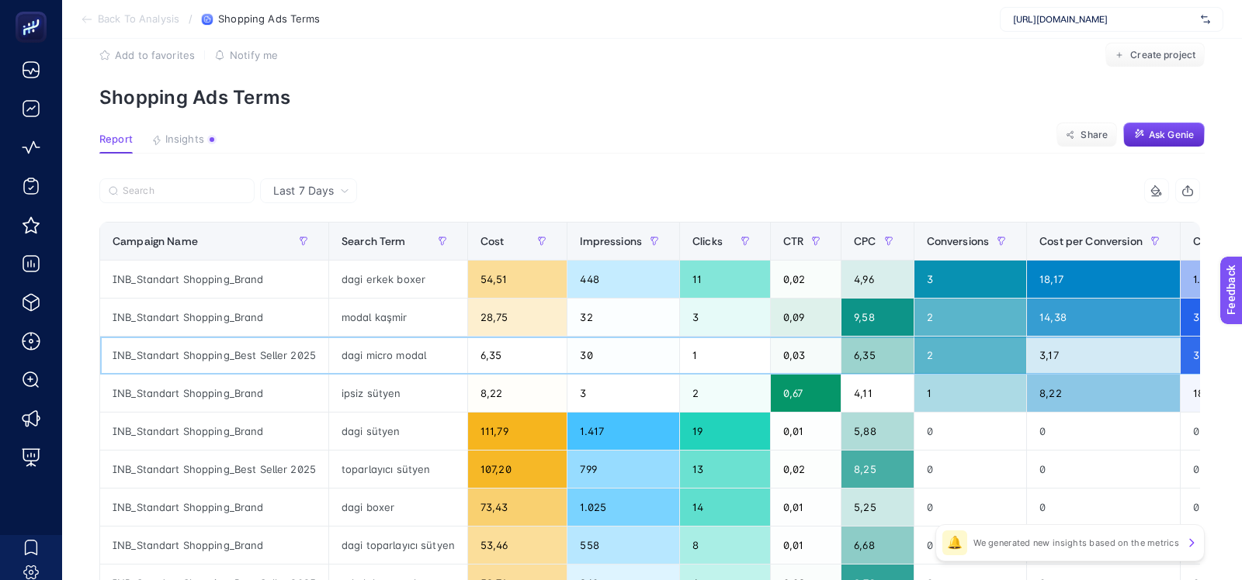
click at [490, 359] on div "6,35" at bounding box center [517, 355] width 99 height 37
click at [489, 380] on div "8,22" at bounding box center [517, 393] width 99 height 37
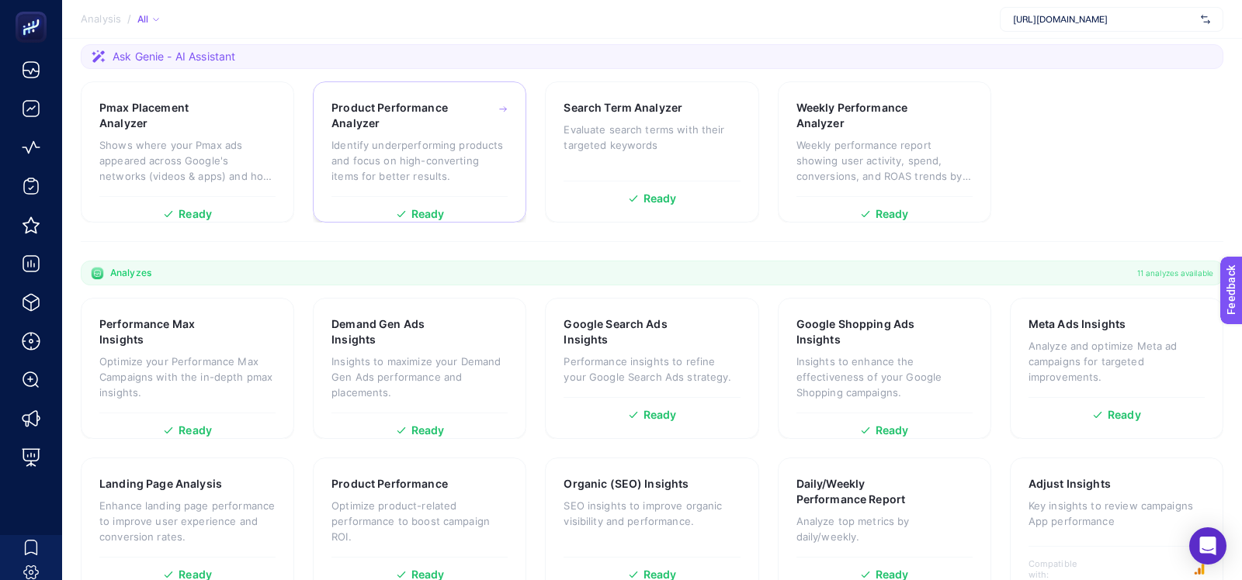
scroll to position [303, 0]
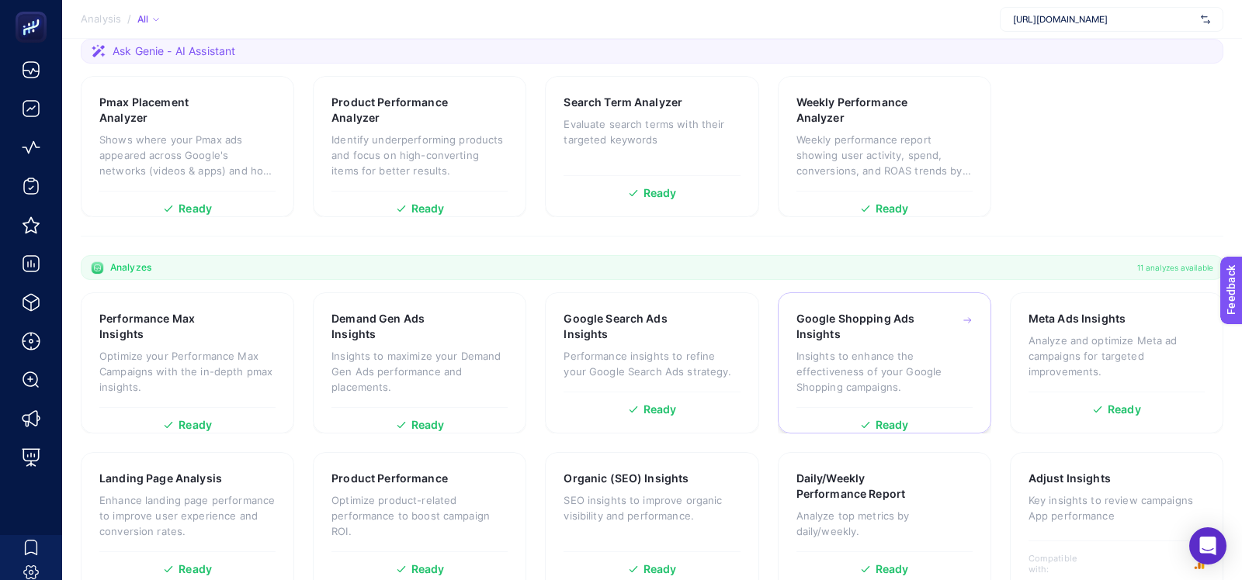
click at [887, 348] on p "Insights to enhance the effectiveness of your Google Shopping campaigns." at bounding box center [884, 371] width 176 height 47
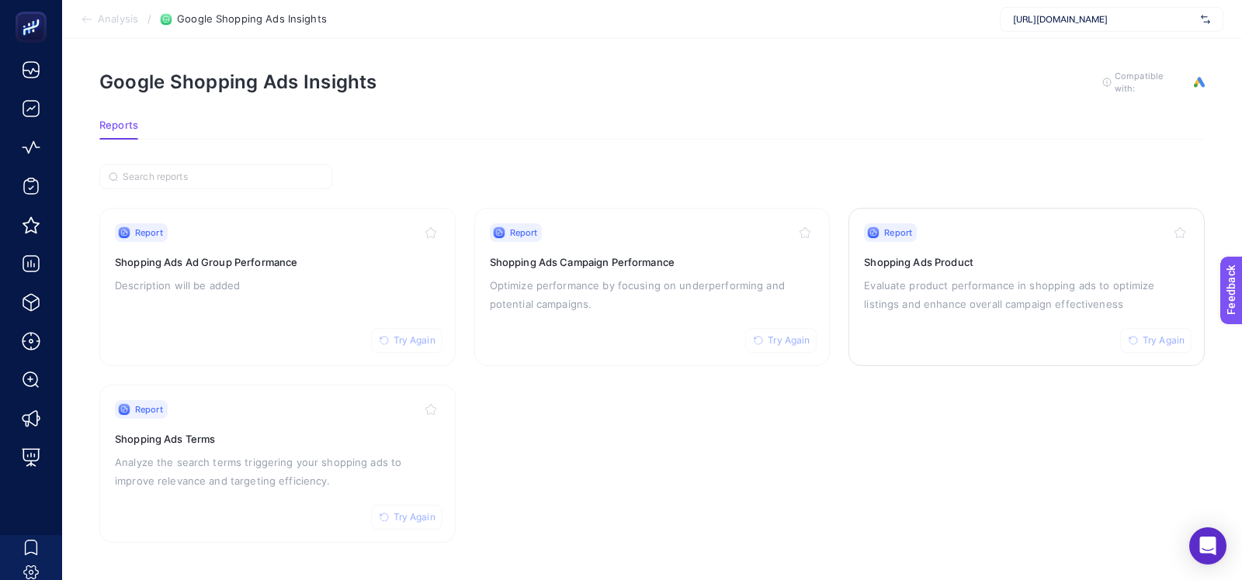
scroll to position [4, 0]
click at [903, 297] on p "Evaluate product performance in shopping ads to optimize listings and enhance o…" at bounding box center [1026, 297] width 325 height 37
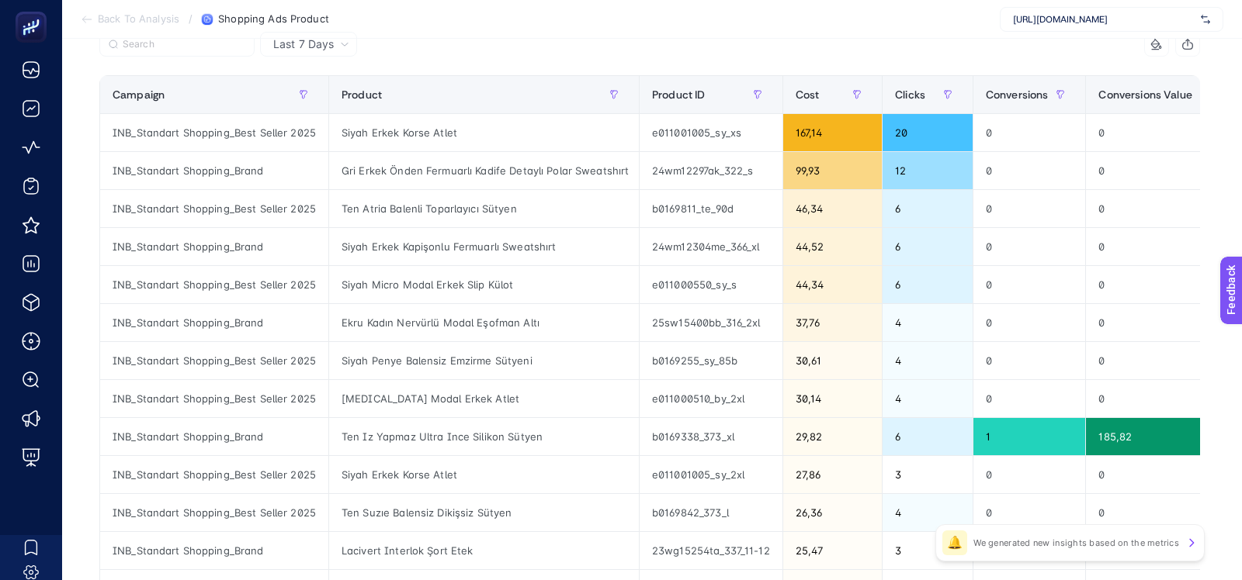
scroll to position [16, 0]
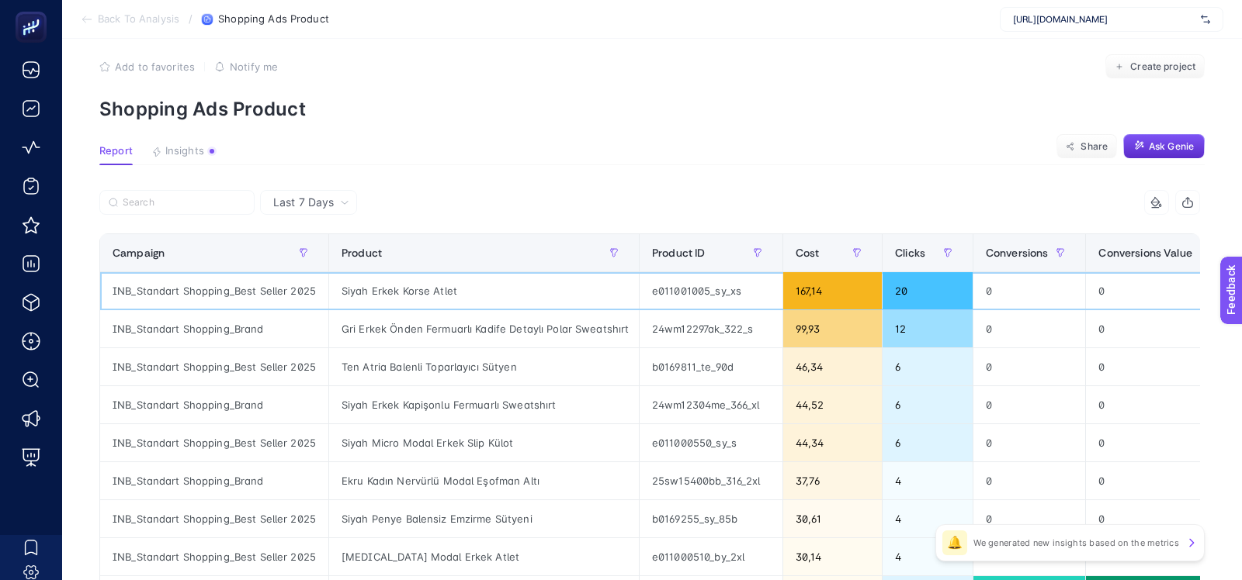
click at [411, 292] on div "Siyah Erkek Korse Atlet" at bounding box center [484, 290] width 310 height 37
copy tr "Siyah Erkek Korse Atlet"
click at [434, 331] on div "Gri Erkek Önden Fermuarlı Kadife Detaylı Polar Sweatshırt" at bounding box center [484, 328] width 310 height 37
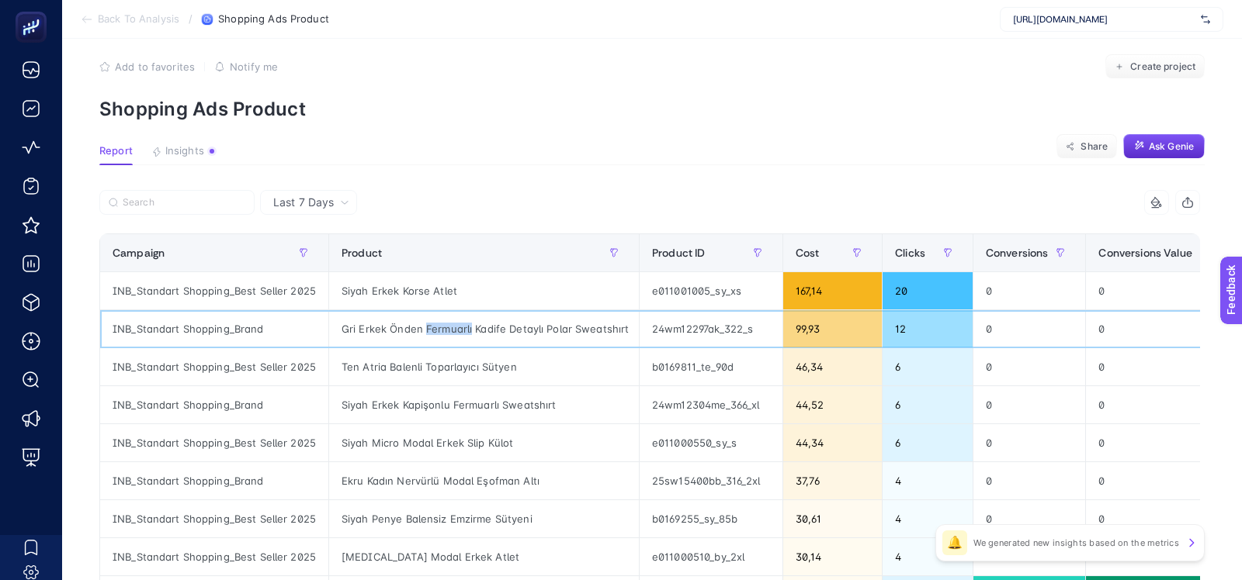
click at [434, 331] on div "Gri Erkek Önden Fermuarlı Kadife Detaylı Polar Sweatshırt" at bounding box center [484, 328] width 310 height 37
copy tr "Gri Erkek Önden Fermuarlı Kadife Detaylı Polar Sweatshırt"
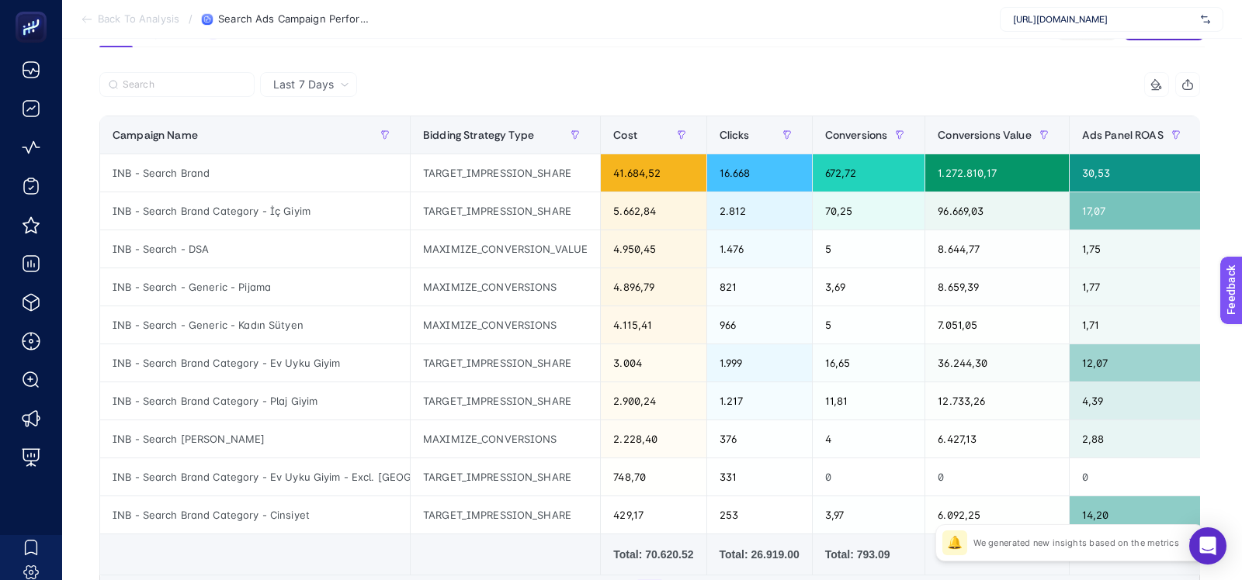
scroll to position [152, 0]
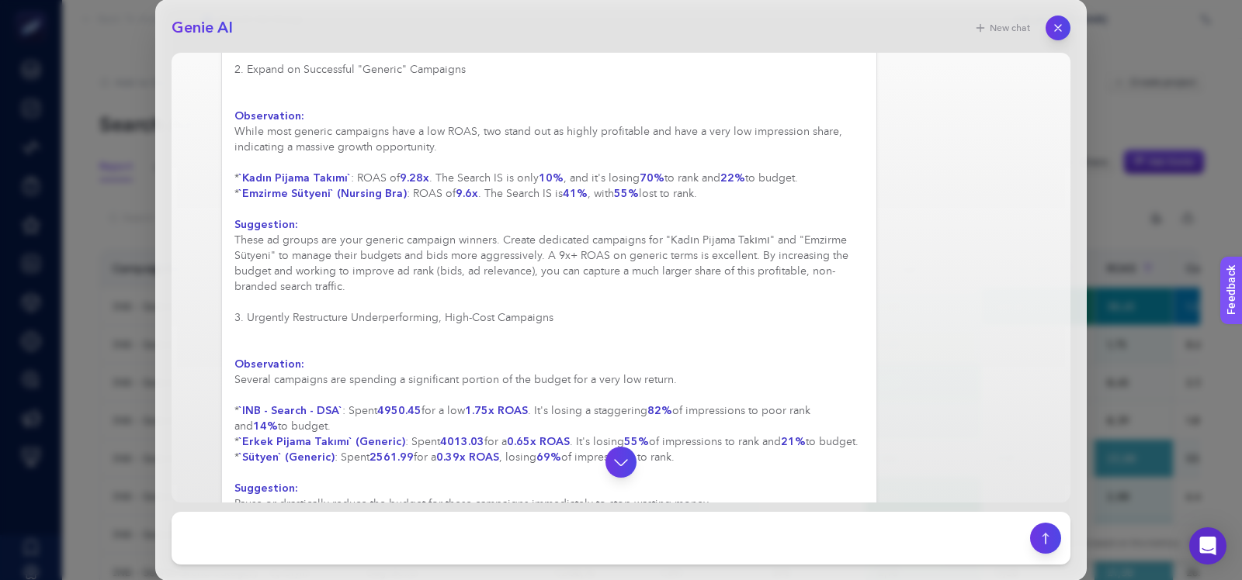
scroll to position [370, 0]
drag, startPoint x: 743, startPoint y: 161, endPoint x: 733, endPoint y: 161, distance: 9.3
click at [733, 161] on div "Based on the performance data from the last 7 days, here are several ideas for …" at bounding box center [548, 299] width 629 height 1071
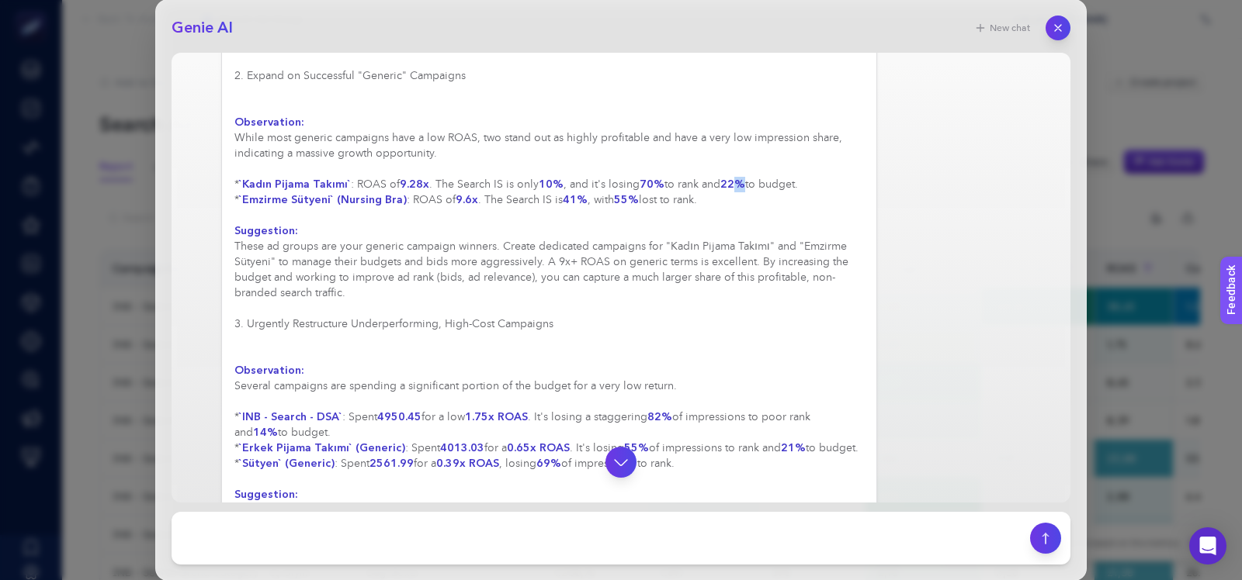
scroll to position [359, 0]
click at [300, 194] on strong "`Emzirme Sütyeni` (Nursing Bra)" at bounding box center [323, 201] width 168 height 15
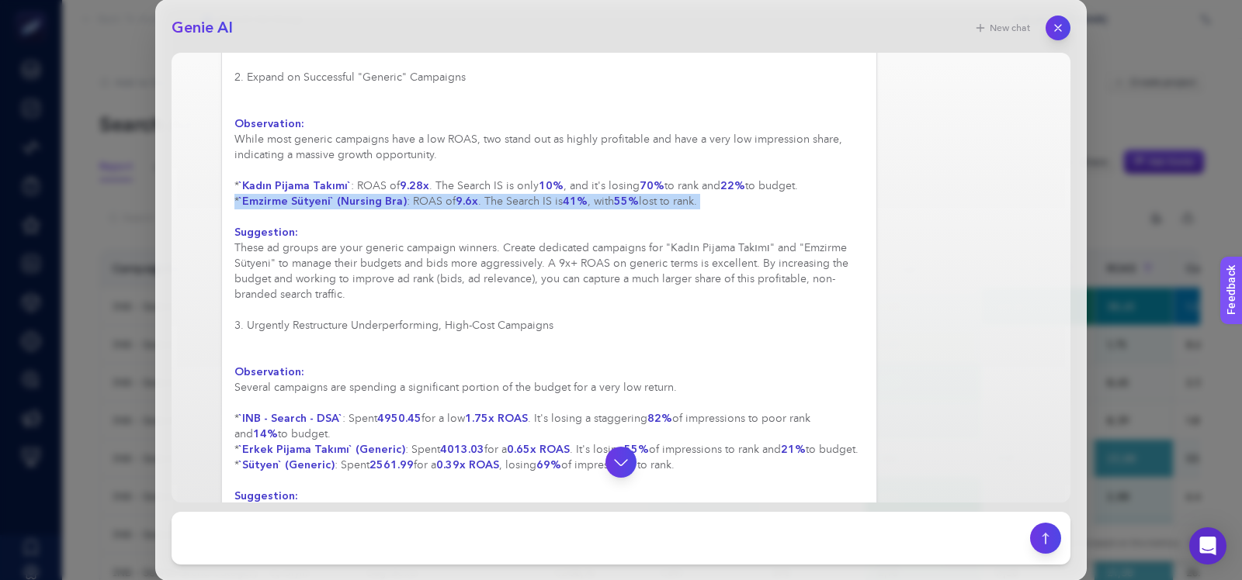
click at [300, 194] on strong "`Emzirme Sütyeni` (Nursing Bra)" at bounding box center [323, 201] width 168 height 15
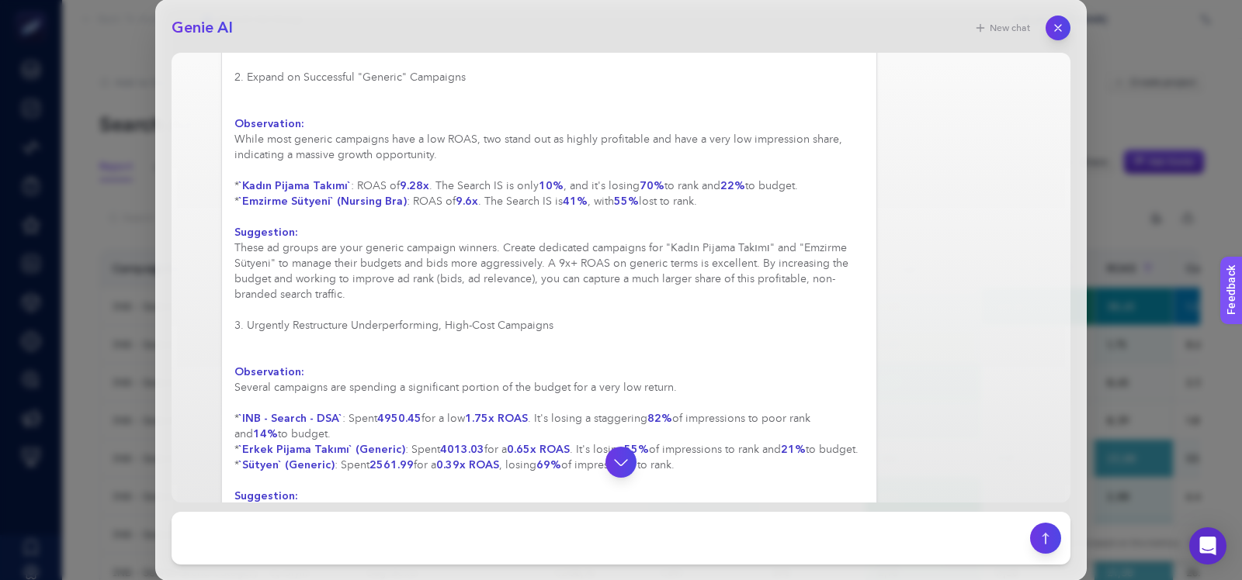
click at [300, 260] on div "Based on the performance data from the last 7 days, here are several ideas for …" at bounding box center [548, 310] width 629 height 1071
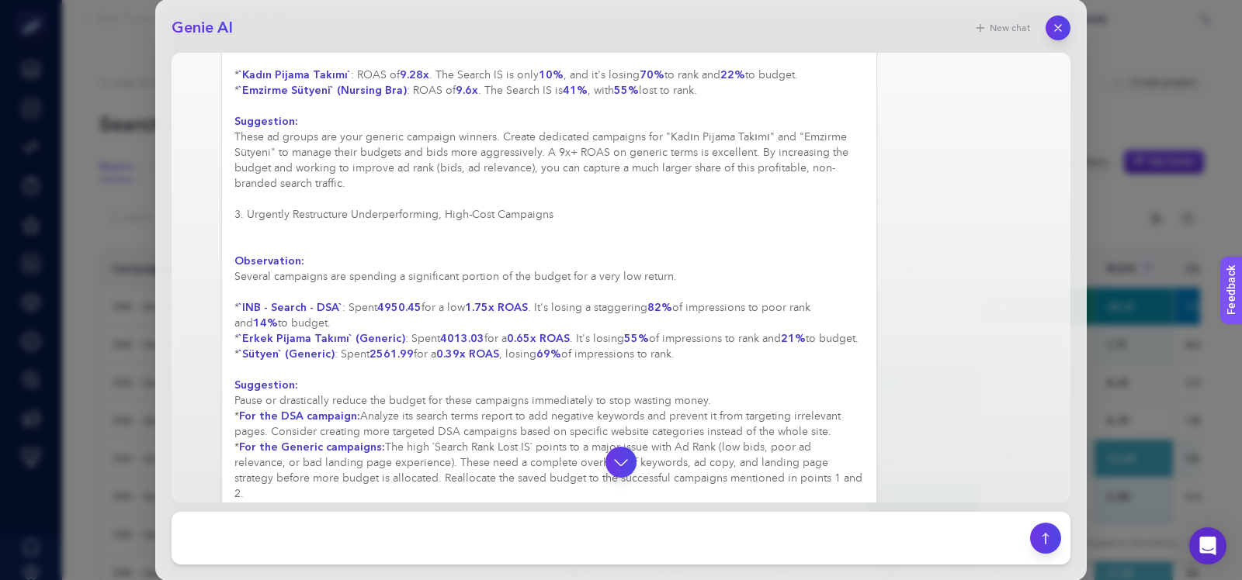
scroll to position [473, 0]
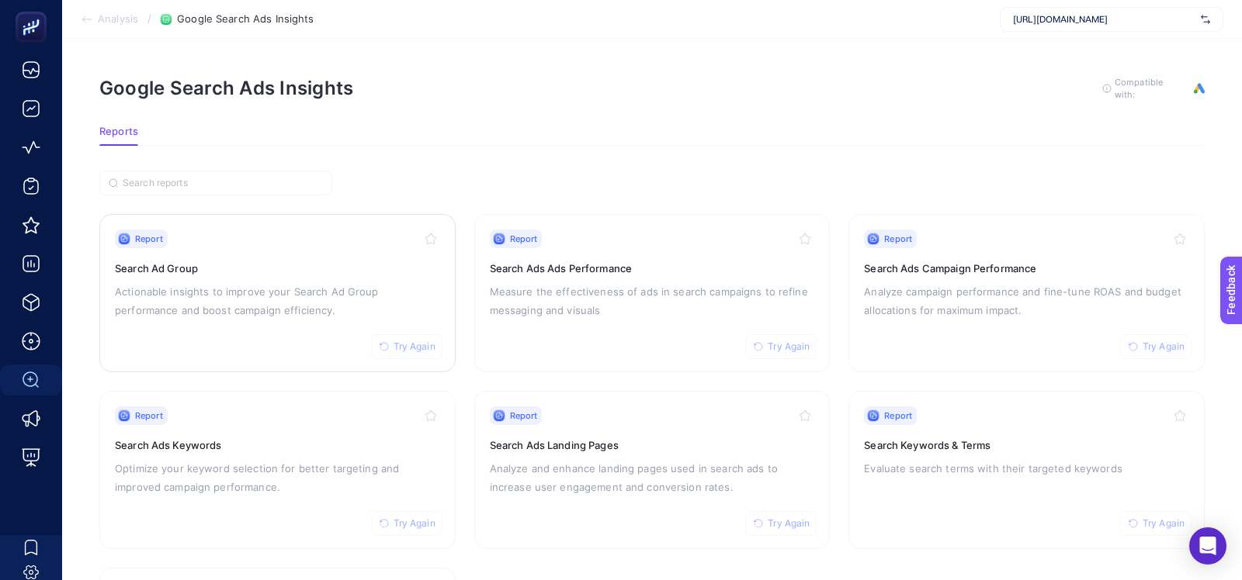
click at [293, 306] on p "Actionable insights to improve your Search Ad Group performance and boost campa…" at bounding box center [277, 300] width 325 height 37
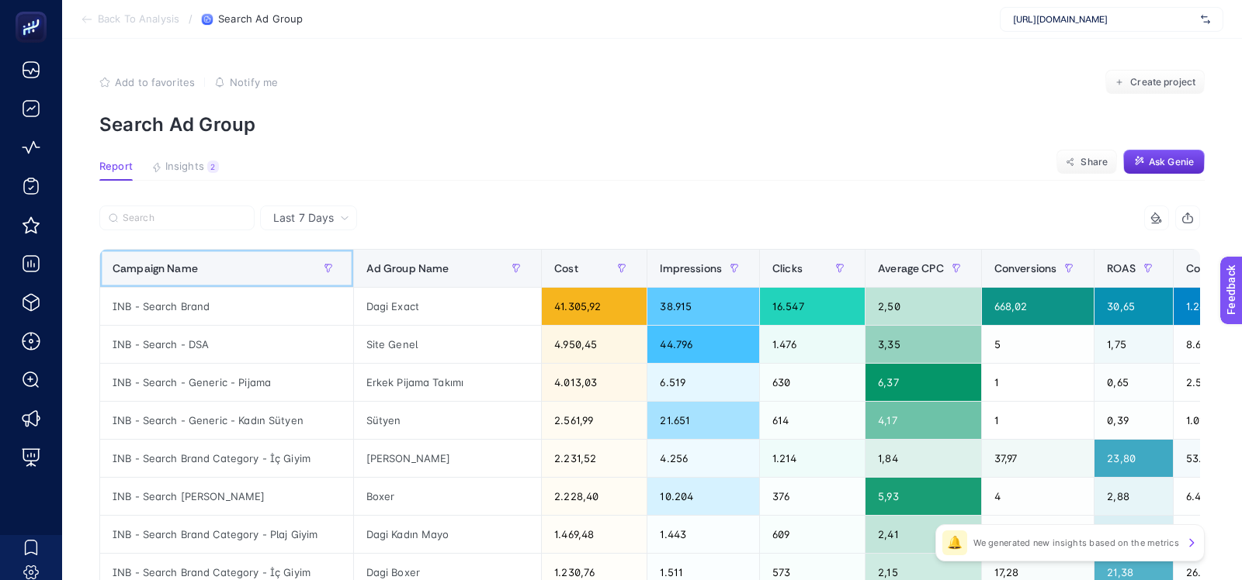
click at [216, 262] on div "Campaign Name" at bounding box center [227, 268] width 228 height 25
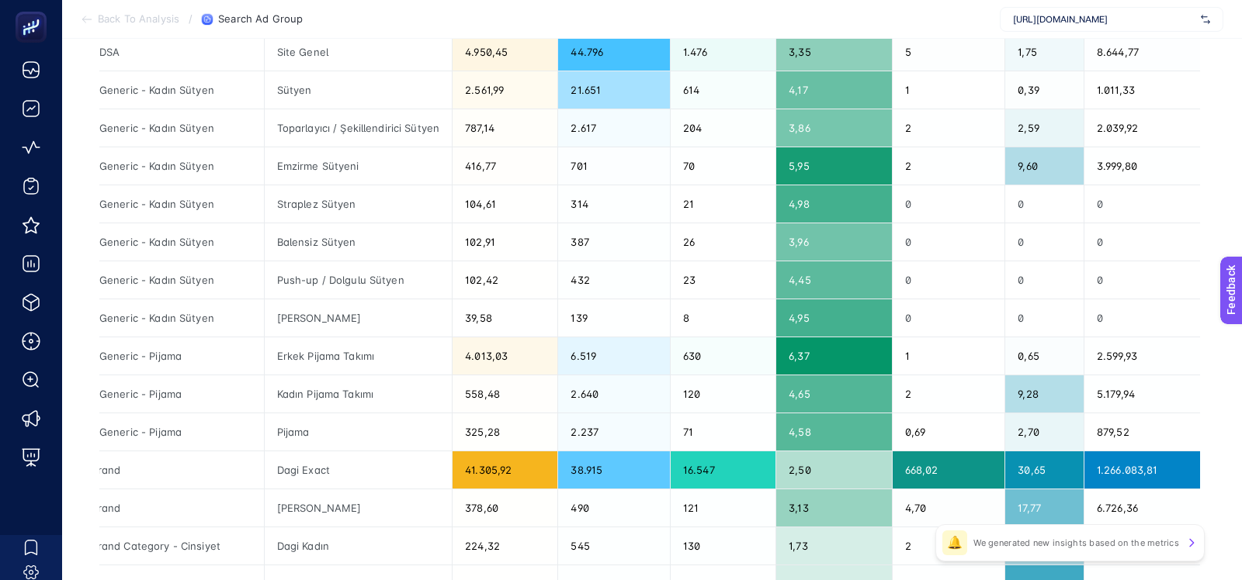
scroll to position [0, 4]
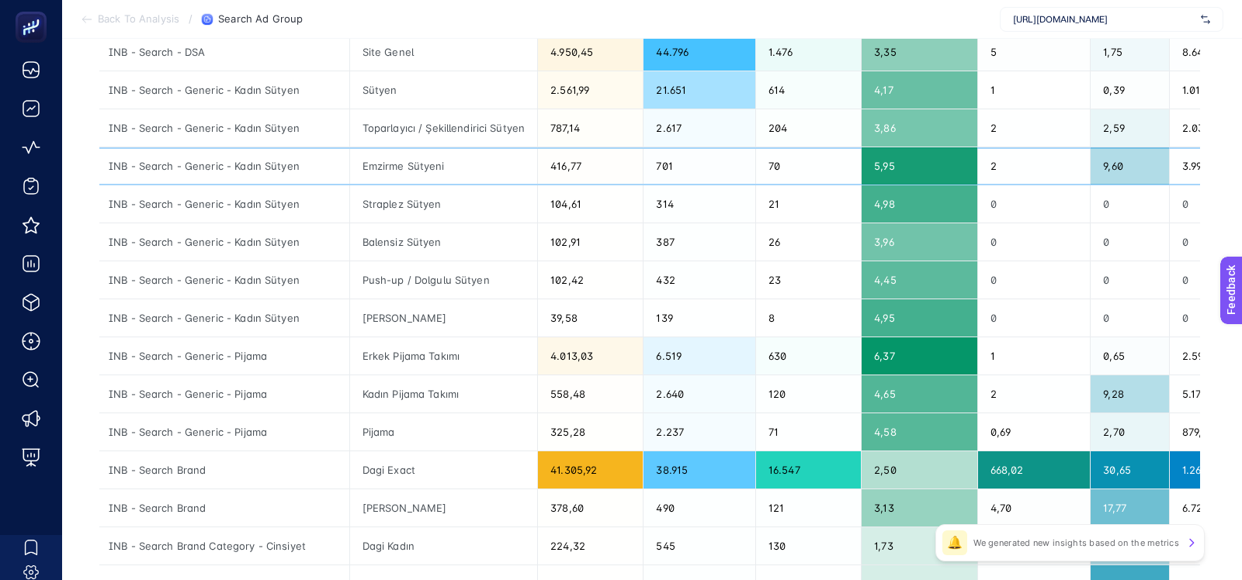
click at [412, 176] on div "Emzirme Sütyeni" at bounding box center [444, 165] width 188 height 37
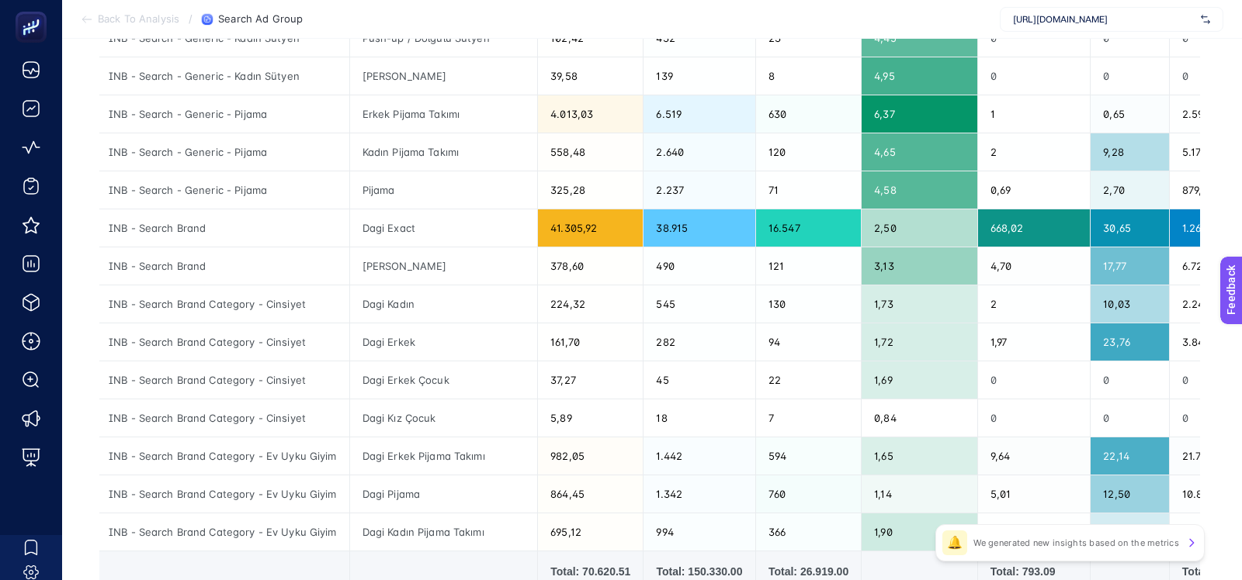
scroll to position [567, 0]
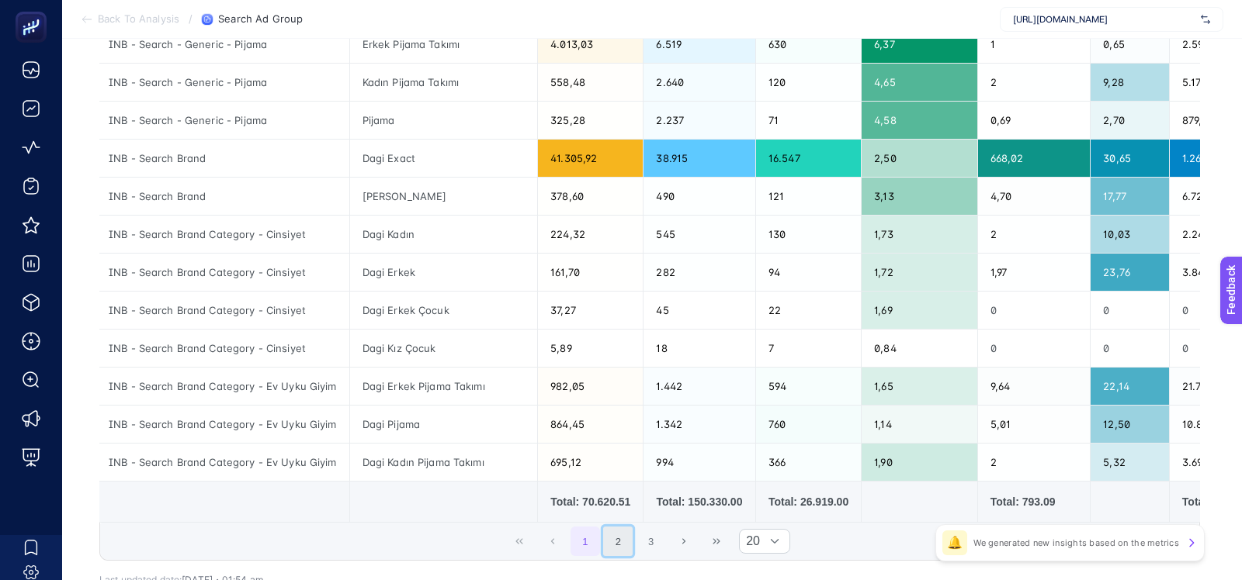
click at [610, 542] on button "2" at bounding box center [617, 541] width 29 height 29
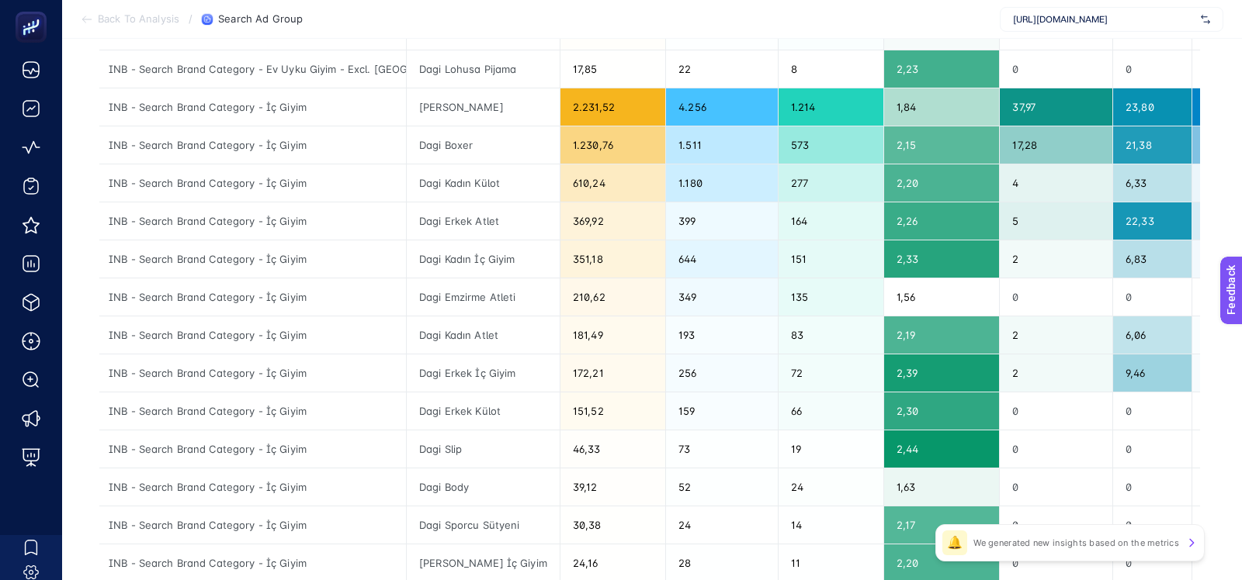
scroll to position [537, 0]
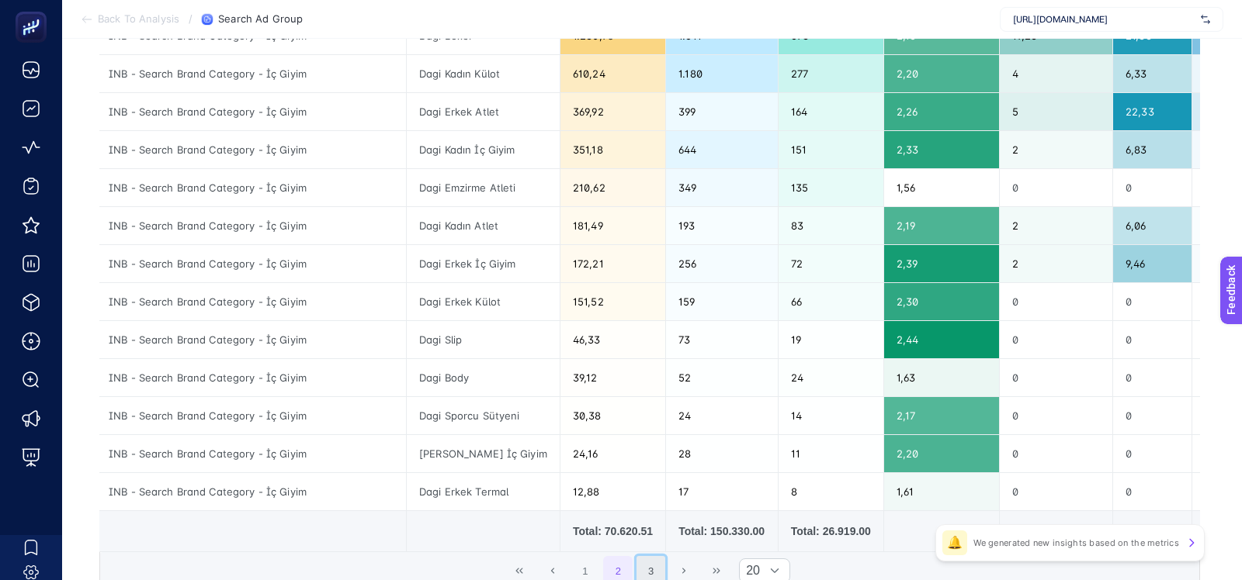
click at [650, 570] on button "3" at bounding box center [650, 570] width 29 height 29
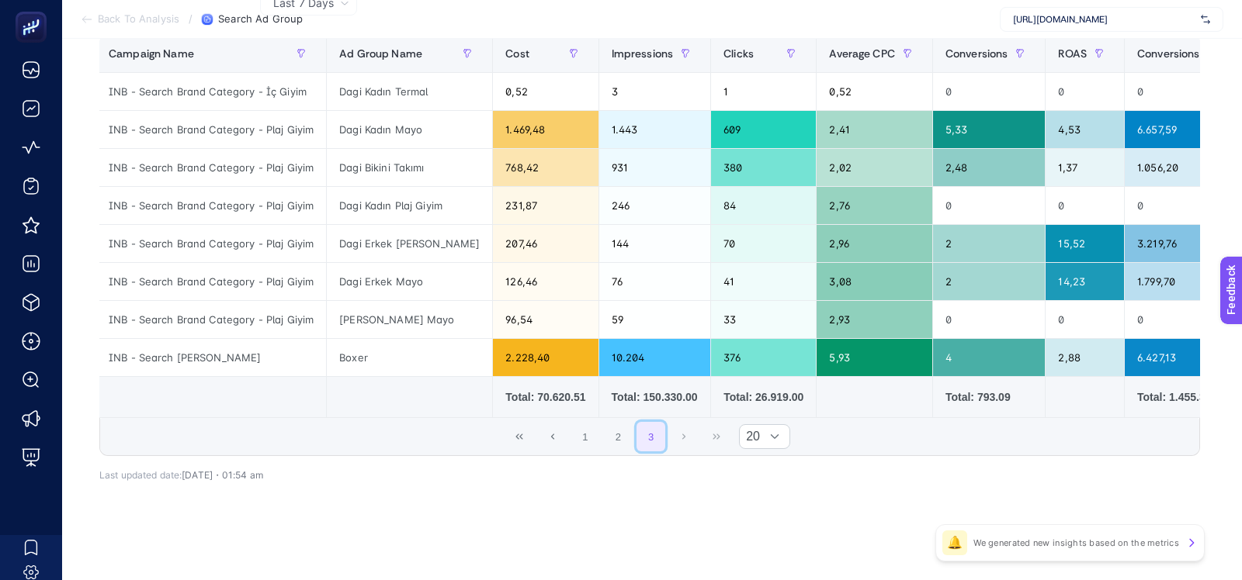
scroll to position [210, 0]
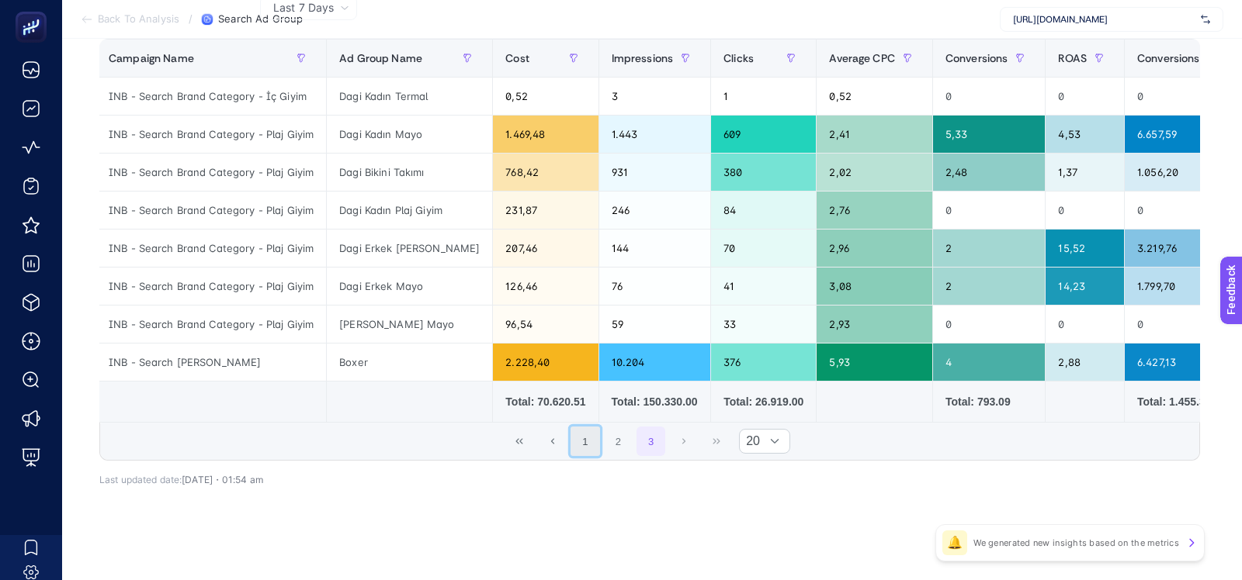
click at [574, 435] on button "1" at bounding box center [584, 441] width 29 height 29
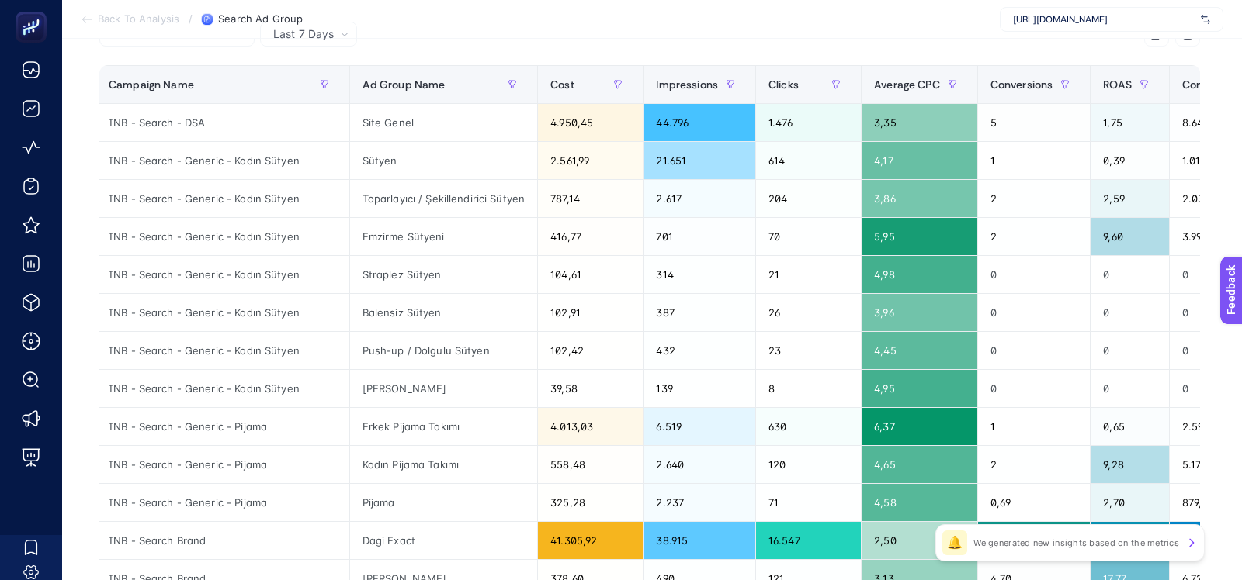
scroll to position [137, 0]
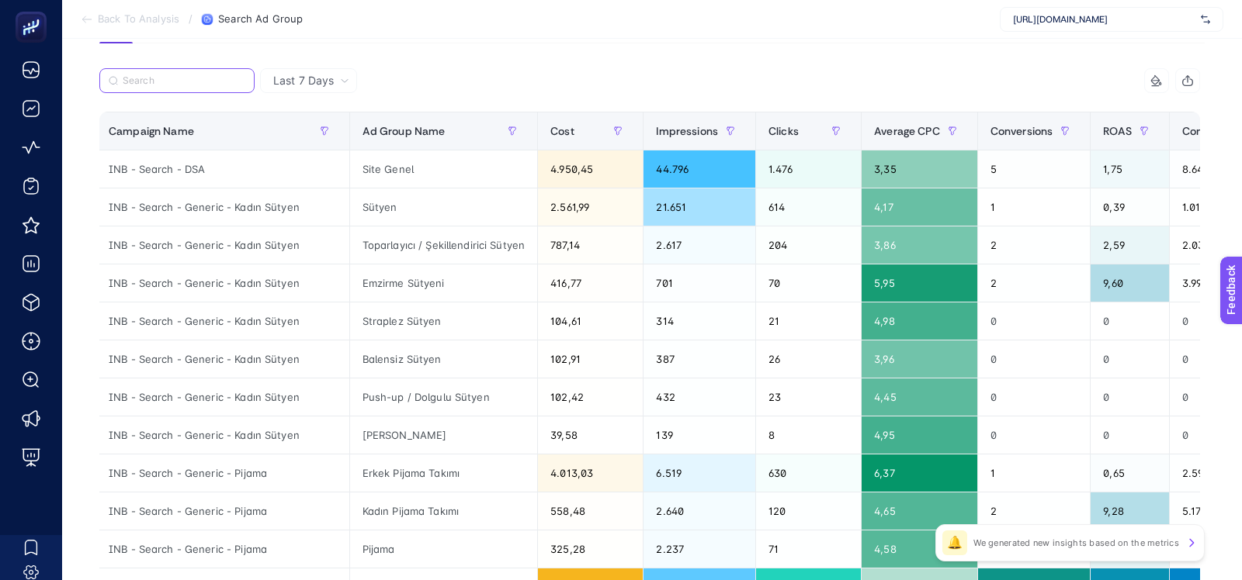
click at [168, 83] on input "Search" at bounding box center [184, 81] width 123 height 12
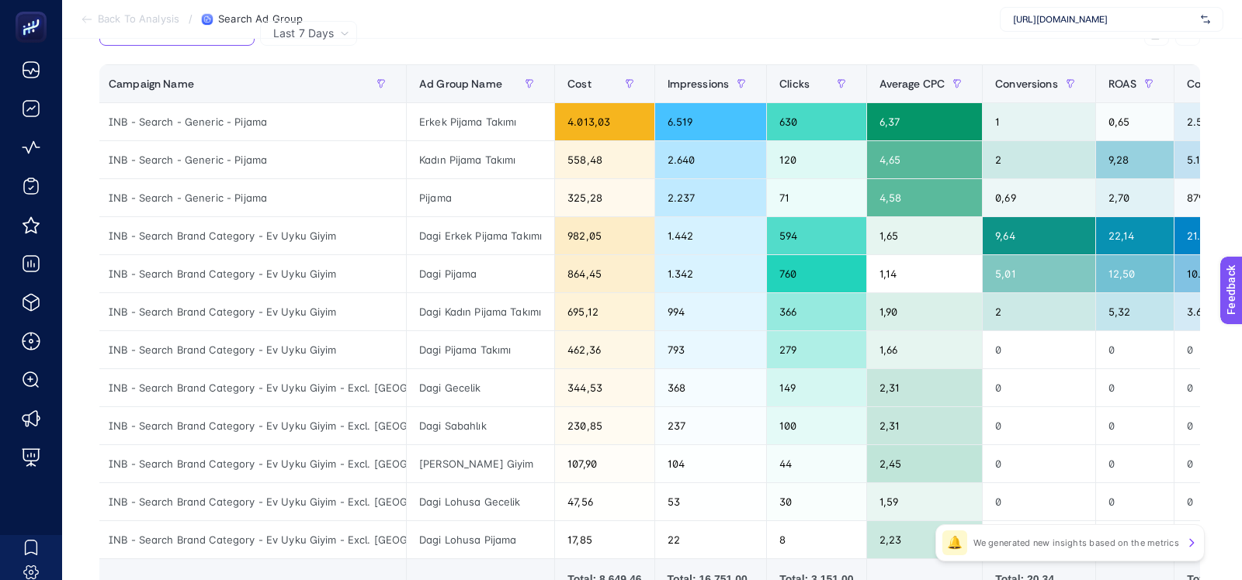
scroll to position [218, 0]
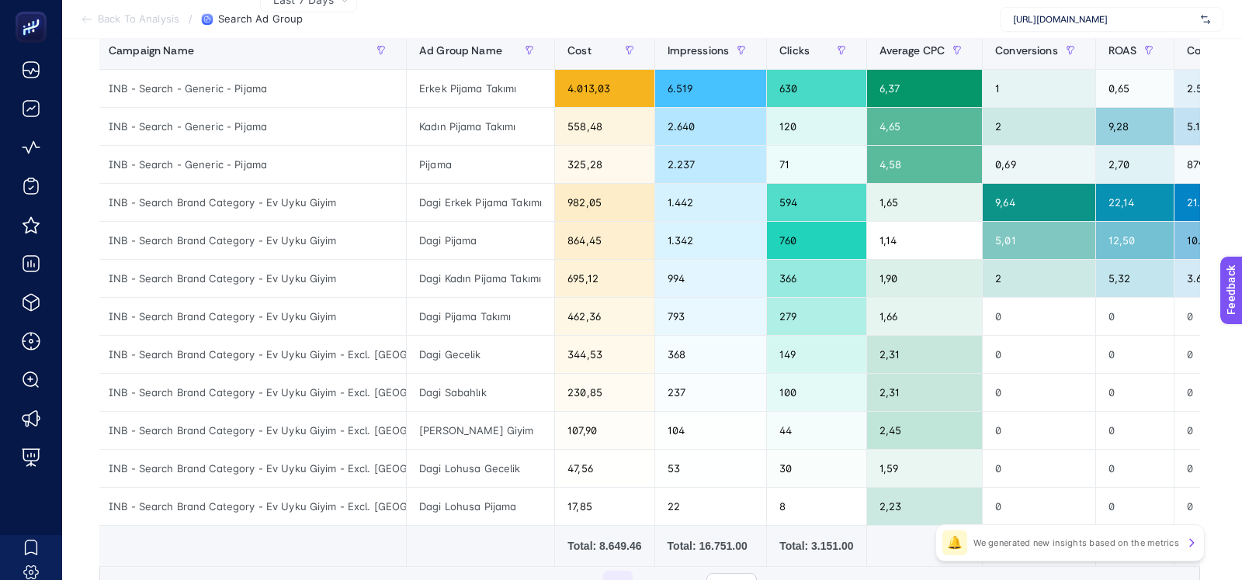
type input "pi"
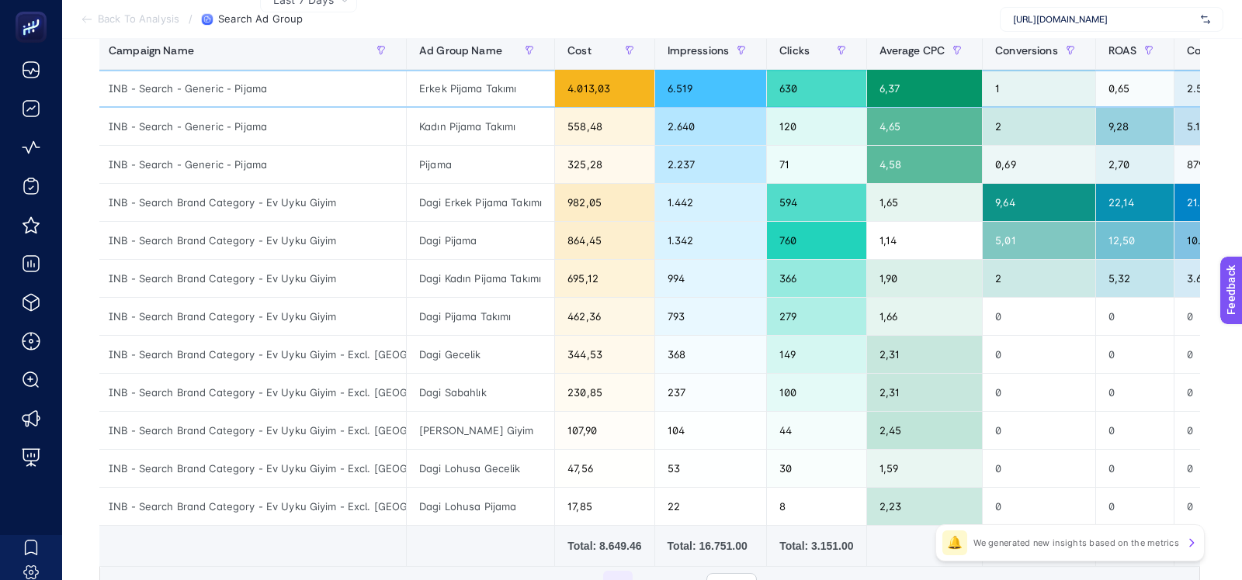
click at [247, 94] on div "INB - Search - Generic - Pijama" at bounding box center [251, 88] width 310 height 37
click at [247, 129] on div "INB - Search - Generic - Pijama" at bounding box center [251, 126] width 310 height 37
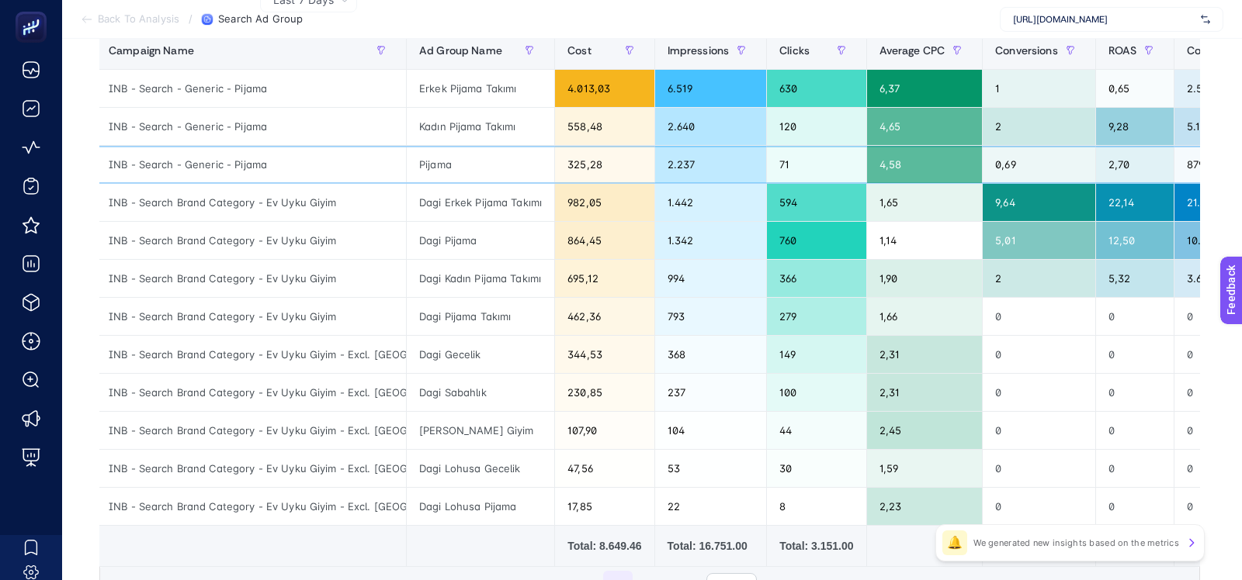
click at [247, 147] on div "INB - Search - Generic - Pijama" at bounding box center [251, 164] width 310 height 37
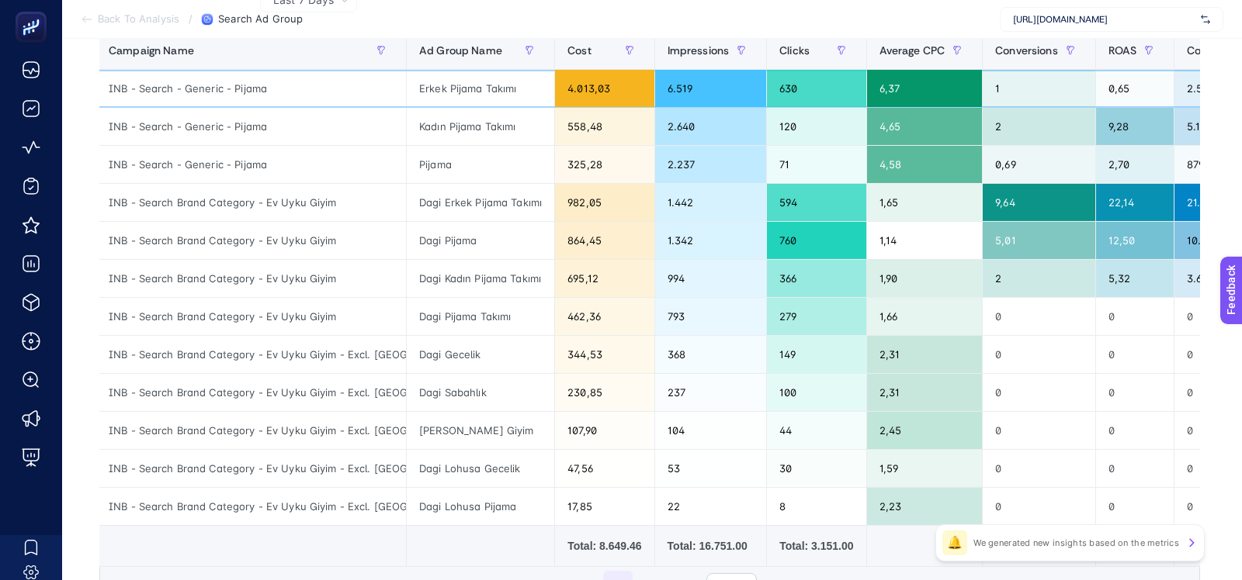
click at [573, 103] on div "4.013,03" at bounding box center [604, 88] width 99 height 37
click at [573, 122] on div "558,48" at bounding box center [604, 126] width 99 height 37
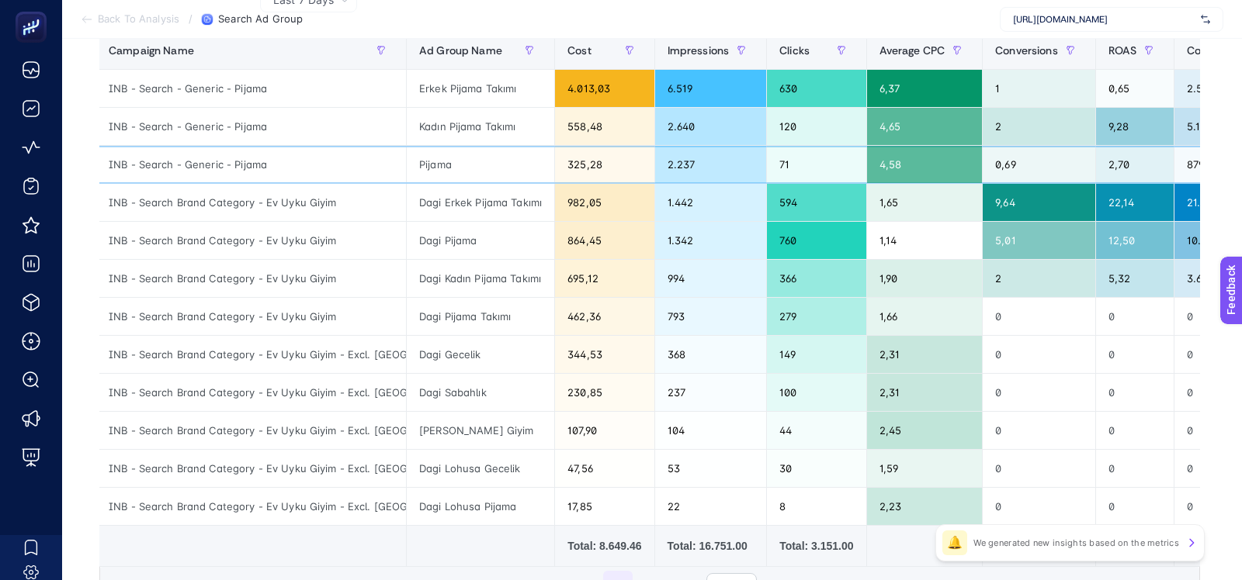
click at [573, 148] on div "325,28" at bounding box center [604, 164] width 99 height 37
click at [574, 129] on div "558,48" at bounding box center [604, 126] width 99 height 37
click at [573, 152] on div "325,28" at bounding box center [604, 164] width 99 height 37
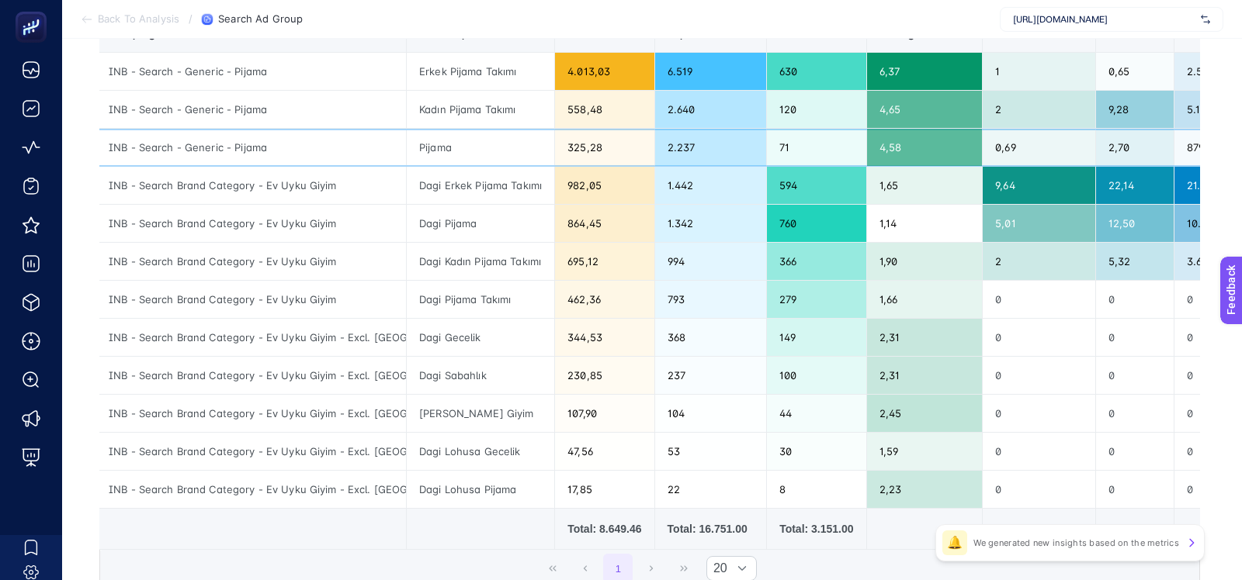
scroll to position [132, 0]
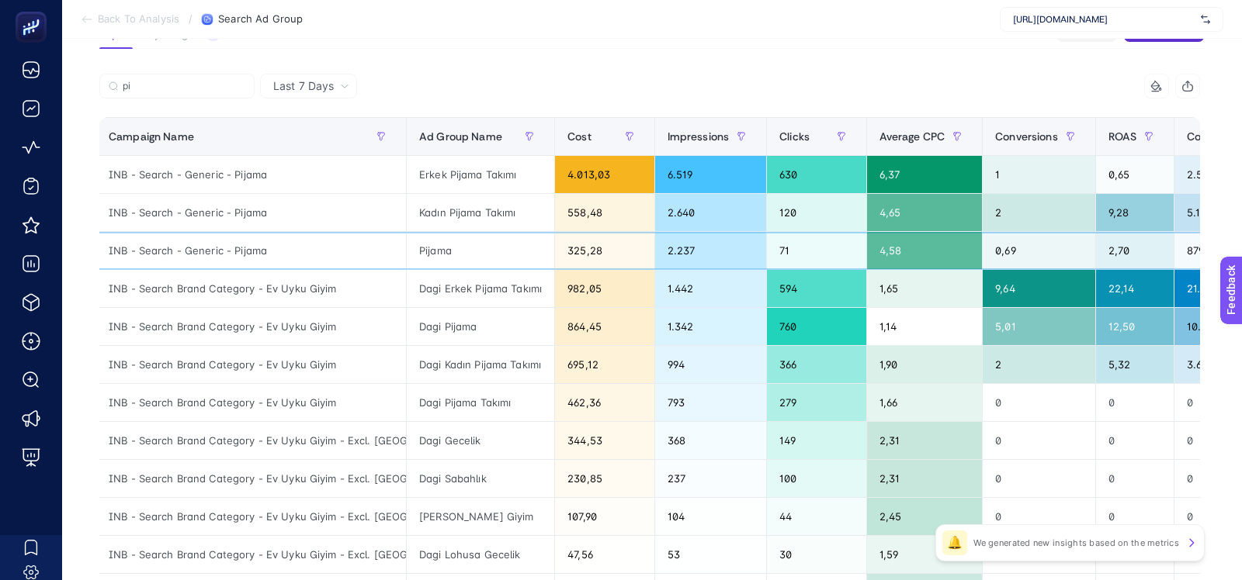
click at [431, 252] on div "Pijama" at bounding box center [480, 250] width 147 height 37
click at [439, 211] on div "Kadın Pijama Takımı" at bounding box center [480, 212] width 147 height 37
click at [439, 178] on div "Erkek Pijama Takımı" at bounding box center [480, 174] width 147 height 37
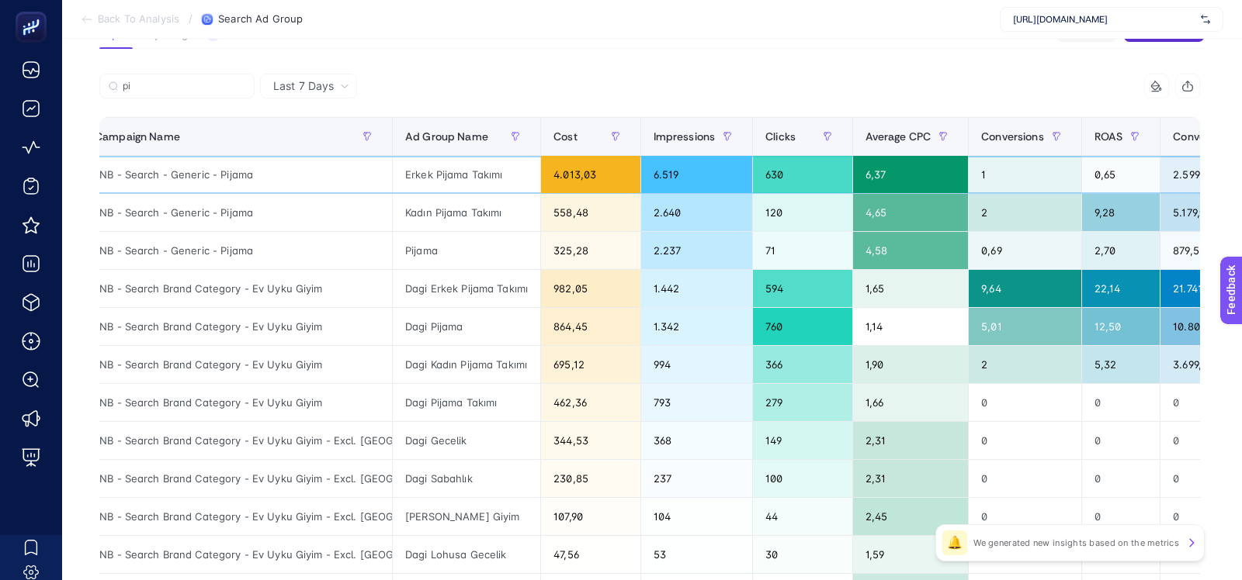
scroll to position [0, 0]
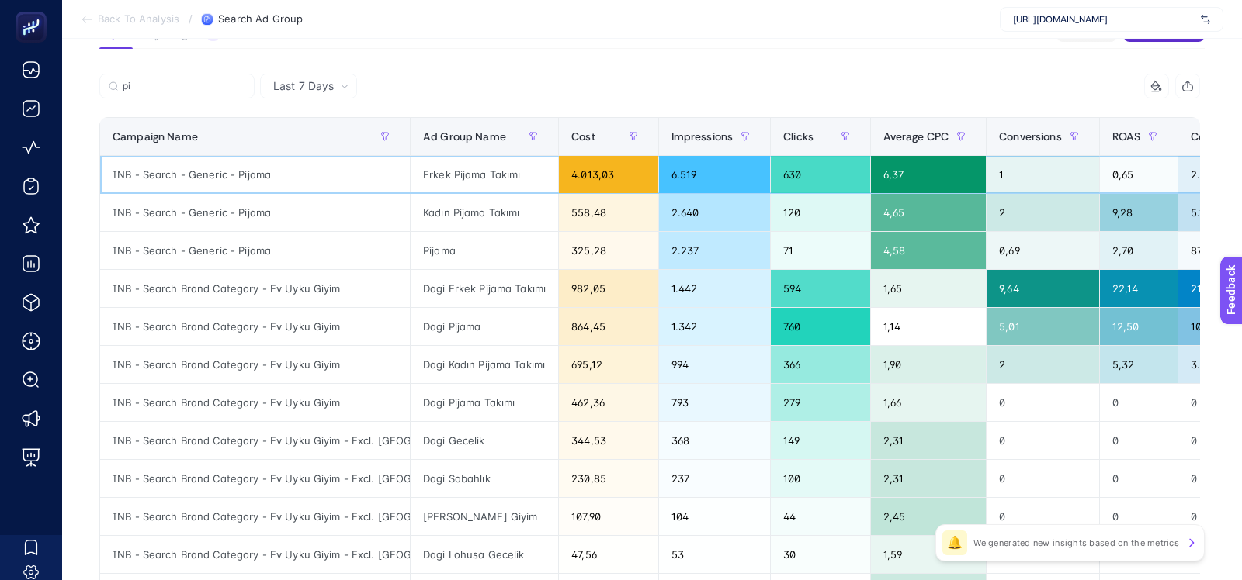
click at [572, 178] on div "4.013,03" at bounding box center [608, 174] width 99 height 37
click at [572, 223] on div "558,48" at bounding box center [608, 212] width 99 height 37
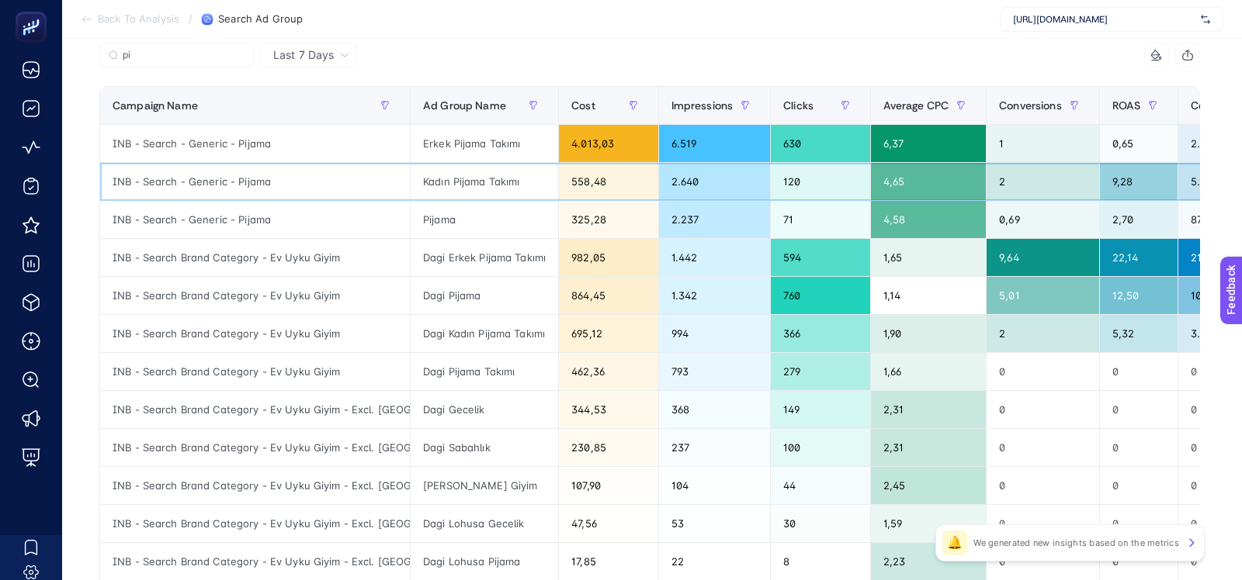
scroll to position [138, 0]
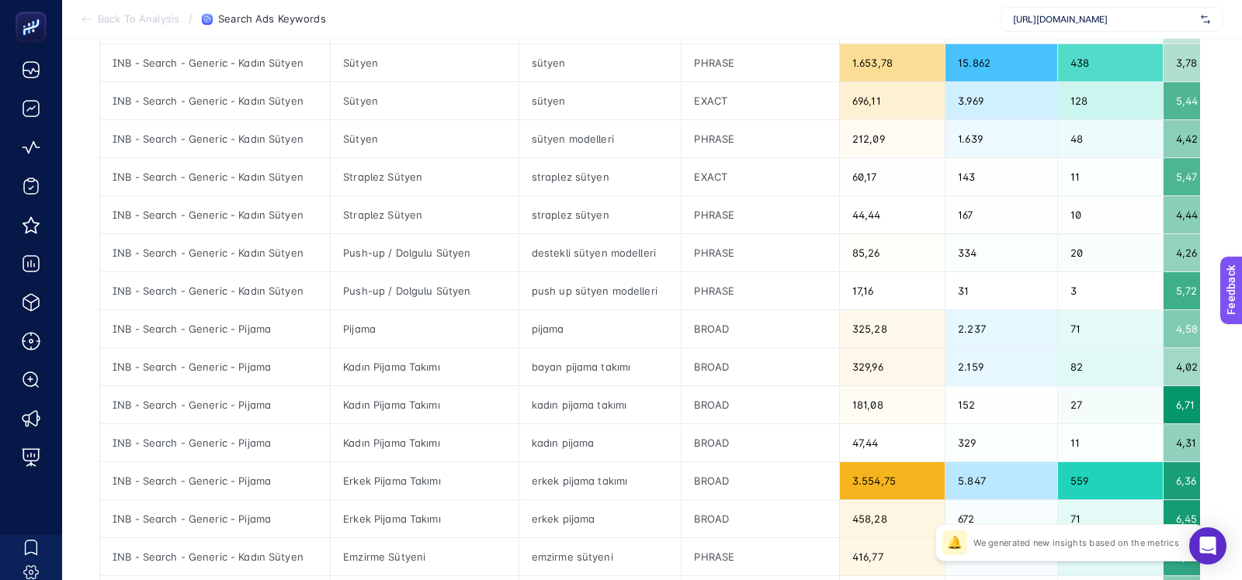
scroll to position [360, 0]
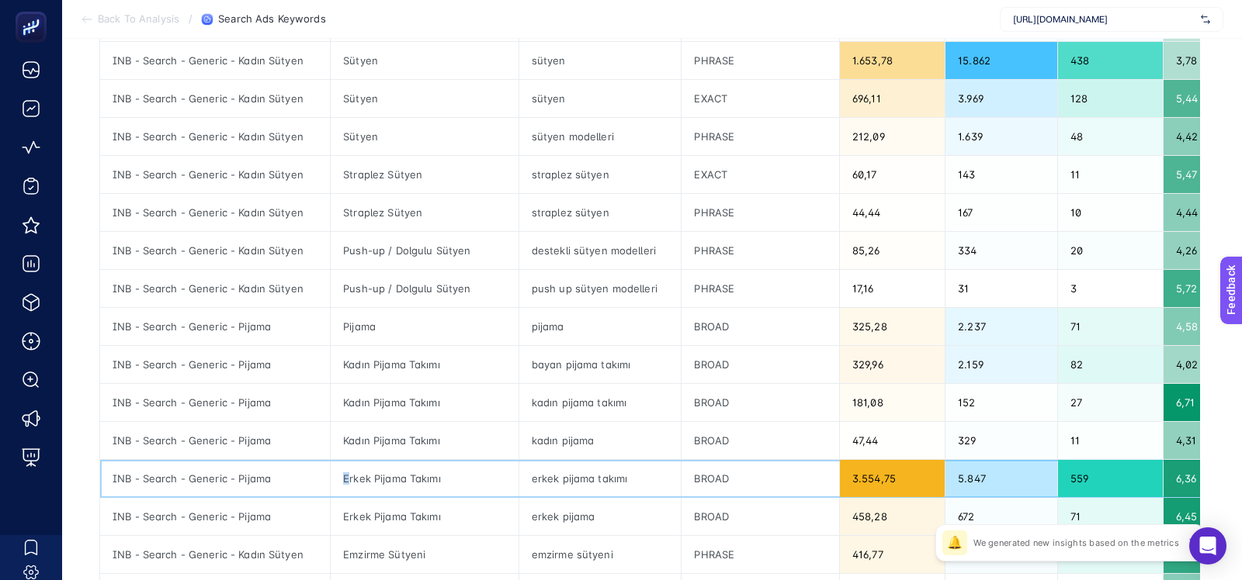
drag, startPoint x: 345, startPoint y: 467, endPoint x: 480, endPoint y: 464, distance: 135.8
click at [480, 464] on div "Erkek Pijama Takımı" at bounding box center [425, 478] width 188 height 37
click at [877, 478] on div "3.554,75" at bounding box center [892, 478] width 105 height 37
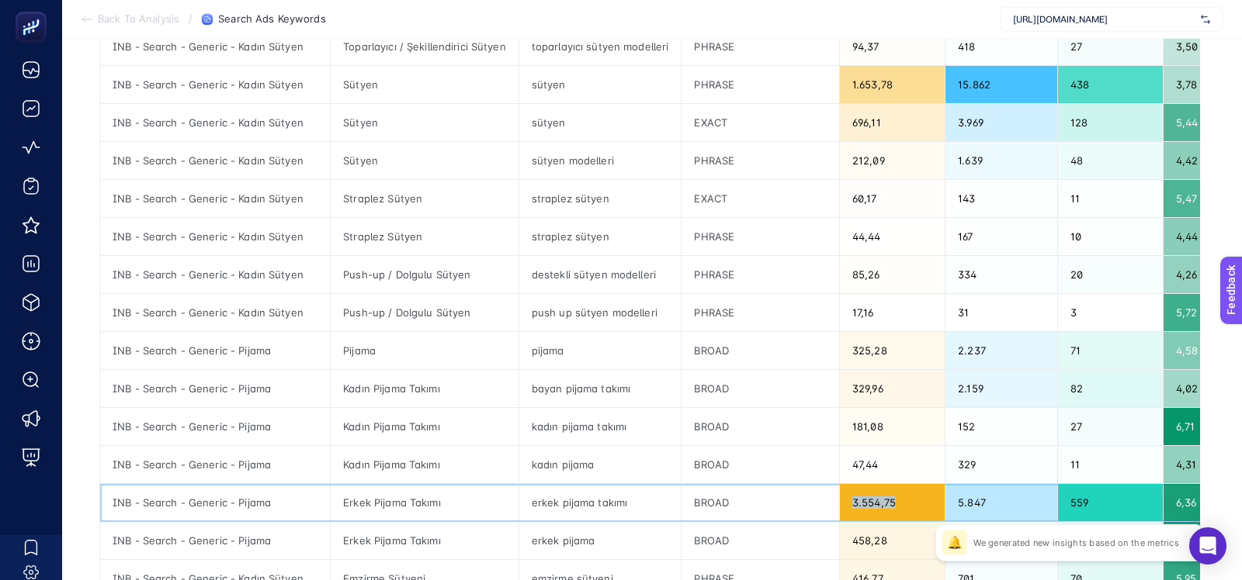
scroll to position [279, 0]
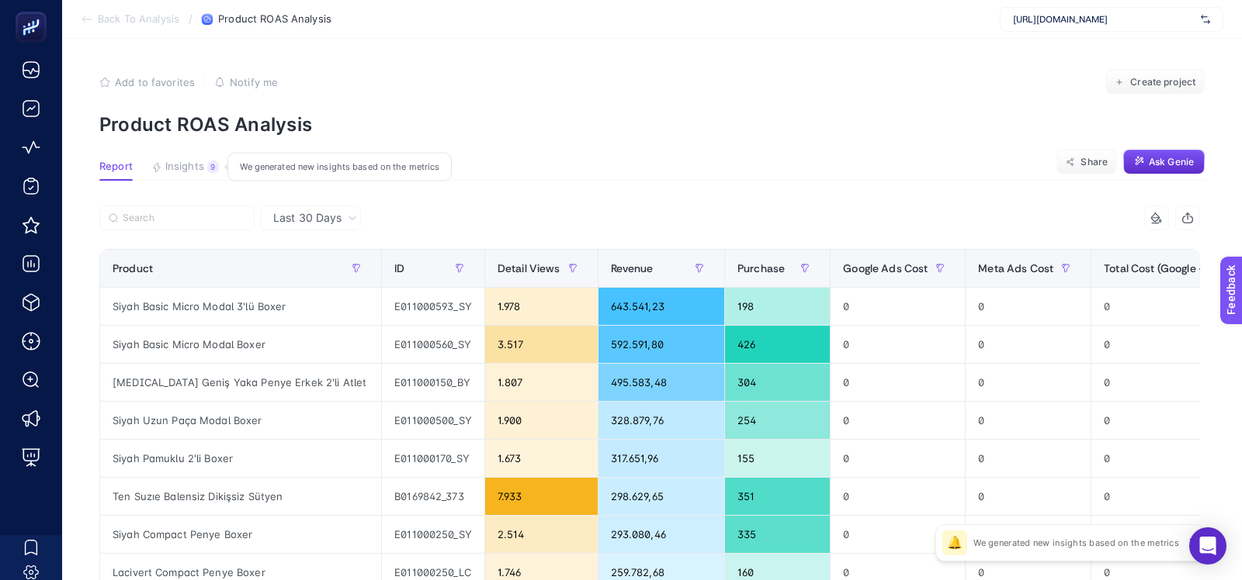
click at [196, 175] on button "Insights 9 We generated new insights based on the metrics" at bounding box center [185, 171] width 68 height 20
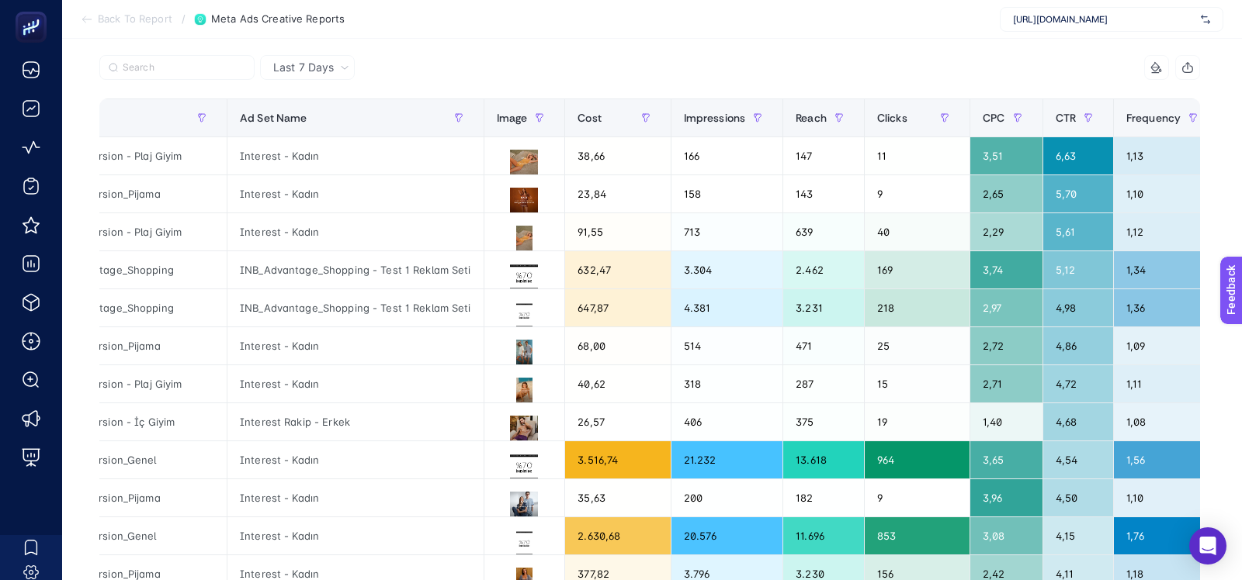
scroll to position [144, 0]
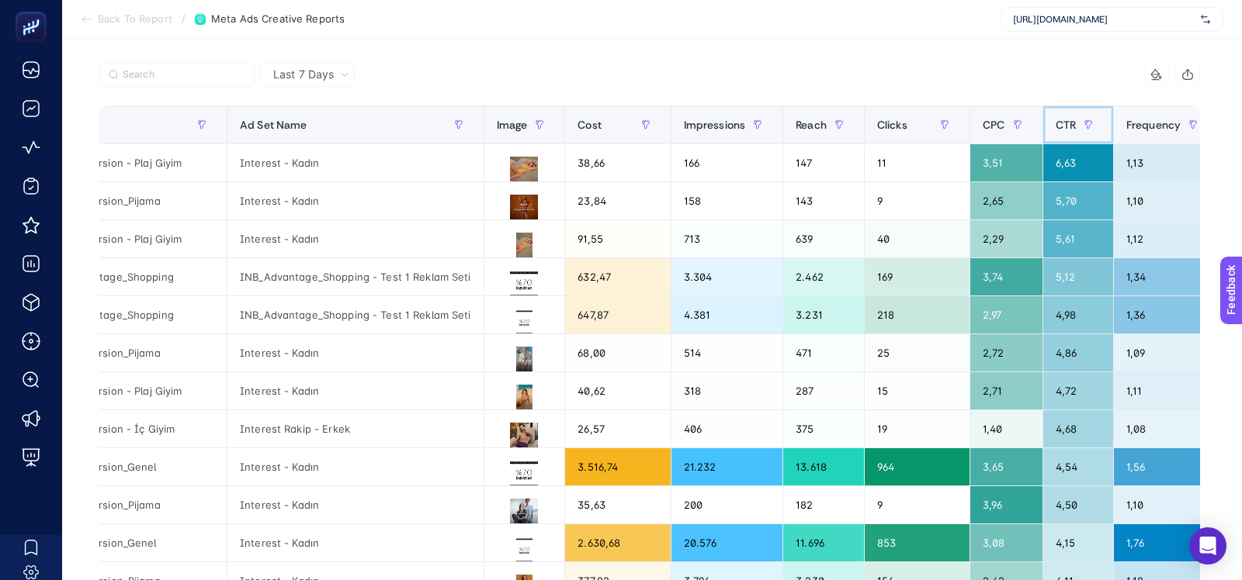
click at [1068, 130] on span "CTR" at bounding box center [1065, 125] width 20 height 12
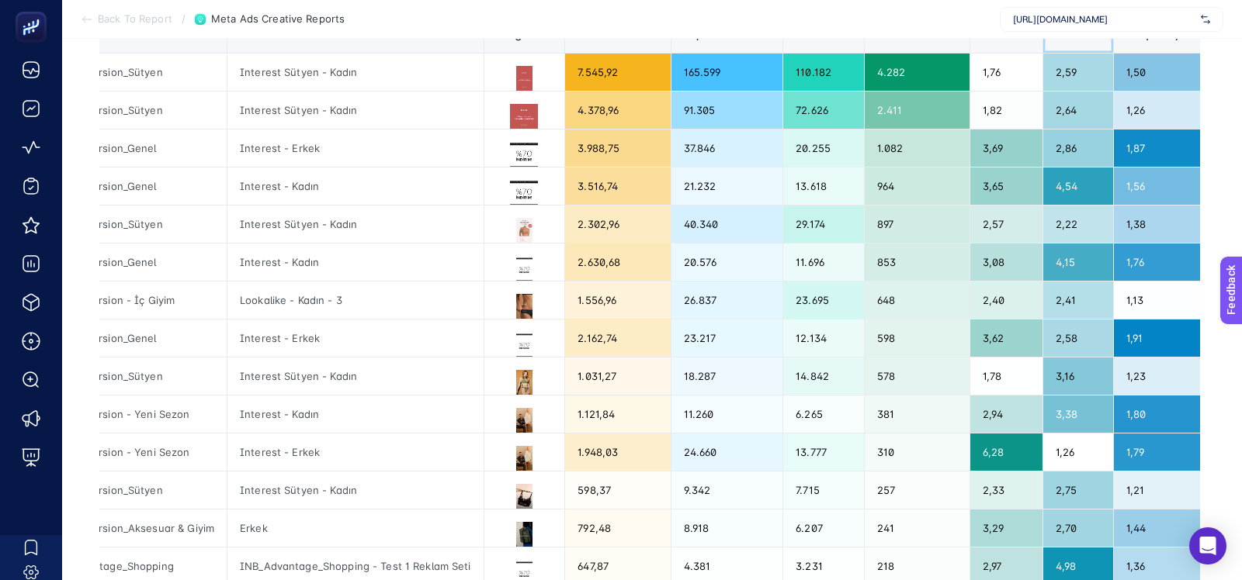
scroll to position [239, 0]
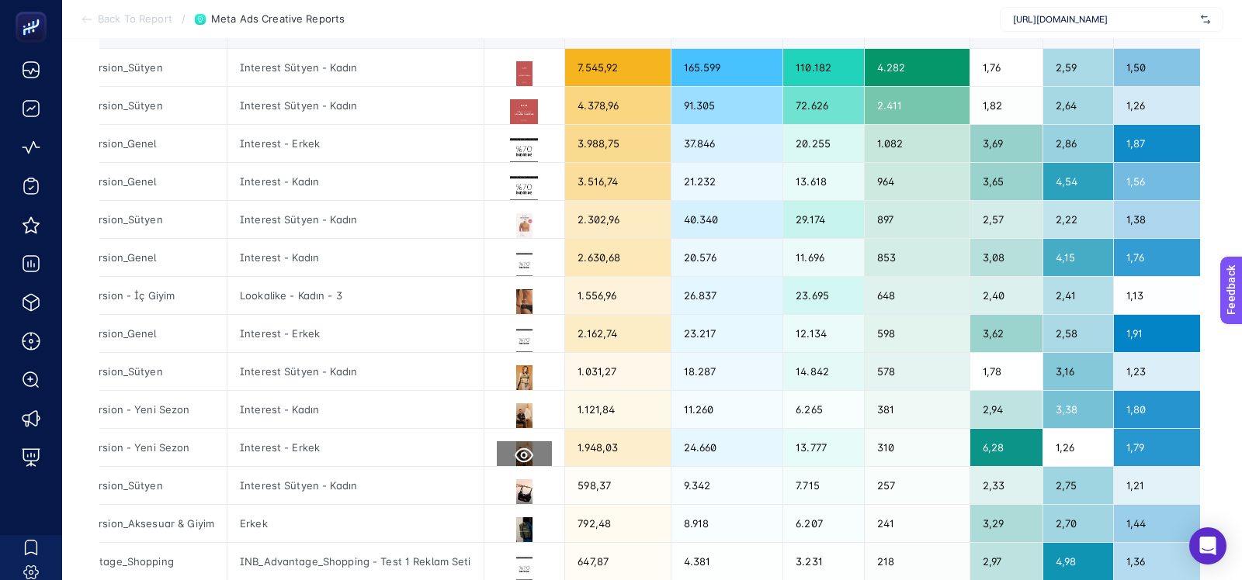
click at [517, 455] on icon at bounding box center [524, 455] width 19 height 19
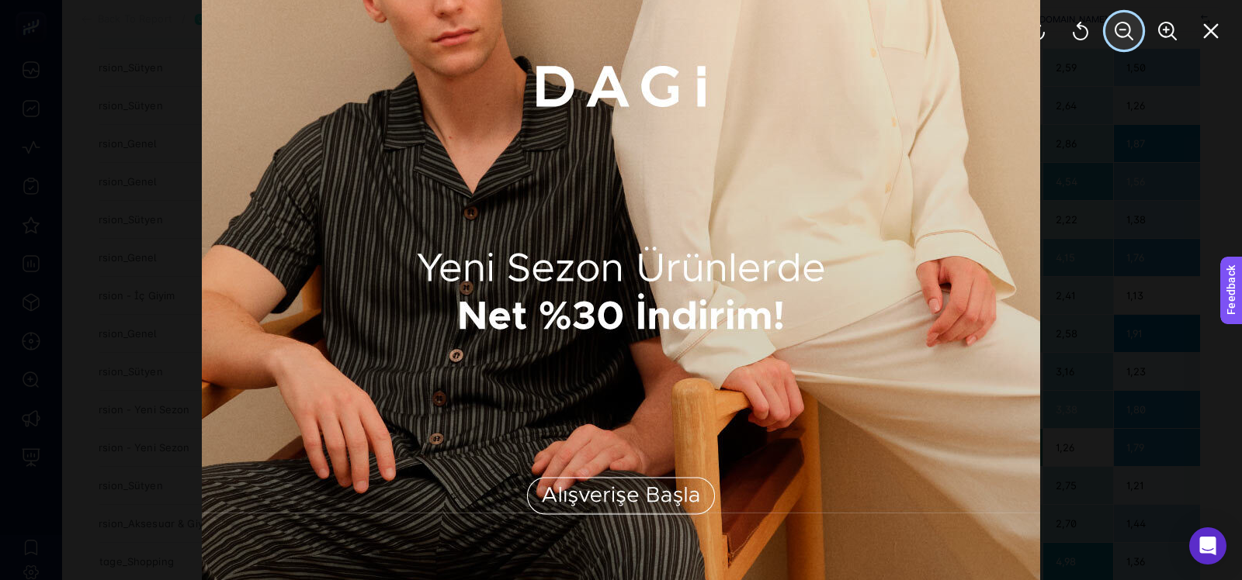
click at [1116, 33] on icon "Zoom Out" at bounding box center [1123, 31] width 19 height 19
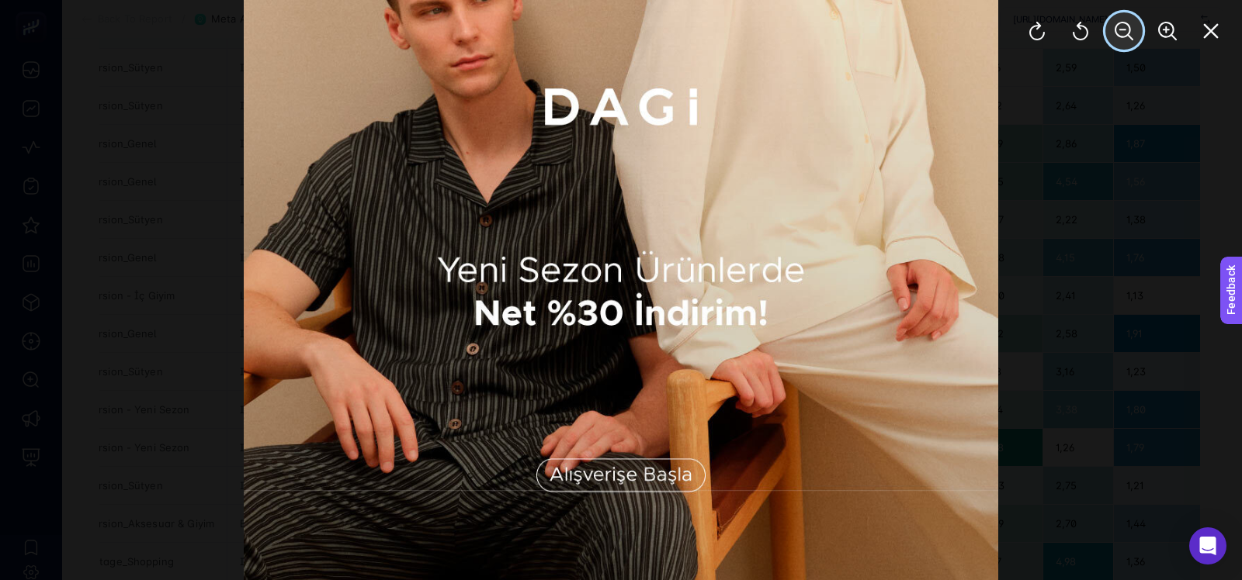
click at [1116, 33] on icon "Zoom Out" at bounding box center [1123, 31] width 19 height 19
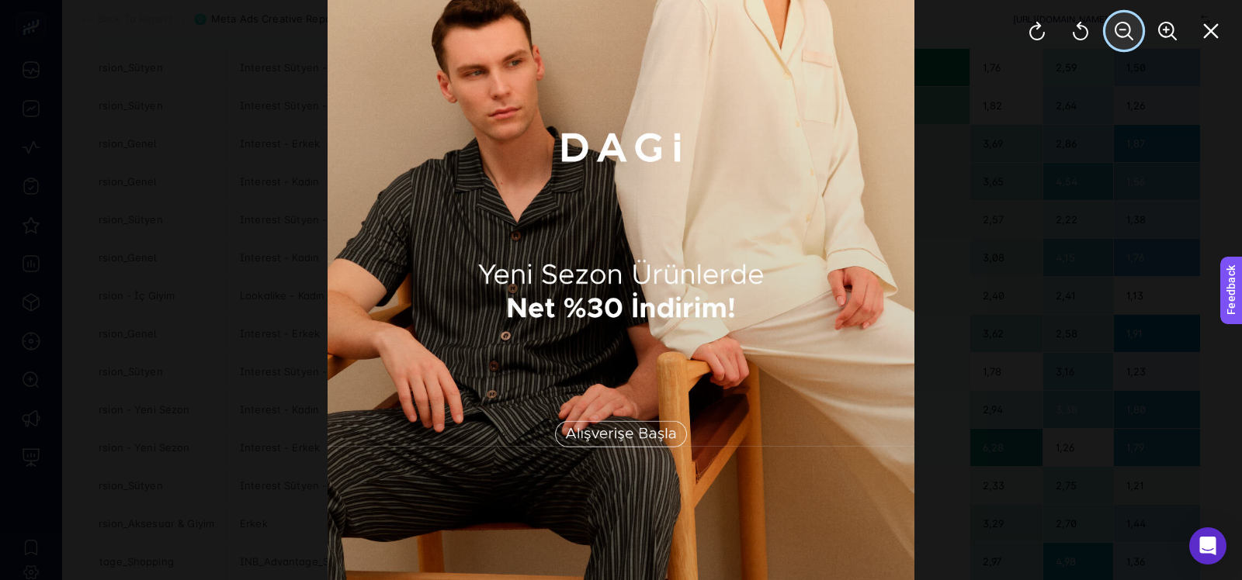
click at [1116, 33] on icon "Zoom Out" at bounding box center [1123, 31] width 19 height 19
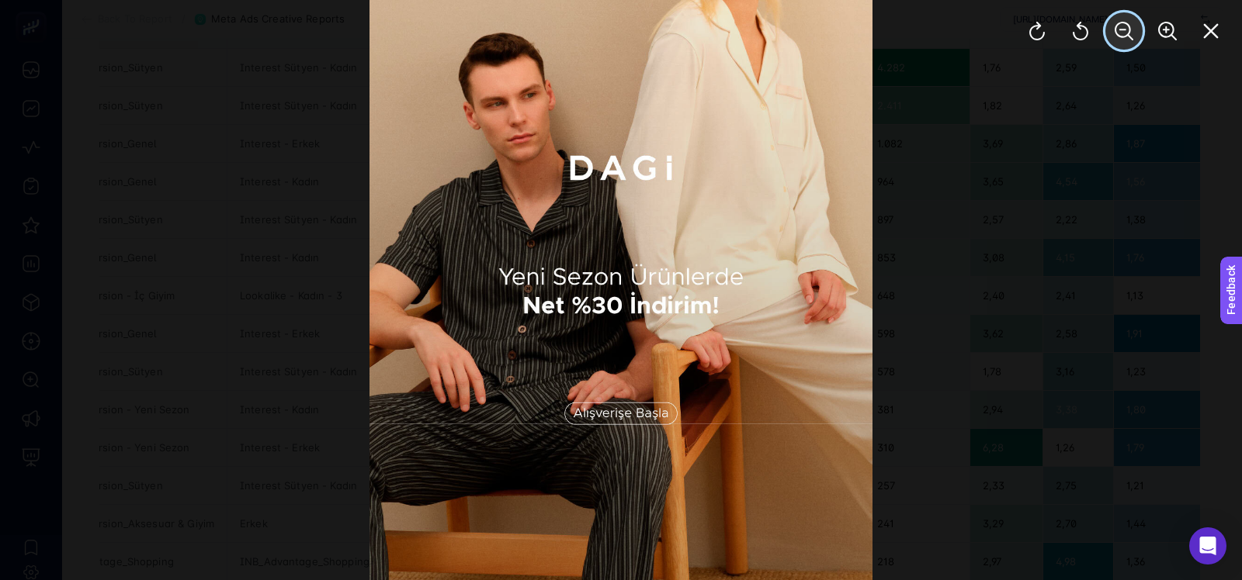
click at [1116, 33] on icon "Zoom Out" at bounding box center [1123, 31] width 19 height 19
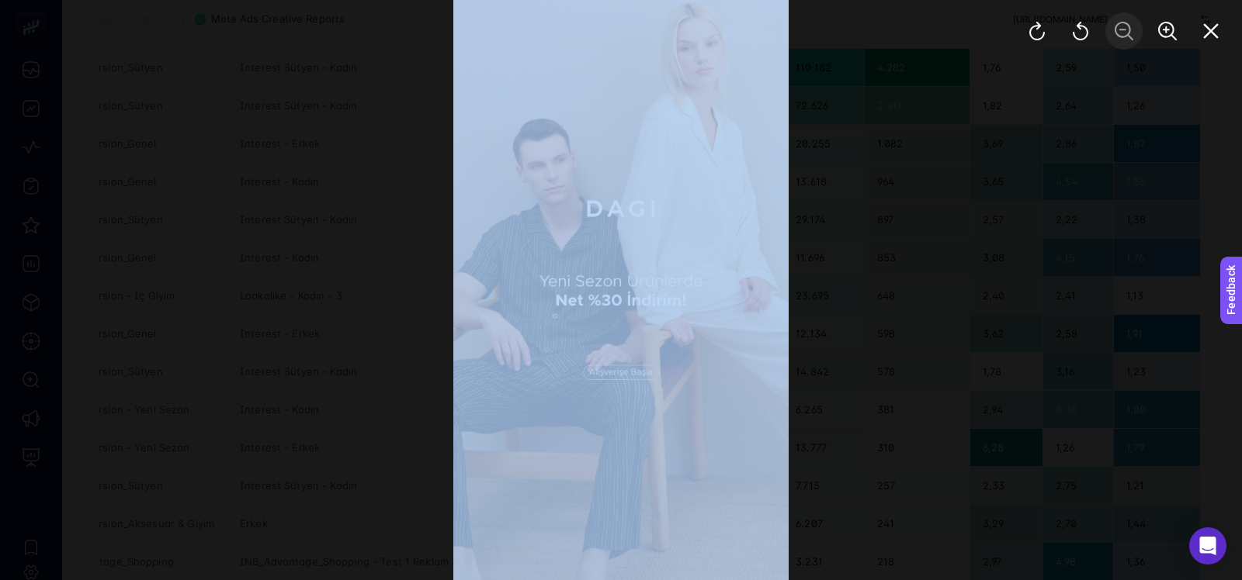
click at [1116, 33] on div at bounding box center [1124, 31] width 236 height 62
click at [1070, 79] on div at bounding box center [621, 290] width 1242 height 580
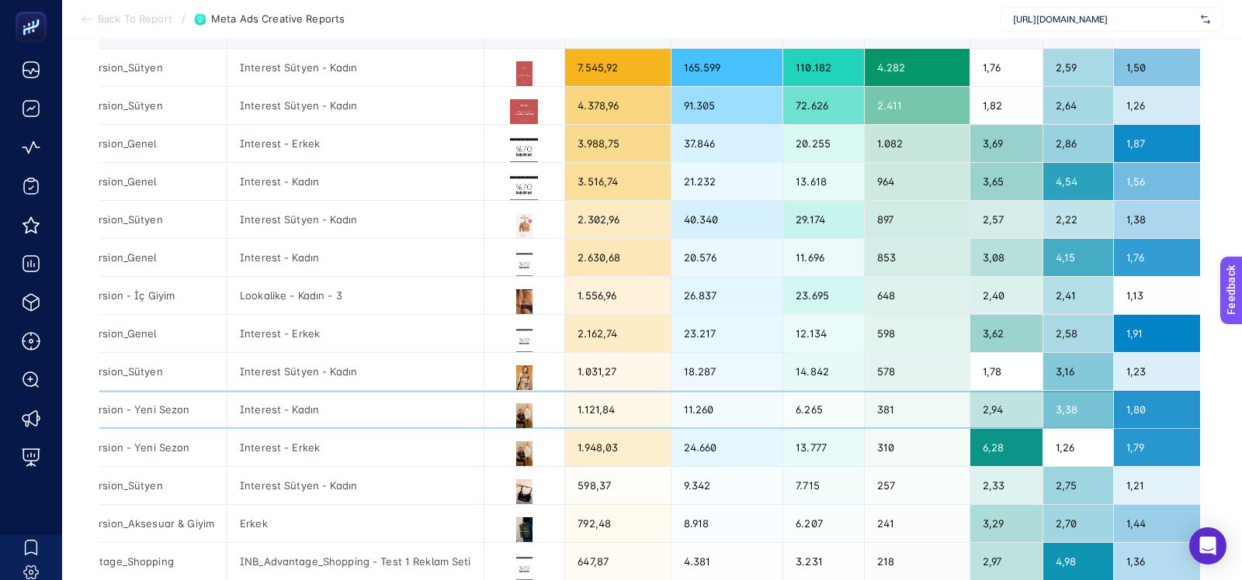
click at [1073, 403] on div "3,38" at bounding box center [1078, 409] width 70 height 37
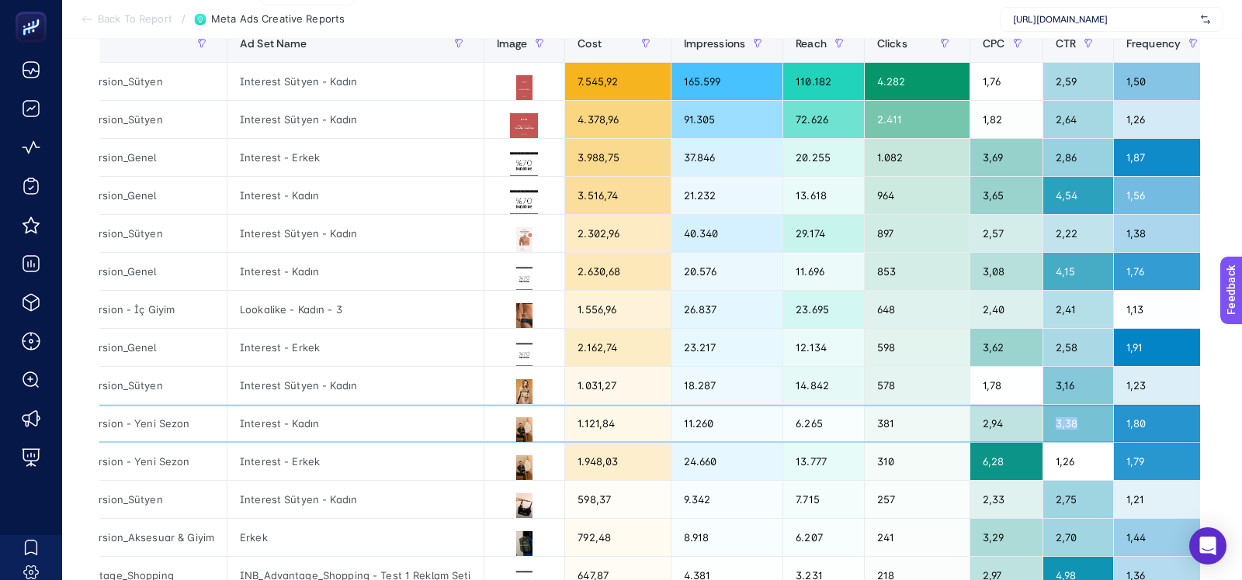
scroll to position [223, 0]
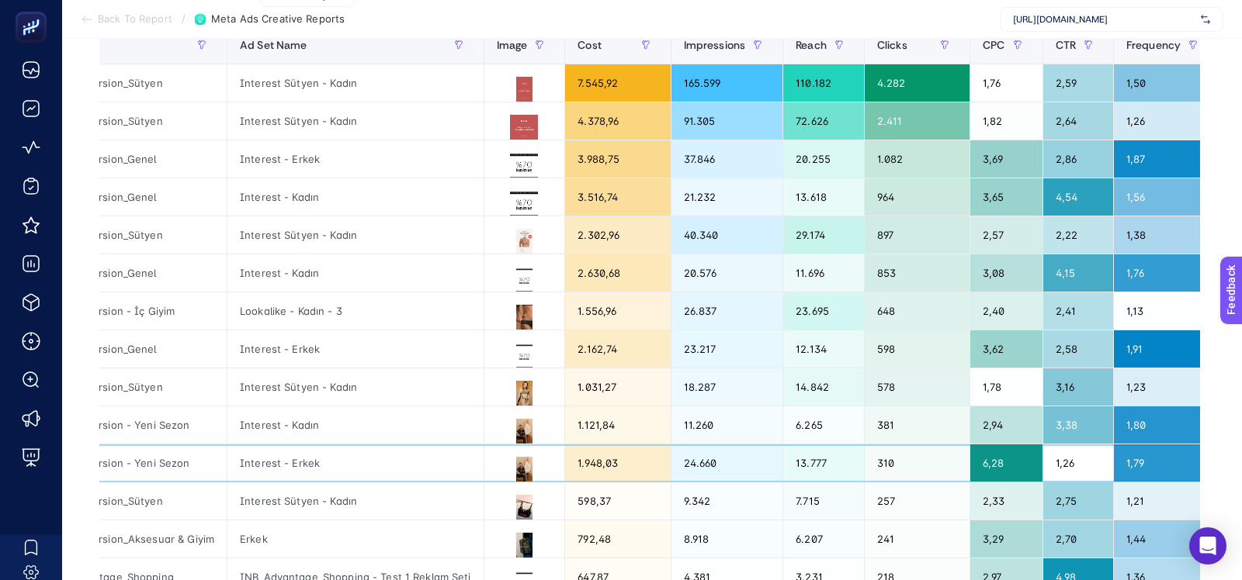
click at [1072, 466] on div "1,26" at bounding box center [1078, 463] width 70 height 37
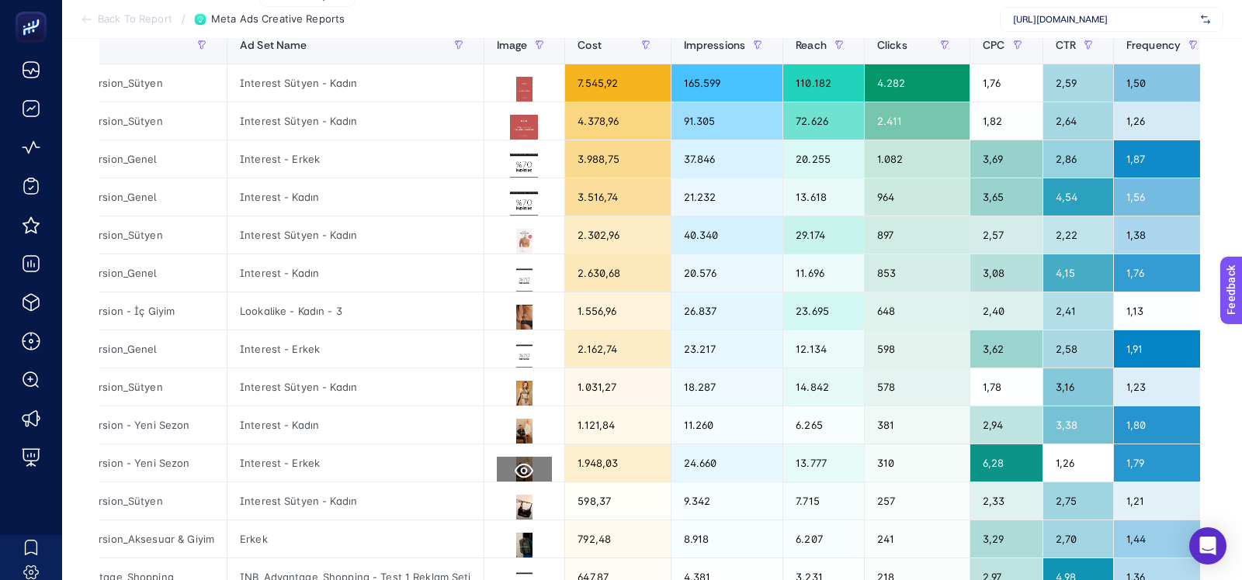
click at [518, 469] on icon at bounding box center [524, 471] width 19 height 19
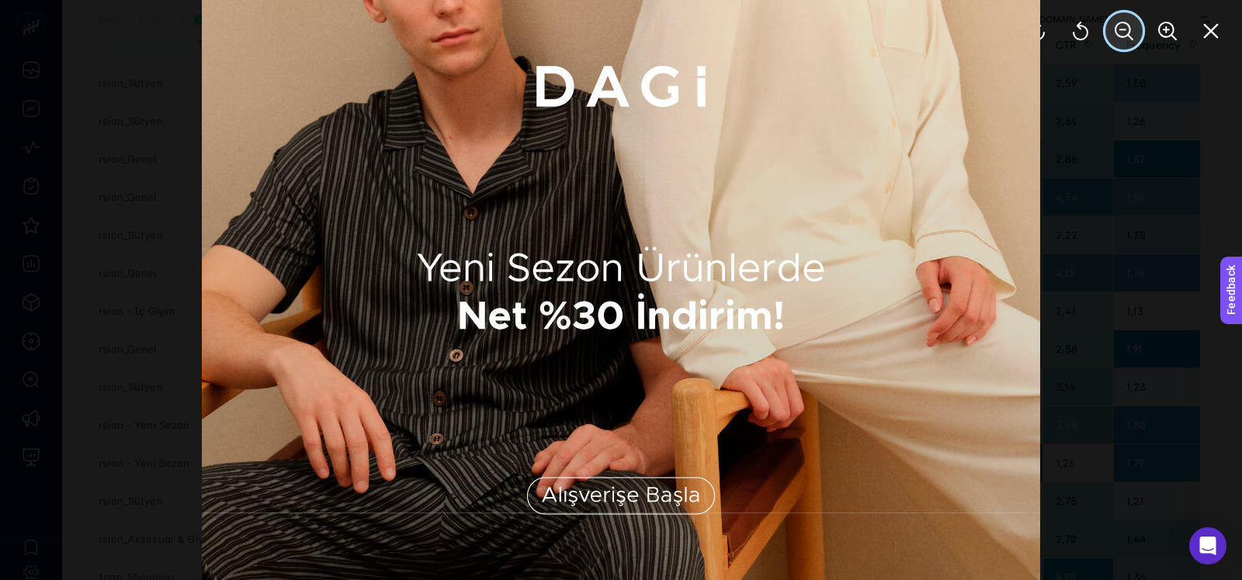
click at [1118, 29] on icon "Zoom Out" at bounding box center [1123, 31] width 19 height 19
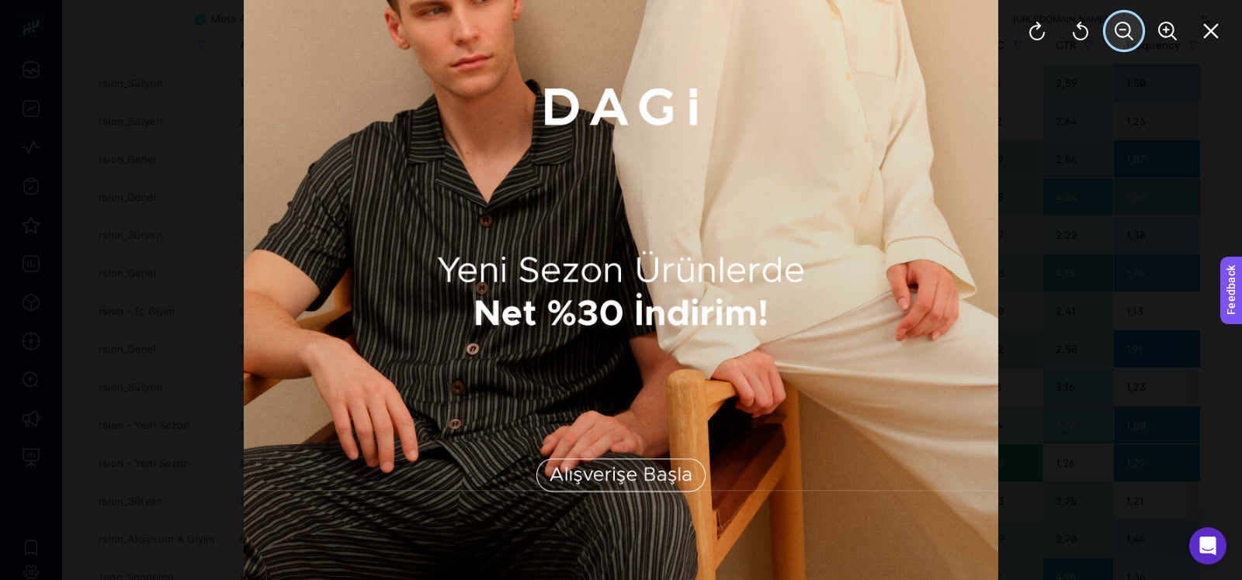
click at [1118, 29] on icon "Zoom Out" at bounding box center [1123, 31] width 19 height 19
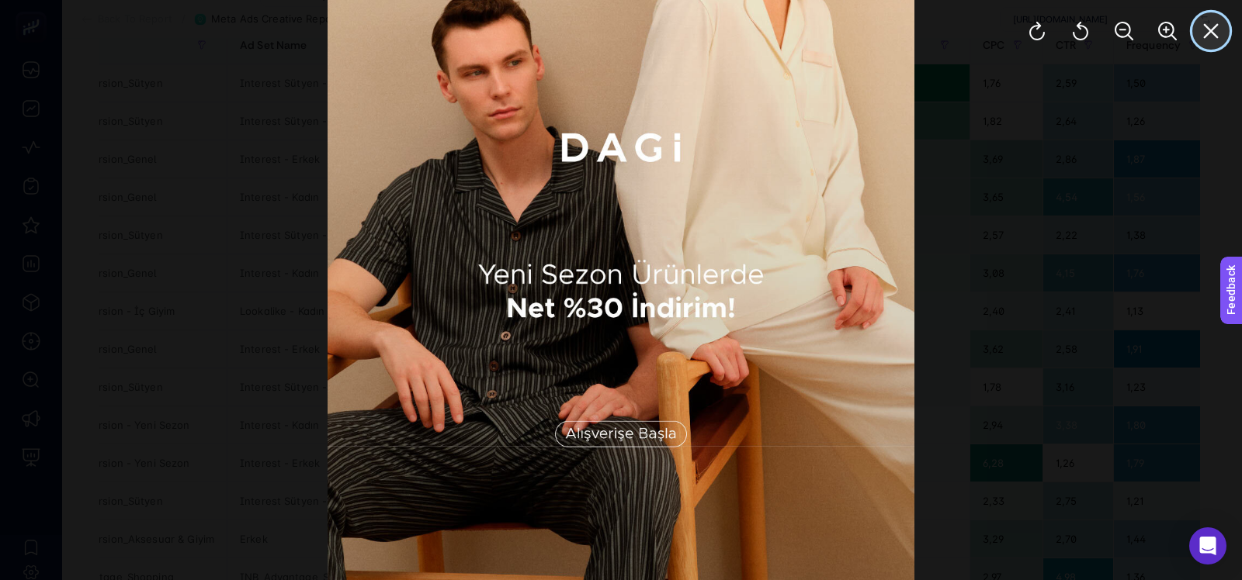
click at [1206, 29] on icon "Close" at bounding box center [1210, 31] width 19 height 19
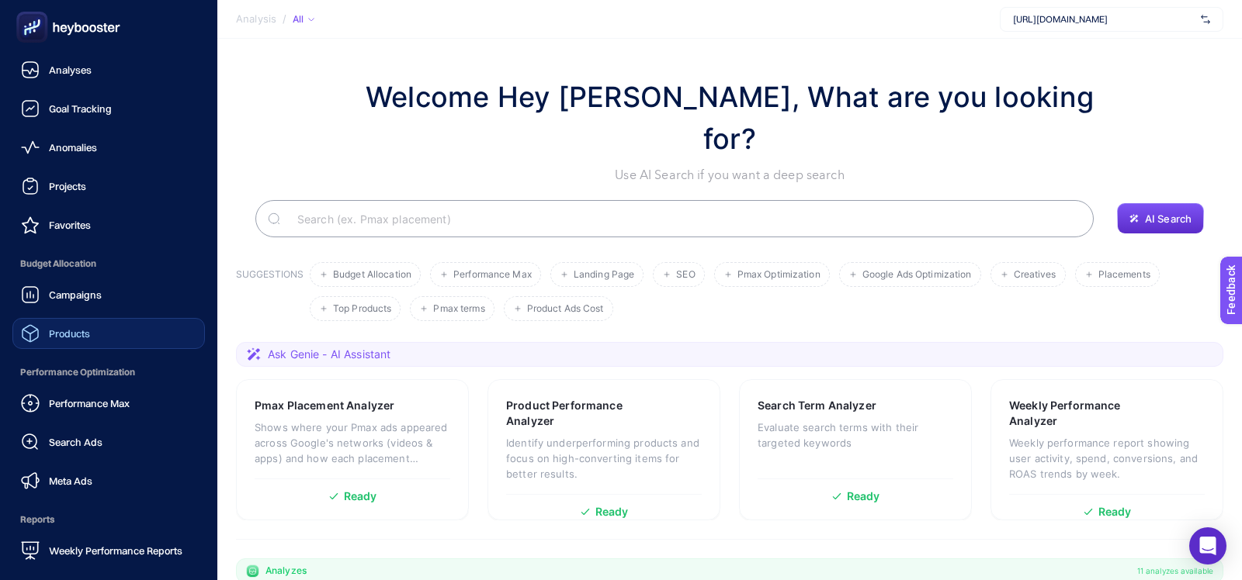
click at [54, 335] on span "Products" at bounding box center [69, 333] width 41 height 12
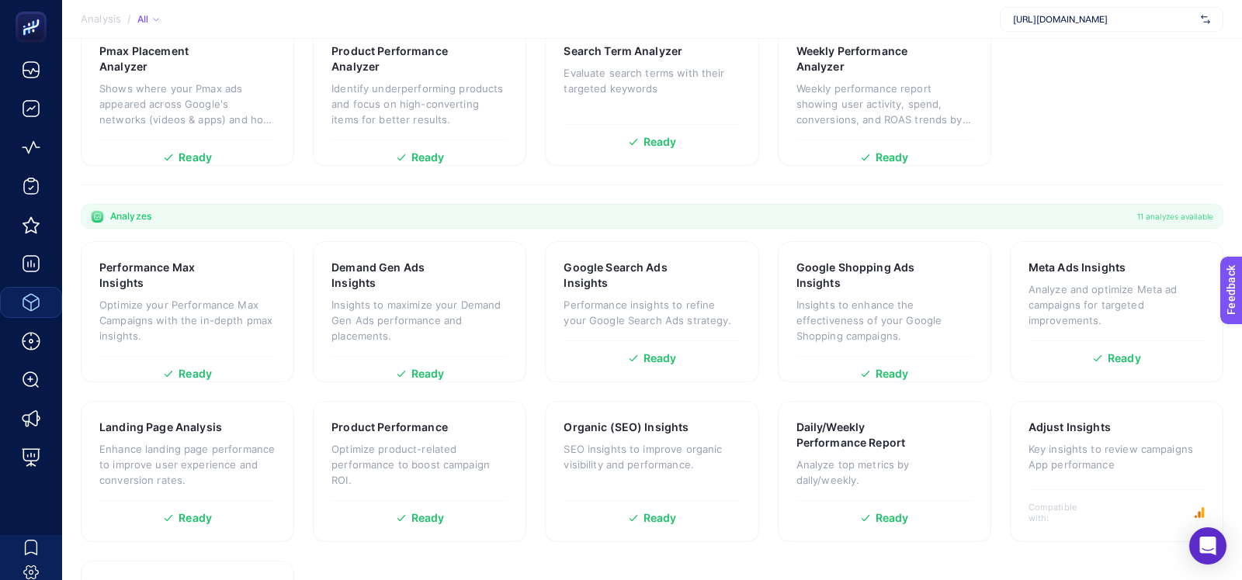
scroll to position [359, 0]
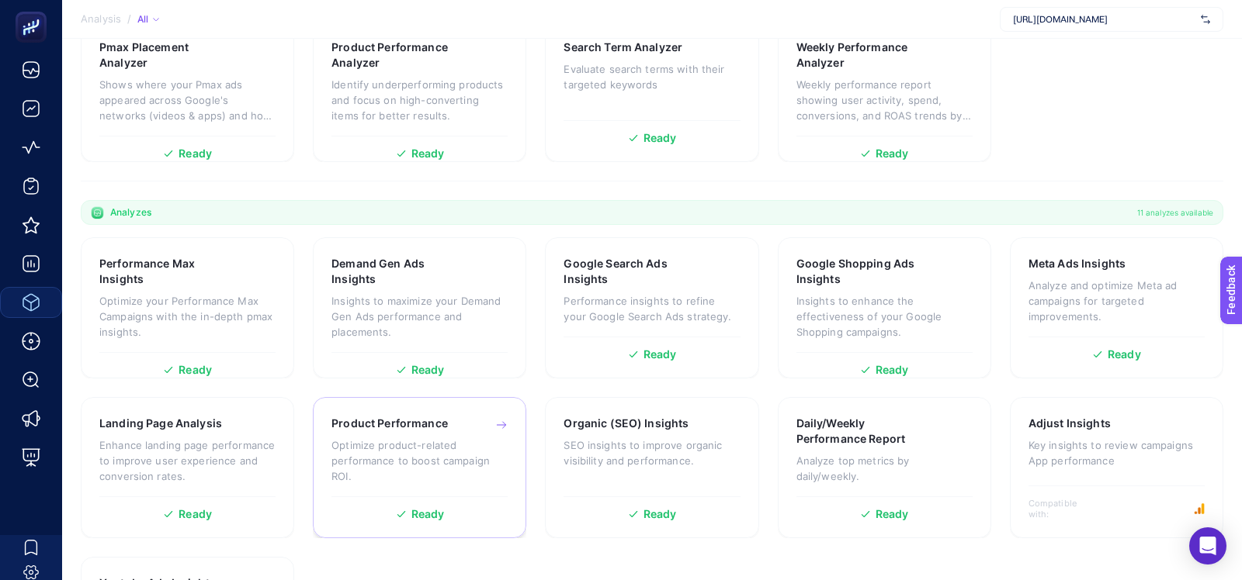
click at [372, 416] on div "Product Performance Optimize product-related performance to boost campaign ROI." at bounding box center [419, 456] width 176 height 81
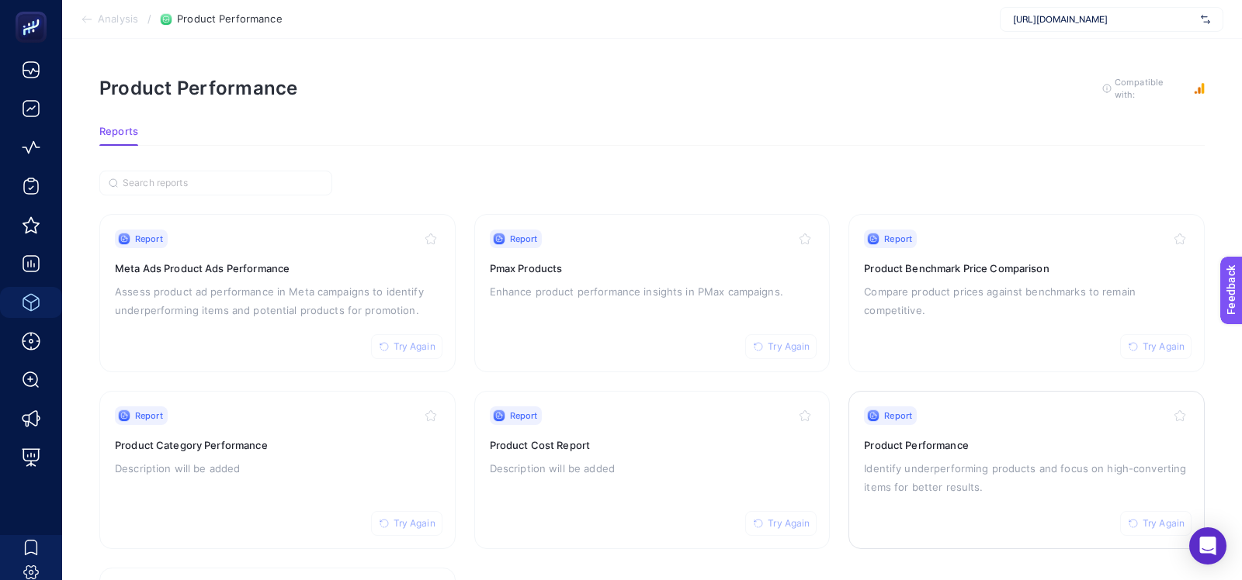
click at [920, 438] on h3 "Product Performance" at bounding box center [1026, 446] width 325 height 16
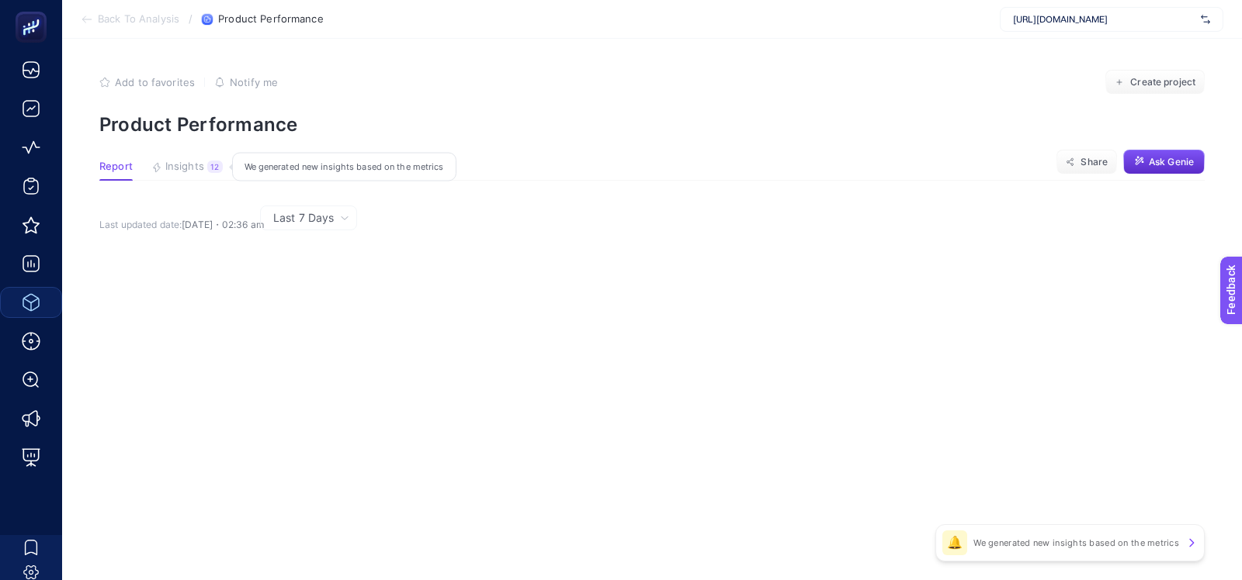
click at [183, 166] on span "Insights" at bounding box center [184, 167] width 39 height 12
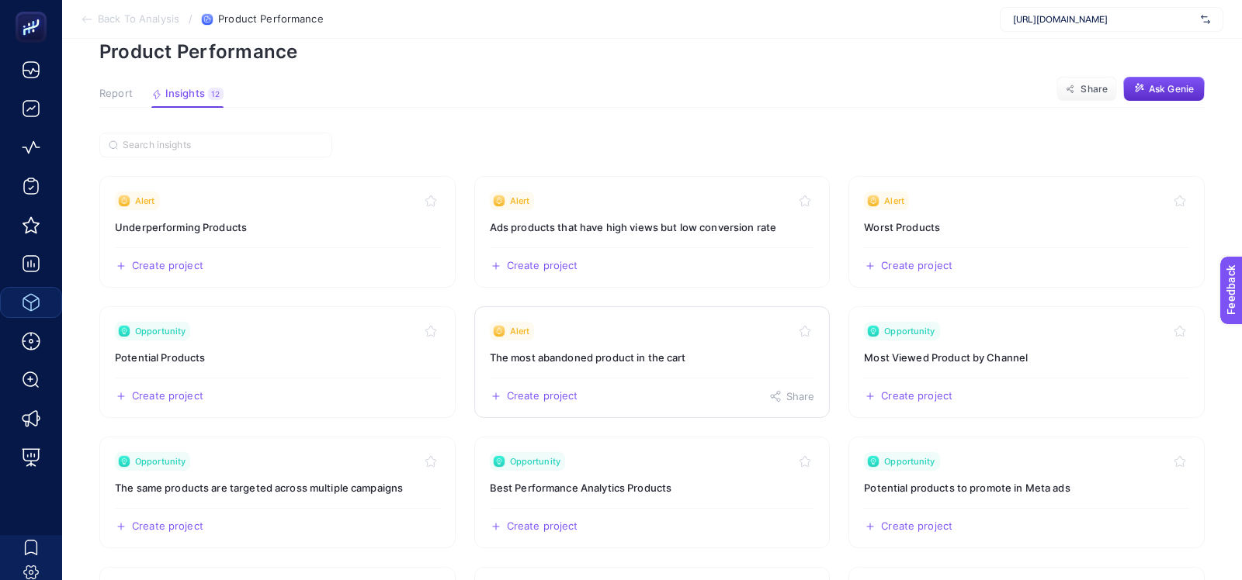
scroll to position [76, 0]
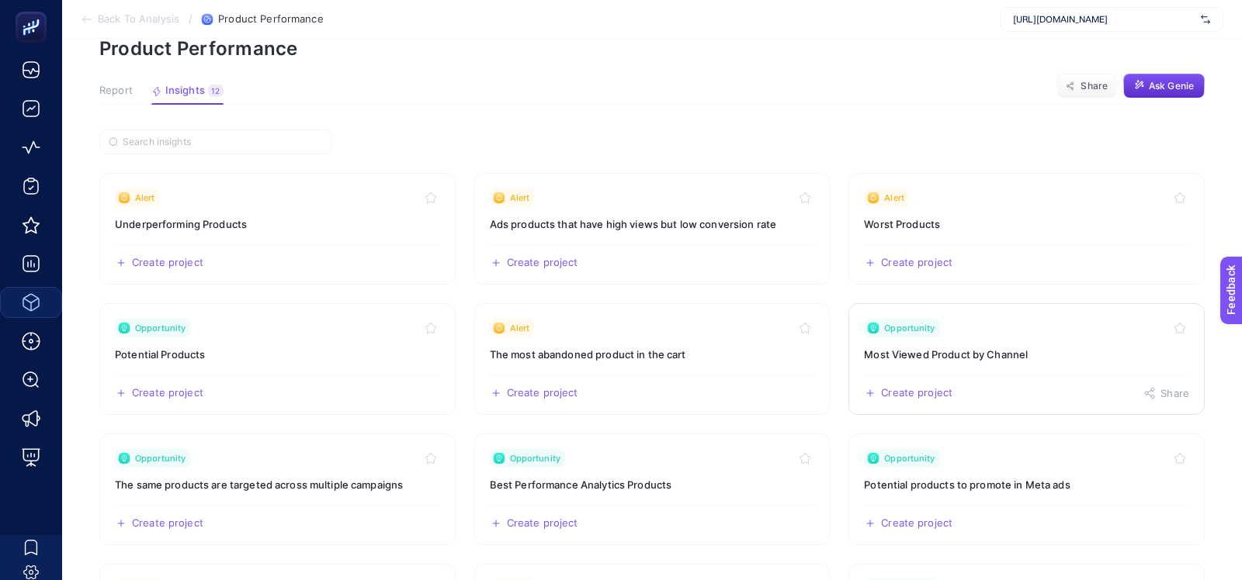
click at [875, 359] on h3 "Most Viewed Product by Channel" at bounding box center [1026, 355] width 325 height 16
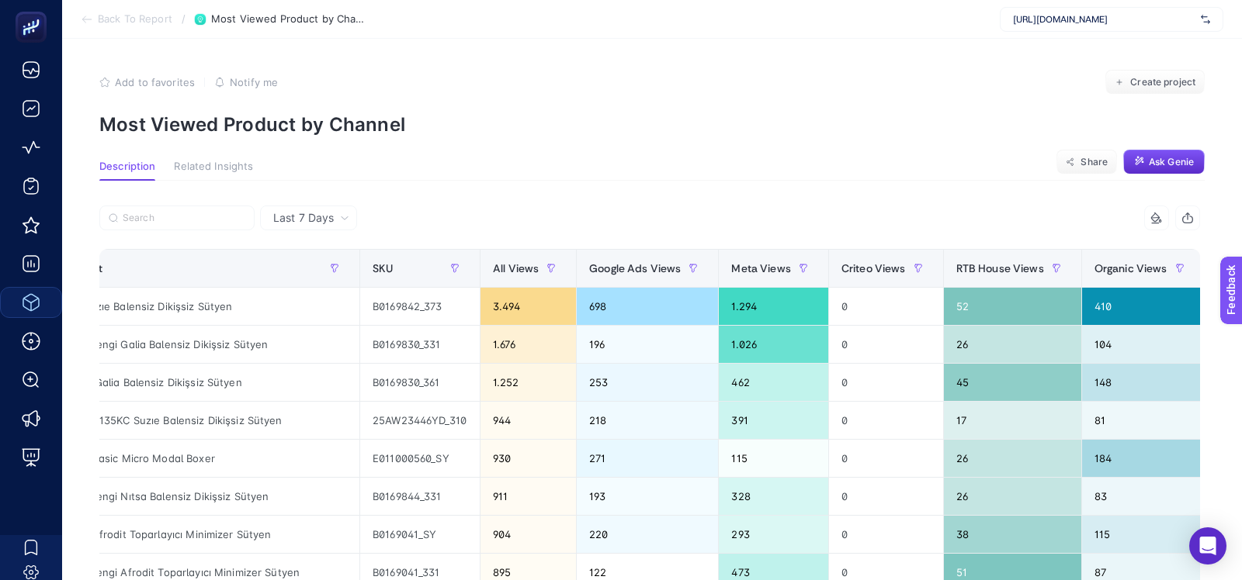
scroll to position [0, 51]
click at [962, 269] on span "RTB House Views" at bounding box center [999, 268] width 88 height 12
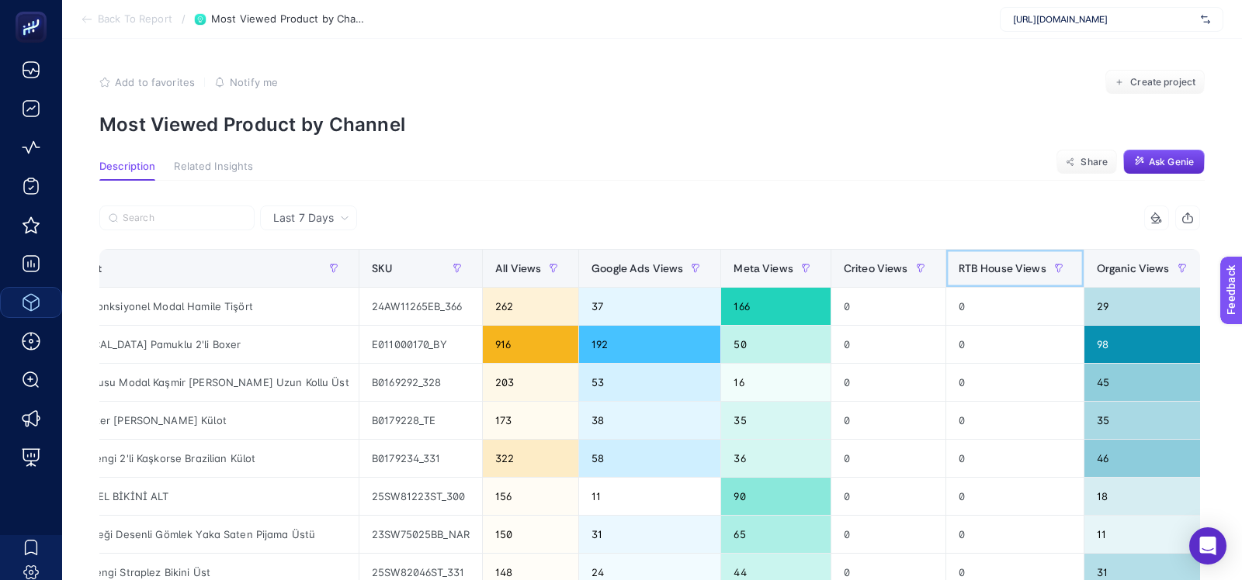
click at [976, 269] on span "RTB House Views" at bounding box center [1002, 268] width 88 height 12
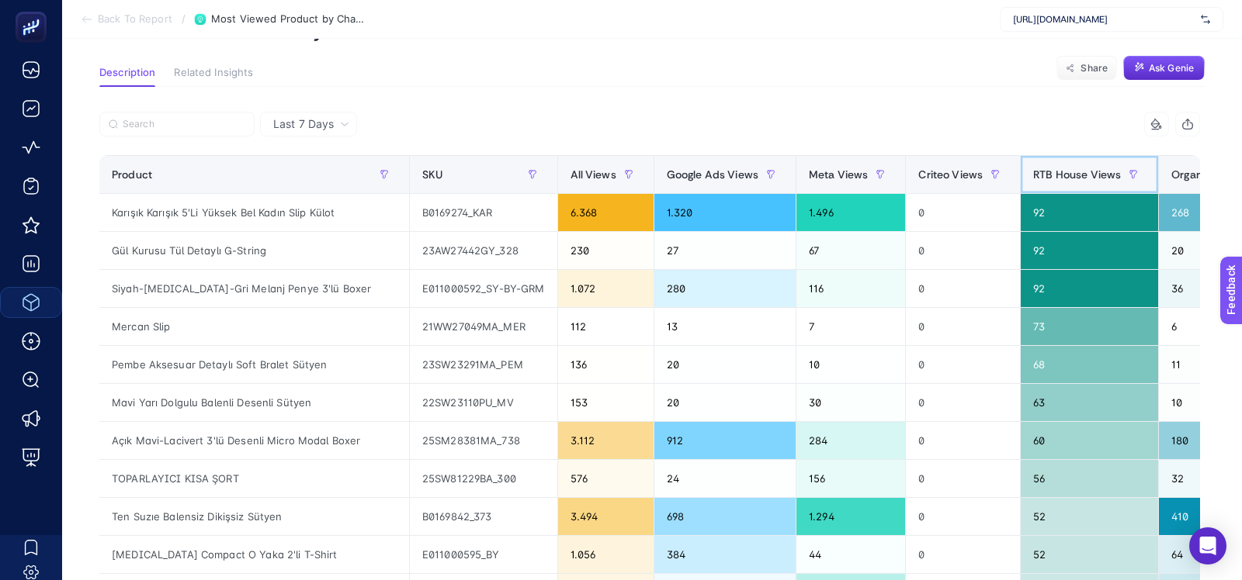
scroll to position [0, 0]
click at [225, 211] on div "Karışık Karışık 5'Li Yüksek Bel Kadın Slip Külot" at bounding box center [255, 212] width 310 height 37
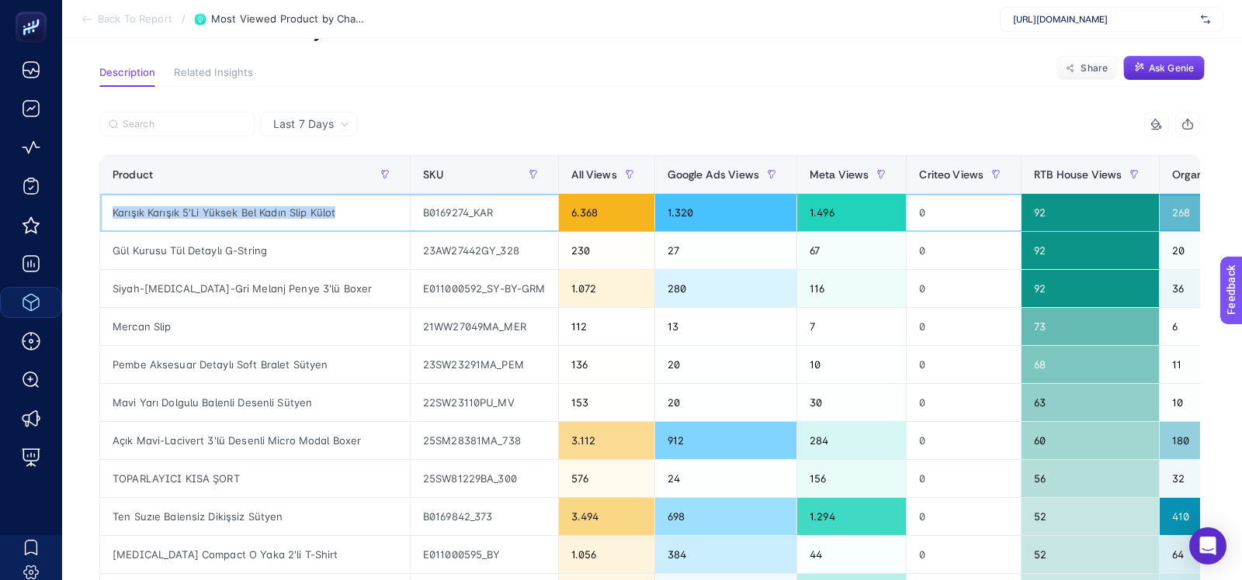
click at [225, 211] on div "Karışık Karışık 5'Li Yüksek Bel Kadın Slip Külot" at bounding box center [255, 212] width 310 height 37
click at [207, 248] on div "Gül Kurusu Tül Detaylı G-String" at bounding box center [255, 250] width 310 height 37
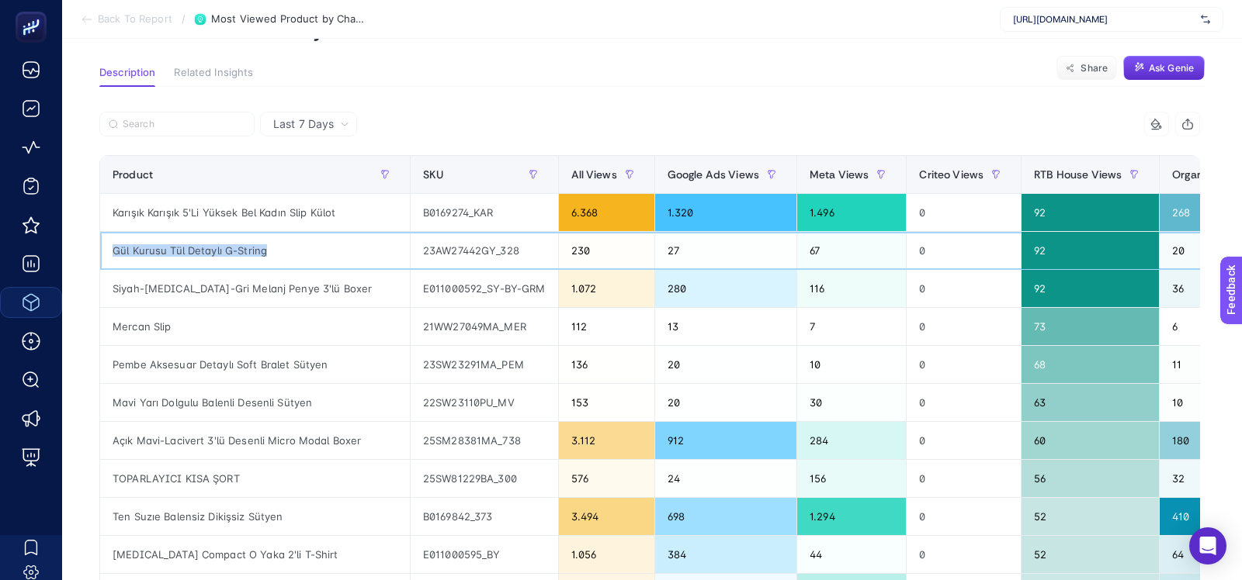
click at [207, 248] on div "Gül Kurusu Tül Detaylı G-String" at bounding box center [255, 250] width 310 height 37
copy tr "Gül Kurusu Tül Detaylı G-String"
click at [253, 289] on div "Siyah-[MEDICAL_DATA]-Gri Melanj Penye 3'lü Boxer" at bounding box center [255, 288] width 310 height 37
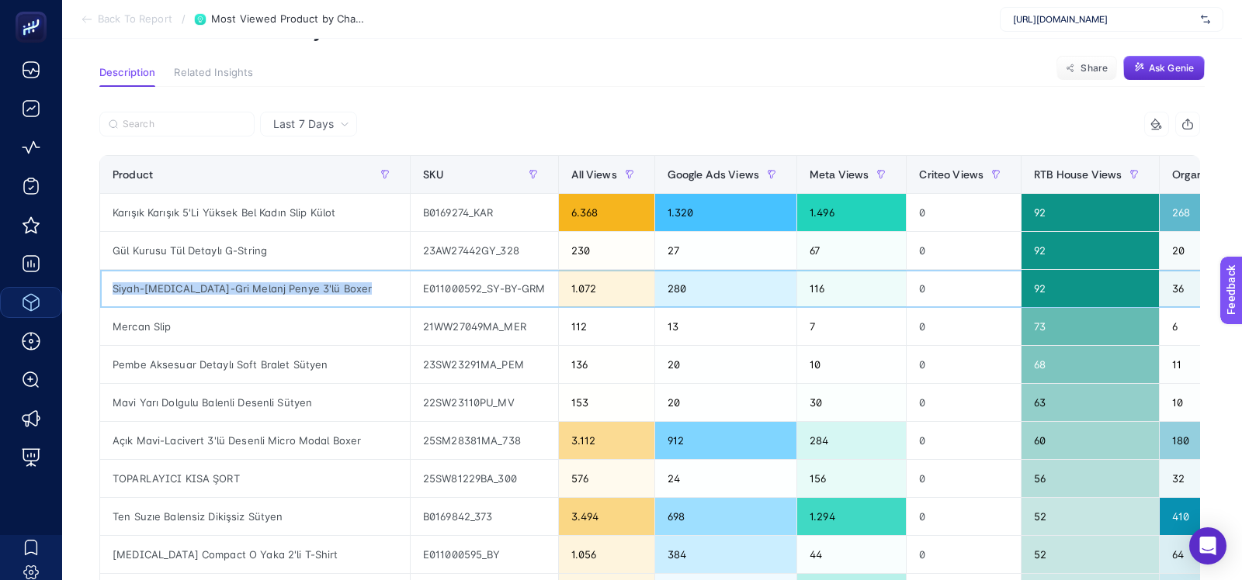
click at [253, 289] on div "Siyah-[MEDICAL_DATA]-Gri Melanj Penye 3'lü Boxer" at bounding box center [255, 288] width 310 height 37
copy tr "Siyah-[MEDICAL_DATA]-Gri Melanj Penye 3'lü Boxer"
click at [141, 324] on div "Mercan Slip" at bounding box center [255, 326] width 310 height 37
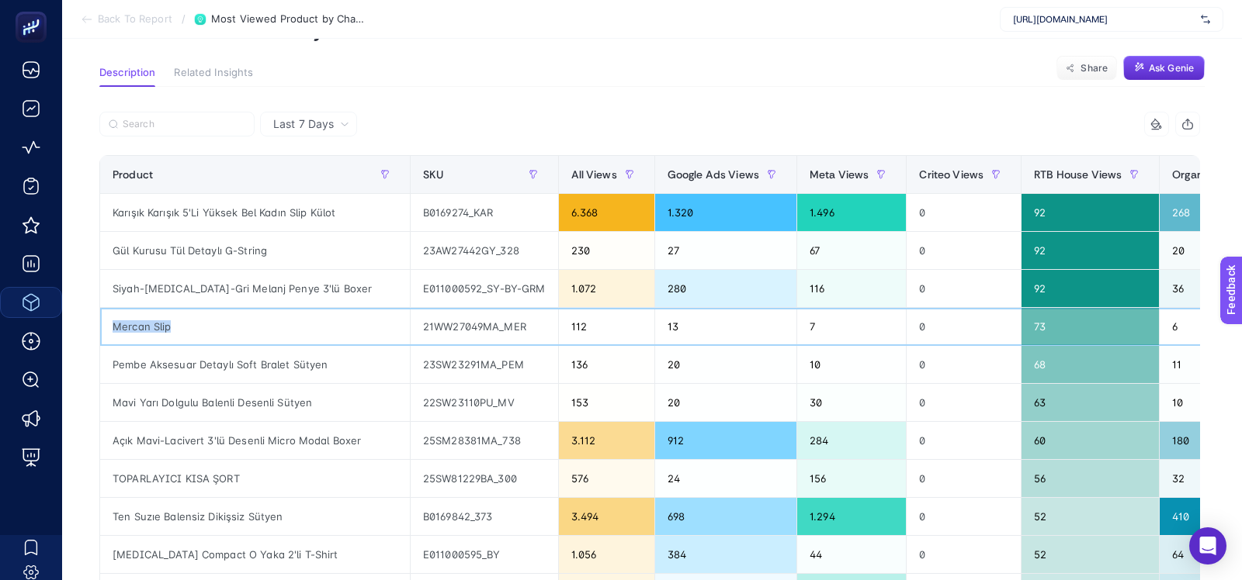
copy tr "Mercan Slip"
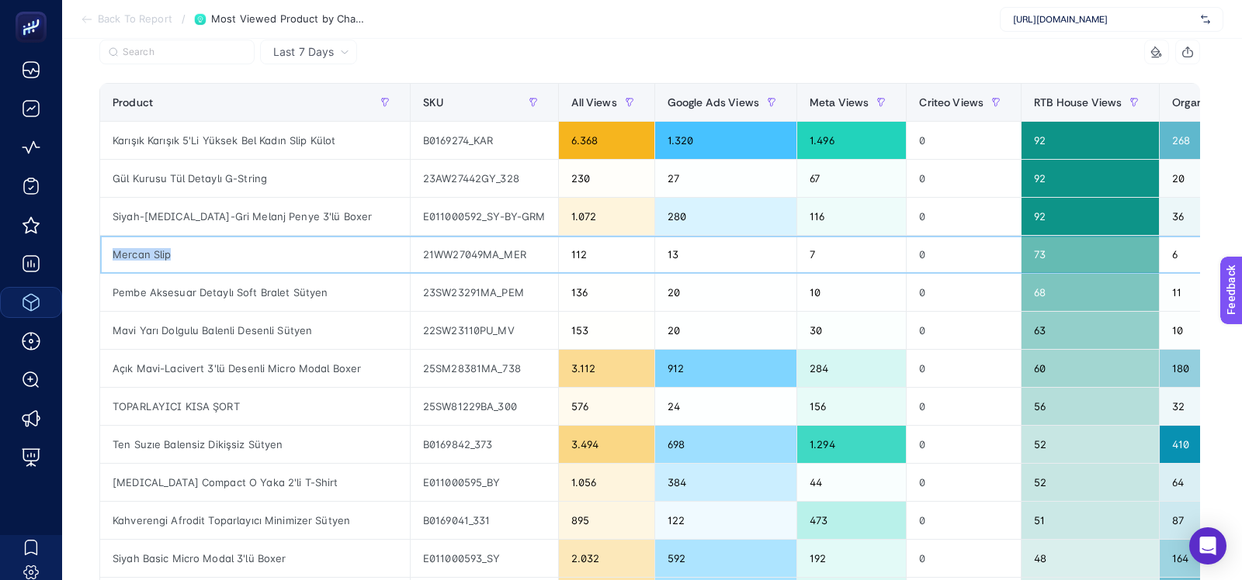
scroll to position [165, 0]
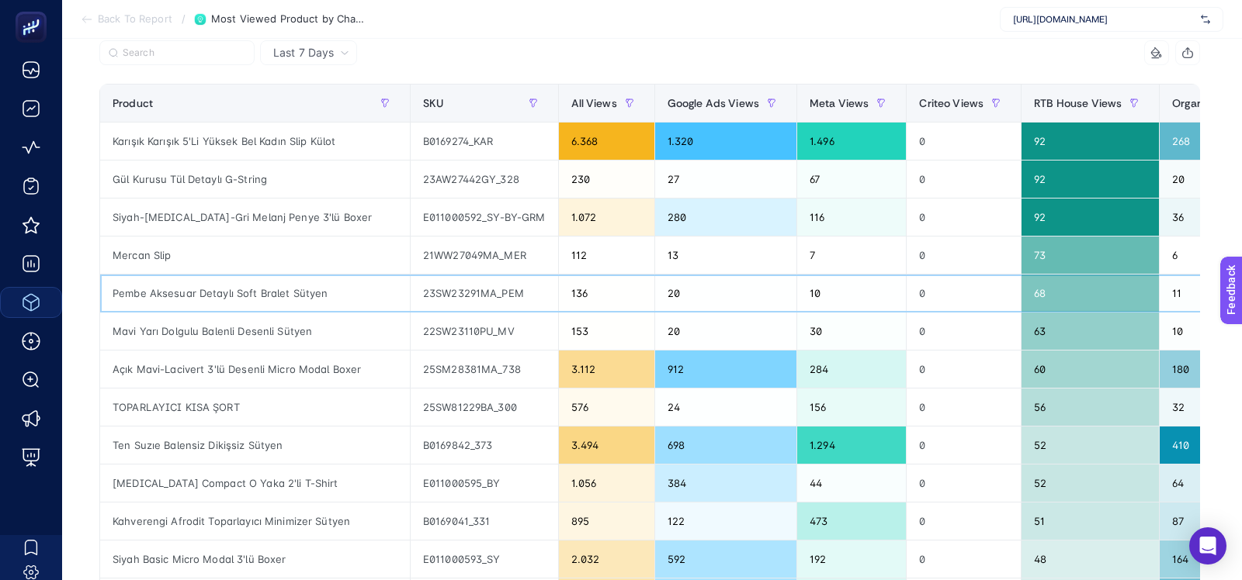
click at [239, 295] on div "Pembe Aksesuar Detaylı Soft Bralet Sütyen" at bounding box center [255, 293] width 310 height 37
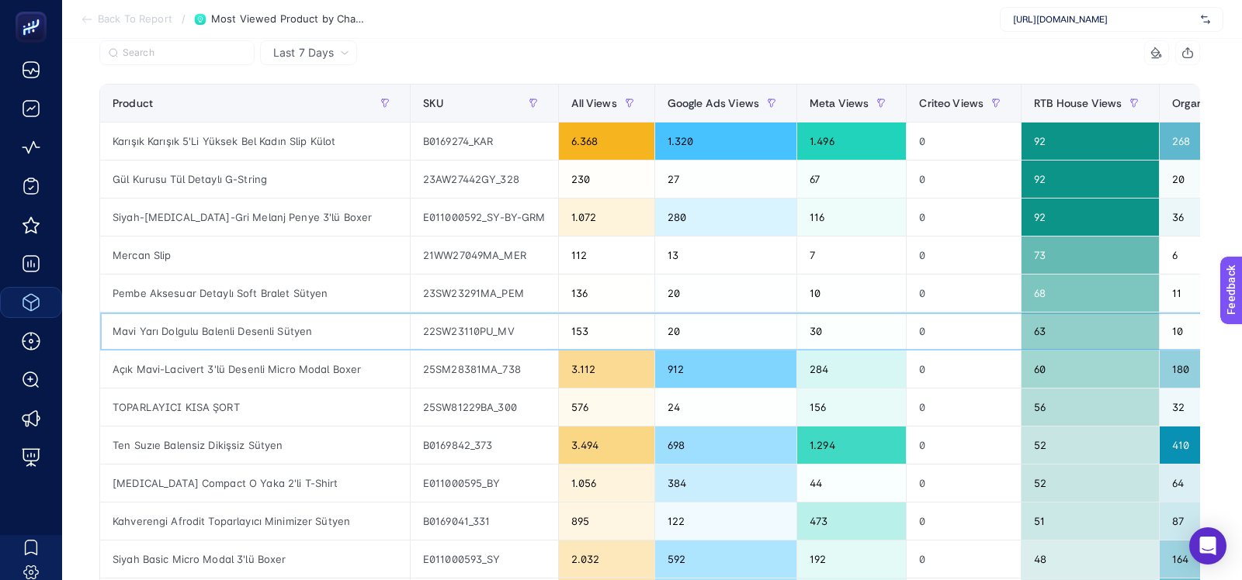
click at [192, 327] on div "Mavi Yarı Dolgulu Balenli Desenli Sütyen" at bounding box center [255, 331] width 310 height 37
click at [213, 363] on div "Açık Mavi-Lacivert 3'lü Desenli Micro Modal Boxer" at bounding box center [255, 369] width 310 height 37
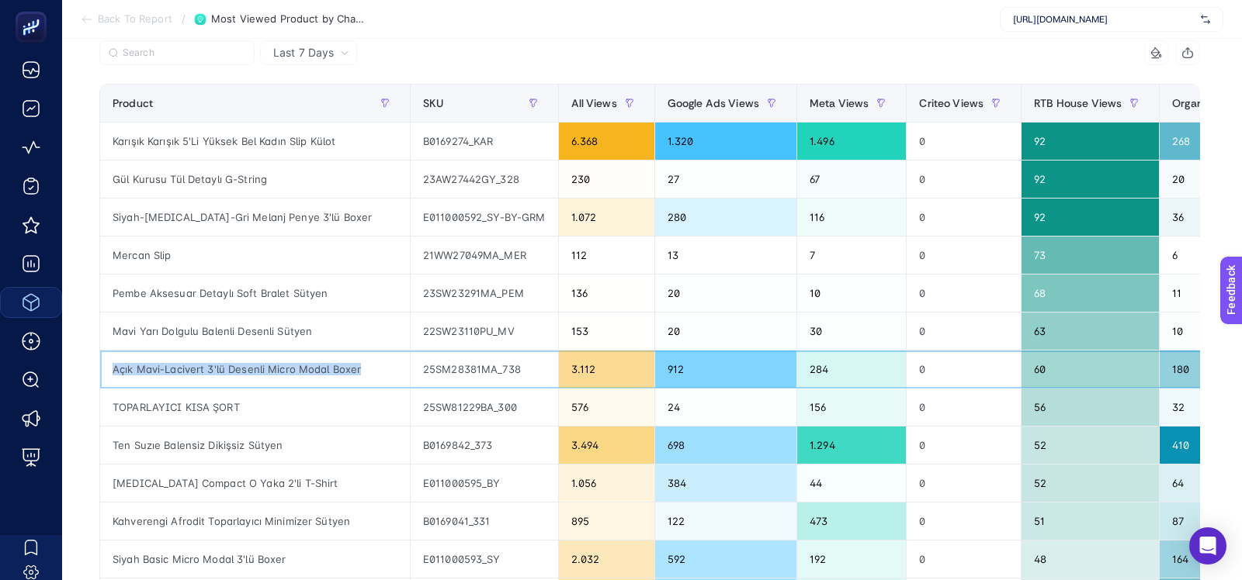
click at [213, 363] on div "Açık Mavi-Lacivert 3'lü Desenli Micro Modal Boxer" at bounding box center [255, 369] width 310 height 37
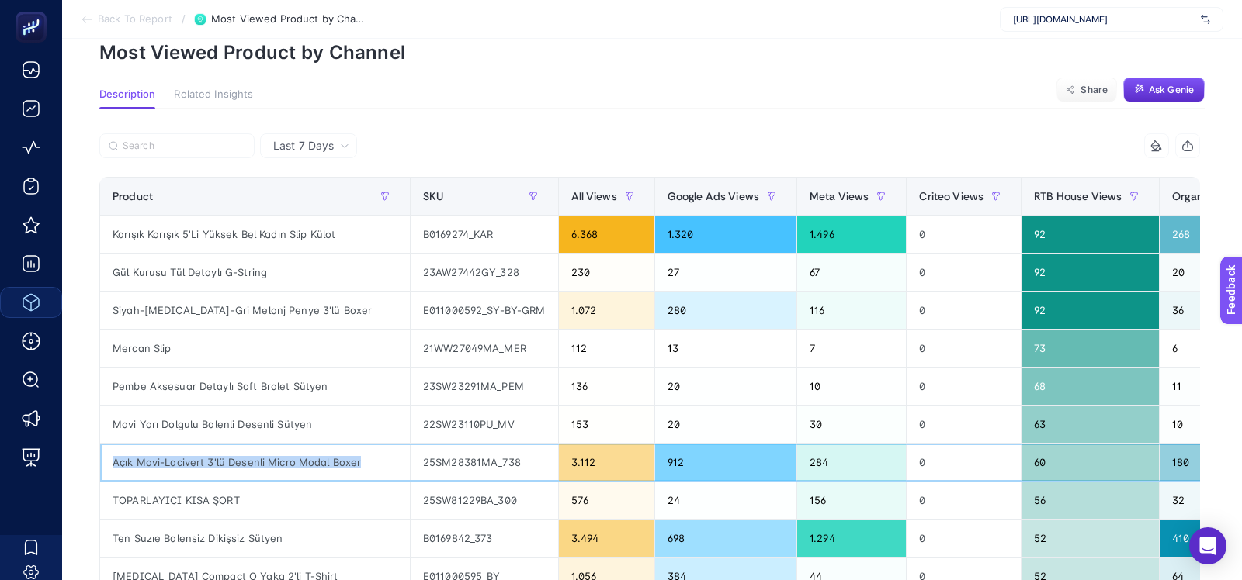
scroll to position [64, 0]
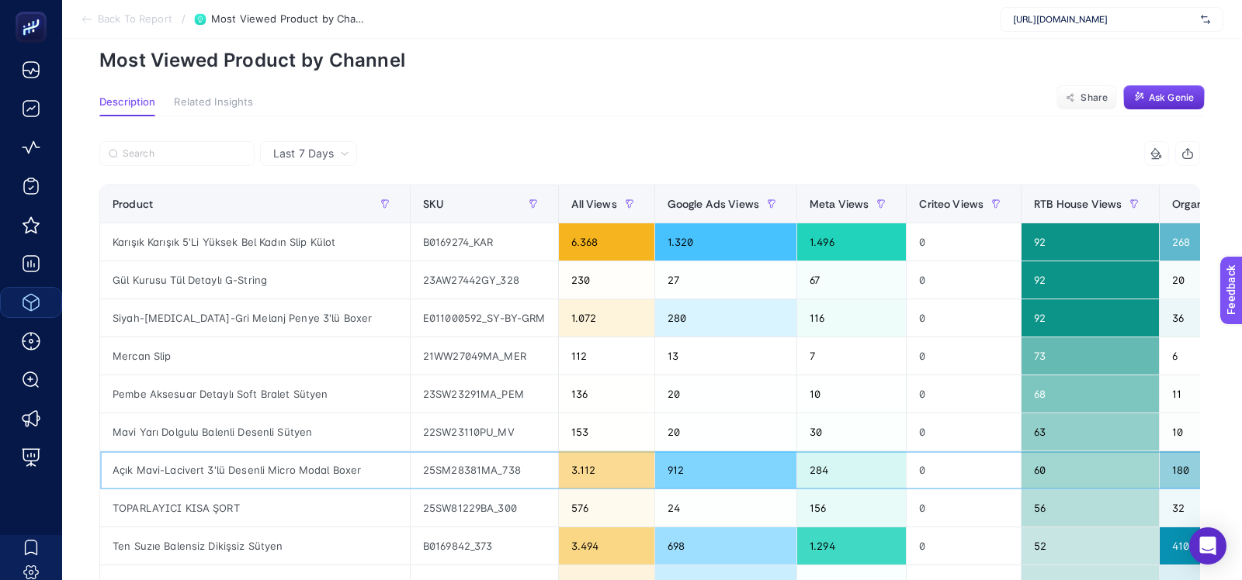
click at [578, 470] on div "3.112" at bounding box center [606, 470] width 95 height 37
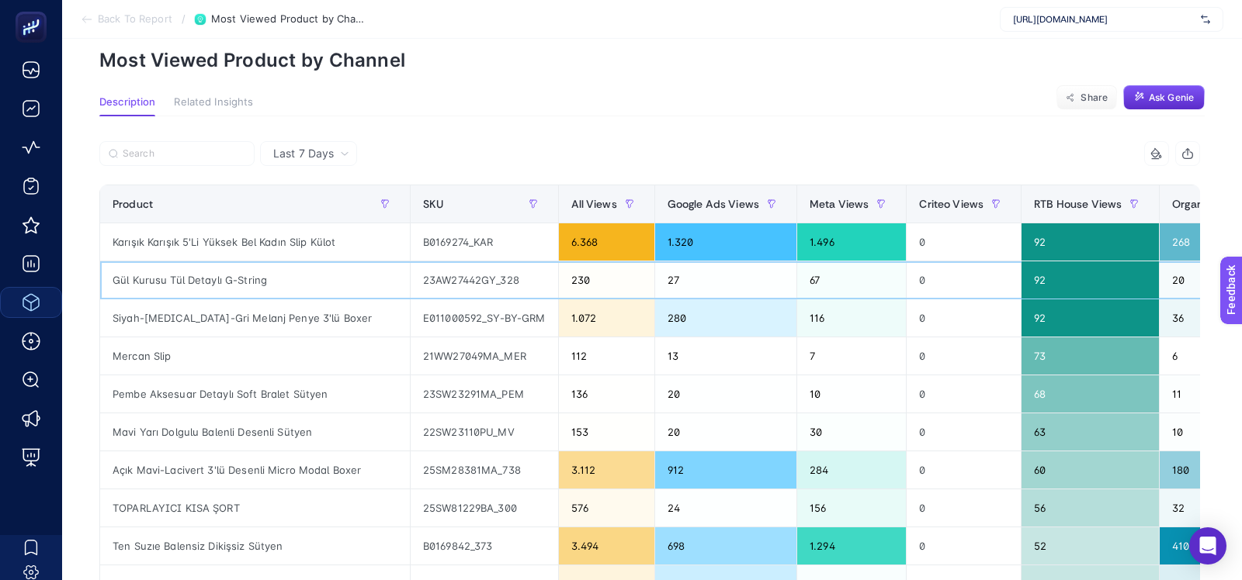
click at [1021, 275] on div "92" at bounding box center [1089, 280] width 137 height 37
click at [1027, 276] on div "92" at bounding box center [1089, 280] width 137 height 37
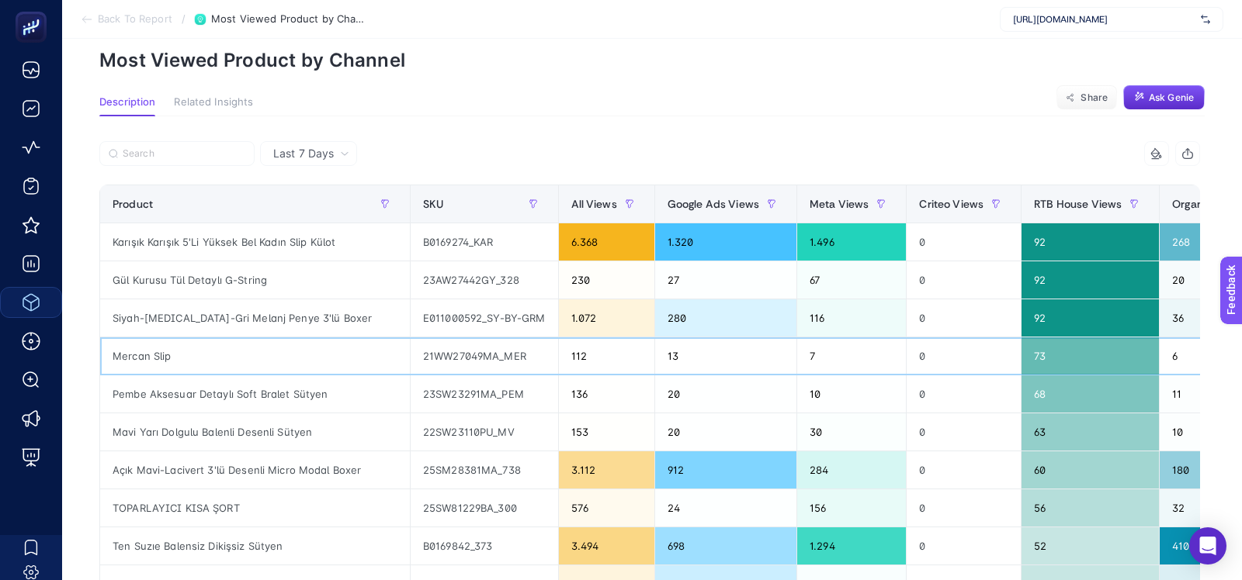
click at [543, 355] on div "21WW27049MA_MER" at bounding box center [484, 356] width 147 height 37
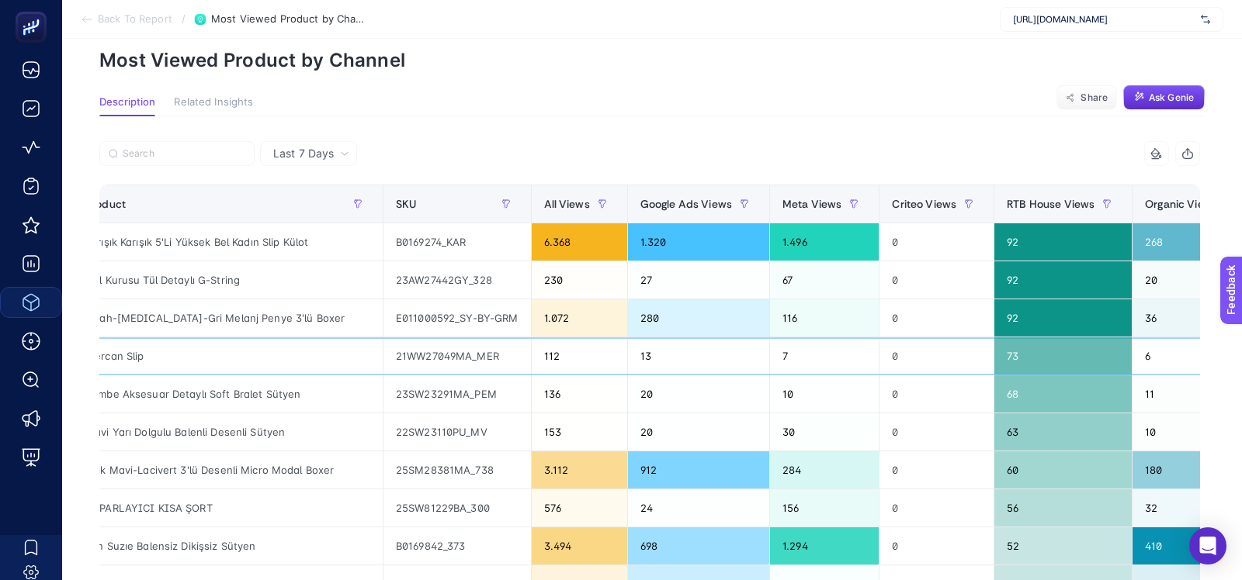
scroll to position [0, 26]
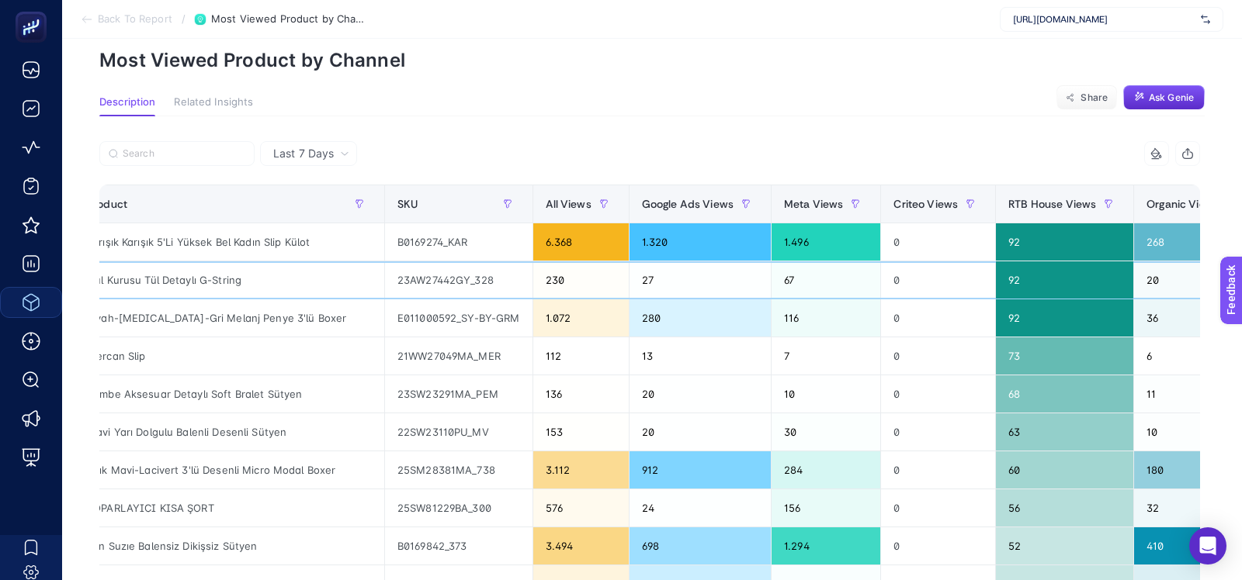
click at [1149, 286] on div "20" at bounding box center [1195, 280] width 123 height 37
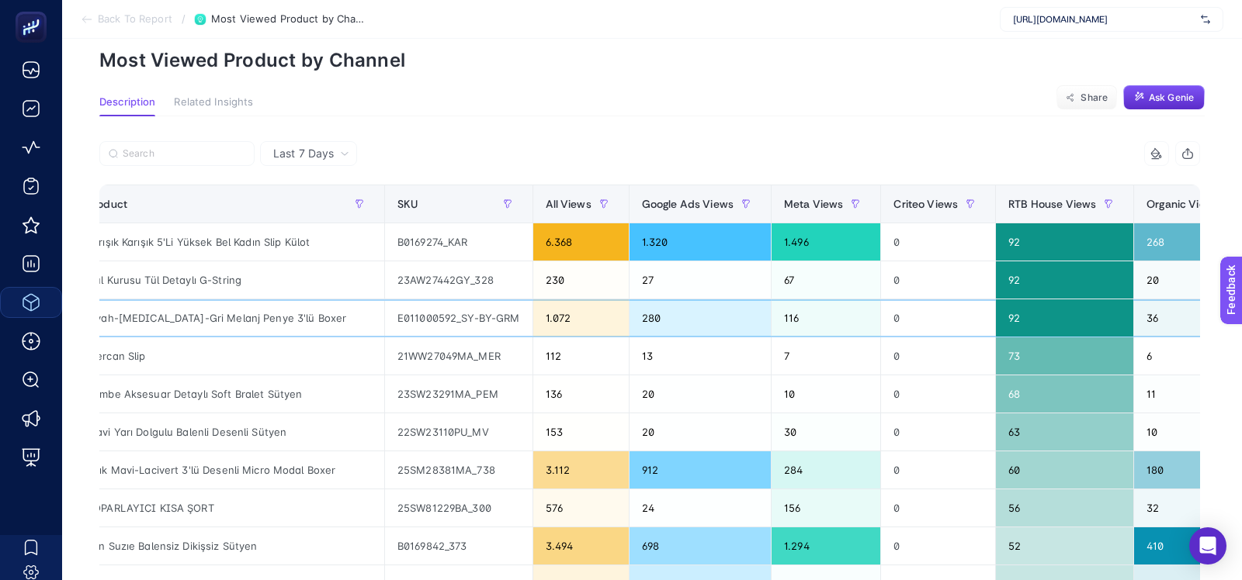
click at [1149, 304] on div "36" at bounding box center [1195, 318] width 123 height 37
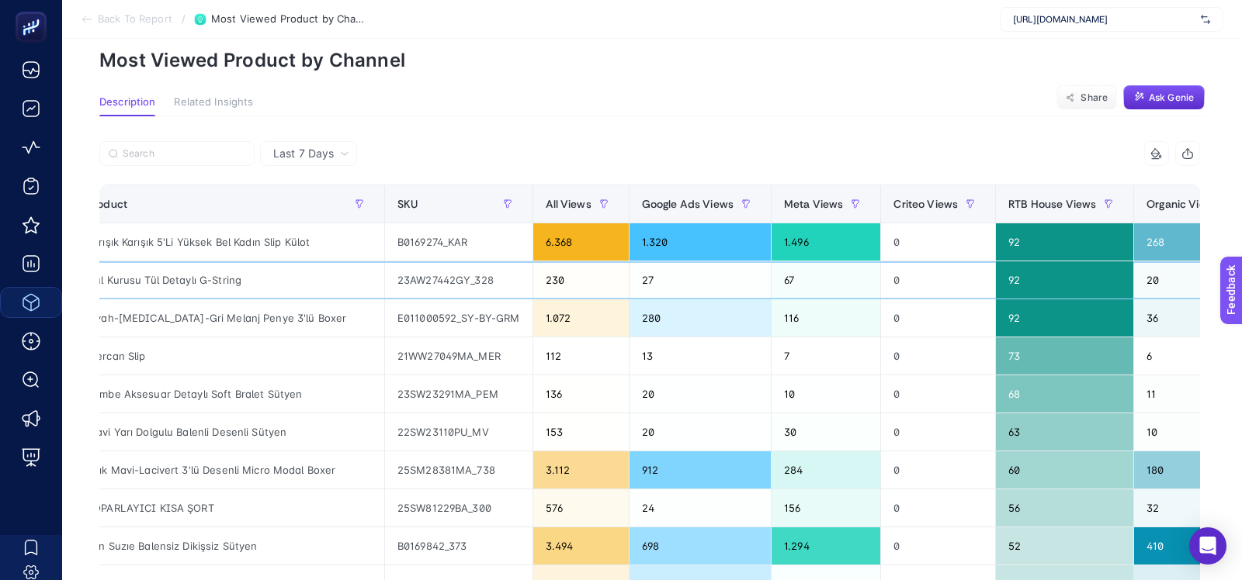
click at [1149, 272] on div "20" at bounding box center [1195, 280] width 123 height 37
click at [566, 282] on div "230" at bounding box center [580, 280] width 95 height 37
click at [649, 282] on div "27" at bounding box center [699, 280] width 141 height 37
click at [811, 282] on div "67" at bounding box center [825, 280] width 109 height 37
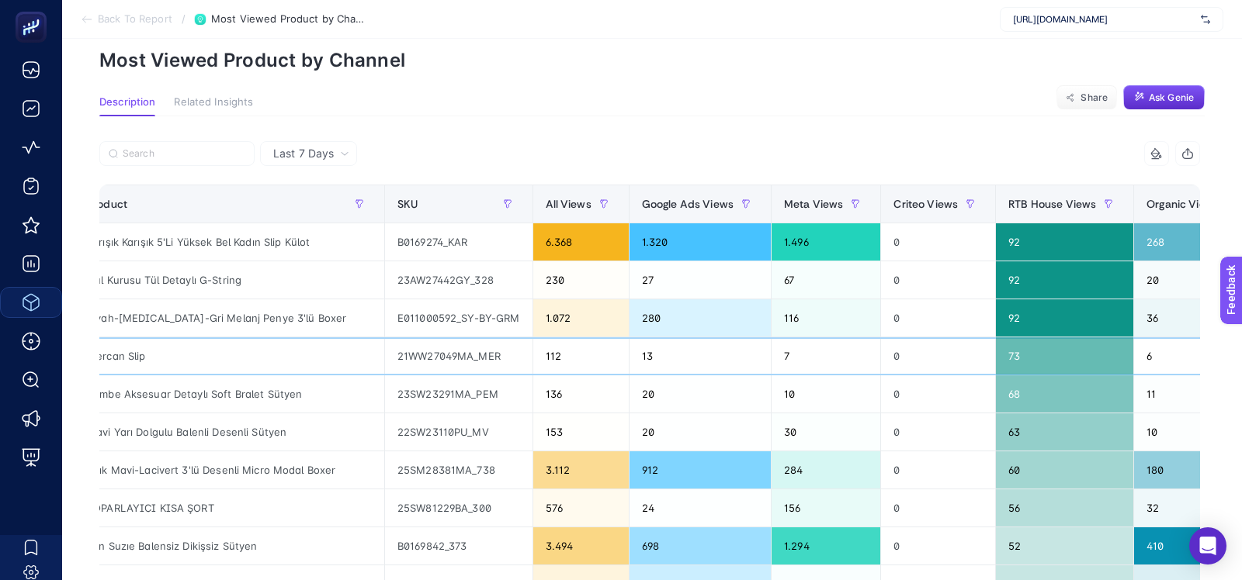
click at [546, 359] on div "112" at bounding box center [580, 356] width 95 height 37
click at [549, 379] on div "136" at bounding box center [580, 394] width 95 height 37
click at [584, 319] on div "1.072" at bounding box center [580, 318] width 95 height 37
click at [577, 245] on div "6.368" at bounding box center [580, 241] width 95 height 37
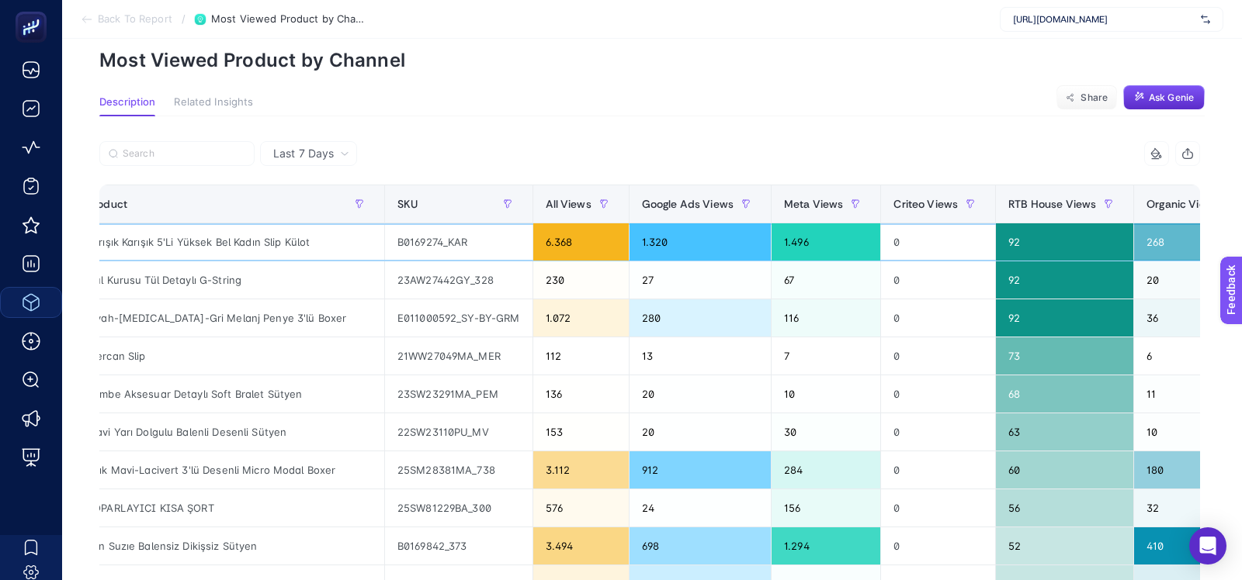
click at [577, 245] on div "6.368" at bounding box center [580, 241] width 95 height 37
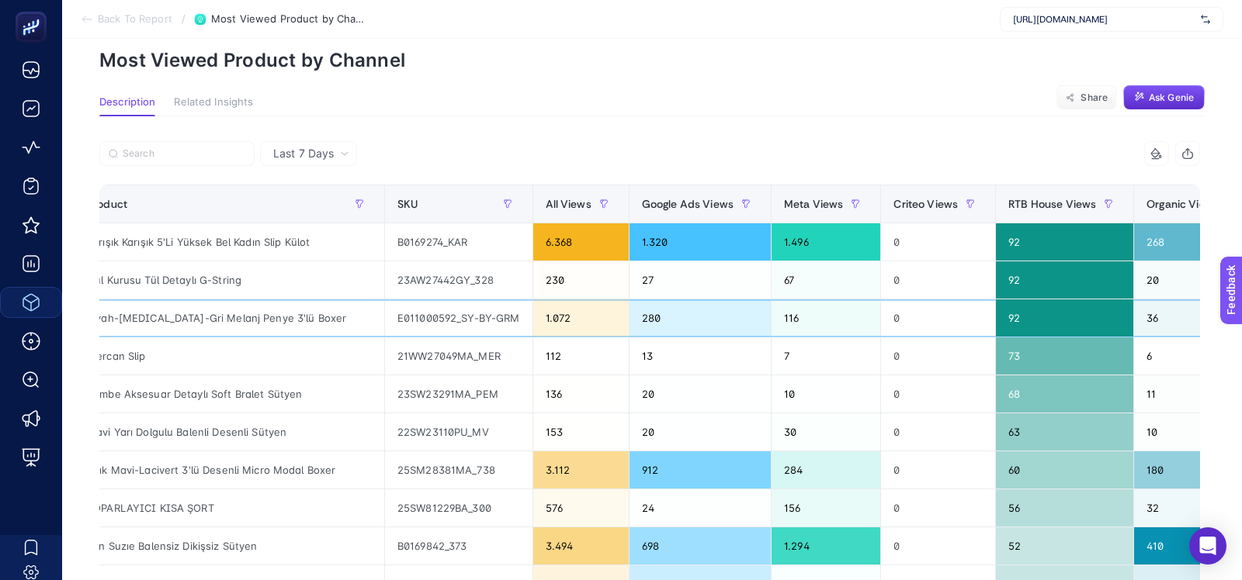
click at [578, 317] on div "1.072" at bounding box center [580, 318] width 95 height 37
click at [555, 463] on div "3.112" at bounding box center [580, 470] width 95 height 37
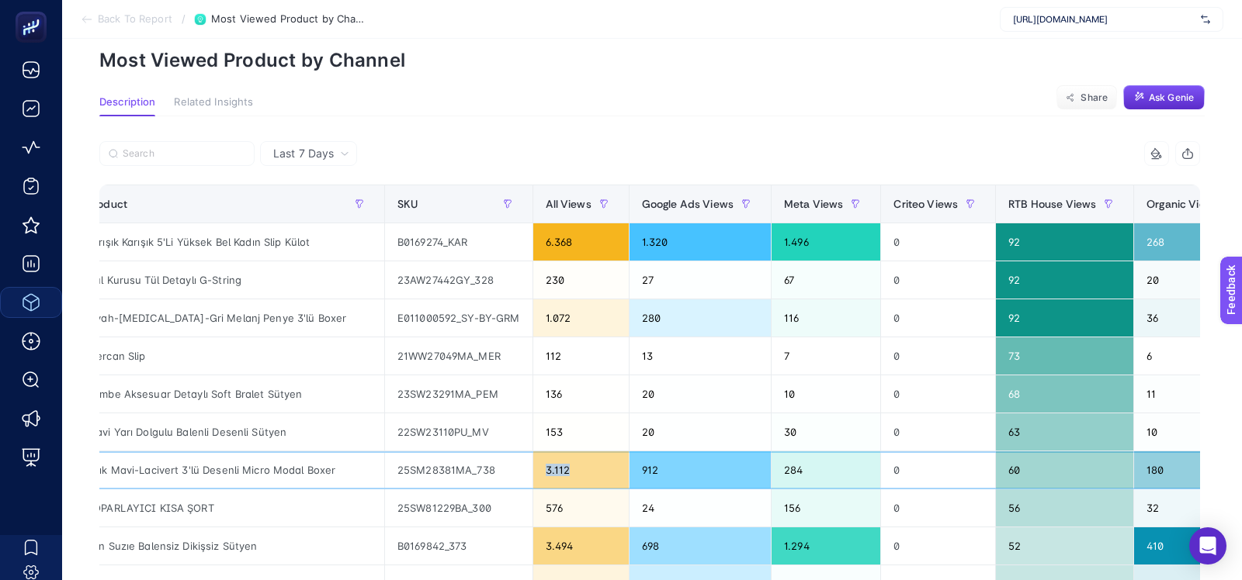
click at [555, 463] on div "3.112" at bounding box center [580, 470] width 95 height 37
click at [649, 463] on div "912" at bounding box center [699, 470] width 141 height 37
click at [757, 452] on div "912" at bounding box center [699, 470] width 141 height 37
click at [818, 553] on div "1.294" at bounding box center [825, 546] width 109 height 37
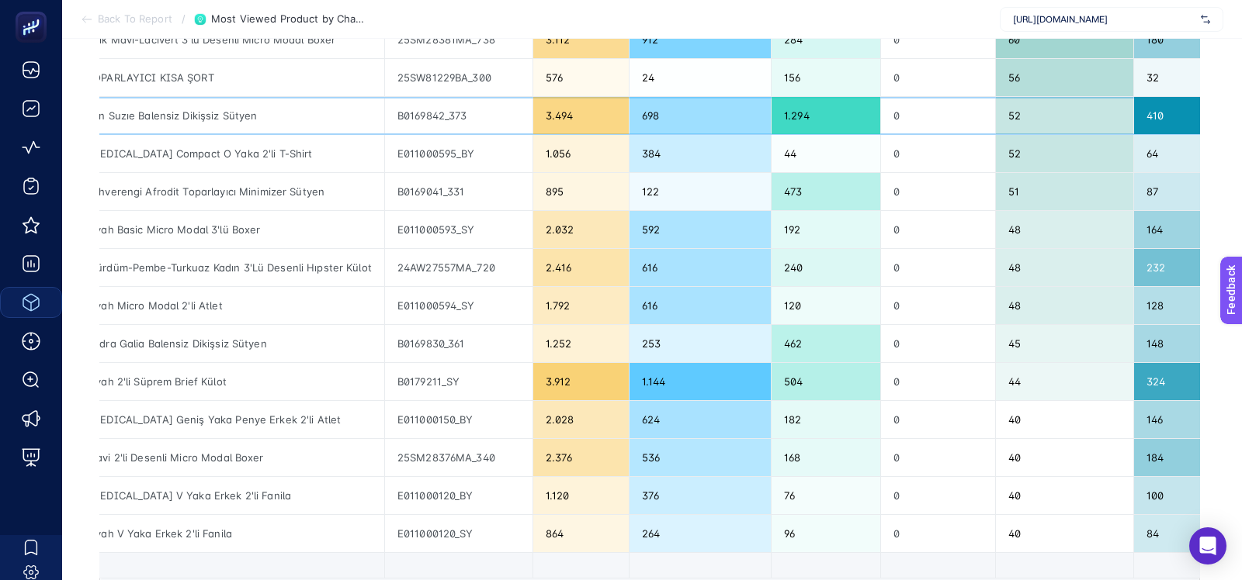
scroll to position [532, 0]
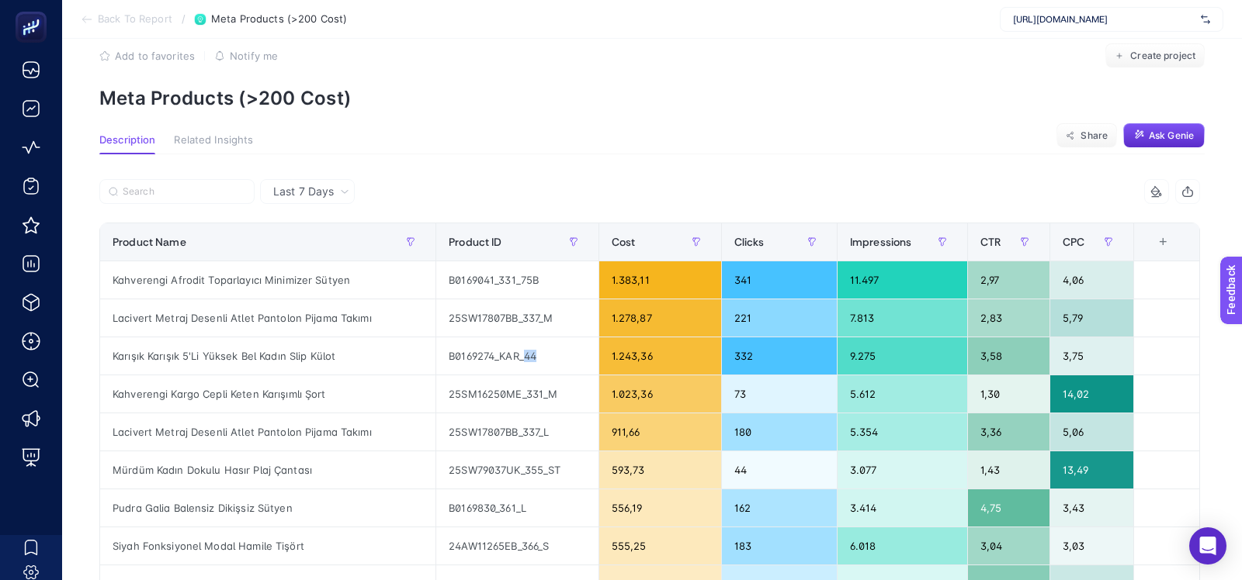
drag, startPoint x: 525, startPoint y: 355, endPoint x: 540, endPoint y: 355, distance: 14.7
click at [540, 355] on div "B0169274_KAR_44" at bounding box center [517, 356] width 162 height 37
click at [556, 390] on div "25SM16250ME_331_M" at bounding box center [517, 394] width 162 height 37
click at [544, 428] on div "25SW17807BB_337_L" at bounding box center [517, 432] width 162 height 37
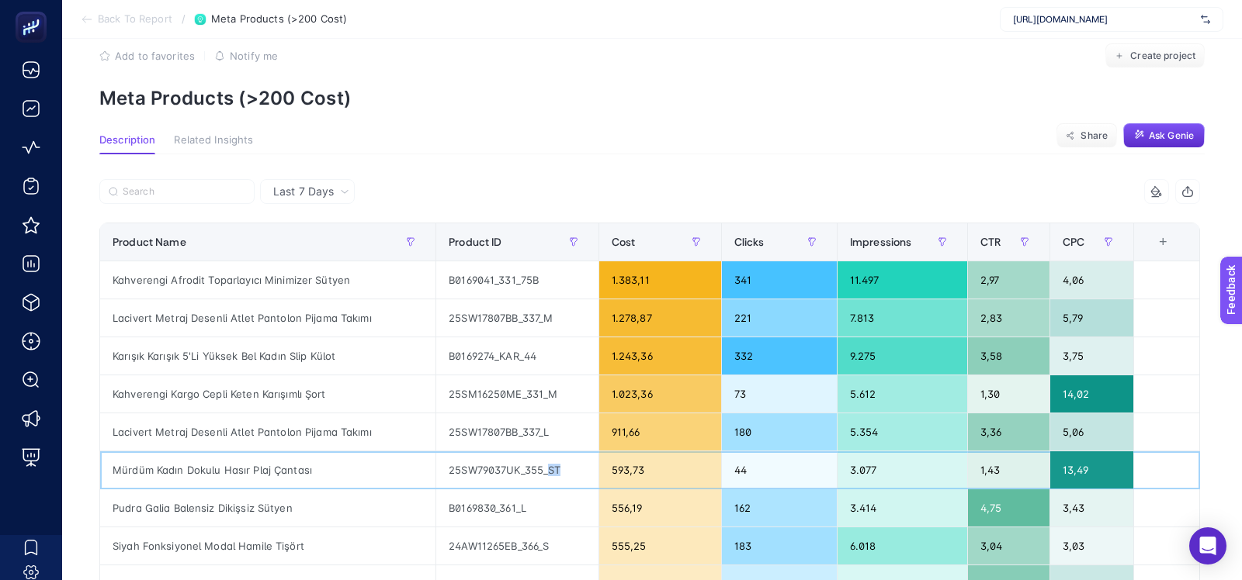
drag, startPoint x: 559, startPoint y: 470, endPoint x: 548, endPoint y: 470, distance: 10.9
click at [548, 470] on div "25SW79037UK_355_ST" at bounding box center [517, 470] width 162 height 37
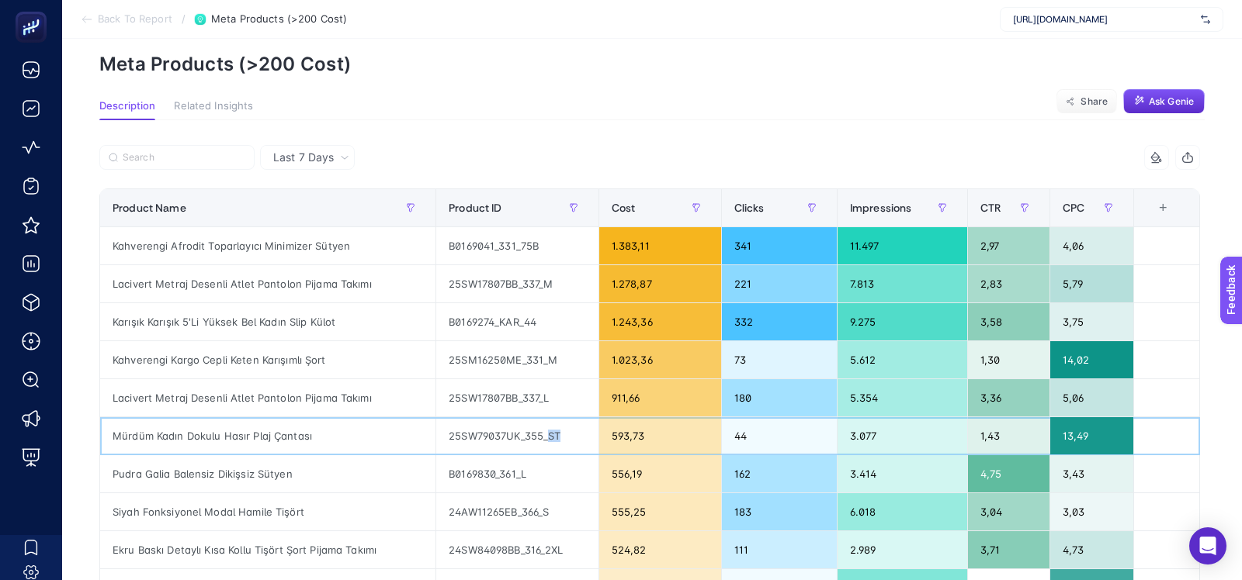
scroll to position [59, 0]
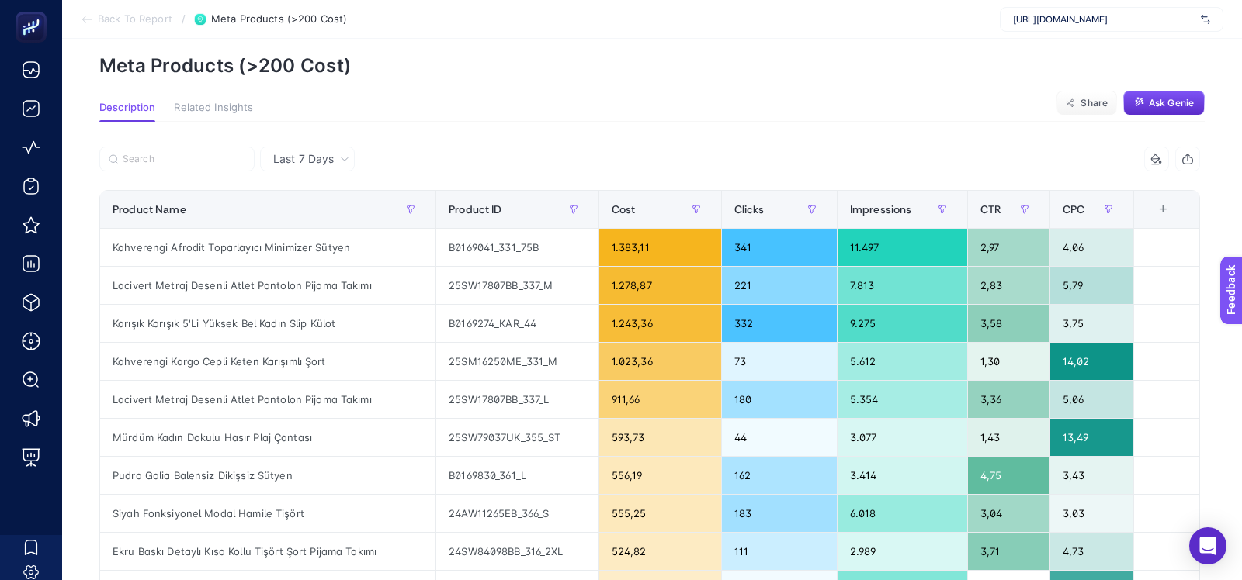
click at [572, 117] on section "Description Related Insights Share Ask Genie" at bounding box center [651, 112] width 1105 height 20
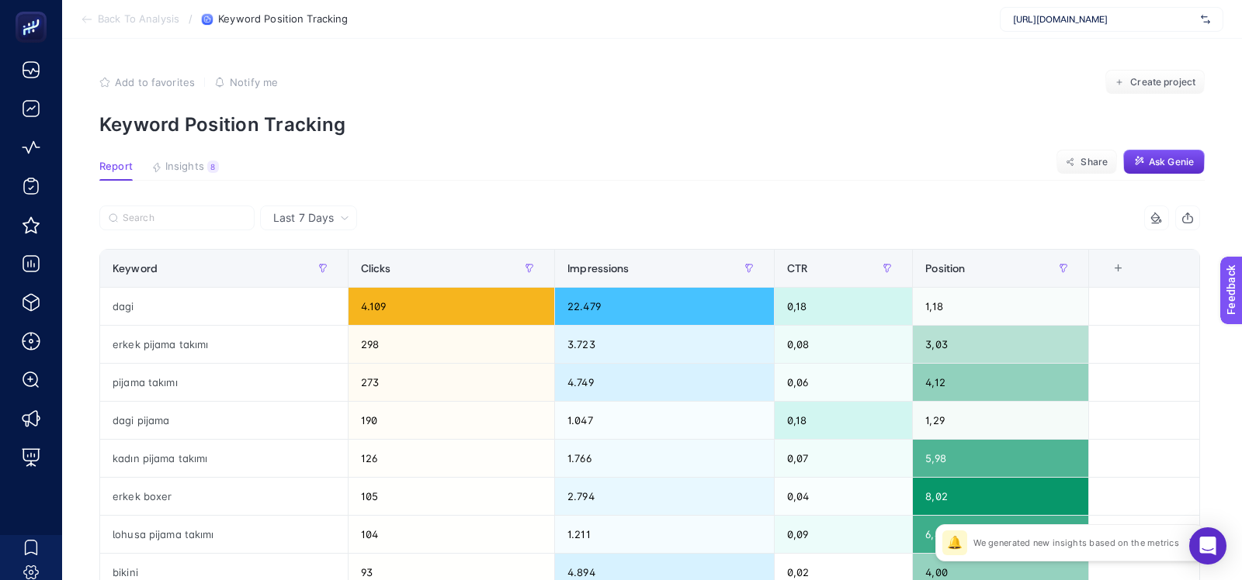
scroll to position [10, 76]
